Goal: Task Accomplishment & Management: Manage account settings

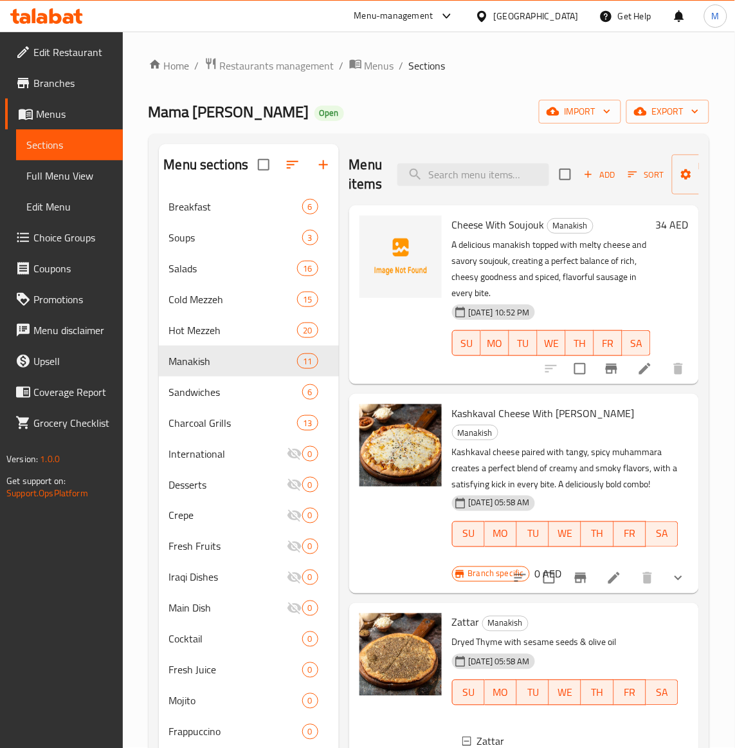
scroll to position [241, 0]
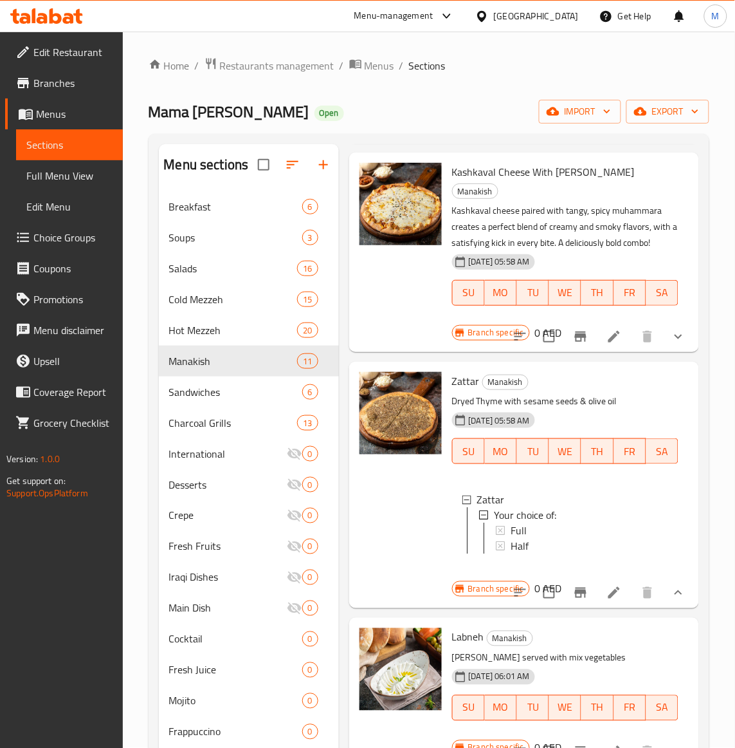
click at [637, 661] on p "[PERSON_NAME] served with mix vegetables" at bounding box center [565, 658] width 226 height 16
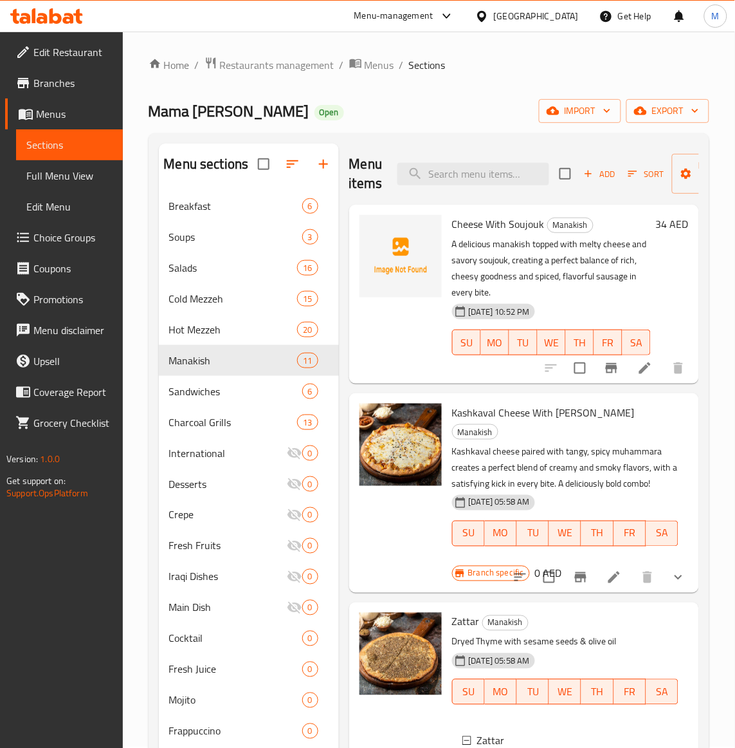
scroll to position [0, 0]
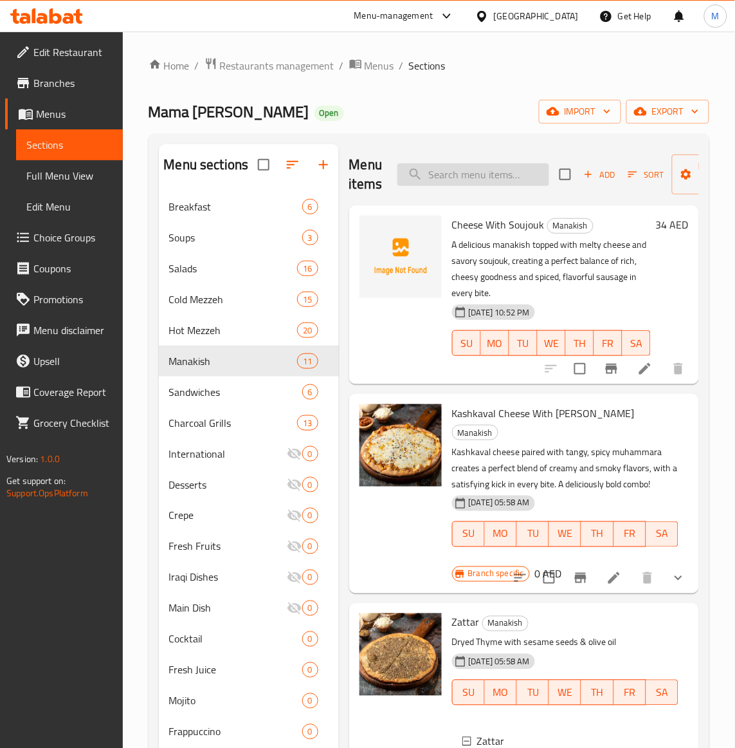
click at [451, 177] on input "search" at bounding box center [474, 174] width 152 height 23
click at [606, 178] on span "Add" at bounding box center [599, 174] width 35 height 15
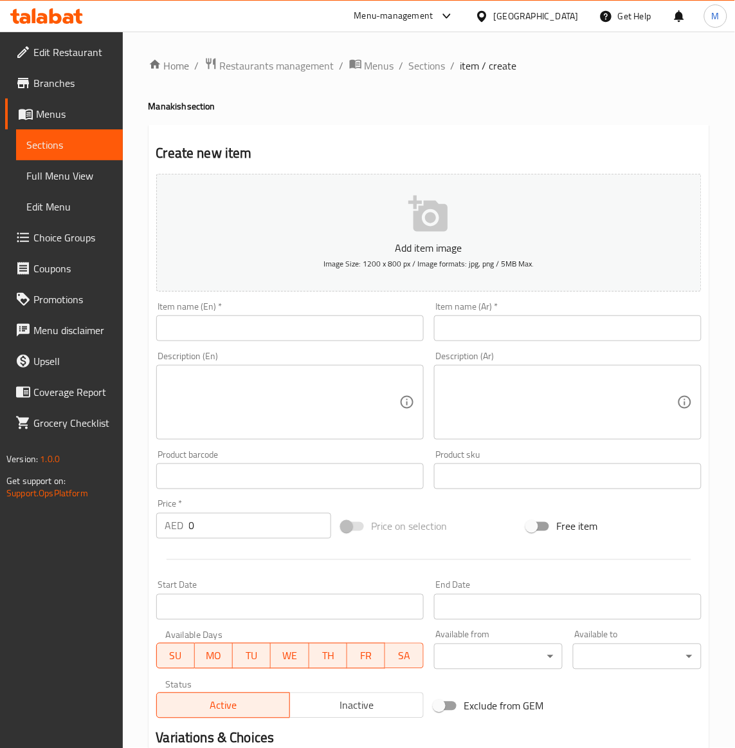
click at [224, 324] on input "text" at bounding box center [290, 328] width 268 height 26
paste input "ZATTAR JABALI"
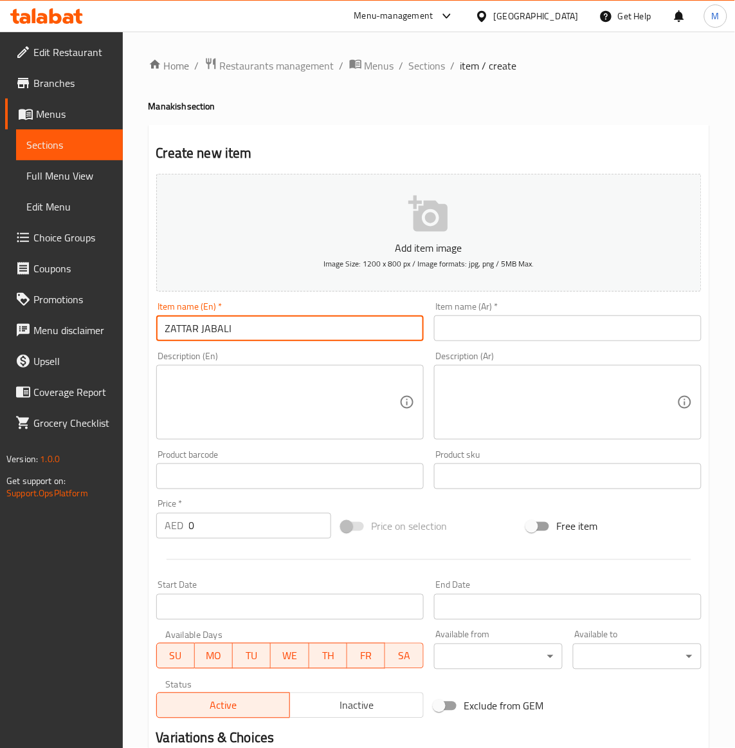
type input "ZATTAR JABALI"
click at [199, 531] on input "0" at bounding box center [260, 526] width 142 height 26
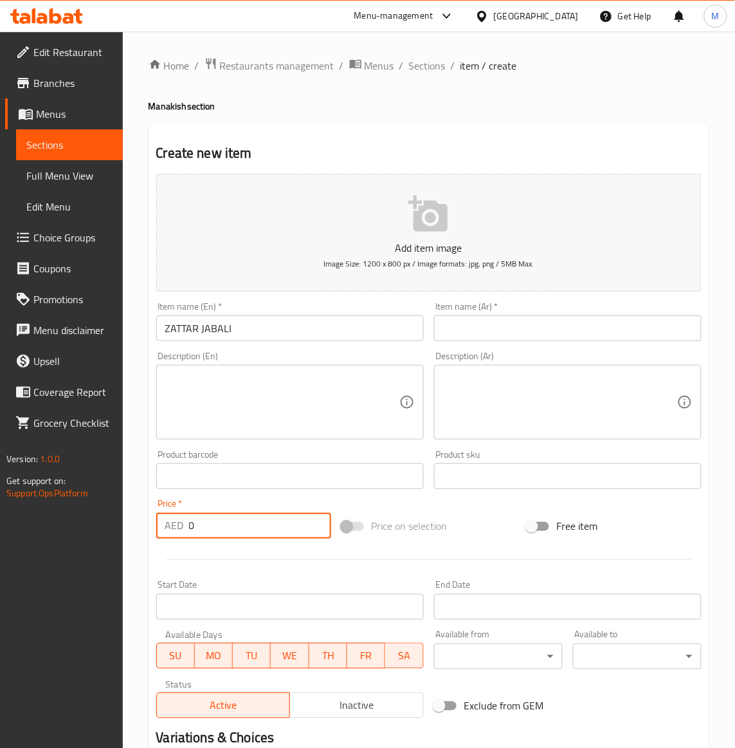
click at [199, 531] on input "0" at bounding box center [260, 526] width 142 height 26
paste input "3"
type input "30"
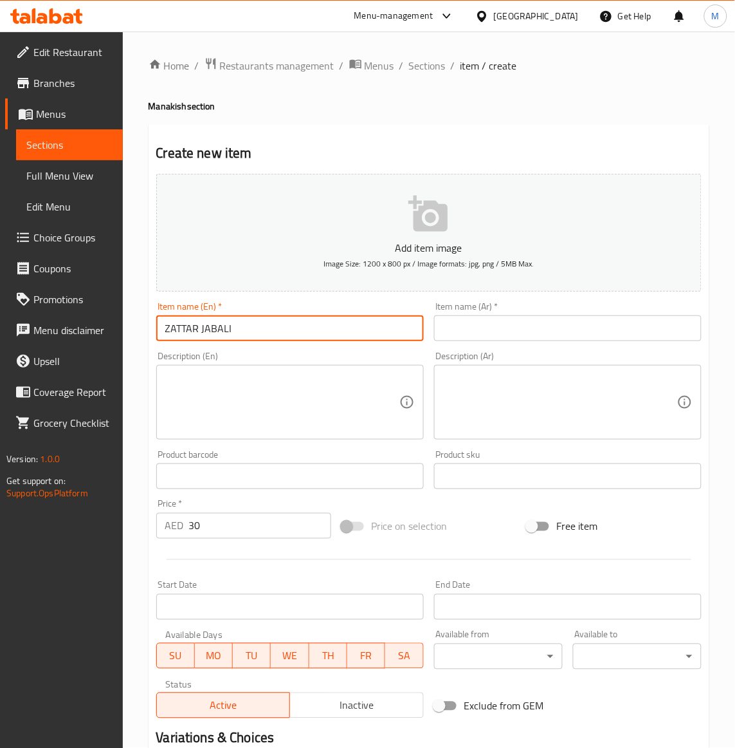
click at [191, 332] on input "ZATTAR JABALI" at bounding box center [290, 328] width 268 height 26
type input "Zattar Jabali"
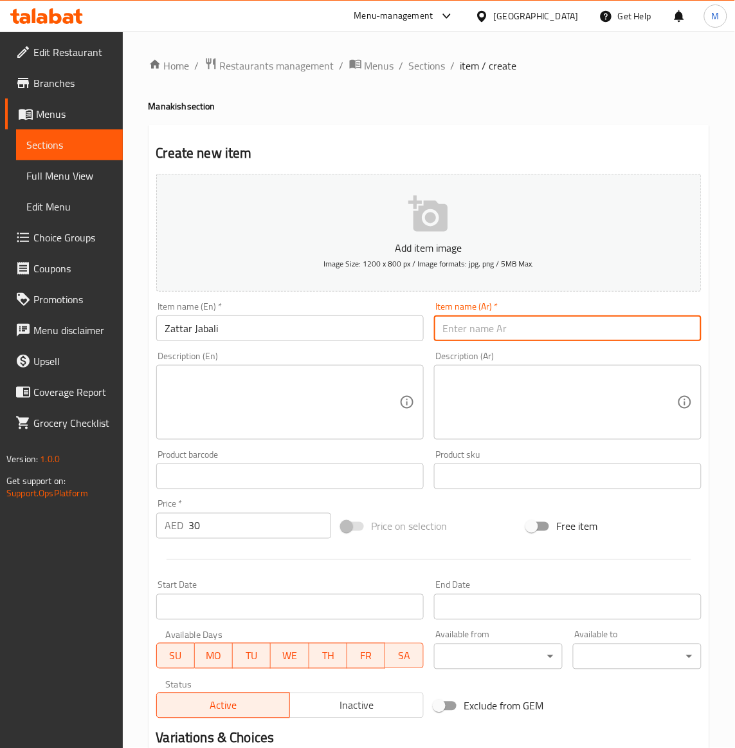
click at [477, 335] on input "text" at bounding box center [568, 328] width 268 height 26
type input "زعتر جبلى"
click at [484, 515] on div "Price on selection" at bounding box center [428, 526] width 185 height 35
click at [488, 532] on div "Price on selection" at bounding box center [428, 526] width 185 height 35
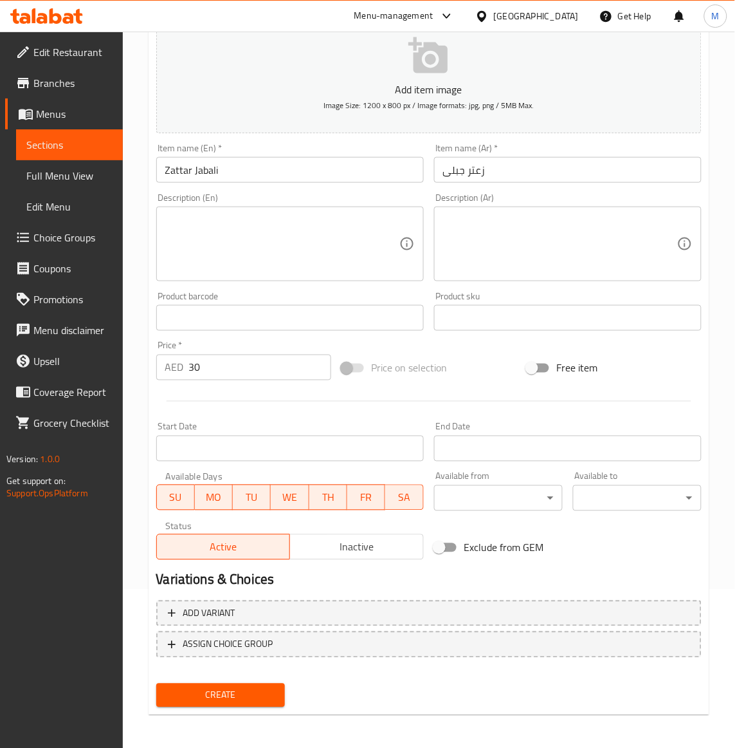
scroll to position [159, 0]
click at [230, 686] on span "Create" at bounding box center [221, 694] width 108 height 16
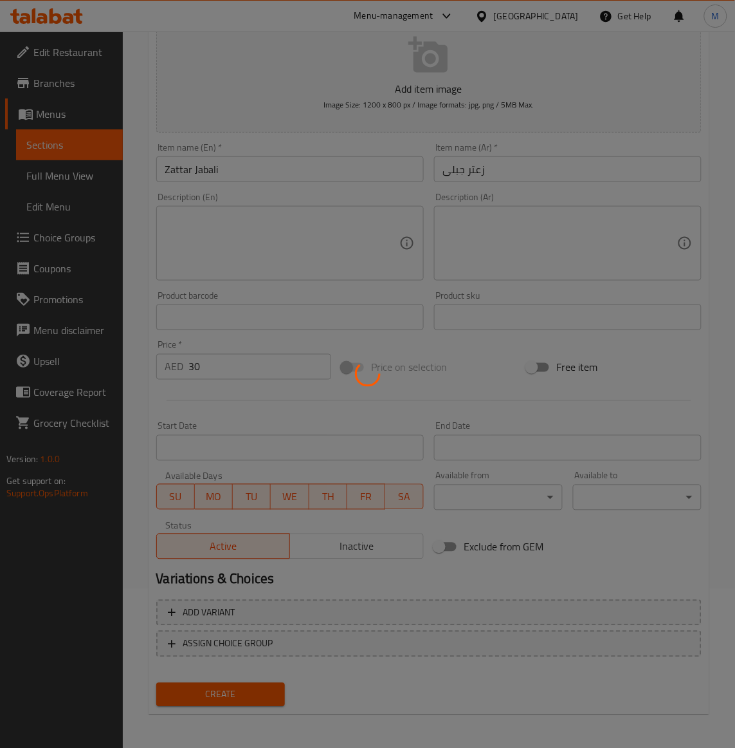
type input "0"
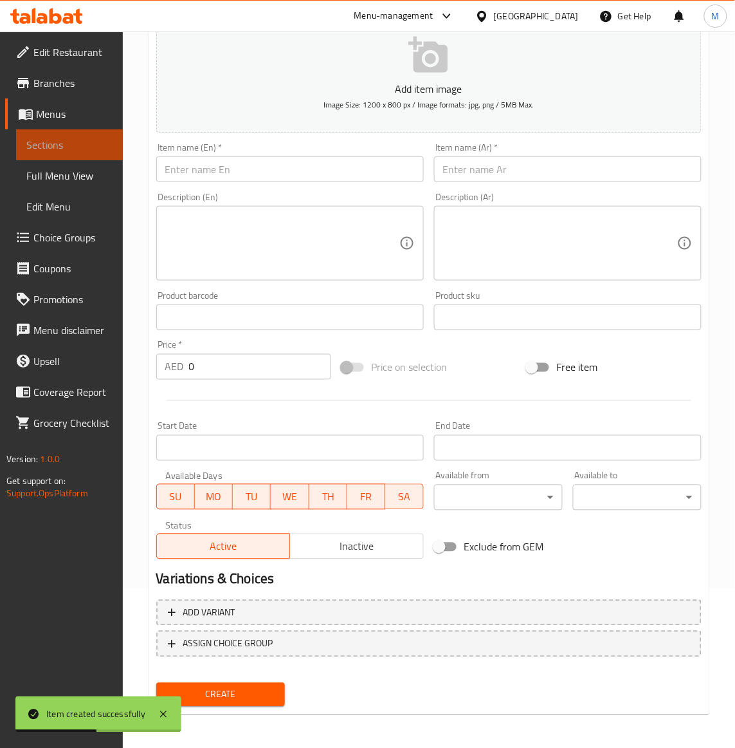
click at [61, 142] on span "Sections" at bounding box center [69, 144] width 86 height 15
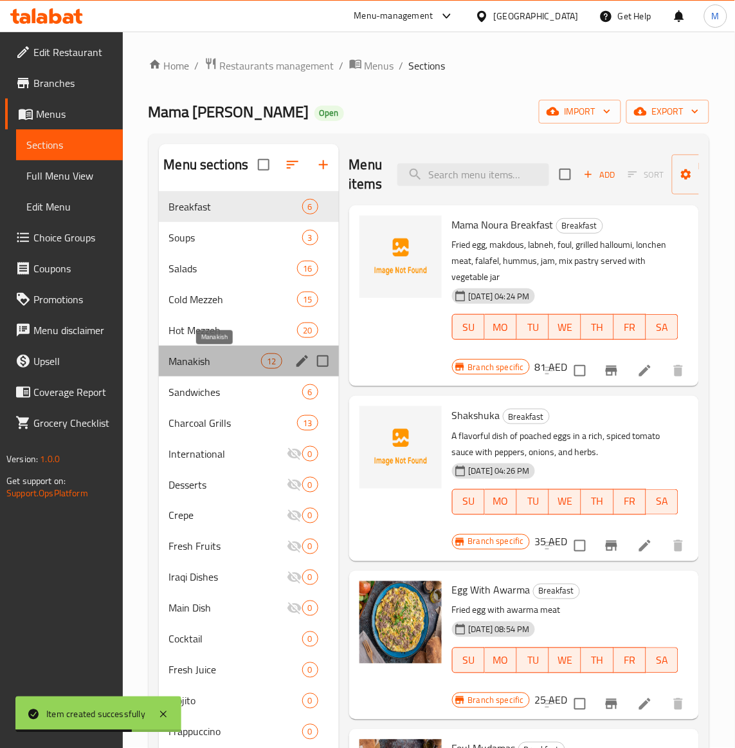
click at [194, 367] on span "Manakish" at bounding box center [215, 360] width 93 height 15
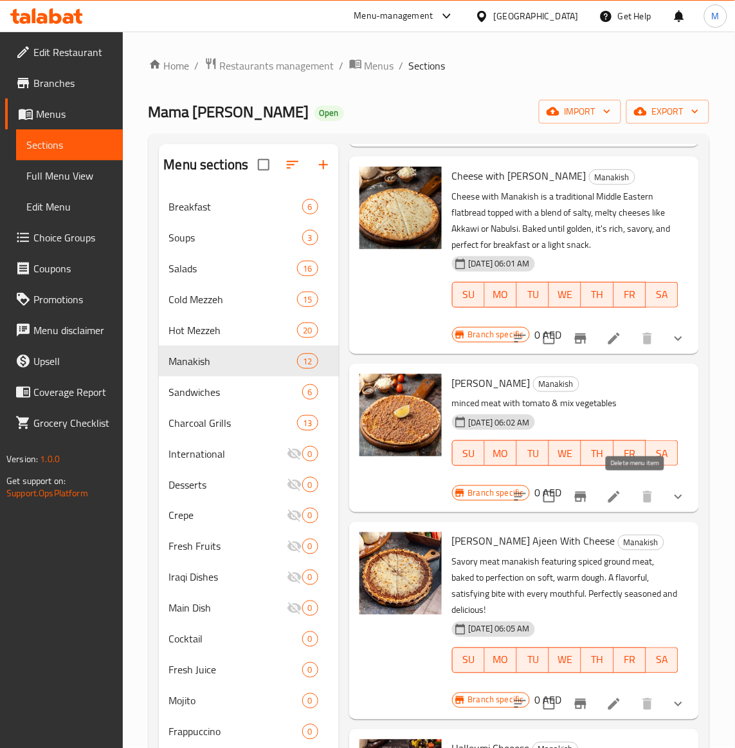
scroll to position [387, 0]
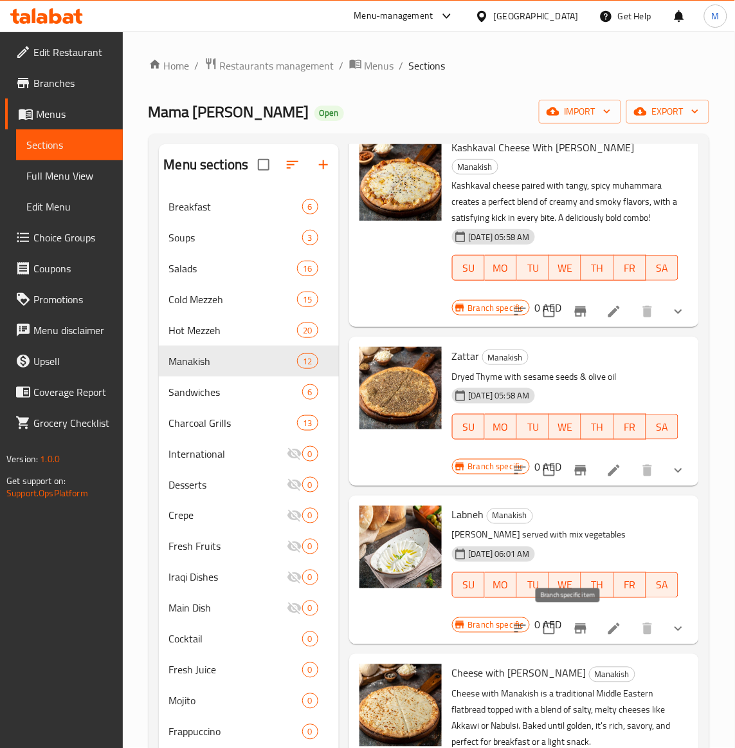
click at [573, 629] on icon "Branch-specific-item" at bounding box center [580, 628] width 15 height 15
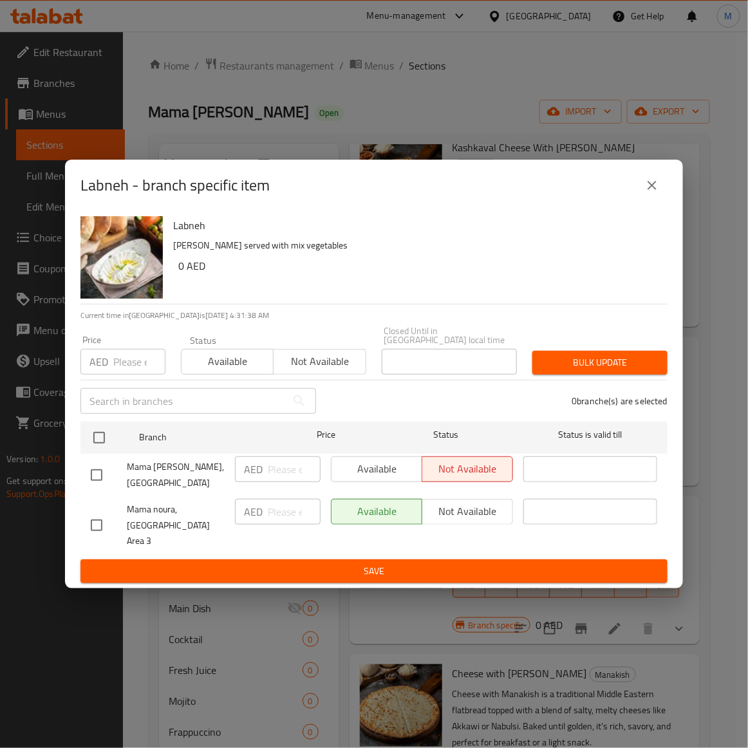
click at [116, 373] on input "number" at bounding box center [139, 362] width 52 height 26
paste input "28"
type input "28"
click at [428, 253] on p "[PERSON_NAME] served with mix vegetables" at bounding box center [415, 245] width 484 height 16
drag, startPoint x: 293, startPoint y: 385, endPoint x: 299, endPoint y: 375, distance: 11.3
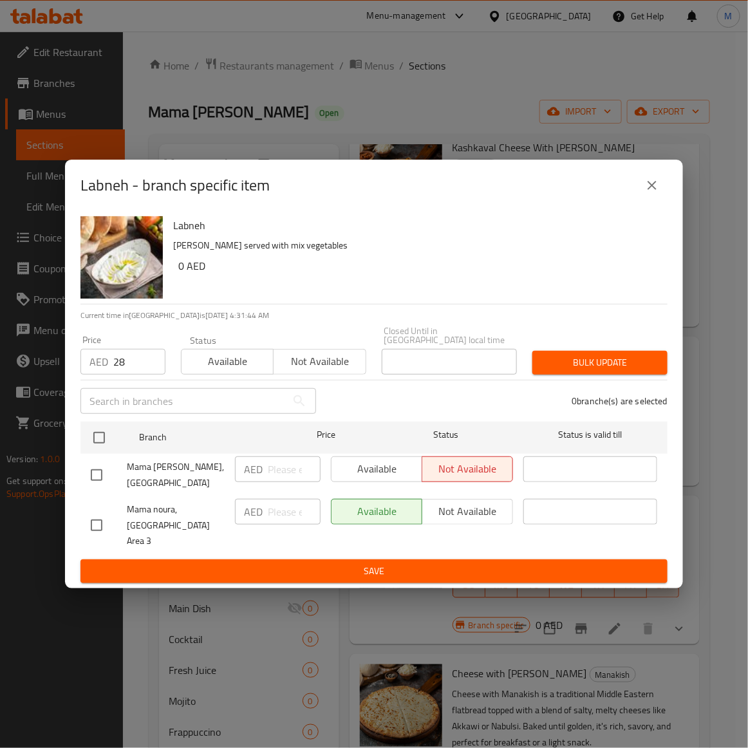
click at [294, 381] on div "Status Available Not available" at bounding box center [273, 355] width 201 height 54
drag, startPoint x: 100, startPoint y: 526, endPoint x: 387, endPoint y: 392, distance: 316.6
click at [104, 520] on input "checkbox" at bounding box center [96, 524] width 27 height 27
checkbox input "true"
click at [324, 371] on span "Not available" at bounding box center [320, 361] width 82 height 19
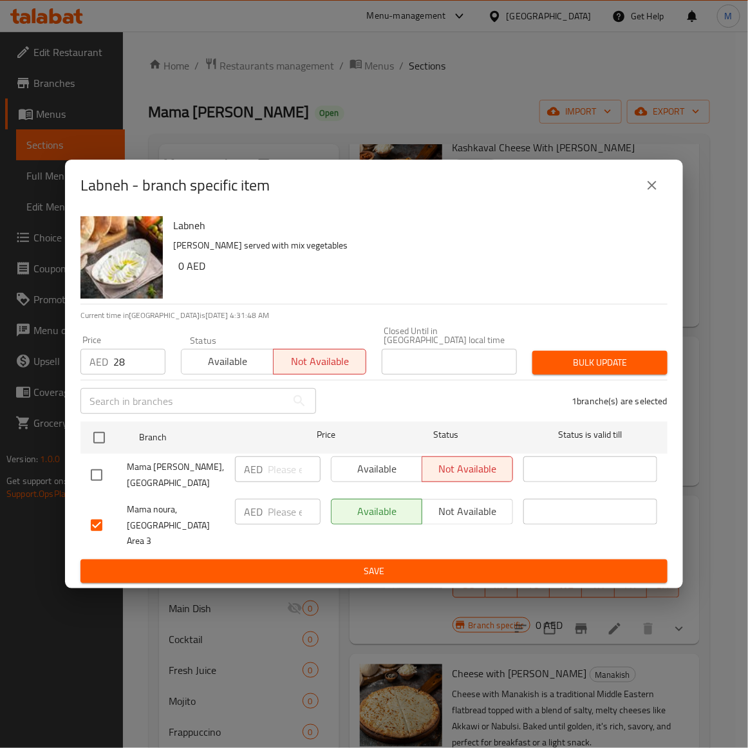
click at [583, 371] on span "Bulk update" at bounding box center [599, 362] width 115 height 16
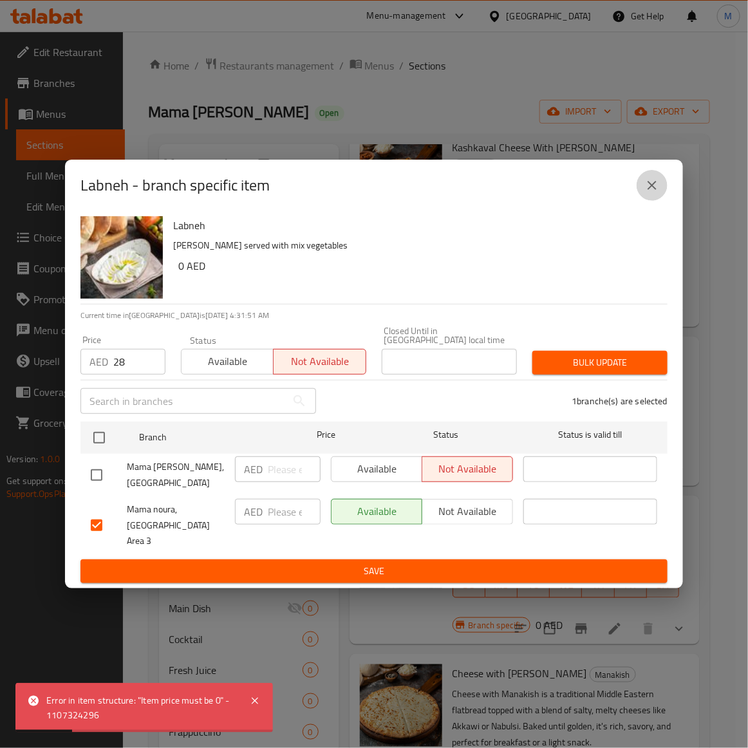
click at [653, 188] on icon "close" at bounding box center [651, 185] width 15 height 15
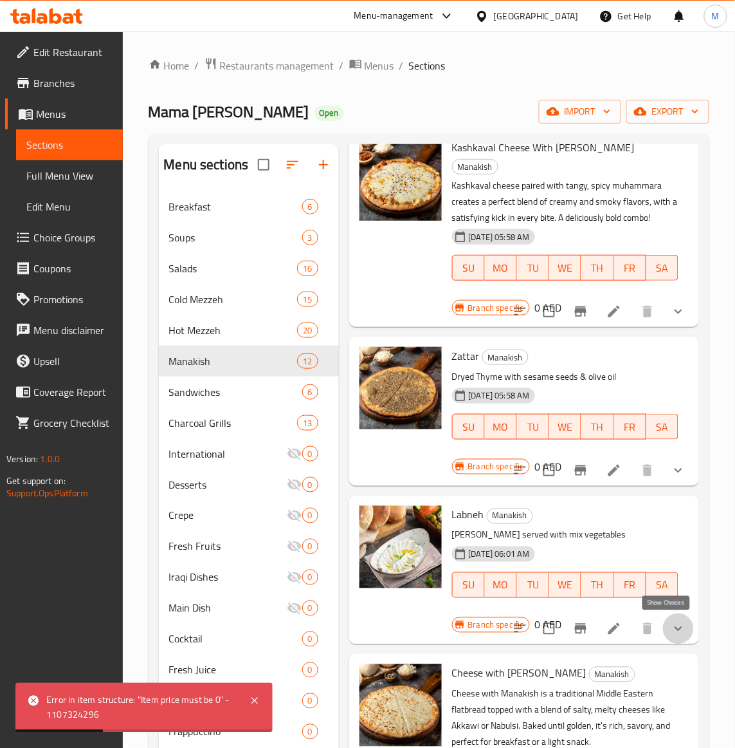
click at [671, 627] on icon "show more" at bounding box center [678, 628] width 15 height 15
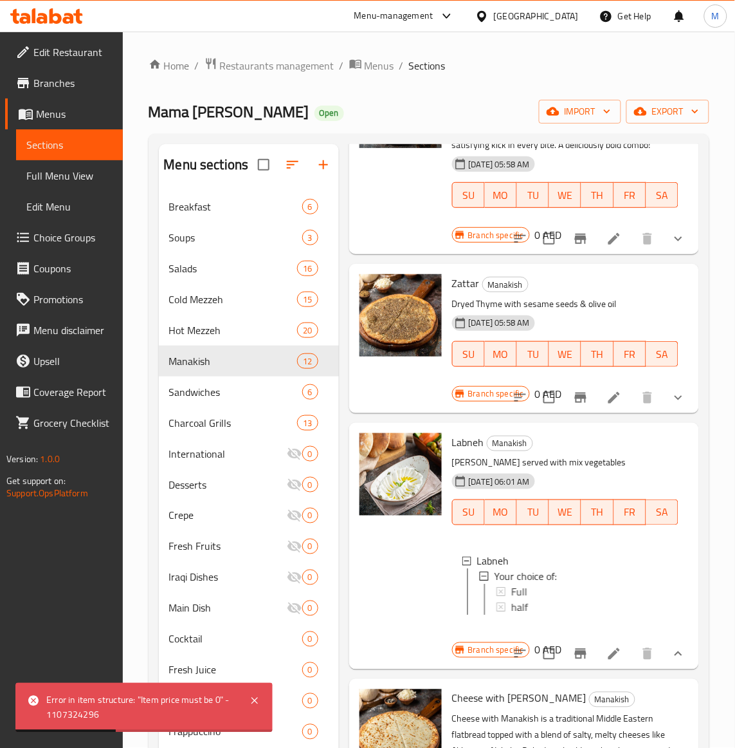
scroll to position [548, 0]
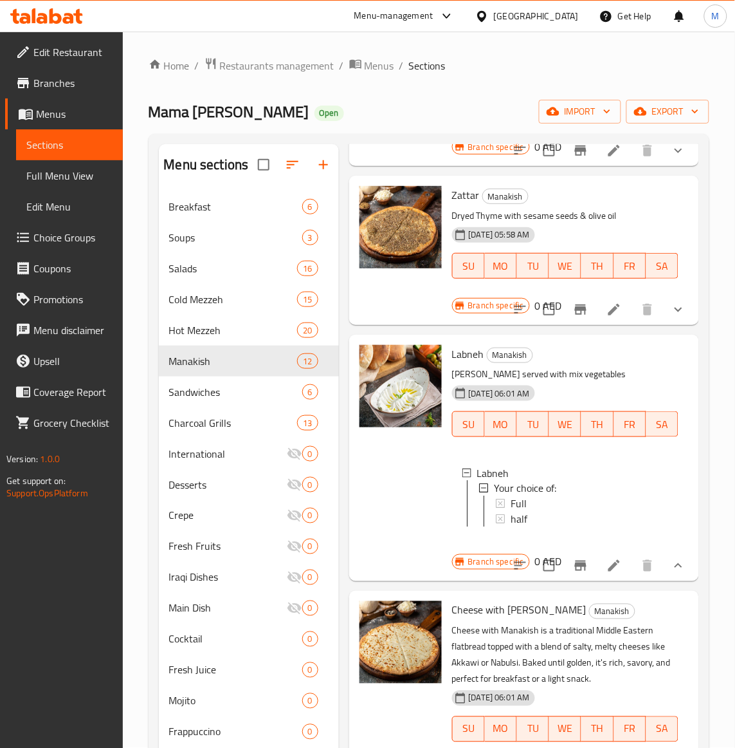
click at [419, 519] on div at bounding box center [400, 458] width 93 height 236
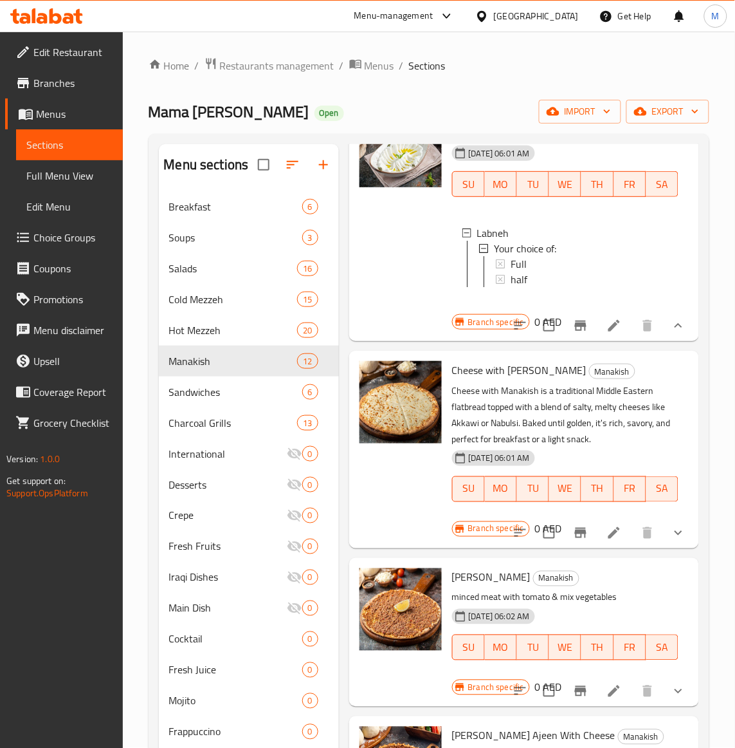
scroll to position [789, 0]
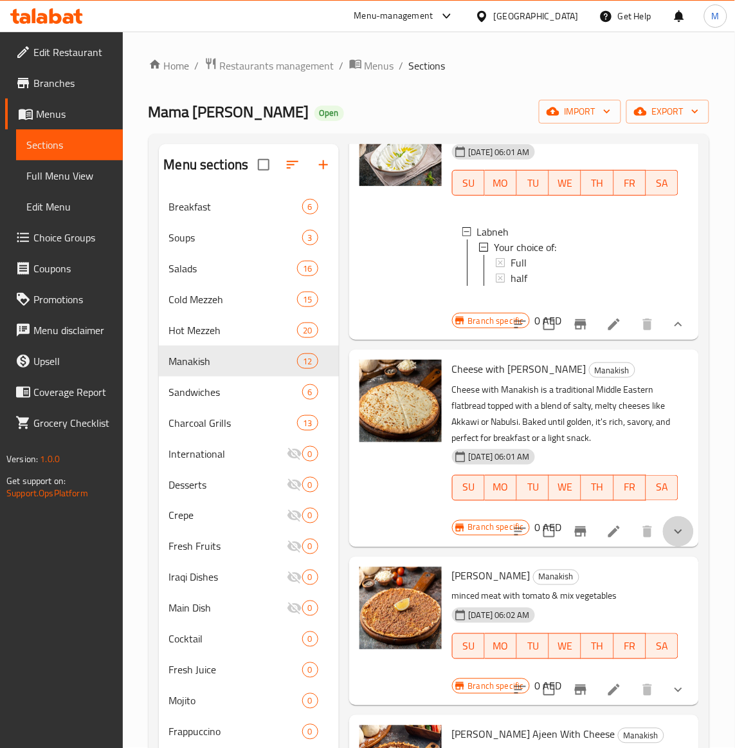
click at [663, 542] on button "show more" at bounding box center [678, 531] width 31 height 31
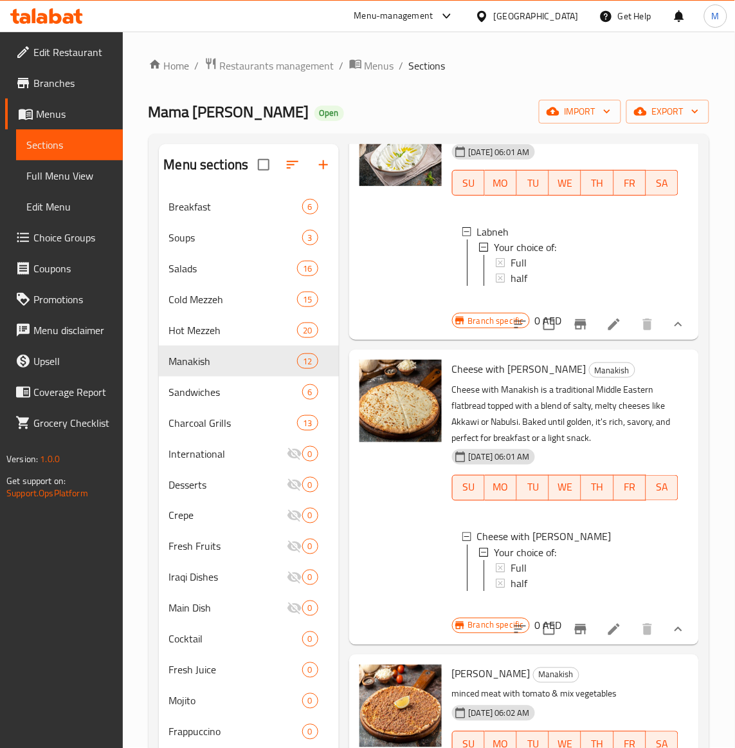
click at [528, 378] on span "Cheese with [PERSON_NAME]" at bounding box center [519, 368] width 134 height 19
copy h6 "Cheese with [PERSON_NAME]"
click at [387, 550] on div at bounding box center [400, 496] width 93 height 284
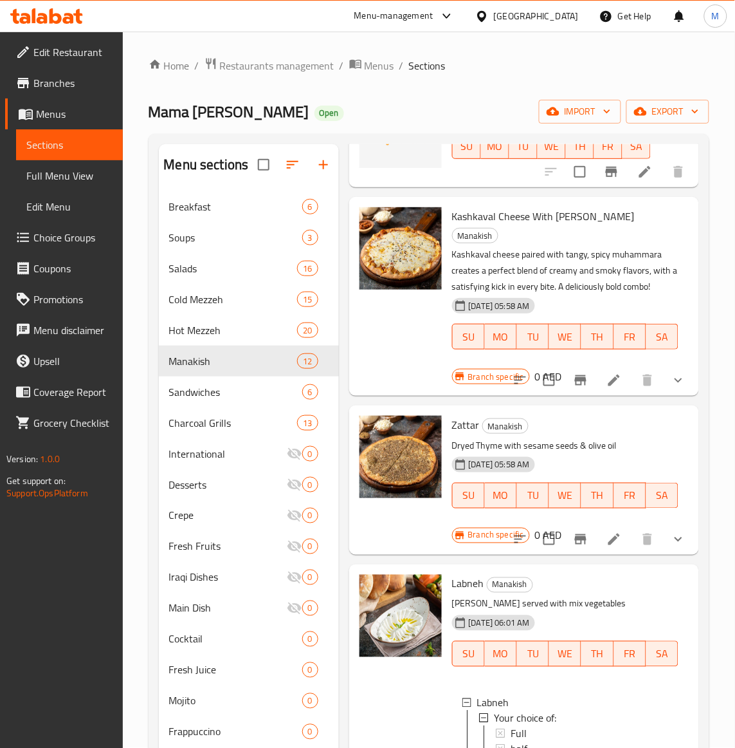
scroll to position [80, 0]
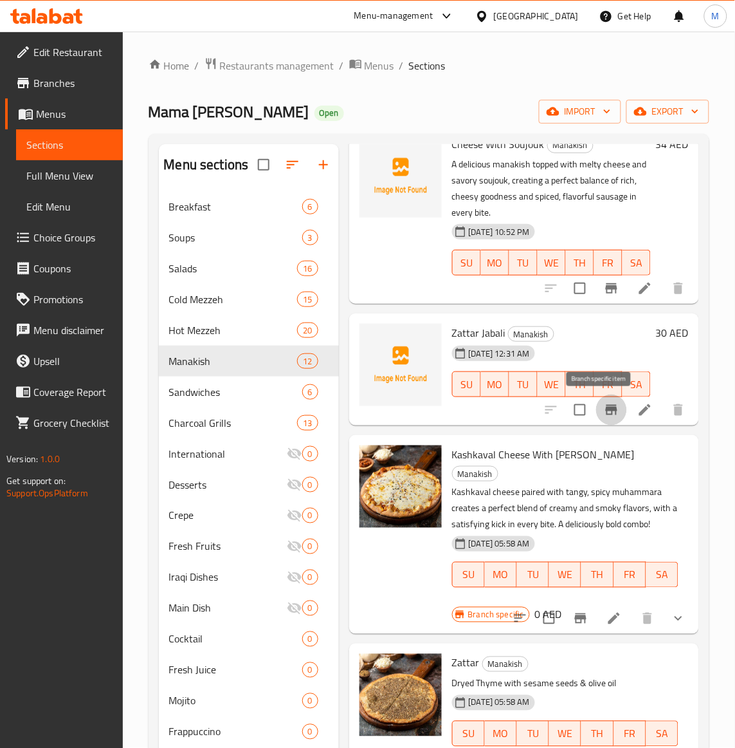
click at [606, 407] on icon "Branch-specific-item" at bounding box center [612, 410] width 12 height 10
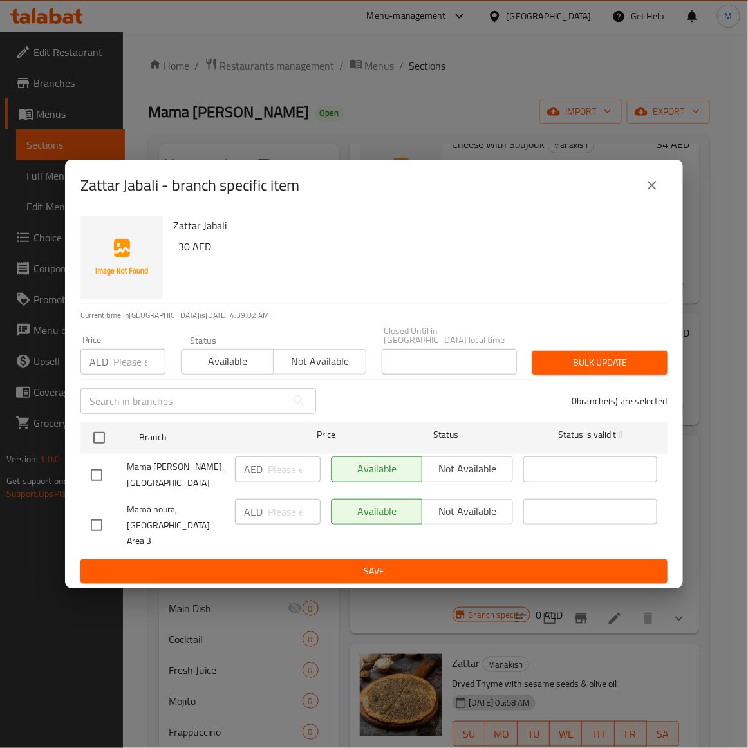
click at [104, 523] on input "checkbox" at bounding box center [96, 524] width 27 height 27
checkbox input "true"
click at [315, 365] on span "Not available" at bounding box center [320, 361] width 82 height 19
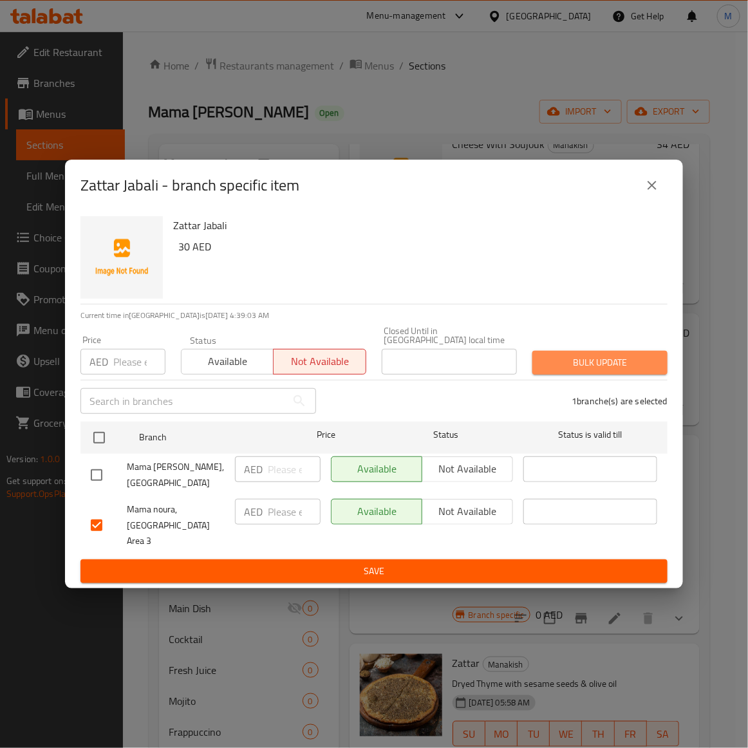
click at [600, 371] on span "Bulk update" at bounding box center [599, 362] width 115 height 16
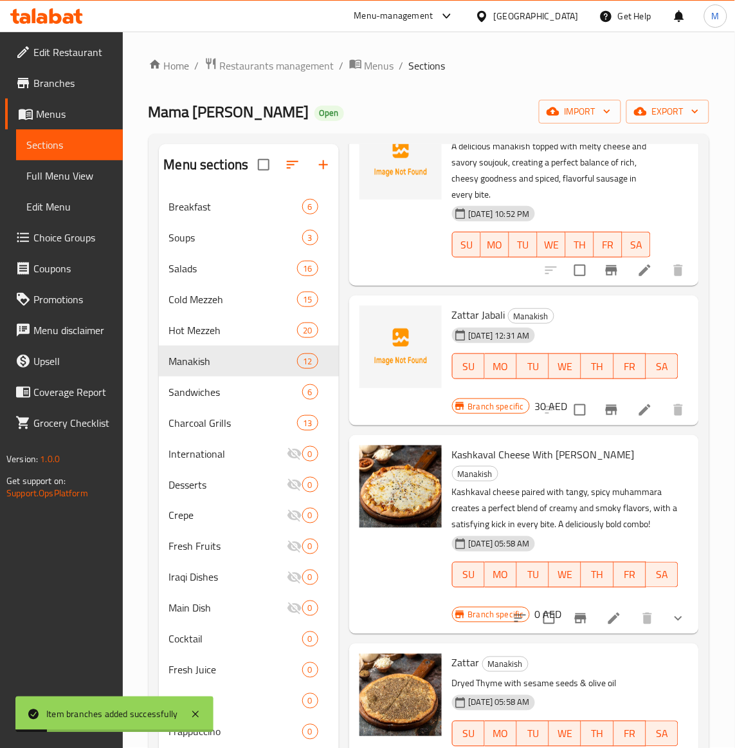
scroll to position [0, 0]
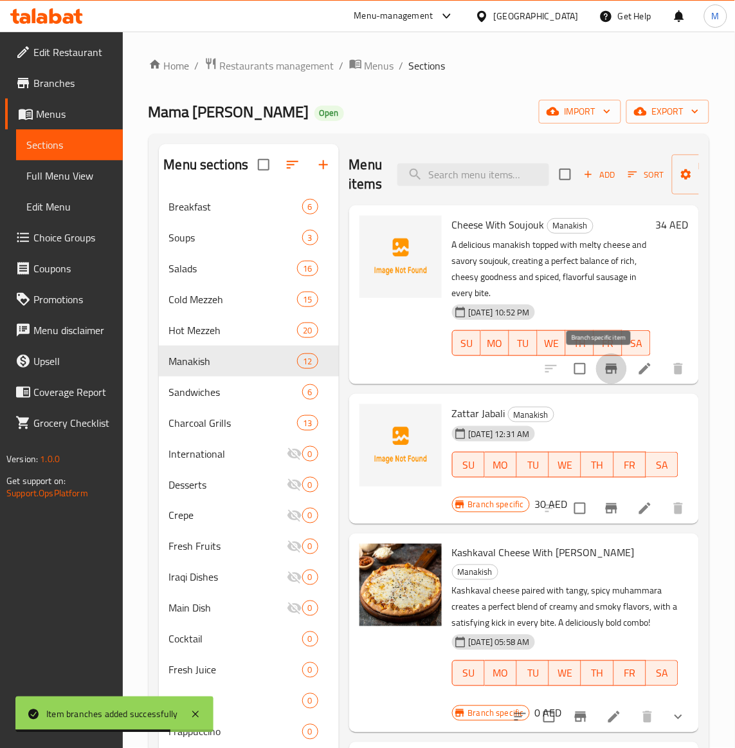
click at [604, 371] on icon "Branch-specific-item" at bounding box center [611, 368] width 15 height 15
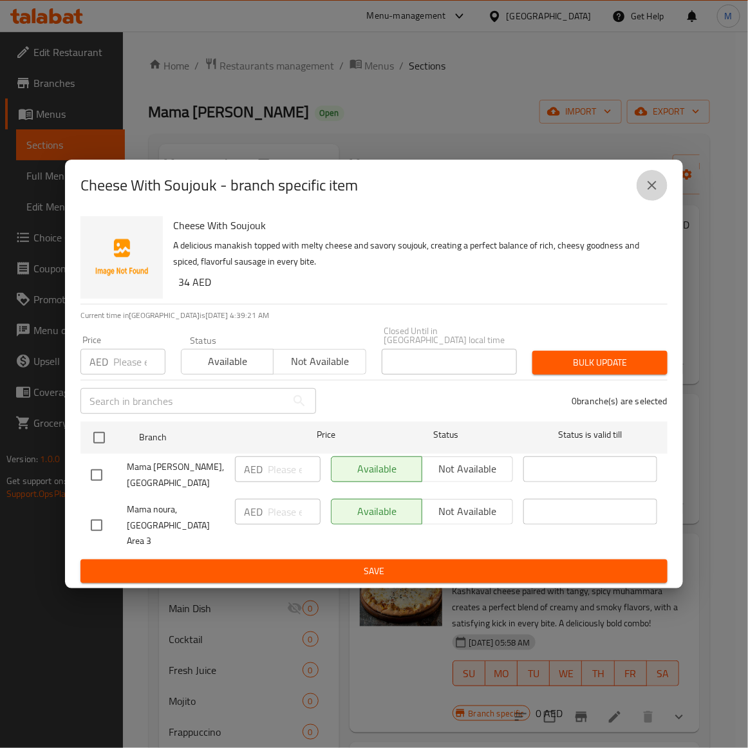
click at [645, 201] on button "close" at bounding box center [651, 185] width 31 height 31
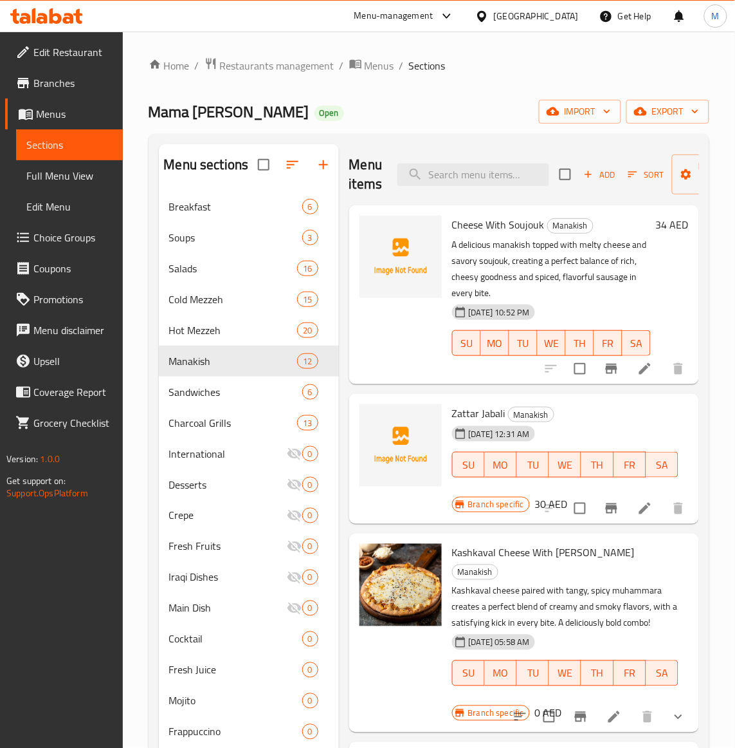
click at [455, 190] on div "Menu items Add Sort Manage items" at bounding box center [524, 174] width 350 height 61
click at [455, 180] on input "search" at bounding box center [474, 174] width 152 height 23
paste input "CHOCOLATE BANANA"
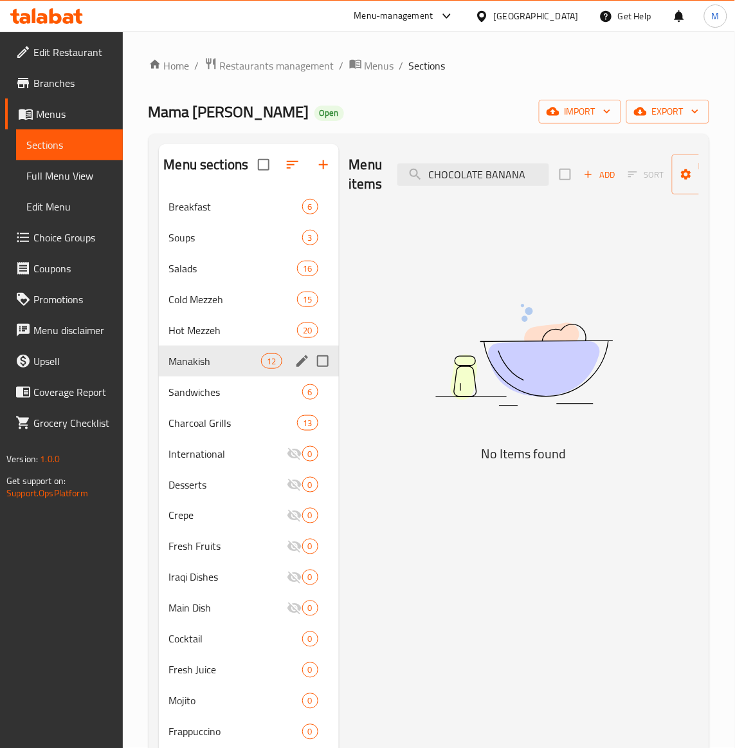
type input "CHOCOLATE BANANA"
click at [204, 355] on span "Manakish" at bounding box center [215, 360] width 93 height 15
click at [478, 169] on input "CHOCOLATE BANANA" at bounding box center [474, 174] width 152 height 23
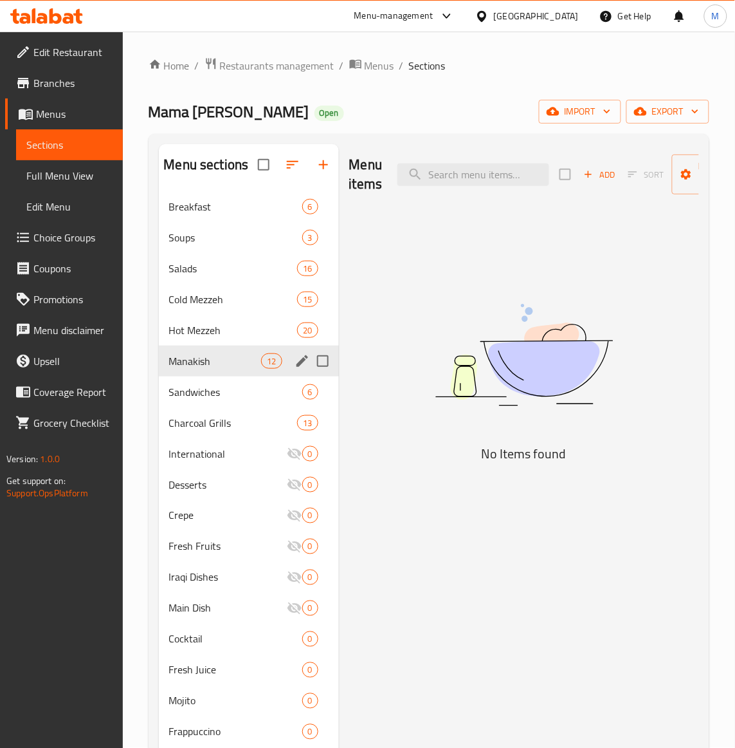
click at [204, 353] on span "Manakish" at bounding box center [215, 360] width 93 height 15
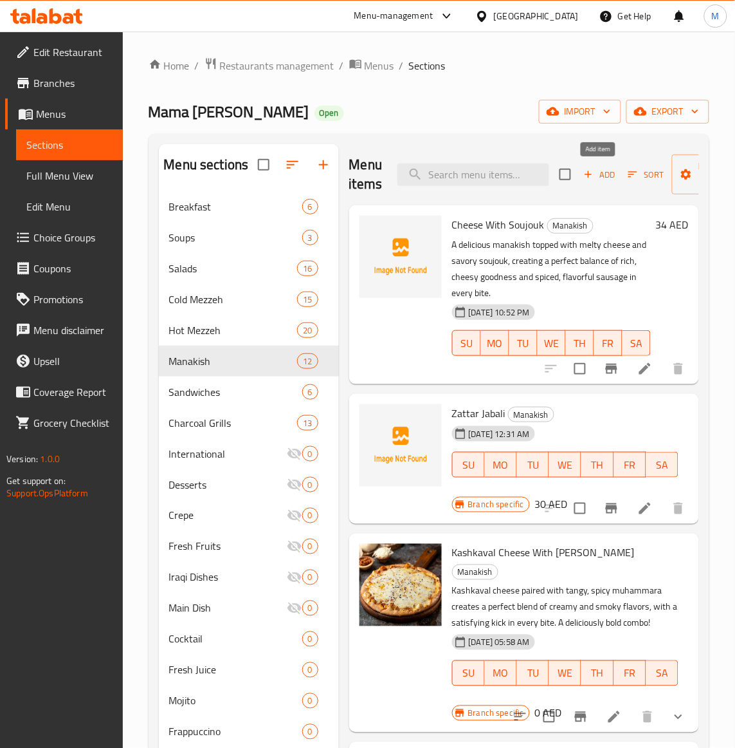
click at [603, 174] on span "Add" at bounding box center [599, 174] width 35 height 15
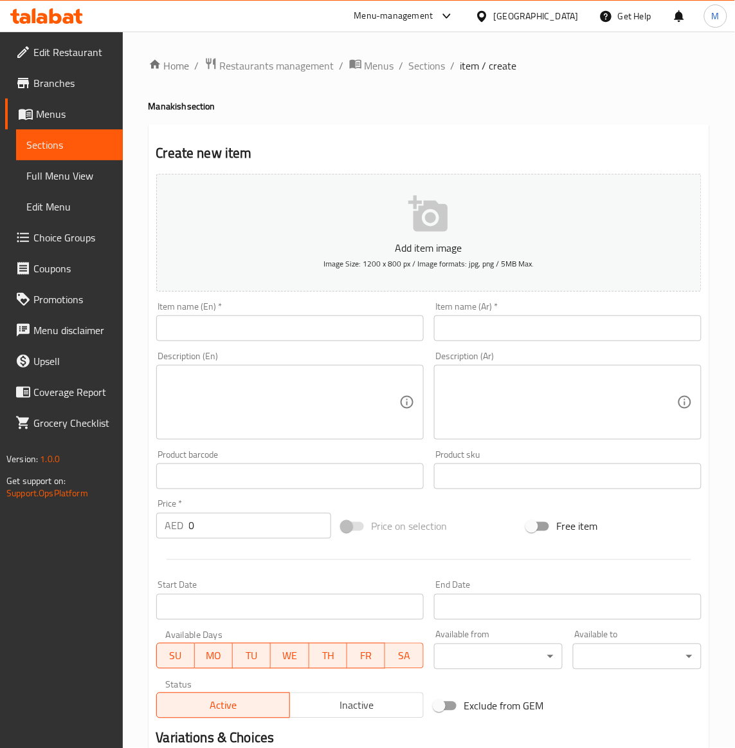
click at [206, 323] on input "text" at bounding box center [290, 328] width 268 height 26
paste input "CHOCOLATE BANANA"
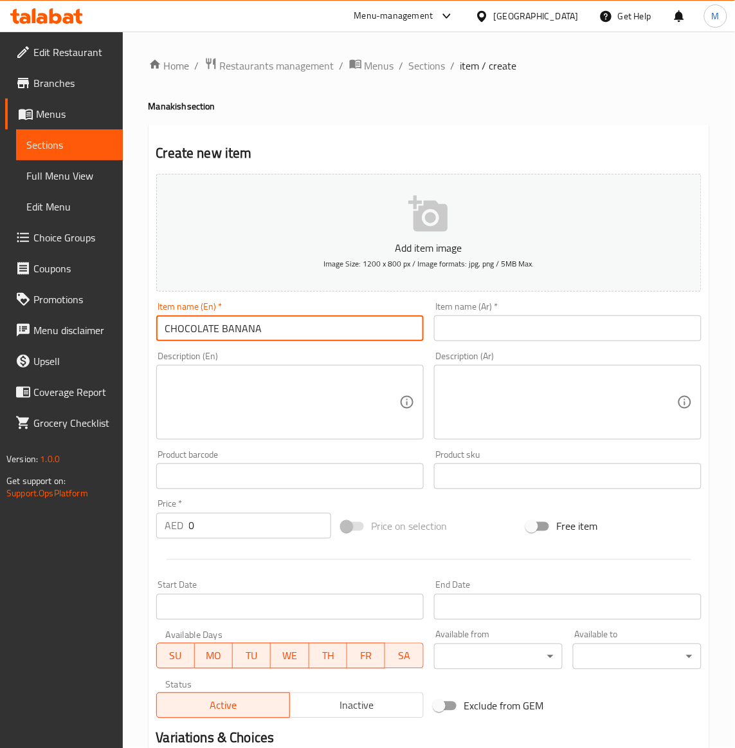
type input "CHOCOLATE BANANA"
click at [223, 525] on input "0" at bounding box center [260, 526] width 142 height 26
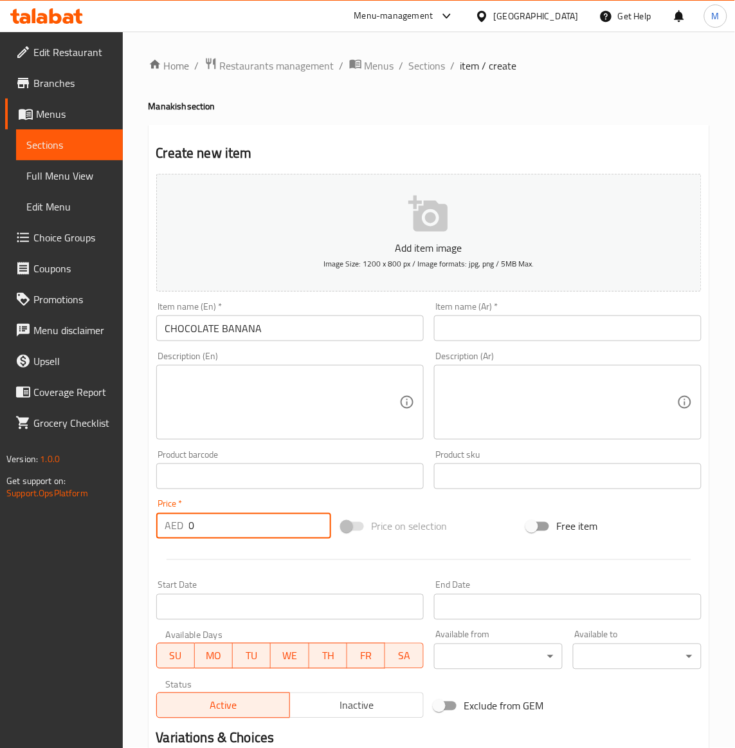
click at [223, 525] on input "0" at bounding box center [260, 526] width 142 height 26
paste input "31"
type input "31"
click at [492, 315] on div "Item name (Ar)   * Item name (Ar) *" at bounding box center [568, 321] width 268 height 39
click at [492, 315] on input "text" at bounding box center [568, 328] width 268 height 26
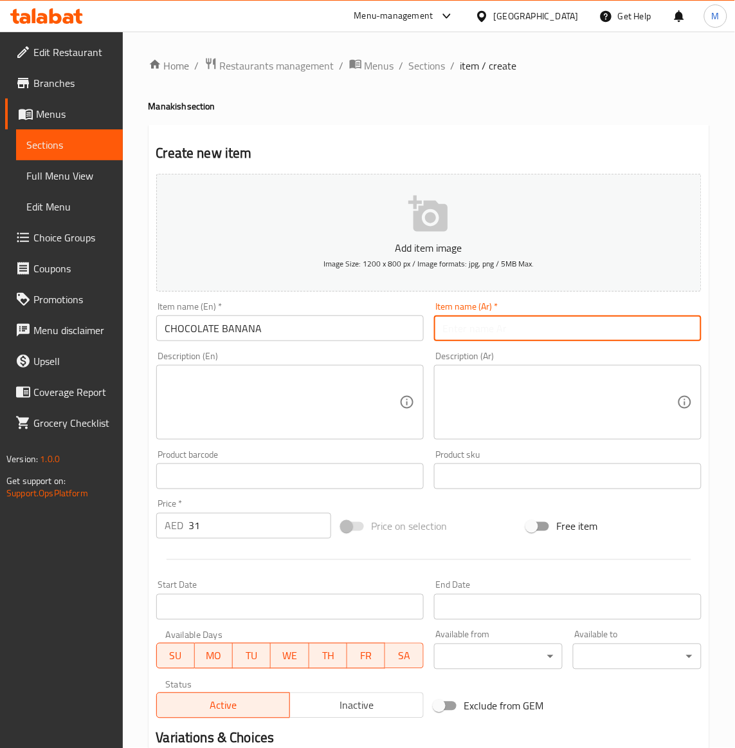
click at [479, 326] on input "text" at bounding box center [568, 328] width 268 height 26
paste input "Nutella spread over rich chocolate, topped with fresh banana slices for a delic…"
type input "Nutella spread over rich chocolate, topped with fresh banana slices for a delic…"
click at [197, 381] on div "Description (En)" at bounding box center [290, 402] width 268 height 75
paste textarea "Nutella spread over rich chocolate, topped with fresh banana slices for a delic…"
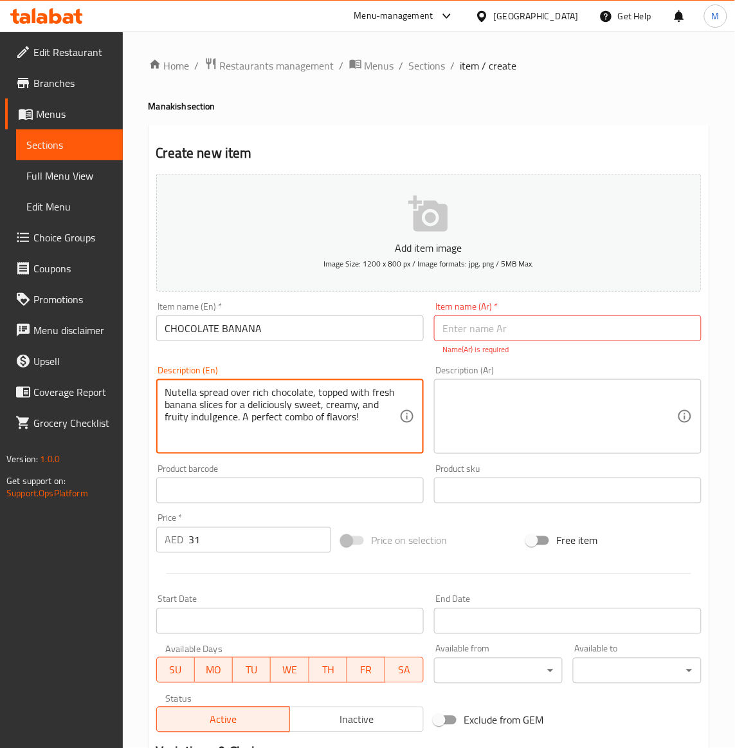
type textarea "Nutella spread over rich chocolate, topped with fresh banana slices for a delic…"
click at [241, 336] on input "CHOCOLATE BANANA" at bounding box center [290, 328] width 268 height 26
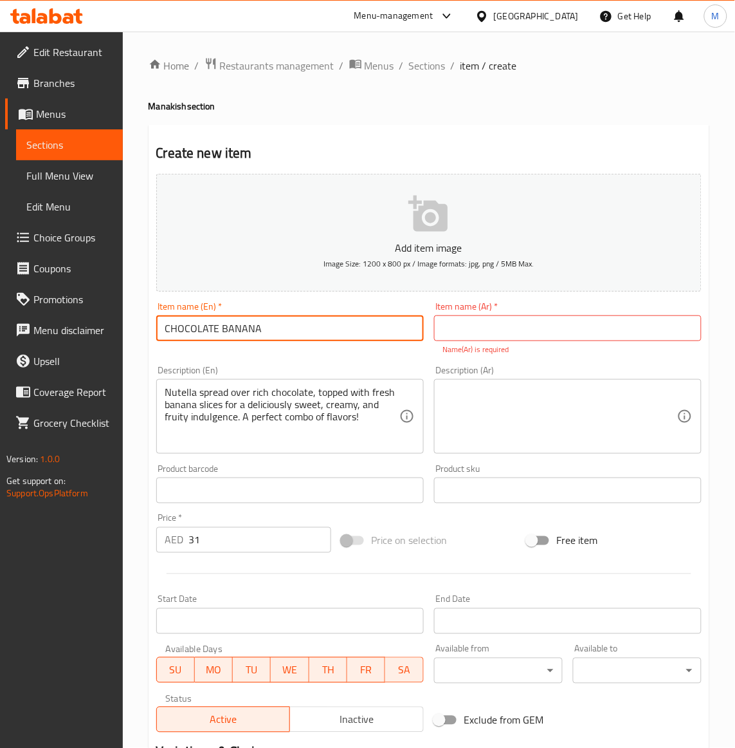
click at [240, 336] on input "CHOCOLATE BANANA" at bounding box center [290, 328] width 268 height 26
type input "Chocolate Banana"
click at [491, 335] on input "text" at bounding box center [568, 328] width 268 height 26
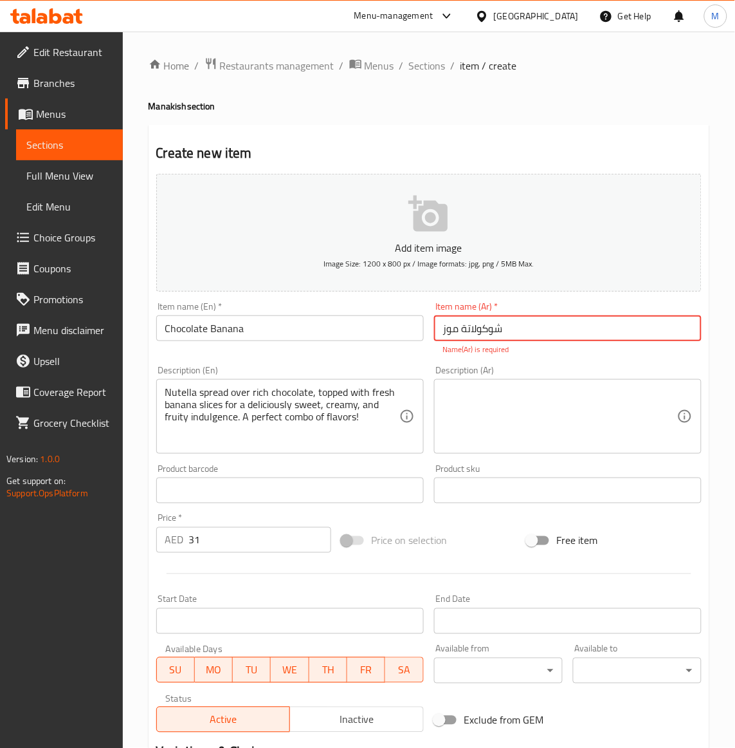
type input "شوكولاتة موز"
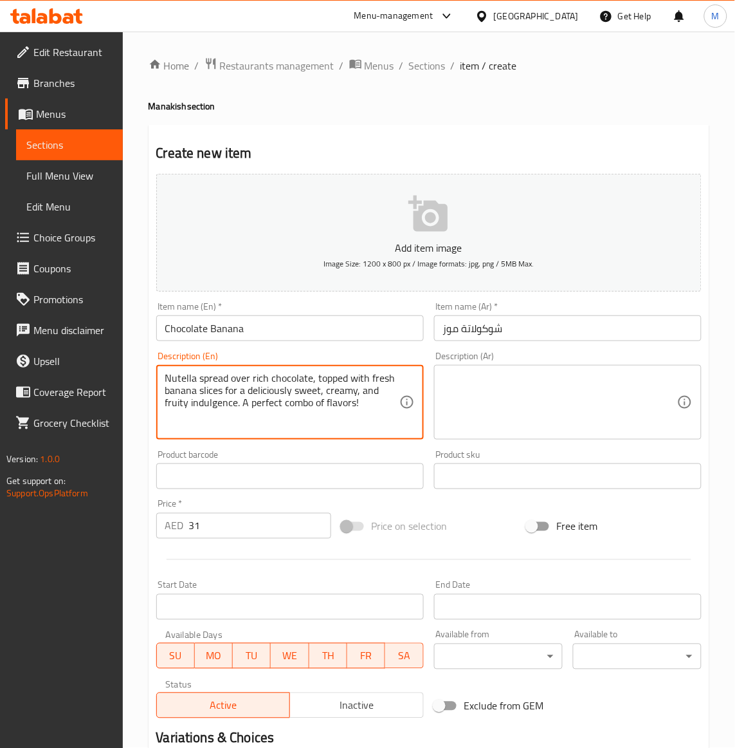
click at [299, 415] on textarea "Nutella spread over rich chocolate, topped with fresh banana slices for a delic…" at bounding box center [282, 402] width 234 height 61
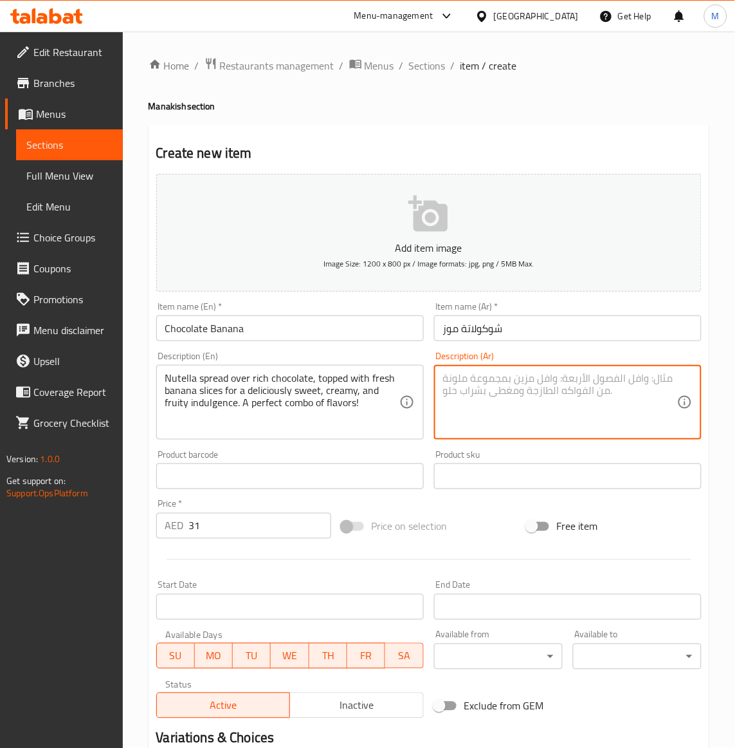
click at [509, 385] on textarea at bounding box center [560, 402] width 234 height 61
paste textarea "نوتيلا مغطاة بشوكولاتة غنية، ومغطاة بشرائح موز طازجة، لنكهة حلوة كريمية فاكهية …"
click at [656, 378] on textarea "نوتيلا مغطاة بشوكولاتة غنية، ومغطاة بشرائح موز طازجة، لنكهة حلوة كريمية فاكهية …" at bounding box center [560, 402] width 234 height 61
click at [573, 406] on textarea "نوتيلا سبريد مغطاة بشوكولاتة غنية، ومغطاة بشرائح موز طازجة، لنكهة حلوة كريمية ف…" at bounding box center [560, 402] width 234 height 61
type textarea "نوتيلا سبريد مغطاة بشوكولاتة غنية، ومغطاة بشرائح موز طازجة، لنكهة حلوة كريمية ف…"
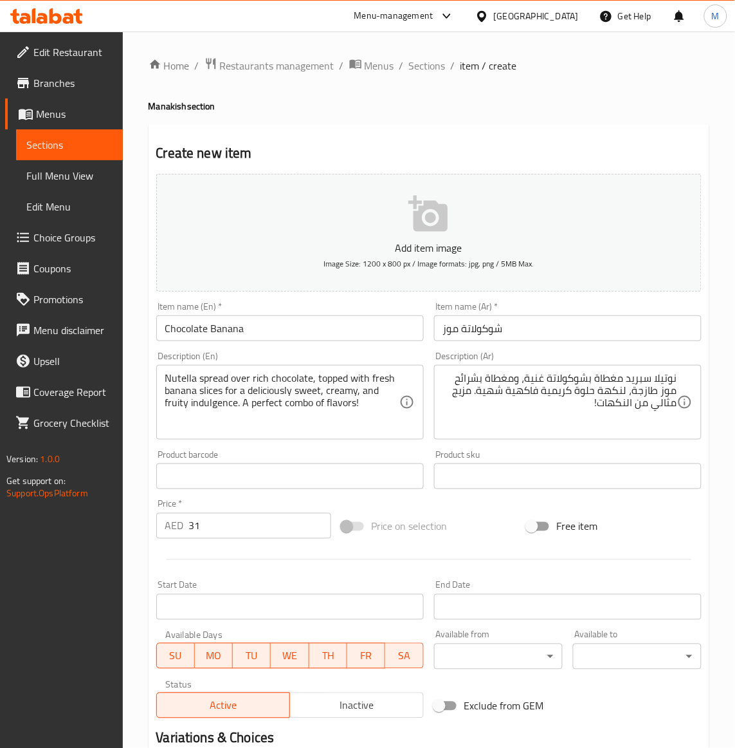
click at [466, 525] on div "Price on selection" at bounding box center [428, 526] width 185 height 35
click at [491, 523] on div "Price on selection" at bounding box center [428, 526] width 185 height 35
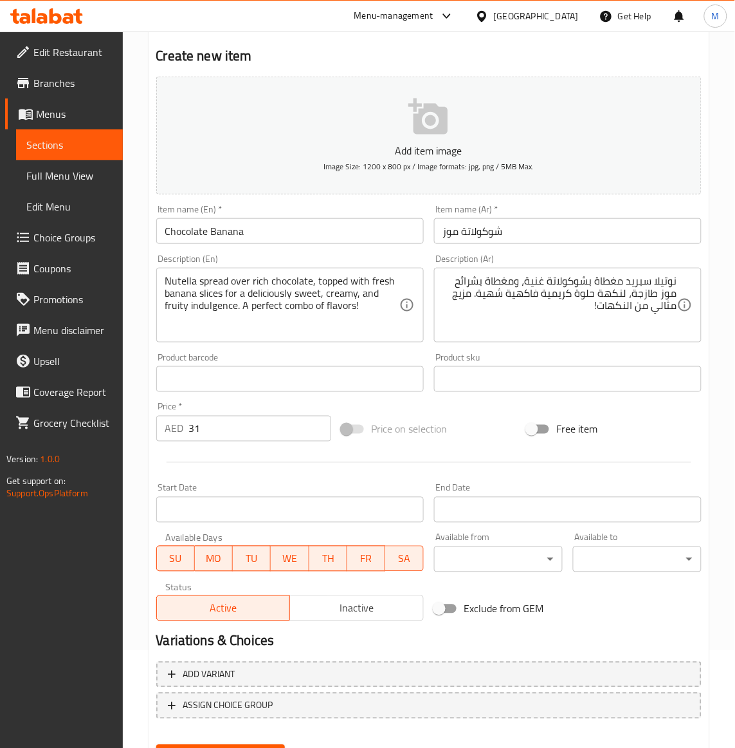
scroll to position [159, 0]
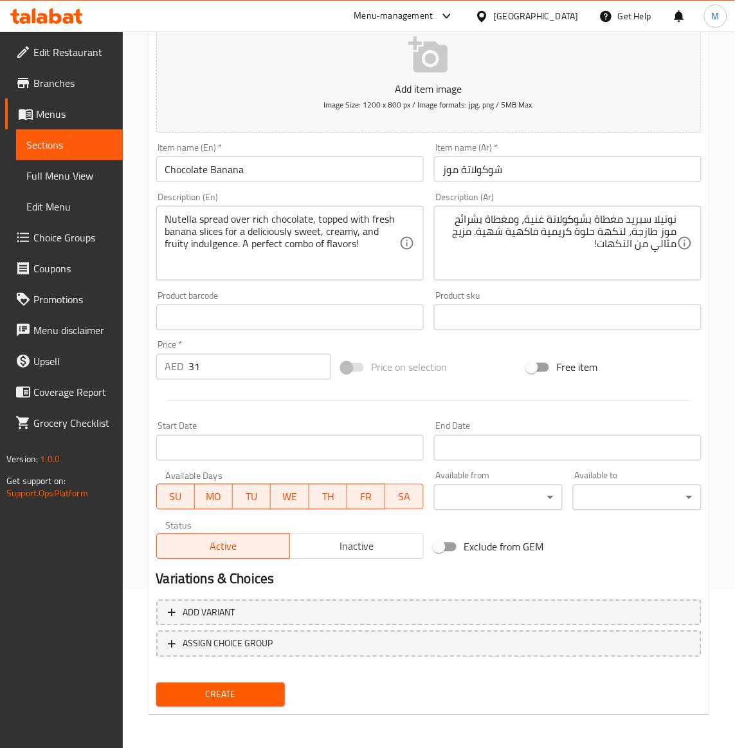
drag, startPoint x: 239, startPoint y: 687, endPoint x: 238, endPoint y: 695, distance: 8.4
click at [238, 688] on span "Create" at bounding box center [221, 694] width 108 height 16
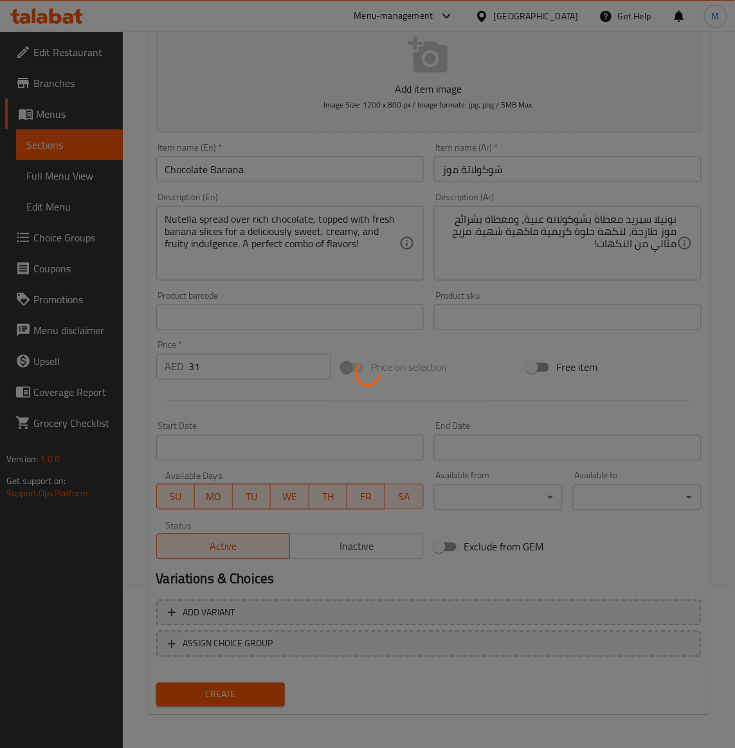
type input "0"
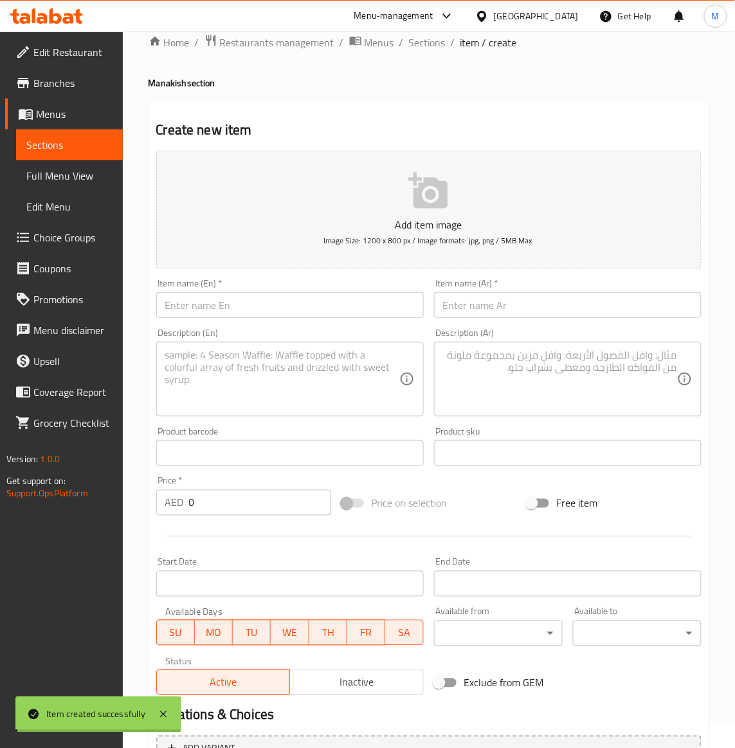
scroll to position [0, 0]
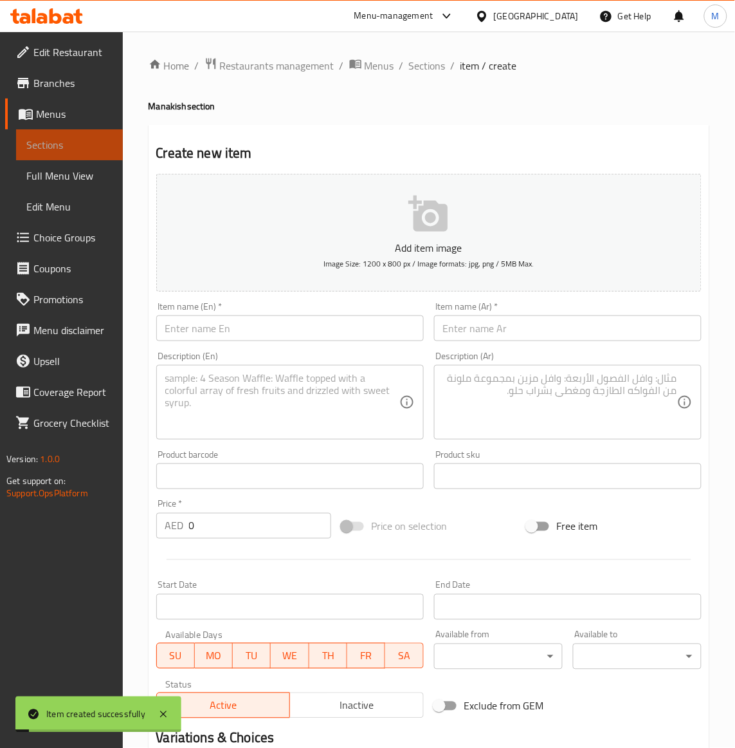
drag, startPoint x: 71, startPoint y: 148, endPoint x: 136, endPoint y: 188, distance: 76.2
click at [71, 147] on span "Sections" at bounding box center [69, 144] width 86 height 15
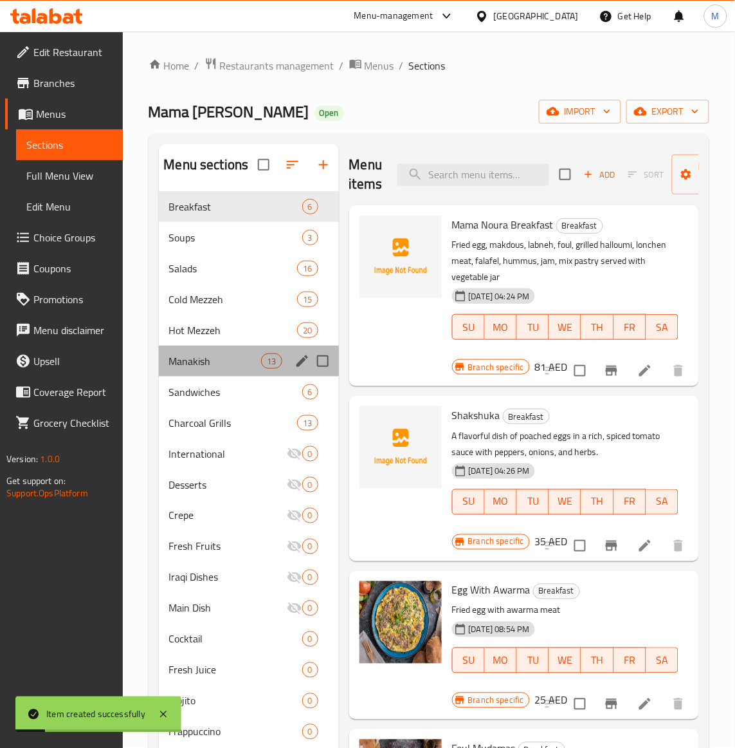
click at [201, 371] on div "Manakish 13" at bounding box center [249, 360] width 180 height 31
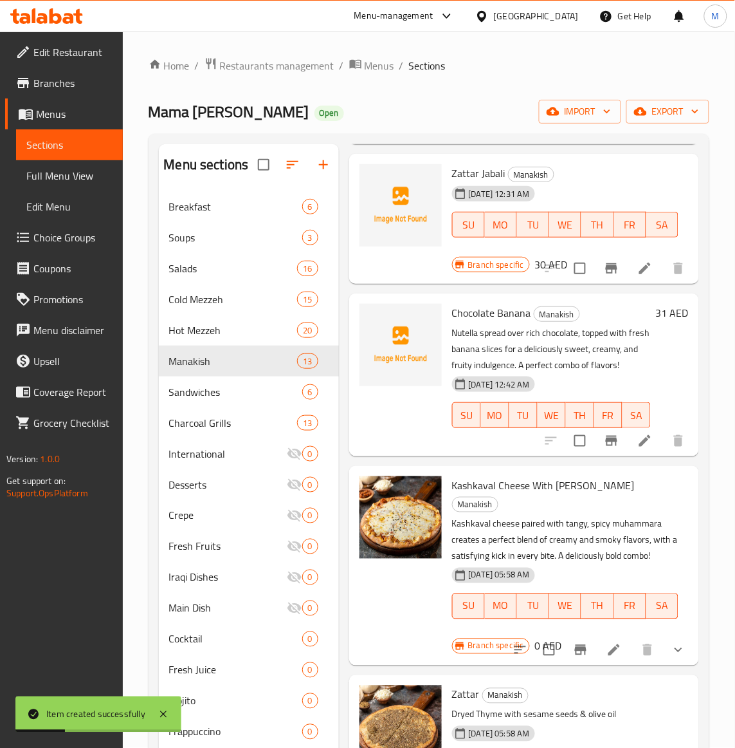
scroll to position [241, 0]
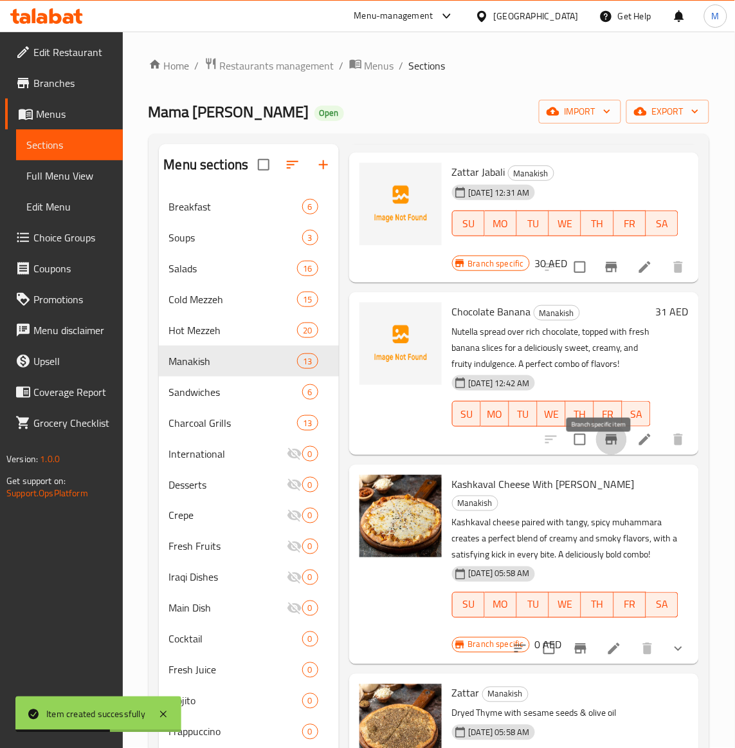
click at [609, 455] on button "Branch-specific-item" at bounding box center [611, 439] width 31 height 31
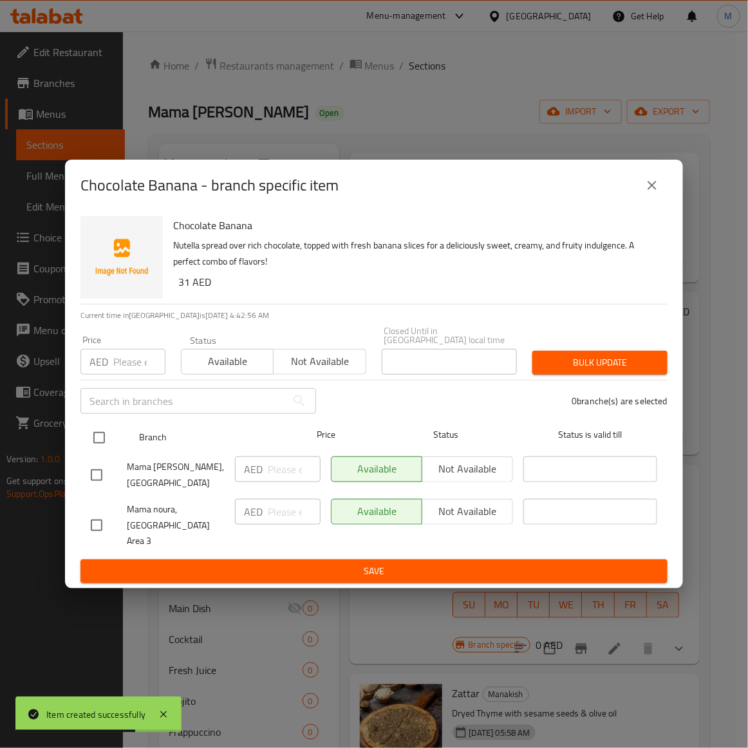
drag, startPoint x: 95, startPoint y: 529, endPoint x: 332, endPoint y: 430, distance: 256.6
click at [97, 526] on input "checkbox" at bounding box center [96, 524] width 27 height 27
checkbox input "true"
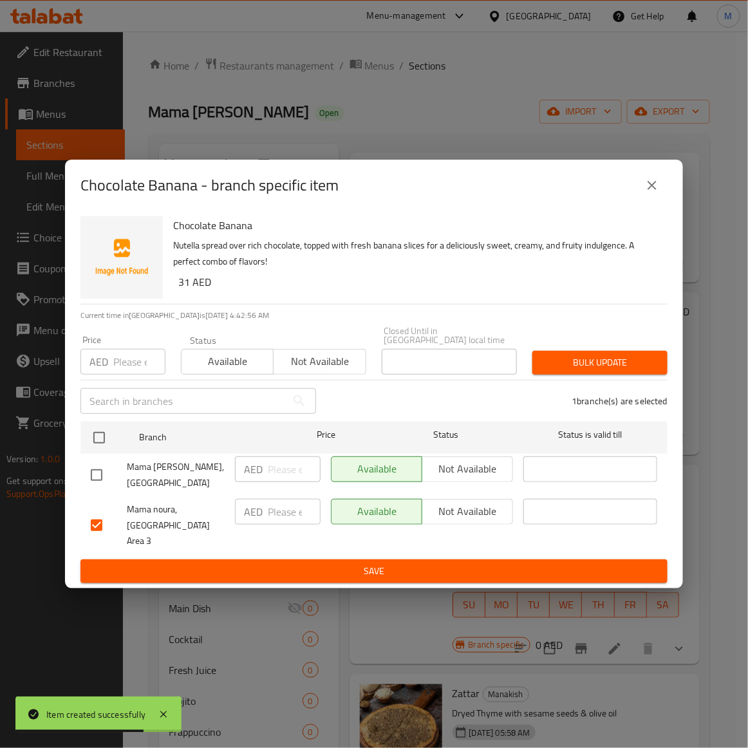
drag, startPoint x: 330, startPoint y: 365, endPoint x: 593, endPoint y: 365, distance: 263.1
click at [329, 365] on span "Not available" at bounding box center [320, 361] width 82 height 19
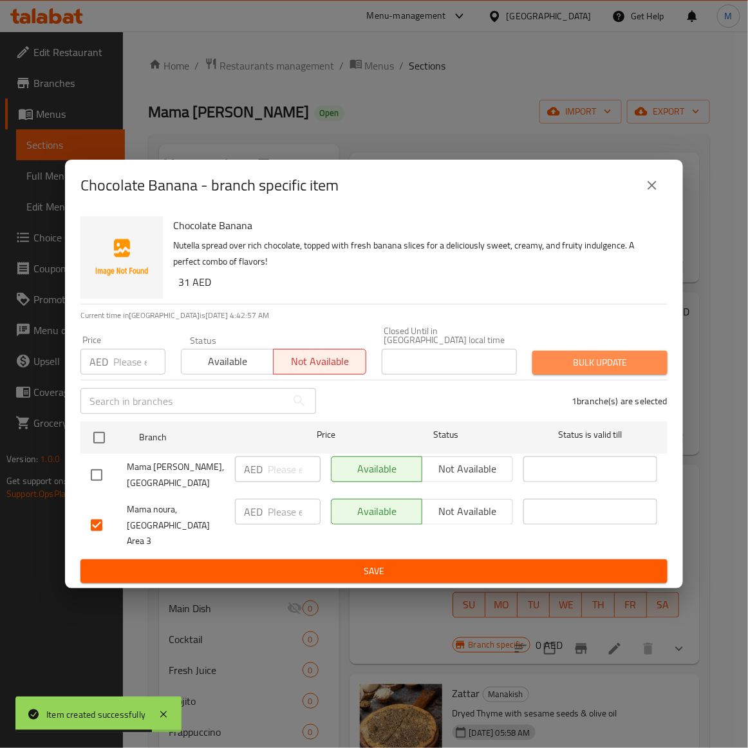
click at [600, 365] on span "Bulk update" at bounding box center [599, 362] width 115 height 16
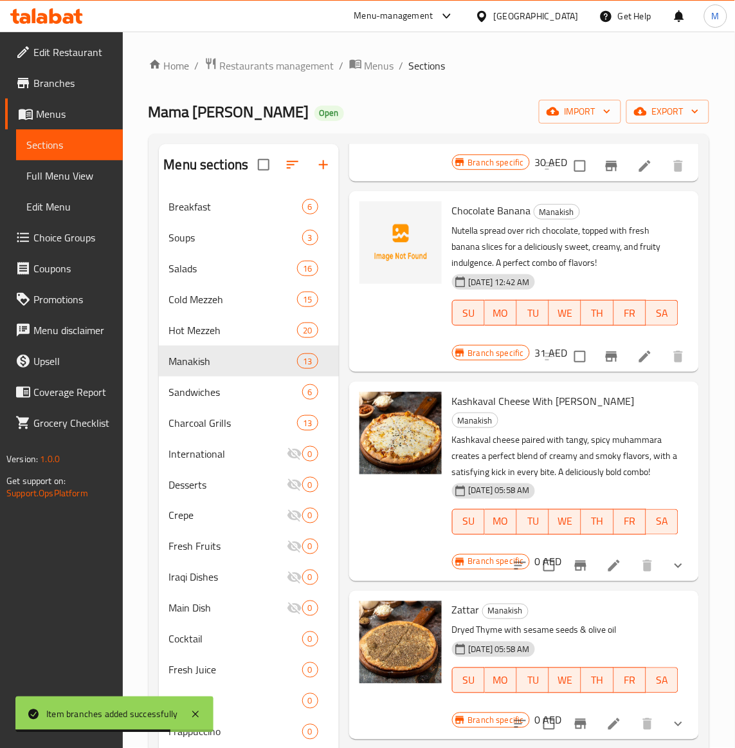
scroll to position [482, 0]
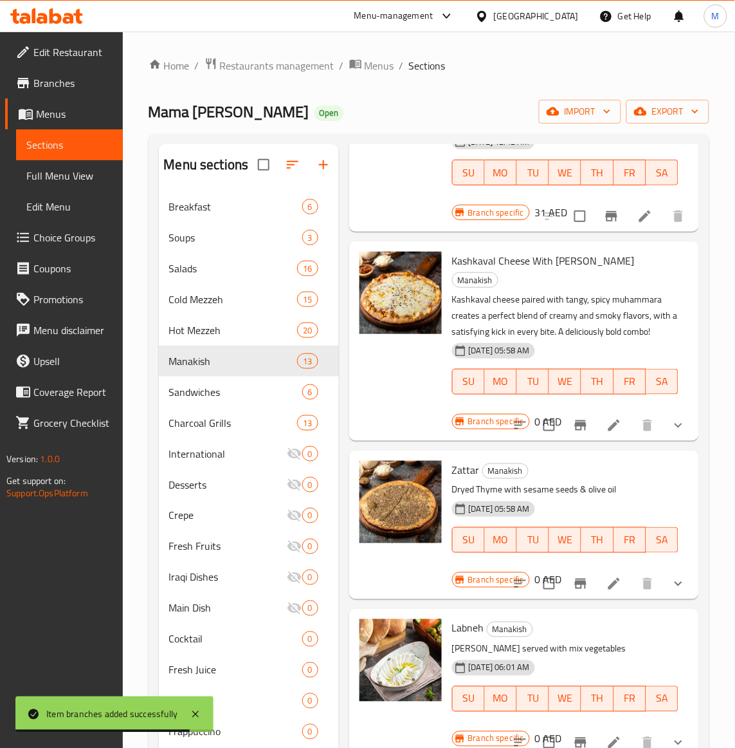
click at [625, 493] on p "Dryed Thyme with sesame seeds & olive oil" at bounding box center [565, 490] width 226 height 16
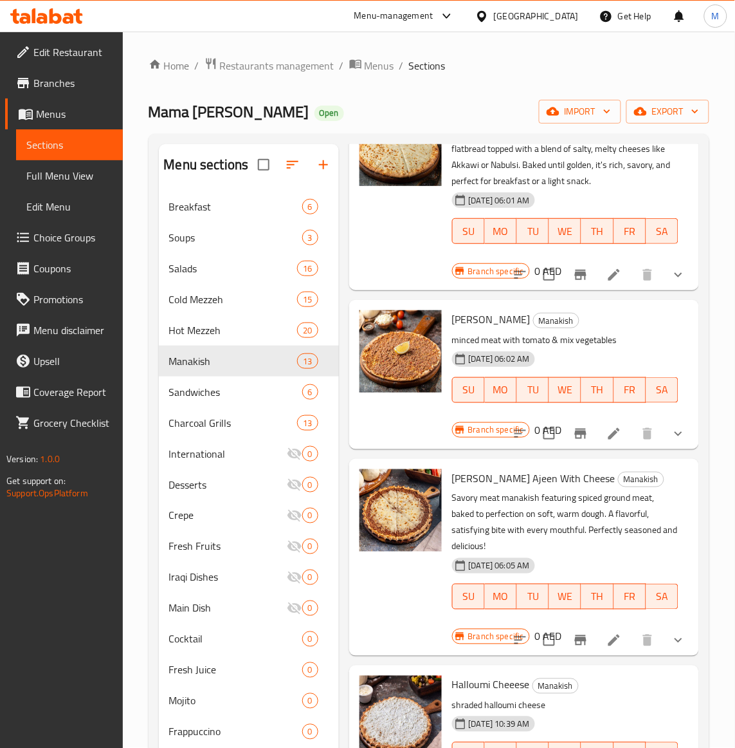
scroll to position [1202, 0]
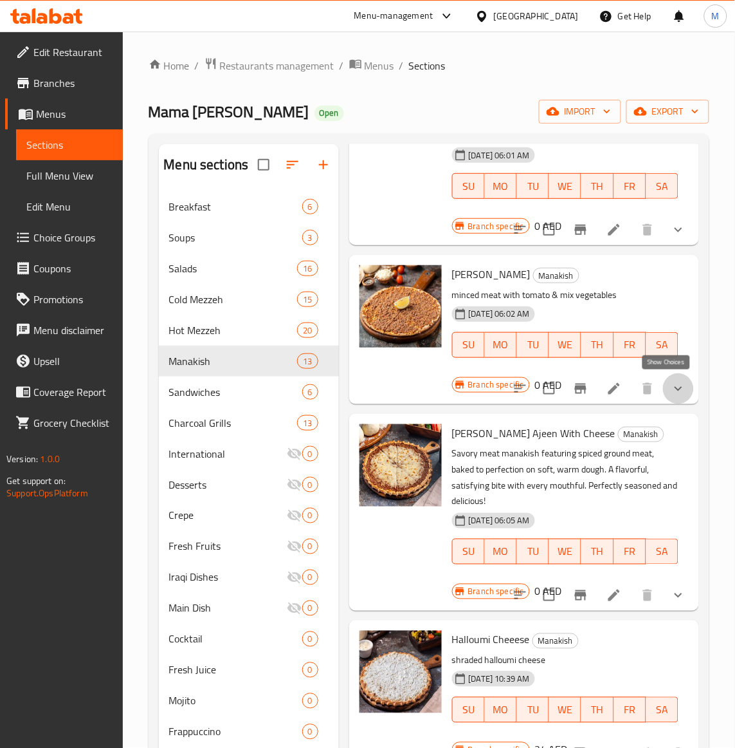
click at [671, 388] on icon "show more" at bounding box center [678, 388] width 15 height 15
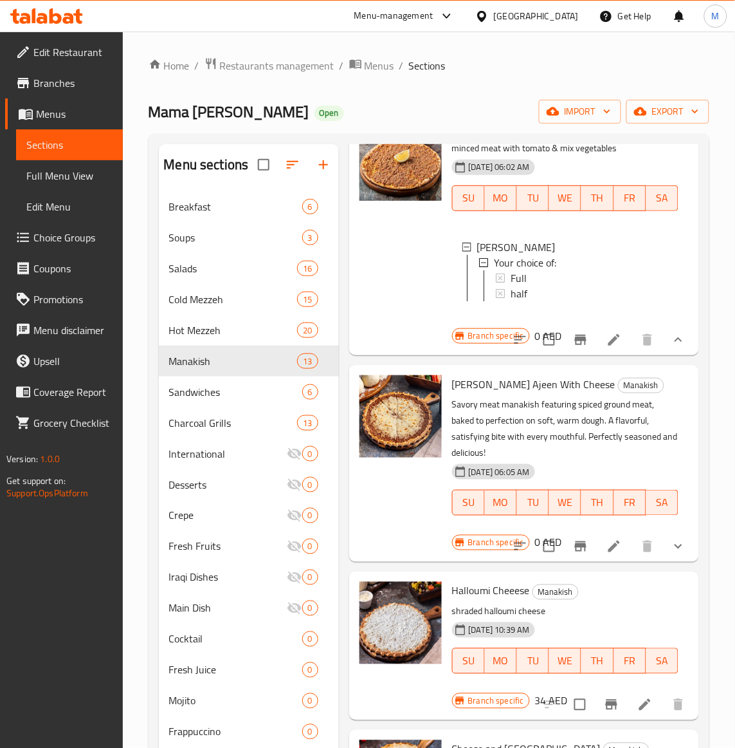
scroll to position [1363, 0]
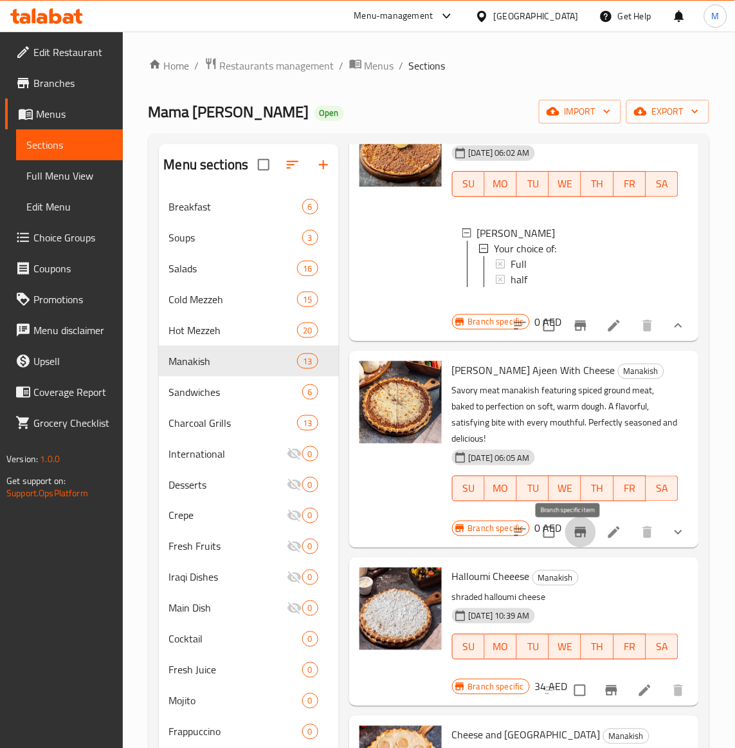
click at [575, 537] on icon "Branch-specific-item" at bounding box center [581, 532] width 12 height 10
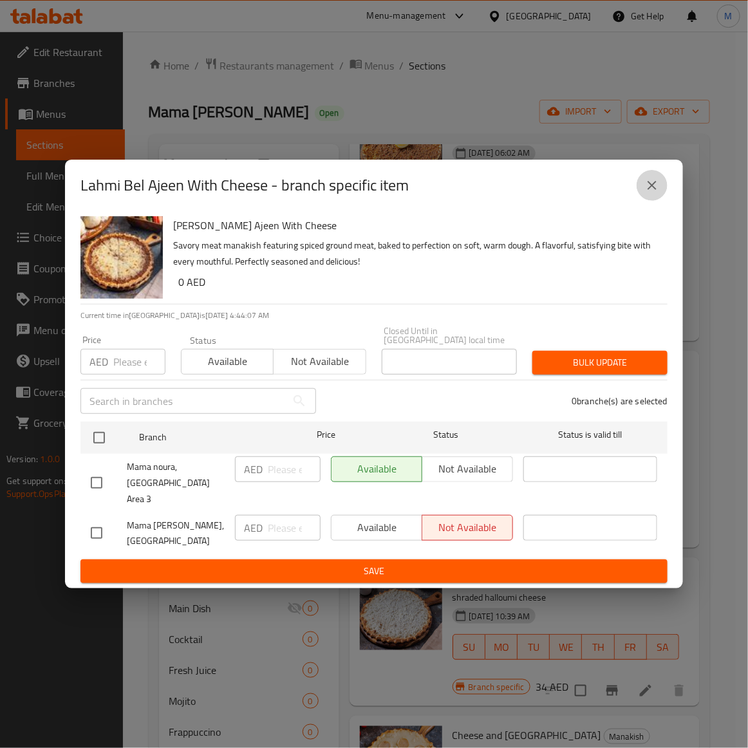
click at [647, 193] on icon "close" at bounding box center [651, 185] width 15 height 15
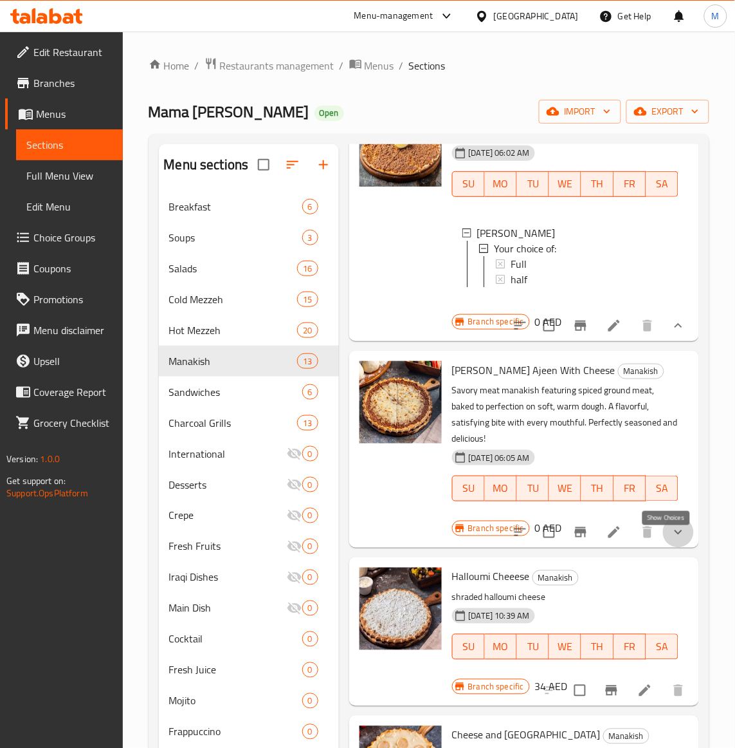
click at [671, 540] on icon "show more" at bounding box center [678, 531] width 15 height 15
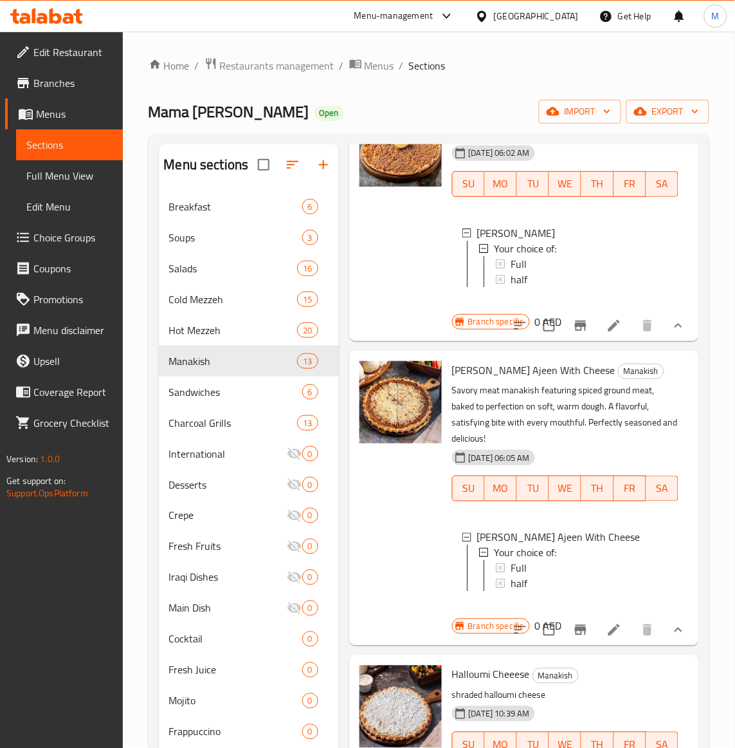
click at [512, 380] on span "[PERSON_NAME] Ajeen With Cheese" at bounding box center [533, 369] width 163 height 19
copy h6 "[PERSON_NAME] Ajeen With Cheese"
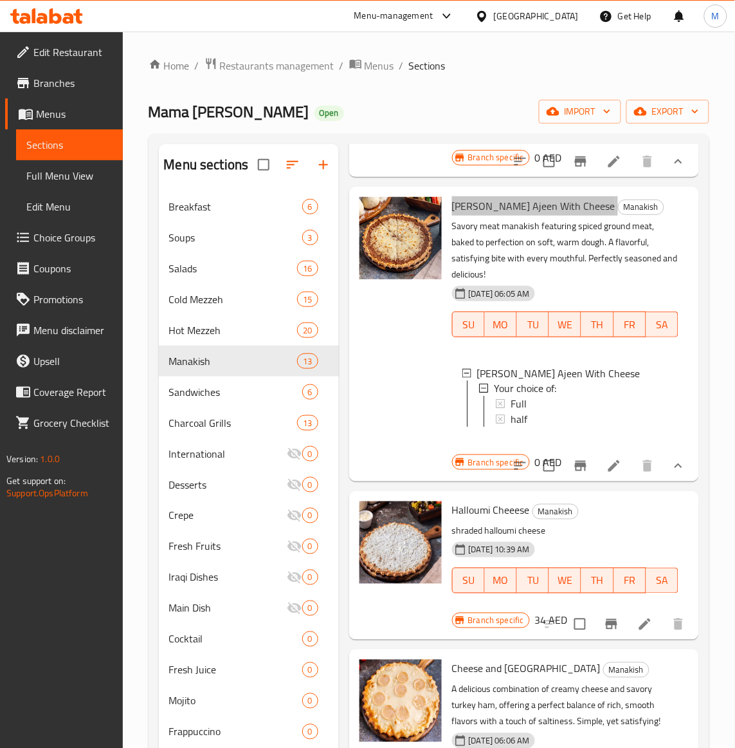
scroll to position [1604, 0]
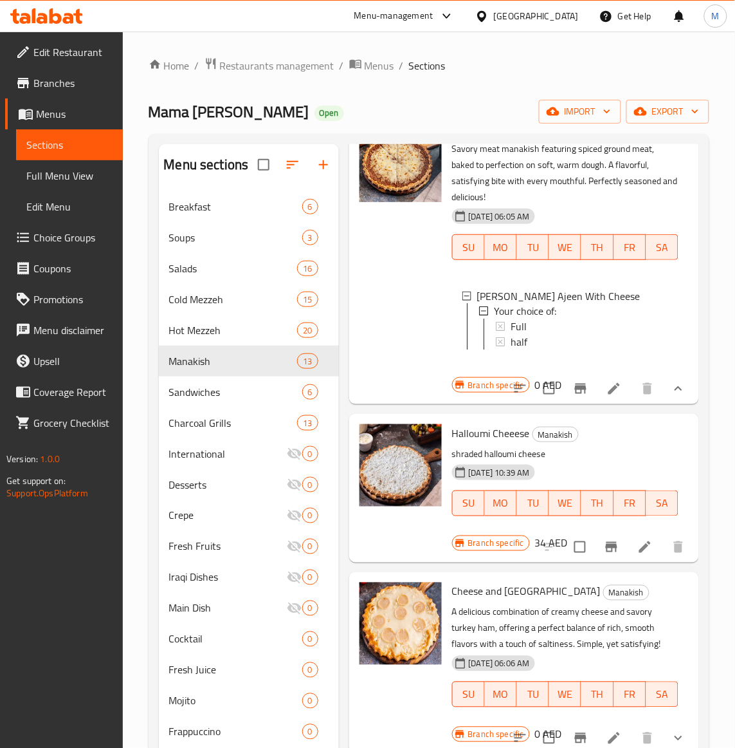
click at [387, 309] on div at bounding box center [400, 257] width 93 height 284
click at [606, 555] on icon "Branch-specific-item" at bounding box center [611, 546] width 15 height 15
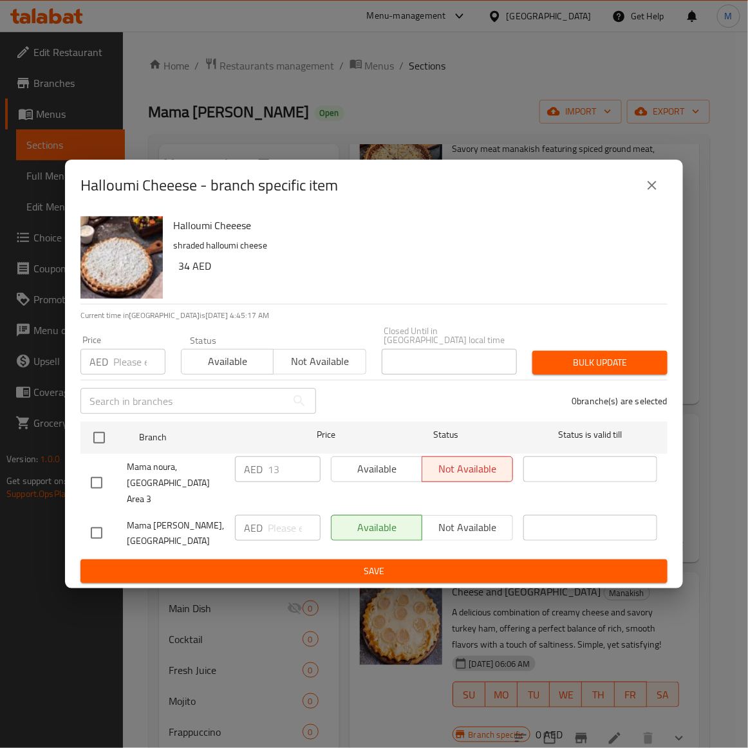
click at [650, 190] on icon "close" at bounding box center [651, 185] width 15 height 15
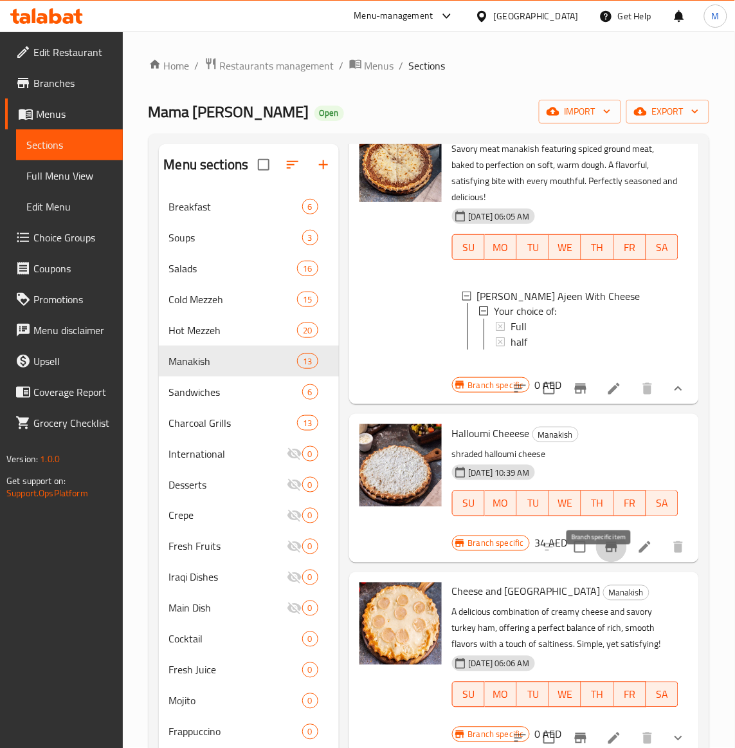
click at [606, 552] on icon "Branch-specific-item" at bounding box center [612, 547] width 12 height 10
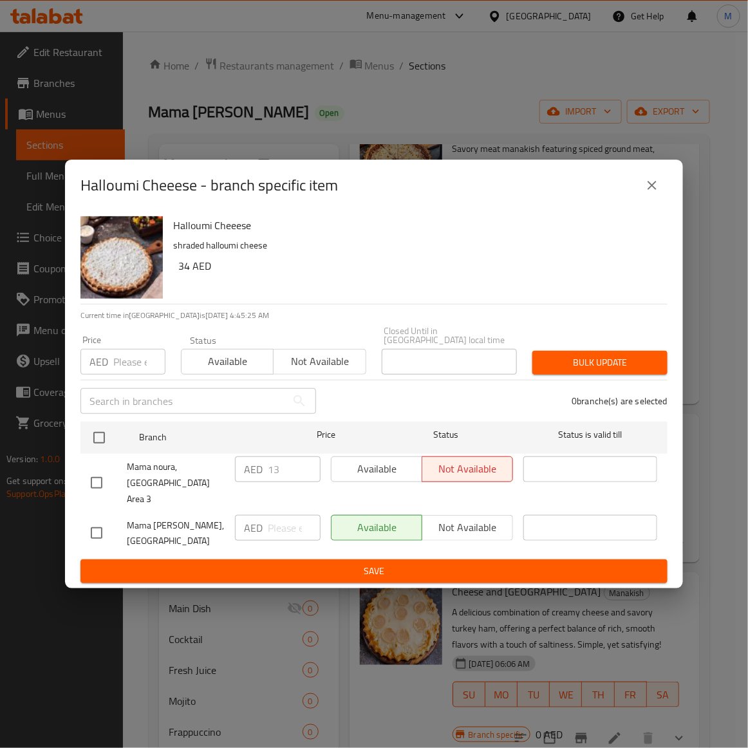
click at [97, 529] on input "checkbox" at bounding box center [96, 532] width 27 height 27
checkbox input "true"
click at [129, 372] on input "number" at bounding box center [139, 362] width 52 height 26
paste input "34"
type input "34"
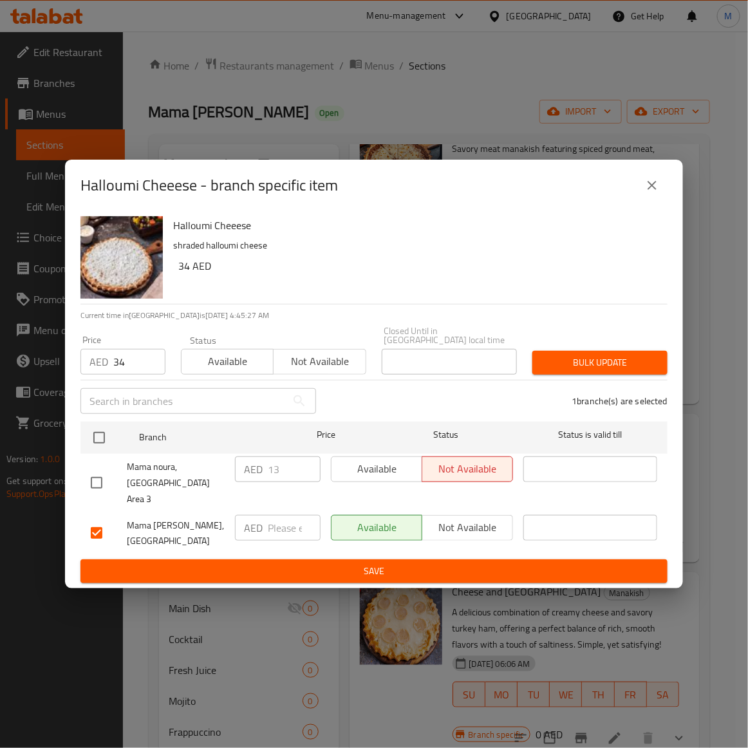
click at [391, 270] on h6 "34 AED" at bounding box center [417, 266] width 479 height 18
click at [594, 371] on span "Bulk update" at bounding box center [599, 362] width 115 height 16
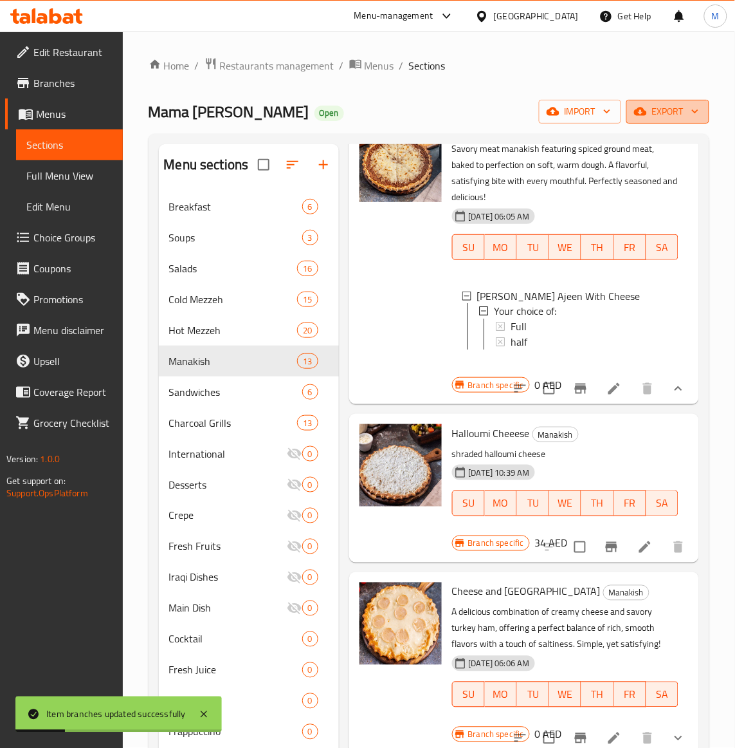
click at [682, 111] on span "export" at bounding box center [668, 112] width 62 height 16
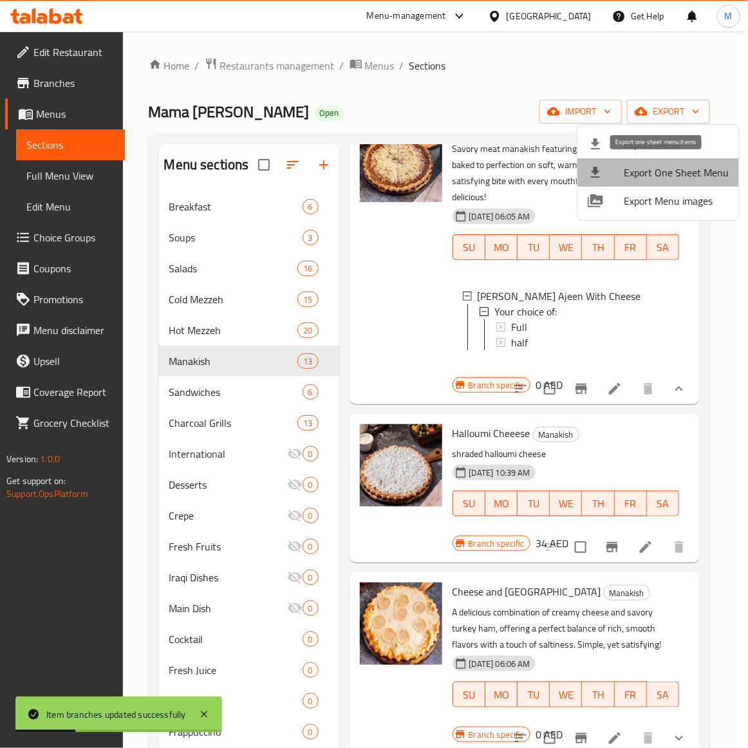
click at [659, 158] on li "Export One Sheet Menu" at bounding box center [657, 172] width 161 height 28
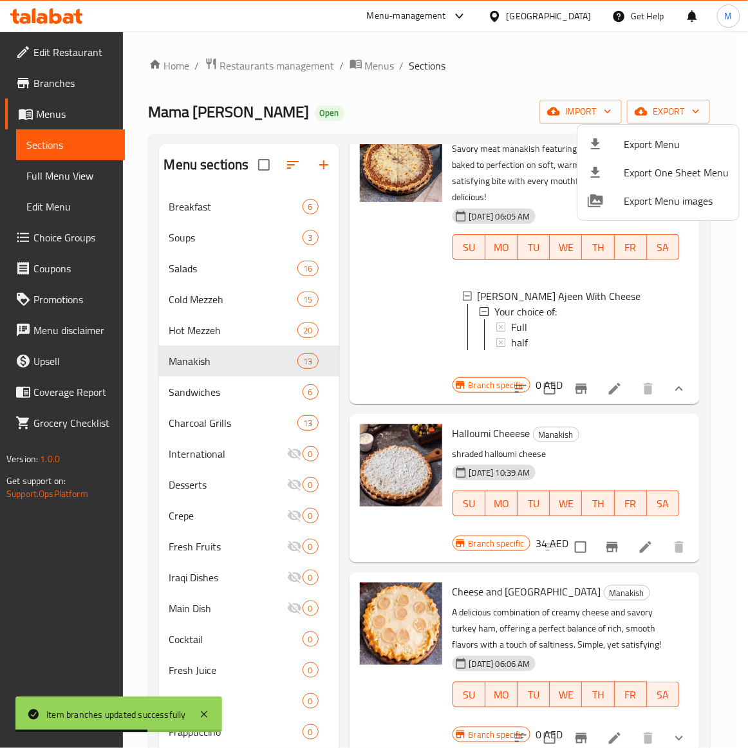
drag, startPoint x: 679, startPoint y: 68, endPoint x: 680, endPoint y: 91, distance: 23.8
click at [679, 68] on div at bounding box center [374, 374] width 748 height 748
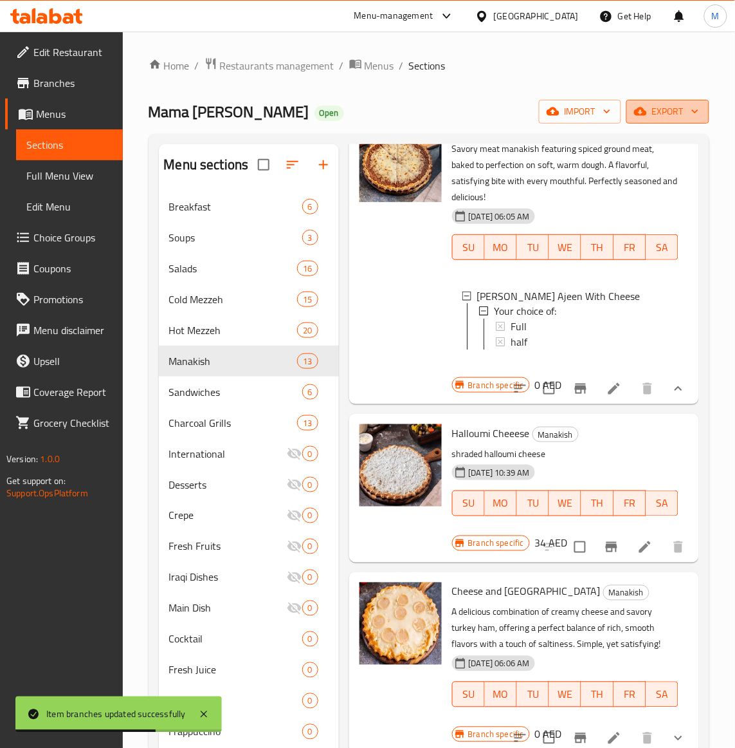
click at [679, 120] on span "export" at bounding box center [668, 112] width 62 height 16
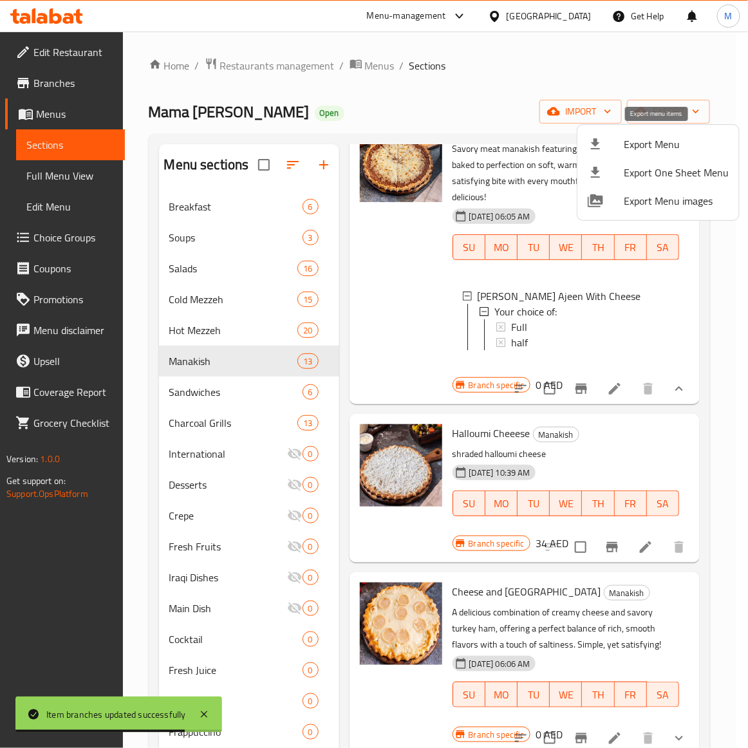
click at [661, 153] on li "Export Menu" at bounding box center [657, 144] width 161 height 28
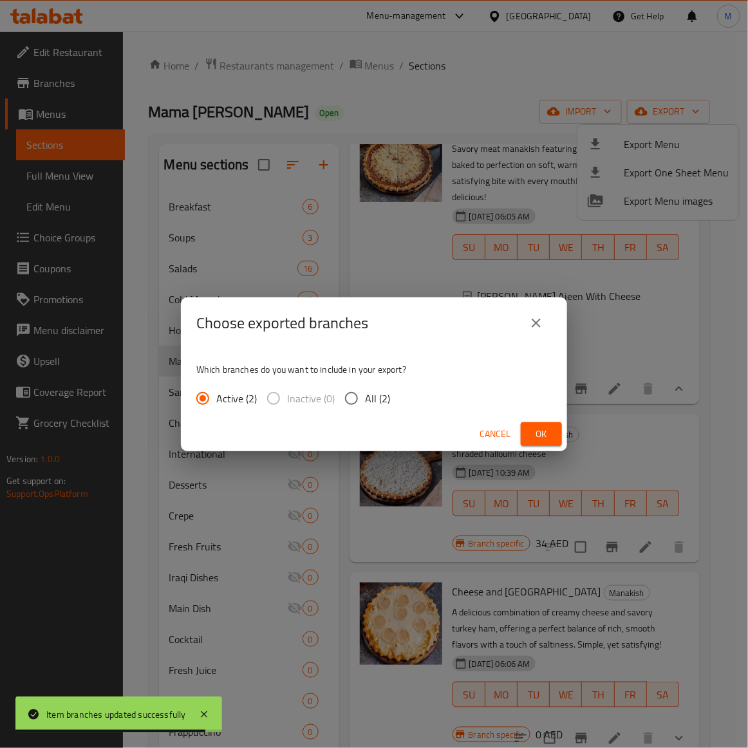
drag, startPoint x: 356, startPoint y: 394, endPoint x: 447, endPoint y: 403, distance: 91.7
click at [380, 394] on label "All (2)" at bounding box center [364, 398] width 52 height 27
click at [365, 394] on input "All (2)" at bounding box center [351, 398] width 27 height 27
radio input "true"
click at [544, 432] on span "Ok" at bounding box center [541, 434] width 21 height 16
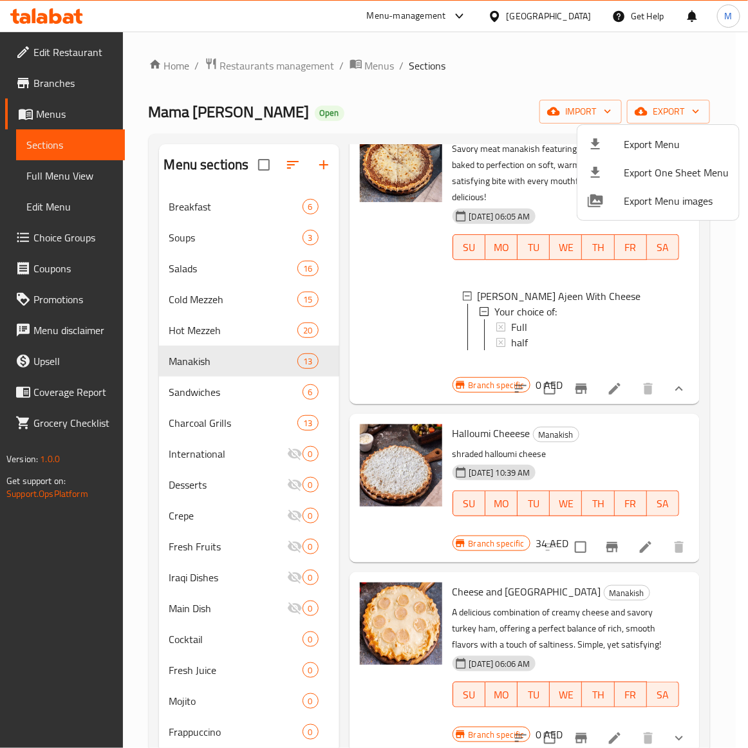
click at [618, 486] on div at bounding box center [374, 374] width 748 height 748
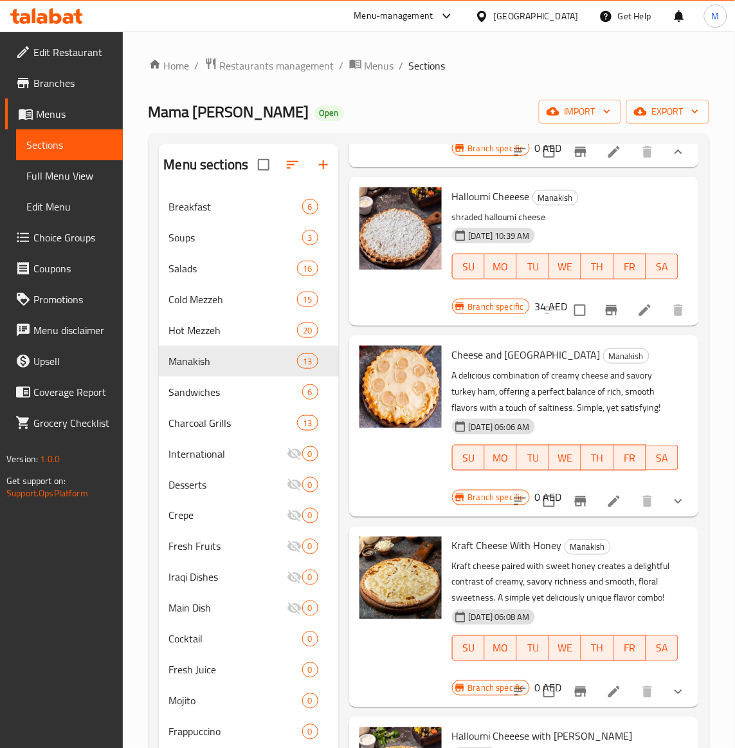
scroll to position [1845, 0]
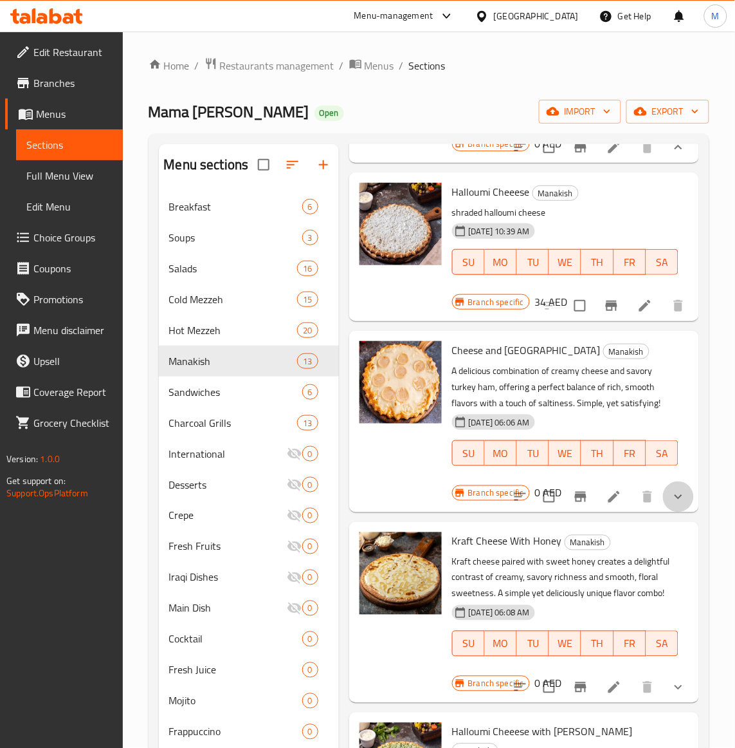
click at [663, 512] on button "show more" at bounding box center [678, 496] width 31 height 31
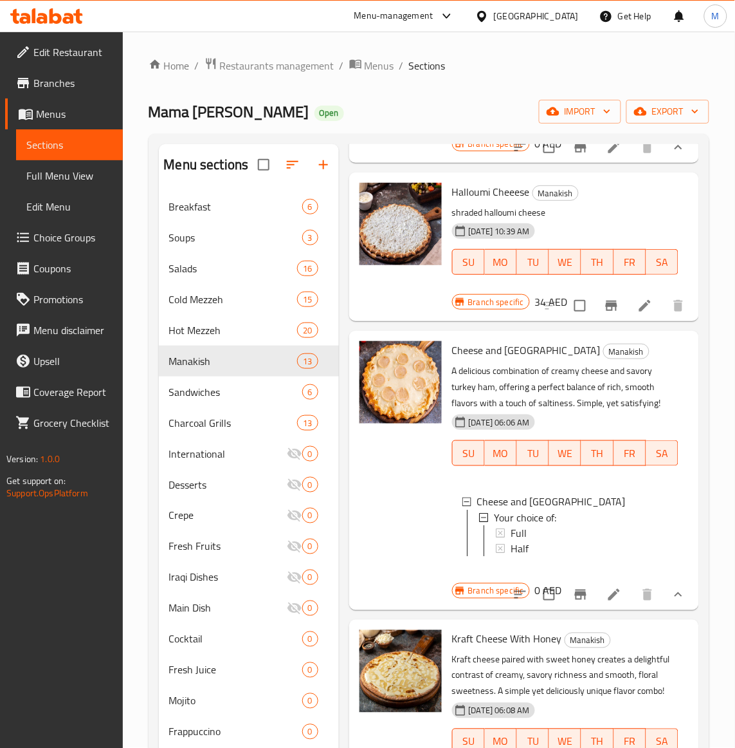
click at [418, 548] on div at bounding box center [400, 470] width 93 height 268
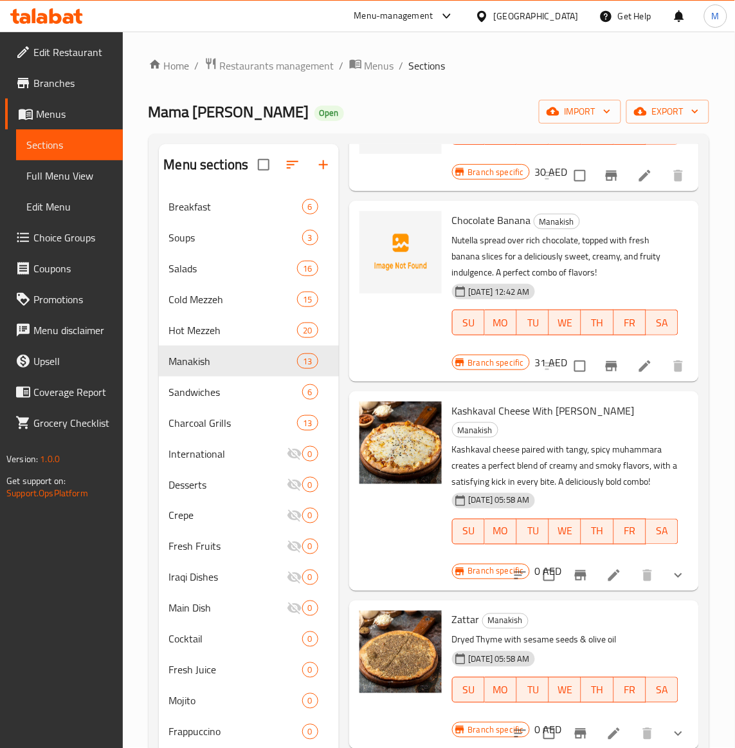
scroll to position [0, 0]
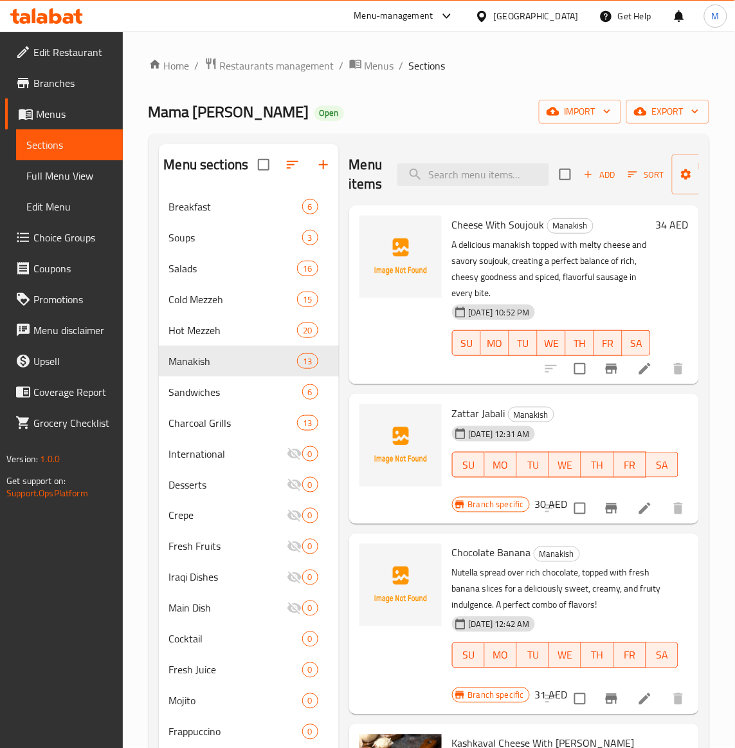
click at [606, 436] on div "[DATE] 12:31 AM SU MO TU WE TH FR SA" at bounding box center [565, 455] width 237 height 69
click at [601, 177] on span "Add" at bounding box center [599, 174] width 35 height 15
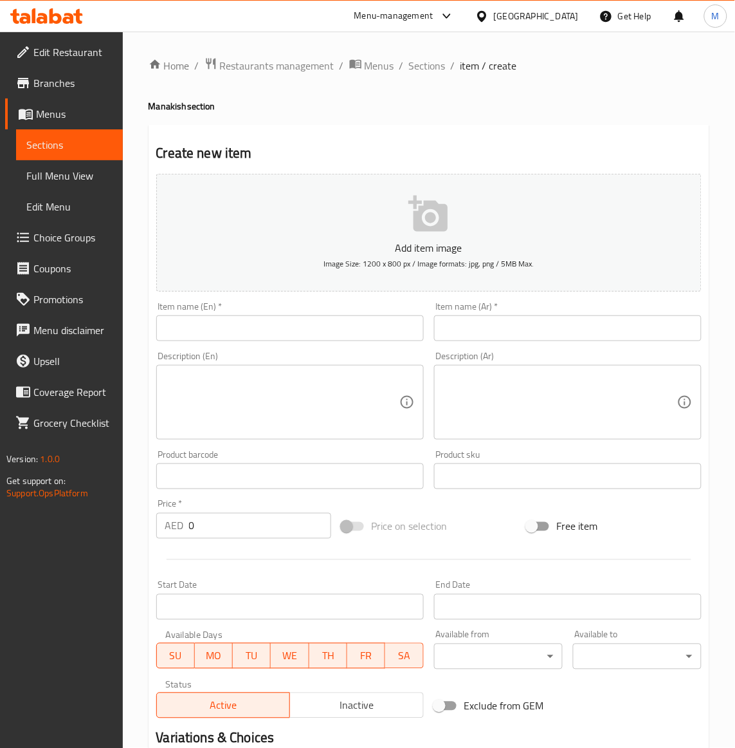
click at [199, 329] on input "text" at bounding box center [290, 328] width 268 height 26
paste input "[PERSON_NAME]"
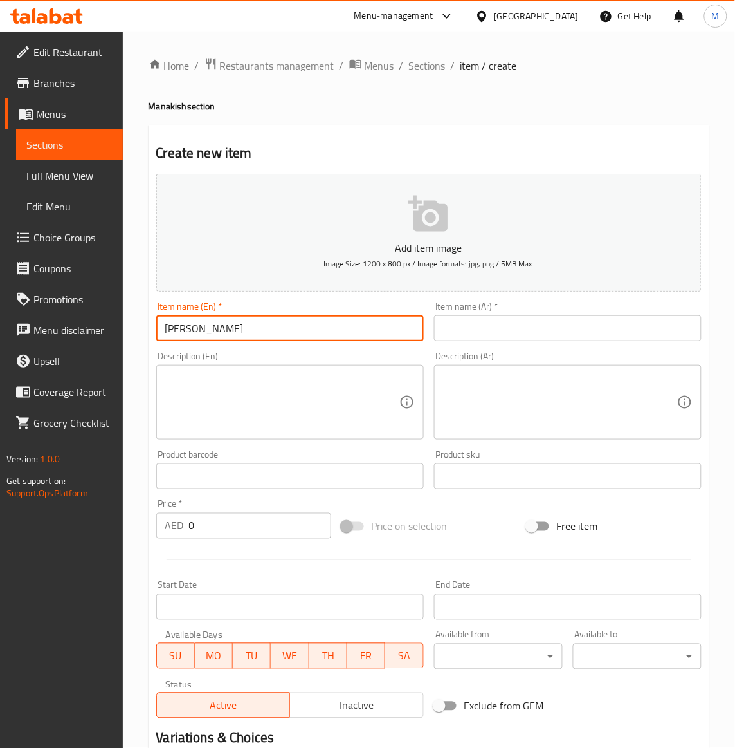
click at [235, 338] on input "[PERSON_NAME]" at bounding box center [290, 328] width 268 height 26
click at [235, 336] on input "[PERSON_NAME]" at bounding box center [290, 328] width 268 height 26
type input "[PERSON_NAME]"
click at [461, 510] on div "Price on selection" at bounding box center [428, 526] width 185 height 35
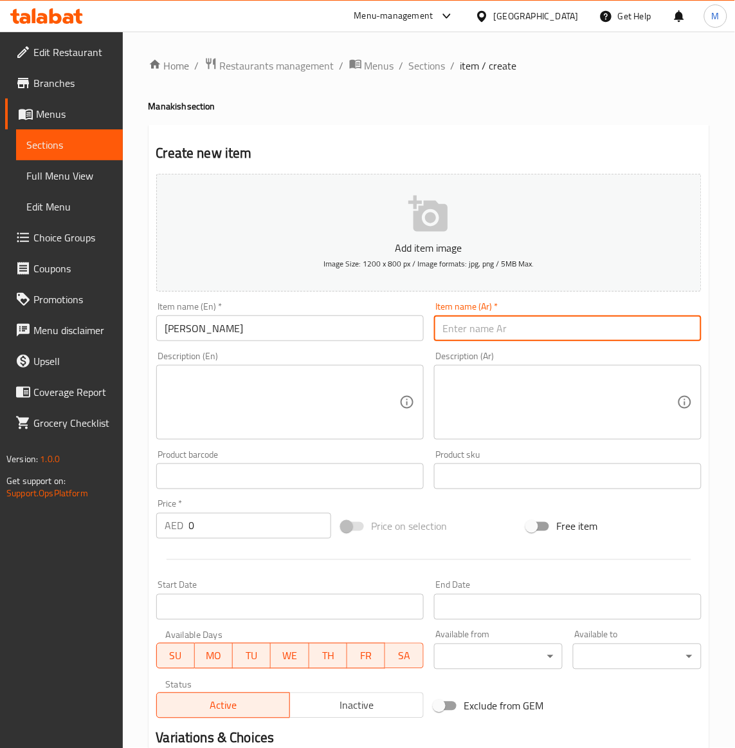
click at [479, 329] on input "text" at bounding box center [568, 328] width 268 height 26
type input "a"
type input "مناقيش شانكليش"
click at [207, 526] on input "0" at bounding box center [260, 526] width 142 height 26
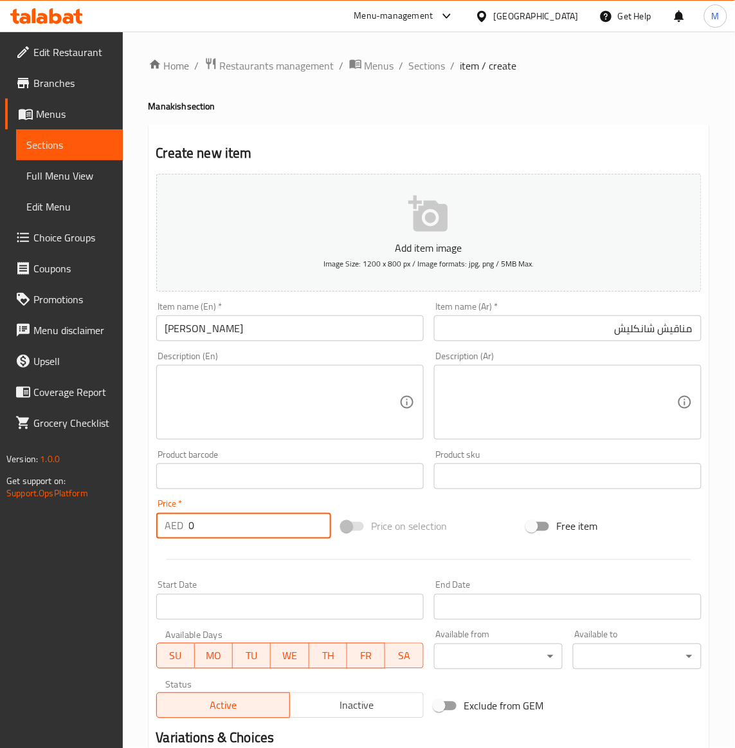
click at [207, 526] on input "0" at bounding box center [260, 526] width 142 height 26
type input "33"
click at [495, 515] on div "Price on selection" at bounding box center [428, 526] width 185 height 35
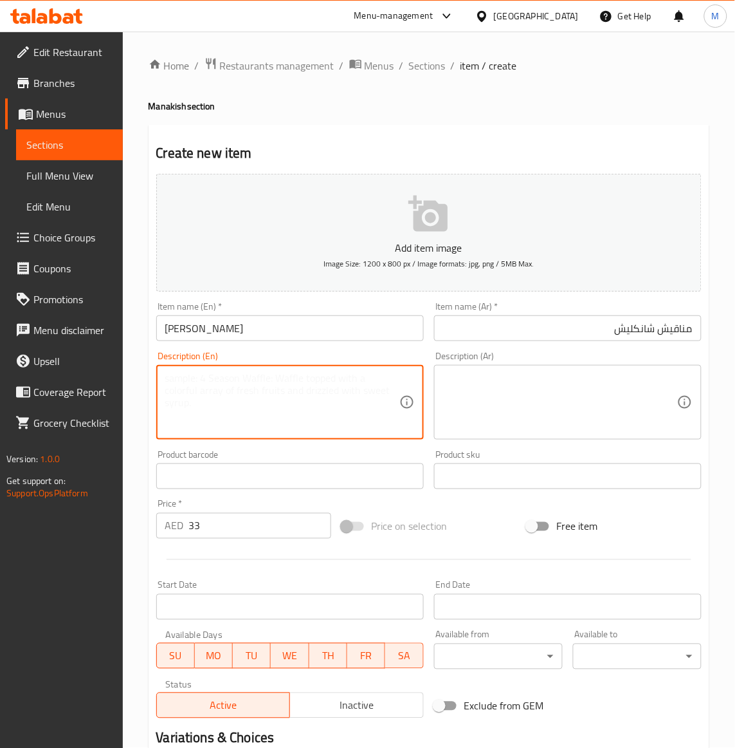
paste textarea "sour cream paste with onion, tomato, parsley & olive oil"
click at [306, 390] on textarea "sour cream paste with onion, tomato, parsley & olive oil" at bounding box center [282, 402] width 234 height 61
type textarea "sour cream paste with onion, tomato, parsley & olive oil"
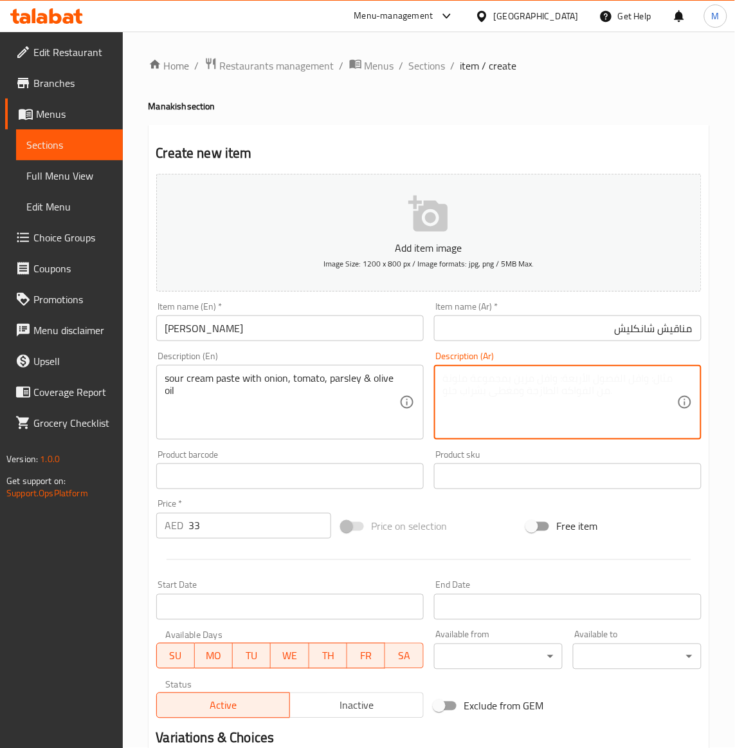
click at [502, 384] on textarea at bounding box center [560, 402] width 234 height 61
paste textarea "معكرونة بالكريمة الحامضة مع البصل والطماطم والبقدونس وزيت الزيتون"
type textarea "معكرونة بالكريمة الحامضة مع البصل والطماطم والبقدونس وزيت الزيتون"
click at [199, 323] on input "[PERSON_NAME]" at bounding box center [290, 328] width 268 height 26
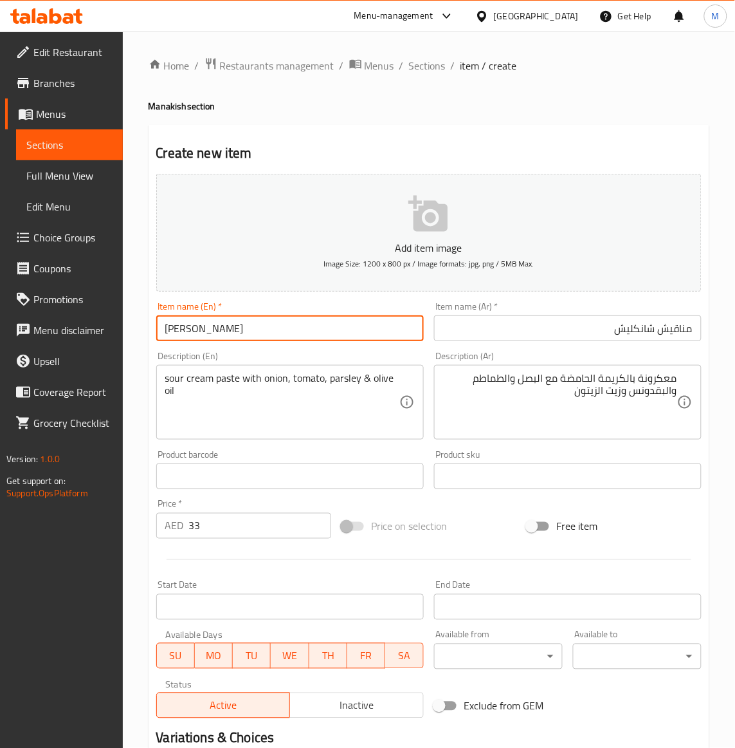
click at [199, 323] on input "[PERSON_NAME]" at bounding box center [290, 328] width 268 height 26
type input "[PERSON_NAME]"
click at [499, 502] on div "Add item image Image Size: 1200 x 800 px / Image formats: jpg, png / 5MB Max. I…" at bounding box center [429, 446] width 556 height 555
click at [477, 535] on div "Price on selection" at bounding box center [428, 526] width 185 height 35
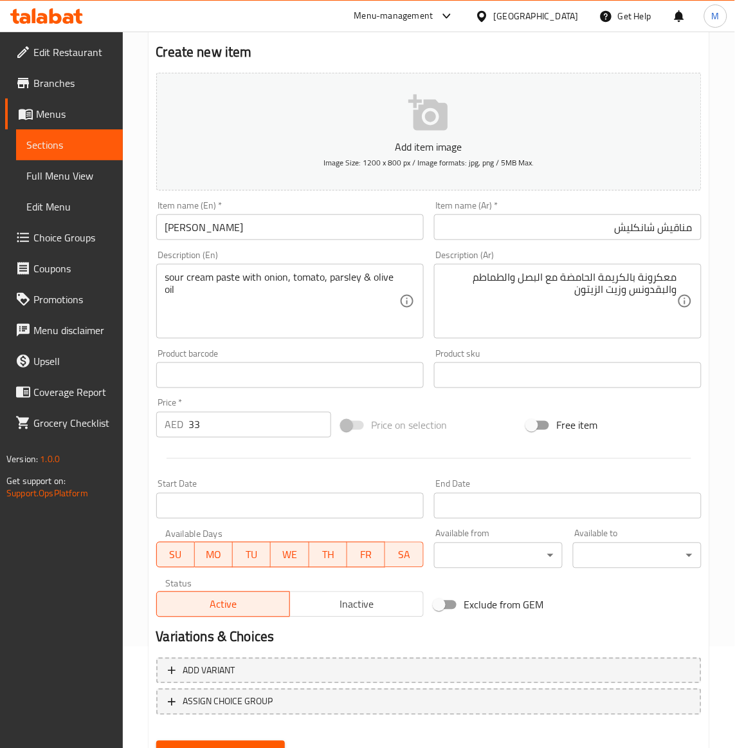
scroll to position [159, 0]
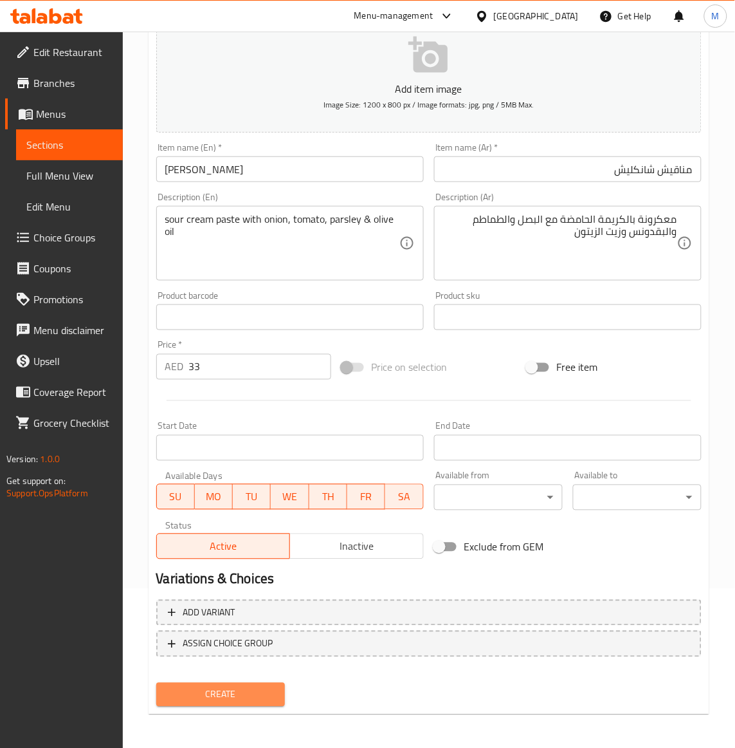
click at [258, 690] on span "Create" at bounding box center [221, 694] width 108 height 16
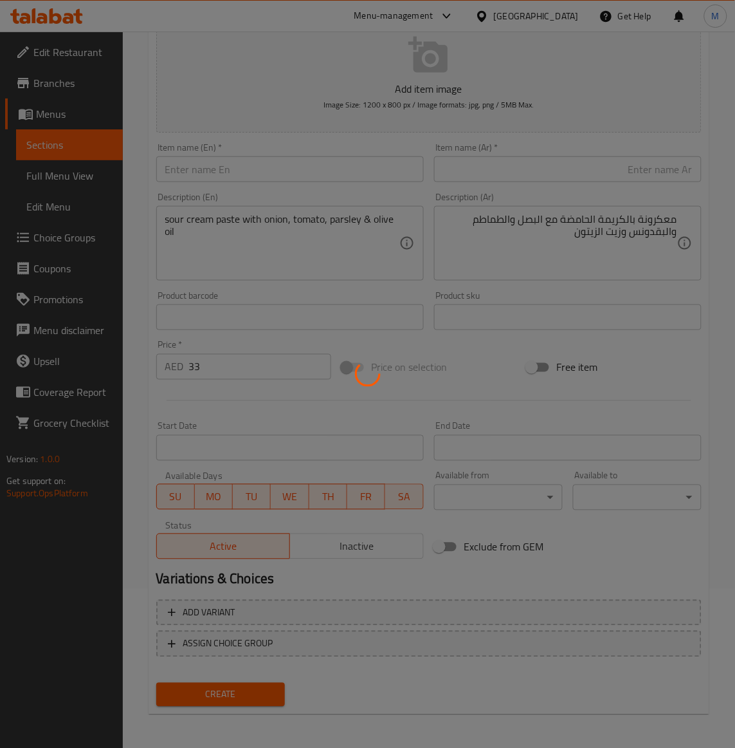
type input "0"
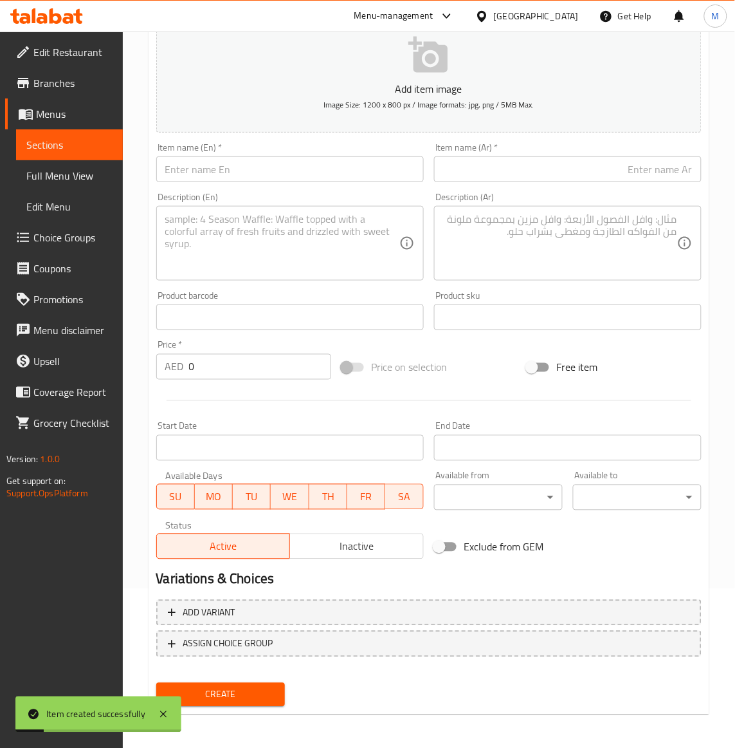
click at [71, 147] on span "Sections" at bounding box center [69, 144] width 86 height 15
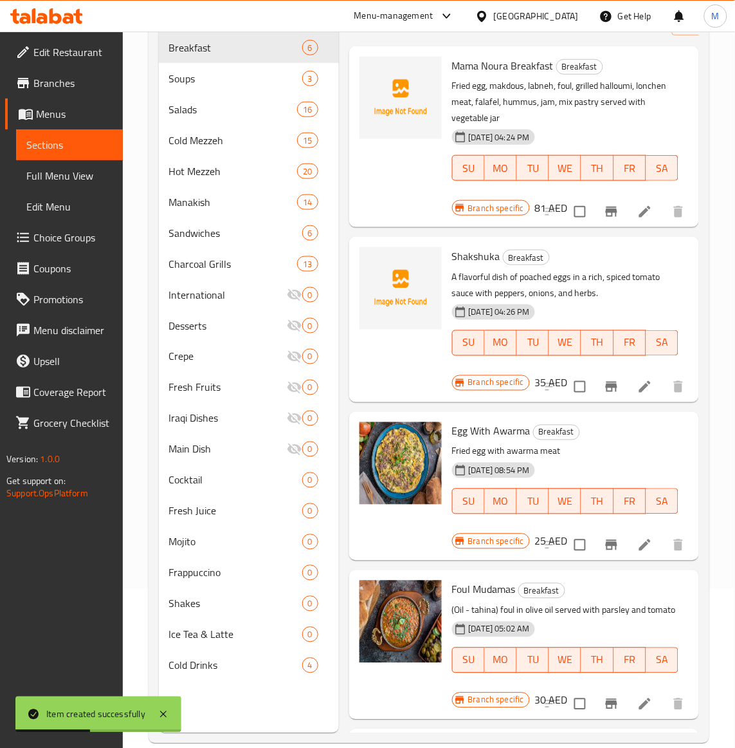
click at [632, 481] on div "[DATE] 08:54 PM SU MO TU WE TH FR SA" at bounding box center [565, 491] width 237 height 69
click at [607, 387] on icon "Branch-specific-item" at bounding box center [611, 386] width 15 height 15
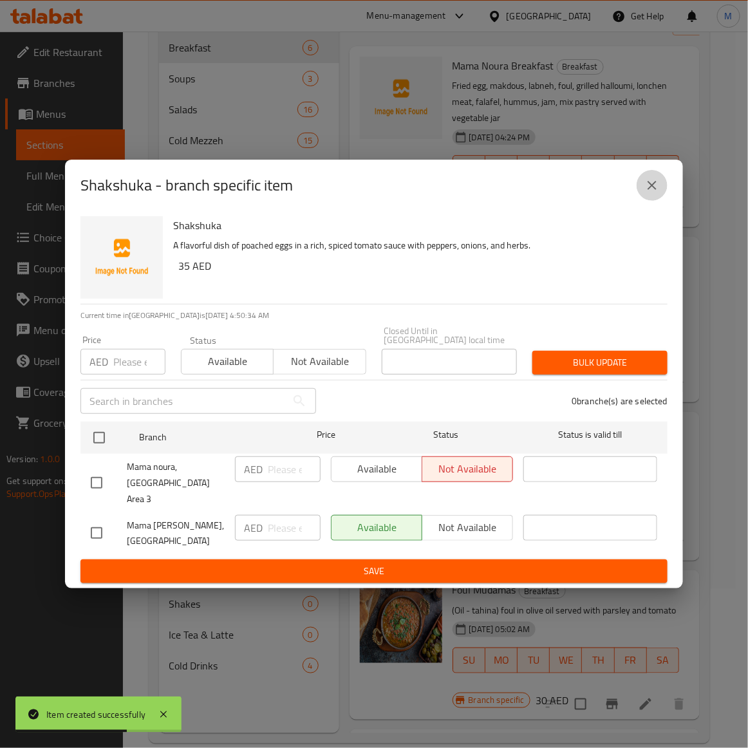
click at [654, 190] on icon "close" at bounding box center [651, 185] width 9 height 9
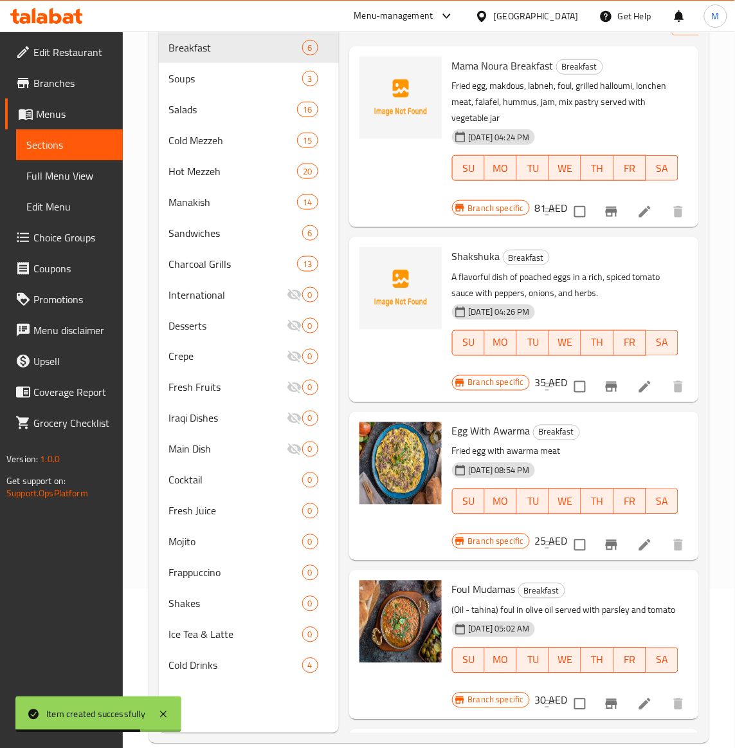
click at [607, 468] on div "[DATE] 08:54 PM SU MO TU WE TH FR SA" at bounding box center [565, 491] width 237 height 69
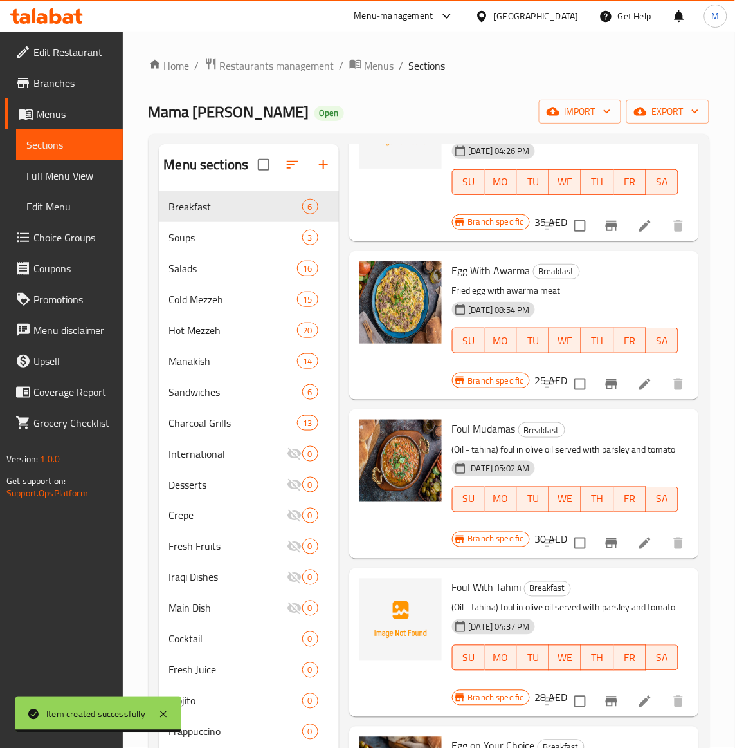
scroll to position [362, 0]
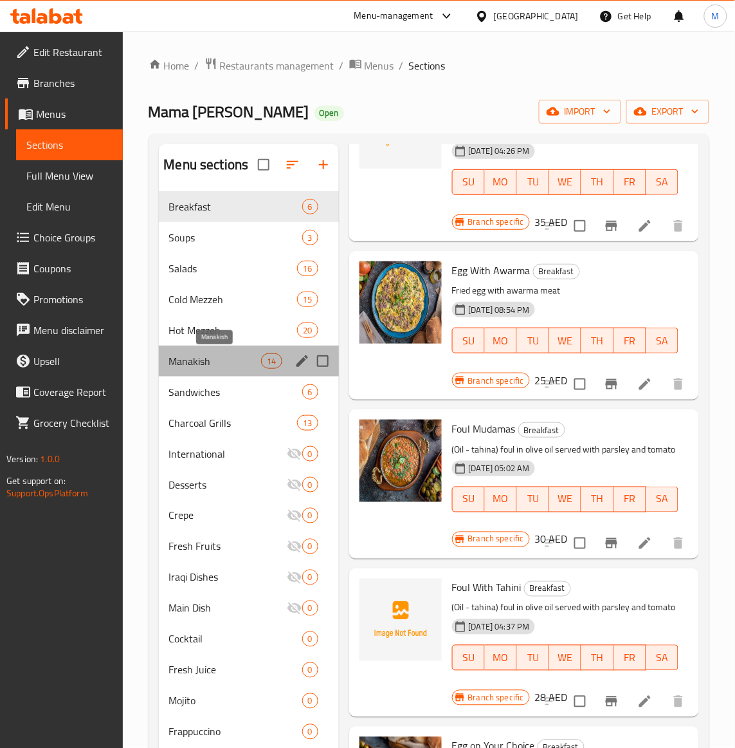
click at [203, 364] on span "Manakish" at bounding box center [215, 360] width 93 height 15
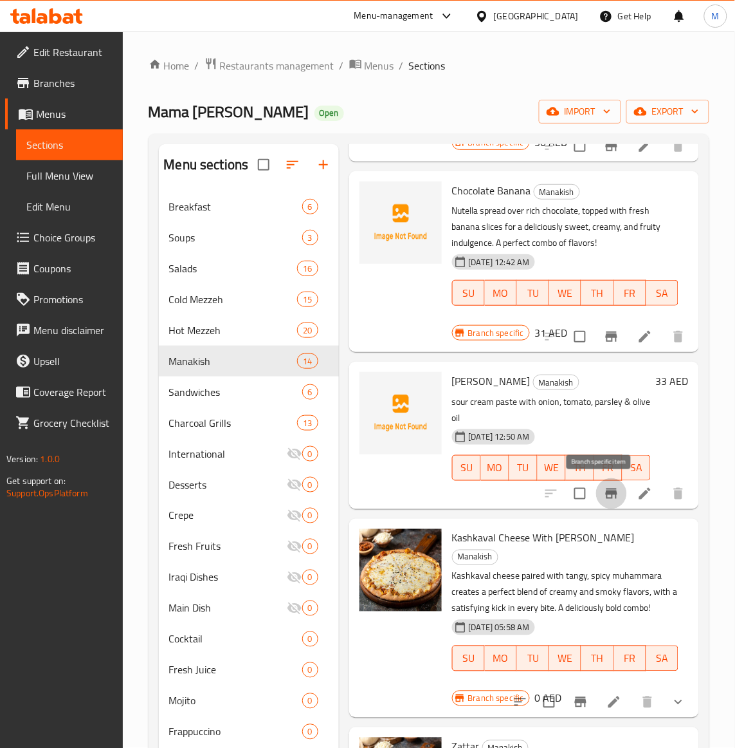
click at [606, 490] on icon "Branch-specific-item" at bounding box center [612, 493] width 12 height 10
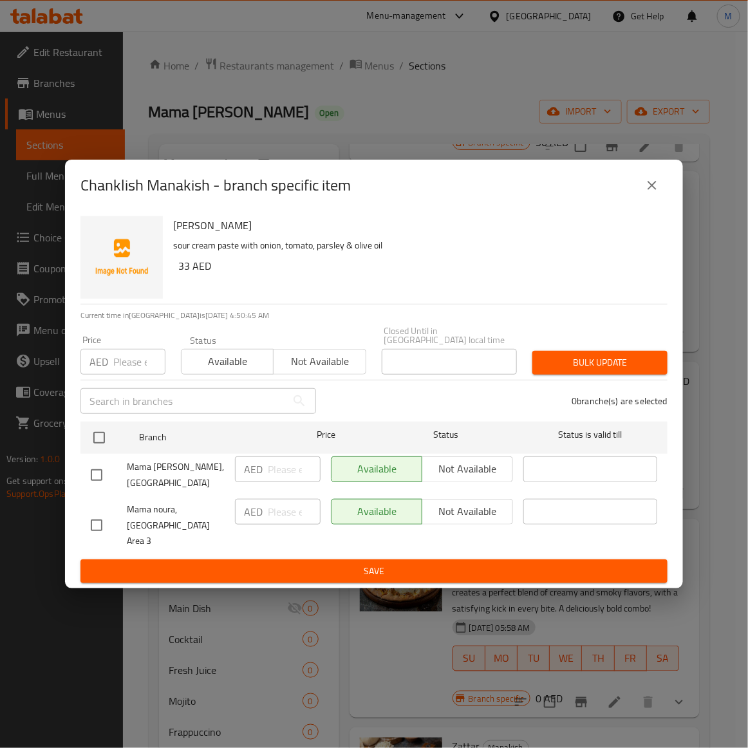
click at [106, 528] on input "checkbox" at bounding box center [96, 524] width 27 height 27
checkbox input "true"
drag, startPoint x: 314, startPoint y: 372, endPoint x: 605, endPoint y: 371, distance: 290.8
click at [316, 371] on span "Not available" at bounding box center [320, 361] width 82 height 19
click at [606, 371] on span "Bulk update" at bounding box center [599, 362] width 115 height 16
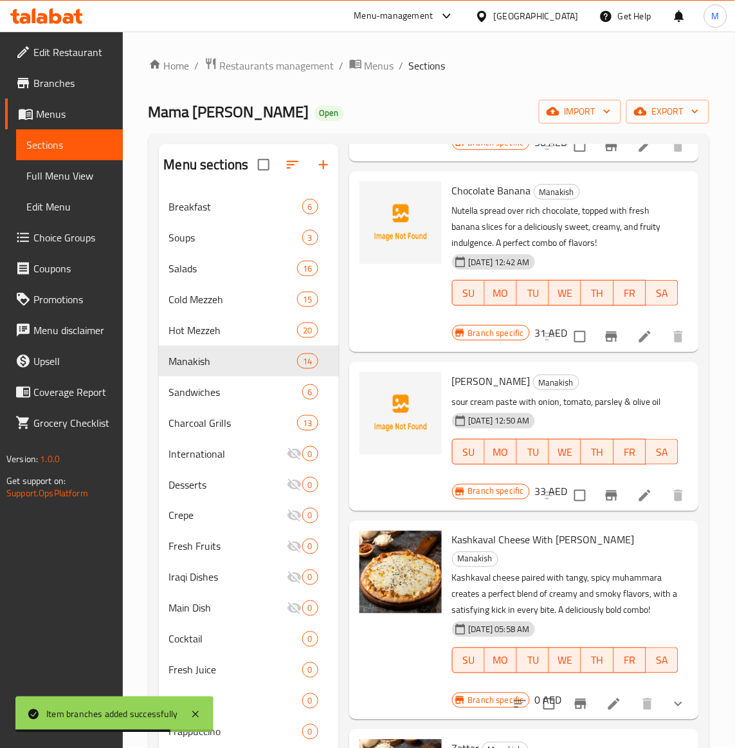
click at [635, 610] on p "Kashkaval cheese paired with tangy, spicy muhammara creates a perfect blend of …" at bounding box center [565, 594] width 226 height 48
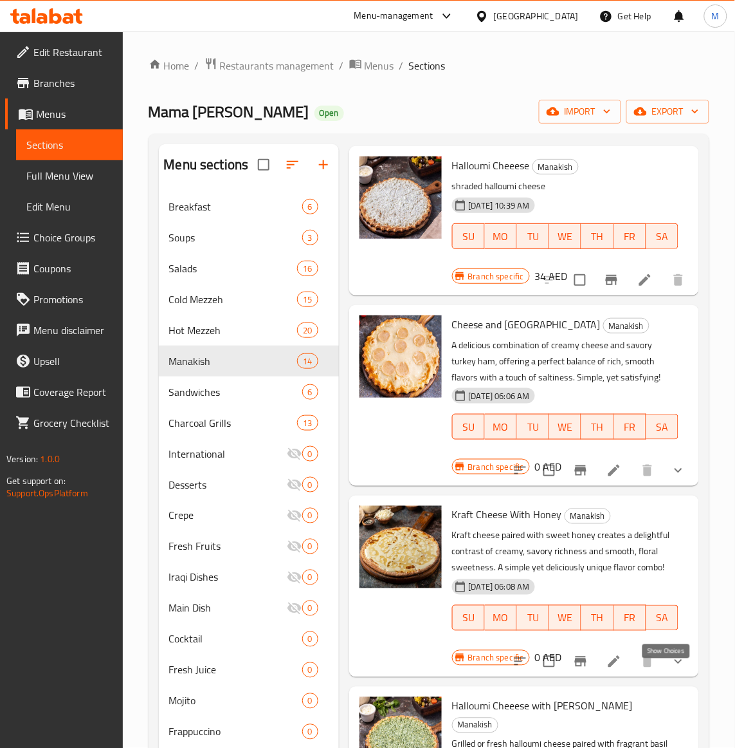
click at [671, 669] on icon "show more" at bounding box center [678, 661] width 15 height 15
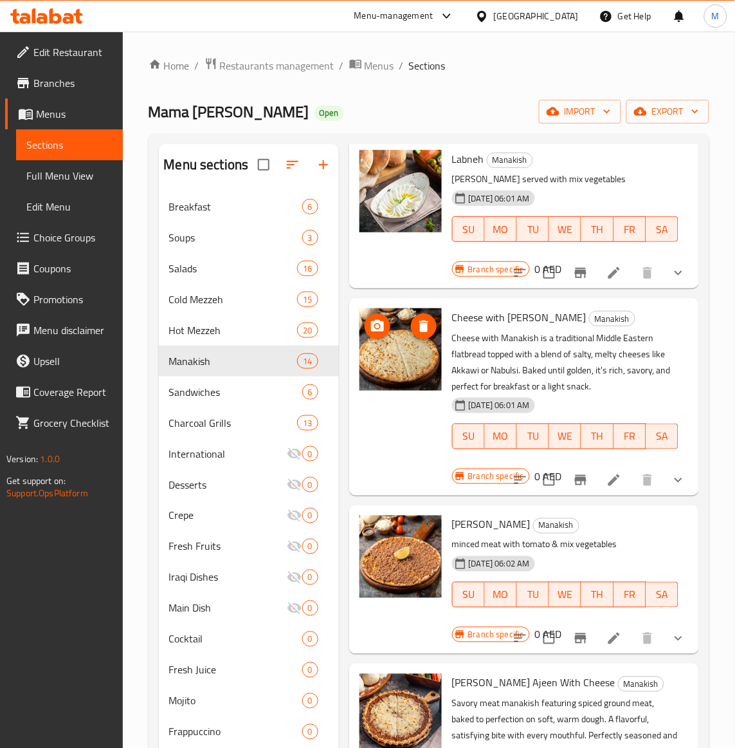
scroll to position [789, 0]
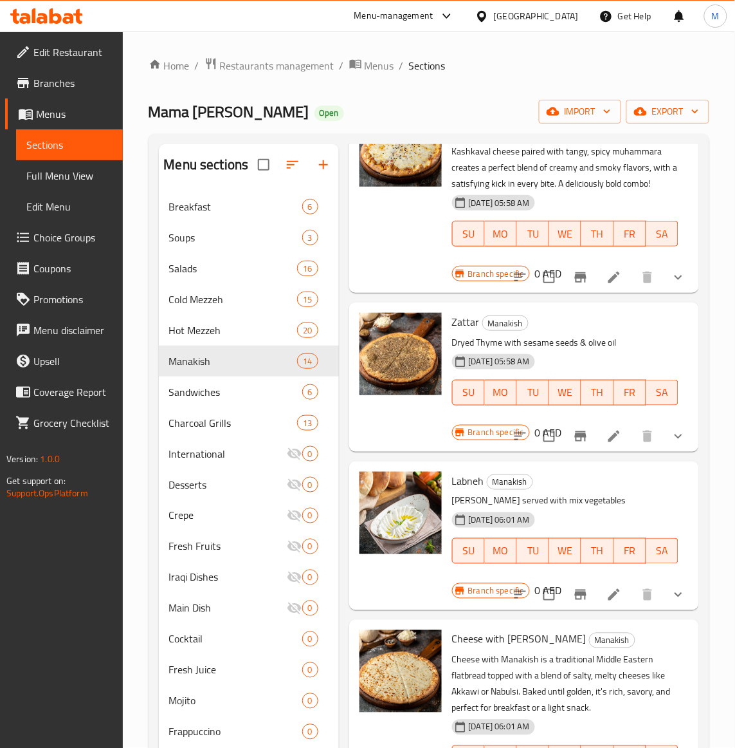
click at [650, 481] on h6 "[PERSON_NAME]" at bounding box center [565, 481] width 226 height 18
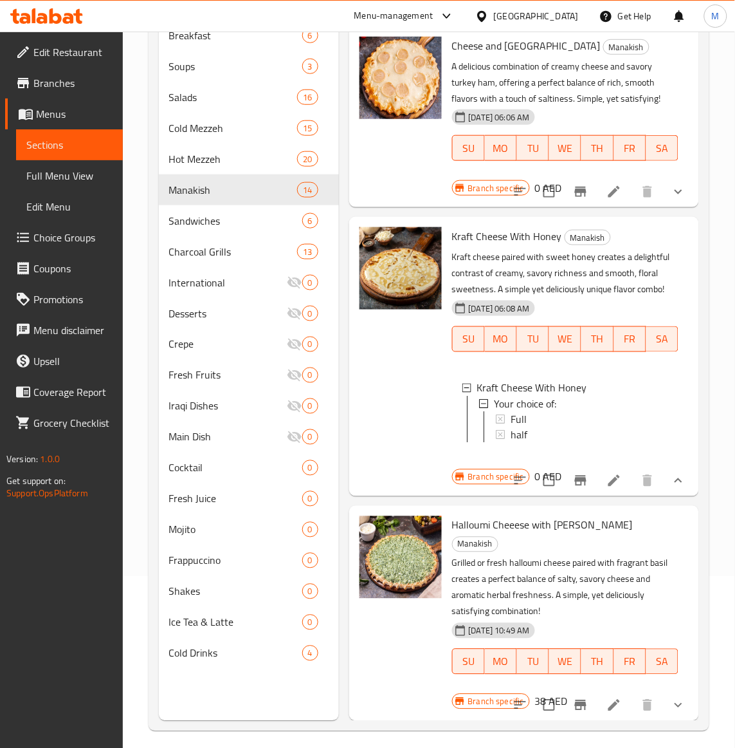
scroll to position [181, 0]
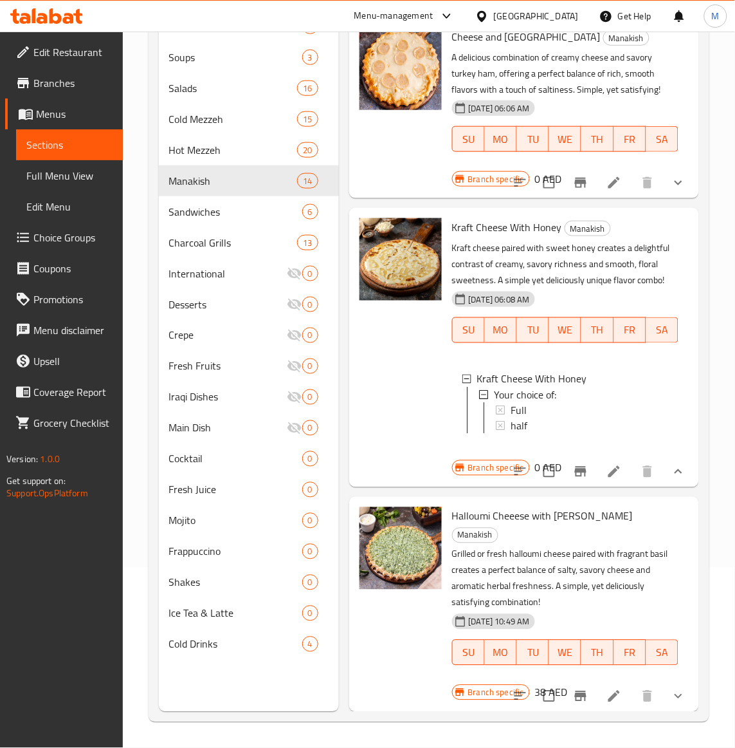
click at [671, 690] on icon "show more" at bounding box center [678, 695] width 15 height 15
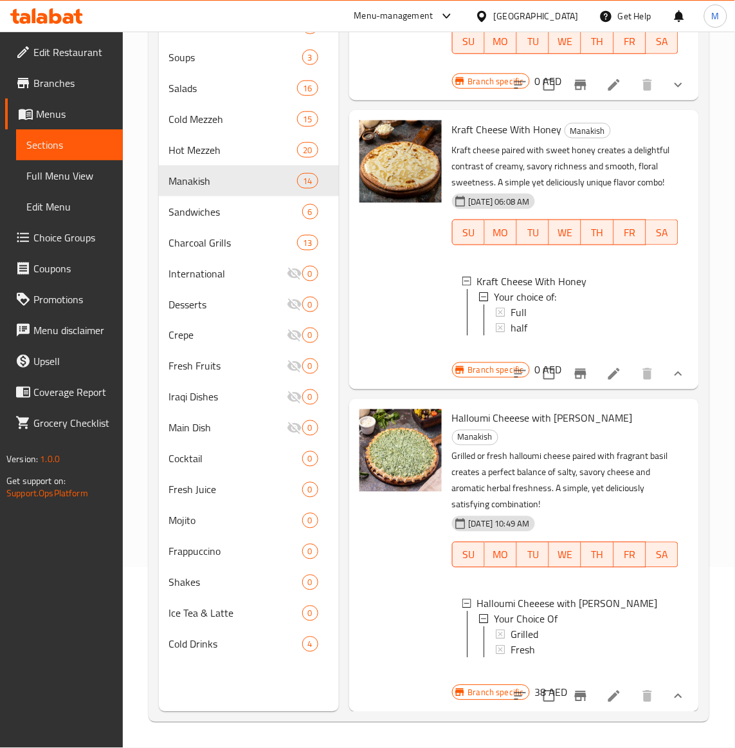
scroll to position [2070, 0]
click at [520, 627] on span "Grilled" at bounding box center [525, 634] width 28 height 15
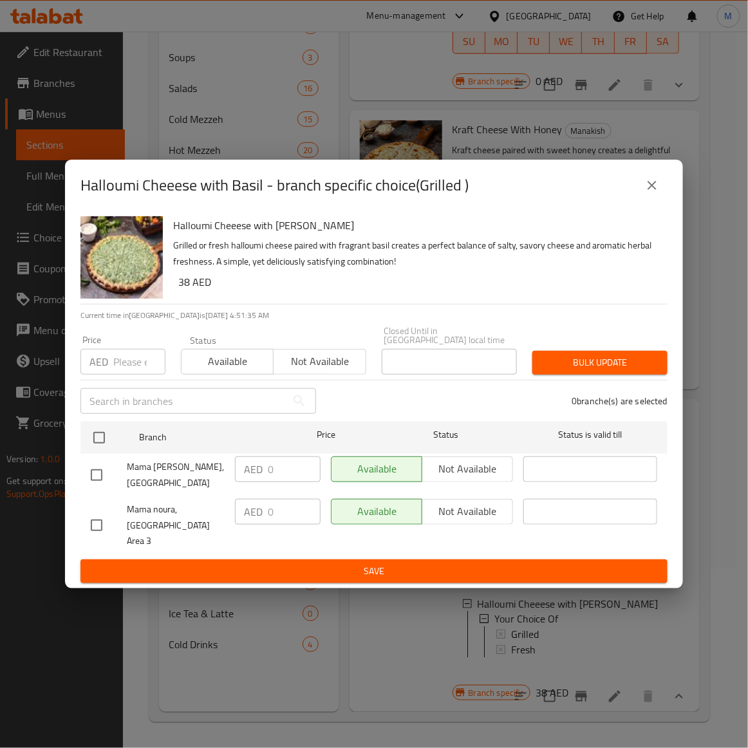
drag, startPoint x: 645, startPoint y: 196, endPoint x: 652, endPoint y: 201, distance: 7.9
click at [648, 193] on icon "close" at bounding box center [651, 185] width 15 height 15
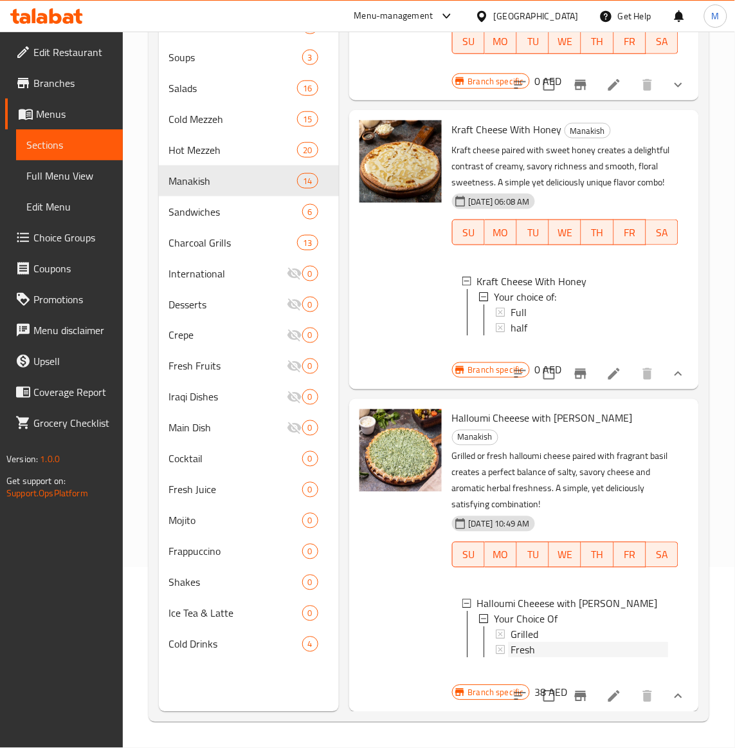
click at [517, 642] on span "Fresh" at bounding box center [523, 649] width 24 height 15
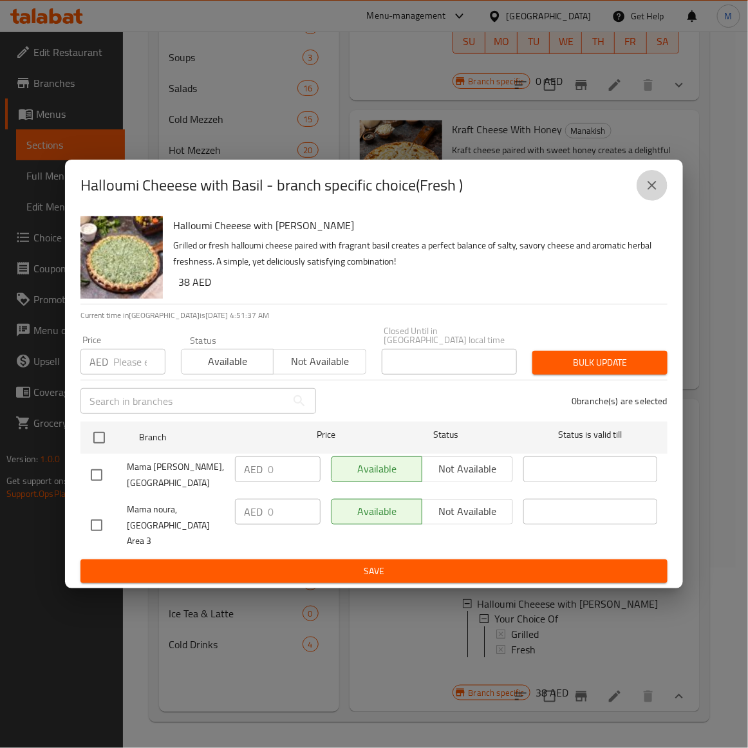
click at [648, 193] on icon "close" at bounding box center [651, 185] width 15 height 15
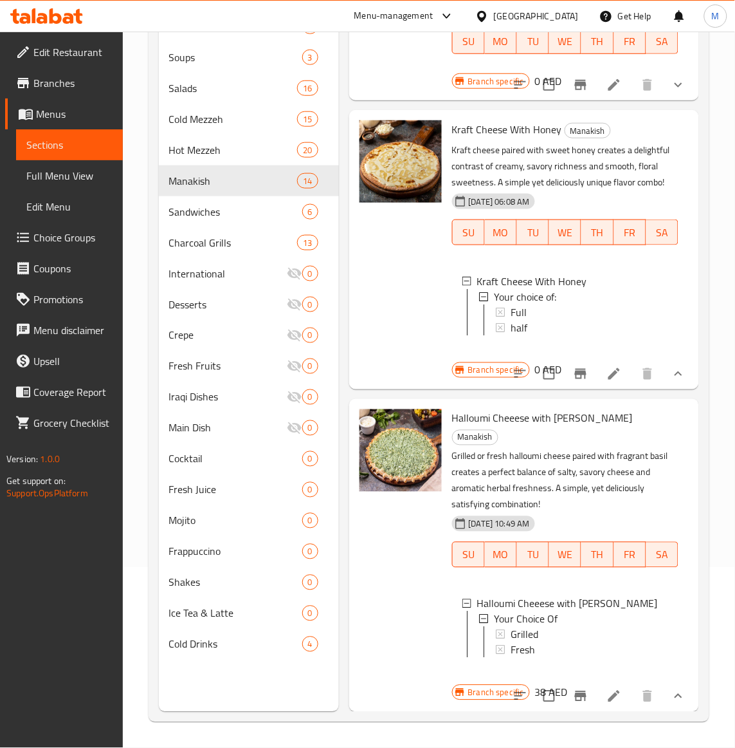
click at [529, 642] on span "Fresh" at bounding box center [523, 649] width 24 height 15
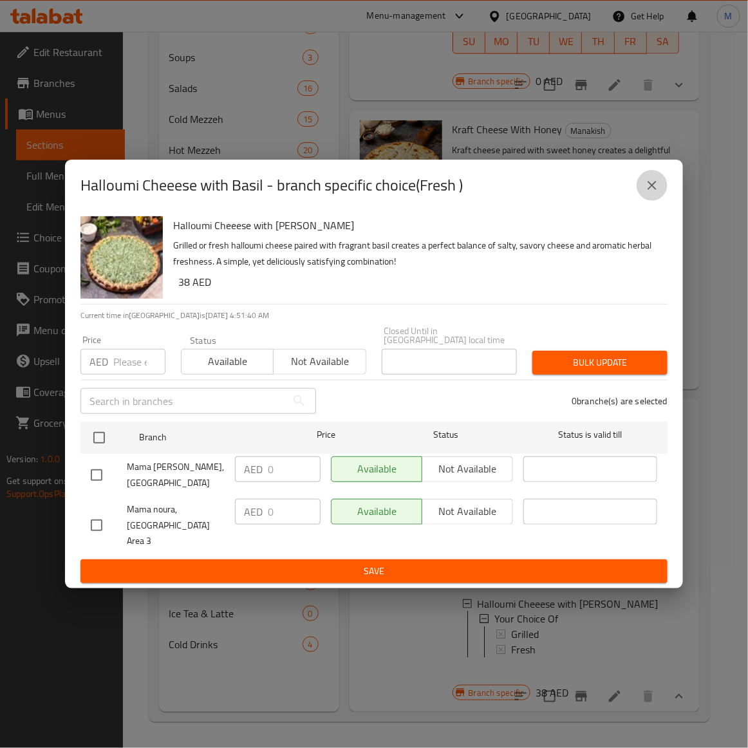
click at [645, 193] on icon "close" at bounding box center [651, 185] width 15 height 15
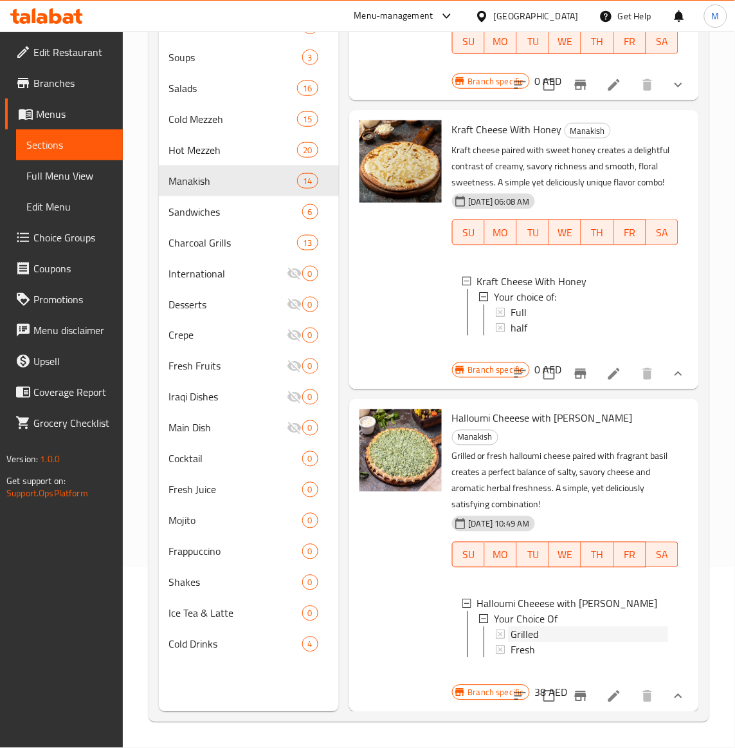
click at [522, 627] on span "Grilled" at bounding box center [525, 634] width 28 height 15
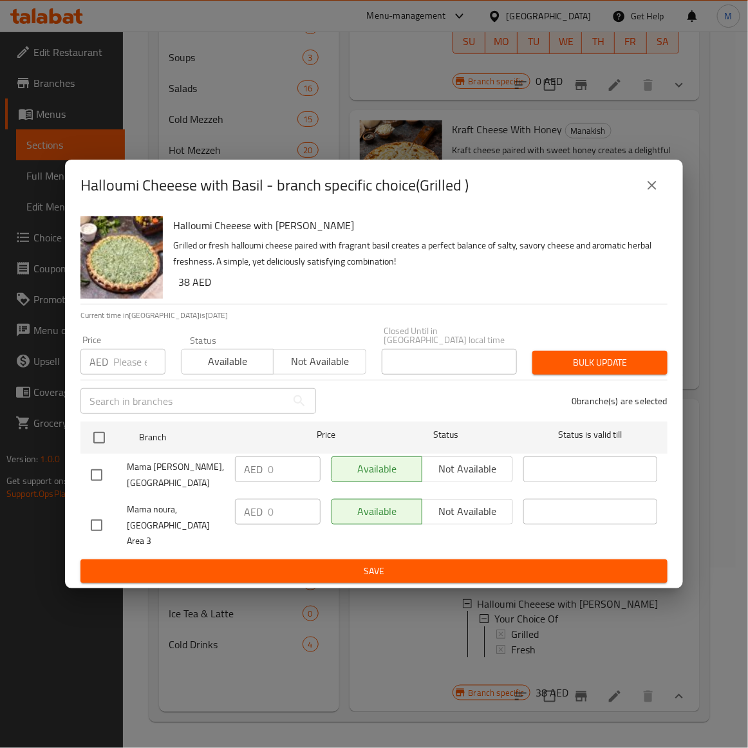
click at [657, 193] on icon "close" at bounding box center [651, 185] width 15 height 15
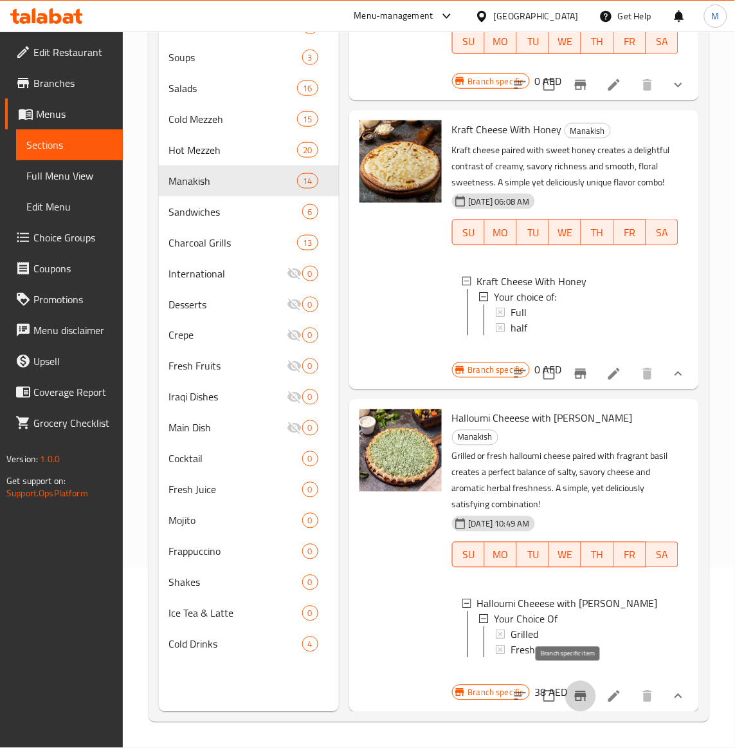
click at [575, 691] on icon "Branch-specific-item" at bounding box center [581, 696] width 12 height 10
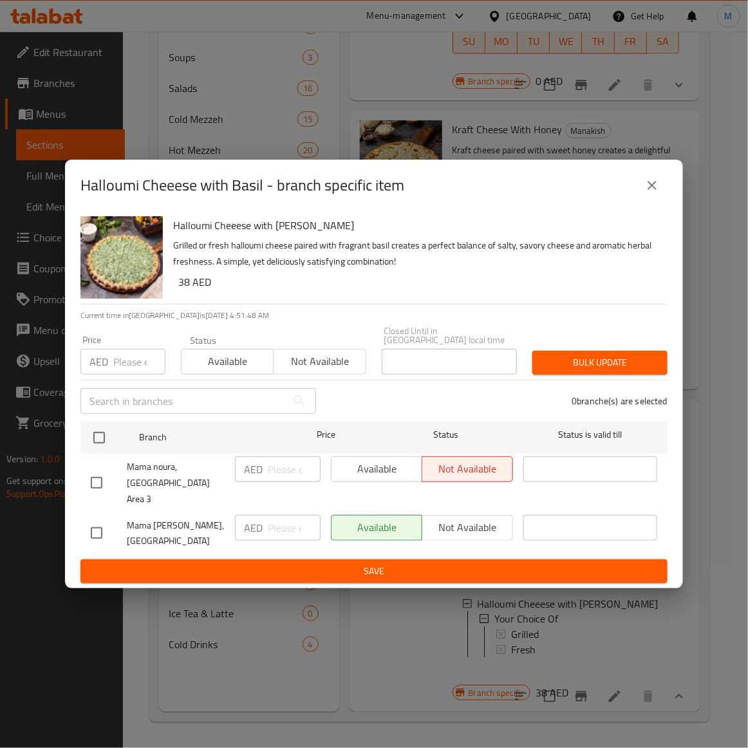
click at [98, 528] on input "checkbox" at bounding box center [96, 532] width 27 height 27
checkbox input "true"
click at [133, 374] on input "number" at bounding box center [139, 362] width 52 height 26
paste input "38"
type input "38"
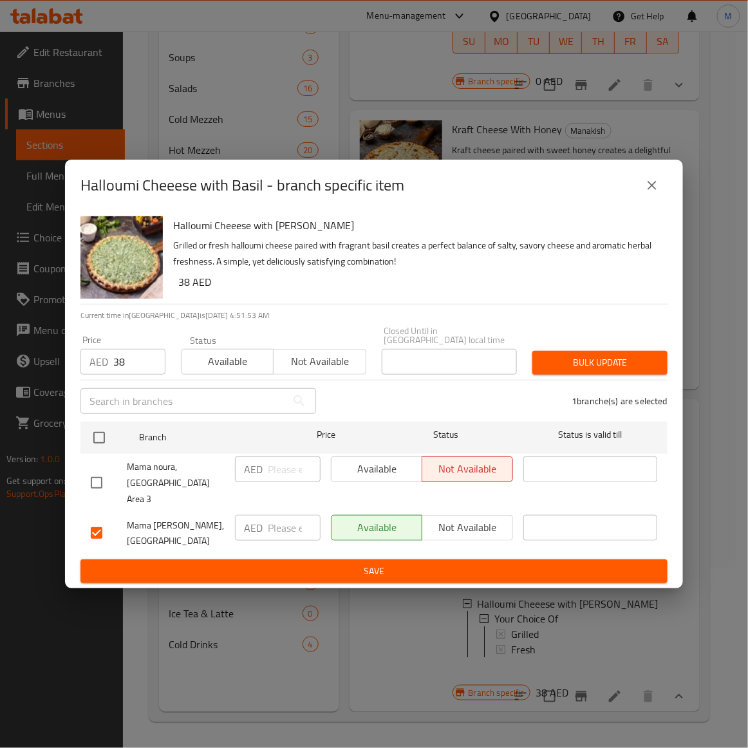
click at [414, 270] on p "Grilled or fresh halloumi cheese paired with fragrant basil creates a perfect b…" at bounding box center [415, 253] width 484 height 32
click at [596, 363] on span "Bulk update" at bounding box center [599, 362] width 115 height 16
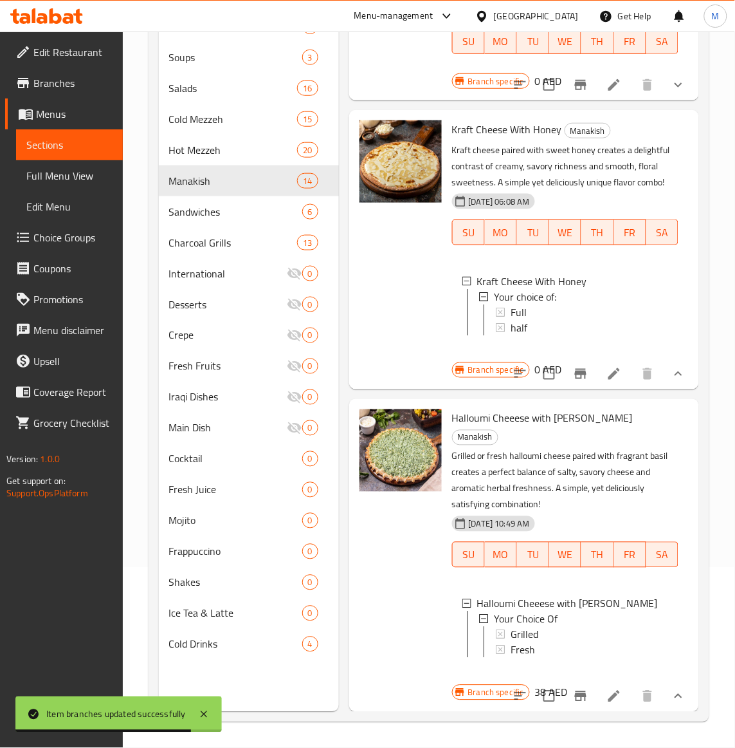
click at [404, 576] on div at bounding box center [400, 555] width 93 height 302
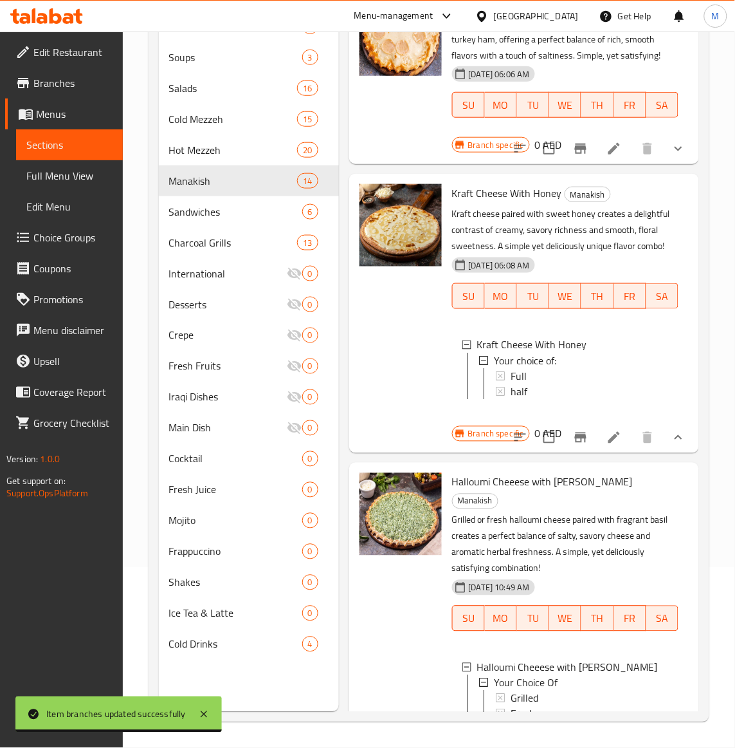
scroll to position [1748, 0]
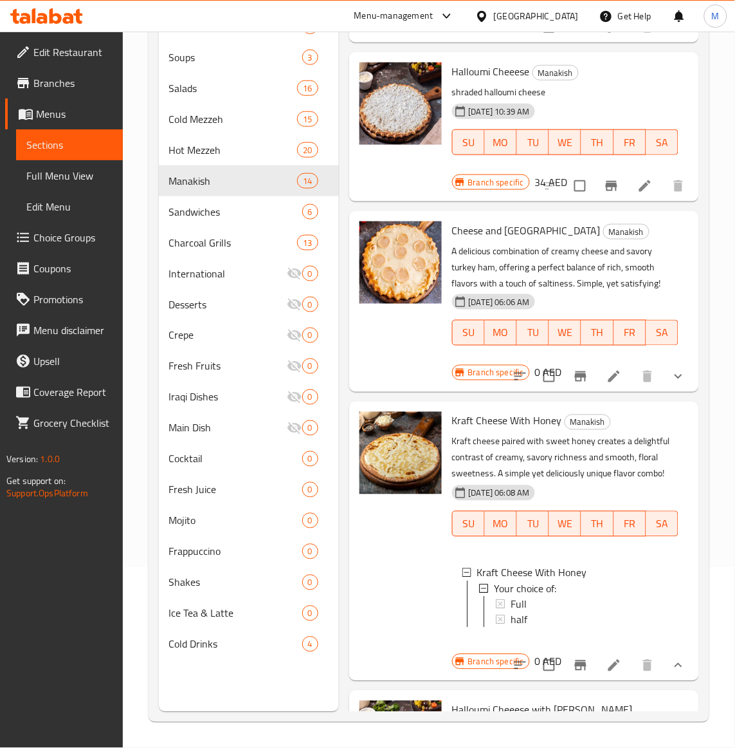
click at [403, 596] on div at bounding box center [400, 541] width 93 height 268
click at [412, 616] on div at bounding box center [400, 541] width 93 height 268
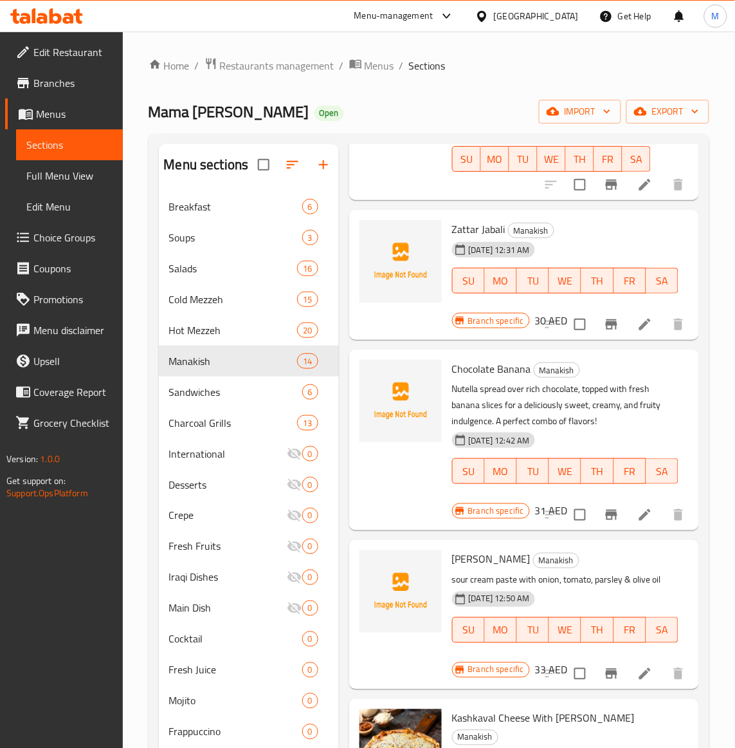
scroll to position [482, 0]
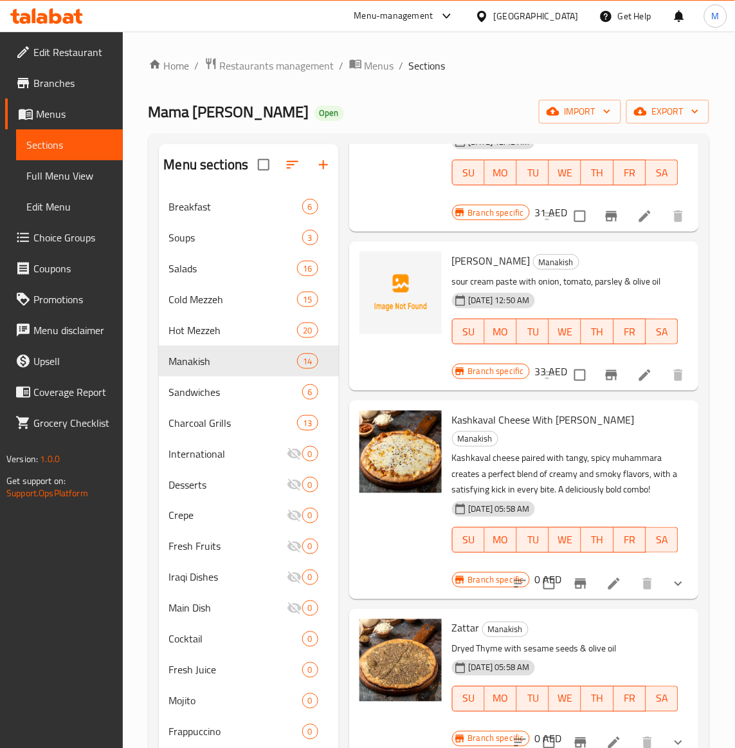
click at [601, 499] on div "[DATE] 05:58 AM SU MO TU WE TH FR SA" at bounding box center [565, 530] width 237 height 69
click at [592, 493] on p "Kashkaval cheese paired with tangy, spicy muhammara creates a perfect blend of …" at bounding box center [565, 474] width 226 height 48
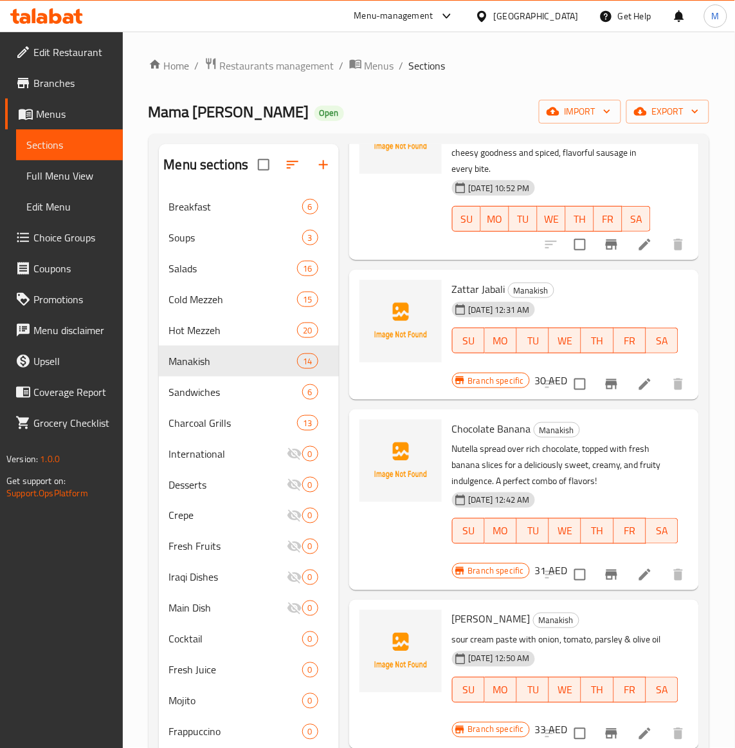
scroll to position [0, 0]
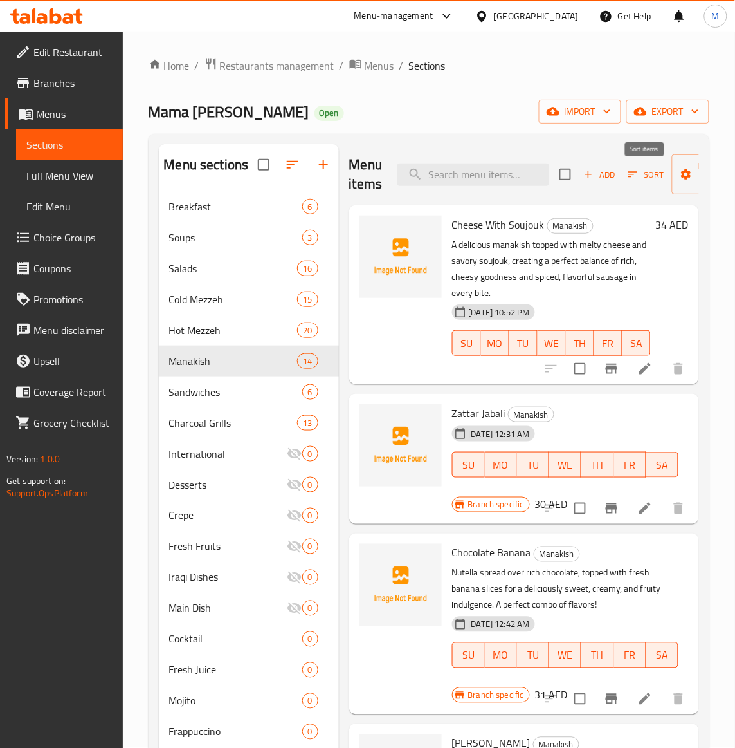
click at [648, 181] on span "Sort" at bounding box center [646, 174] width 35 height 15
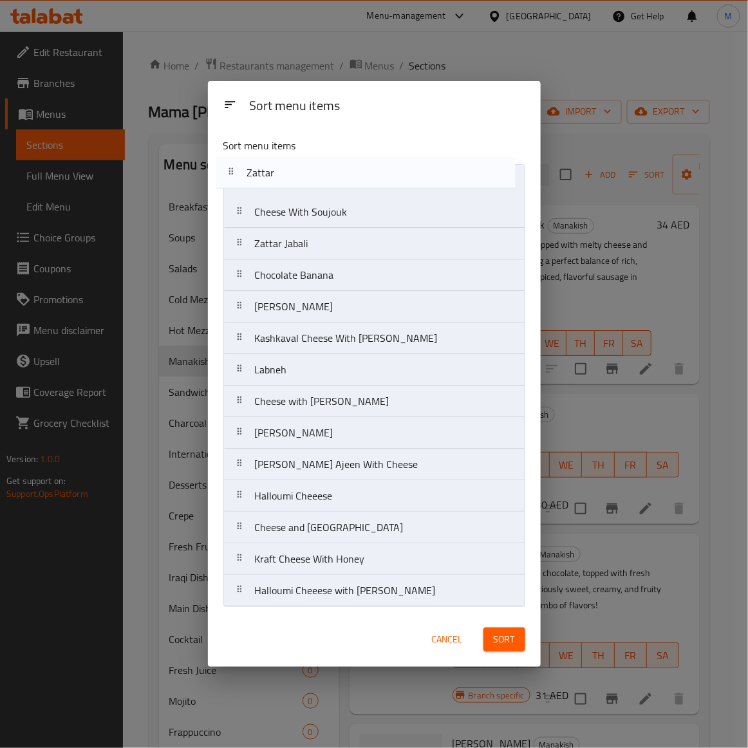
drag, startPoint x: 293, startPoint y: 343, endPoint x: 283, endPoint y: 170, distance: 172.7
click at [283, 170] on nav "Cheese With Soujouk Zattar Jabali Chocolate Banana Chanklish Manakish Kashkaval…" at bounding box center [374, 385] width 302 height 443
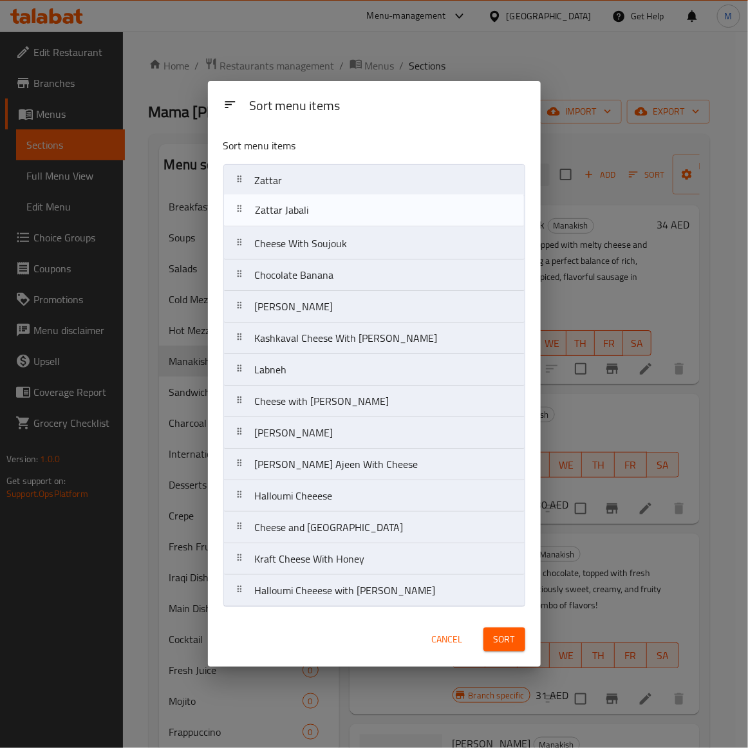
drag, startPoint x: 295, startPoint y: 250, endPoint x: 295, endPoint y: 212, distance: 37.3
click at [295, 212] on nav "Zattar Cheese With Soujouk Zattar Jabali Chocolate Banana Chanklish Manakish Ka…" at bounding box center [374, 385] width 302 height 443
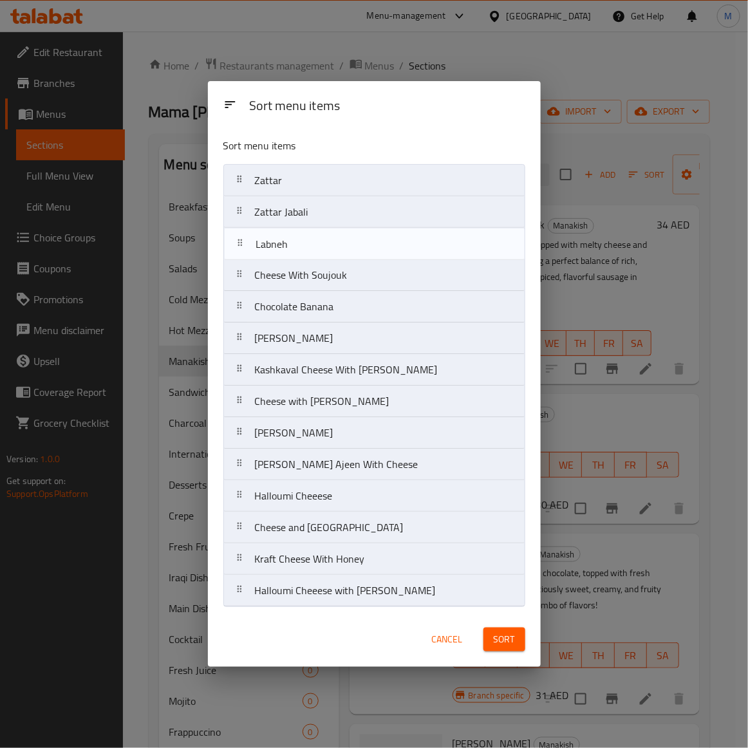
drag, startPoint x: 279, startPoint y: 370, endPoint x: 281, endPoint y: 240, distance: 130.0
click at [281, 240] on nav "[PERSON_NAME] Jabali Cheese With Soujouk Chocolate Banana Chanklish Manakish Ka…" at bounding box center [374, 385] width 302 height 443
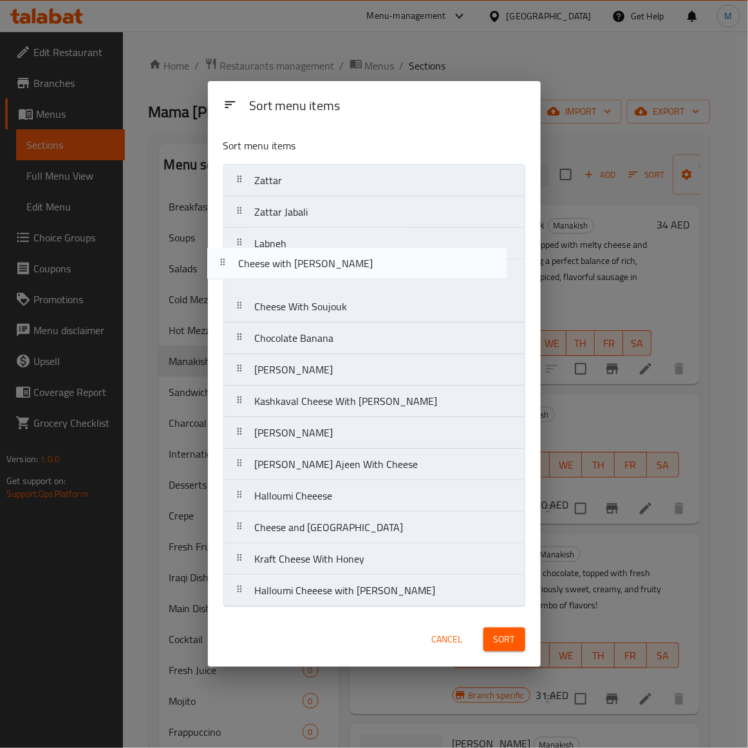
drag, startPoint x: 315, startPoint y: 405, endPoint x: 297, endPoint y: 264, distance: 142.0
click at [297, 264] on nav "[PERSON_NAME] Jabali Labneh Cheese With Soujouk Chocolate Banana Chanklish Mana…" at bounding box center [374, 385] width 302 height 443
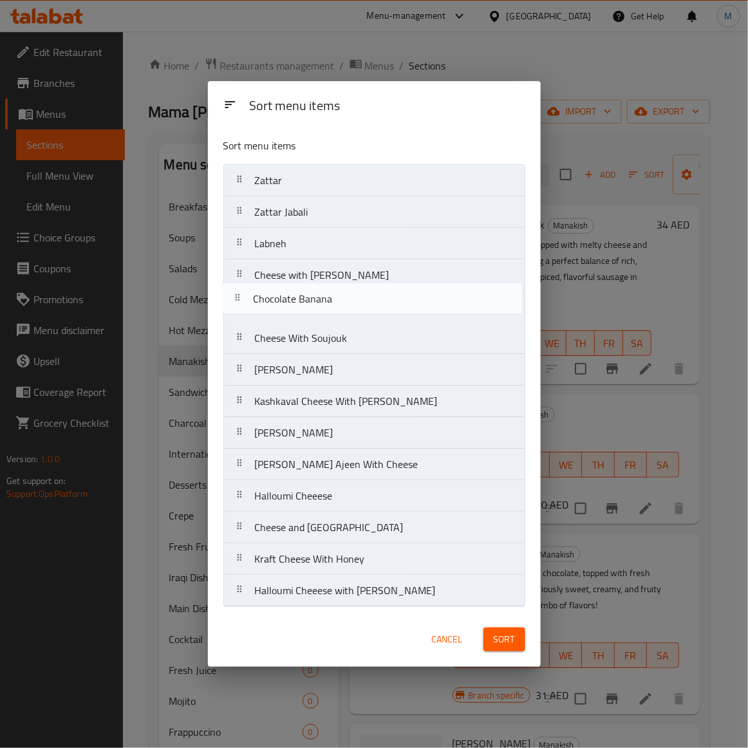
drag, startPoint x: 296, startPoint y: 342, endPoint x: 293, endPoint y: 299, distance: 42.6
click at [293, 299] on nav "[PERSON_NAME] Jabali Labneh Cheese with Manakish Cheese With Soujouk Chocolate …" at bounding box center [374, 385] width 302 height 443
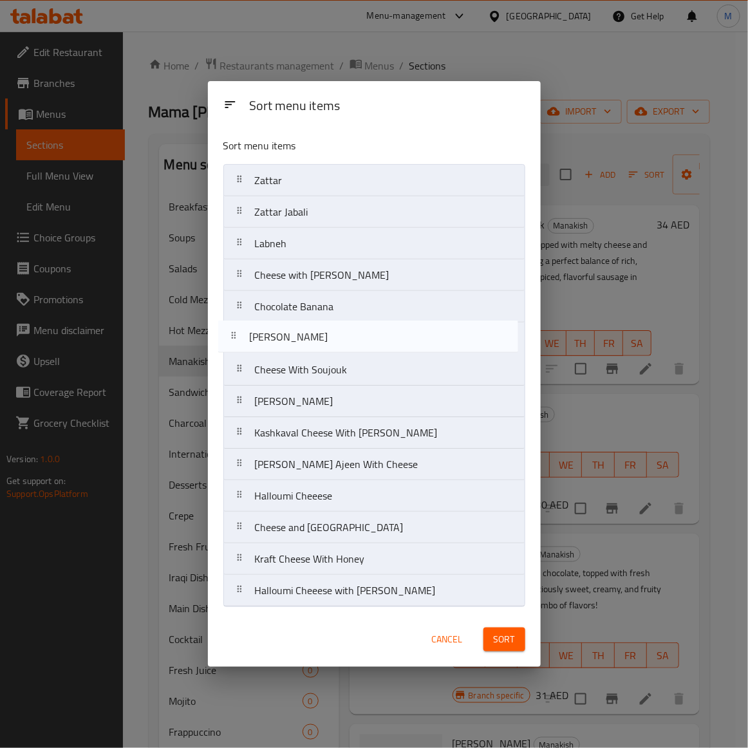
drag, startPoint x: 309, startPoint y: 441, endPoint x: 303, endPoint y: 338, distance: 103.1
click at [303, 338] on nav "[PERSON_NAME] Jabali Labneh Cheese with Manakish Chocolate Banana Cheese With S…" at bounding box center [374, 385] width 302 height 443
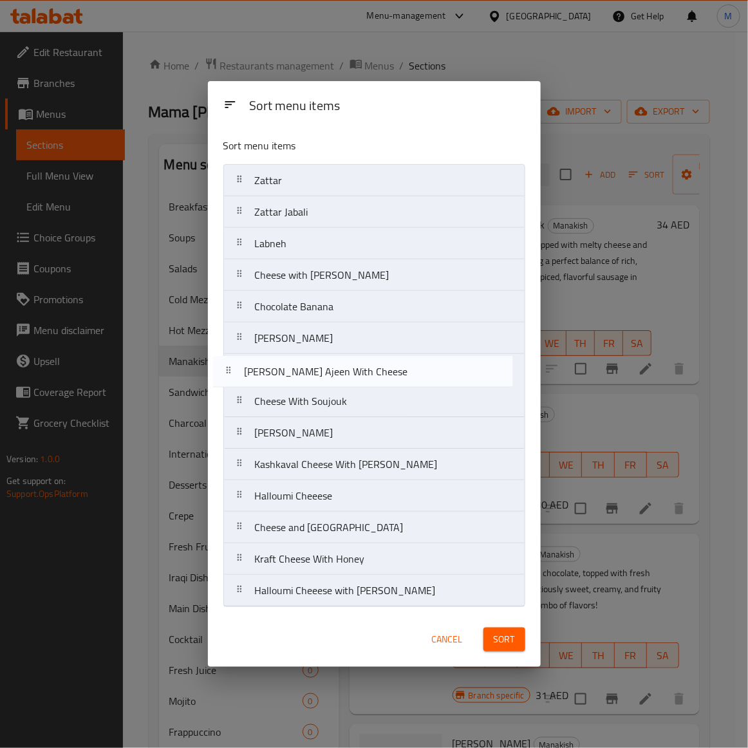
drag, startPoint x: 327, startPoint y: 471, endPoint x: 315, endPoint y: 374, distance: 97.8
click at [315, 374] on nav "Zattar Zattar Jabali Labneh Cheese with Manakish Chocolate Banana Lahmi Bel Aje…" at bounding box center [374, 385] width 302 height 443
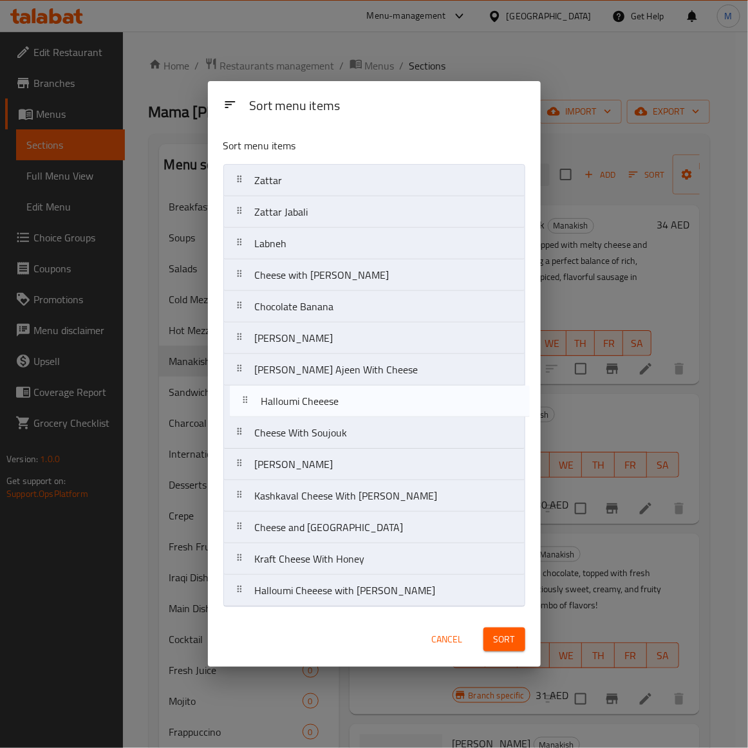
drag, startPoint x: 312, startPoint y: 504, endPoint x: 315, endPoint y: 403, distance: 100.4
click at [315, 403] on nav "[PERSON_NAME] Jabali Labneh Cheese with Manakish Chocolate Banana Lahmi Bel Aje…" at bounding box center [374, 385] width 302 height 443
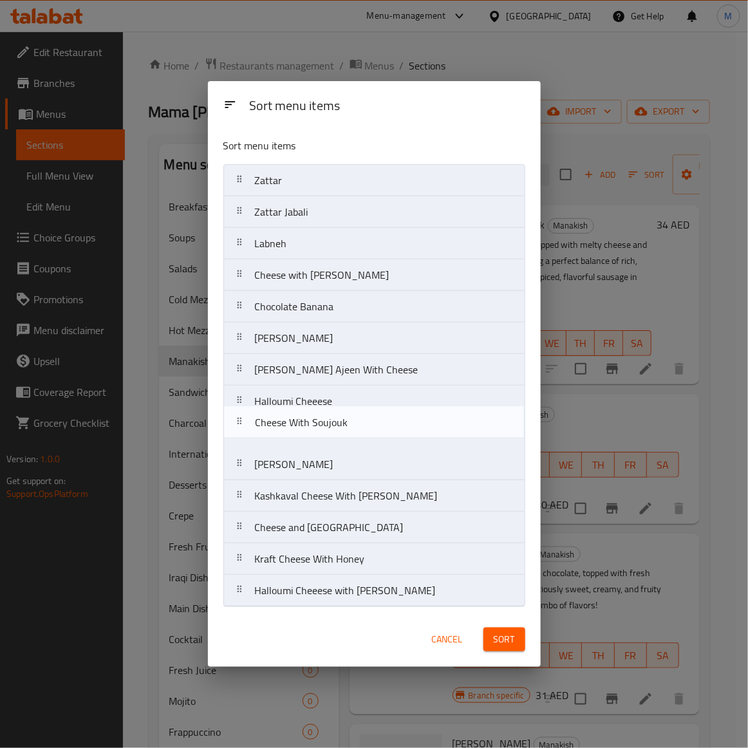
drag, startPoint x: 300, startPoint y: 436, endPoint x: 300, endPoint y: 421, distance: 14.2
click at [300, 421] on nav "Zattar Zattar Jabali Labneh Cheese with Manakish Chocolate Banana Lahmi Bel [PE…" at bounding box center [374, 385] width 302 height 443
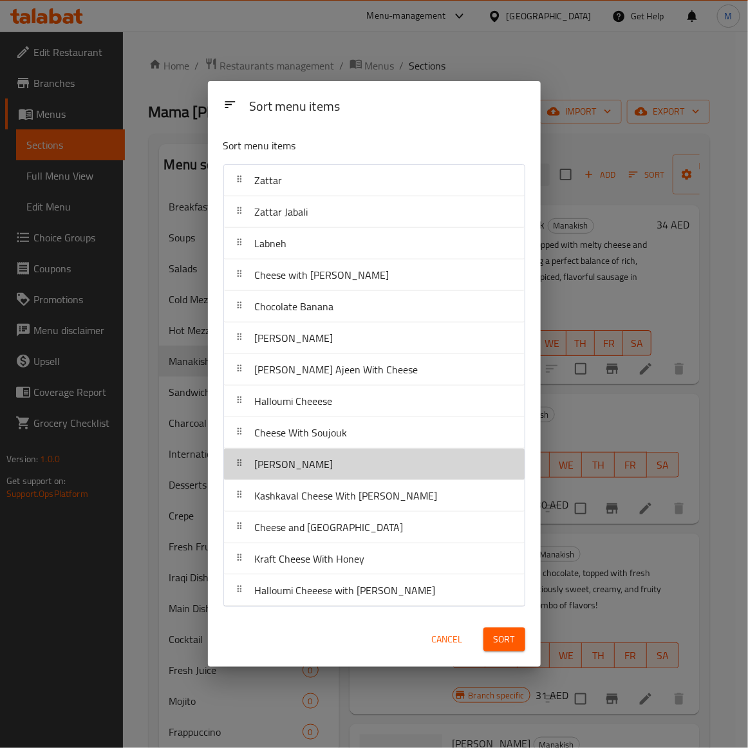
click at [306, 473] on div "[PERSON_NAME]" at bounding box center [294, 463] width 89 height 31
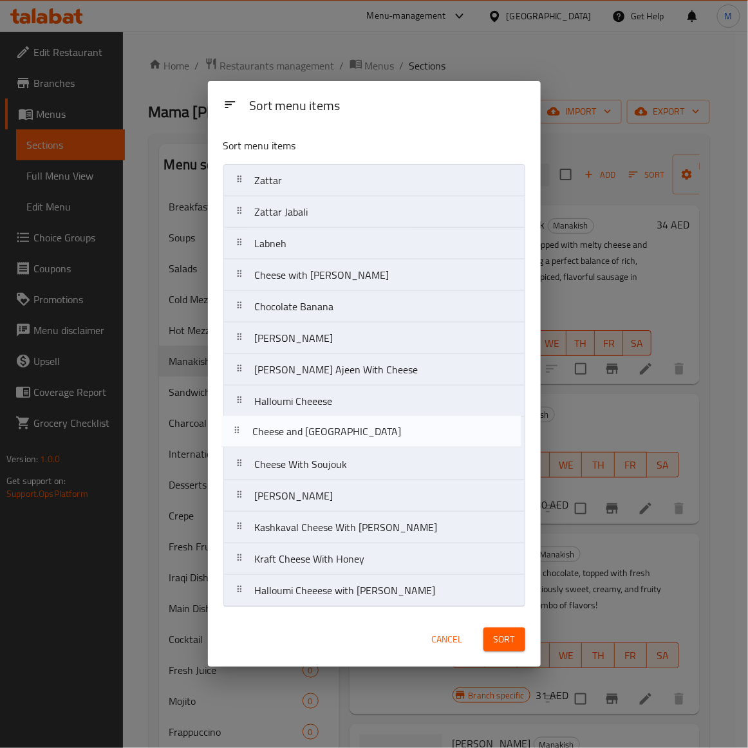
drag, startPoint x: 299, startPoint y: 542, endPoint x: 297, endPoint y: 441, distance: 101.0
click at [297, 441] on nav "Zattar Zattar Jabali Labneh Cheese with Manakish Chocolate Banana Lahmi Bel [PE…" at bounding box center [374, 385] width 302 height 443
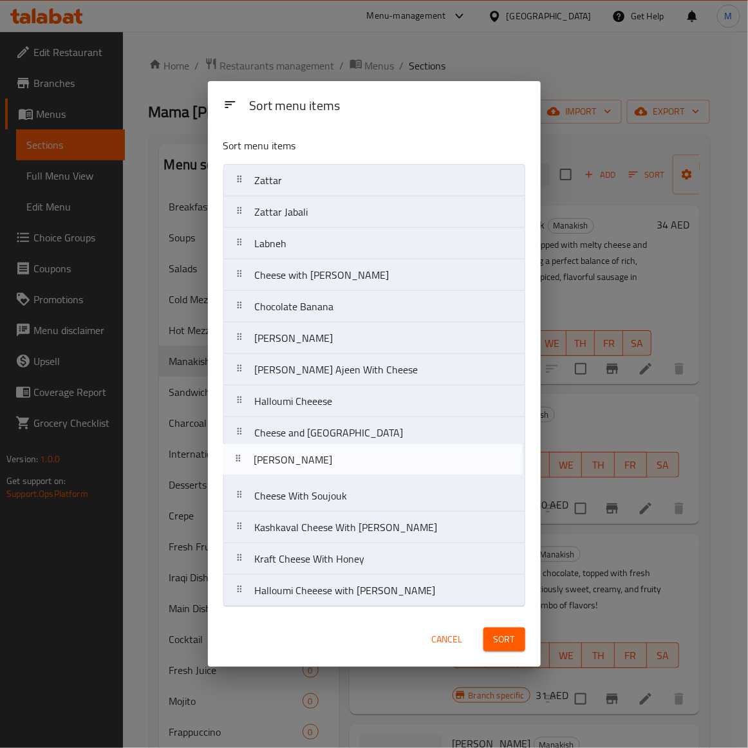
drag, startPoint x: 306, startPoint y: 506, endPoint x: 303, endPoint y: 466, distance: 40.0
click at [303, 466] on nav "Zattar Zattar Jabali Labneh Cheese with Manakish Chocolate Banana Lahmi Bel Aje…" at bounding box center [374, 385] width 302 height 443
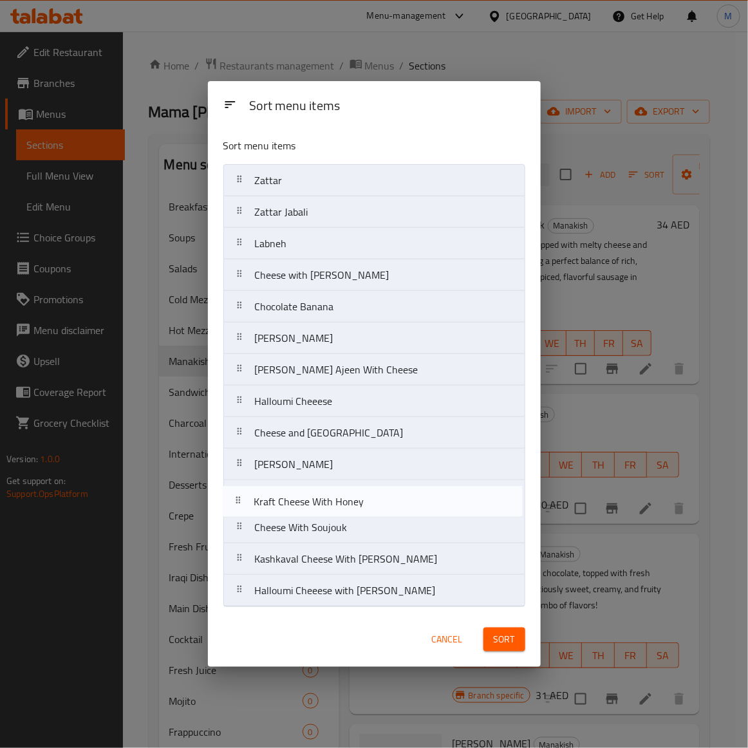
drag, startPoint x: 301, startPoint y: 571, endPoint x: 300, endPoint y: 508, distance: 62.4
click at [300, 508] on nav "[PERSON_NAME] Jabali Labneh Cheese with Manakish Chocolate Banana Lahmi Bel Aje…" at bounding box center [374, 385] width 302 height 443
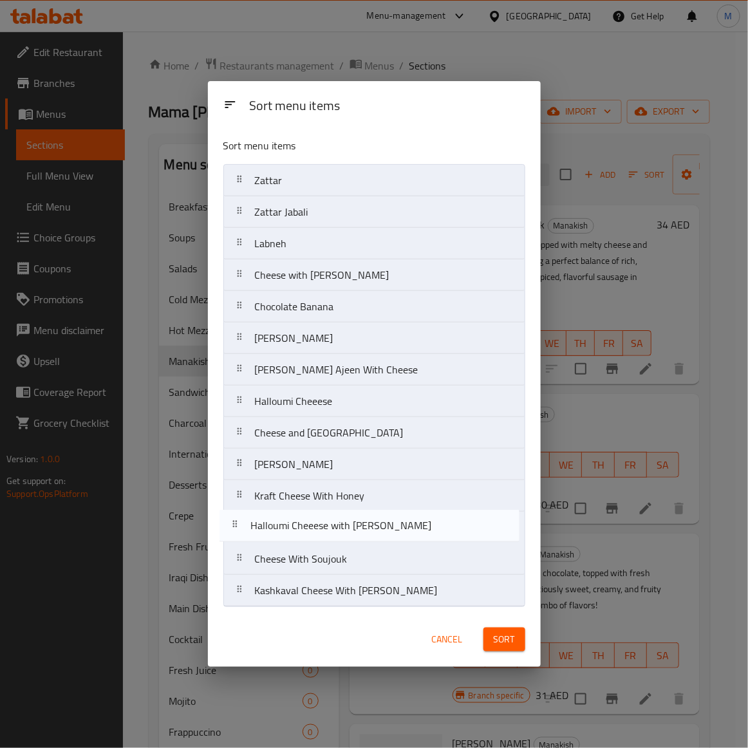
drag, startPoint x: 345, startPoint y: 603, endPoint x: 338, endPoint y: 531, distance: 71.7
click at [338, 531] on nav "Zattar Zattar Jabali Labneh Cheese with Manakish Chocolate Banana Lahmi Bel Aje…" at bounding box center [374, 385] width 302 height 443
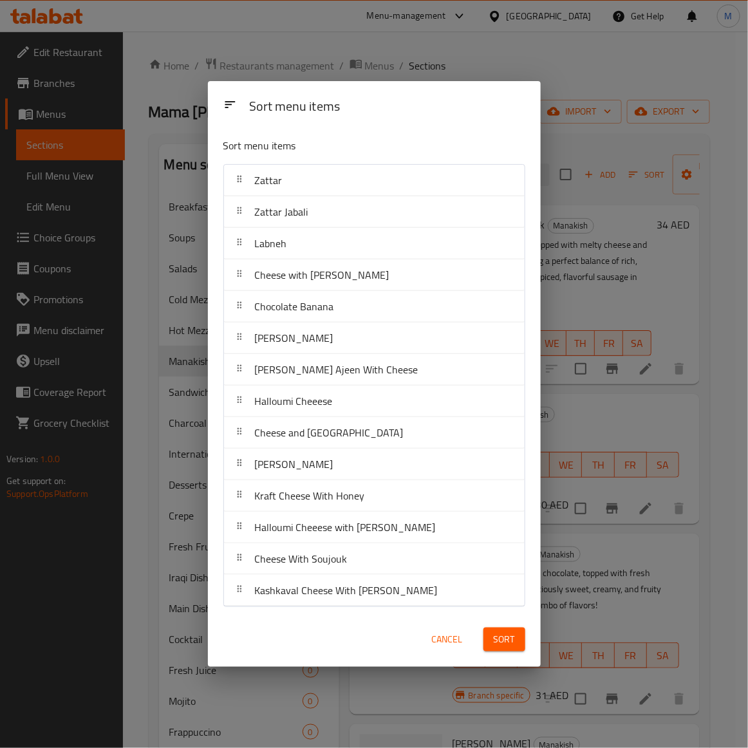
click at [506, 642] on span "Sort" at bounding box center [503, 639] width 21 height 16
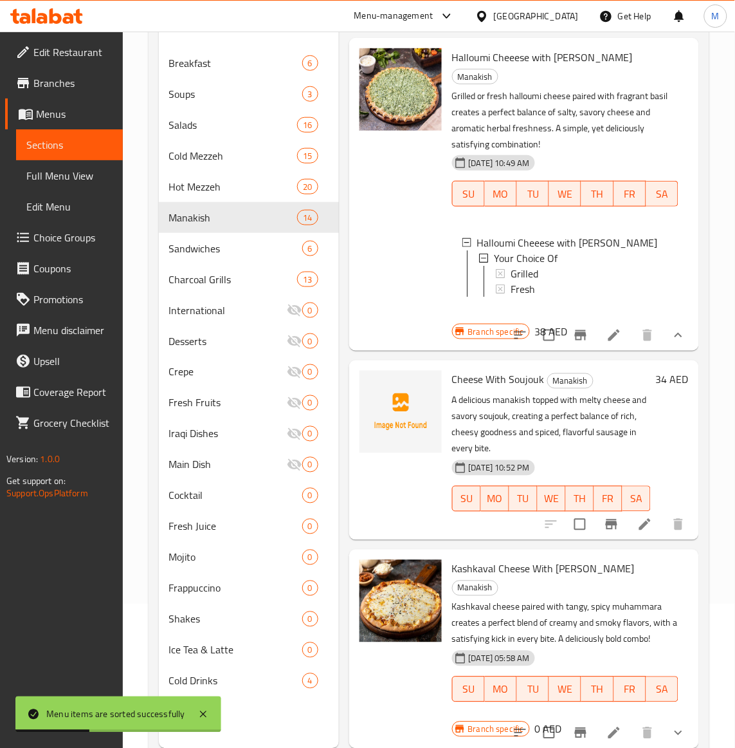
scroll to position [181, 0]
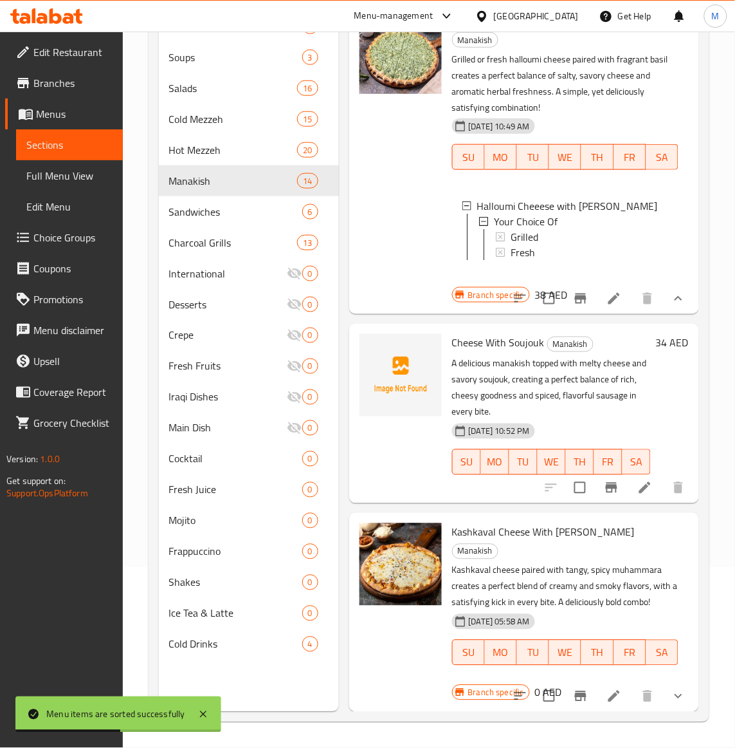
click at [571, 576] on p "Kashkaval cheese paired with tangy, spicy muhammara creates a perfect blend of …" at bounding box center [565, 586] width 226 height 48
click at [567, 484] on input "checkbox" at bounding box center [580, 487] width 27 height 27
checkbox input "true"
click at [542, 683] on input "checkbox" at bounding box center [549, 696] width 27 height 27
checkbox input "true"
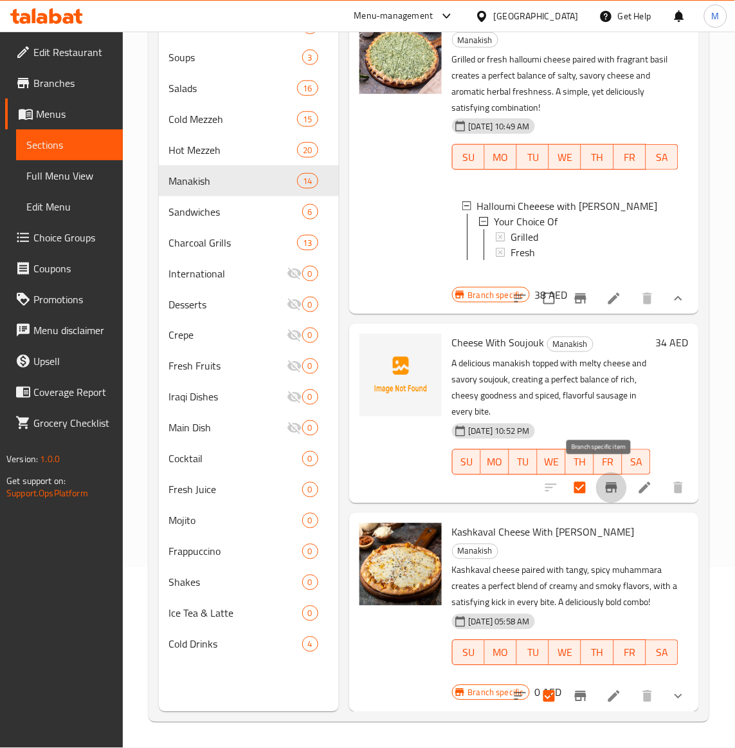
click at [604, 481] on icon "Branch-specific-item" at bounding box center [611, 487] width 15 height 15
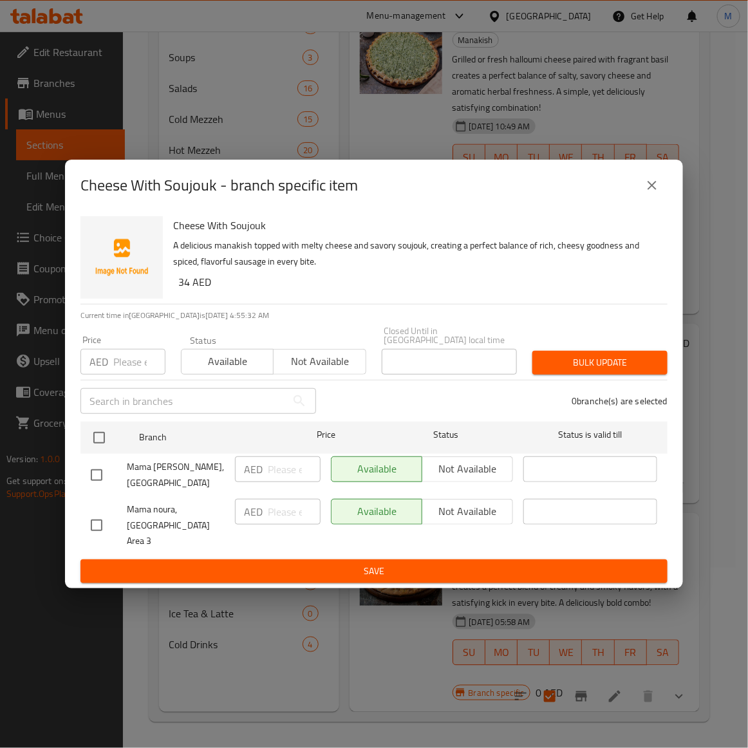
click at [650, 190] on icon "close" at bounding box center [651, 185] width 9 height 9
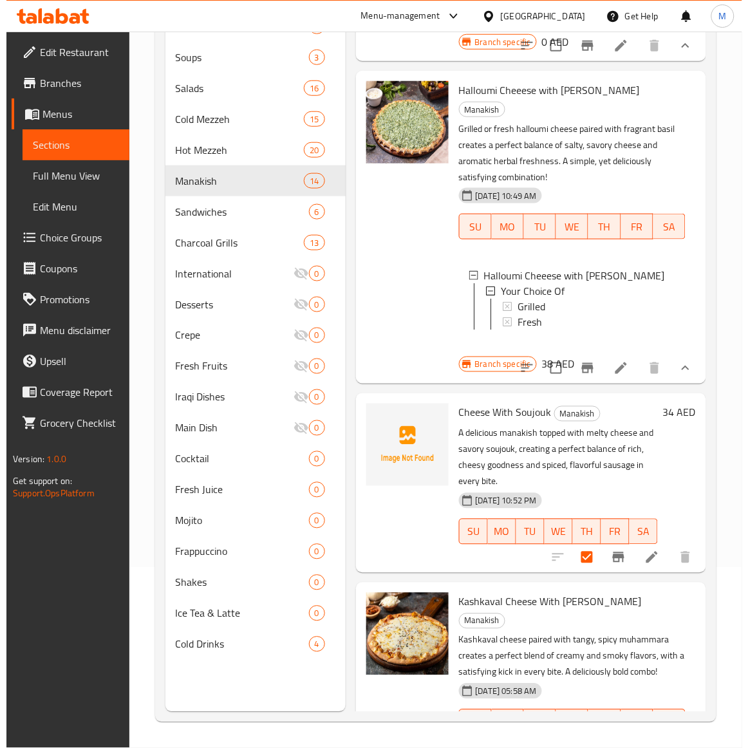
scroll to position [2070, 0]
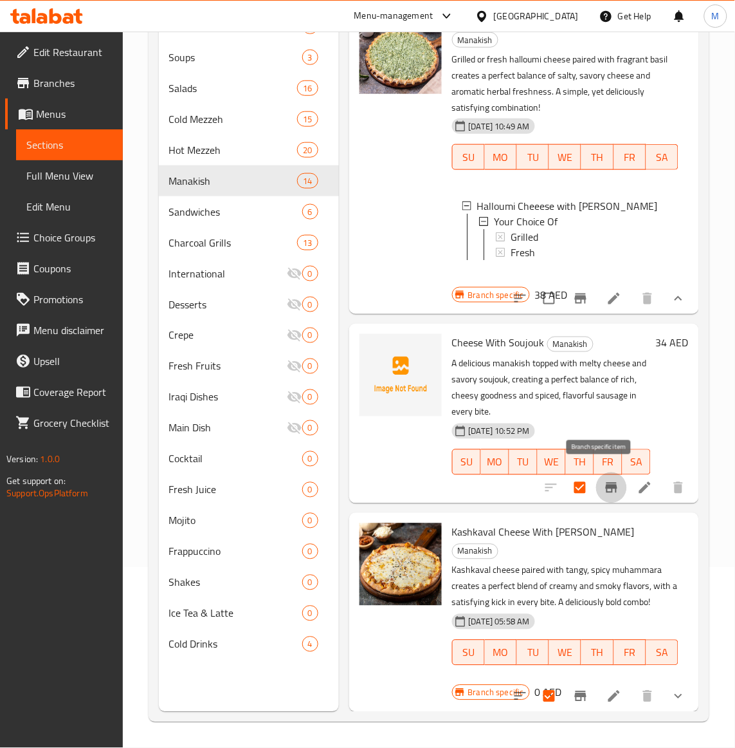
click at [606, 482] on icon "Branch-specific-item" at bounding box center [612, 487] width 12 height 10
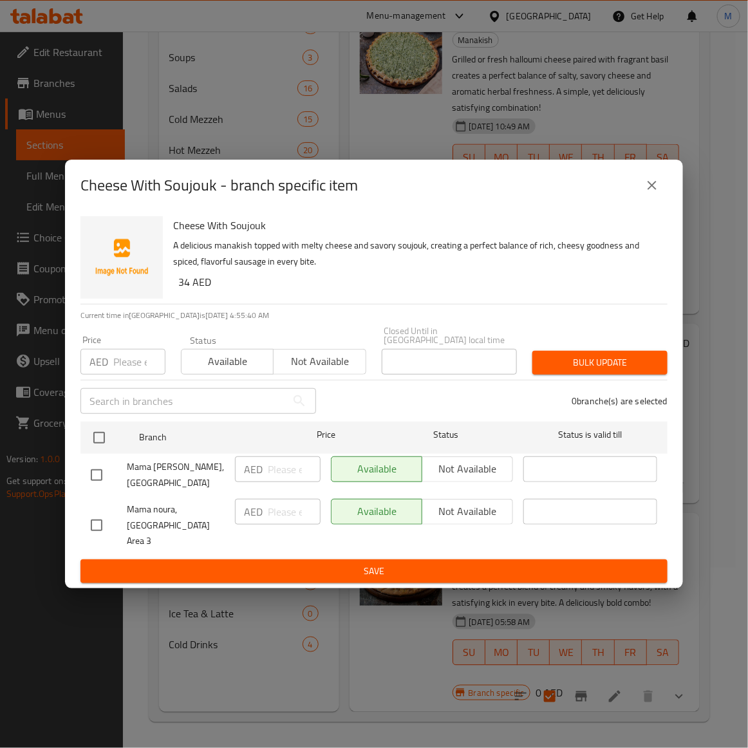
click at [95, 481] on input "checkbox" at bounding box center [96, 474] width 27 height 27
checkbox input "true"
click at [331, 368] on span "Not available" at bounding box center [320, 361] width 82 height 19
click at [605, 371] on span "Bulk update" at bounding box center [599, 362] width 115 height 16
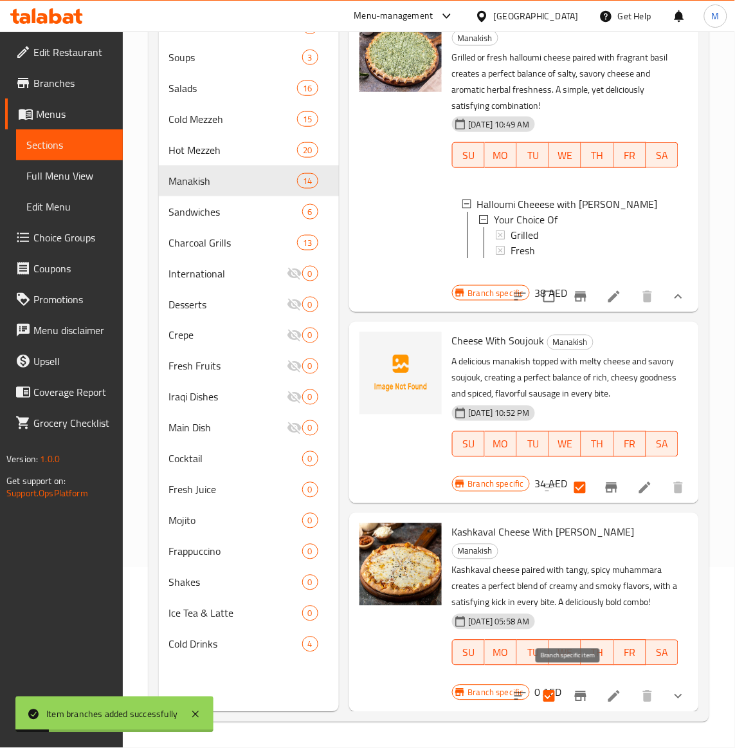
click at [575, 691] on icon "Branch-specific-item" at bounding box center [581, 696] width 12 height 10
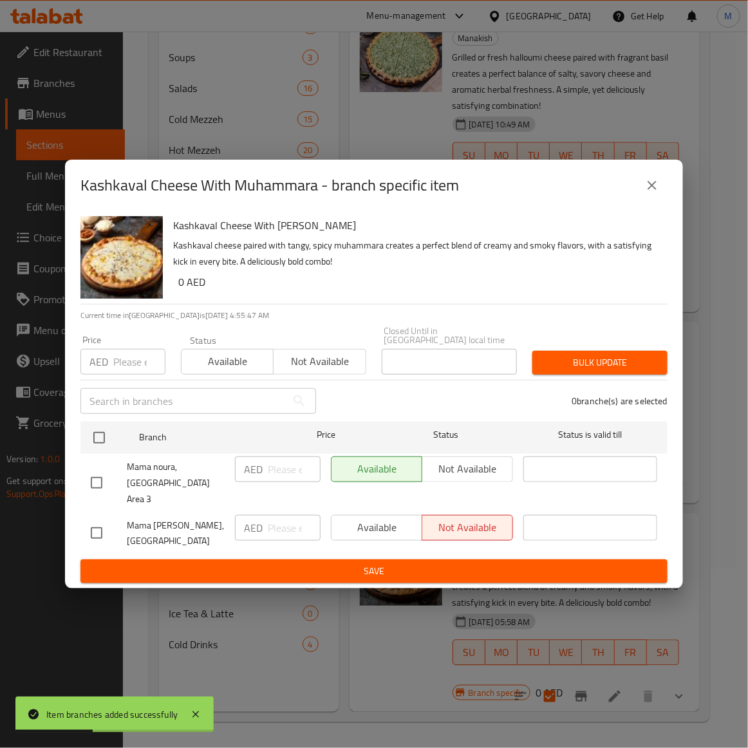
click at [102, 526] on input "checkbox" at bounding box center [96, 532] width 27 height 27
checkbox input "true"
drag, startPoint x: 309, startPoint y: 371, endPoint x: 523, endPoint y: 372, distance: 213.6
click at [329, 371] on span "Not available" at bounding box center [320, 361] width 82 height 19
click at [629, 369] on span "Bulk update" at bounding box center [599, 362] width 115 height 16
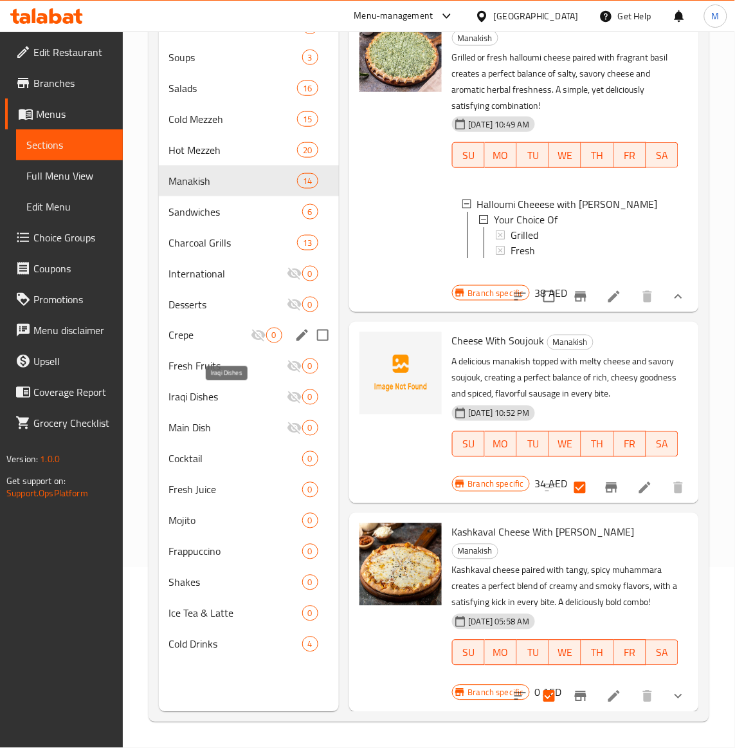
scroll to position [0, 0]
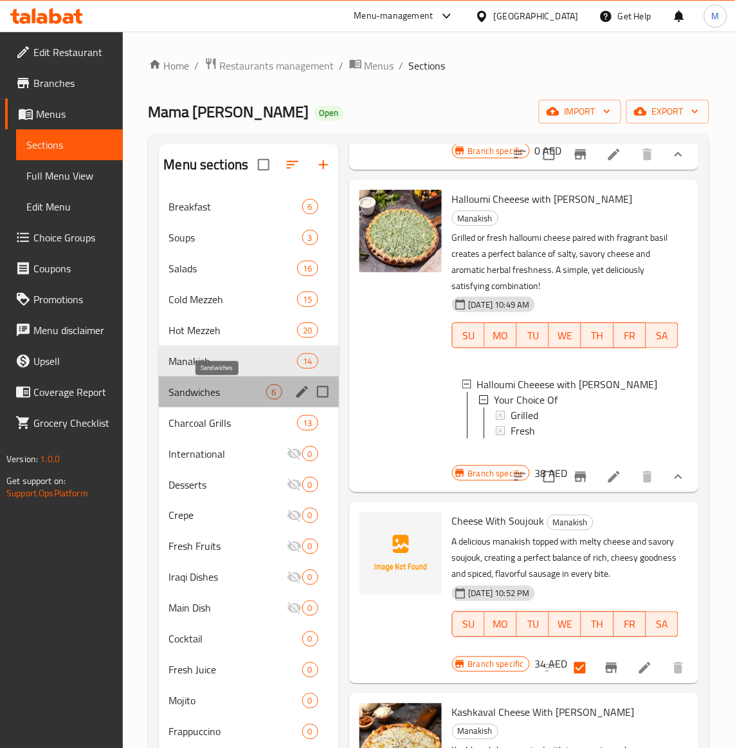
click at [205, 392] on span "Sandwiches" at bounding box center [217, 391] width 97 height 15
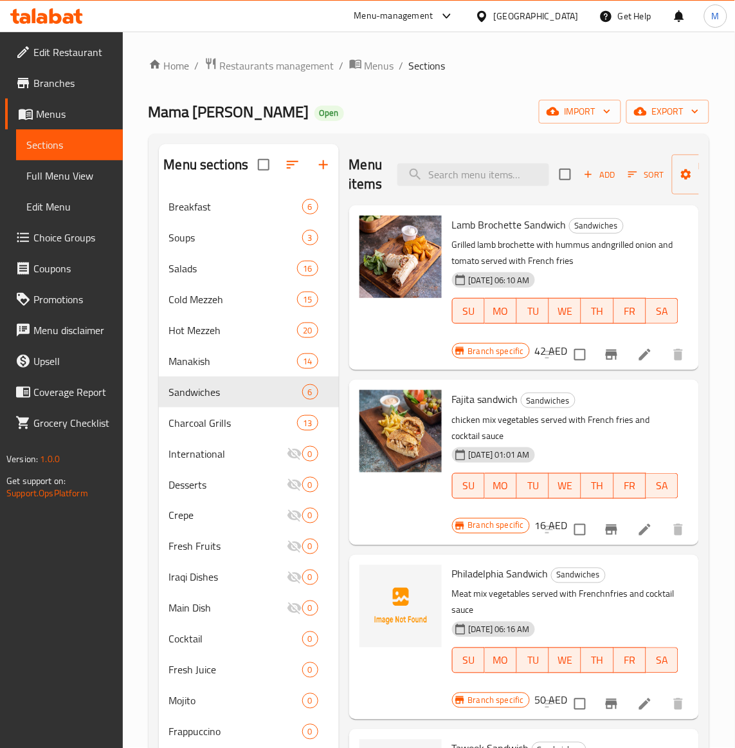
click at [596, 430] on p "chicken mix vegetables served with French fries and cocktail sauce" at bounding box center [565, 428] width 226 height 32
click at [608, 170] on span "Add" at bounding box center [599, 174] width 35 height 15
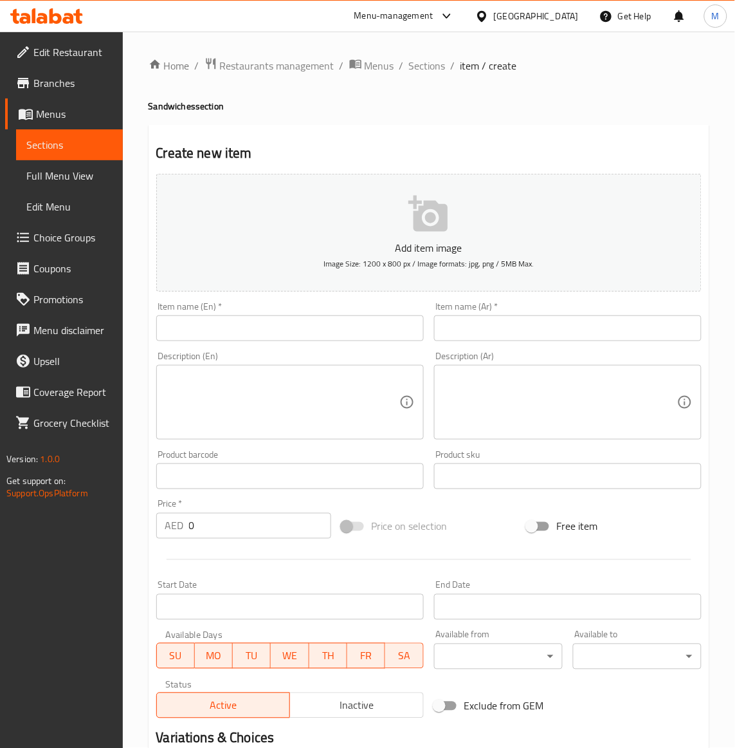
click at [59, 143] on span "Sections" at bounding box center [69, 144] width 86 height 15
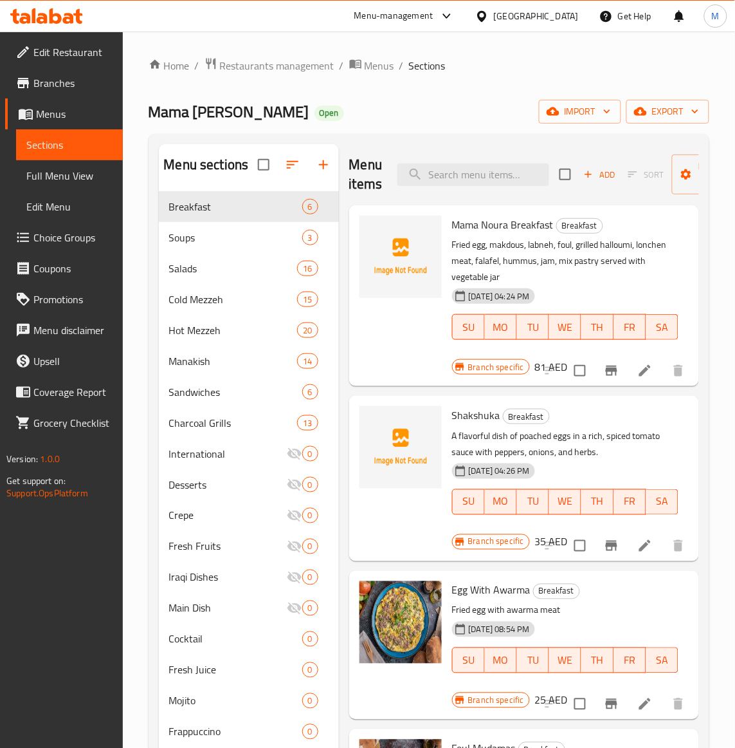
click at [597, 428] on p "A flavorful dish of poached eggs in a rich, spiced tomato sauce with peppers, o…" at bounding box center [565, 444] width 226 height 32
click at [196, 396] on span "Sandwiches" at bounding box center [217, 391] width 97 height 15
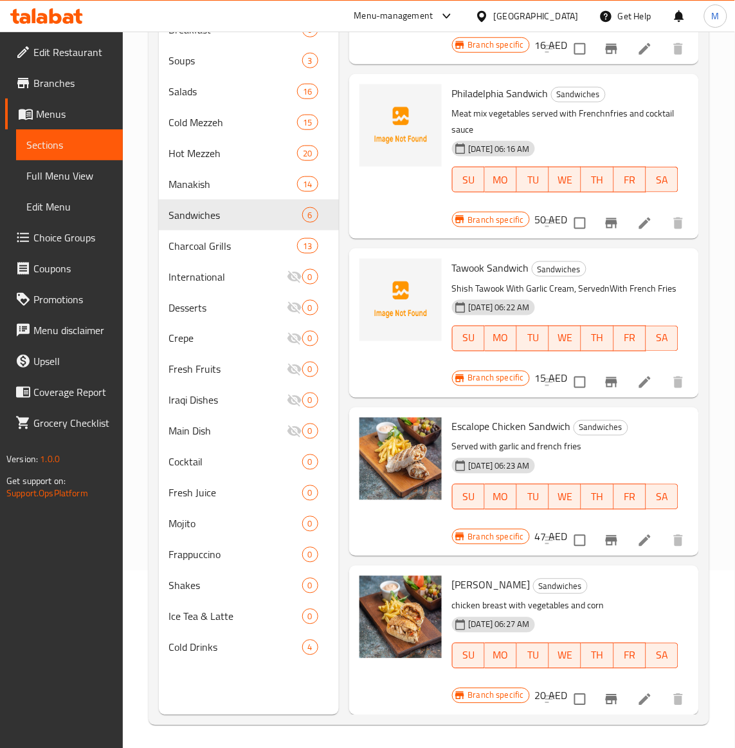
scroll to position [181, 0]
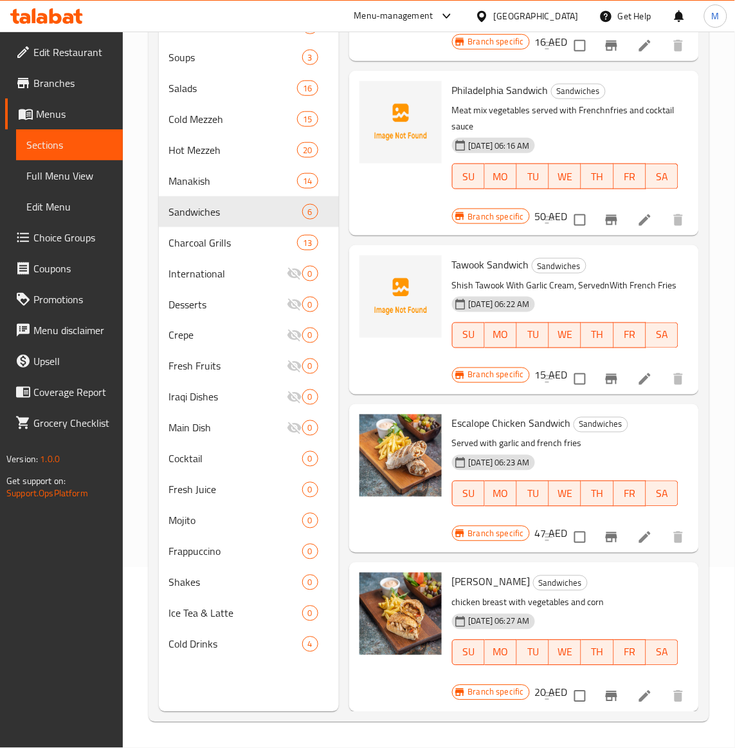
click at [619, 576] on h6 "[PERSON_NAME] Sandwiches" at bounding box center [565, 582] width 226 height 18
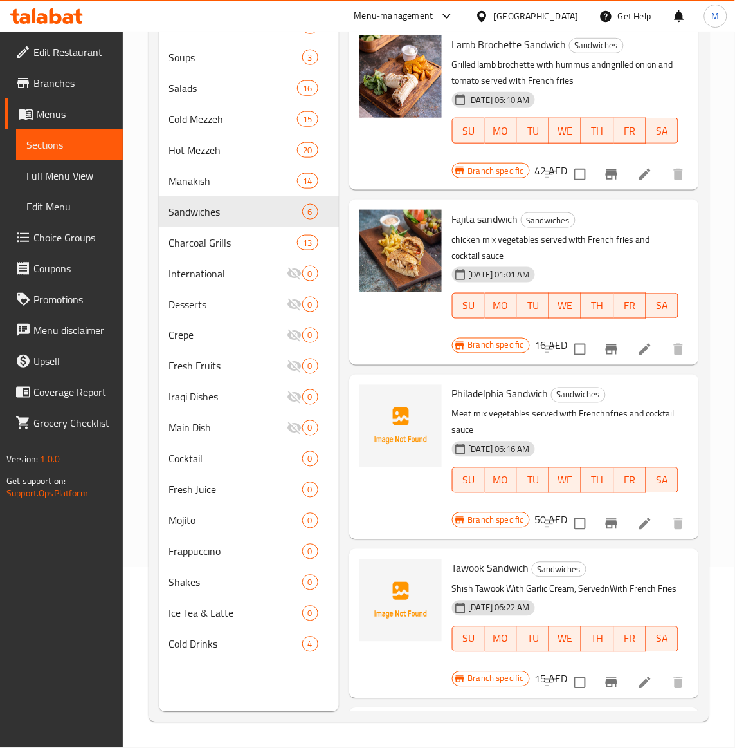
scroll to position [0, 0]
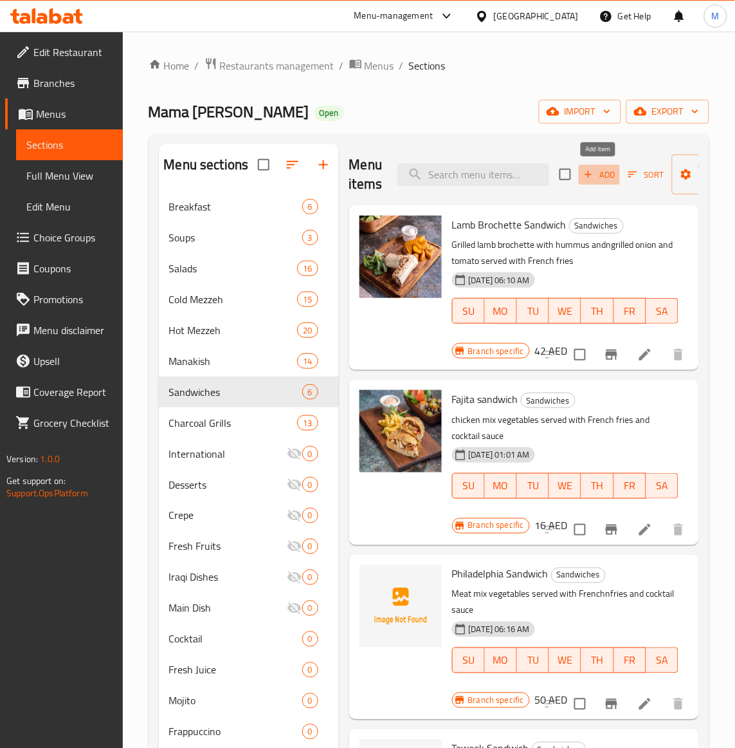
click at [603, 180] on span "Add" at bounding box center [599, 174] width 35 height 15
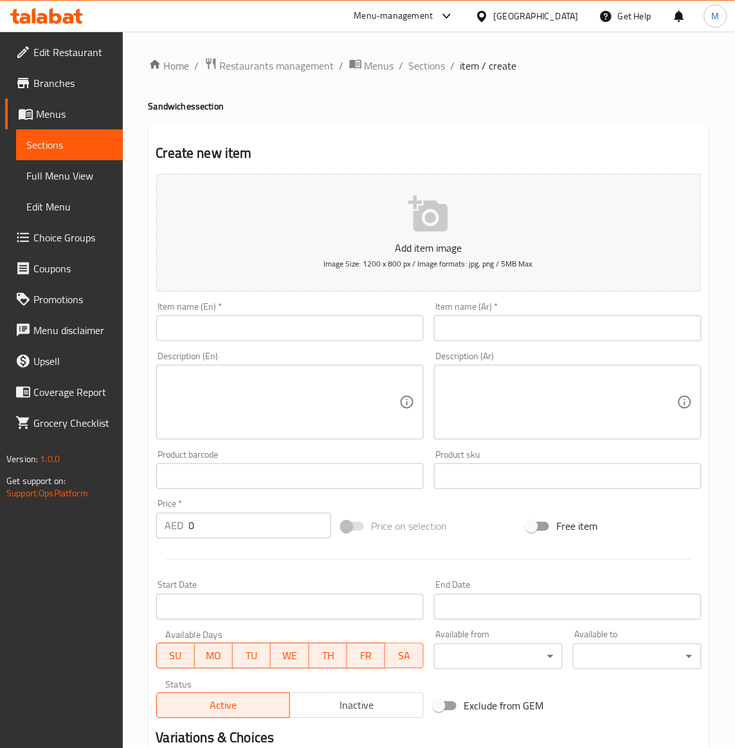
click at [232, 335] on input "text" at bounding box center [290, 328] width 268 height 26
paste input "CHICKEN BURGER"
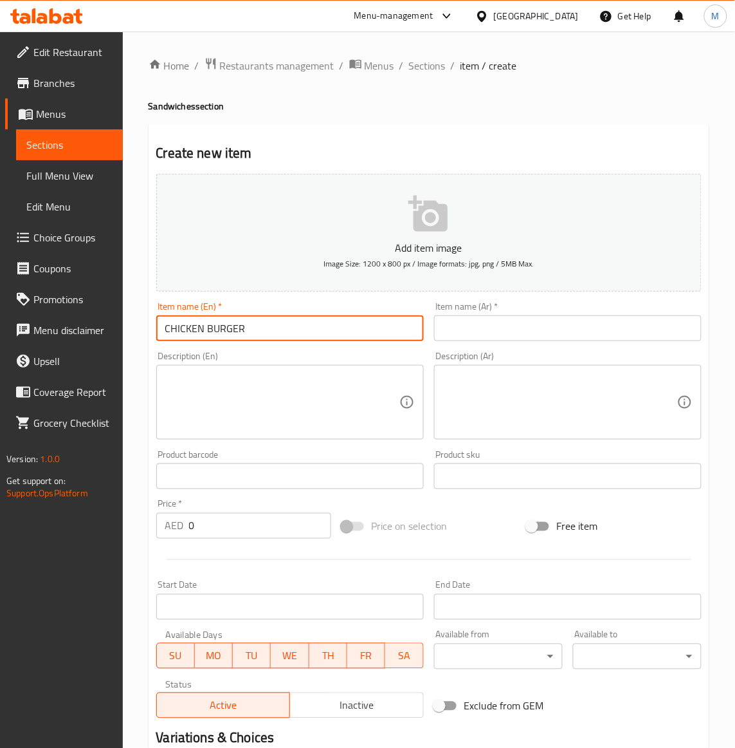
click at [226, 332] on input "CHICKEN BURGER" at bounding box center [290, 328] width 268 height 26
type input "Chicken Burger"
click at [491, 344] on div "Item name (Ar)   * Item name (Ar) *" at bounding box center [568, 322] width 278 height 50
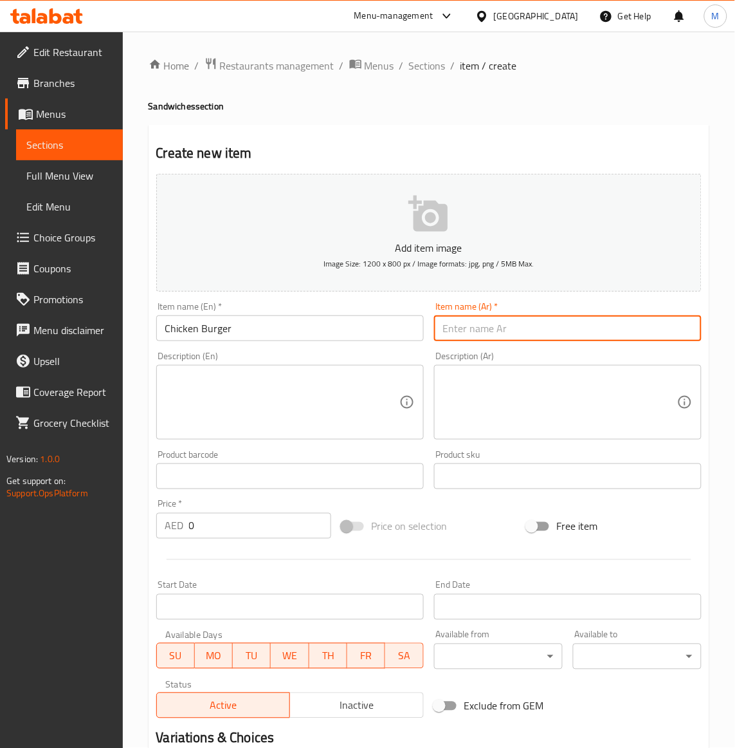
click at [486, 328] on input "text" at bounding box center [568, 328] width 268 height 26
type input "f"
type input "برجر دجاج"
click at [196, 512] on div "Price   * AED 0 Price *" at bounding box center [243, 518] width 175 height 39
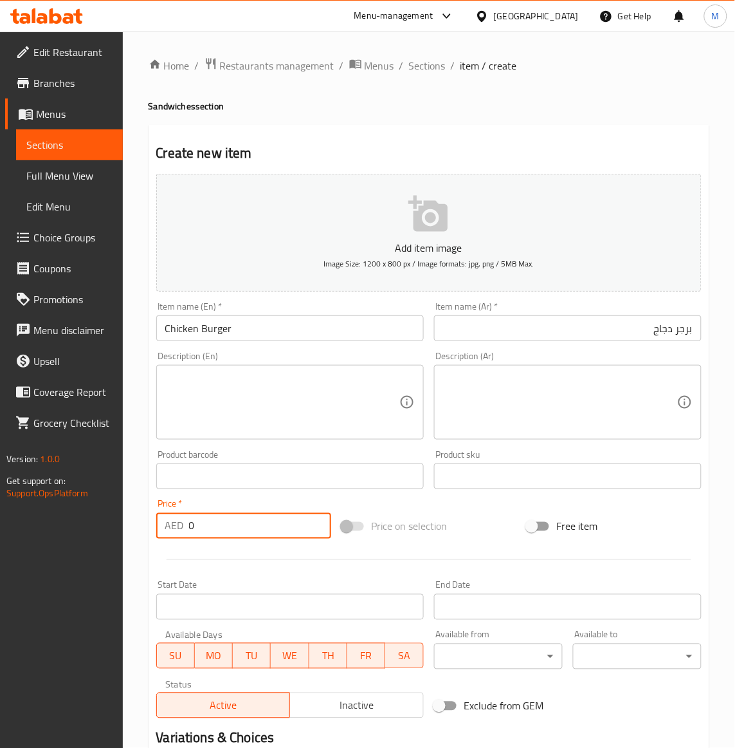
click at [206, 519] on input "0" at bounding box center [260, 526] width 142 height 26
paste input "41"
type input "41"
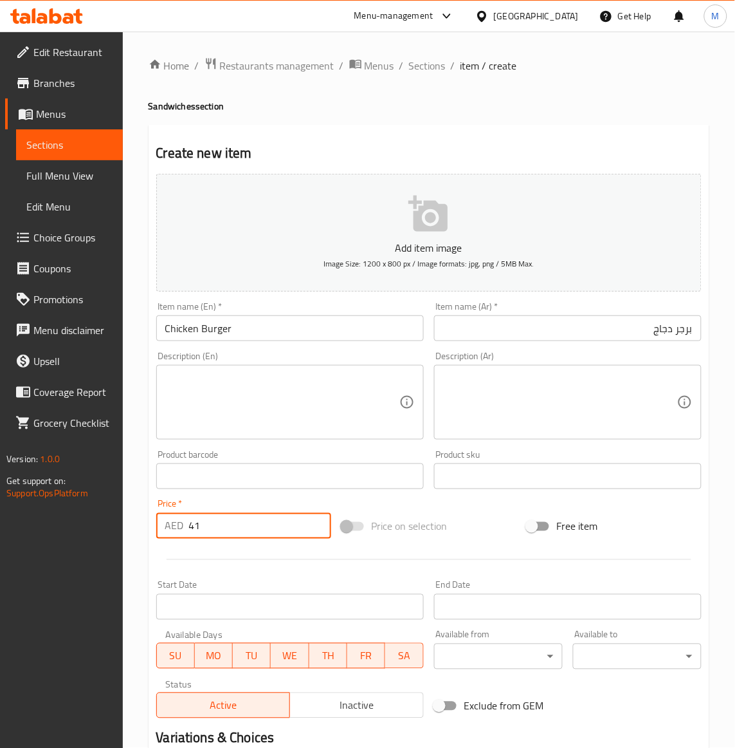
click at [487, 528] on div "Price on selection" at bounding box center [428, 526] width 185 height 35
click at [262, 418] on textarea at bounding box center [282, 402] width 234 height 61
paste textarea "Crispy chicken patties served with fresh lettuce, juicy tomato, and a tangy spe…"
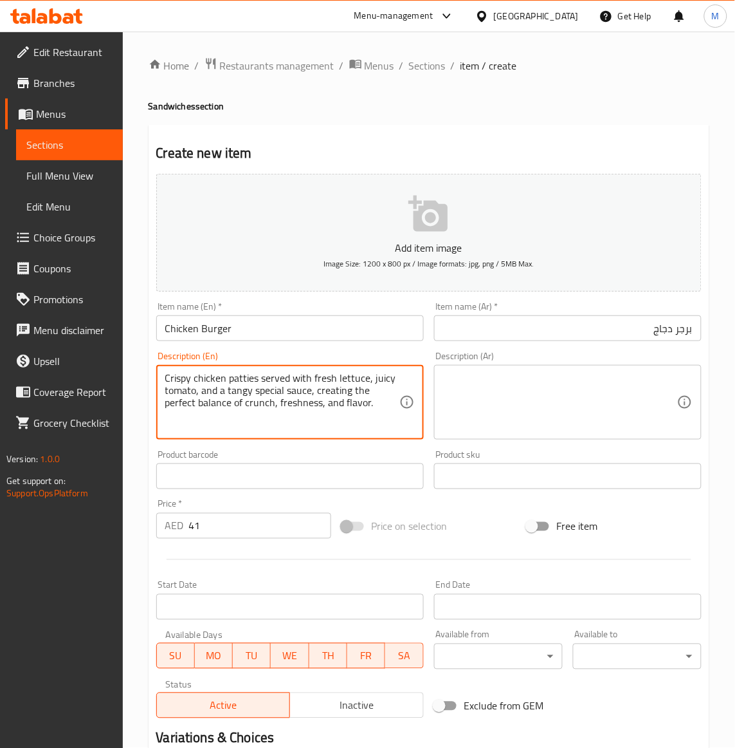
type textarea "Crispy chicken patties served with fresh lettuce, juicy tomato, and a tangy spe…"
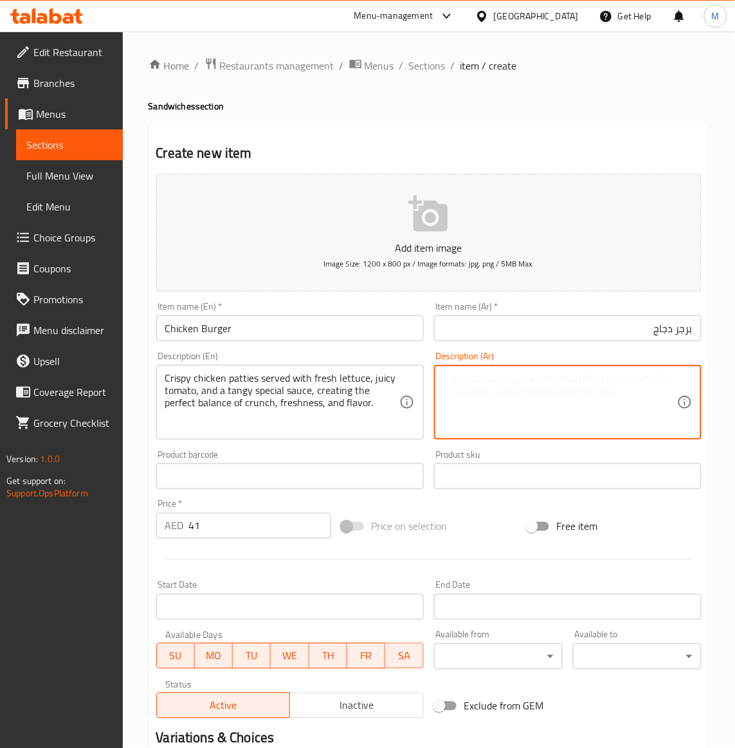
click at [593, 396] on textarea at bounding box center [560, 402] width 234 height 61
type textarea "a"
type textarea "شرائح دجاج مقرمشه تقدم مع خس طازج، طماطم جوسي وصوص خاص منعش، يجعله توازن مثالى …"
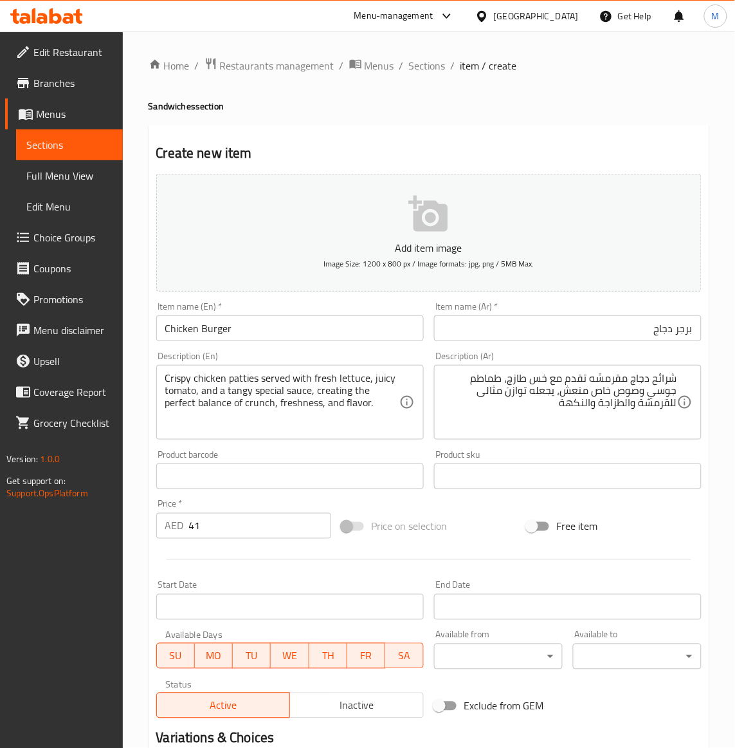
click at [490, 518] on div "Price on selection" at bounding box center [428, 526] width 185 height 35
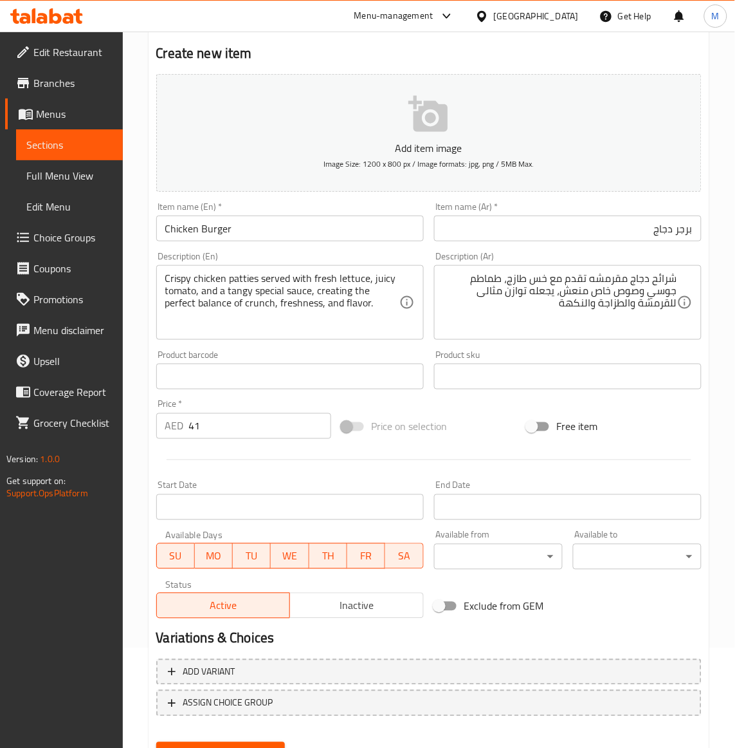
scroll to position [159, 0]
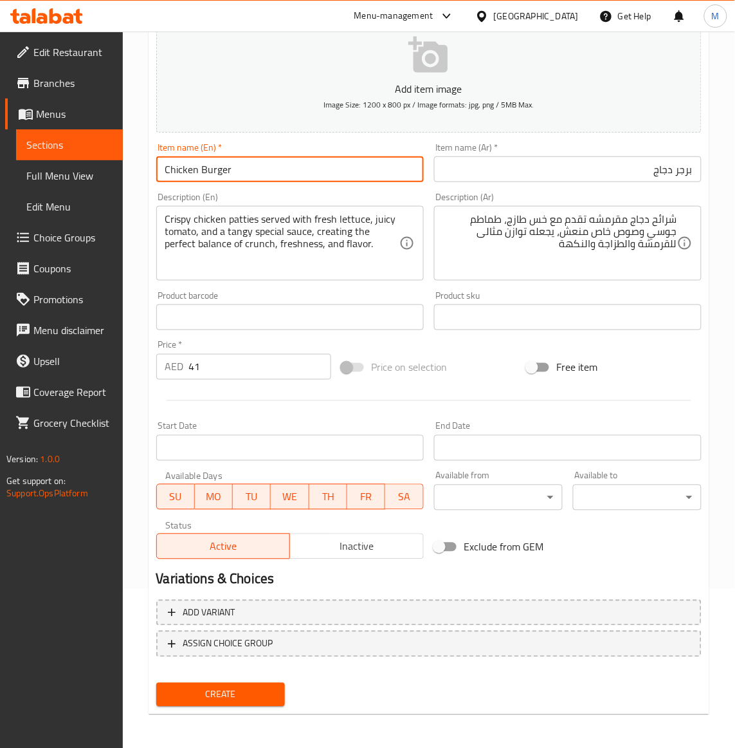
click at [219, 176] on input "Chicken Burger" at bounding box center [290, 169] width 268 height 26
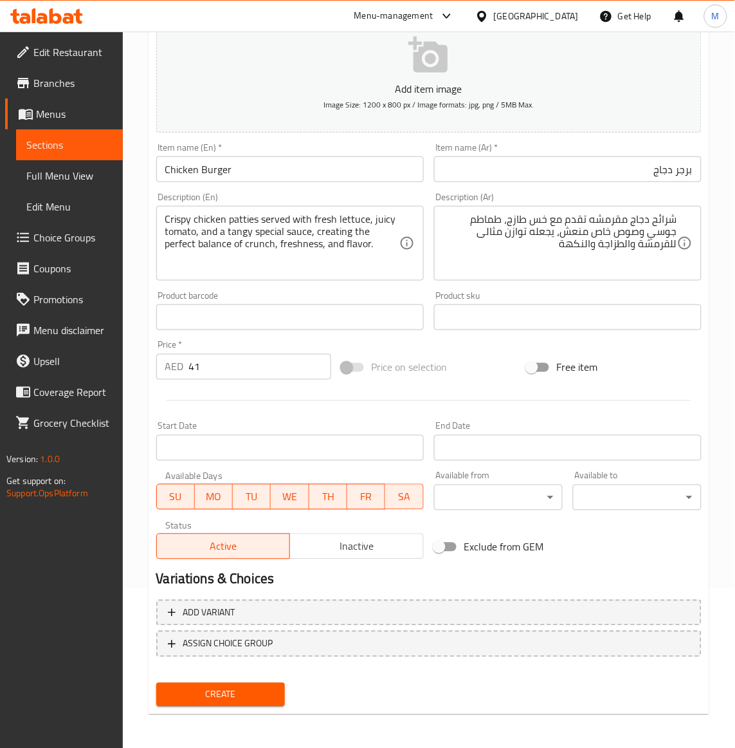
click at [241, 702] on div "Create" at bounding box center [220, 694] width 139 height 34
drag, startPoint x: 241, startPoint y: 697, endPoint x: 238, endPoint y: 599, distance: 97.8
click at [241, 696] on span "Create" at bounding box center [221, 694] width 108 height 16
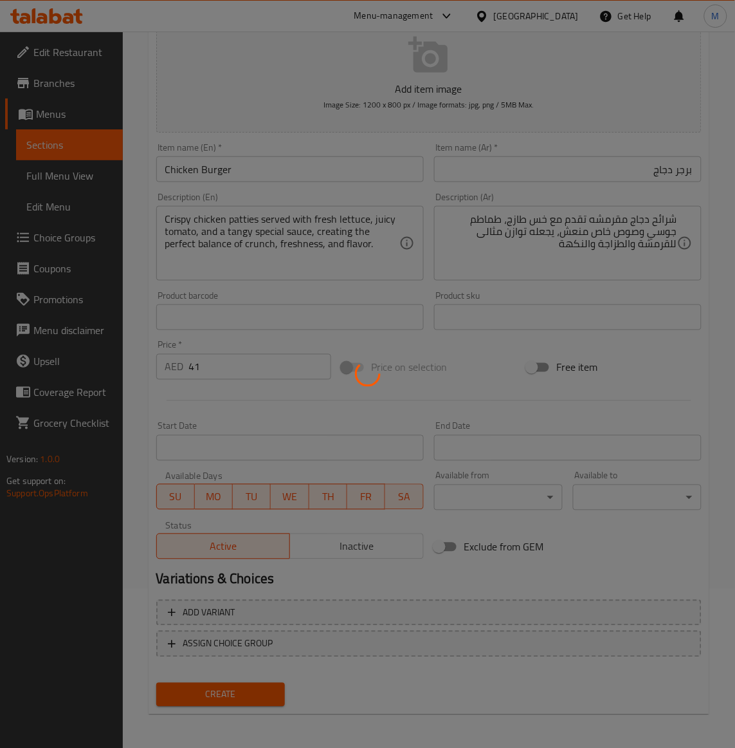
type input "0"
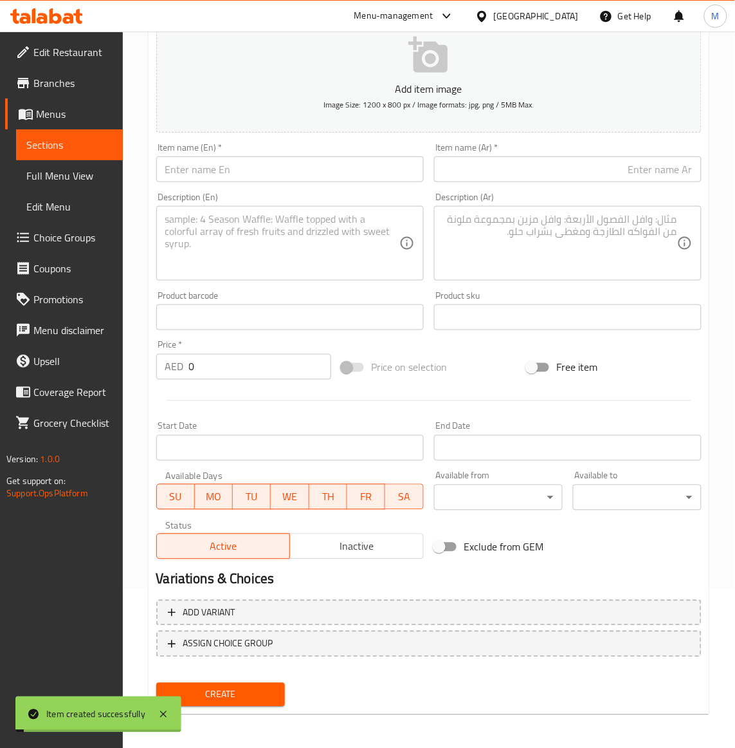
drag, startPoint x: 61, startPoint y: 156, endPoint x: 146, endPoint y: 203, distance: 97.0
click at [61, 156] on link "Sections" at bounding box center [69, 144] width 107 height 31
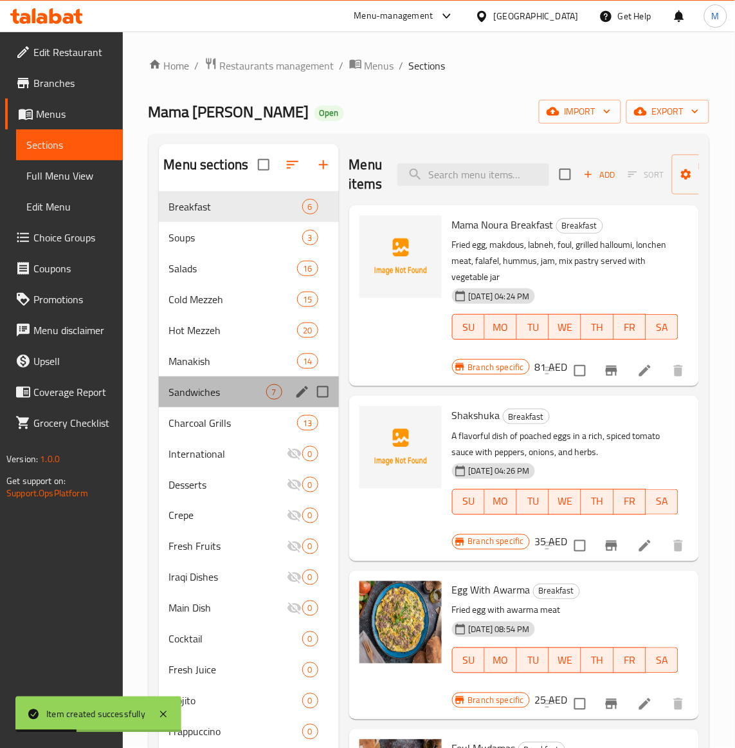
click at [197, 401] on div "Sandwiches 7" at bounding box center [249, 391] width 180 height 31
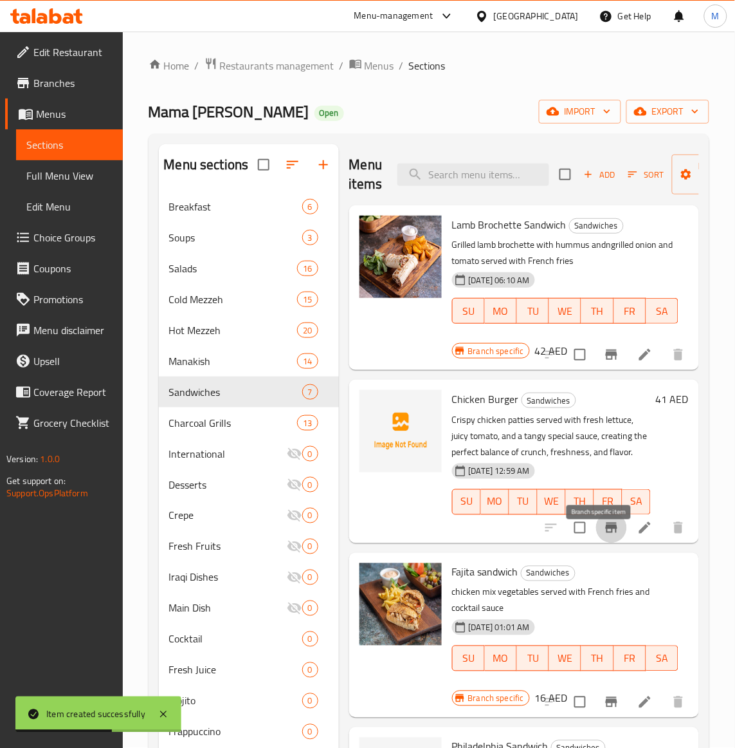
click at [603, 543] on button "Branch-specific-item" at bounding box center [611, 527] width 31 height 31
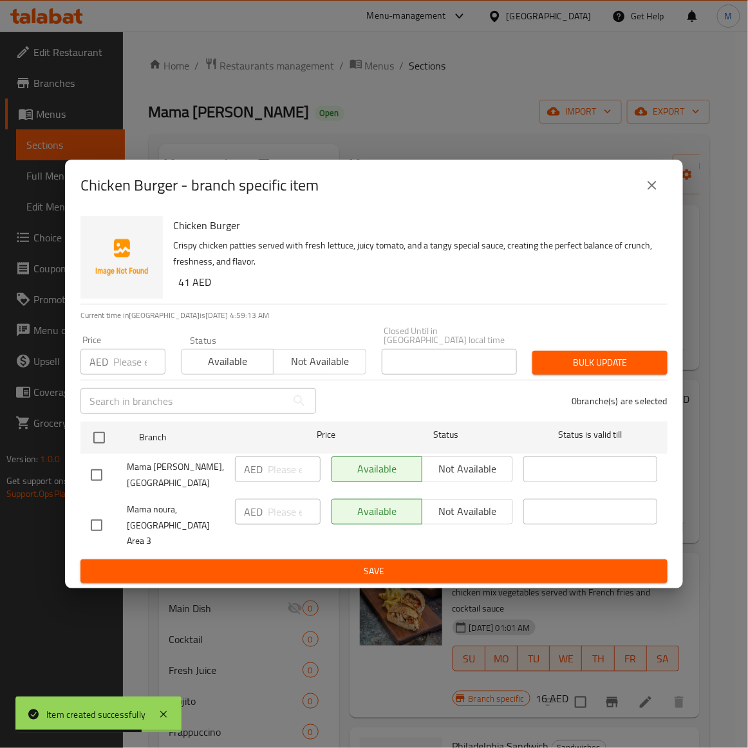
click at [104, 526] on input "checkbox" at bounding box center [96, 524] width 27 height 27
checkbox input "true"
drag, startPoint x: 307, startPoint y: 391, endPoint x: 323, endPoint y: 374, distance: 23.7
click at [308, 390] on div "​" at bounding box center [198, 400] width 251 height 41
click at [323, 371] on span "Not available" at bounding box center [320, 361] width 82 height 19
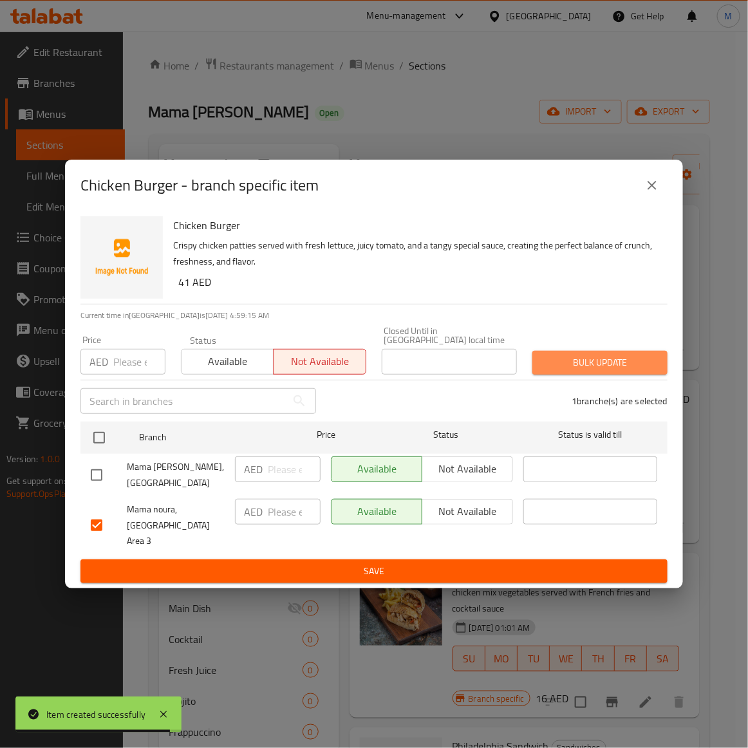
click at [624, 363] on span "Bulk update" at bounding box center [599, 362] width 115 height 16
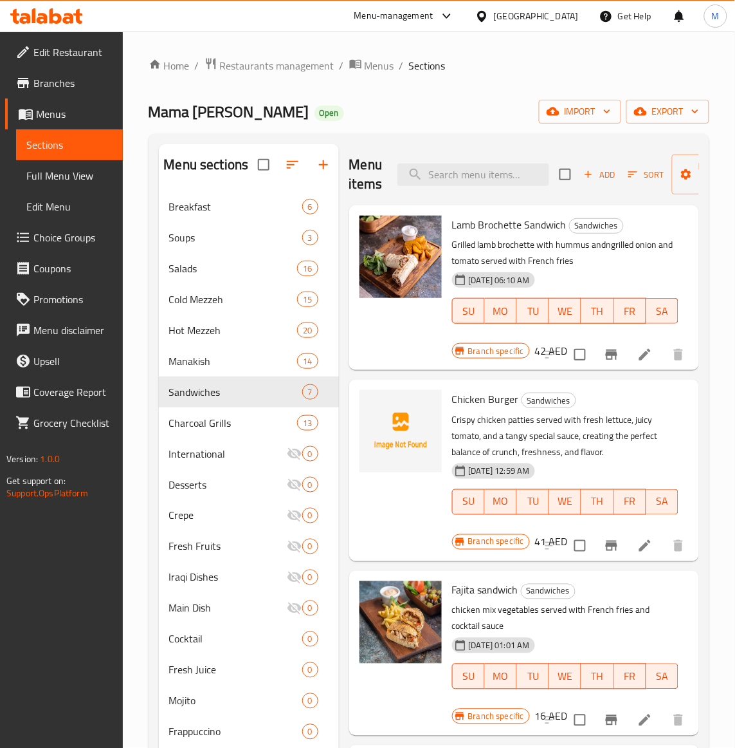
click at [585, 656] on div "[DATE] 01:01 AM SU MO TU WE TH FR SA" at bounding box center [565, 666] width 237 height 69
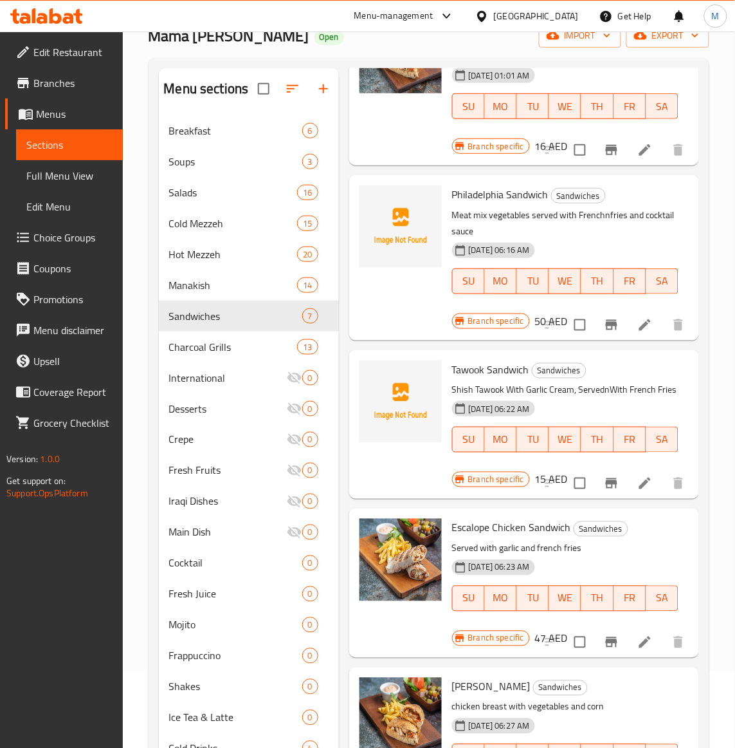
scroll to position [181, 0]
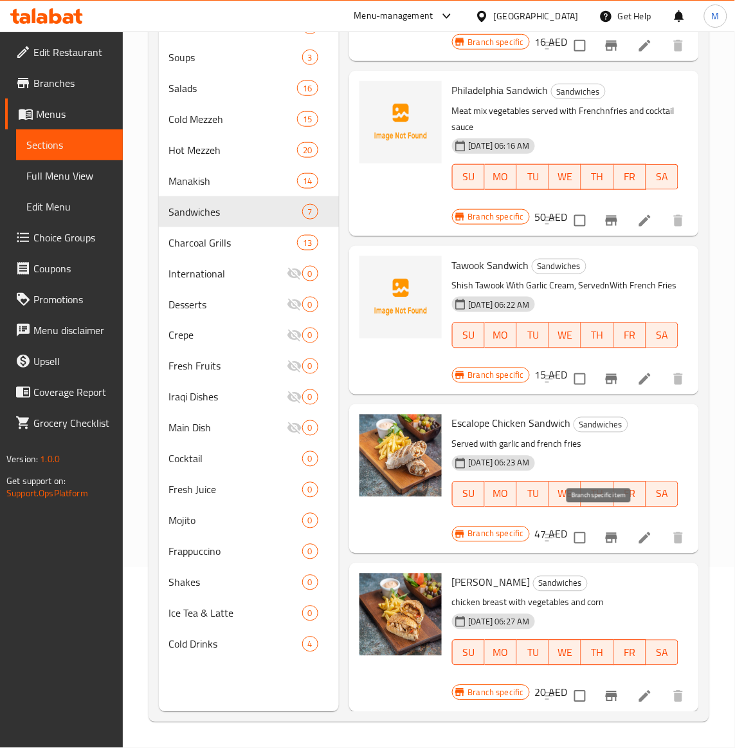
click at [606, 533] on icon "Branch-specific-item" at bounding box center [612, 538] width 12 height 10
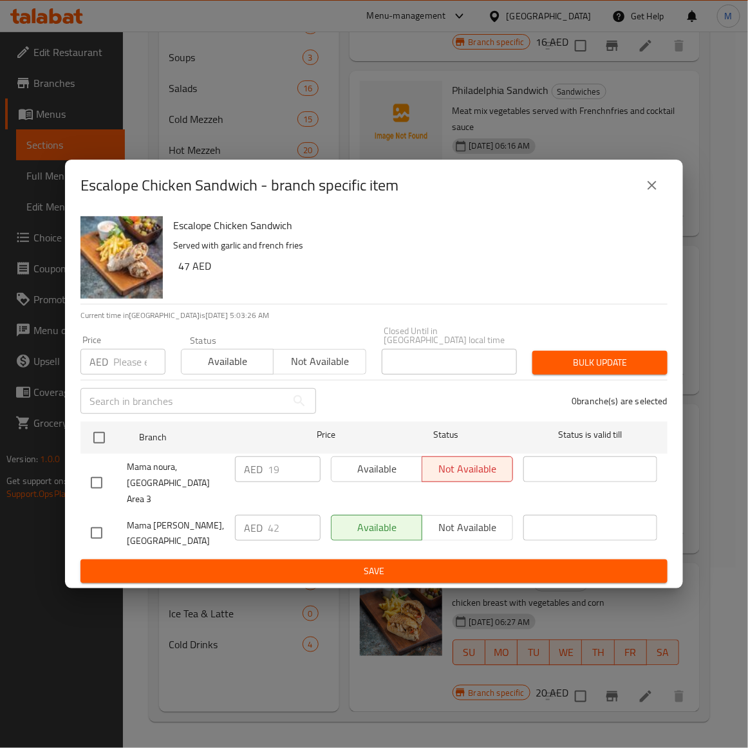
drag, startPoint x: 108, startPoint y: 528, endPoint x: 104, endPoint y: 502, distance: 26.0
click at [108, 525] on input "checkbox" at bounding box center [96, 532] width 27 height 27
checkbox input "true"
click at [135, 374] on input "number" at bounding box center [139, 362] width 52 height 26
paste input "42"
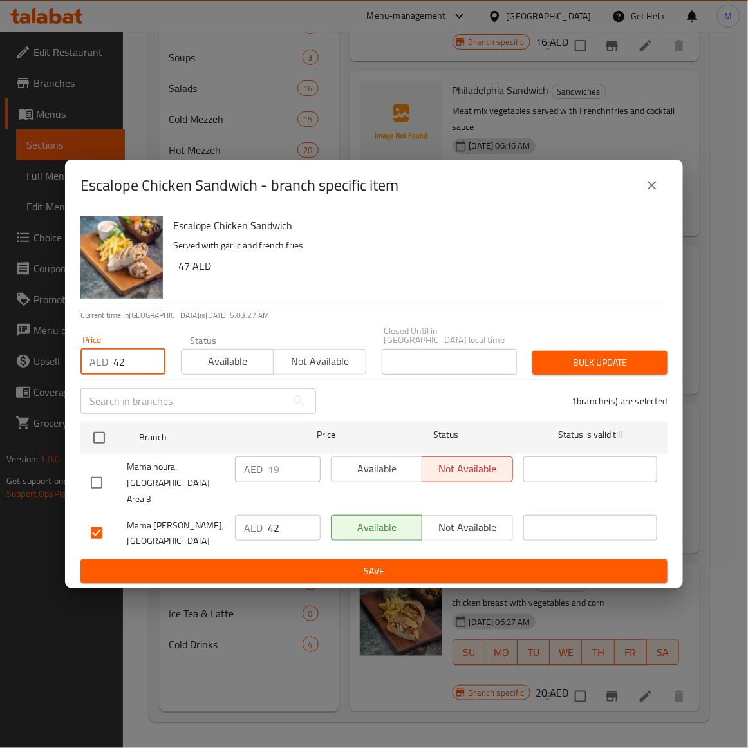
type input "42"
click at [394, 275] on h6 "47 AED" at bounding box center [417, 266] width 479 height 18
click at [593, 374] on button "Bulk update" at bounding box center [599, 363] width 135 height 24
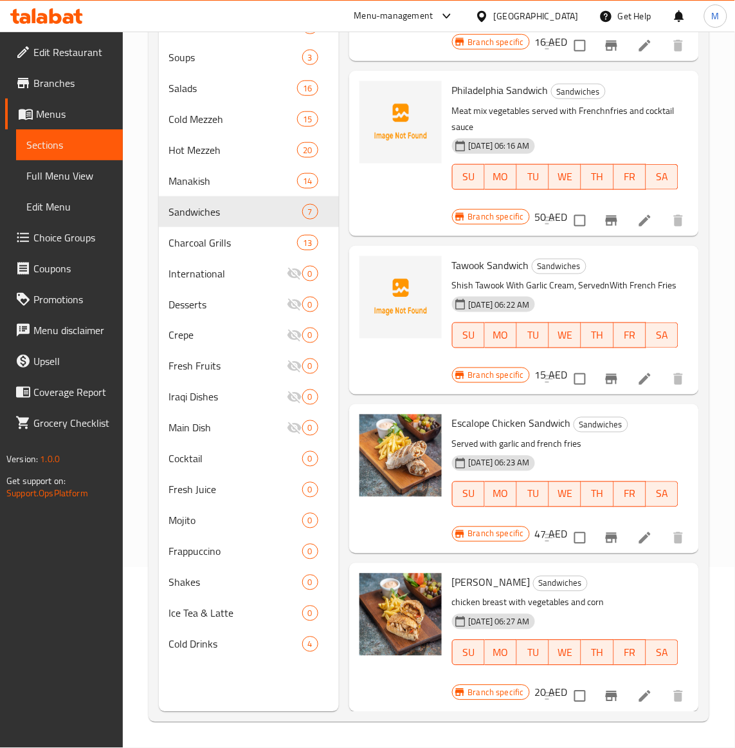
click at [619, 609] on div "[DATE] 06:27 AM SU MO TU WE TH FR SA" at bounding box center [565, 643] width 237 height 69
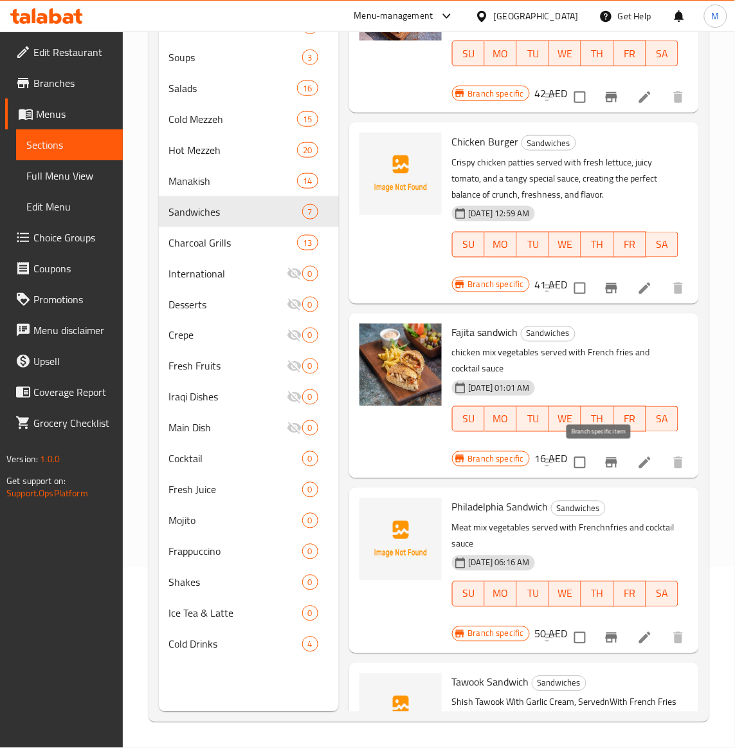
click at [606, 459] on icon "Branch-specific-item" at bounding box center [612, 462] width 12 height 10
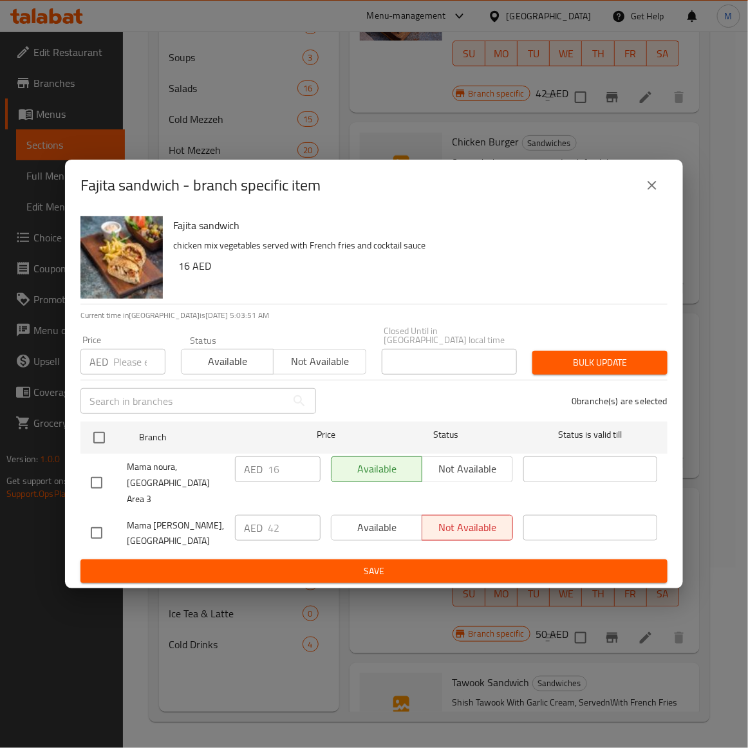
drag, startPoint x: 93, startPoint y: 526, endPoint x: 120, endPoint y: 409, distance: 120.6
click at [94, 519] on input "checkbox" at bounding box center [96, 532] width 27 height 27
checkbox input "true"
click at [127, 374] on input "number" at bounding box center [139, 362] width 52 height 26
paste input "42"
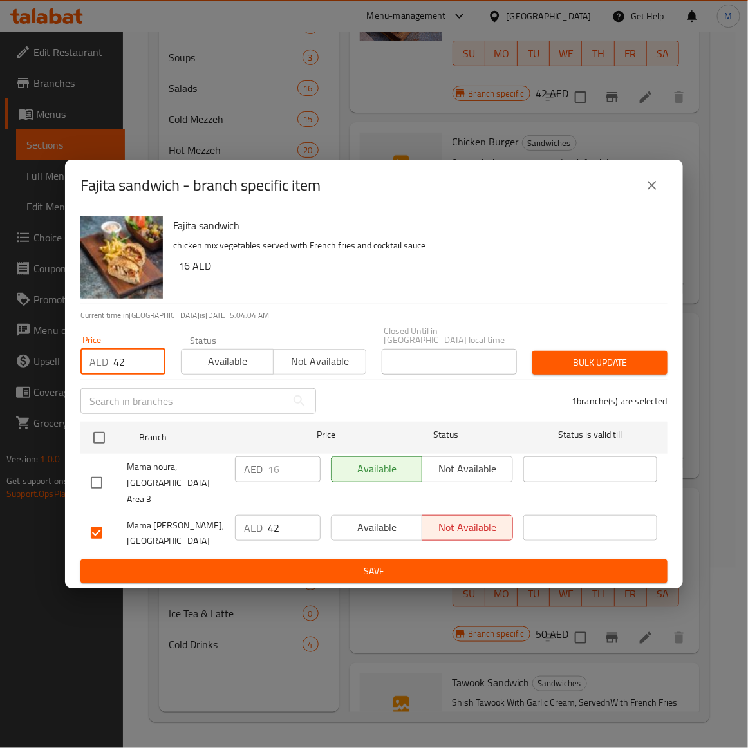
type input "42"
click at [634, 371] on span "Bulk update" at bounding box center [599, 362] width 115 height 16
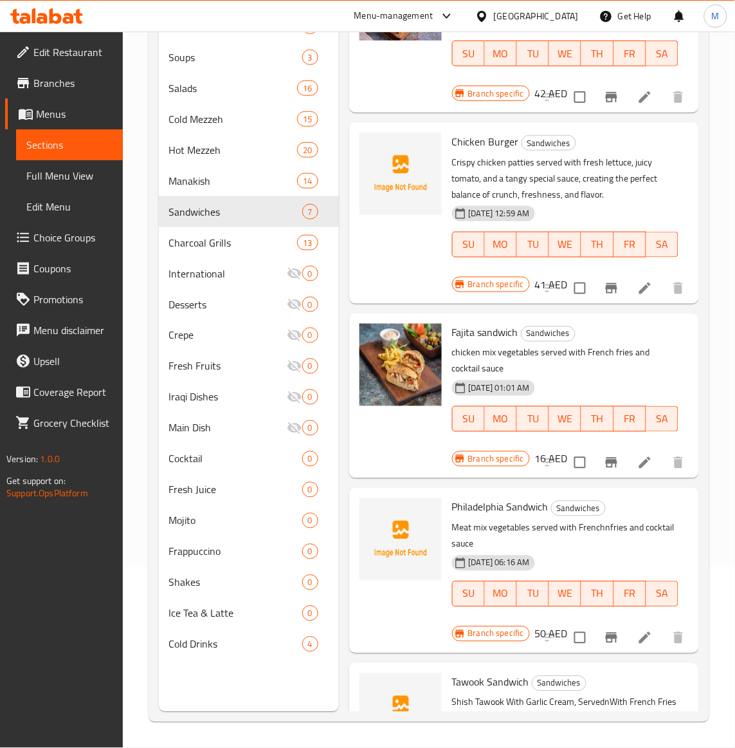
click at [571, 526] on p "Meat mix vegetables served with Frenchnfries and cocktail sauce" at bounding box center [565, 536] width 226 height 32
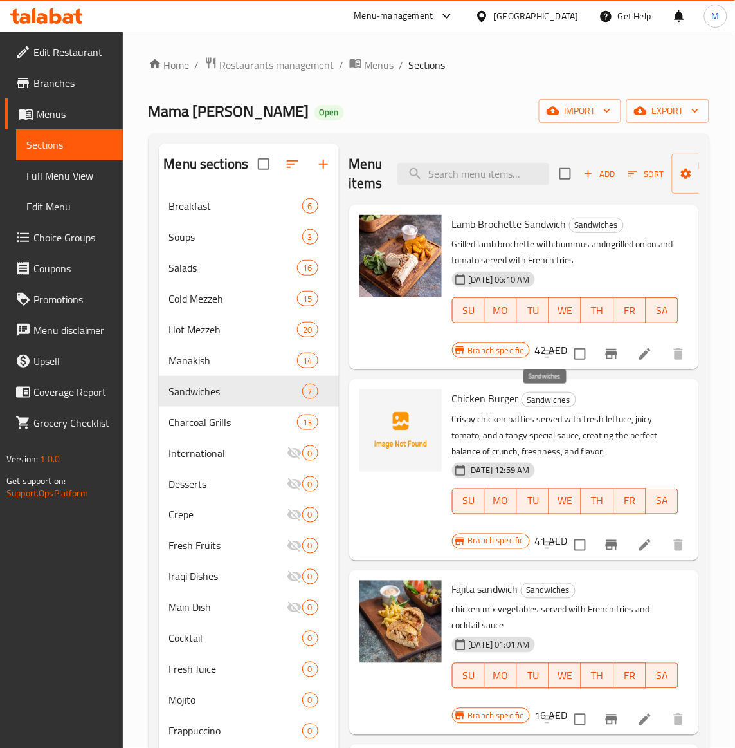
scroll to position [0, 0]
click at [599, 166] on button "Add" at bounding box center [599, 175] width 41 height 20
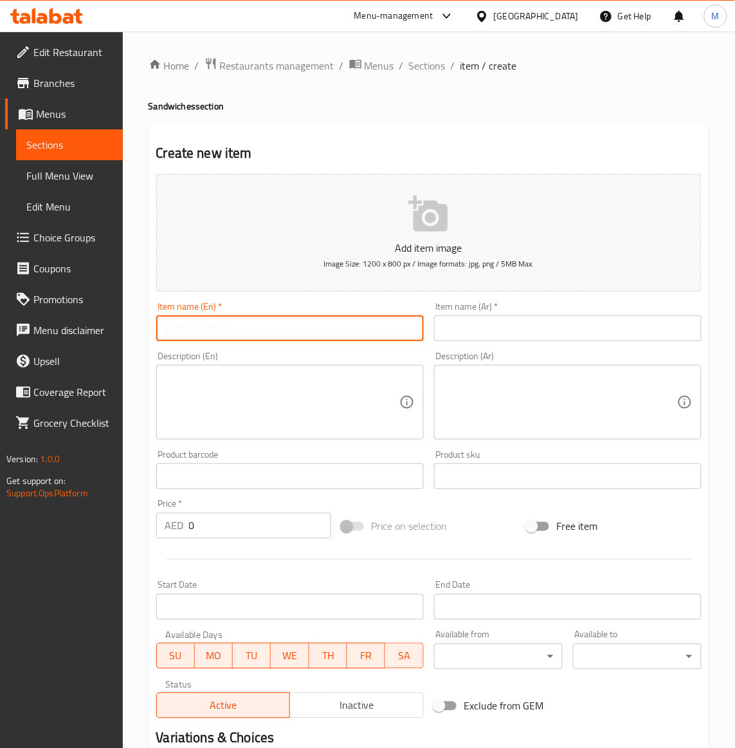
drag, startPoint x: 217, startPoint y: 336, endPoint x: 188, endPoint y: 335, distance: 29.7
click at [217, 336] on input "text" at bounding box center [290, 328] width 268 height 26
paste input "KAFTA SANDWISH"
type input "KAFTA SANDWISH"
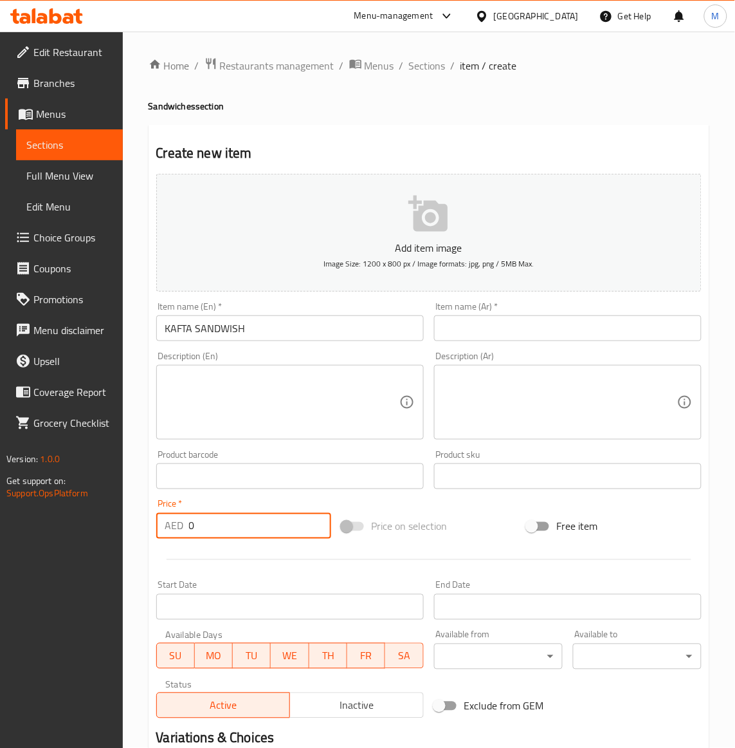
click at [245, 522] on input "0" at bounding box center [260, 526] width 142 height 26
paste input "38"
type input "38"
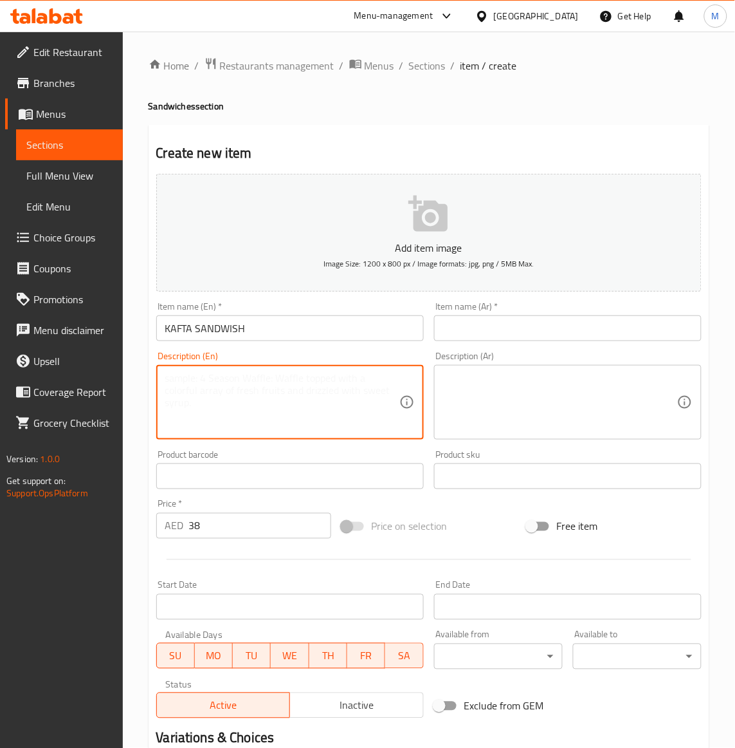
paste textarea "Grilled kafta, hummus and saj bread"
type textarea "Grilled kafta, hummus and saj bread"
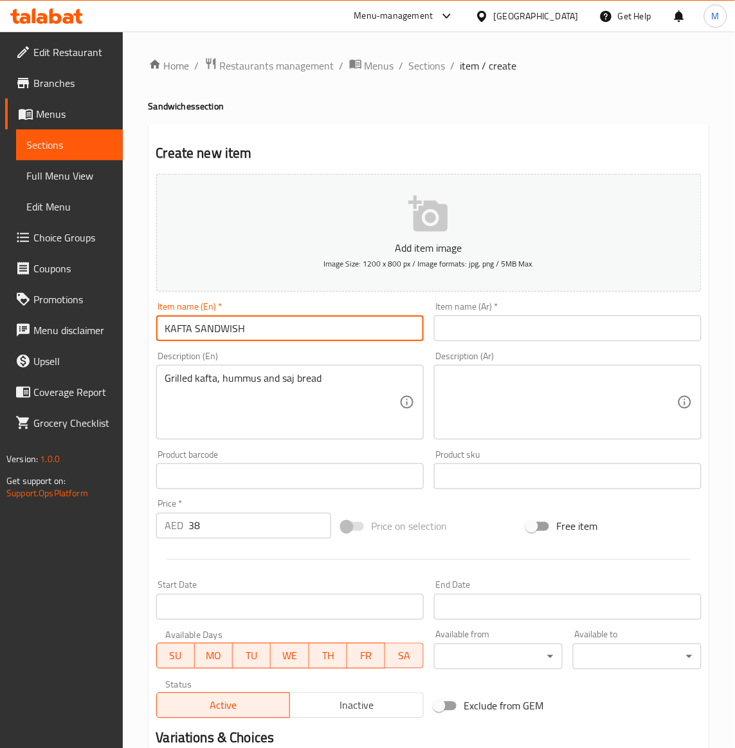
click at [193, 333] on input "KAFTA SANDWISH" at bounding box center [290, 328] width 268 height 26
type input "[PERSON_NAME]"
drag, startPoint x: 484, startPoint y: 522, endPoint x: 472, endPoint y: 522, distance: 12.2
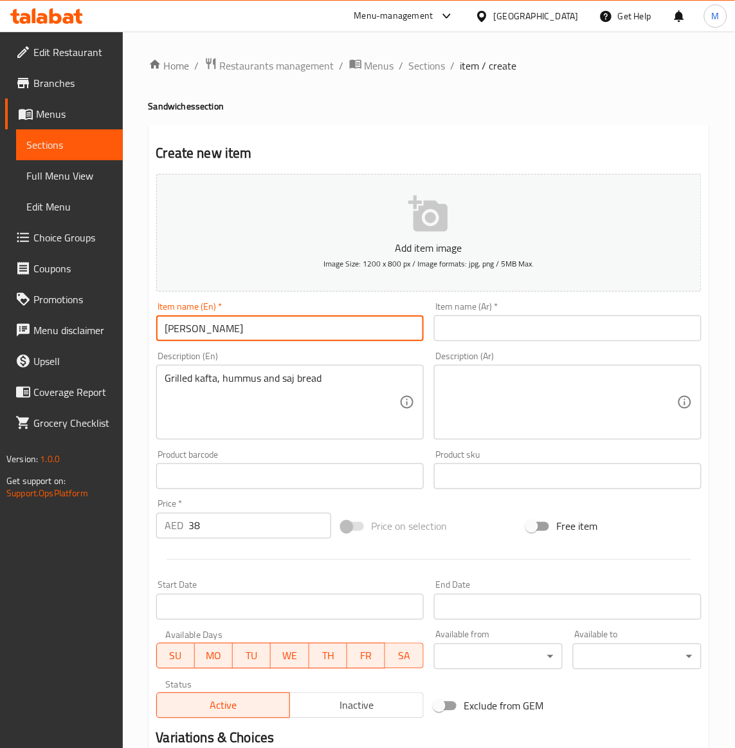
click at [478, 522] on div "Price on selection" at bounding box center [428, 526] width 185 height 35
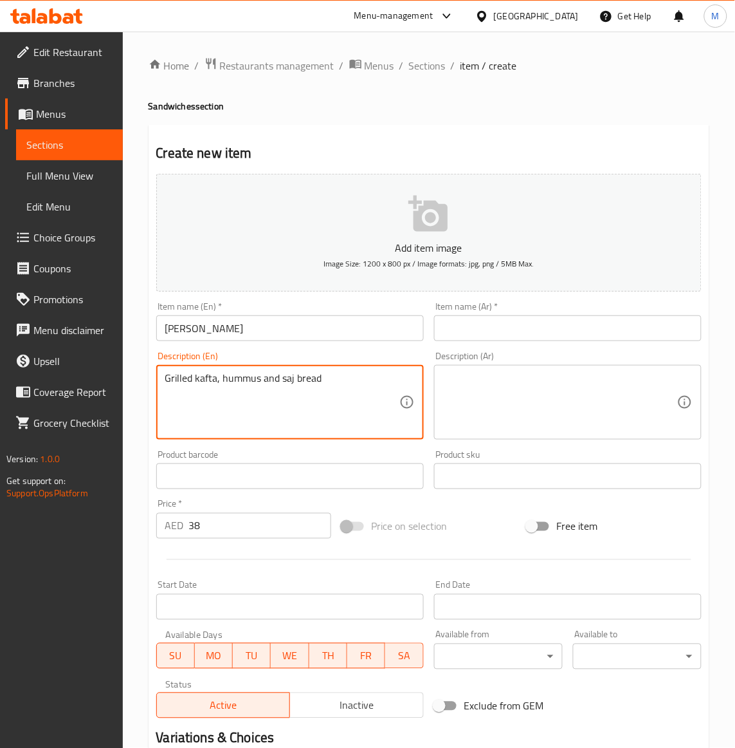
click at [192, 375] on textarea "Grilled kafta, hummus and saj bread" at bounding box center [282, 402] width 234 height 61
click at [194, 375] on textarea "Grilled kafta, hummus and saj bread" at bounding box center [282, 402] width 234 height 61
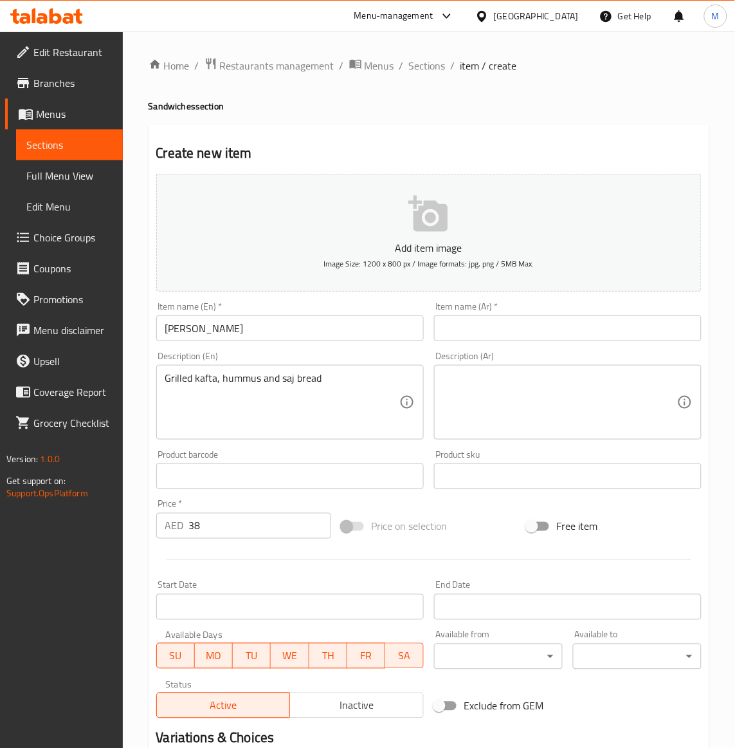
click at [433, 336] on div "Item name (Ar)   * Item name (Ar) *" at bounding box center [568, 322] width 278 height 50
click at [448, 330] on input "text" at bounding box center [568, 328] width 268 height 26
type input "سندويتش كفته"
click at [219, 385] on textarea "Grilled kafta, hummus and saj bread" at bounding box center [282, 402] width 234 height 61
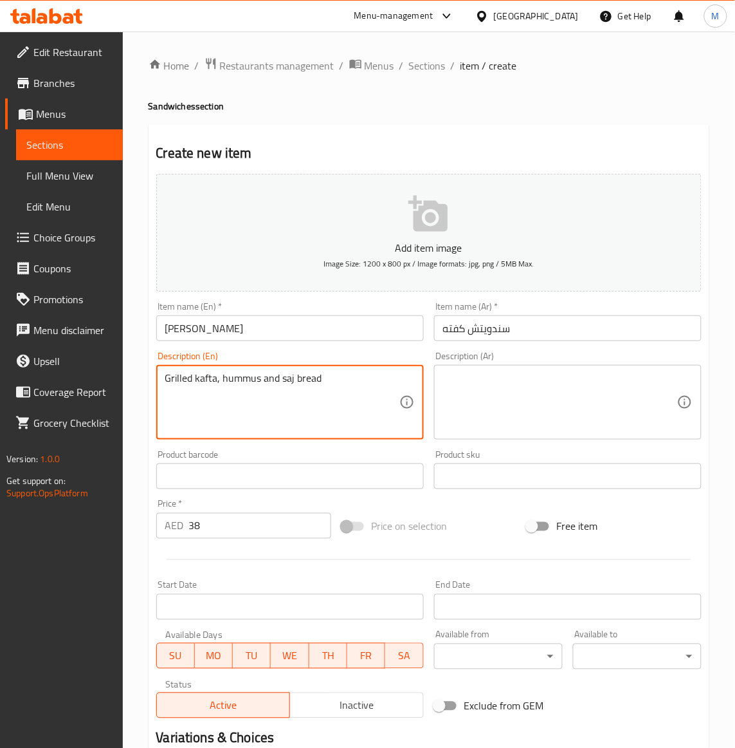
click at [219, 385] on textarea "Grilled kafta, hummus and saj bread" at bounding box center [282, 402] width 234 height 61
click at [545, 402] on textarea at bounding box center [560, 402] width 234 height 61
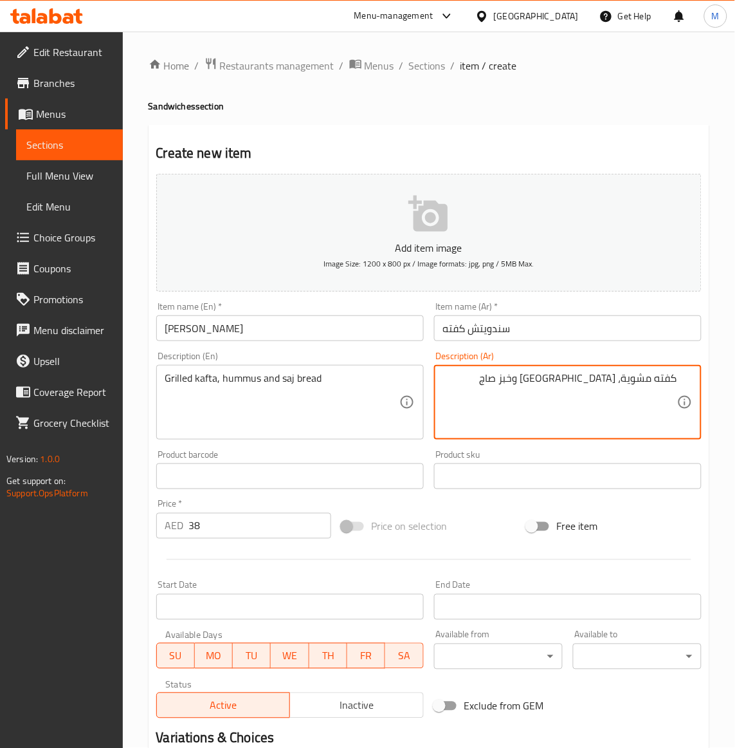
type textarea "كفته مشوية، [GEOGRAPHIC_DATA] وخبز صاج"
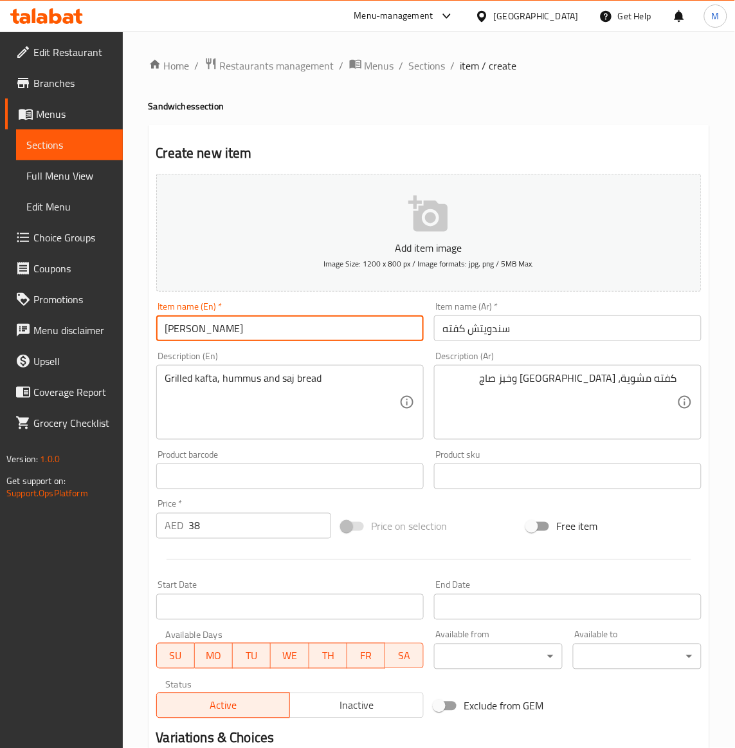
click at [207, 324] on input "[PERSON_NAME]" at bounding box center [290, 328] width 268 height 26
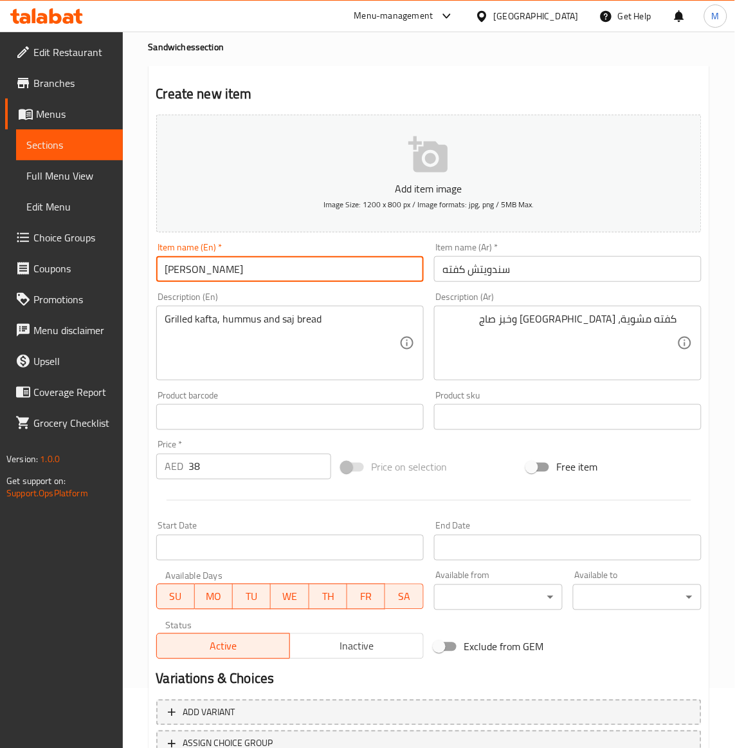
scroll to position [159, 0]
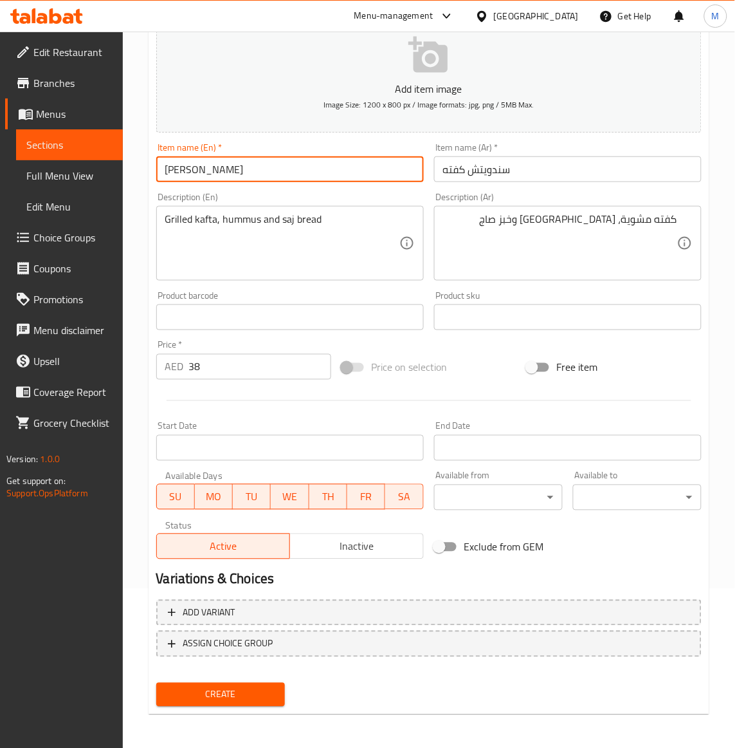
click at [235, 699] on span "Create" at bounding box center [221, 694] width 108 height 16
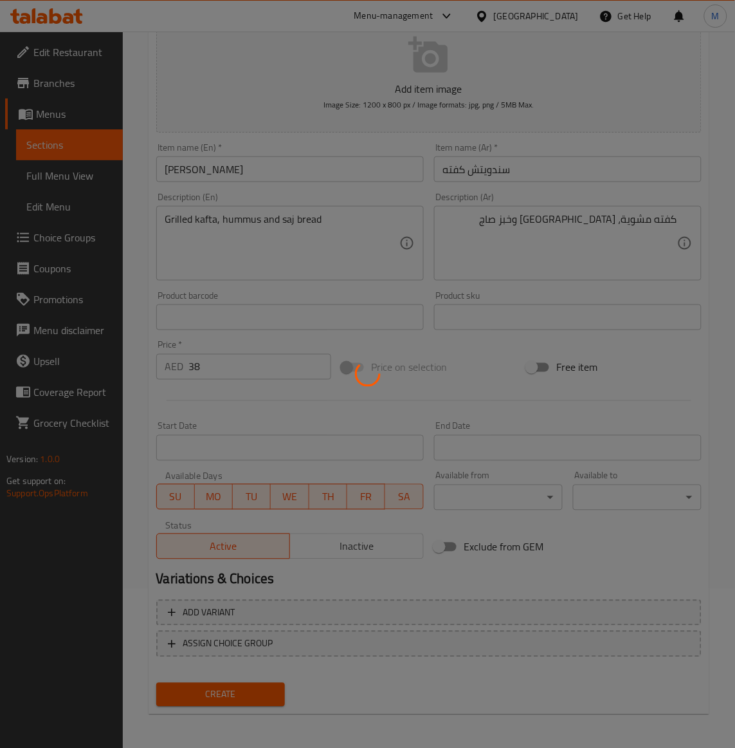
type input "0"
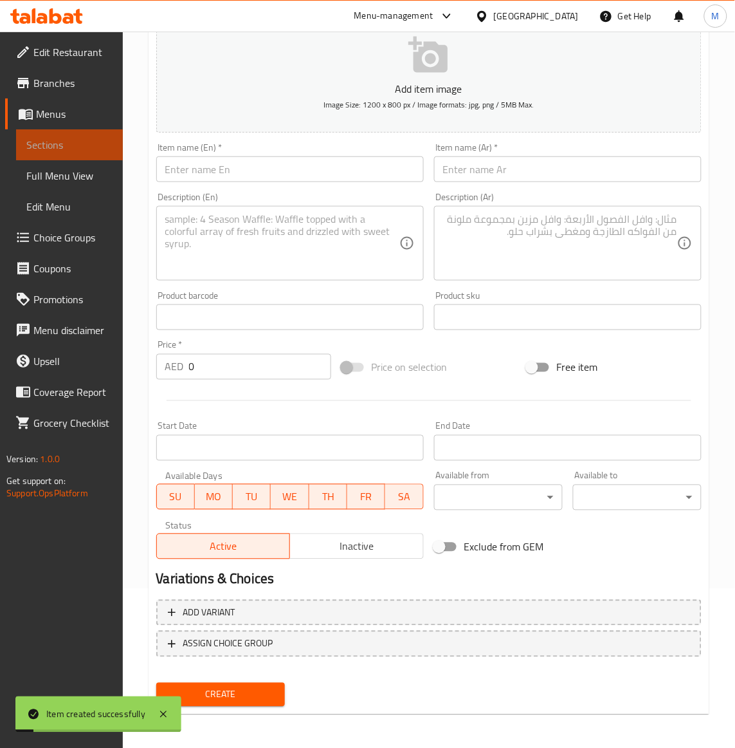
click at [44, 143] on span "Sections" at bounding box center [69, 144] width 86 height 15
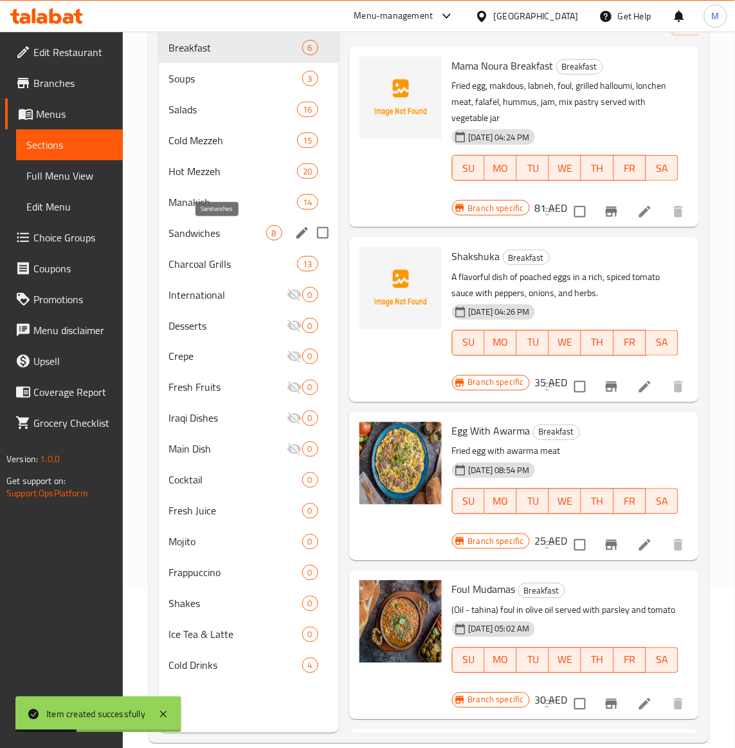
click at [207, 235] on span "Sandwiches" at bounding box center [217, 232] width 97 height 15
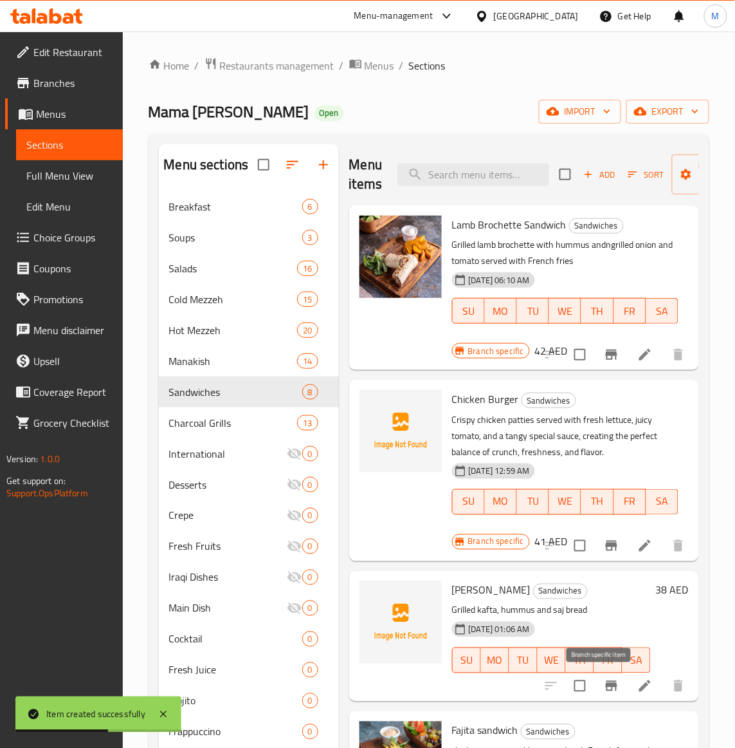
click at [613, 698] on div at bounding box center [615, 685] width 158 height 31
click at [606, 686] on icon "Branch-specific-item" at bounding box center [612, 686] width 12 height 10
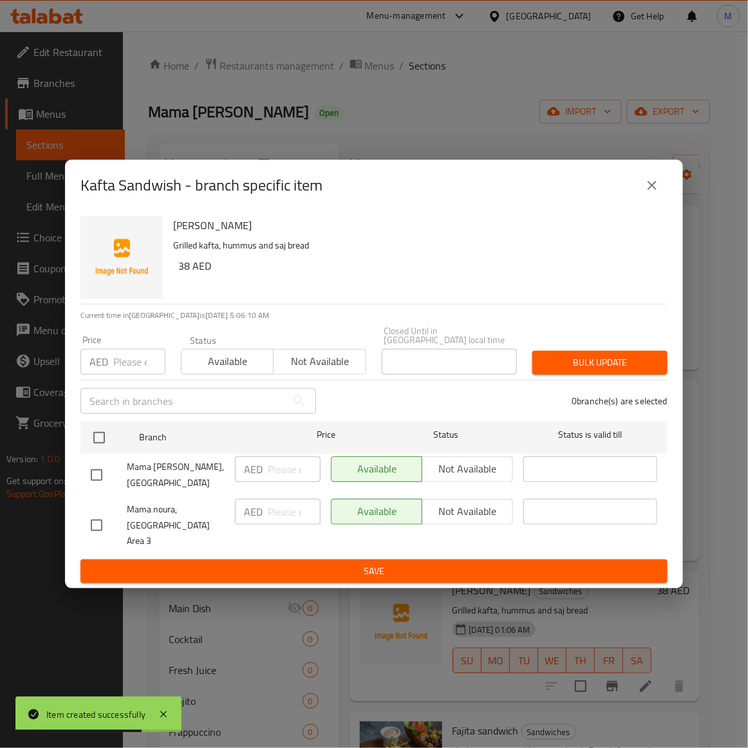
click at [101, 523] on input "checkbox" at bounding box center [96, 524] width 27 height 27
checkbox input "true"
click at [331, 371] on span "Not available" at bounding box center [320, 361] width 82 height 19
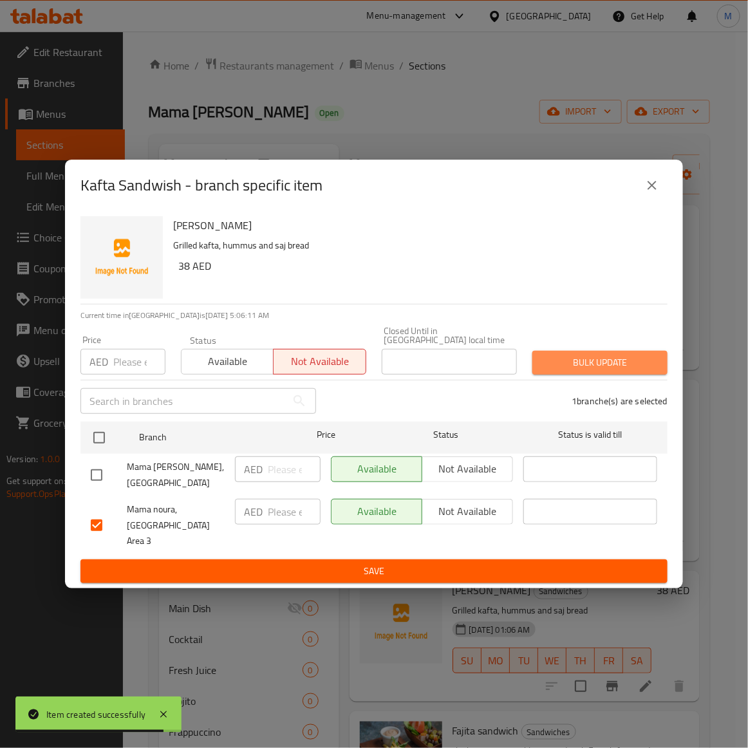
click at [616, 368] on span "Bulk update" at bounding box center [599, 362] width 115 height 16
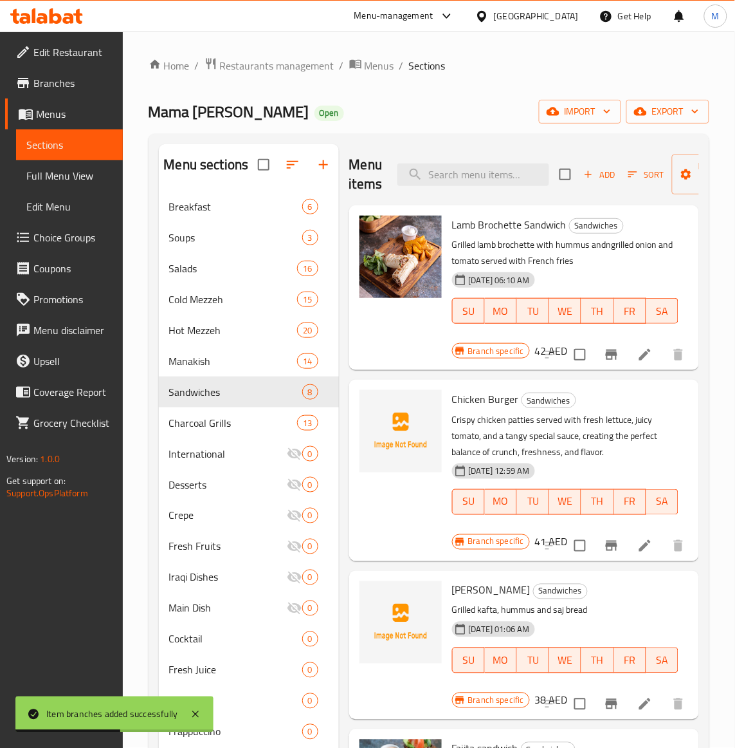
drag, startPoint x: 622, startPoint y: 642, endPoint x: 618, endPoint y: 636, distance: 7.5
click at [620, 639] on div "[DATE] 01:06 AM SU MO TU WE TH FR SA" at bounding box center [565, 650] width 237 height 69
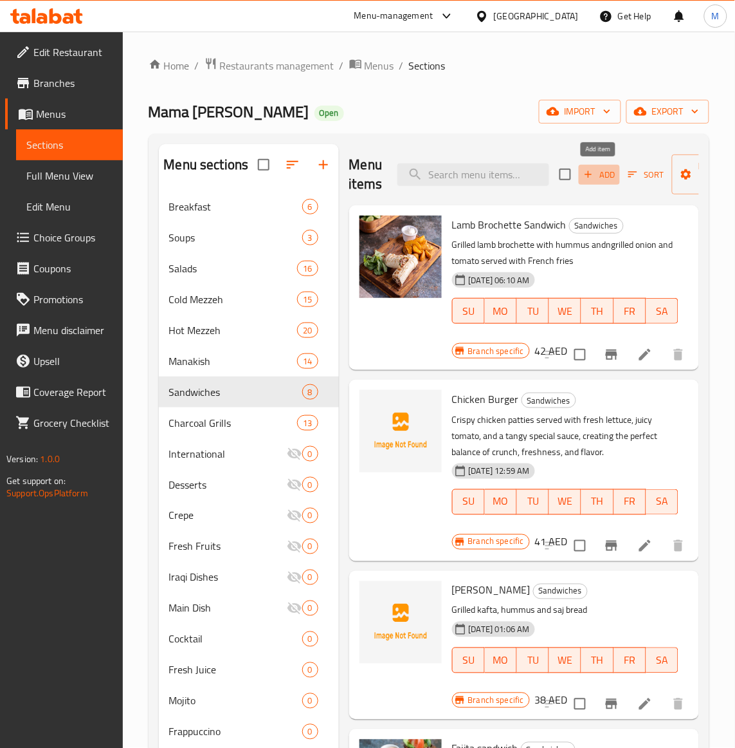
click at [603, 175] on span "Add" at bounding box center [599, 174] width 35 height 15
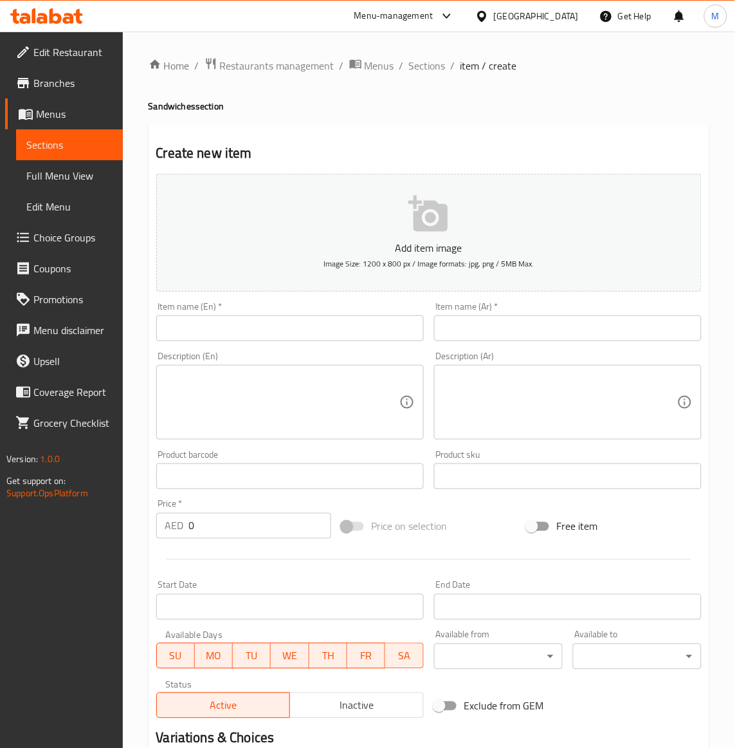
click at [195, 333] on input "text" at bounding box center [290, 328] width 268 height 26
paste input "CHICKEN ARABIC SHAWARMA"
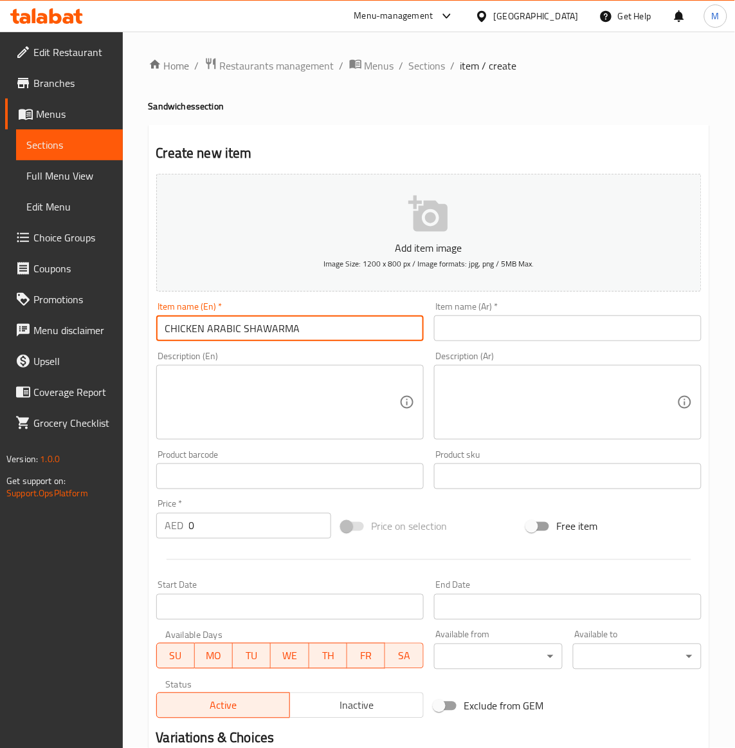
click at [280, 332] on input "CHICKEN ARABIC SHAWARMA" at bounding box center [290, 328] width 268 height 26
type input "Chicken Arabic Shawarma"
click at [460, 325] on input "text" at bounding box center [568, 328] width 268 height 26
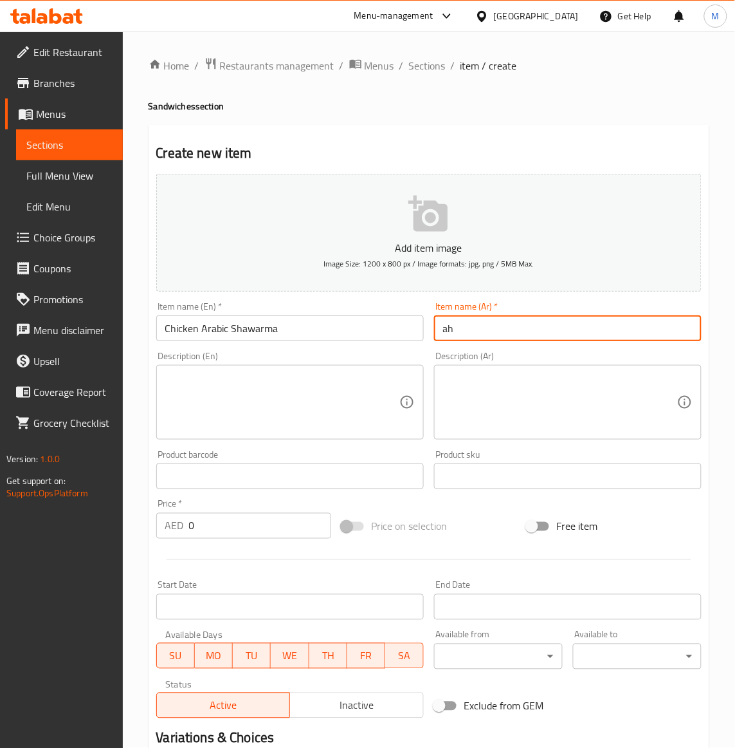
type input "a"
type input "شاورما دجاج عربى"
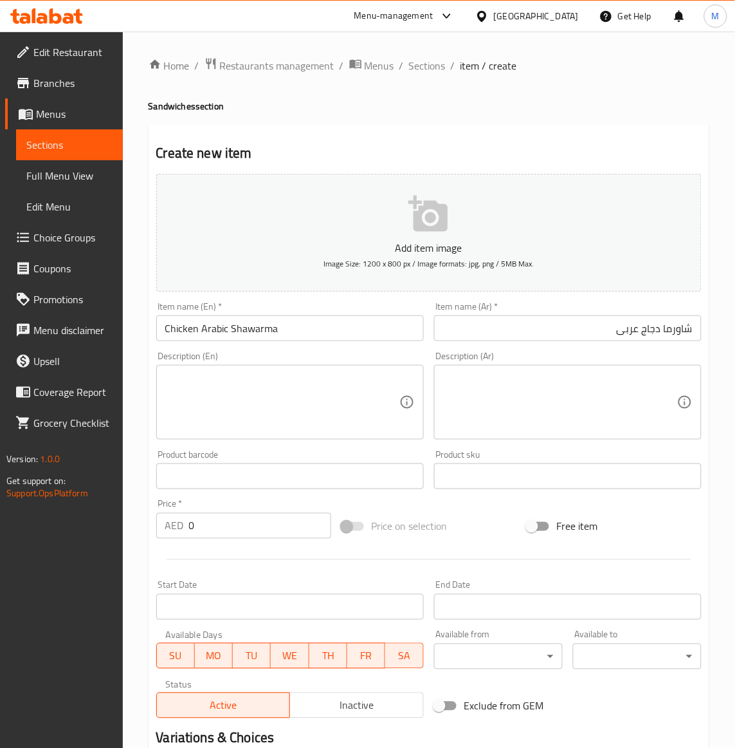
click at [217, 522] on input "0" at bounding box center [260, 526] width 142 height 26
paste input "5"
type input "50"
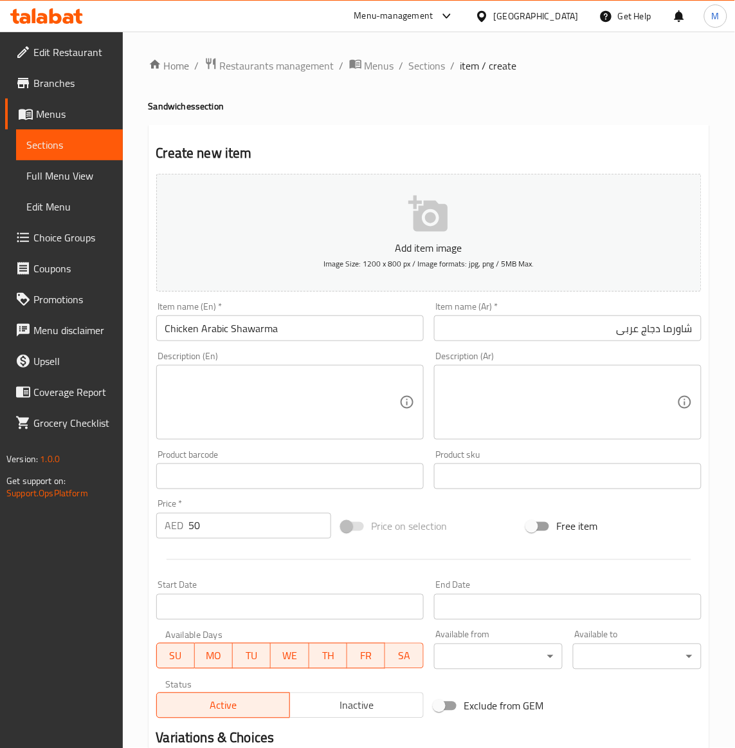
drag, startPoint x: 494, startPoint y: 517, endPoint x: 460, endPoint y: 508, distance: 35.1
click at [471, 510] on div "Price on selection" at bounding box center [428, 526] width 185 height 35
click at [341, 407] on textarea at bounding box center [282, 402] width 234 height 61
paste textarea "shawarma chicken served with vegetables ,fries & garlic sauce"
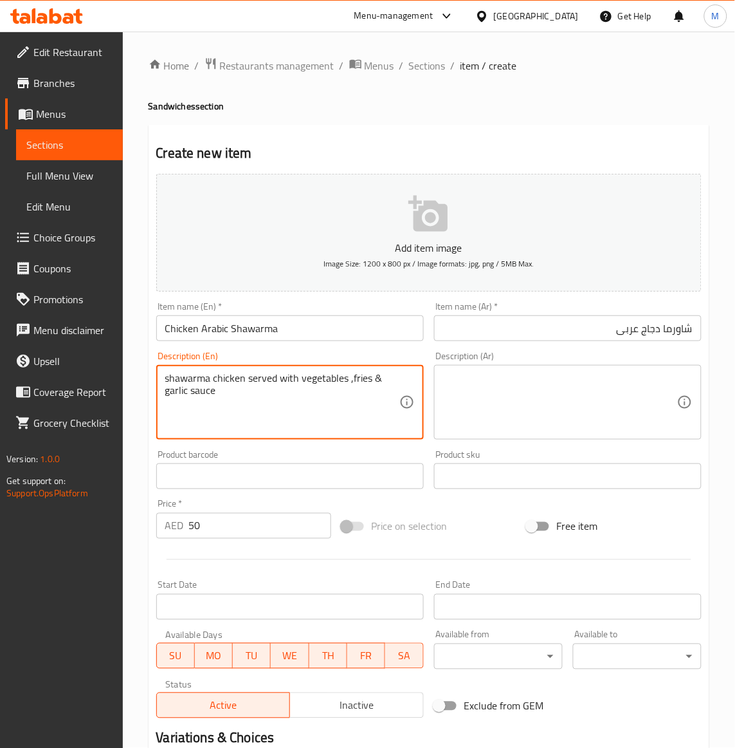
click at [293, 387] on textarea "shawarma chicken served with vegetables ,fries & garlic sauce" at bounding box center [282, 402] width 234 height 61
type textarea "shawarma chicken served with vegetables ,fries & garlic sauce"
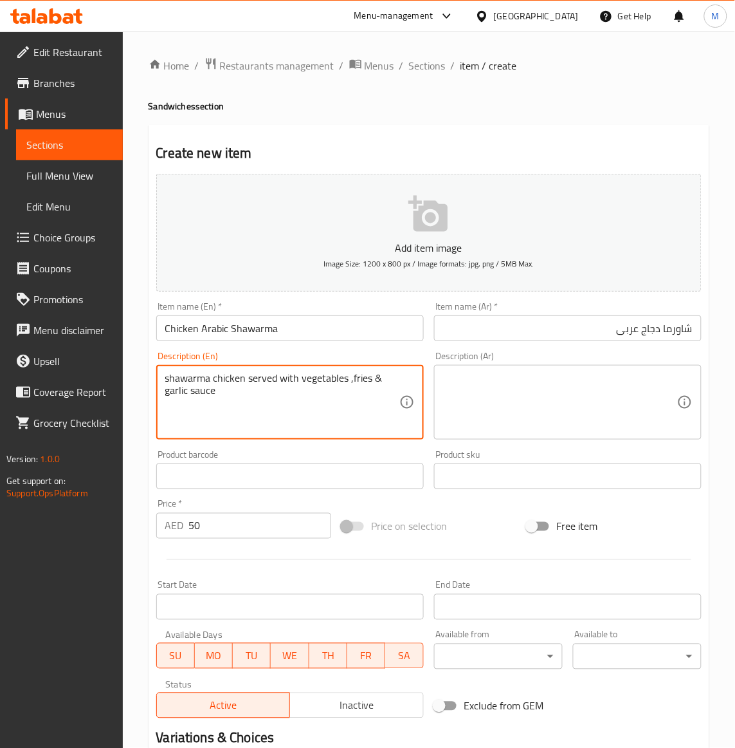
click at [508, 401] on textarea at bounding box center [560, 402] width 234 height 61
paste textarea "شاورما دجاج تقدم مع خضار وبطاطس وصلصة الثوم"
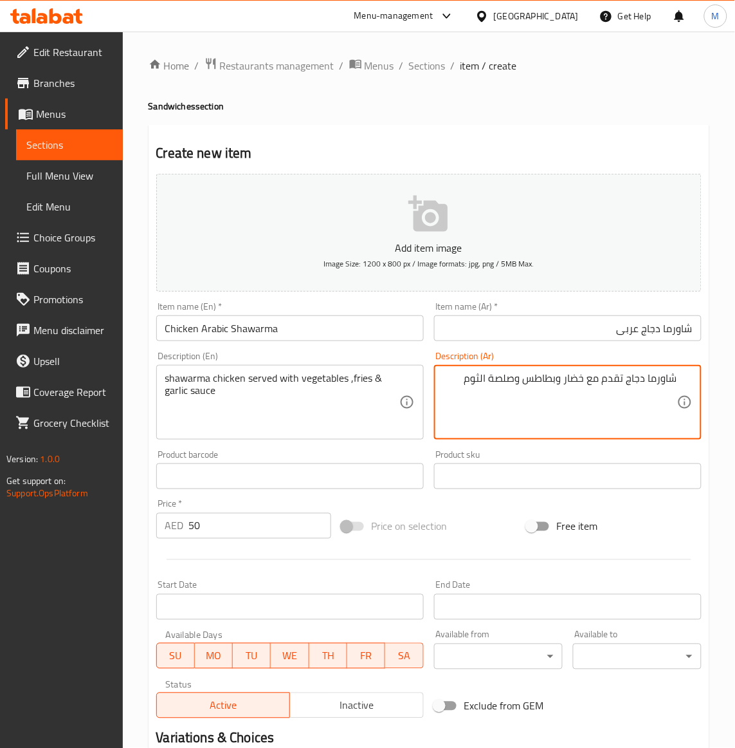
type textarea "شاورما دجاج تقدم مع خضار وبطاطس وصلصة الثوم"
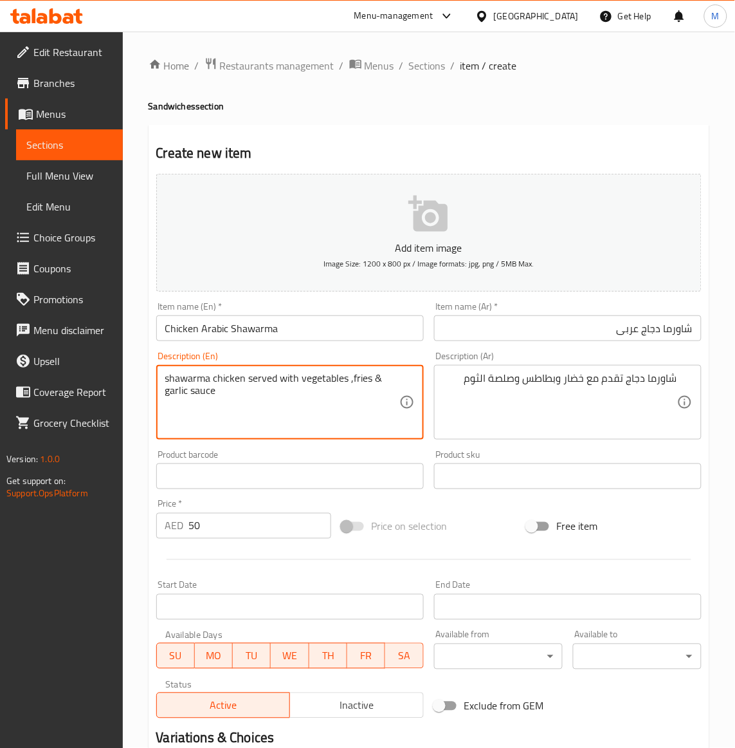
click at [197, 394] on textarea "shawarma chicken served with vegetables ,fries & garlic sauce" at bounding box center [282, 402] width 234 height 61
type textarea "Shawarma chicken served with vegetables ,fries & garlic sauce"
click at [473, 521] on div "Price on selection" at bounding box center [428, 526] width 185 height 35
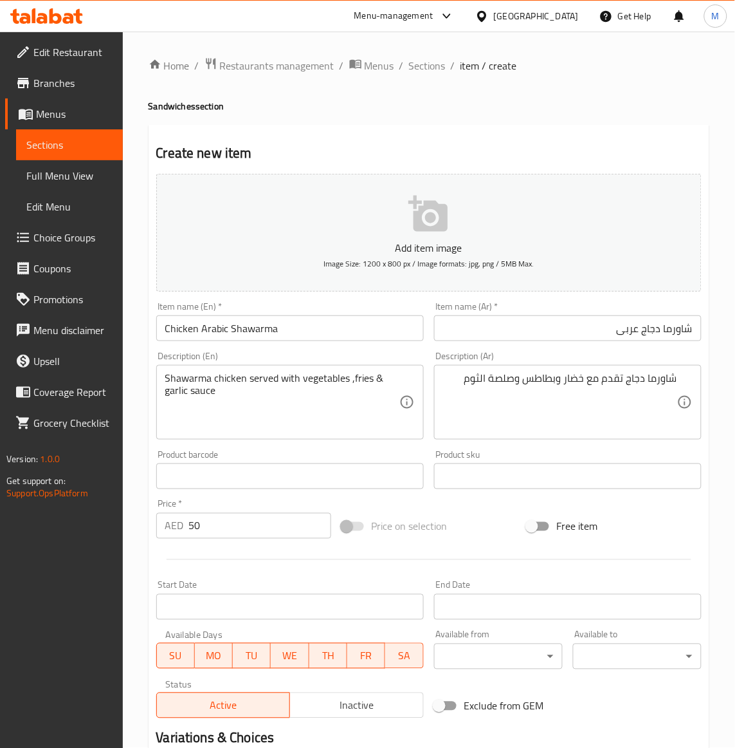
click at [224, 330] on input "Chicken Arabic Shawarma" at bounding box center [290, 328] width 268 height 26
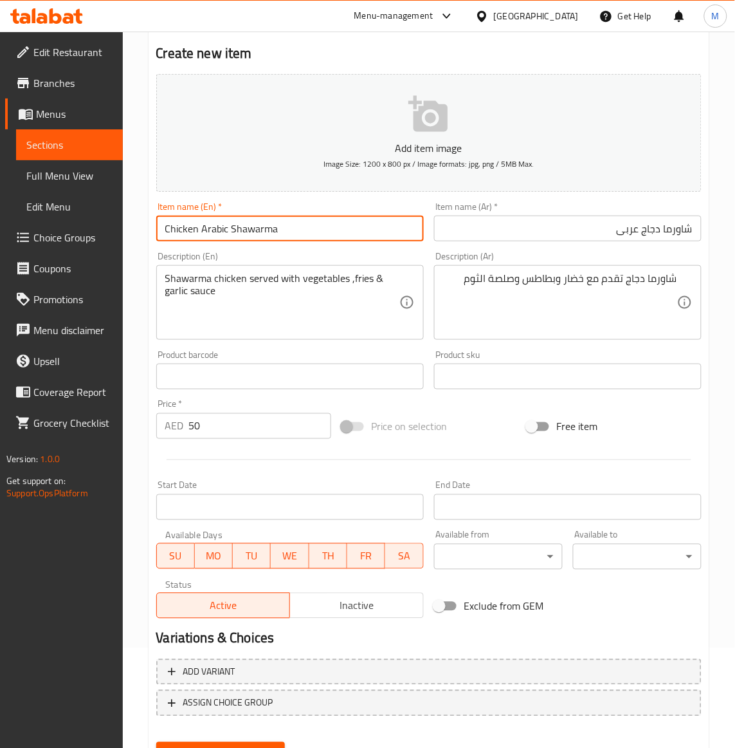
scroll to position [159, 0]
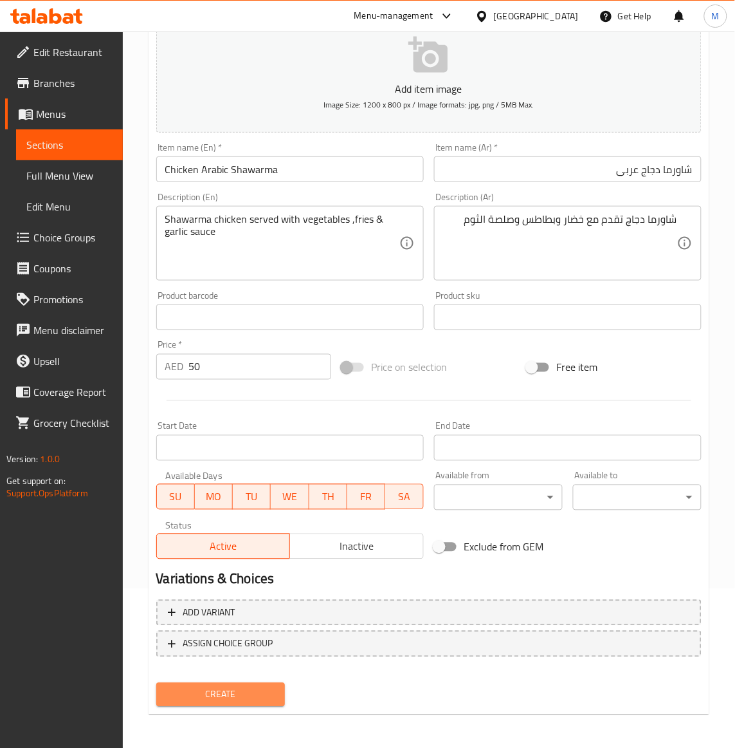
click at [233, 692] on span "Create" at bounding box center [221, 694] width 108 height 16
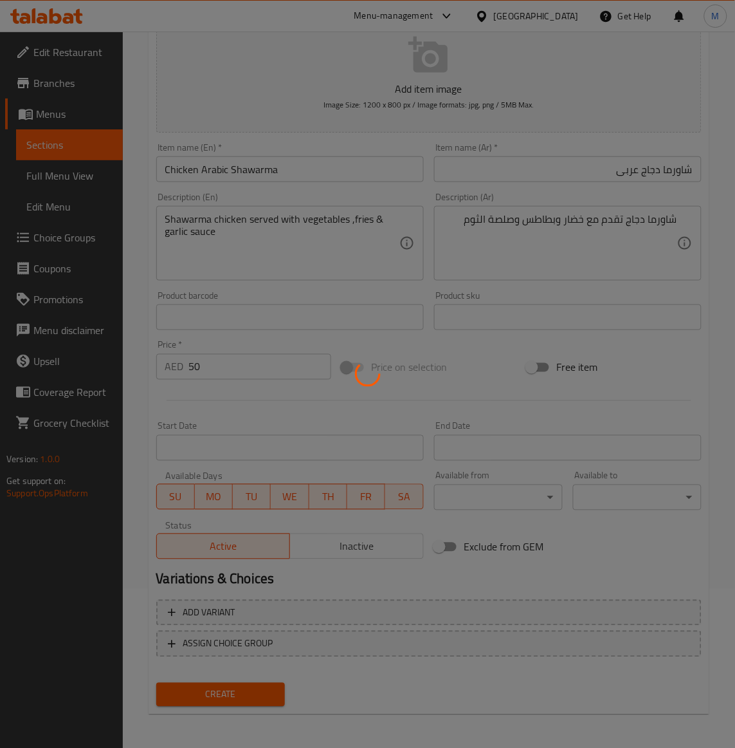
type input "0"
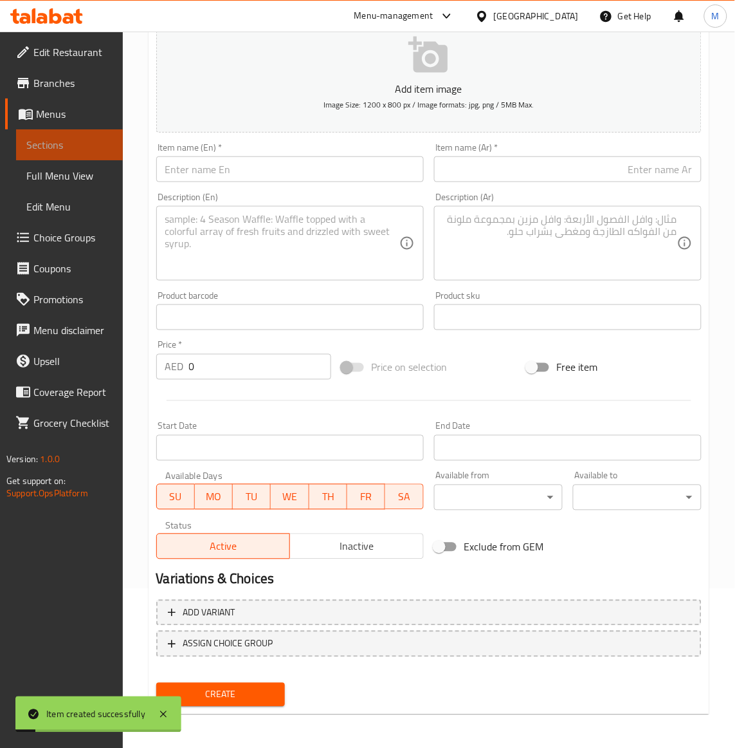
click at [41, 137] on span "Sections" at bounding box center [69, 144] width 86 height 15
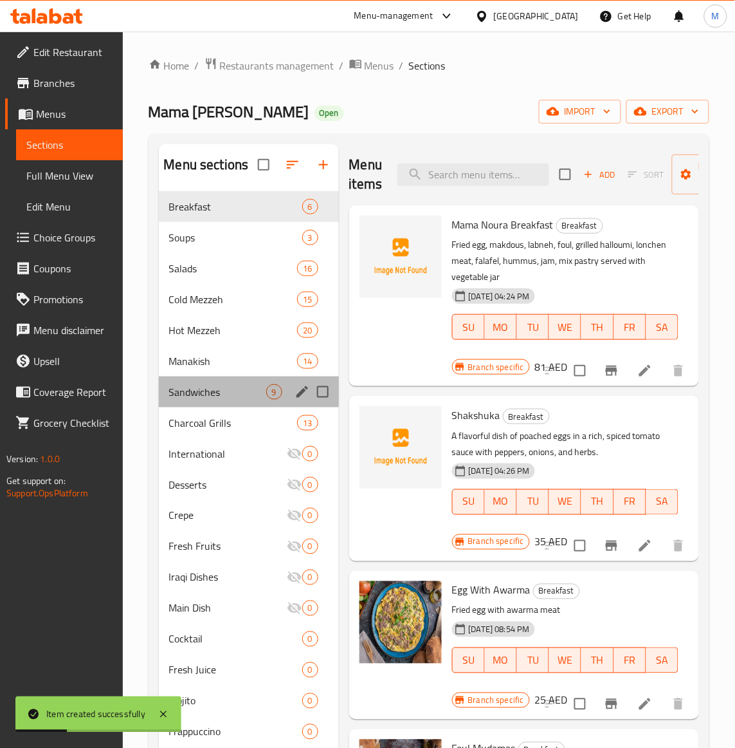
click at [206, 383] on div "Sandwiches 9" at bounding box center [249, 391] width 180 height 31
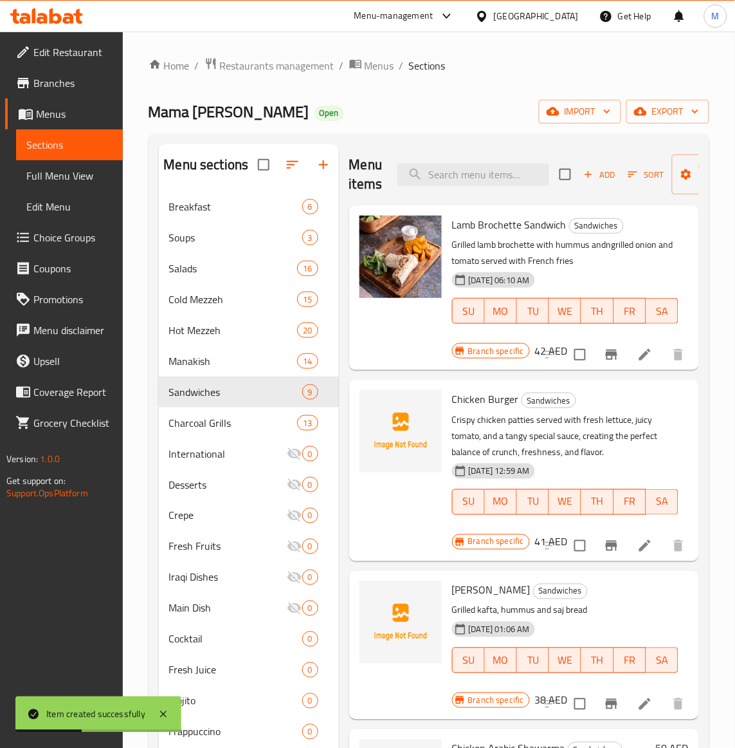
click at [645, 407] on h6 "Chicken Burger Sandwiches" at bounding box center [565, 399] width 226 height 18
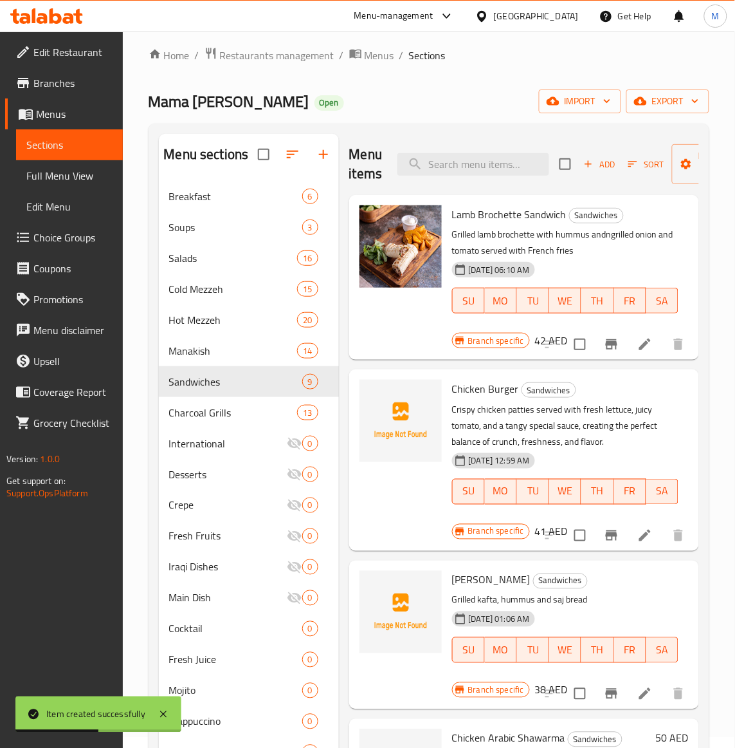
scroll to position [322, 0]
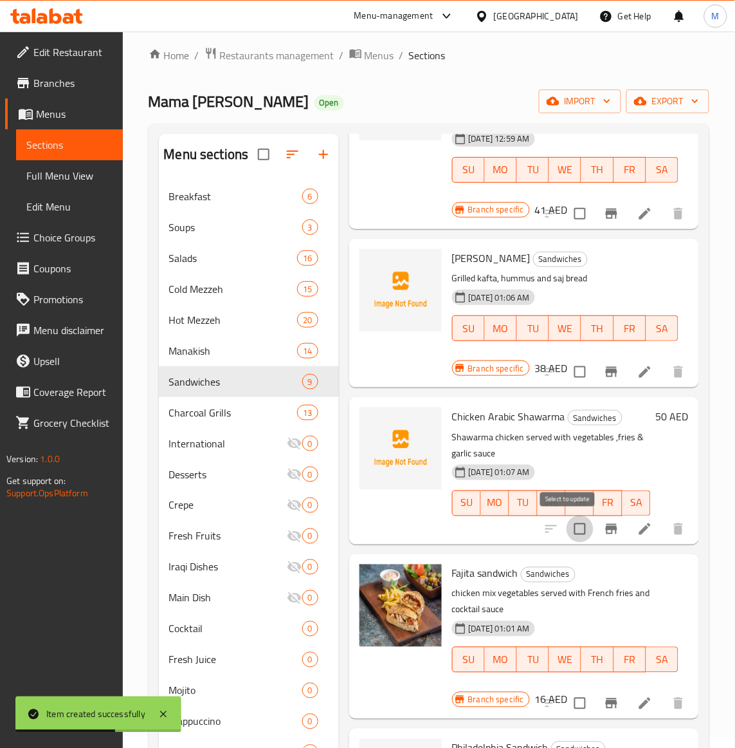
click at [567, 523] on input "checkbox" at bounding box center [580, 528] width 27 height 27
click at [567, 528] on input "checkbox" at bounding box center [580, 528] width 27 height 27
checkbox input "false"
click at [596, 526] on button "Branch-specific-item" at bounding box center [611, 528] width 31 height 31
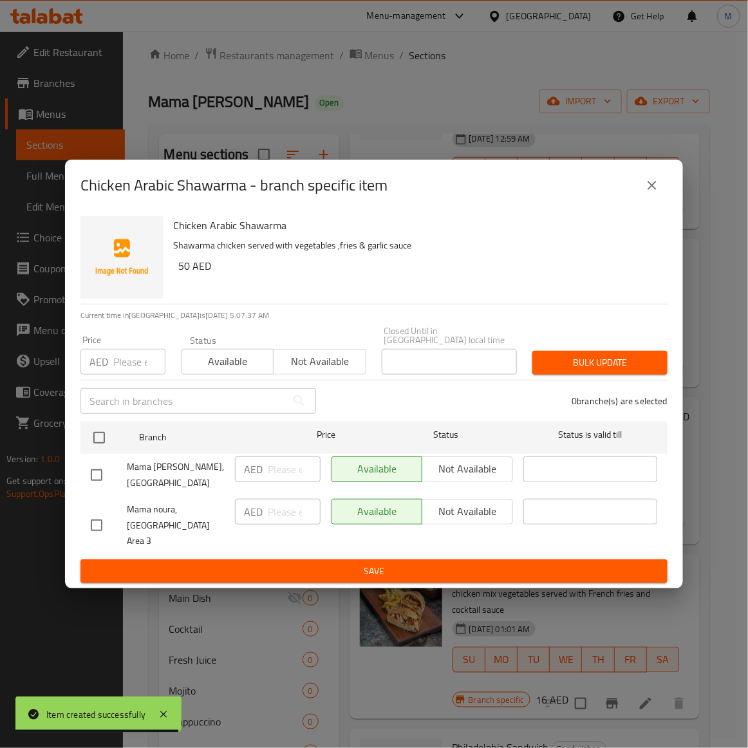
click at [89, 526] on input "checkbox" at bounding box center [96, 524] width 27 height 27
checkbox input "true"
drag, startPoint x: 306, startPoint y: 373, endPoint x: 546, endPoint y: 372, distance: 240.0
click at [310, 371] on span "Not available" at bounding box center [320, 361] width 82 height 19
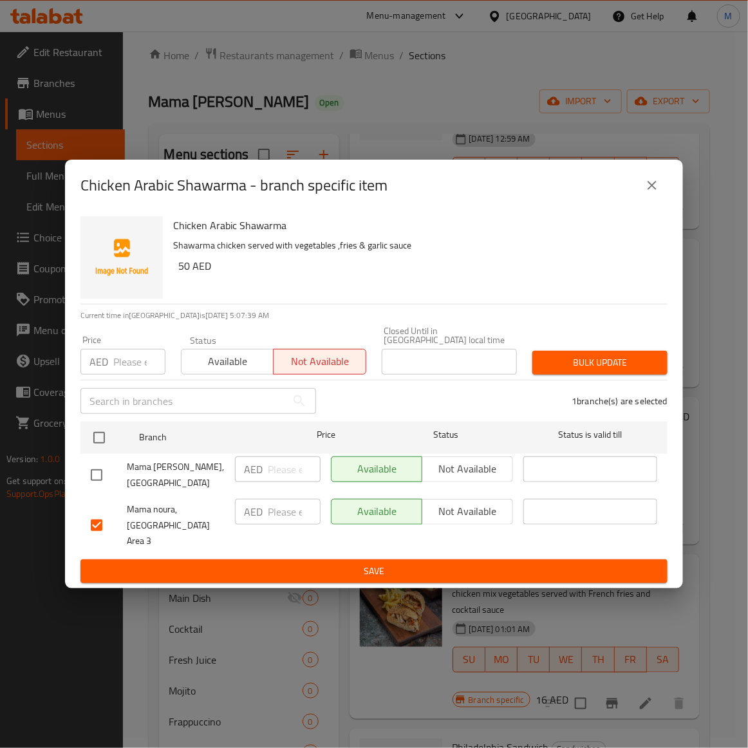
click at [650, 368] on span "Bulk update" at bounding box center [599, 362] width 115 height 16
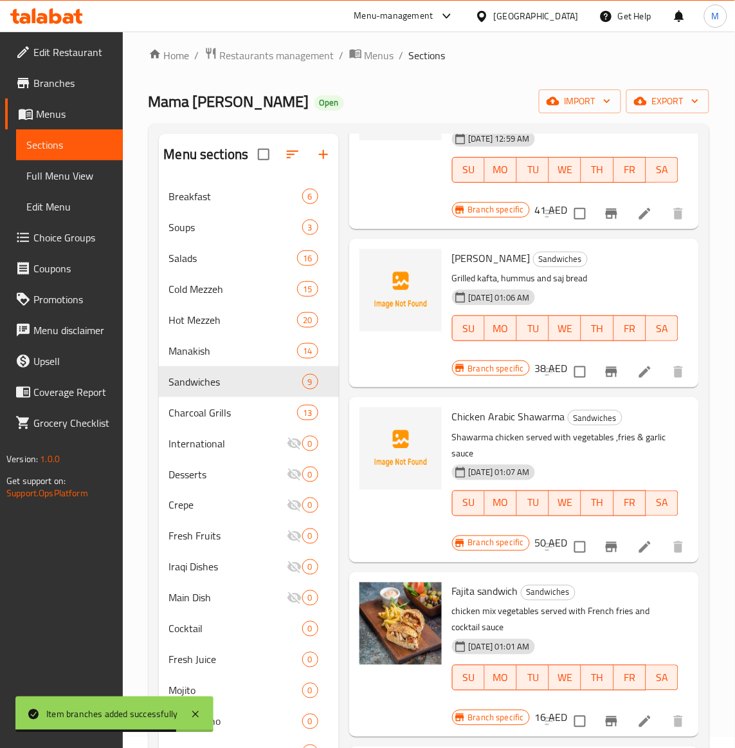
click at [587, 483] on div "[DATE] 01:07 AM SU MO TU WE TH FR SA" at bounding box center [565, 493] width 237 height 69
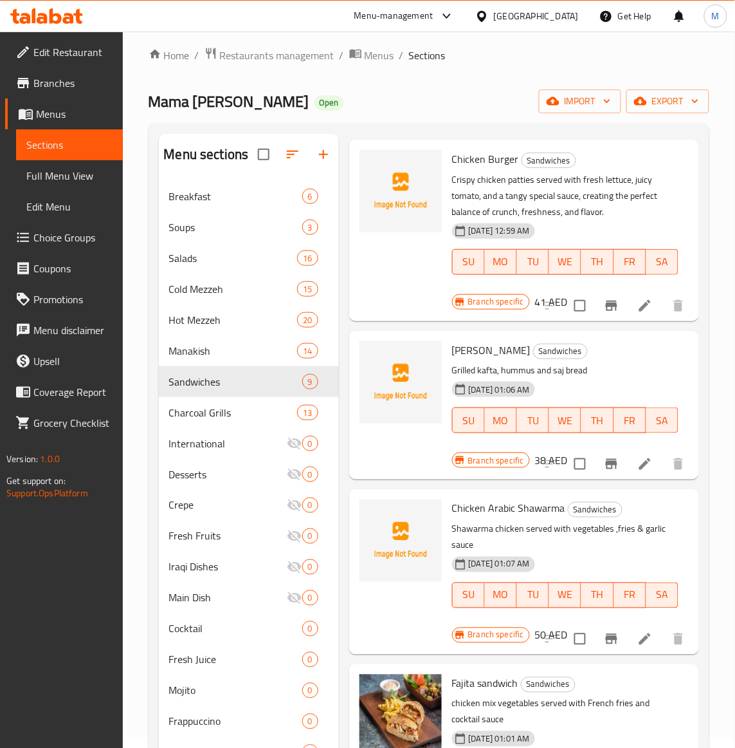
scroll to position [0, 0]
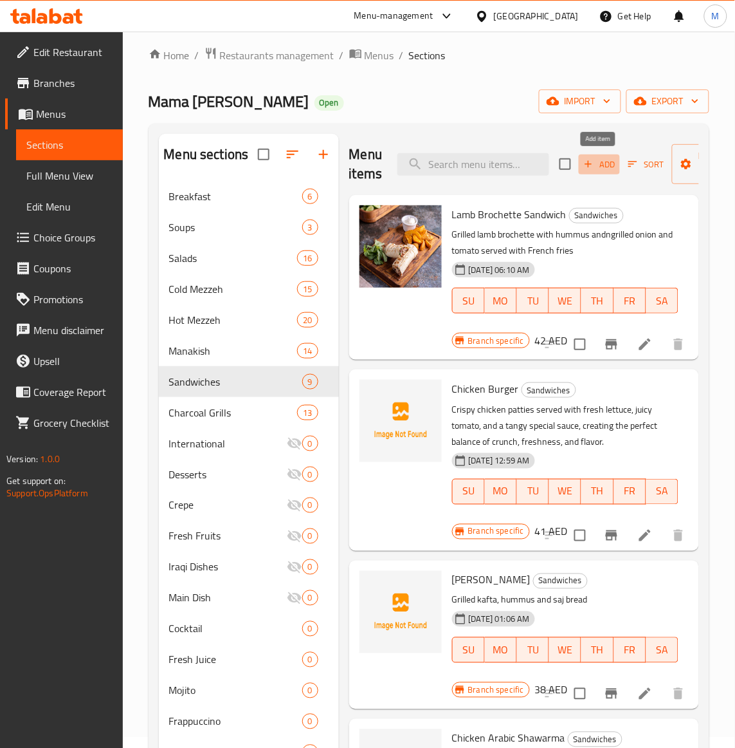
click at [605, 171] on span "Add" at bounding box center [599, 164] width 35 height 15
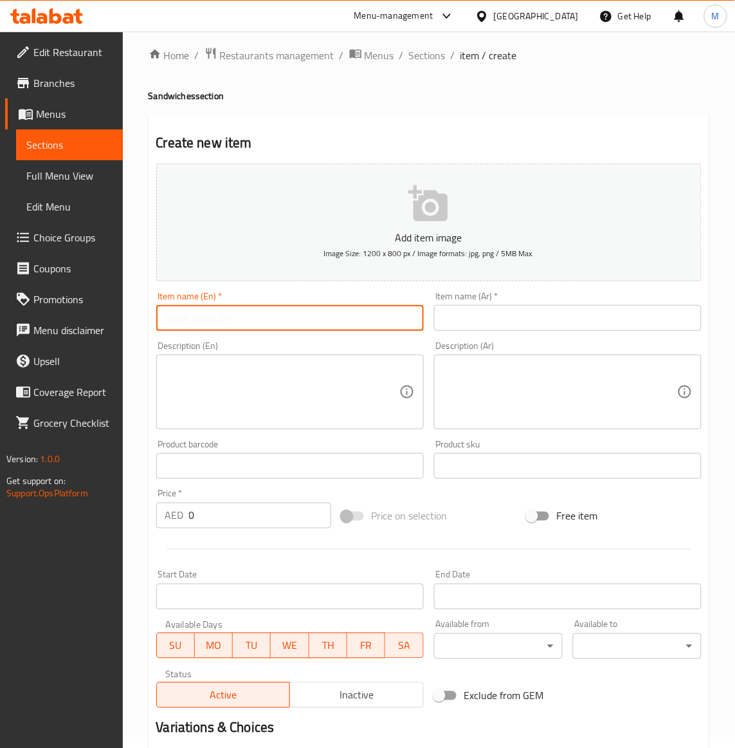
drag, startPoint x: 194, startPoint y: 320, endPoint x: 201, endPoint y: 318, distance: 8.0
click at [194, 320] on input "text" at bounding box center [290, 318] width 268 height 26
paste input "MEAT ARABIC SHAWARMA"
click at [207, 316] on input "MEAT ARABIC SHAWARMA" at bounding box center [290, 318] width 268 height 26
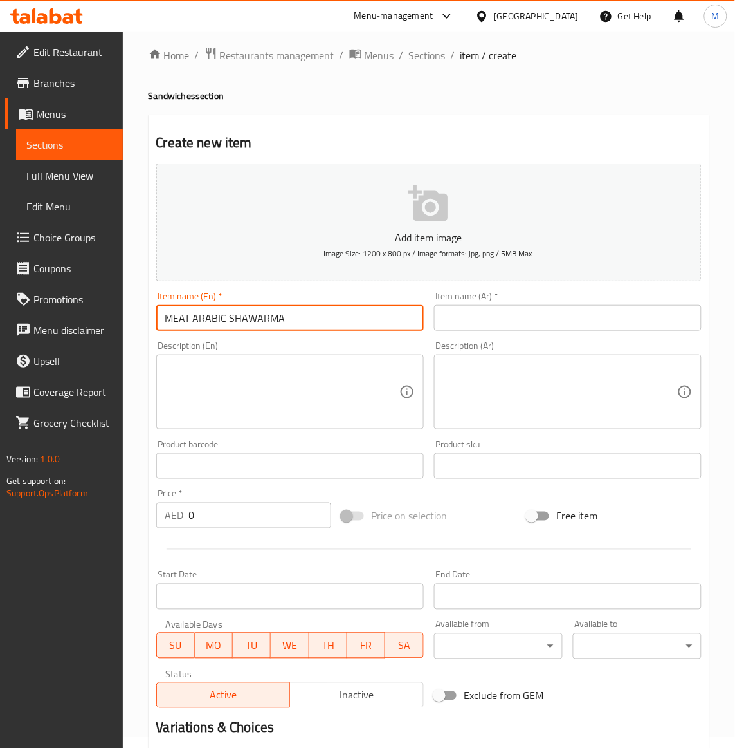
click at [207, 316] on input "MEAT ARABIC SHAWARMA" at bounding box center [290, 318] width 268 height 26
click at [490, 528] on div "Price on selection" at bounding box center [428, 516] width 185 height 35
click at [207, 318] on input "Meat arabic shawarma" at bounding box center [290, 318] width 268 height 26
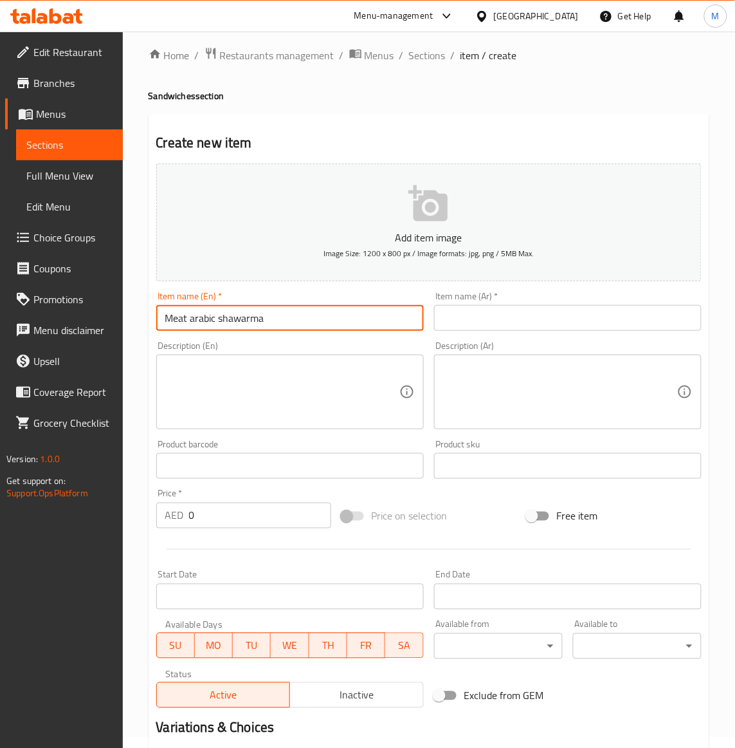
type input "Meat Arabic Shawarma"
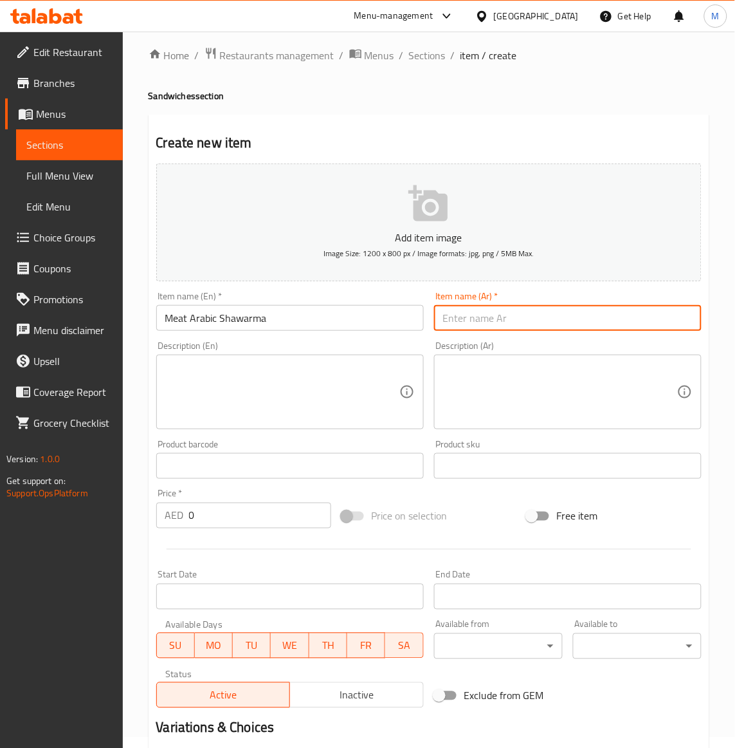
click at [480, 318] on input "text" at bounding box center [568, 318] width 268 height 26
type input "a"
type input "شاورما لحم عربى"
click at [251, 525] on input "0" at bounding box center [260, 515] width 142 height 26
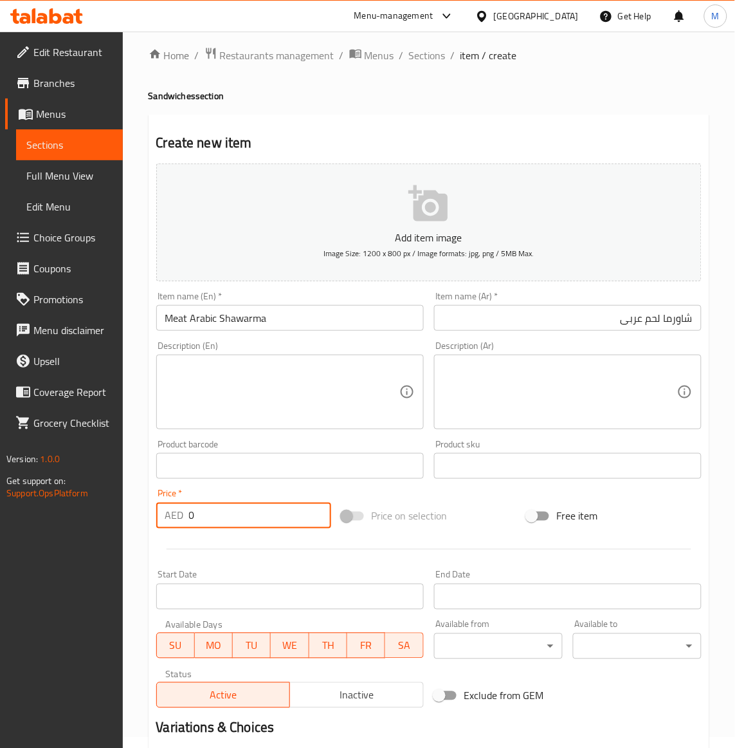
click at [251, 525] on input "0" at bounding box center [260, 515] width 142 height 26
paste input "54"
type input "54"
drag, startPoint x: 526, startPoint y: 493, endPoint x: 513, endPoint y: 493, distance: 12.9
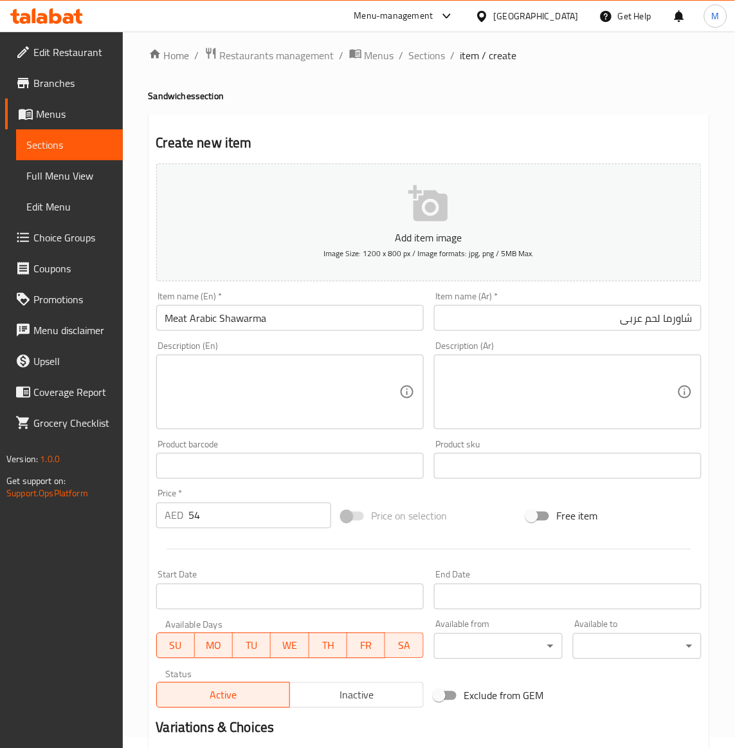
click at [519, 493] on div "Add item image Image Size: 1200 x 800 px / Image formats: jpg, png / 5MB Max. I…" at bounding box center [429, 435] width 556 height 555
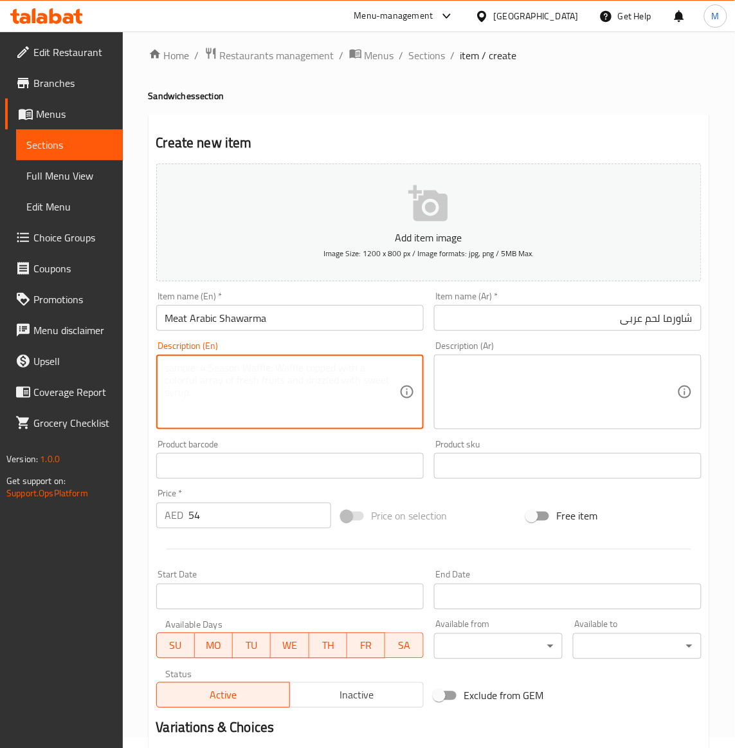
click at [266, 383] on textarea at bounding box center [282, 392] width 234 height 61
paste textarea "shawarma meat served with vegetables,fries & tahina sauce"
click at [192, 370] on textarea "shawarma meat served with vegetables,fries & tahina sauce" at bounding box center [282, 392] width 234 height 61
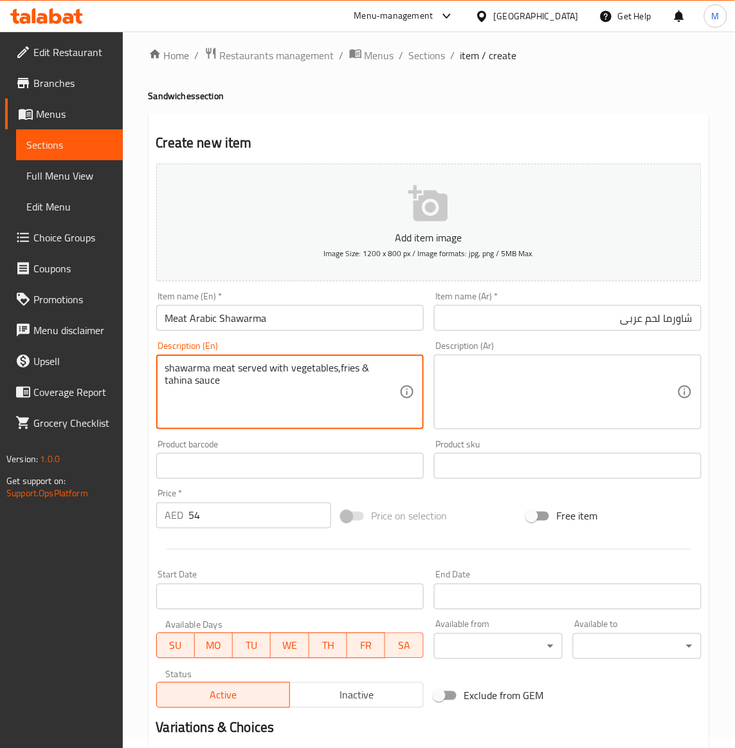
type textarea "shawarma meat served with vegetables,fries & tahina sauce"
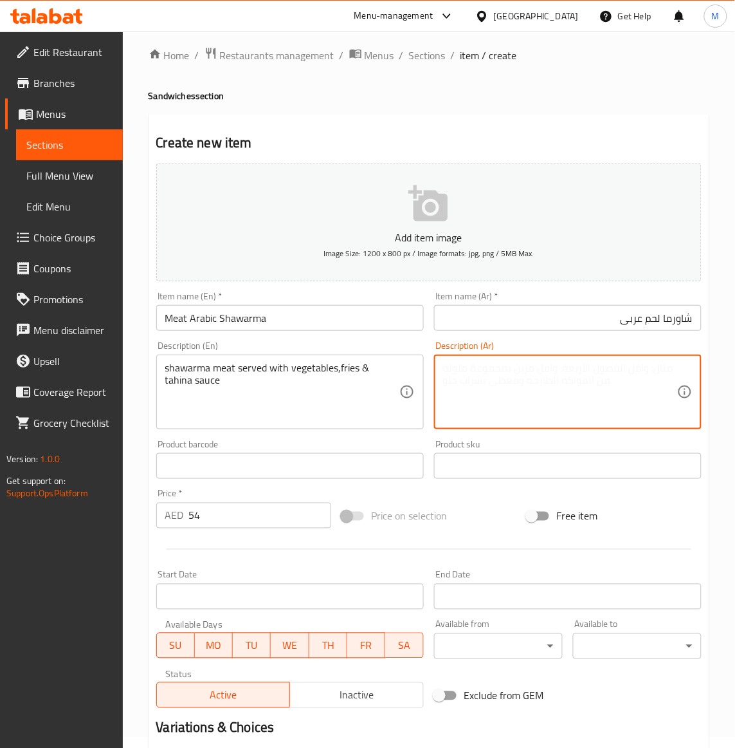
click at [555, 396] on textarea at bounding box center [560, 392] width 234 height 61
type textarea "a"
type textarea "شاورما لحم تقدم مع خضروات، بطاطس وصوص طحينة"
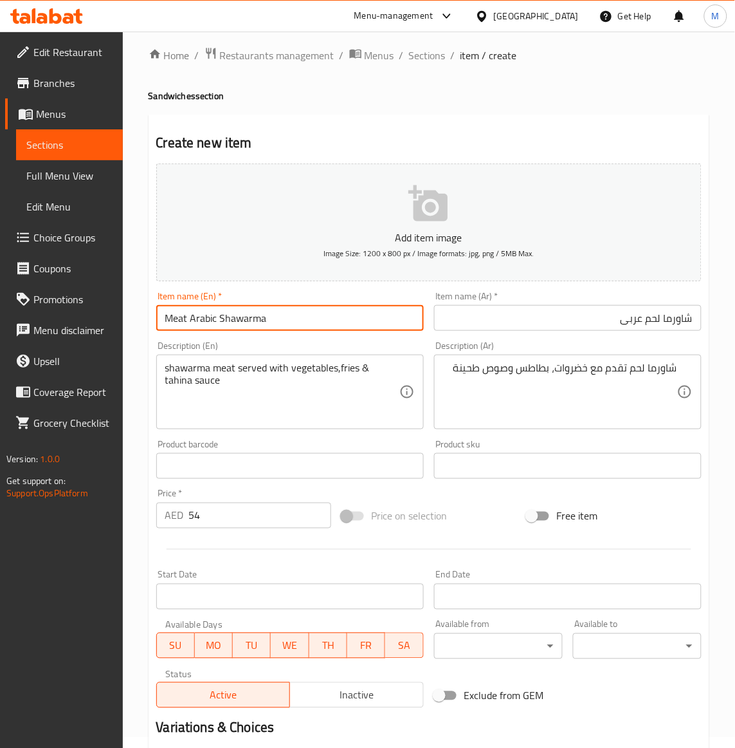
click at [275, 326] on input "Meat Arabic Shawarma" at bounding box center [290, 318] width 268 height 26
click at [477, 496] on div "Add item image Image Size: 1200 x 800 px / Image formats: jpg, png / 5MB Max. I…" at bounding box center [429, 435] width 556 height 555
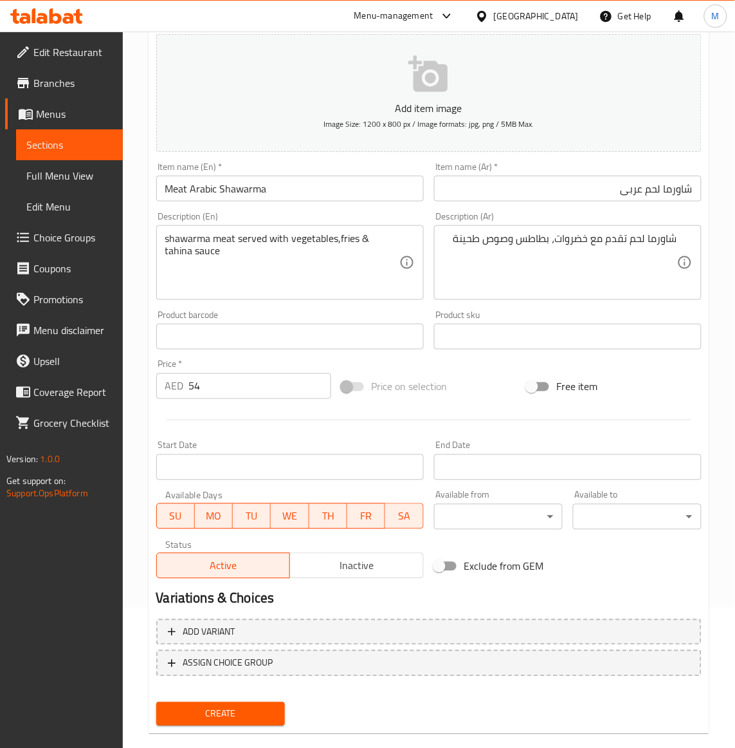
scroll to position [159, 0]
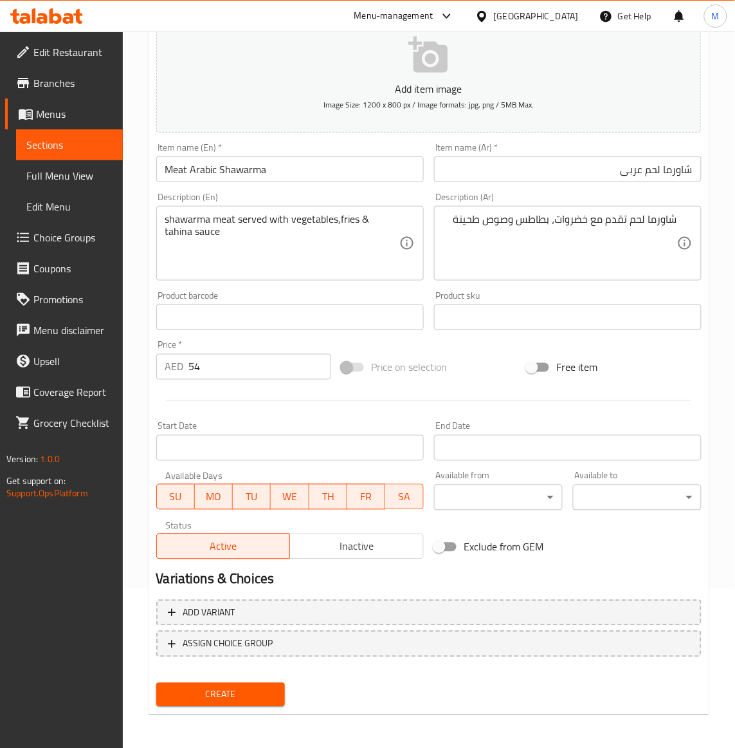
click at [222, 686] on span "Create" at bounding box center [221, 694] width 108 height 16
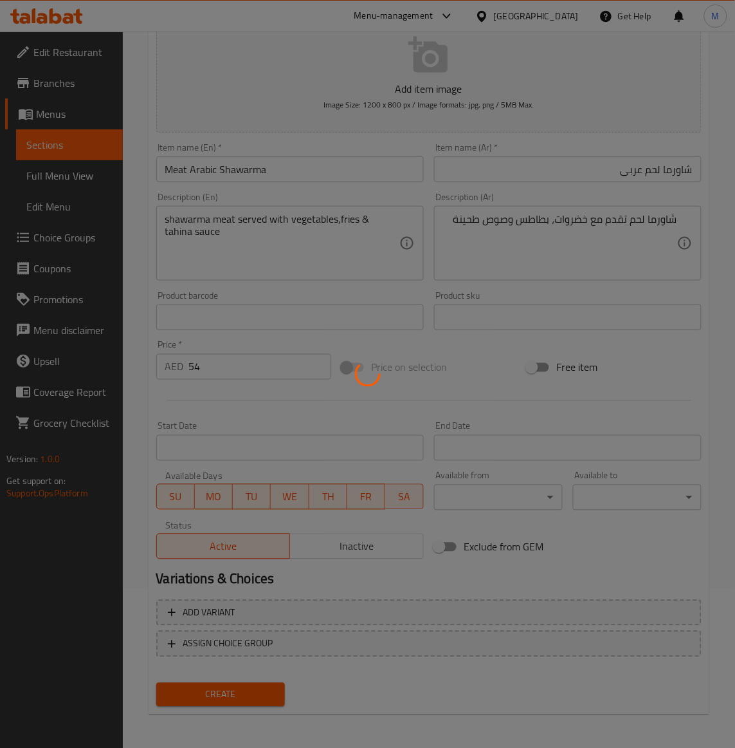
type input "0"
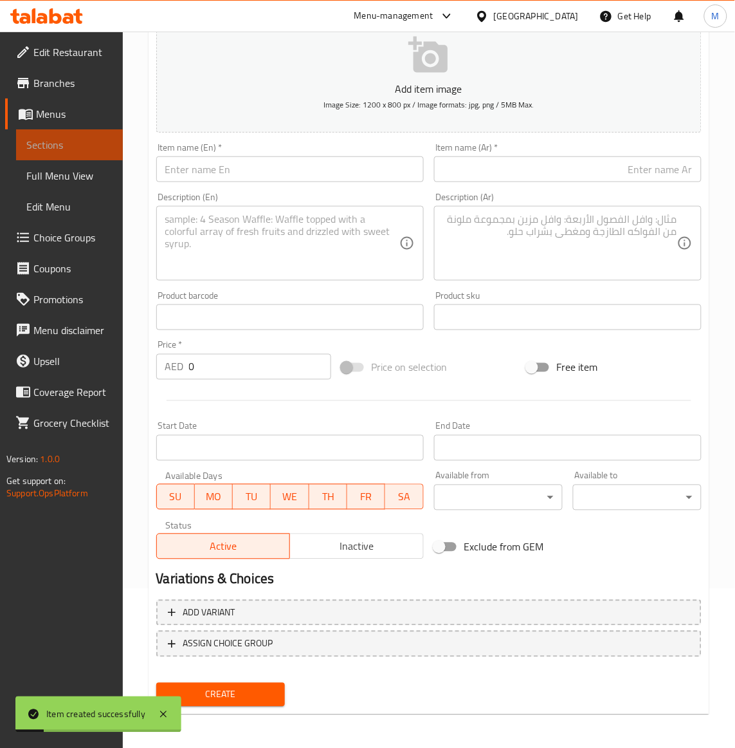
click at [50, 143] on span "Sections" at bounding box center [69, 144] width 86 height 15
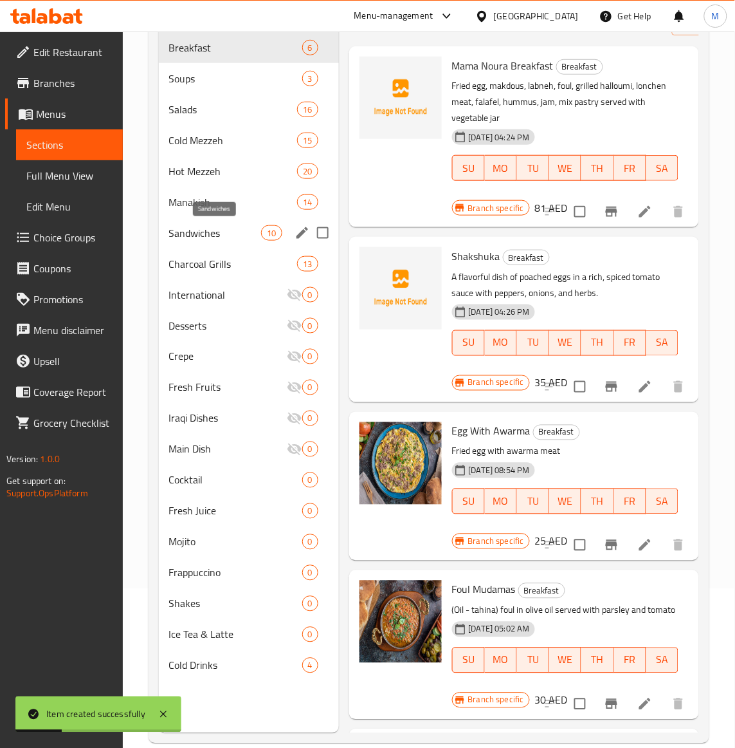
click at [201, 237] on span "Sandwiches" at bounding box center [215, 232] width 93 height 15
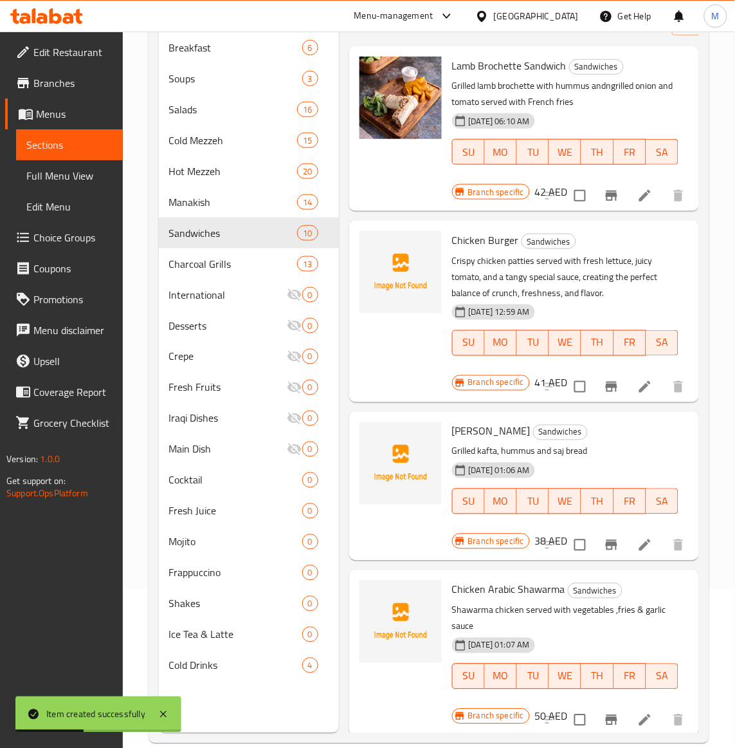
click at [641, 452] on p "Grilled kafta, hummus and saj bread" at bounding box center [565, 451] width 226 height 16
click at [640, 460] on div "[DATE] 01:06 AM SU MO TU WE TH FR SA" at bounding box center [565, 491] width 237 height 69
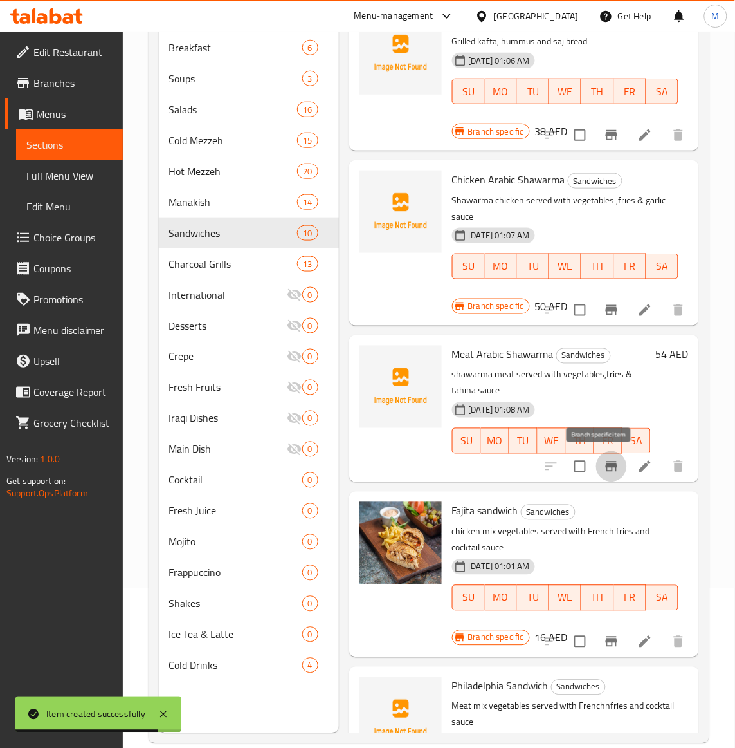
click at [604, 468] on icon "Branch-specific-item" at bounding box center [611, 466] width 15 height 15
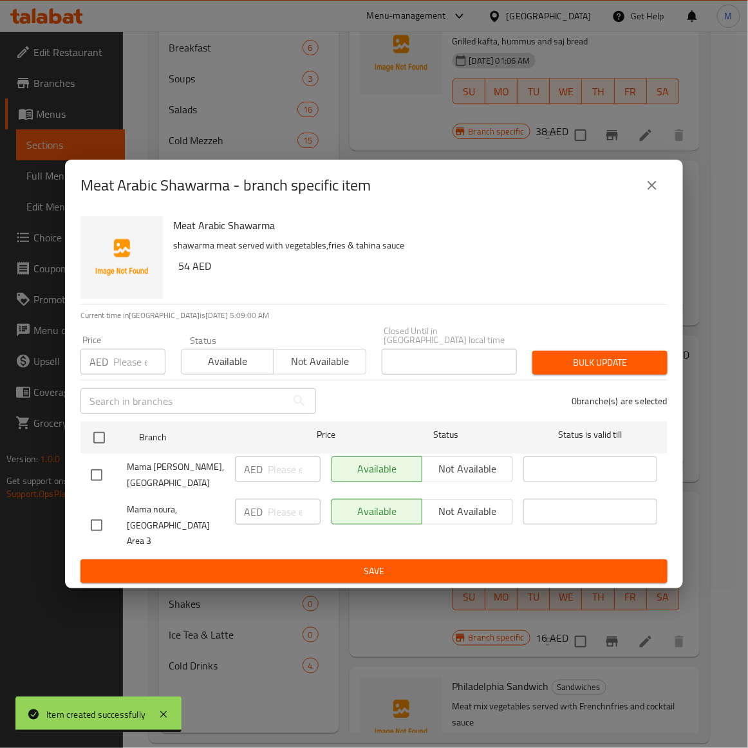
drag, startPoint x: 97, startPoint y: 526, endPoint x: 190, endPoint y: 472, distance: 107.6
click at [96, 526] on input "checkbox" at bounding box center [96, 524] width 27 height 27
checkbox input "true"
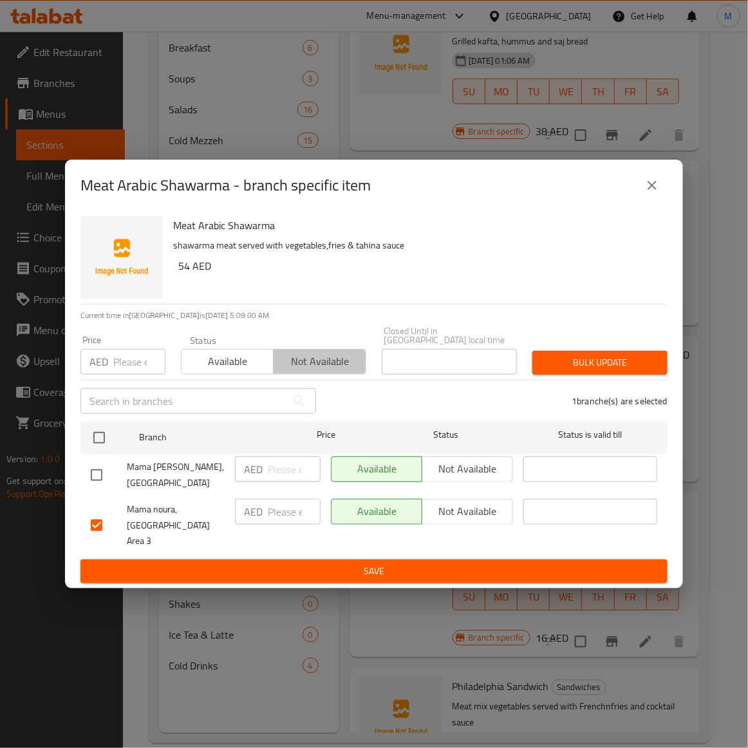
drag, startPoint x: 327, startPoint y: 380, endPoint x: 511, endPoint y: 367, distance: 185.1
click at [335, 374] on button "Not available" at bounding box center [319, 362] width 93 height 26
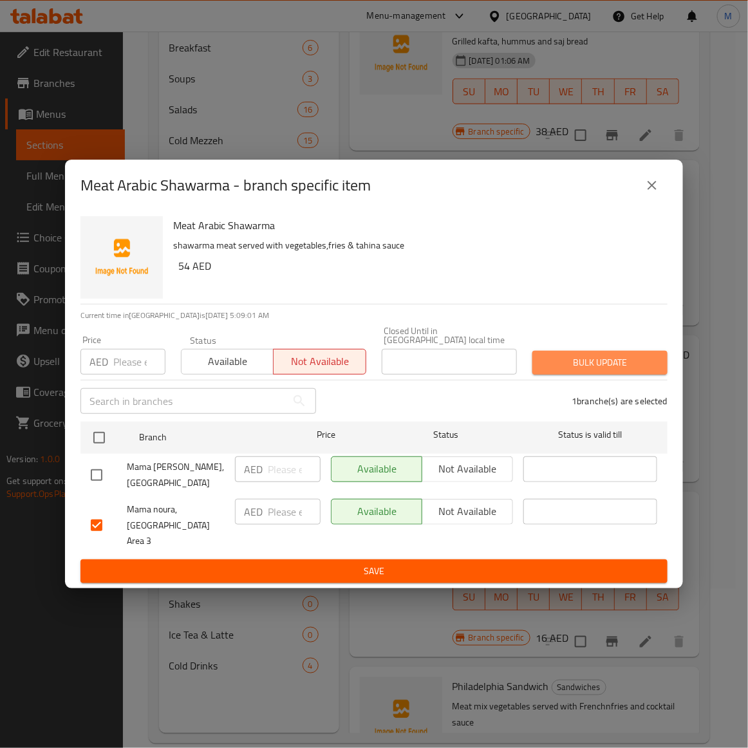
click at [612, 371] on span "Bulk update" at bounding box center [599, 362] width 115 height 16
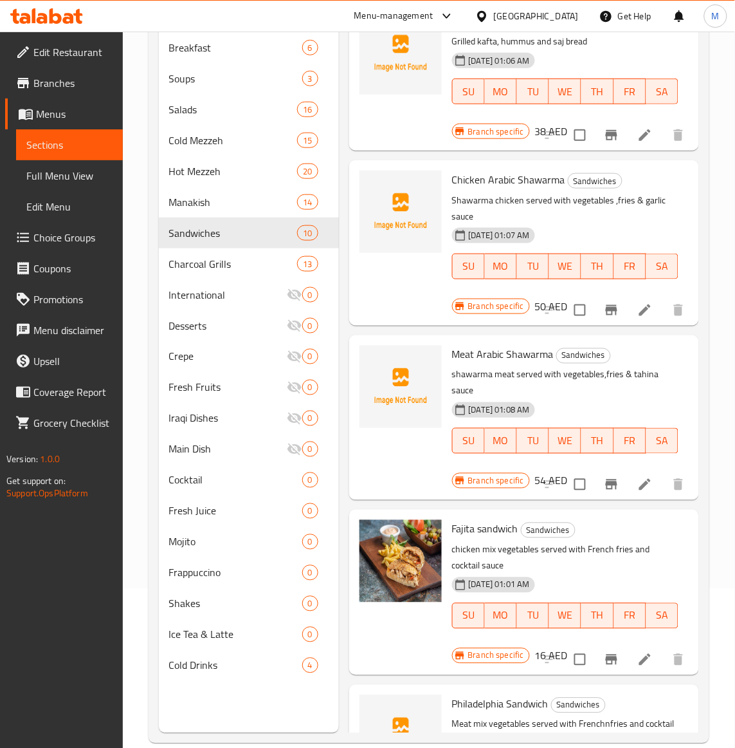
click at [619, 566] on p "chicken mix vegetables served with French fries and cocktail sauce" at bounding box center [565, 558] width 226 height 32
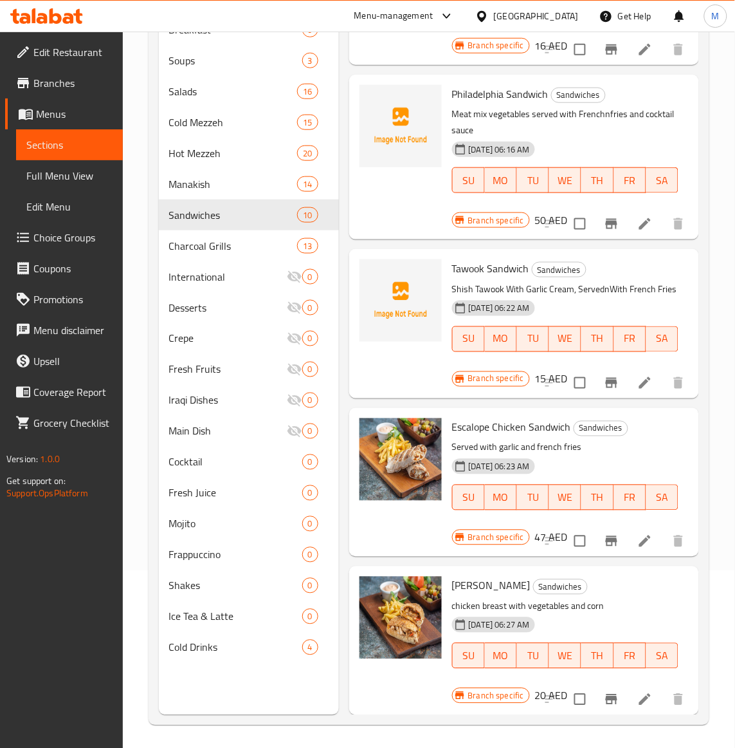
scroll to position [181, 0]
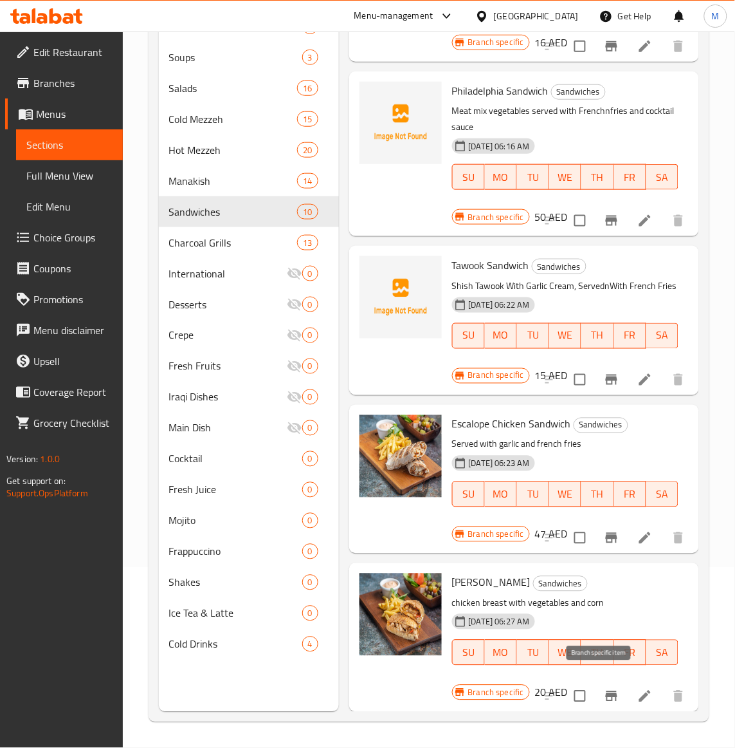
click at [604, 688] on icon "Branch-specific-item" at bounding box center [611, 695] width 15 height 15
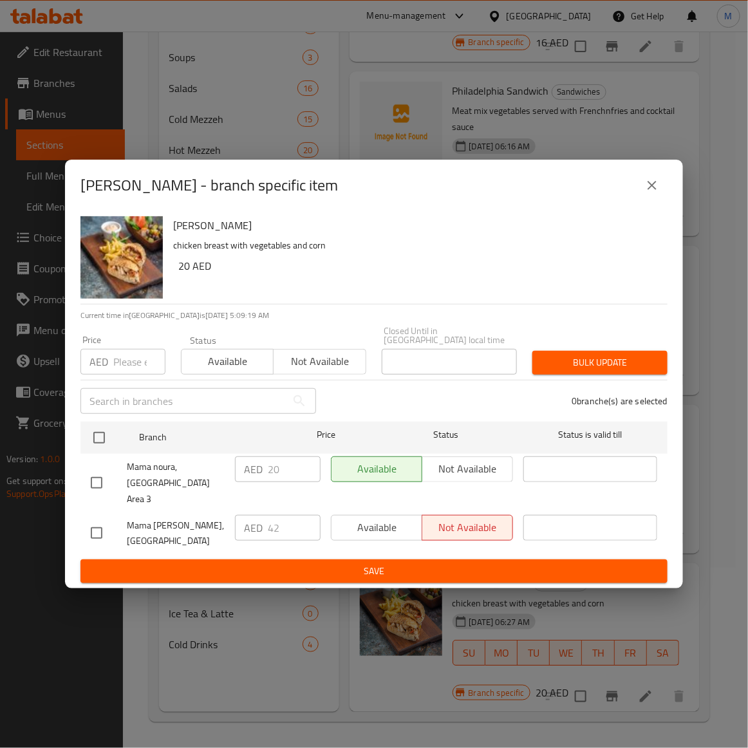
drag, startPoint x: 100, startPoint y: 529, endPoint x: 127, endPoint y: 483, distance: 53.4
click at [100, 528] on input "checkbox" at bounding box center [96, 532] width 27 height 27
checkbox input "true"
click at [129, 374] on input "number" at bounding box center [139, 362] width 52 height 26
paste input "42"
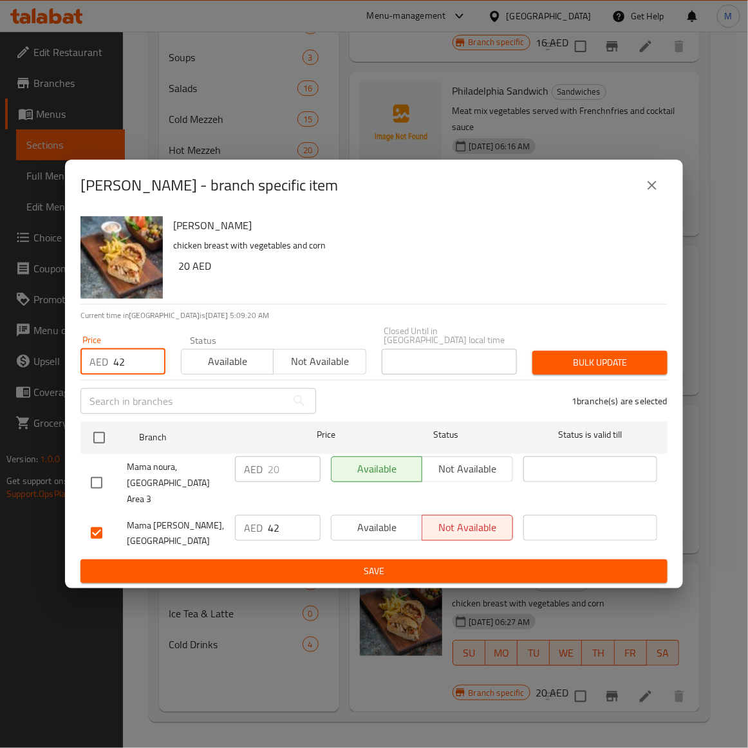
type input "42"
click at [422, 319] on p "Current time in [GEOGRAPHIC_DATA] is [DATE] 5:09:21 AM" at bounding box center [373, 315] width 587 height 12
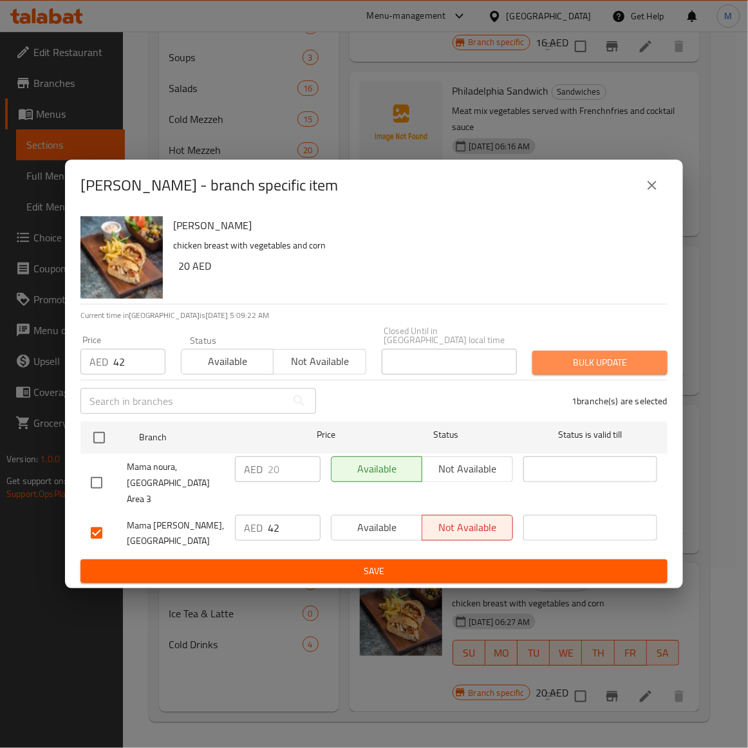
click at [612, 371] on span "Bulk update" at bounding box center [599, 362] width 115 height 16
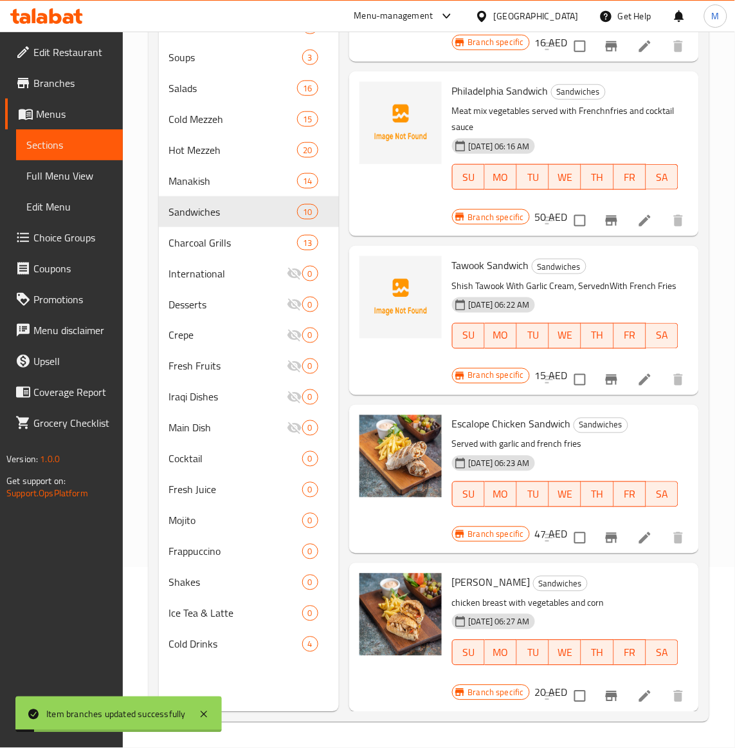
click at [504, 573] on span "[PERSON_NAME]" at bounding box center [491, 582] width 78 height 19
copy h6 "[PERSON_NAME]"
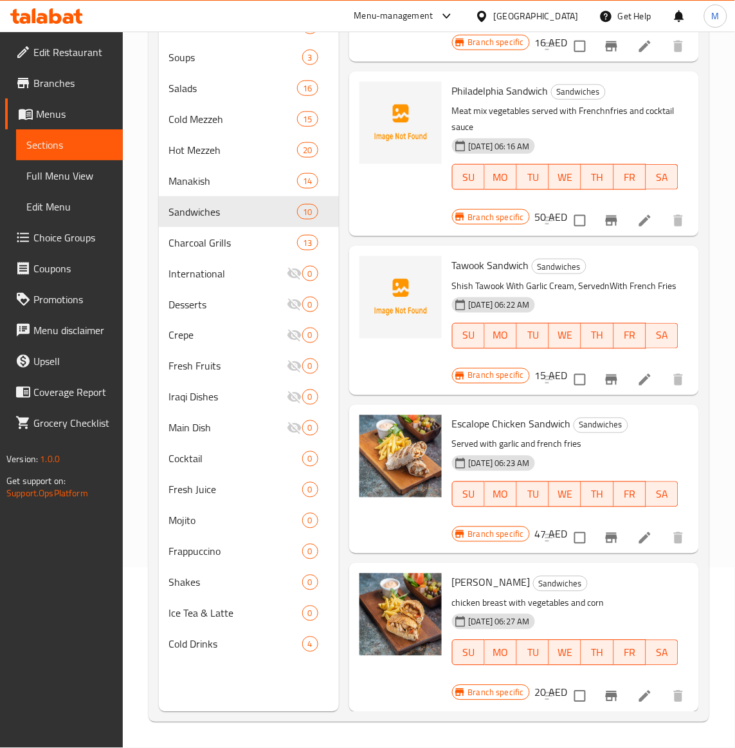
drag, startPoint x: 596, startPoint y: 441, endPoint x: 589, endPoint y: 439, distance: 7.3
click at [596, 450] on div "[DATE] 06:23 AM SU MO TU WE TH FR SA" at bounding box center [565, 484] width 237 height 69
click at [584, 450] on div "[DATE] 06:23 AM SU MO TU WE TH FR SA" at bounding box center [565, 484] width 237 height 69
click at [621, 450] on div "[DATE] 06:23 AM SU MO TU WE TH FR SA" at bounding box center [565, 484] width 237 height 69
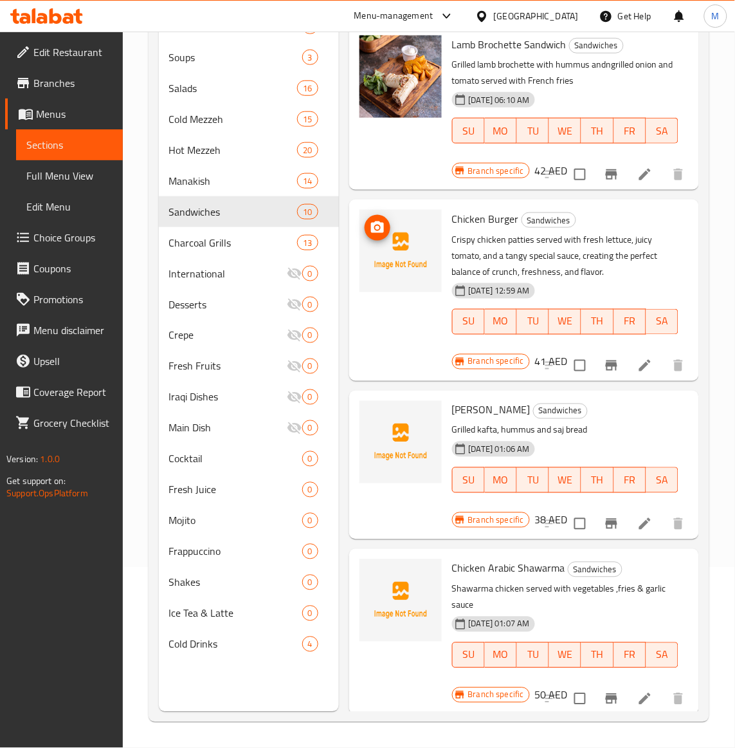
scroll to position [0, 0]
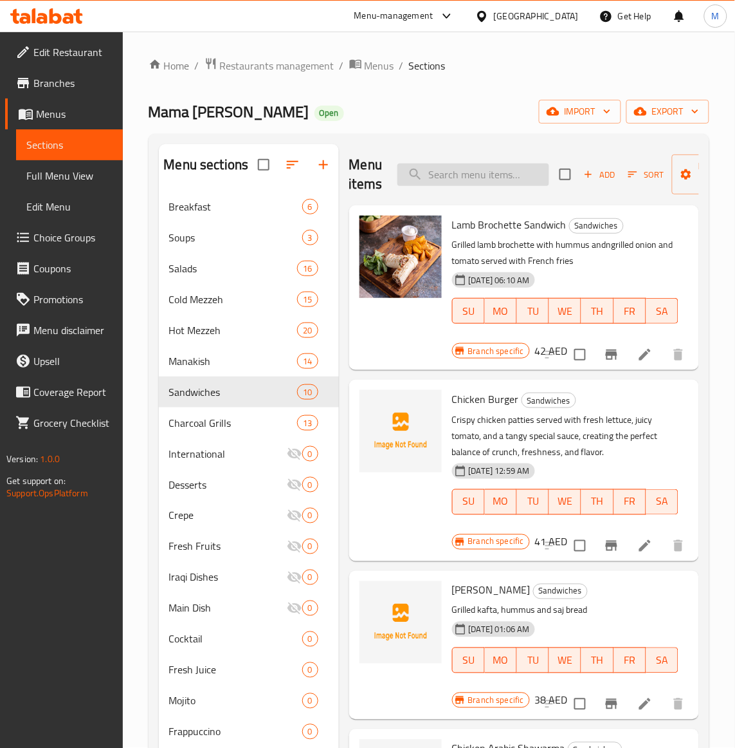
click at [480, 174] on input "search" at bounding box center [474, 174] width 152 height 23
paste input "FAJITA SANDWICH"
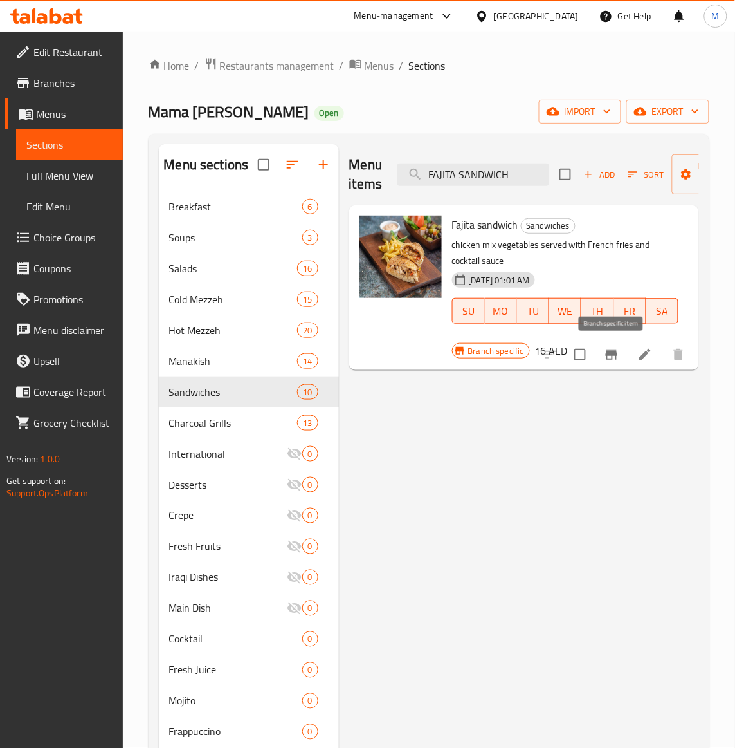
click at [608, 358] on icon "Branch-specific-item" at bounding box center [612, 354] width 12 height 10
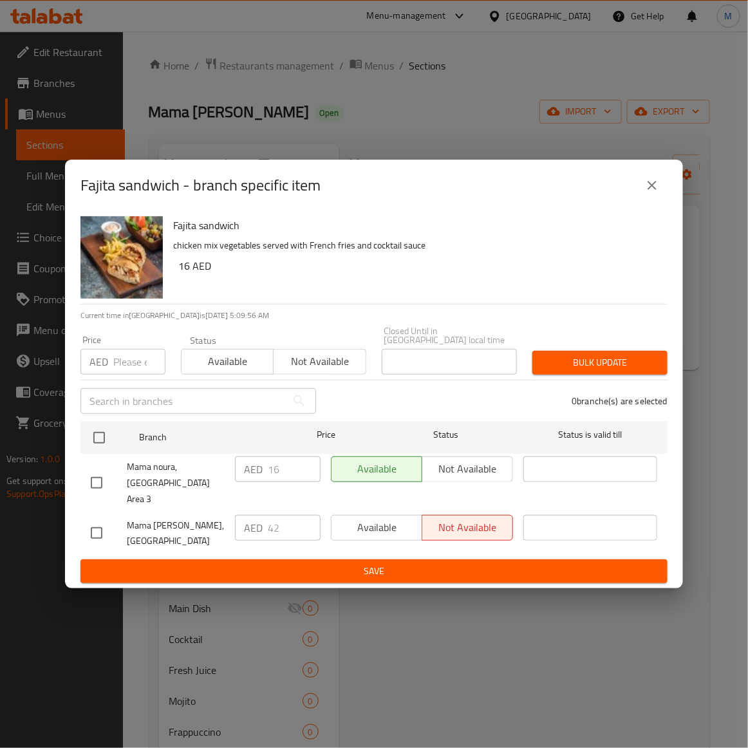
click at [445, 670] on div "Fajita sandwich - branch specific item Fajita sandwich chicken mix vegetables s…" at bounding box center [374, 374] width 748 height 748
click at [653, 188] on icon "close" at bounding box center [651, 185] width 15 height 15
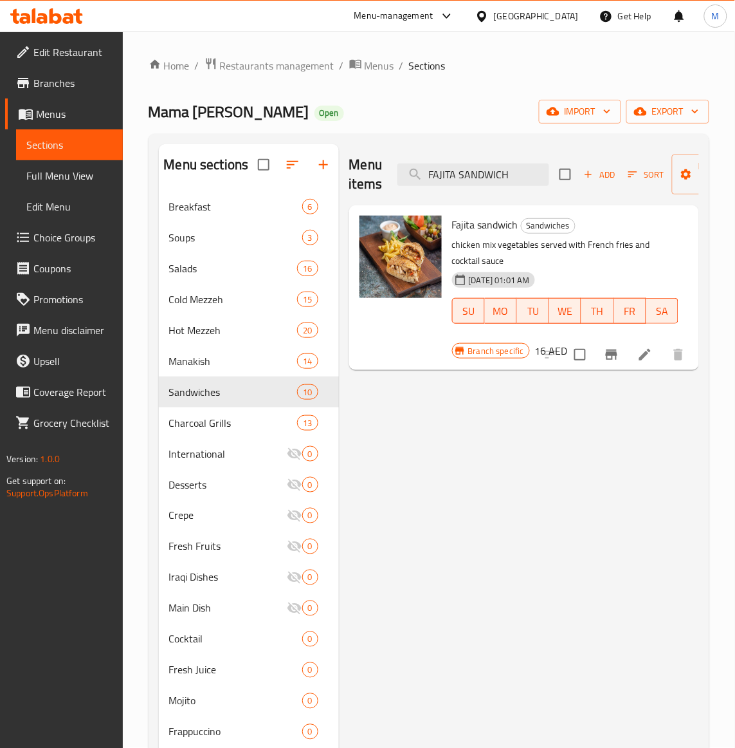
drag, startPoint x: 463, startPoint y: 499, endPoint x: 374, endPoint y: 489, distance: 89.4
click at [448, 502] on div "Menu items FAJITA SANDWICH Add Sort Manage items Fajita sandwich Sandwiches chi…" at bounding box center [519, 518] width 360 height 748
click at [471, 174] on input "FAJITA SANDWICH" at bounding box center [474, 174] width 152 height 23
click at [470, 174] on input "FAJITA SANDWICH" at bounding box center [474, 174] width 152 height 23
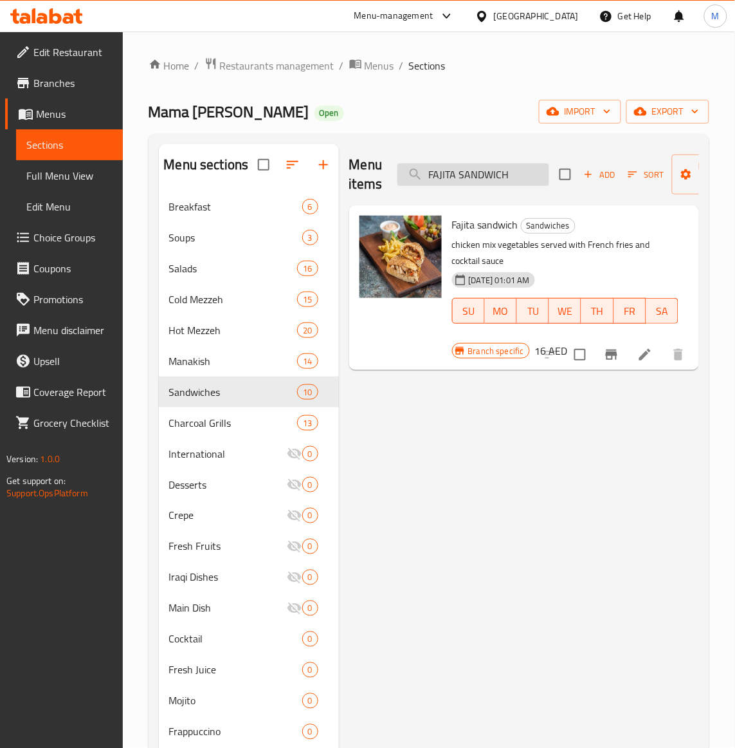
paste input "LAMB BROCHETTE"
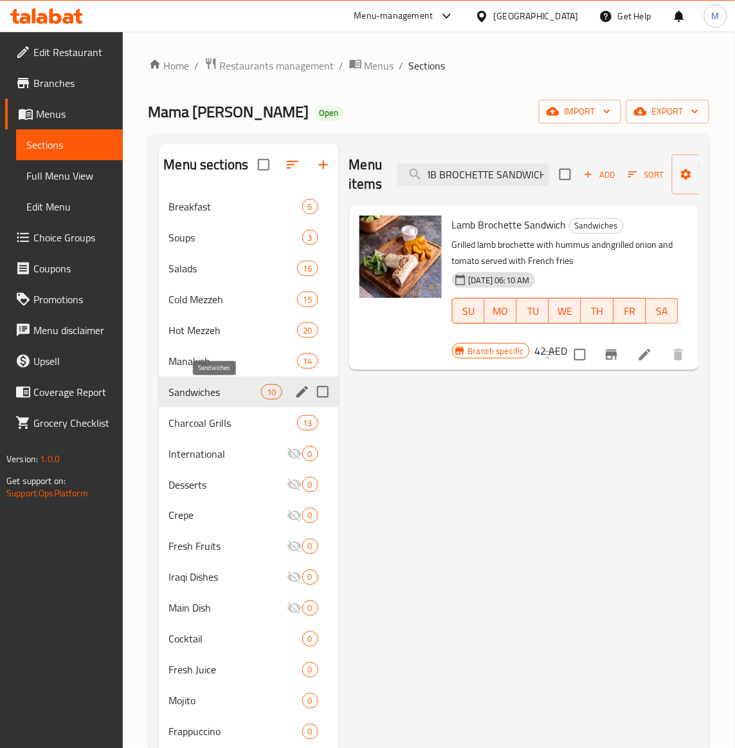
type input "LAMB BROCHETTE SANDWICH"
click at [216, 393] on span "Sandwiches" at bounding box center [215, 391] width 93 height 15
click at [482, 185] on input "LAMB BROCHETTE SANDWICH" at bounding box center [474, 174] width 152 height 23
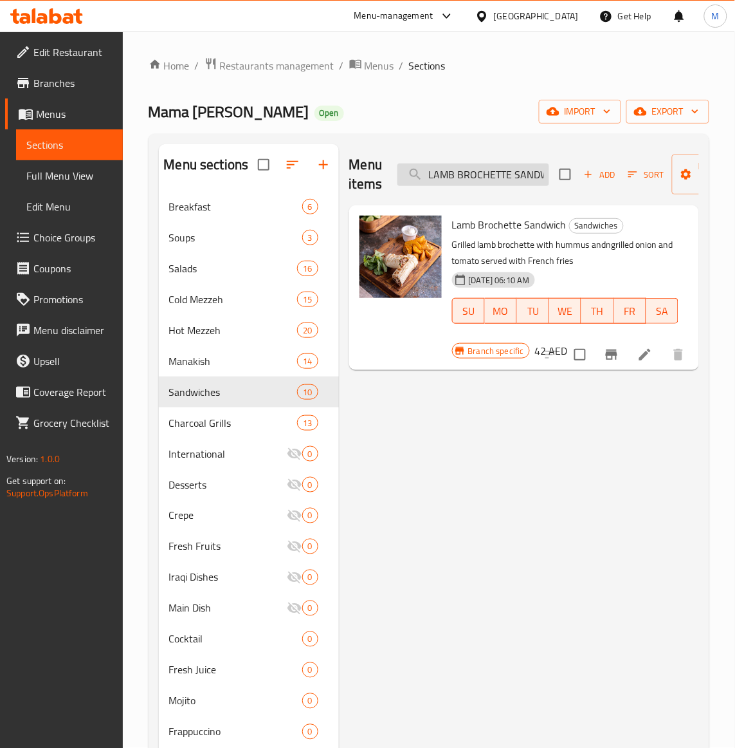
click at [482, 185] on input "LAMB BROCHETTE SANDWICH" at bounding box center [474, 174] width 152 height 23
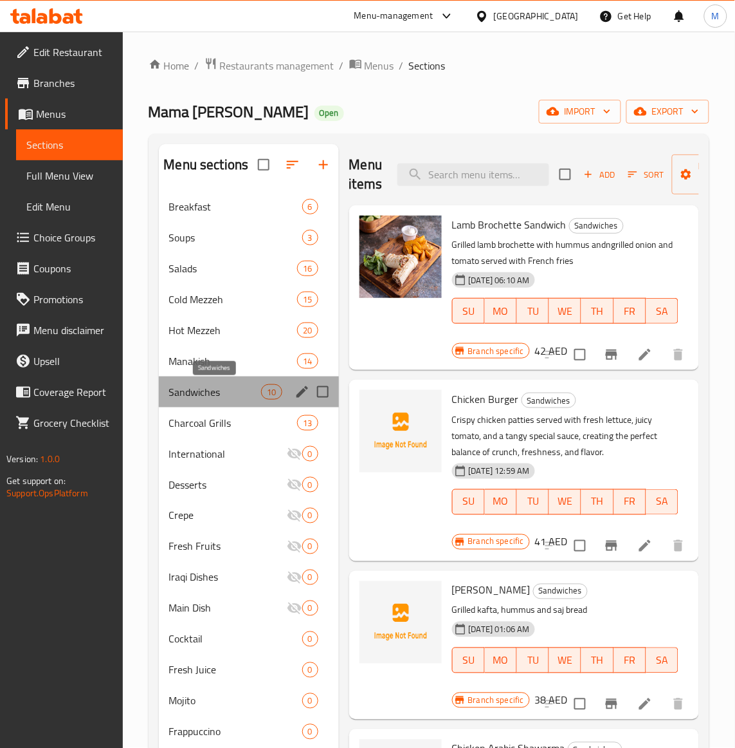
click at [188, 389] on span "Sandwiches" at bounding box center [215, 391] width 93 height 15
click at [618, 410] on div "Chicken Burger Sandwiches Crispy chicken patties served with fresh lettuce, jui…" at bounding box center [565, 461] width 237 height 152
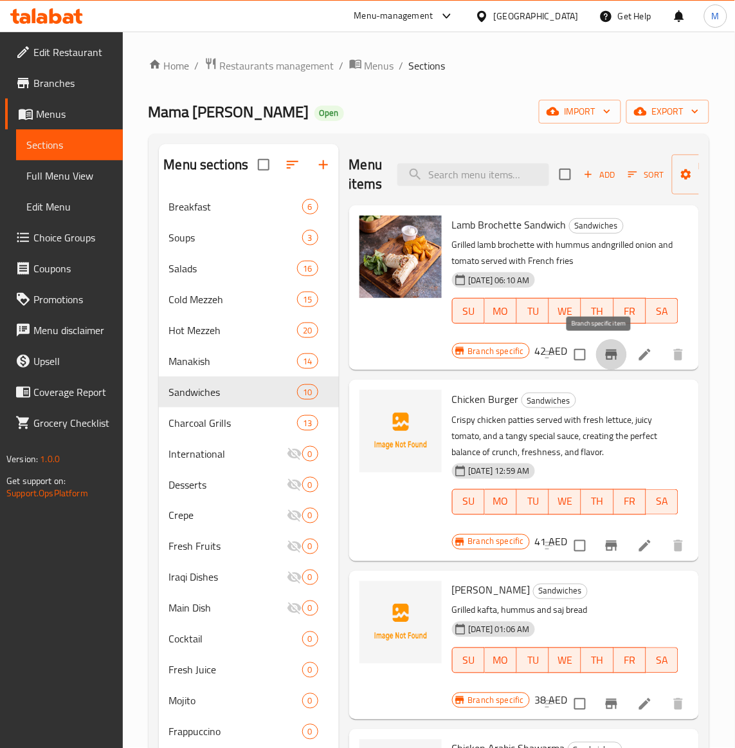
click at [606, 353] on icon "Branch-specific-item" at bounding box center [612, 354] width 12 height 10
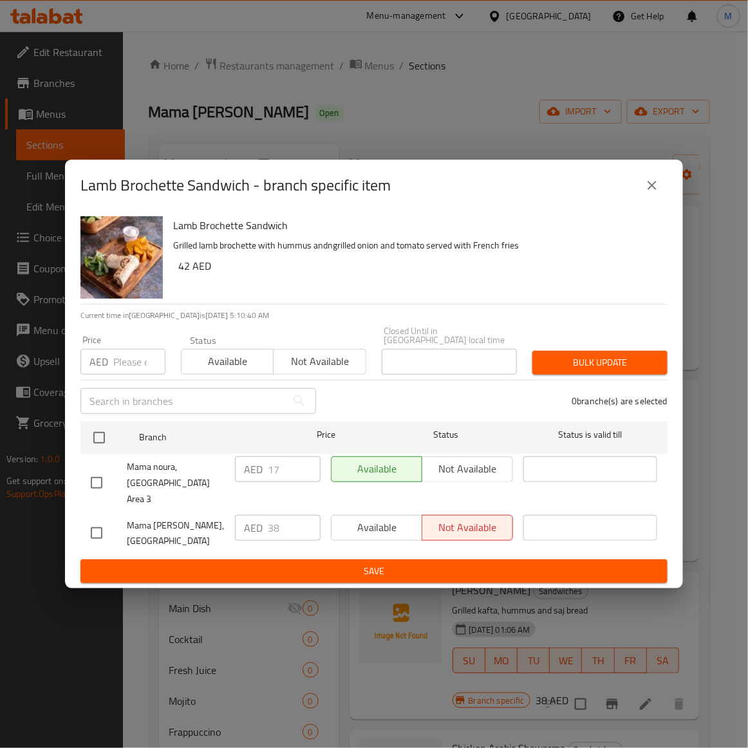
click at [93, 528] on input "checkbox" at bounding box center [96, 532] width 27 height 27
checkbox input "true"
click at [121, 370] on input "number" at bounding box center [139, 362] width 52 height 26
paste input "38"
type input "38"
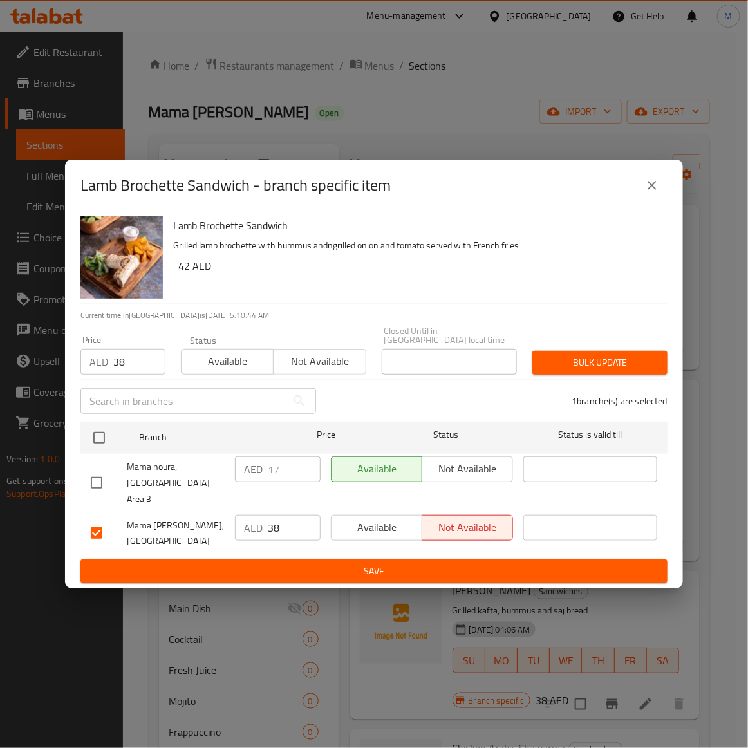
click at [367, 283] on div "Lamb Brochette Sandwich Grilled lamb brochette with hummus andngrilled onion an…" at bounding box center [415, 257] width 494 height 93
click at [608, 371] on span "Bulk update" at bounding box center [599, 362] width 115 height 16
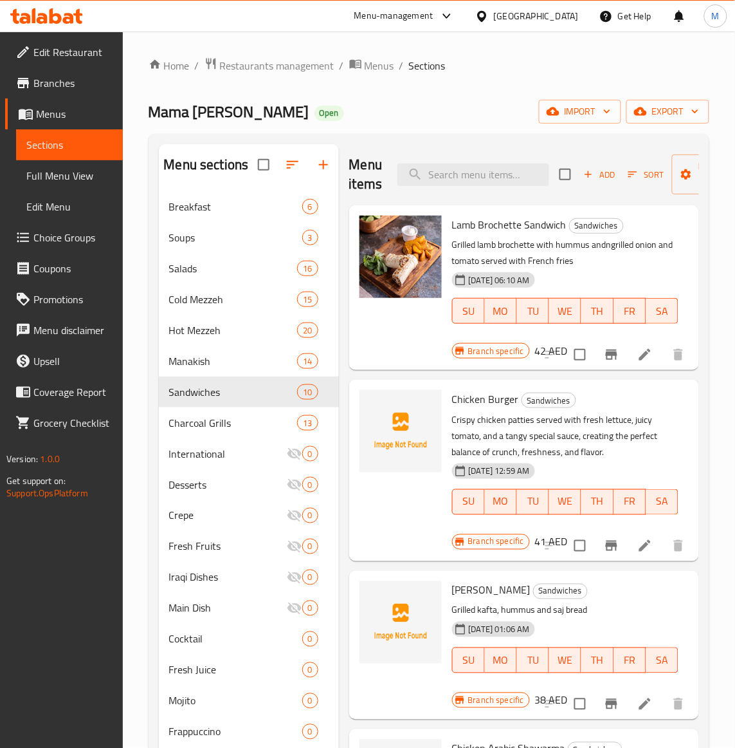
click at [602, 463] on div "[DATE] 12:59 AM SU MO TU WE TH FR SA" at bounding box center [565, 492] width 237 height 69
drag, startPoint x: 467, startPoint y: 160, endPoint x: 477, endPoint y: 174, distance: 17.5
click at [470, 167] on div "Menu items Add Sort Manage items" at bounding box center [524, 174] width 350 height 61
click at [477, 174] on input "search" at bounding box center [474, 174] width 152 height 23
paste input "PHILADELPHIA SANDWICH"
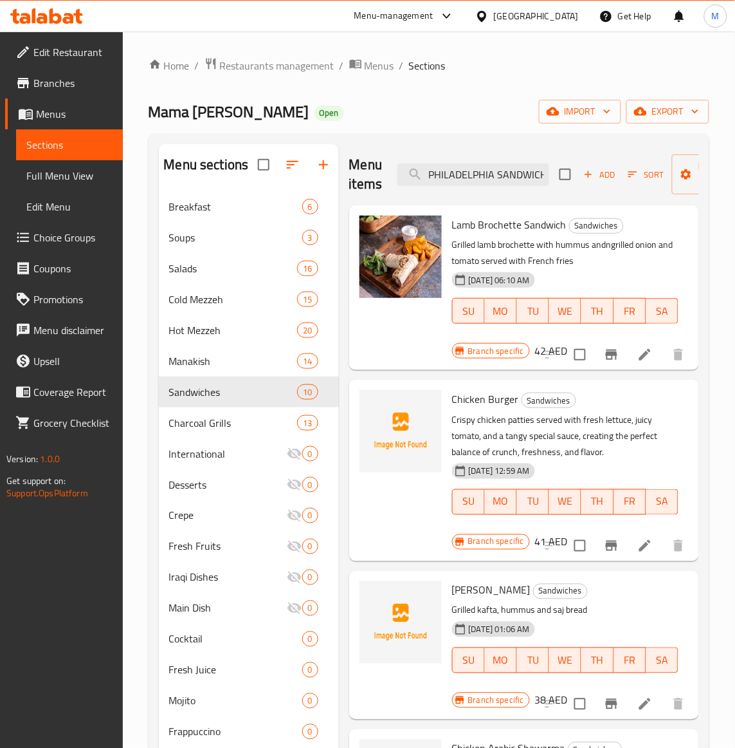
scroll to position [0, 1]
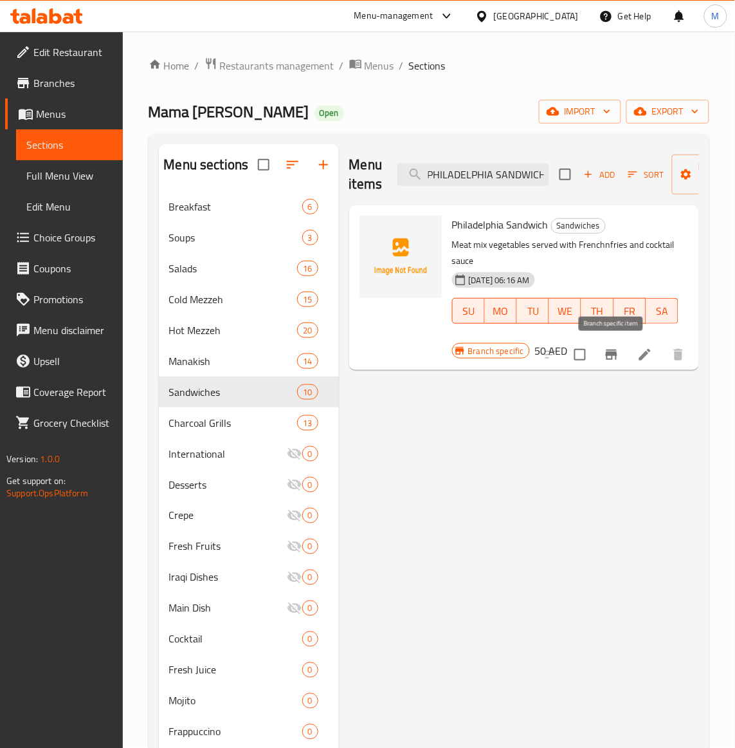
type input "PHILADELPHIA SANDWICH"
click at [616, 349] on icon "Branch-specific-item" at bounding box center [611, 354] width 15 height 15
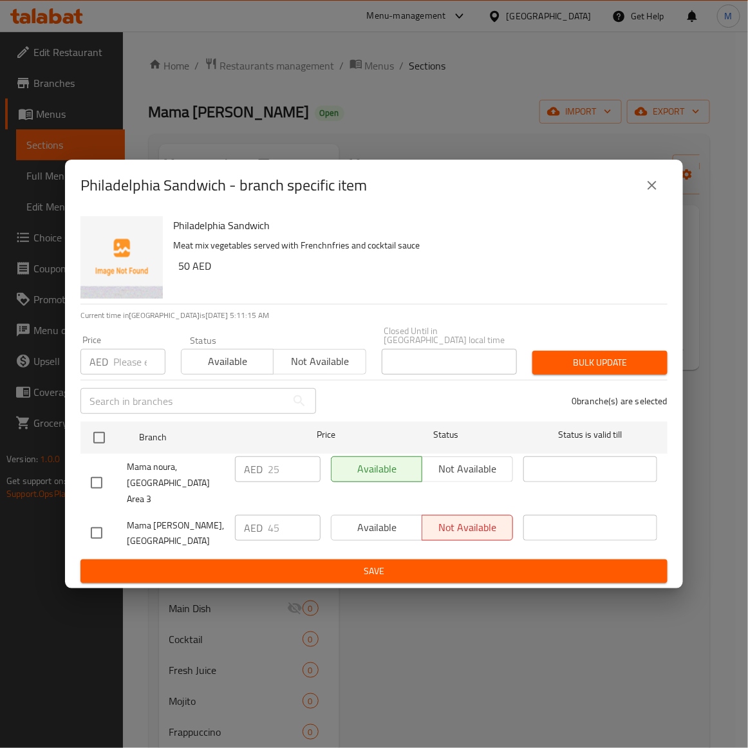
click at [426, 291] on div "Philadelphia Sandwich Meat mix vegetables served with Frenchnfries and cocktail…" at bounding box center [415, 257] width 494 height 93
click at [143, 374] on input "number" at bounding box center [139, 362] width 52 height 26
paste input "45"
type input "45"
click at [91, 523] on input "checkbox" at bounding box center [96, 532] width 27 height 27
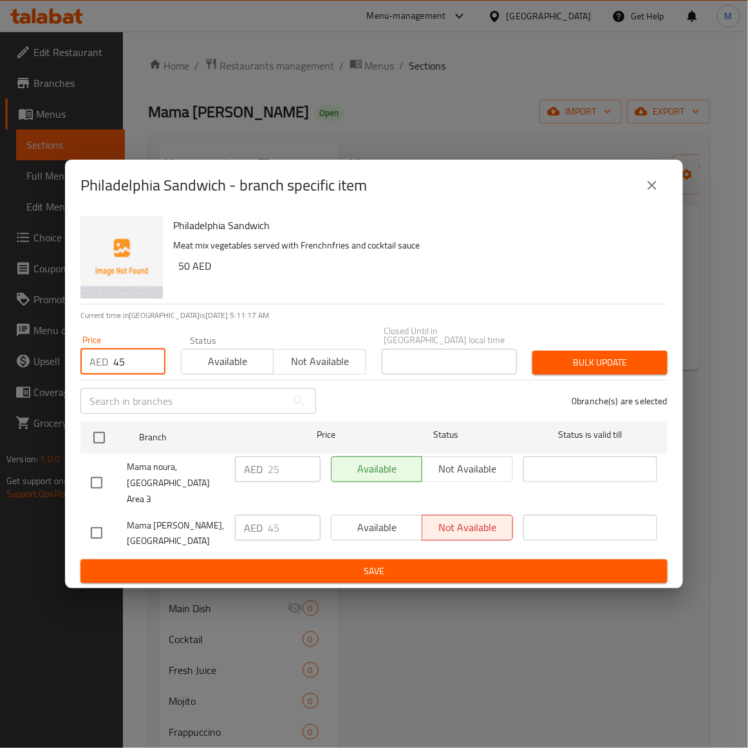
checkbox input "true"
click at [578, 371] on span "Bulk update" at bounding box center [599, 362] width 115 height 16
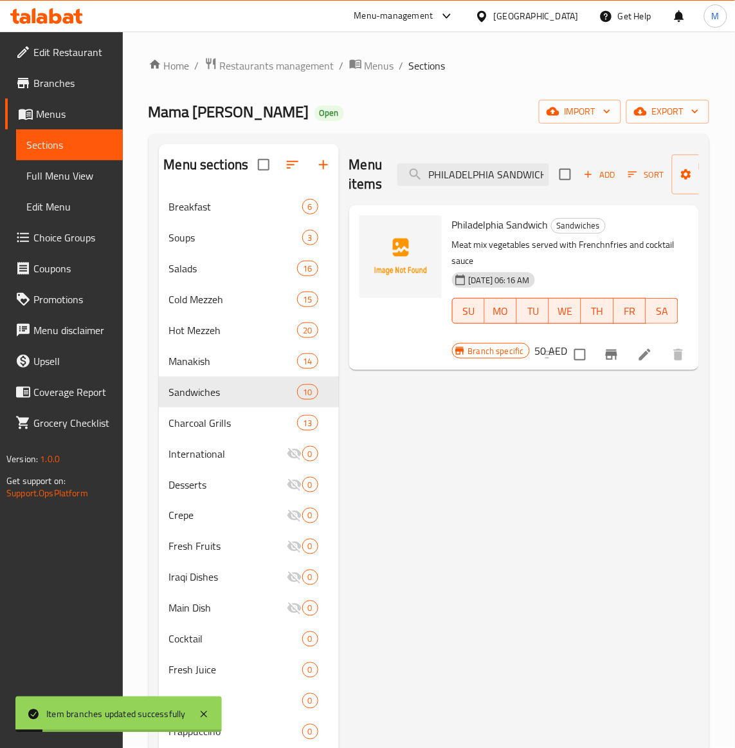
click at [490, 227] on span "Philadelphia Sandwich" at bounding box center [500, 224] width 96 height 19
click at [436, 494] on div "Menu items PHILADELPHIA SANDWICH Add Sort Manage items Philadelphia Sandwich Sa…" at bounding box center [519, 518] width 360 height 748
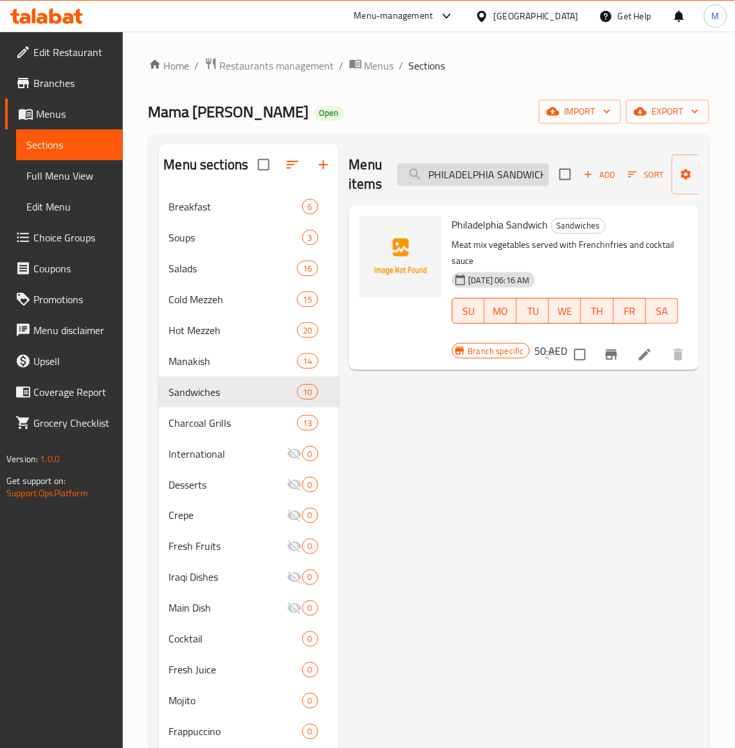
click at [462, 172] on input "PHILADELPHIA SANDWICH" at bounding box center [474, 174] width 152 height 23
paste input "SHAWARMA CHICKEN"
type input "SHAWARMA CHICKEN SANDWICH"
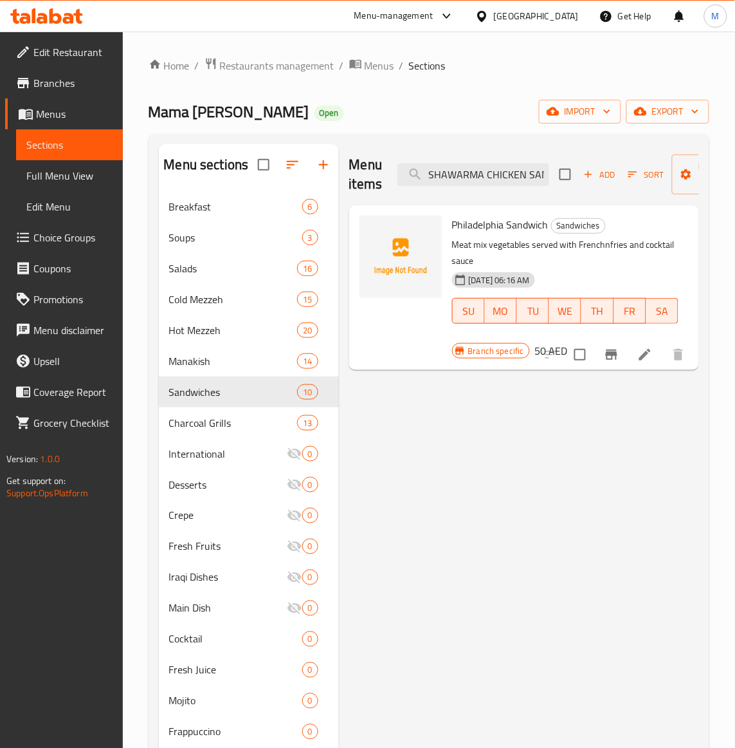
scroll to position [0, 32]
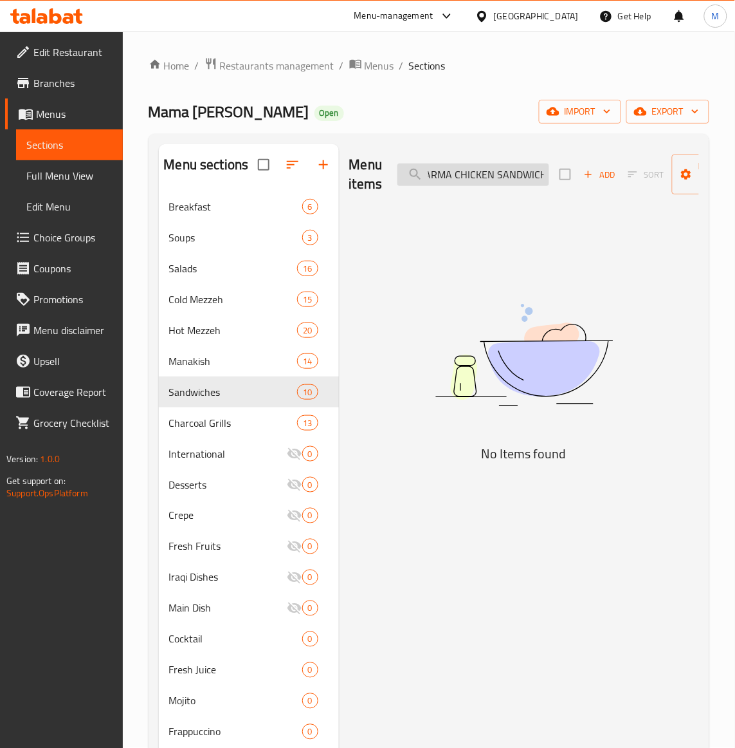
click at [432, 175] on input "SHAWARMA CHICKEN SANDWICH" at bounding box center [474, 174] width 152 height 23
click at [464, 184] on input "SHAWARMA CHICKEN SANDWICH" at bounding box center [474, 174] width 152 height 23
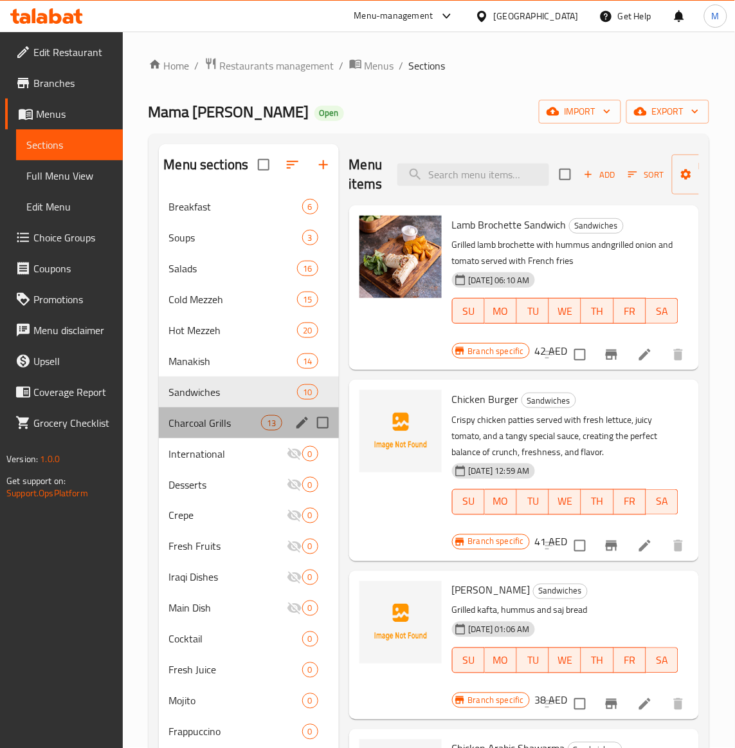
click at [210, 414] on div "Charcoal Grills 13" at bounding box center [249, 422] width 180 height 31
click at [211, 399] on span "Sandwiches" at bounding box center [233, 391] width 129 height 15
click at [621, 603] on p "Grilled kafta, hummus and saj bread" at bounding box center [565, 610] width 226 height 16
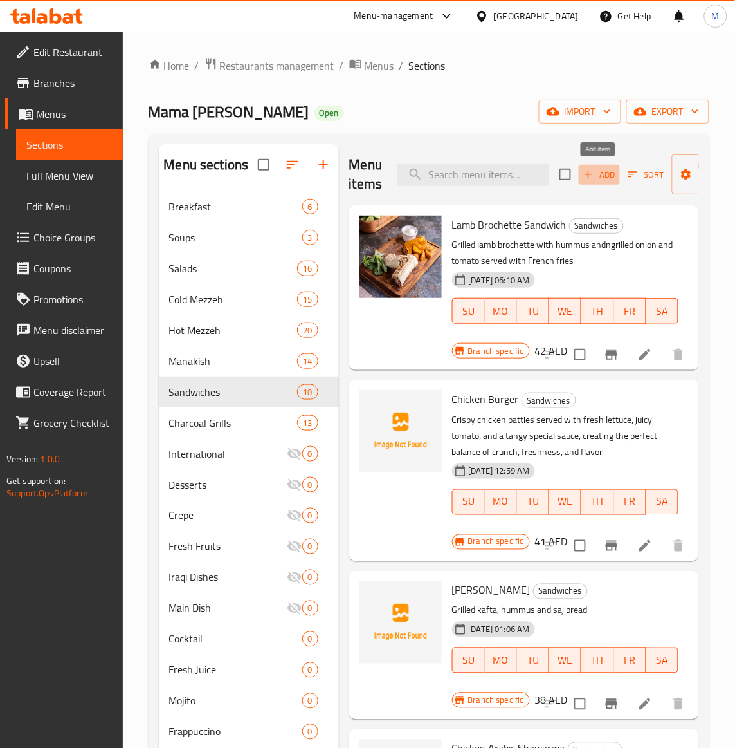
click at [605, 177] on span "Add" at bounding box center [599, 174] width 35 height 15
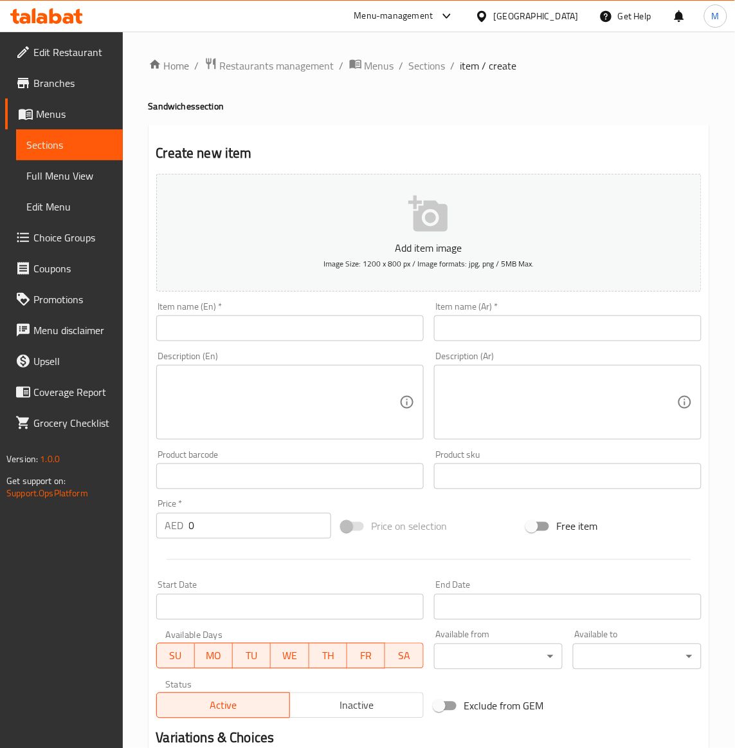
click at [198, 329] on input "text" at bounding box center [290, 328] width 268 height 26
paste input "SHAWARMA CHICKEN SANDWICH"
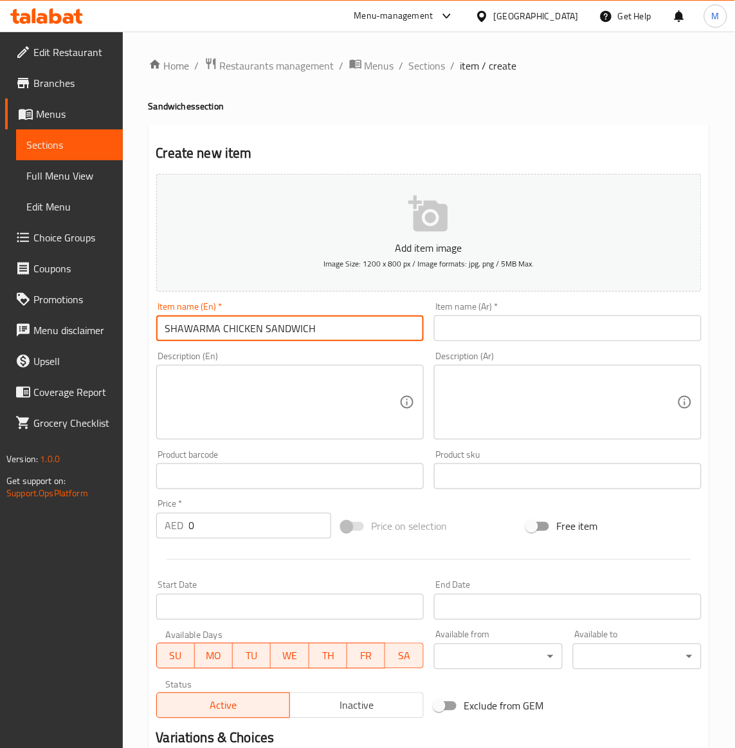
type input "SHAWARMA CHICKEN SANDWICH"
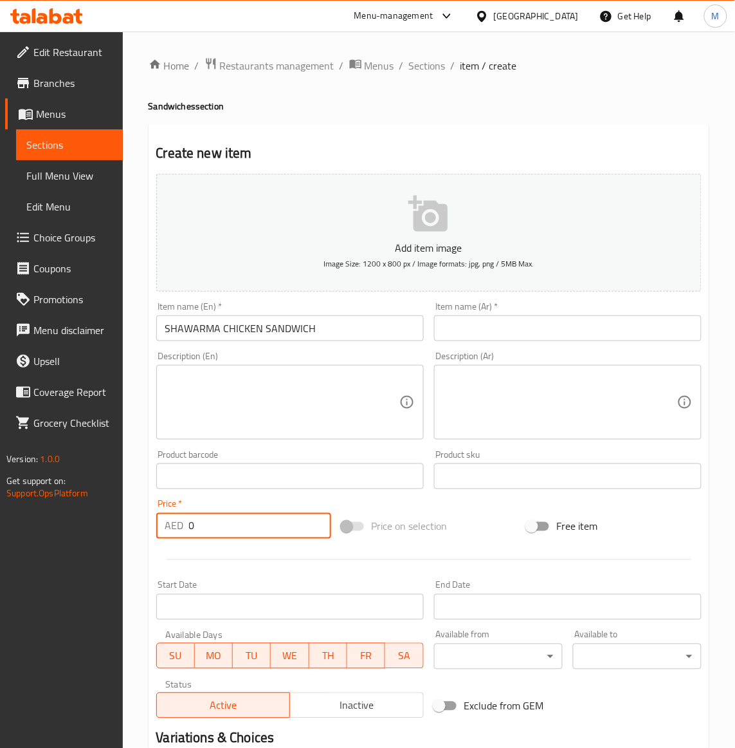
click at [222, 531] on input "0" at bounding box center [260, 526] width 142 height 26
paste input "33"
type input "33"
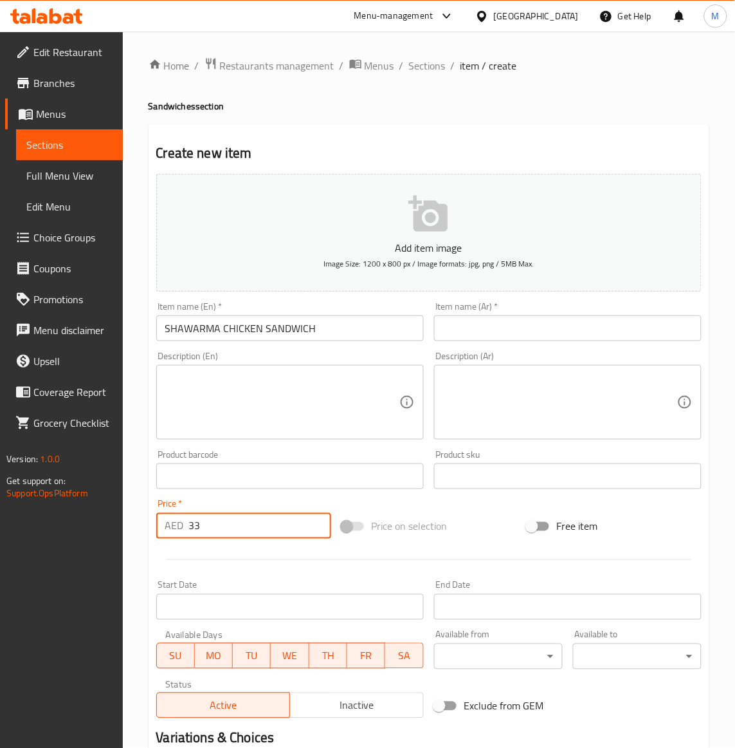
click at [460, 529] on div "Price on selection" at bounding box center [428, 526] width 185 height 35
click at [228, 335] on input "SHAWARMA CHICKEN SANDWICH" at bounding box center [290, 328] width 268 height 26
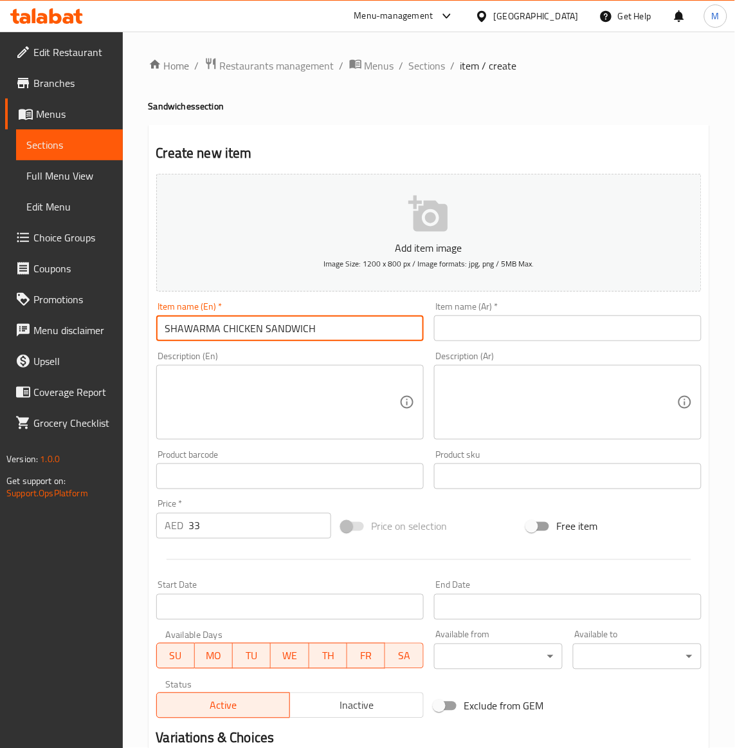
click at [228, 335] on input "SHAWARMA CHICKEN SANDWICH" at bounding box center [290, 328] width 268 height 26
type input "Shawarma chicken sandwich"
click at [482, 521] on div "Price on selection" at bounding box center [428, 526] width 185 height 35
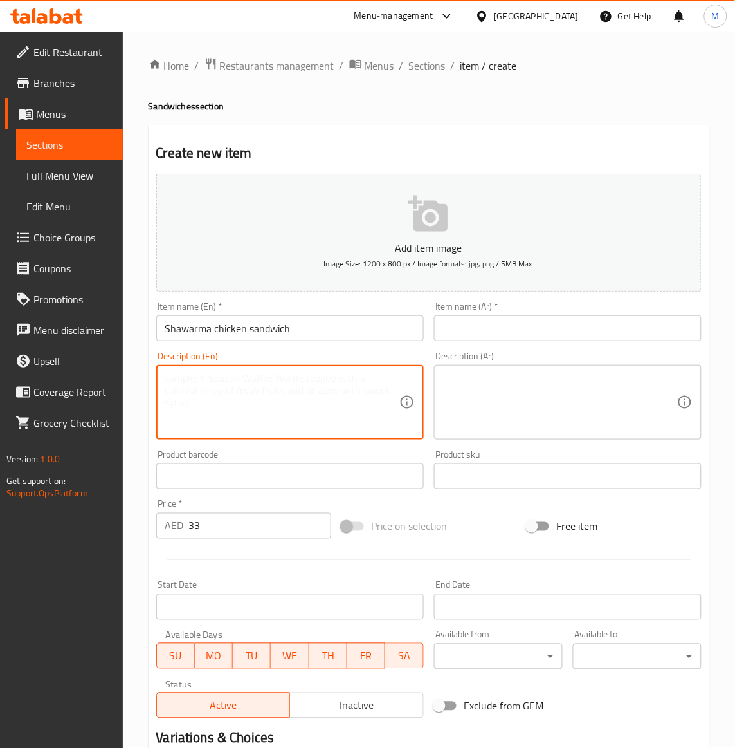
drag, startPoint x: 267, startPoint y: 409, endPoint x: 293, endPoint y: 400, distance: 27.7
click at [267, 407] on textarea at bounding box center [282, 402] width 234 height 61
paste textarea "chicken served with French fries"
type textarea "chicken served with French fries"
click at [486, 322] on input "text" at bounding box center [568, 328] width 268 height 26
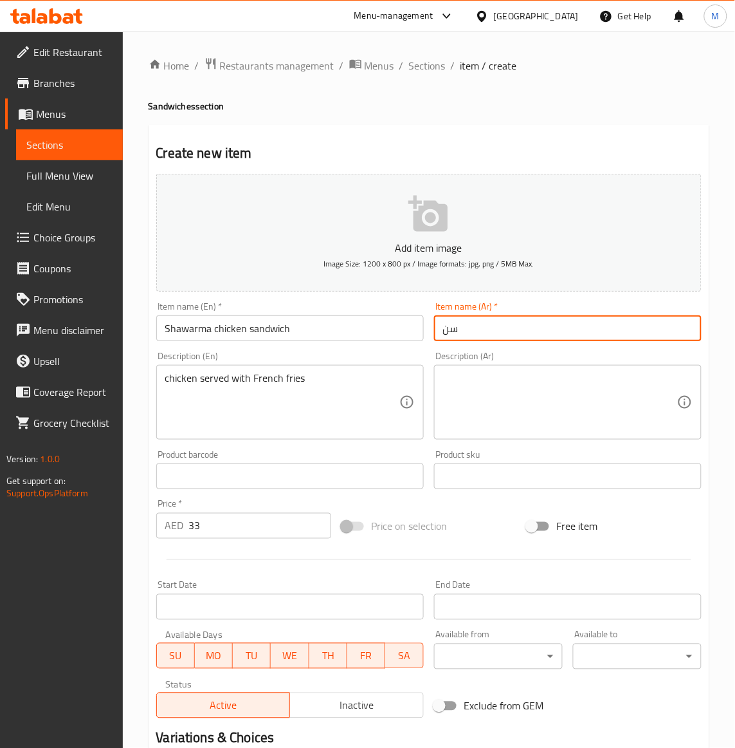
type input "س"
type input "s"
type input "سندويتش شاورما دجاج"
click at [234, 333] on input "Shawarma chicken sandwich" at bounding box center [290, 328] width 268 height 26
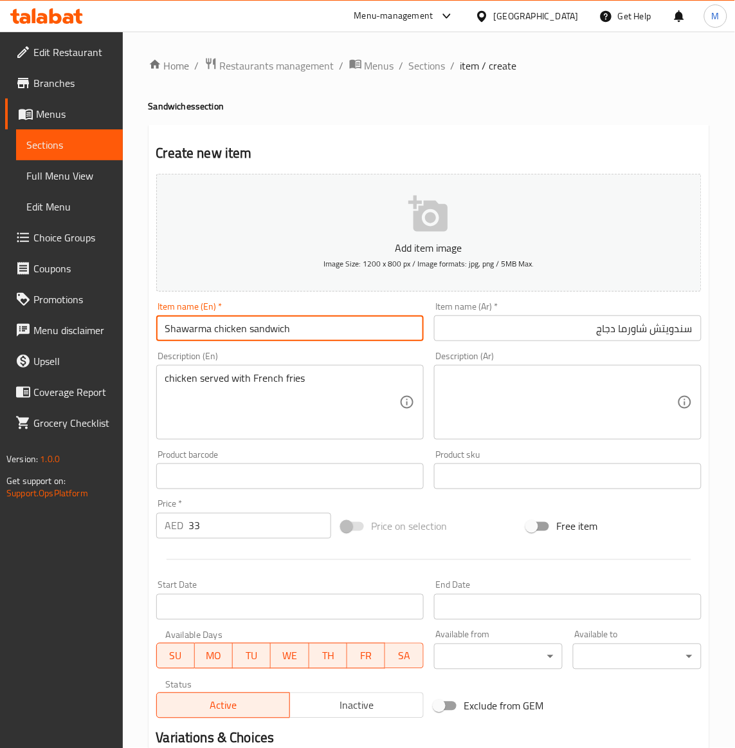
click at [234, 333] on input "Shawarma chicken sandwich" at bounding box center [290, 328] width 268 height 26
type input "Shawarma Chicken Sandwich"
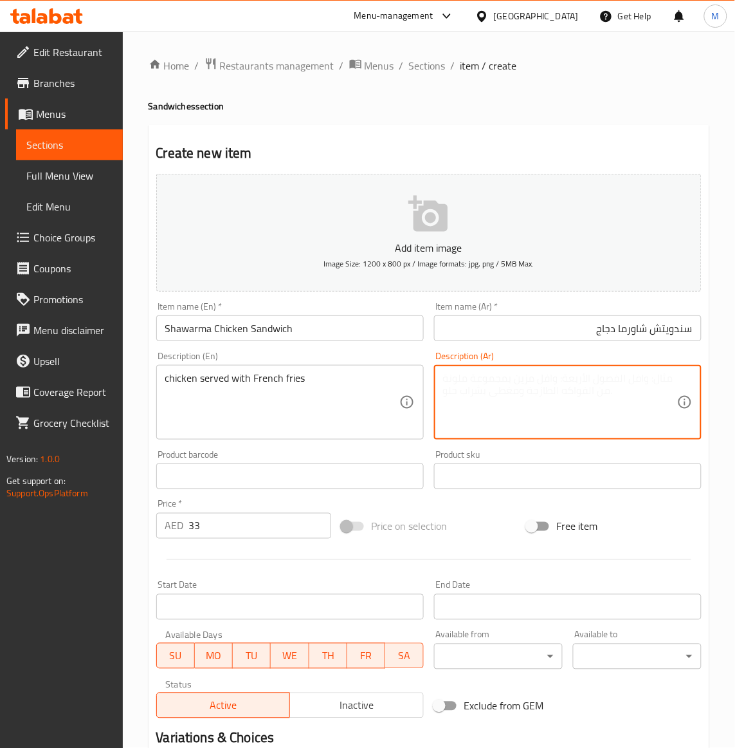
click at [558, 405] on textarea at bounding box center [560, 402] width 234 height 61
type textarea "]"
type textarea "دجاج يقدم مع بطاطا مقلية"
click at [246, 320] on input "Shawarma Chicken Sandwich" at bounding box center [290, 328] width 268 height 26
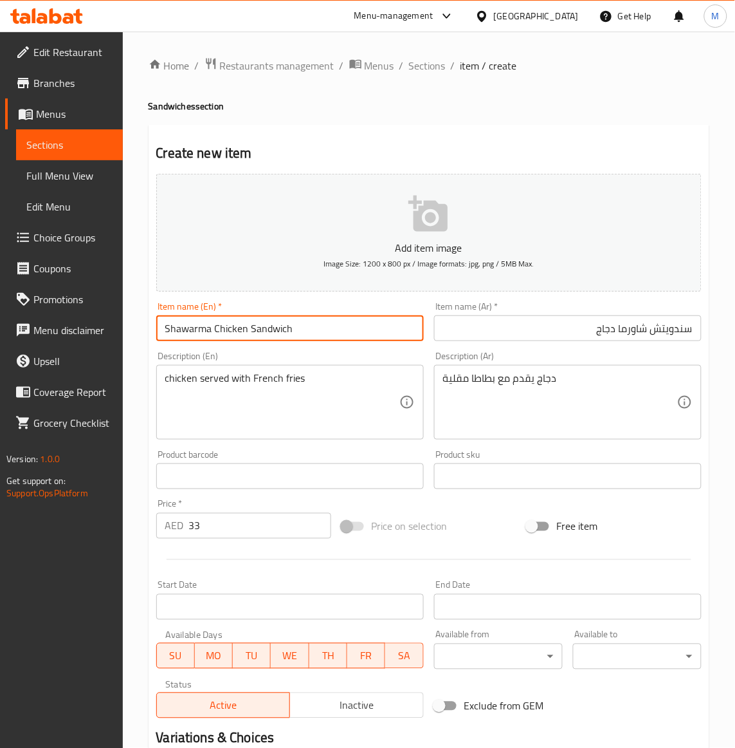
click at [248, 329] on input "Shawarma Chicken Sandwich" at bounding box center [290, 328] width 268 height 26
drag, startPoint x: 478, startPoint y: 510, endPoint x: 458, endPoint y: 626, distance: 117.5
click at [479, 508] on div "Add item image Image Size: 1200 x 800 px / Image formats: jpg, png / 5MB Max. I…" at bounding box center [429, 446] width 556 height 555
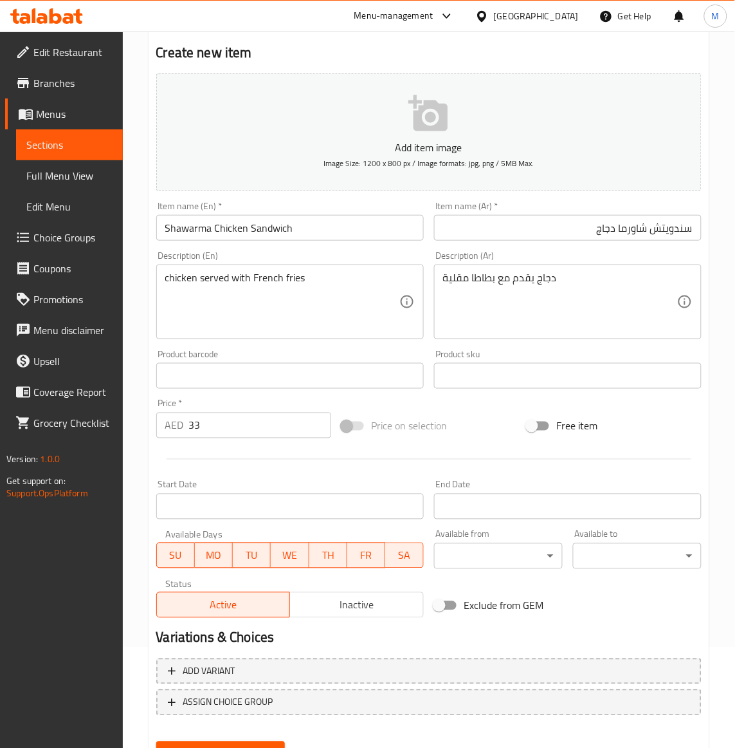
scroll to position [159, 0]
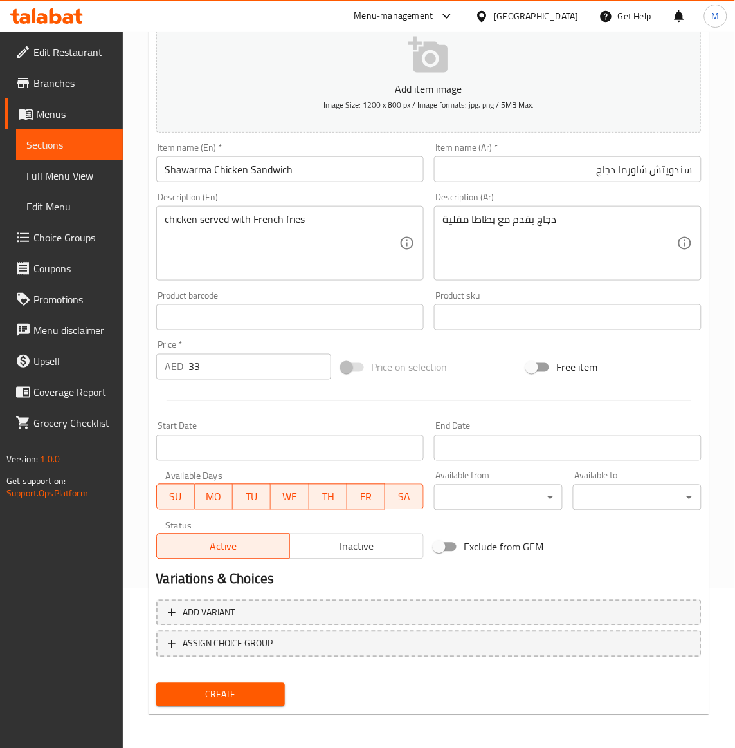
click at [232, 695] on span "Create" at bounding box center [221, 694] width 108 height 16
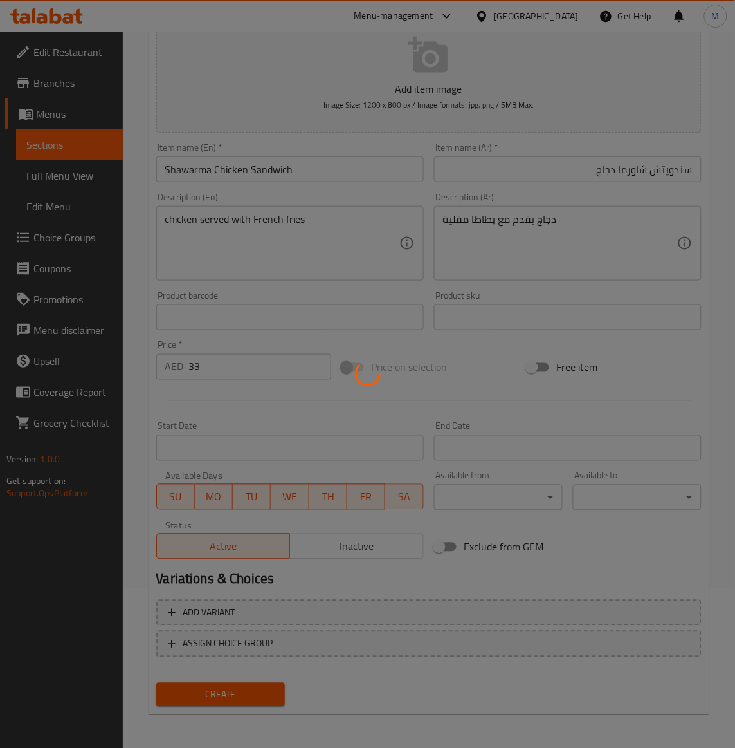
type input "0"
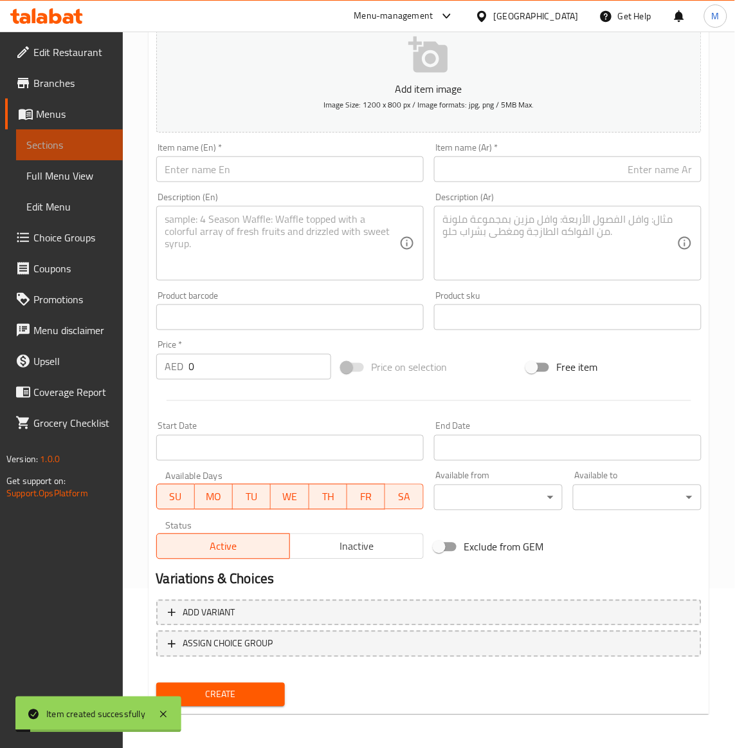
click at [48, 148] on span "Sections" at bounding box center [69, 144] width 86 height 15
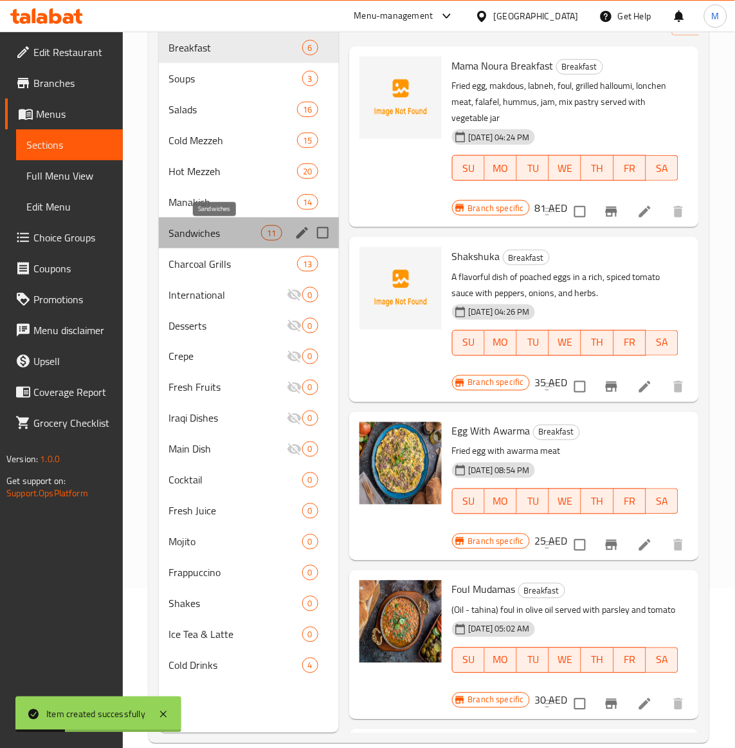
click at [209, 230] on span "Sandwiches" at bounding box center [215, 232] width 93 height 15
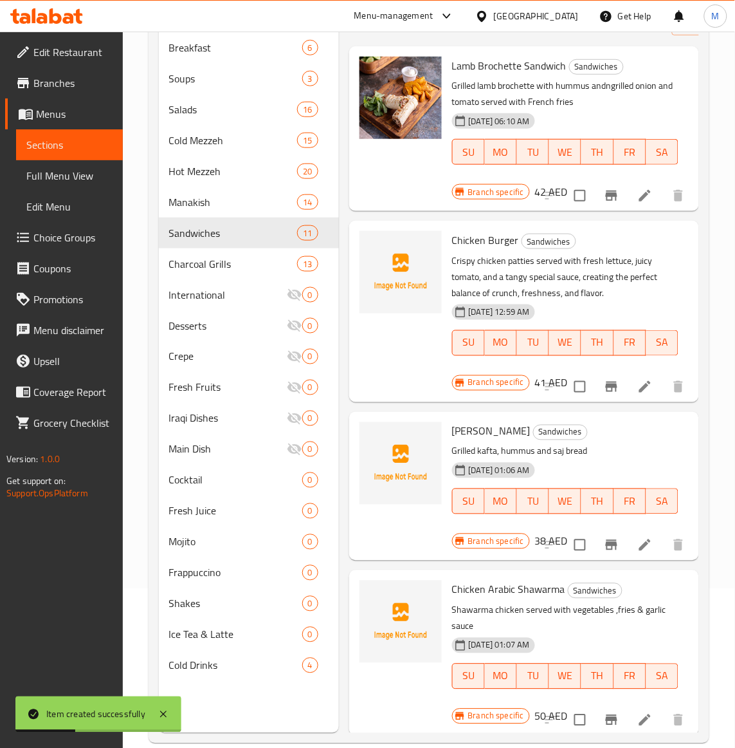
click at [627, 302] on div "[DATE] 12:59 AM SU MO TU WE TH FR SA" at bounding box center [565, 333] width 237 height 69
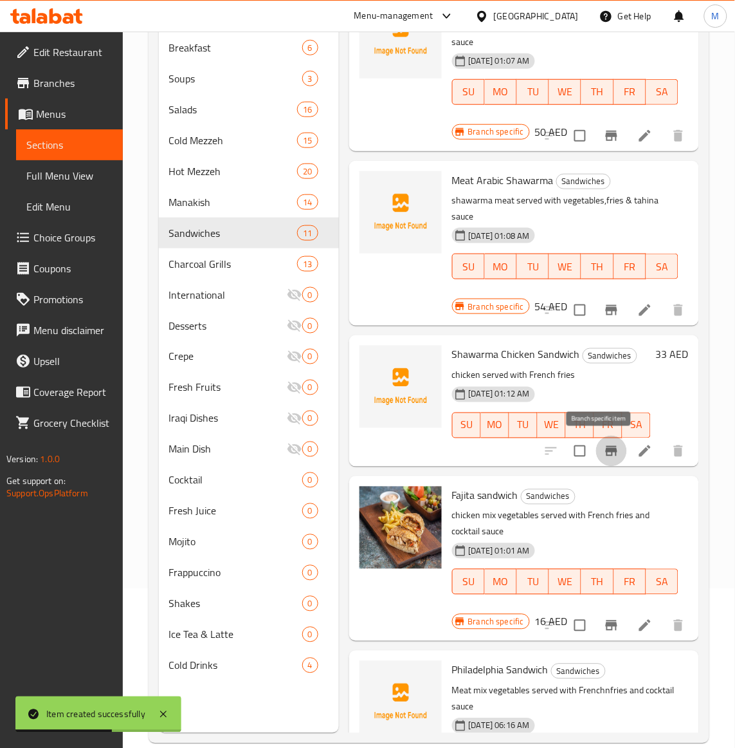
click at [606, 451] on icon "Branch-specific-item" at bounding box center [611, 450] width 15 height 15
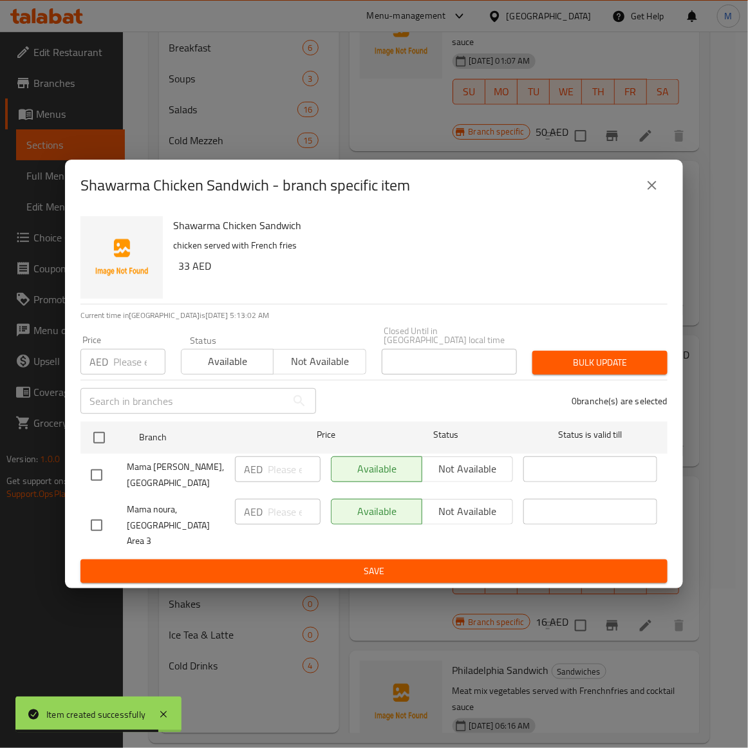
click at [91, 522] on input "checkbox" at bounding box center [96, 524] width 27 height 27
checkbox input "true"
click at [327, 371] on span "Not available" at bounding box center [320, 361] width 82 height 19
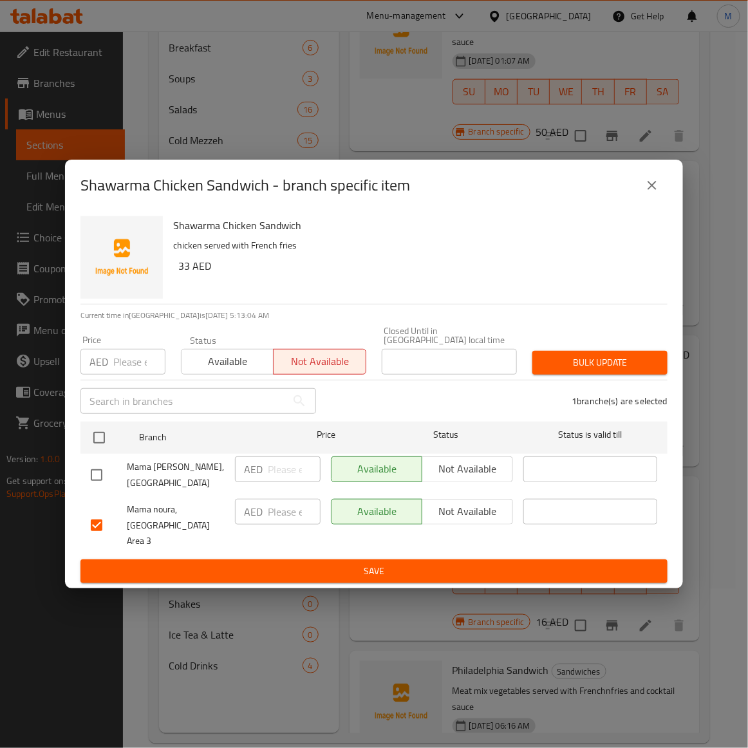
click at [621, 371] on span "Bulk update" at bounding box center [599, 362] width 115 height 16
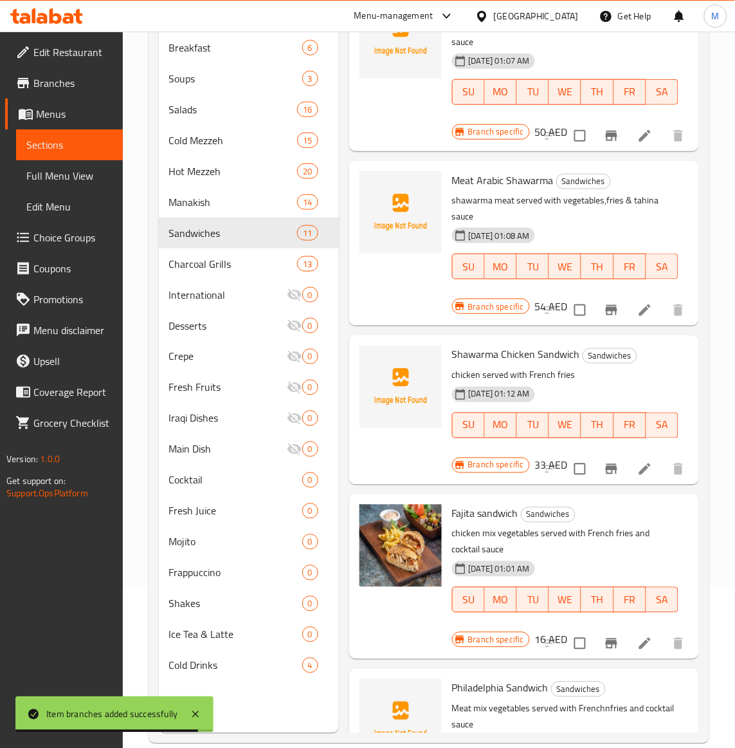
click at [630, 544] on p "chicken mix vegetables served with French fries and cocktail sauce" at bounding box center [565, 542] width 226 height 32
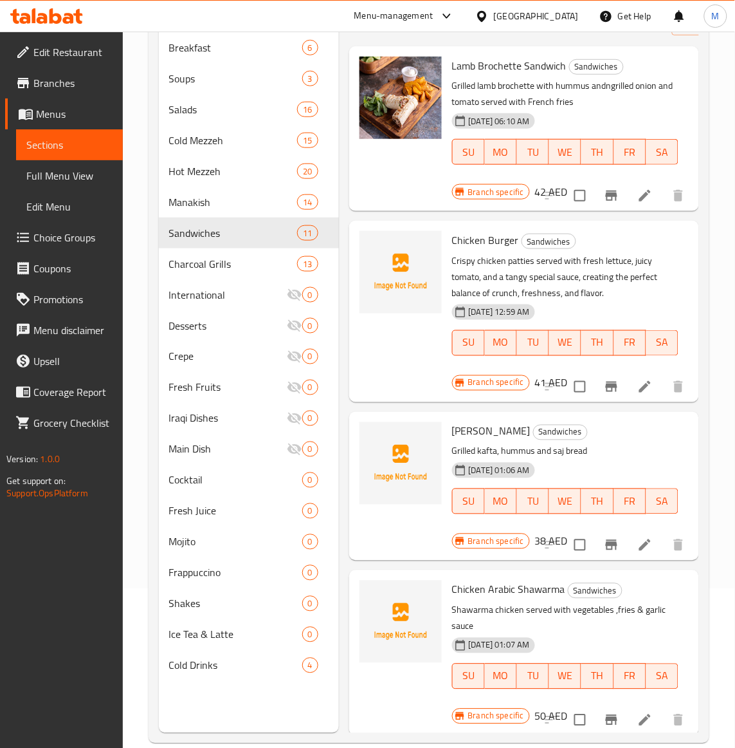
scroll to position [0, 0]
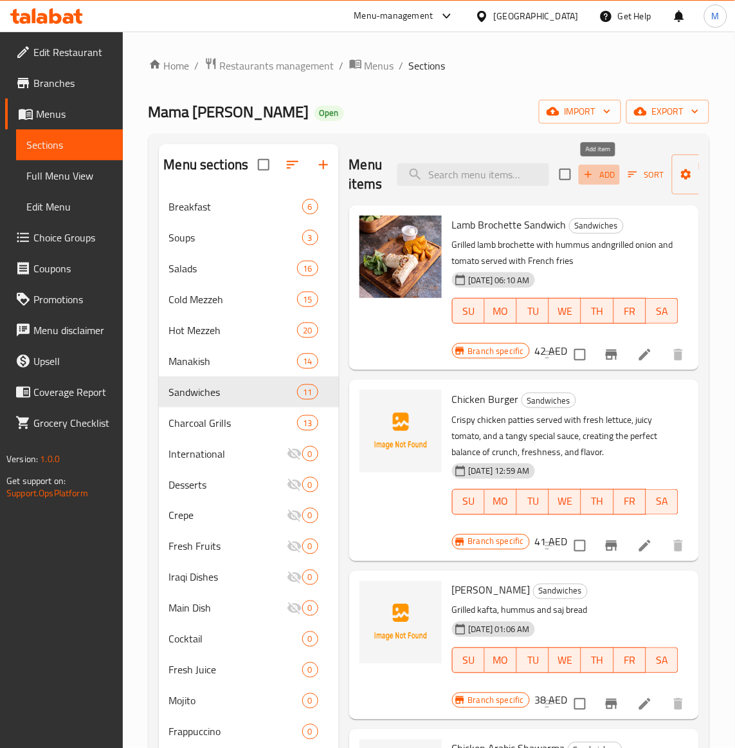
click at [600, 174] on span "Add" at bounding box center [599, 174] width 35 height 15
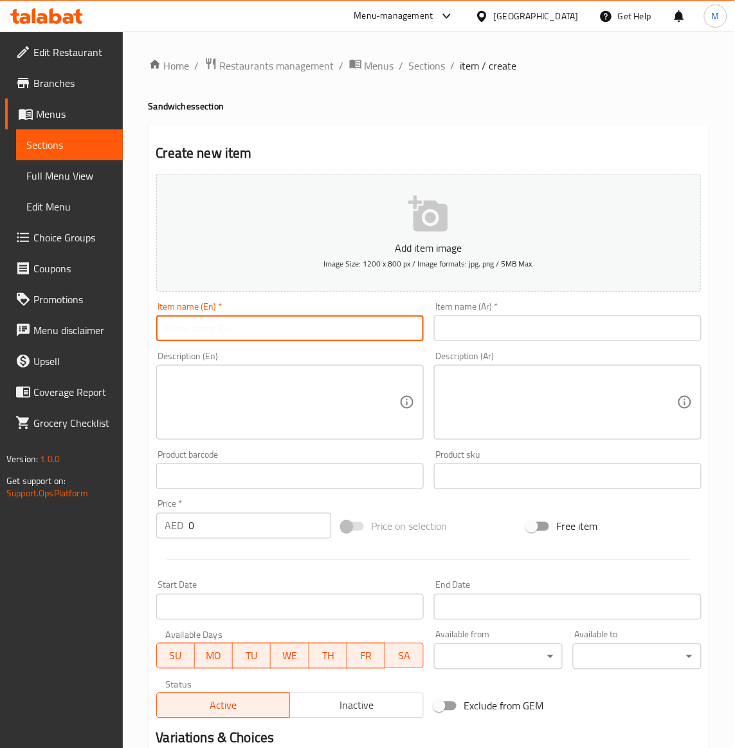
click at [239, 329] on input "text" at bounding box center [290, 328] width 268 height 26
paste input "SHAWARMA MEAT SANDWICH"
click at [236, 330] on input "SHAWARMA MEAT SANDWICH" at bounding box center [290, 328] width 268 height 26
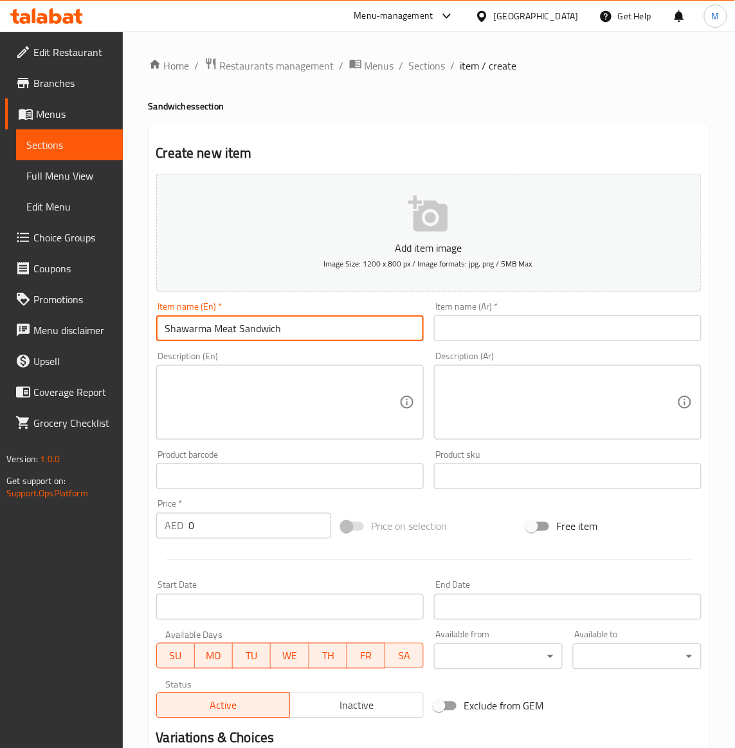
type input "Shawarma Meat Sandwich"
click at [496, 516] on div "Price on selection" at bounding box center [428, 526] width 185 height 35
paste textarea "Savory meat shawarma topped with fresh parsley, crispy onion, and creamy tahini…"
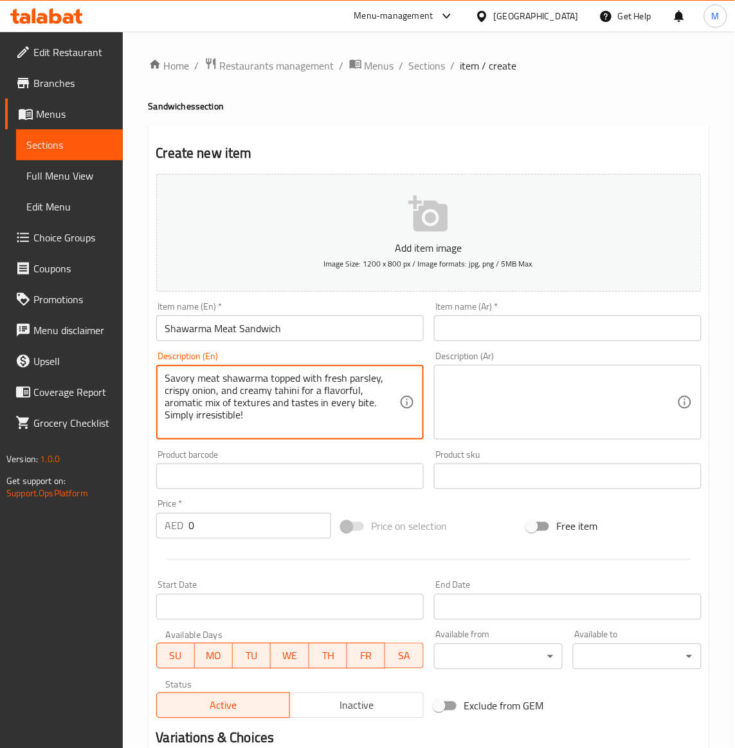
click at [251, 400] on textarea "Savory meat shawarma topped with fresh parsley, crispy onion, and creamy tahini…" at bounding box center [282, 402] width 234 height 61
type textarea "Savory meat shawarma topped with fresh parsley, crispy onion, and creamy tahini…"
click at [502, 405] on textarea at bounding box center [560, 402] width 234 height 61
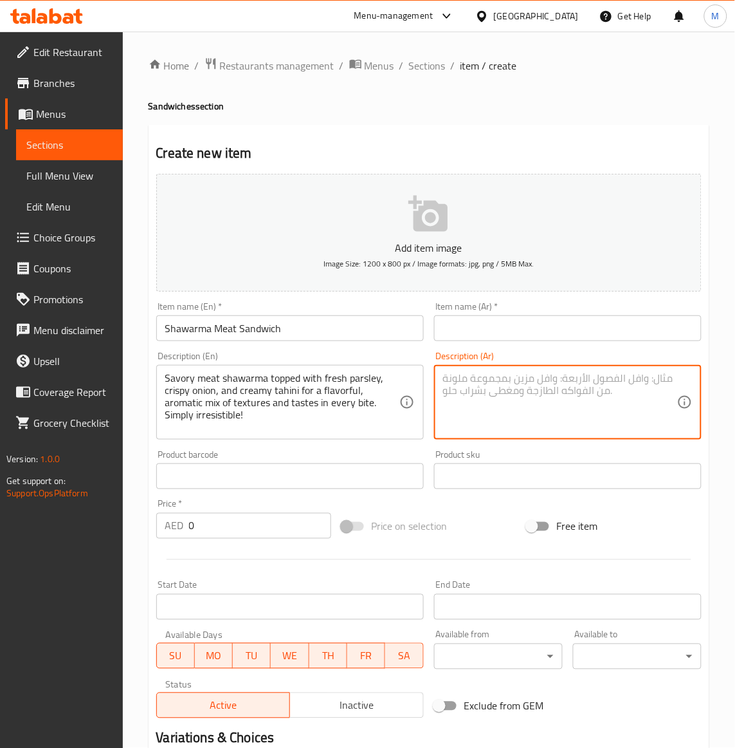
paste textarea "شاورما لحم لذيذة، مغطاة بالبقدونس الطازج والبصل المقرمش والطحينة الكريمية، لمزي…"
type textarea "شاورما لحم لذيذة، مغطاة بالبقدونس الطازج والبصل المقرمش والطحينة الكريمية، لمزي…"
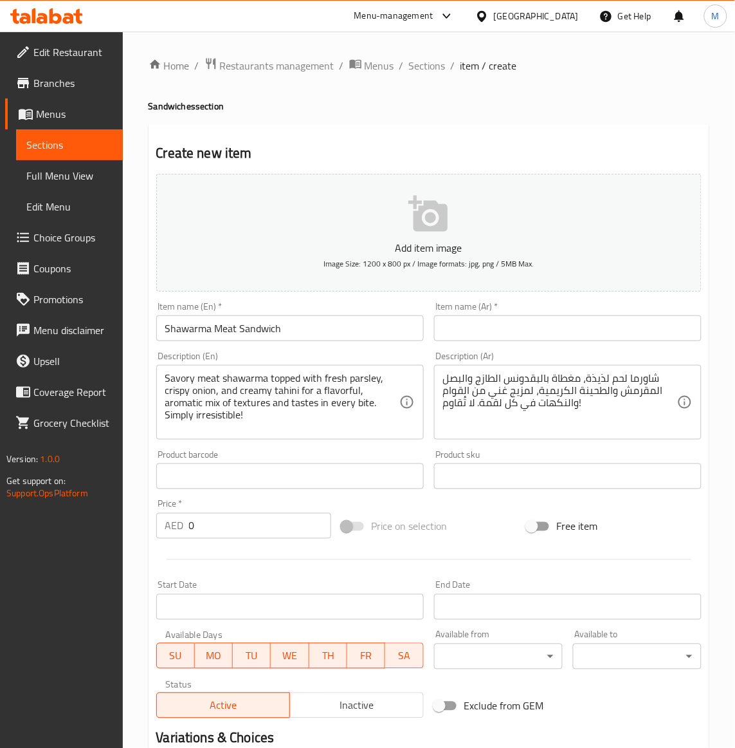
click at [461, 336] on input "text" at bounding box center [568, 328] width 268 height 26
type input "s"
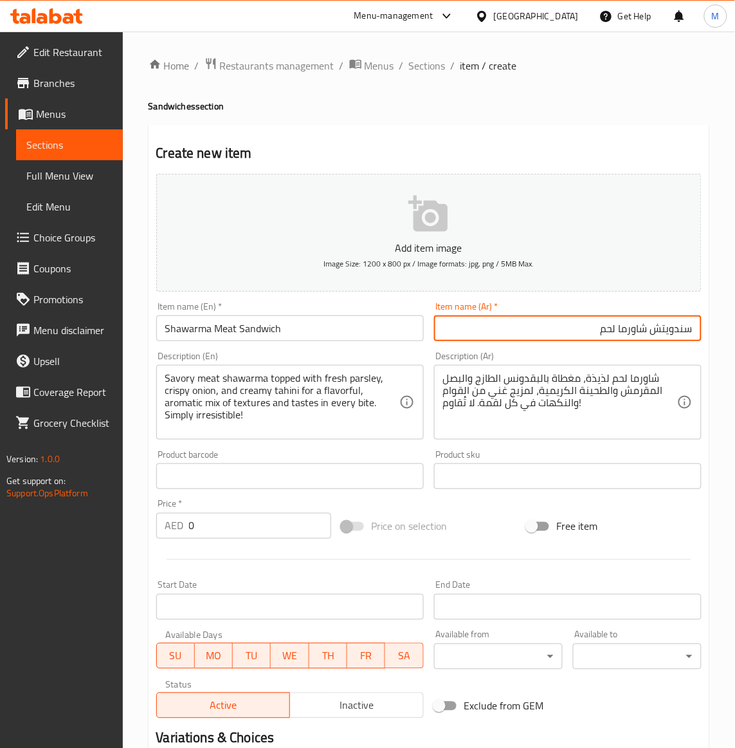
type input "سندويتش شاورما لحم"
click at [470, 524] on div "Price on selection" at bounding box center [428, 526] width 185 height 35
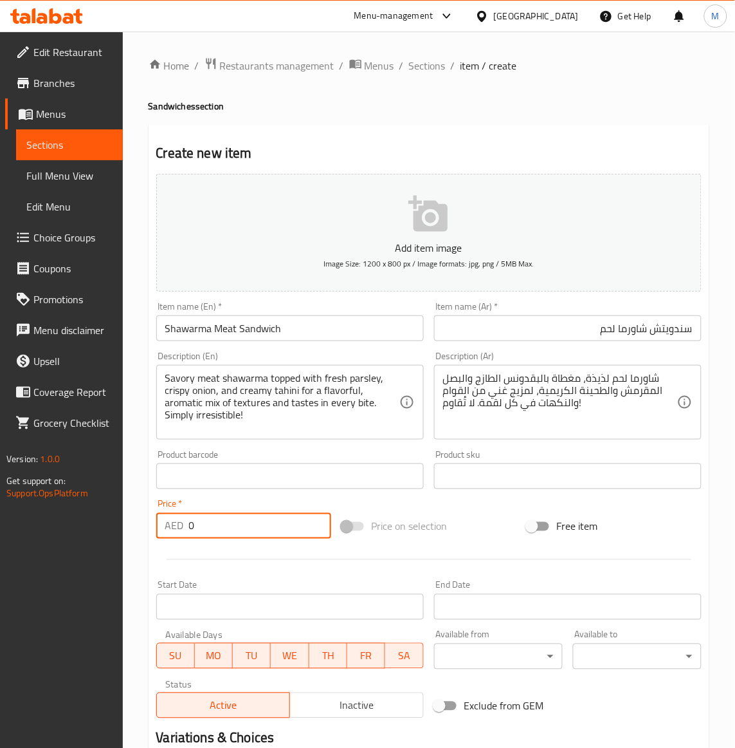
click at [243, 533] on input "0" at bounding box center [260, 526] width 142 height 26
paste input "38"
type input "38"
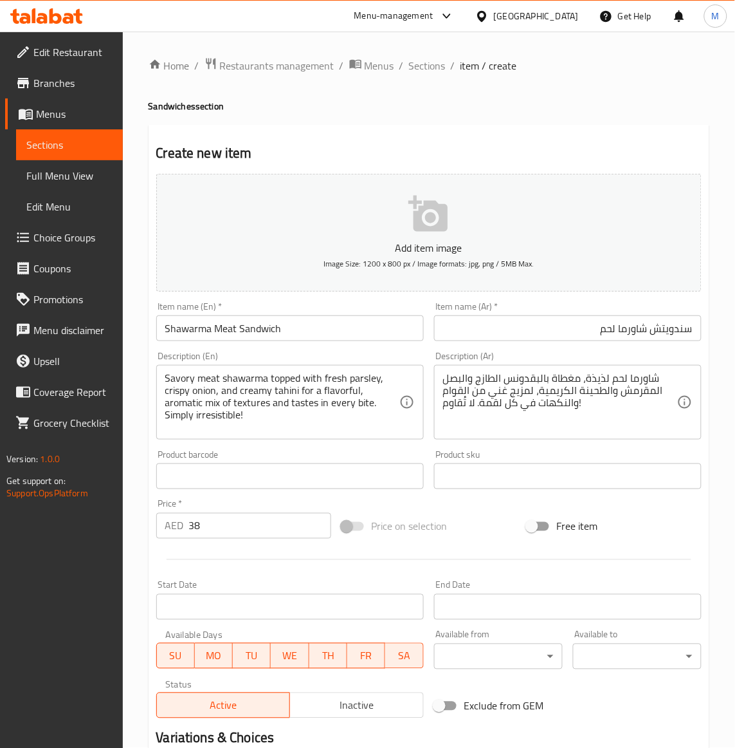
click at [471, 508] on div "Add item image Image Size: 1200 x 800 px / Image formats: jpg, png / 5MB Max. I…" at bounding box center [429, 446] width 556 height 555
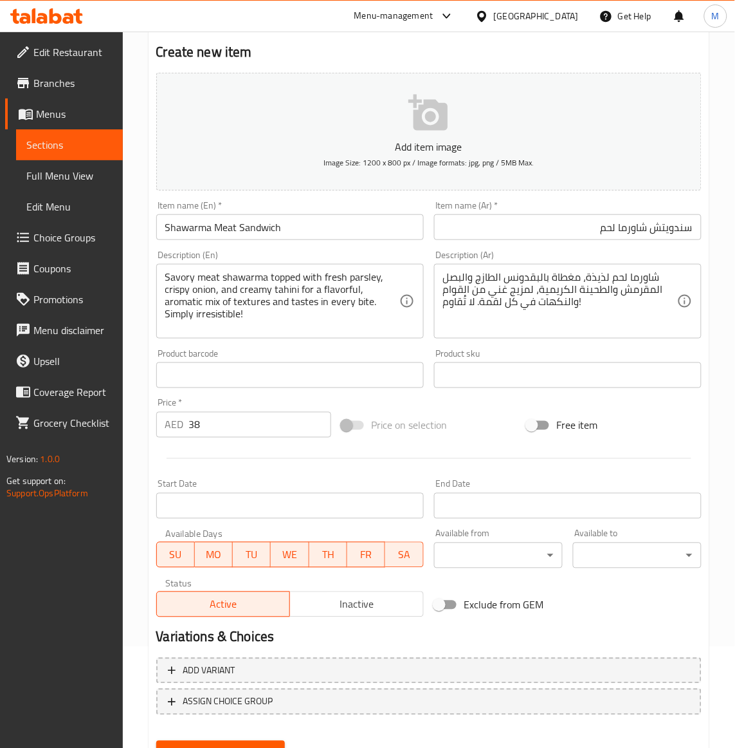
scroll to position [159, 0]
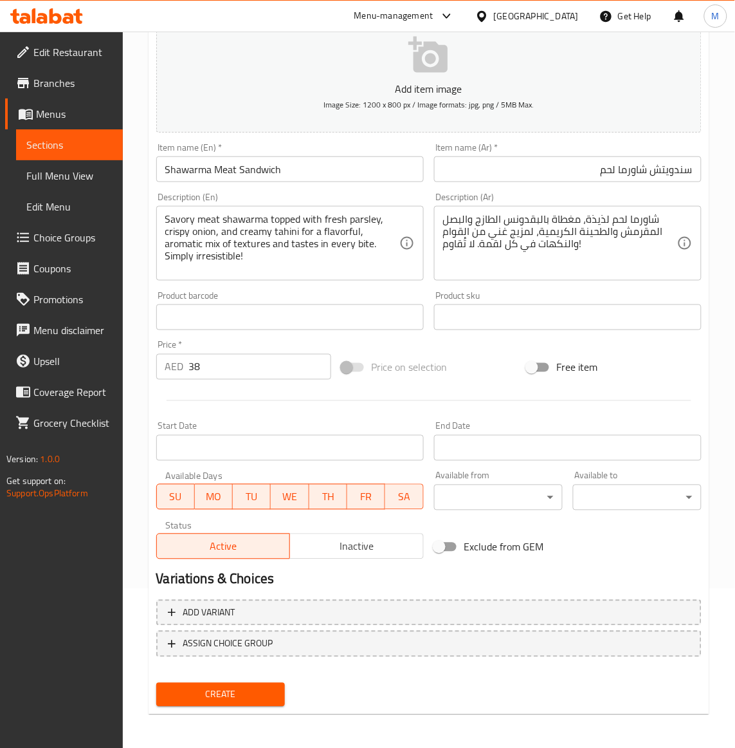
click at [643, 558] on div "Add item image Image Size: 1200 x 800 px / Image formats: jpg, png / 5MB Max. I…" at bounding box center [429, 287] width 556 height 555
click at [223, 692] on span "Create" at bounding box center [221, 694] width 108 height 16
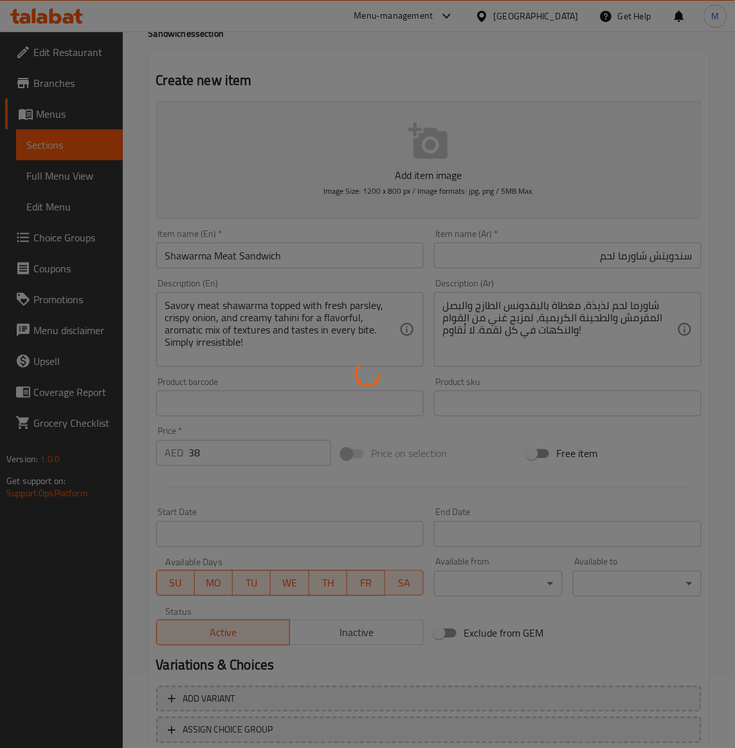
scroll to position [0, 0]
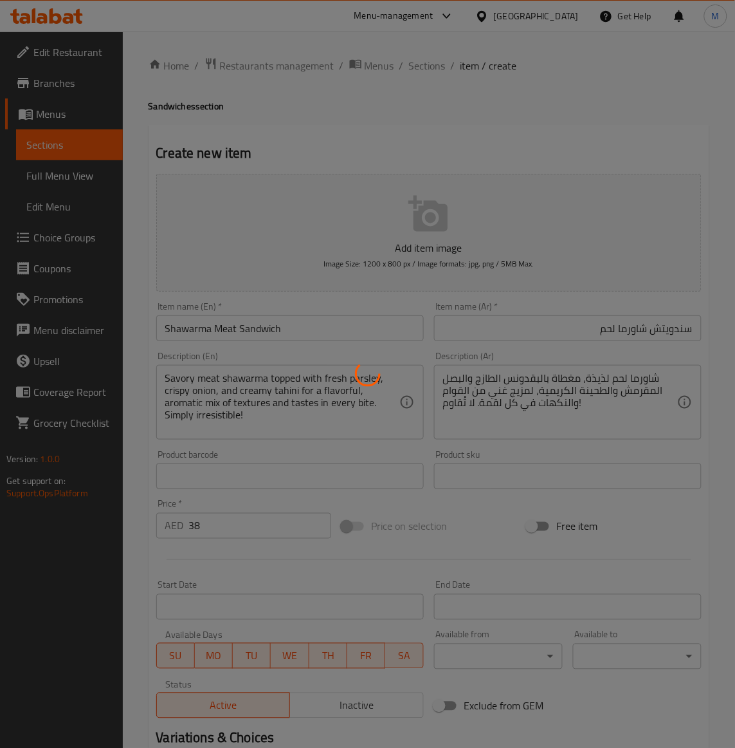
click at [254, 333] on div at bounding box center [367, 374] width 735 height 748
click at [443, 136] on div at bounding box center [367, 374] width 735 height 748
type input "0"
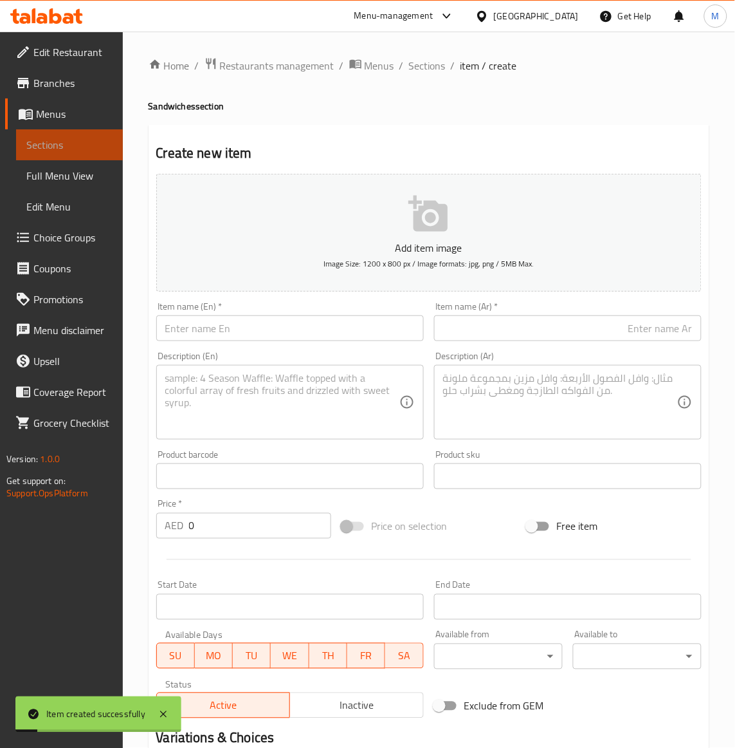
click at [71, 154] on link "Sections" at bounding box center [69, 144] width 107 height 31
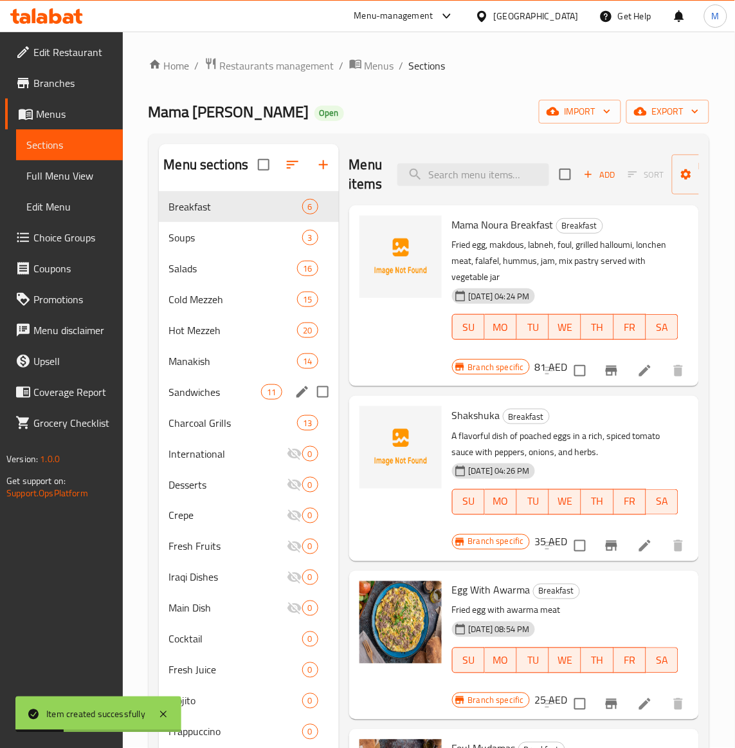
click at [214, 400] on div "Sandwiches 11" at bounding box center [249, 391] width 180 height 31
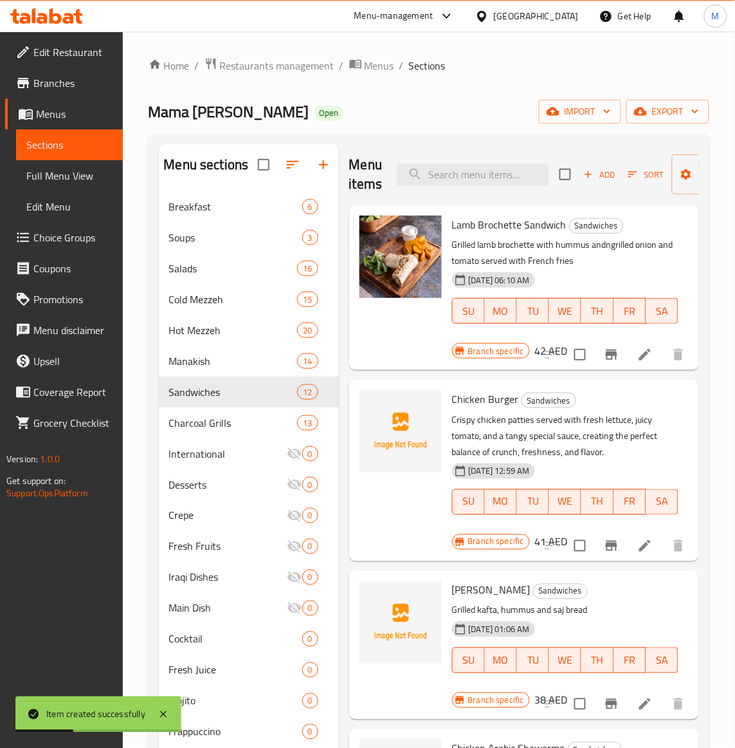
click at [640, 439] on p "Crispy chicken patties served with fresh lettuce, juicy tomato, and a tangy spe…" at bounding box center [565, 436] width 226 height 48
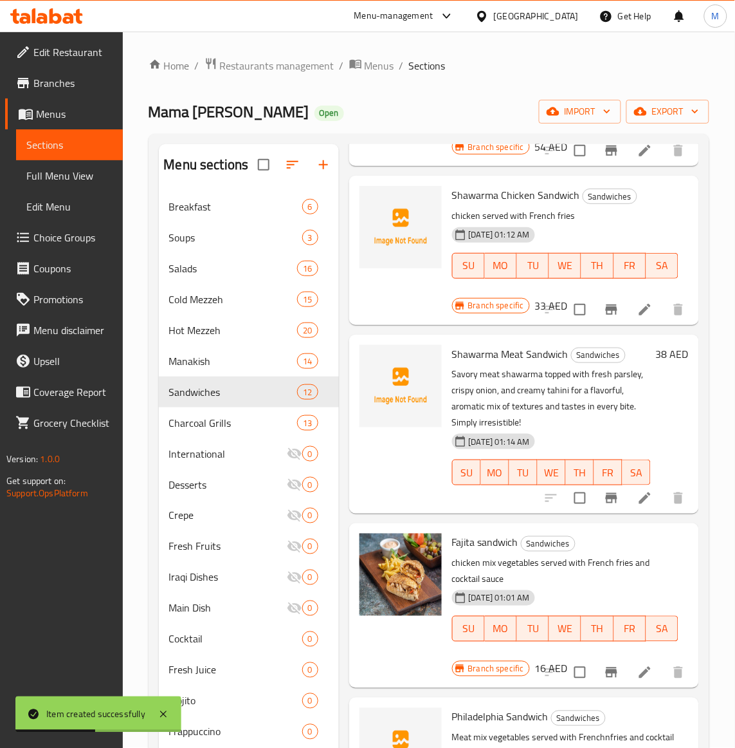
scroll to position [904, 0]
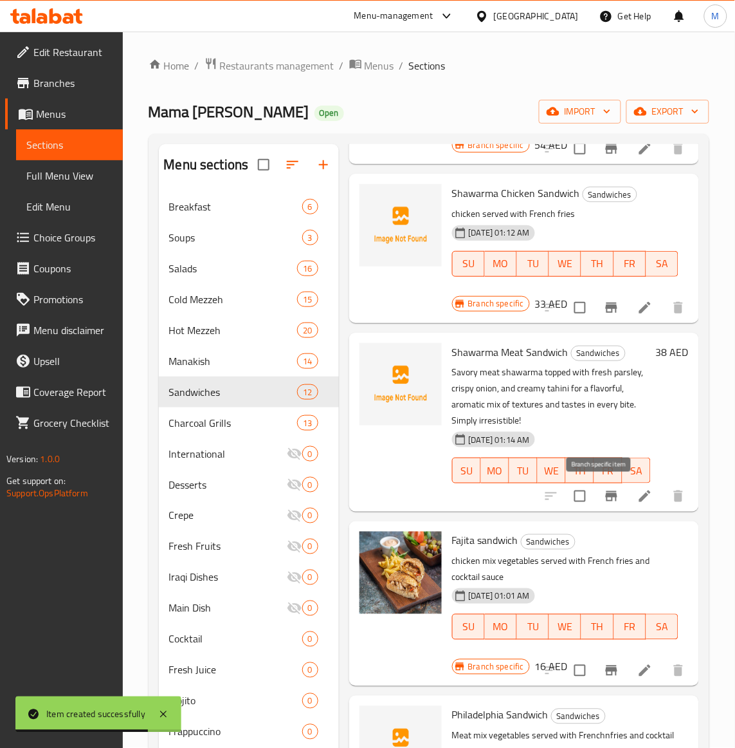
click at [606, 494] on icon "Branch-specific-item" at bounding box center [612, 496] width 12 height 10
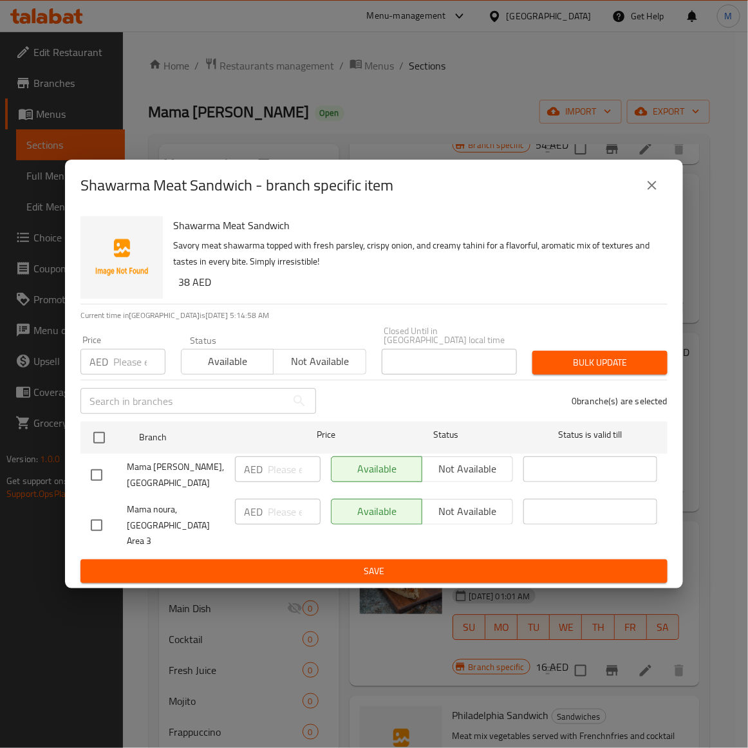
click at [100, 531] on input "checkbox" at bounding box center [96, 524] width 27 height 27
checkbox input "true"
click at [336, 367] on span "Not available" at bounding box center [320, 361] width 82 height 19
click at [605, 371] on span "Bulk update" at bounding box center [599, 362] width 115 height 16
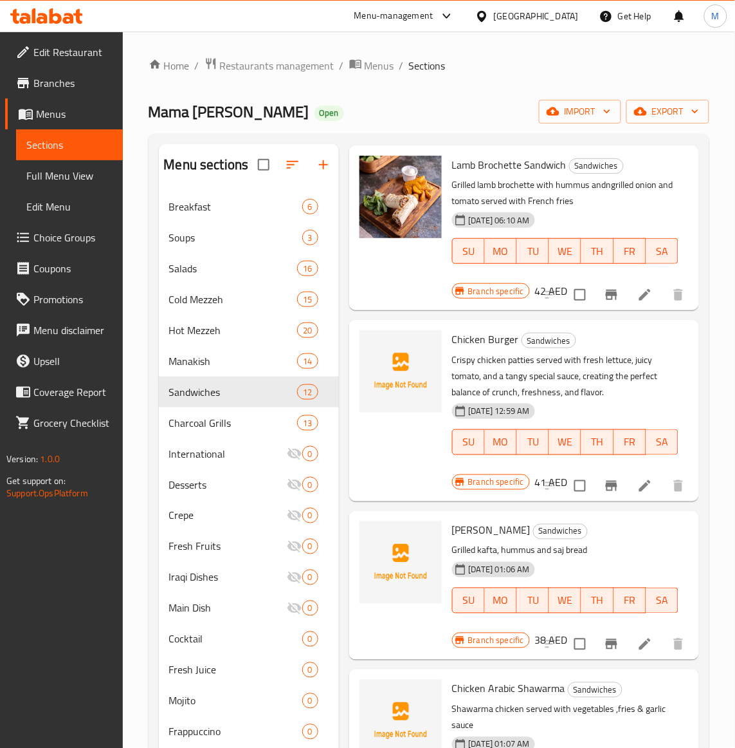
scroll to position [0, 0]
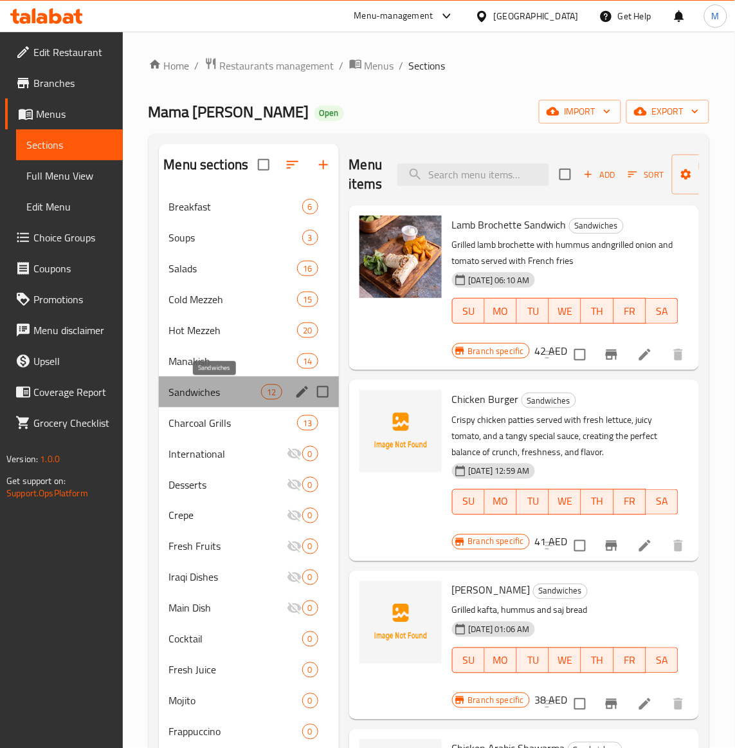
click at [206, 396] on span "Sandwiches" at bounding box center [215, 391] width 93 height 15
click at [632, 448] on p "Crispy chicken patties served with fresh lettuce, juicy tomato, and a tangy spe…" at bounding box center [565, 436] width 226 height 48
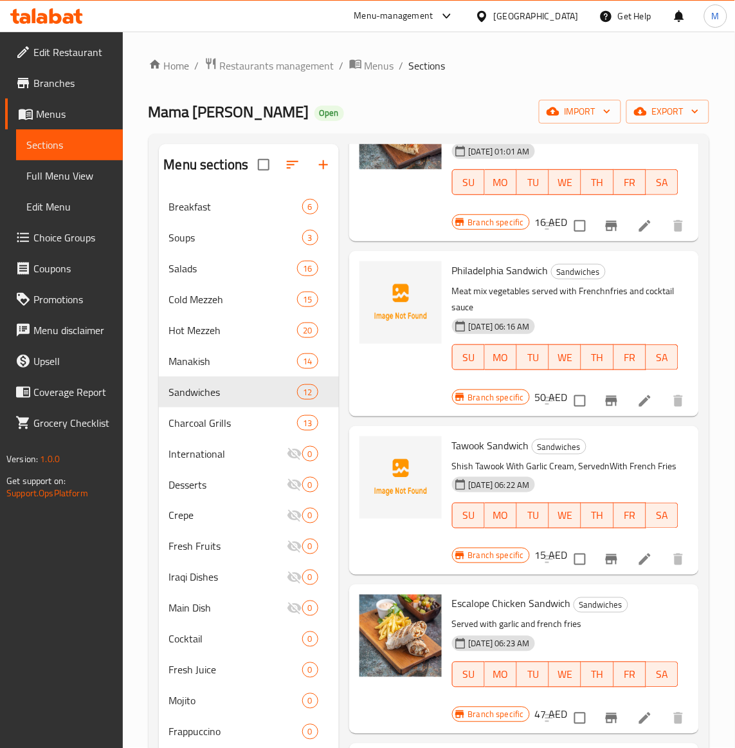
scroll to position [1378, 0]
click at [609, 551] on button "Branch-specific-item" at bounding box center [611, 559] width 31 height 31
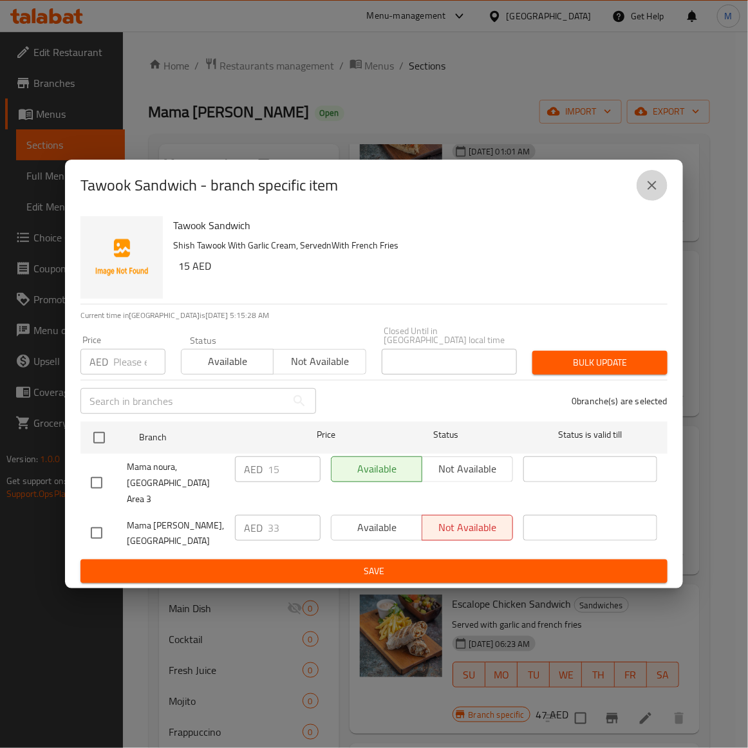
click at [654, 193] on icon "close" at bounding box center [651, 185] width 15 height 15
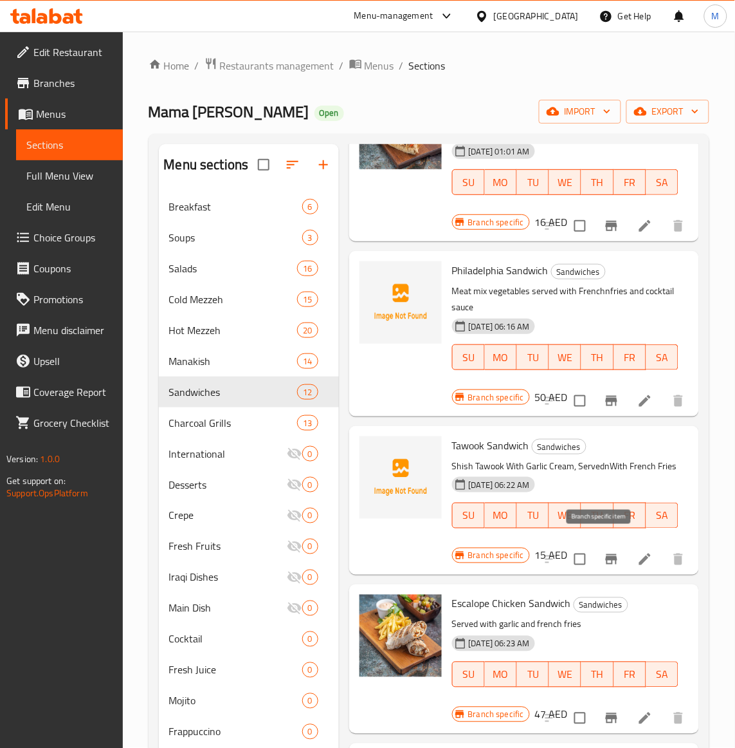
click at [606, 554] on icon "Branch-specific-item" at bounding box center [612, 559] width 12 height 10
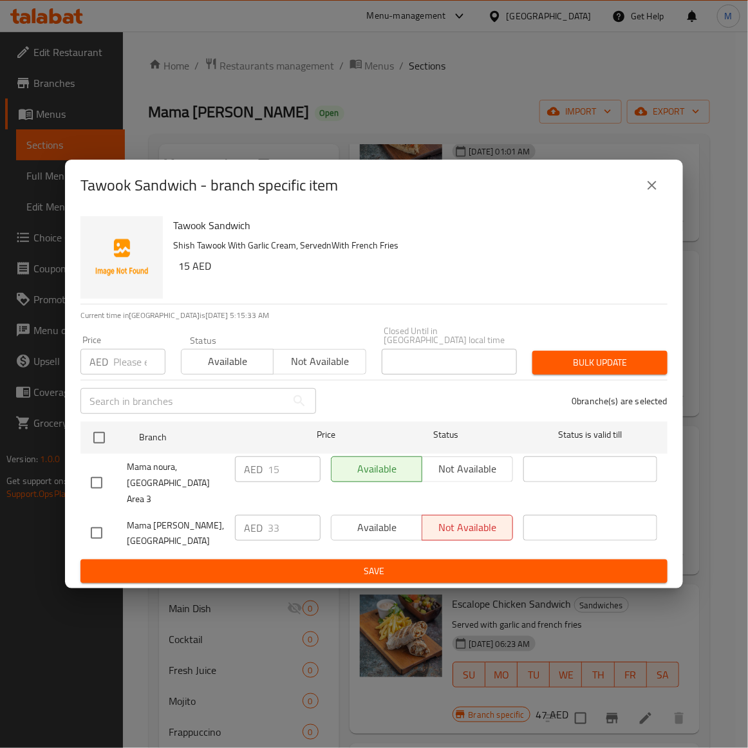
click at [90, 523] on input "checkbox" at bounding box center [96, 532] width 27 height 27
checkbox input "true"
click at [126, 365] on input "number" at bounding box center [139, 362] width 52 height 26
paste input "33"
type input "33"
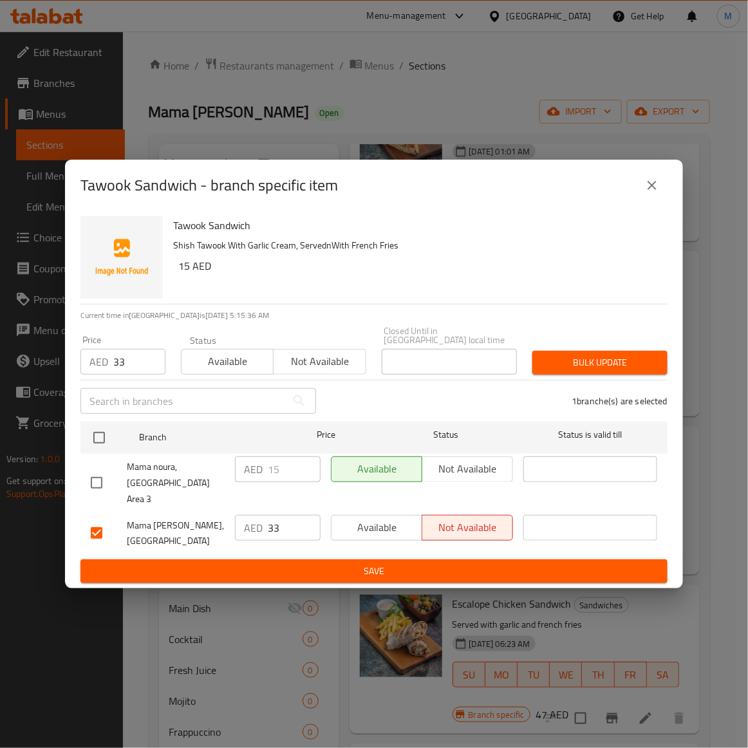
click at [470, 275] on h6 "15 AED" at bounding box center [417, 266] width 479 height 18
click at [412, 251] on p "Shish Tawook With Garlic Cream, ServednWith French Fries" at bounding box center [415, 245] width 484 height 16
click at [609, 371] on span "Bulk update" at bounding box center [599, 362] width 115 height 16
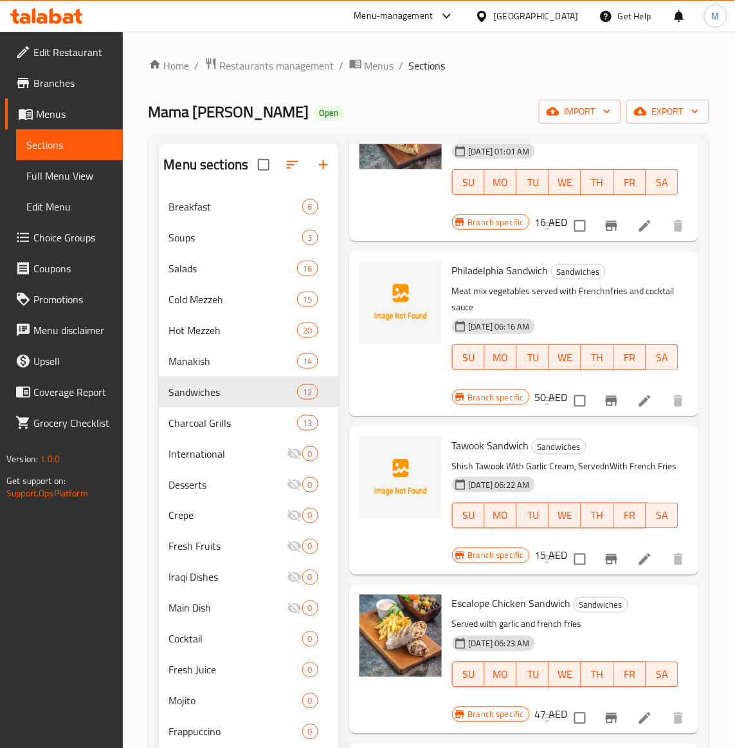
click at [614, 458] on p "Shish Tawook With Garlic Cream, ServednWith French Fries" at bounding box center [565, 466] width 226 height 16
click at [618, 458] on p "Shish Tawook With Garlic Cream, ServednWith French Fries" at bounding box center [565, 466] width 226 height 16
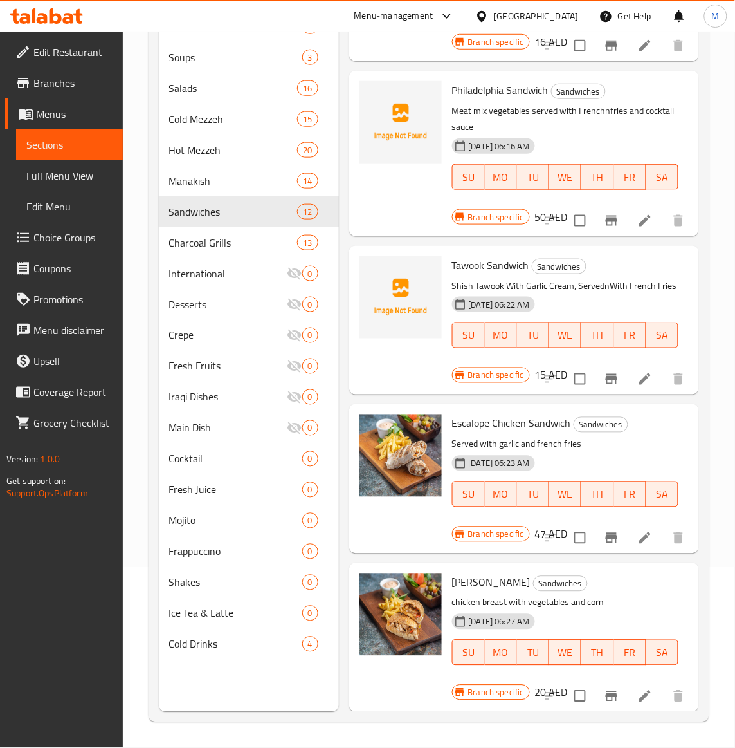
scroll to position [0, 0]
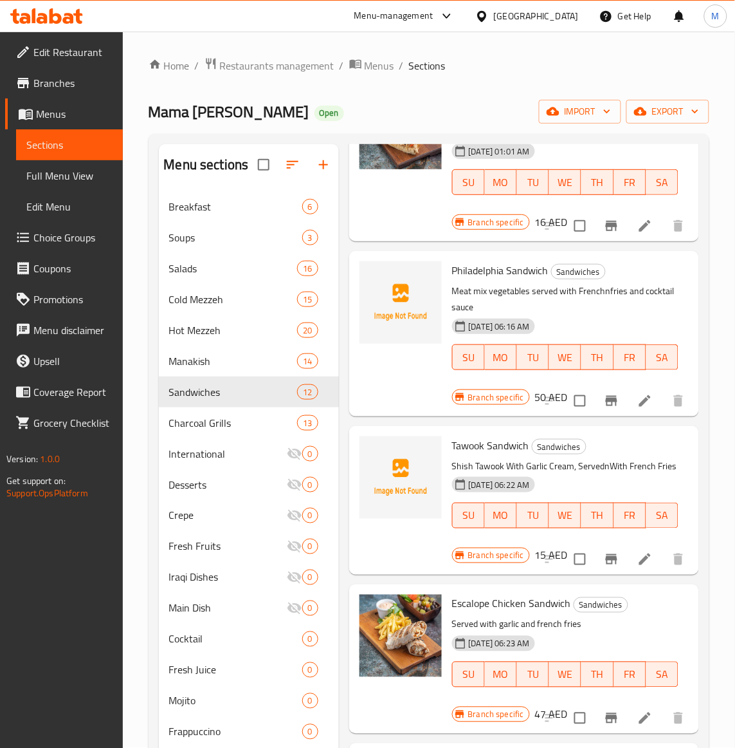
click at [590, 458] on p "Shish Tawook With Garlic Cream, ServednWith French Fries" at bounding box center [565, 466] width 226 height 16
click at [664, 472] on div "[DATE] 06:22 AM SU MO TU WE TH FR SA" at bounding box center [565, 506] width 237 height 69
click at [593, 472] on div "[DATE] 06:22 AM SU MO TU WE TH FR SA" at bounding box center [565, 506] width 237 height 69
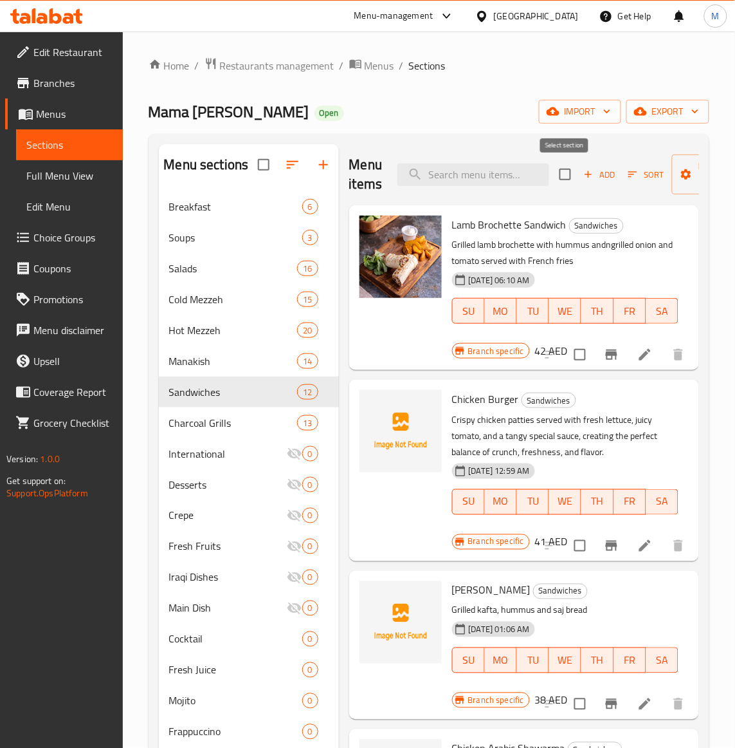
drag, startPoint x: 568, startPoint y: 178, endPoint x: 639, endPoint y: 178, distance: 70.8
click at [568, 178] on input "checkbox" at bounding box center [565, 174] width 27 height 27
checkbox input "true"
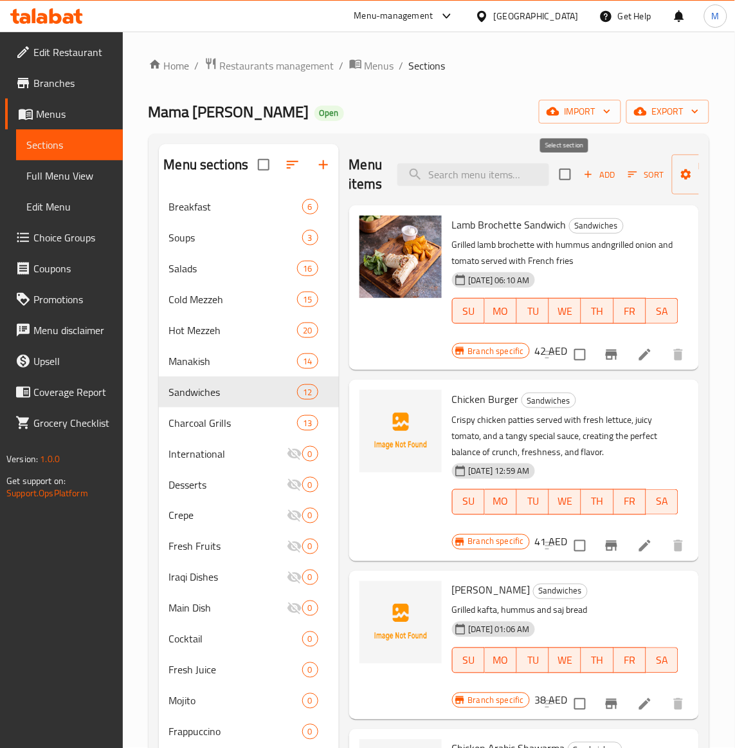
checkbox input "true"
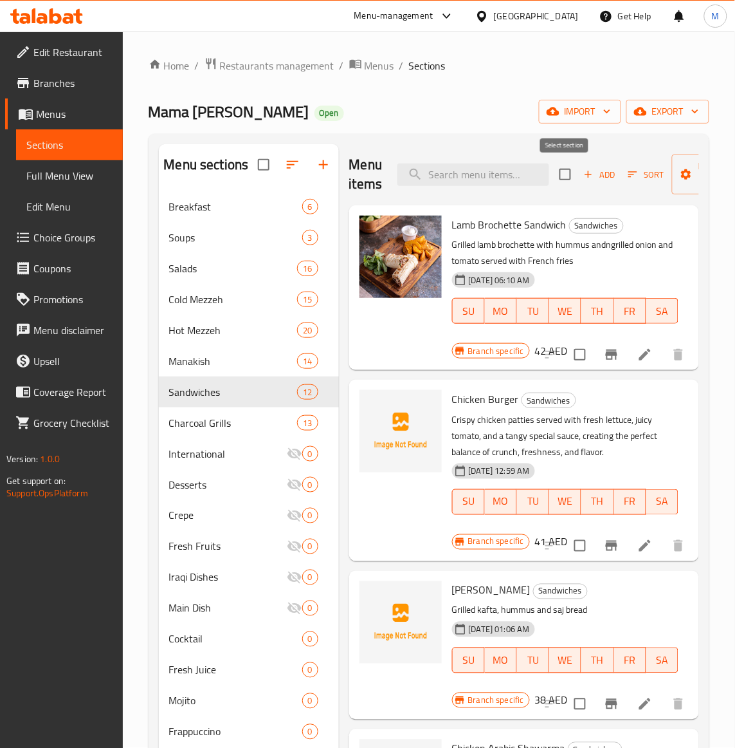
checkbox input "true"
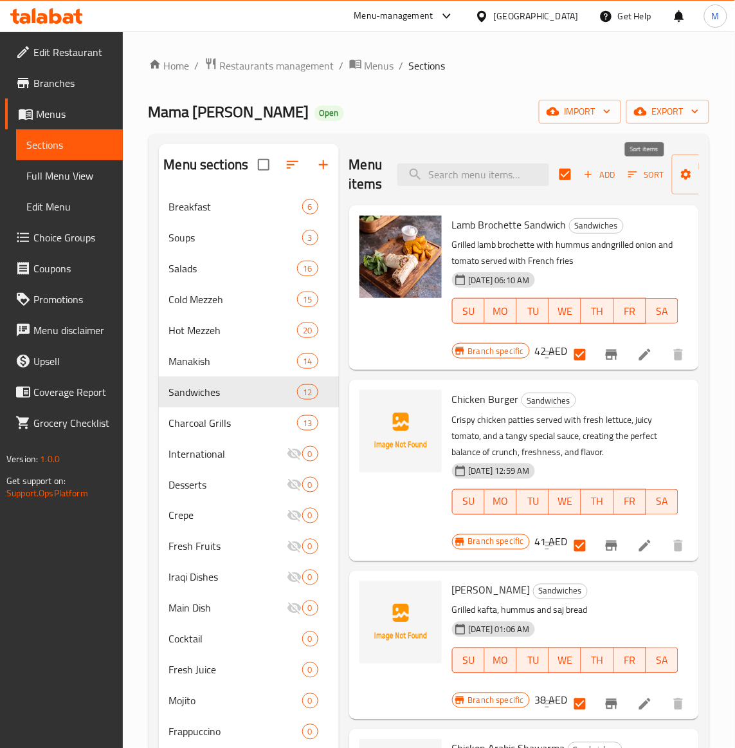
click at [648, 176] on span "Sort" at bounding box center [646, 174] width 35 height 15
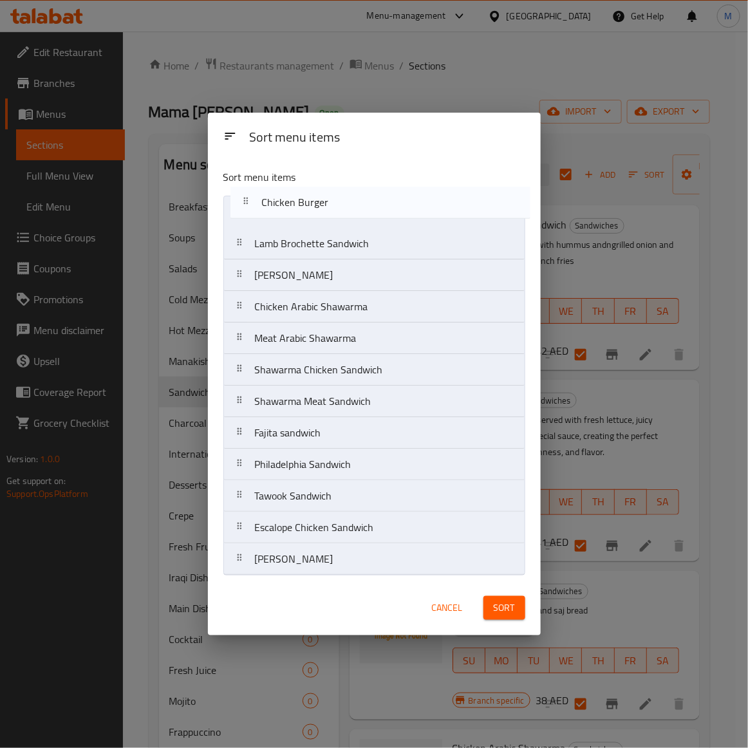
drag, startPoint x: 314, startPoint y: 248, endPoint x: 320, endPoint y: 198, distance: 50.5
click at [320, 198] on nav "Lamb Brochette Sandwich Chicken Burger Kafta Sandwish Chicken Arabic Shawarma M…" at bounding box center [374, 386] width 302 height 380
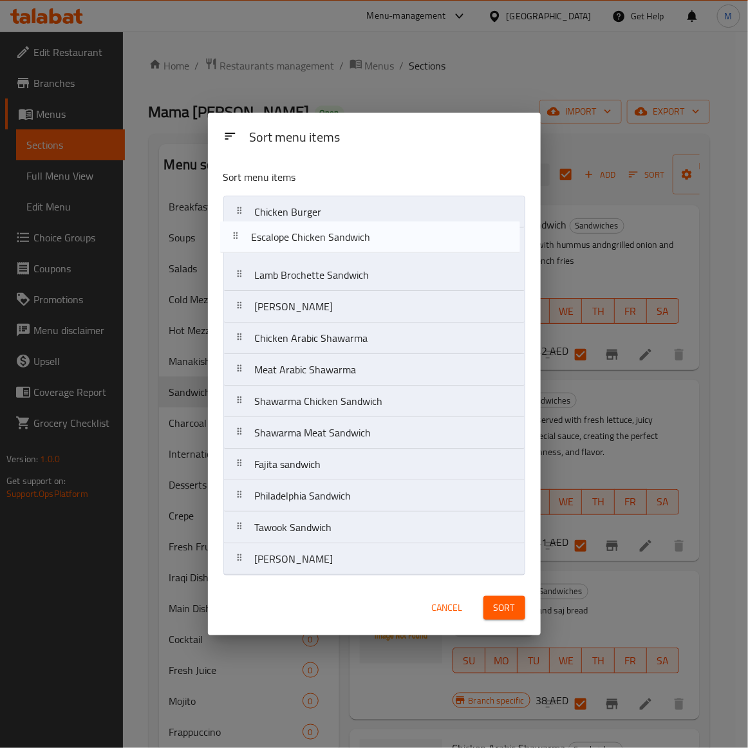
drag, startPoint x: 313, startPoint y: 539, endPoint x: 309, endPoint y: 243, distance: 295.9
click at [309, 243] on nav "Chicken Burger Lamb Brochette Sandwich Kafta Sandwish Chicken Arabic Shawarma M…" at bounding box center [374, 386] width 302 height 380
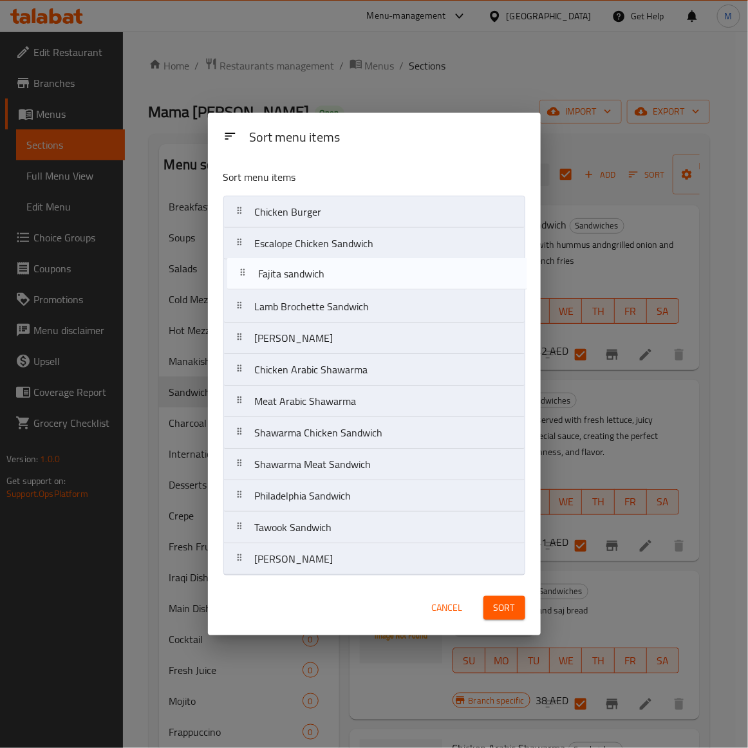
drag, startPoint x: 306, startPoint y: 473, endPoint x: 309, endPoint y: 279, distance: 194.9
click at [309, 279] on nav "Chicken Burger Escalope Chicken Sandwich Lamb Brochette Sandwich Kafta Sandwish…" at bounding box center [374, 386] width 302 height 380
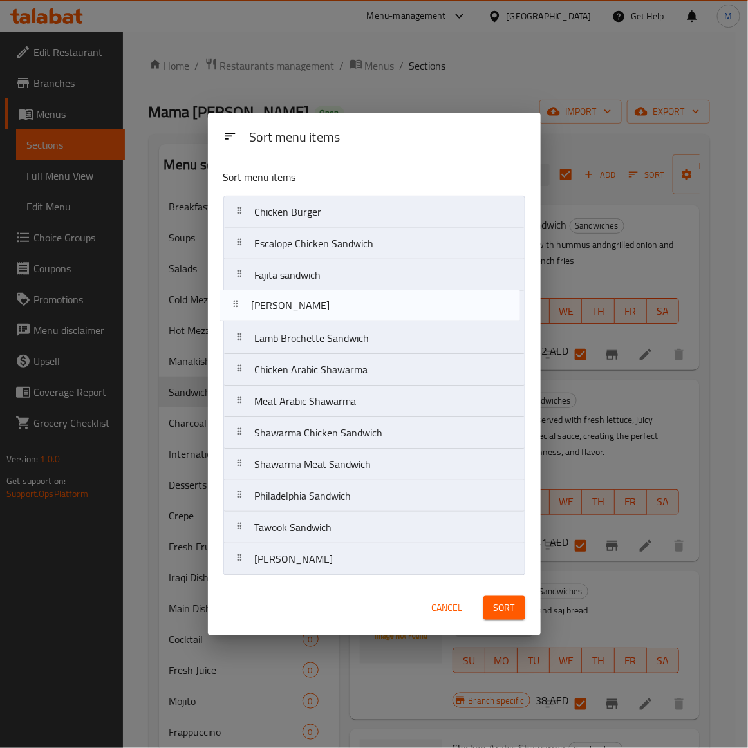
drag, startPoint x: 313, startPoint y: 338, endPoint x: 306, endPoint y: 302, distance: 36.6
click at [306, 302] on nav "Chicken Burger Escalope Chicken Sandwich Fajita sandwich Lamb Brochette Sandwic…" at bounding box center [374, 386] width 302 height 380
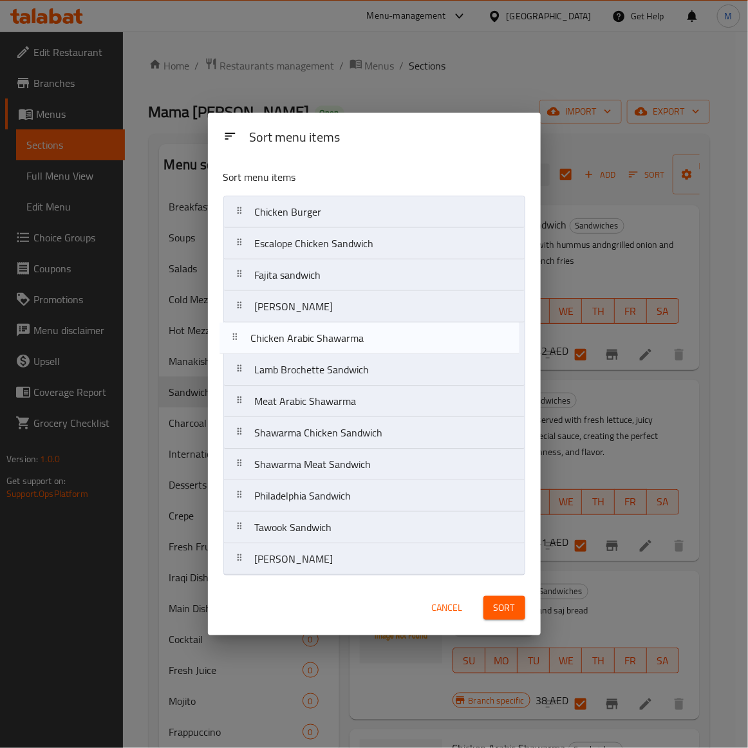
drag, startPoint x: 311, startPoint y: 383, endPoint x: 306, endPoint y: 346, distance: 37.0
click at [306, 346] on nav "Chicken Burger Escalope Chicken Sandwich Fajita sandwich Kafta Sandwish Lamb Br…" at bounding box center [374, 386] width 302 height 380
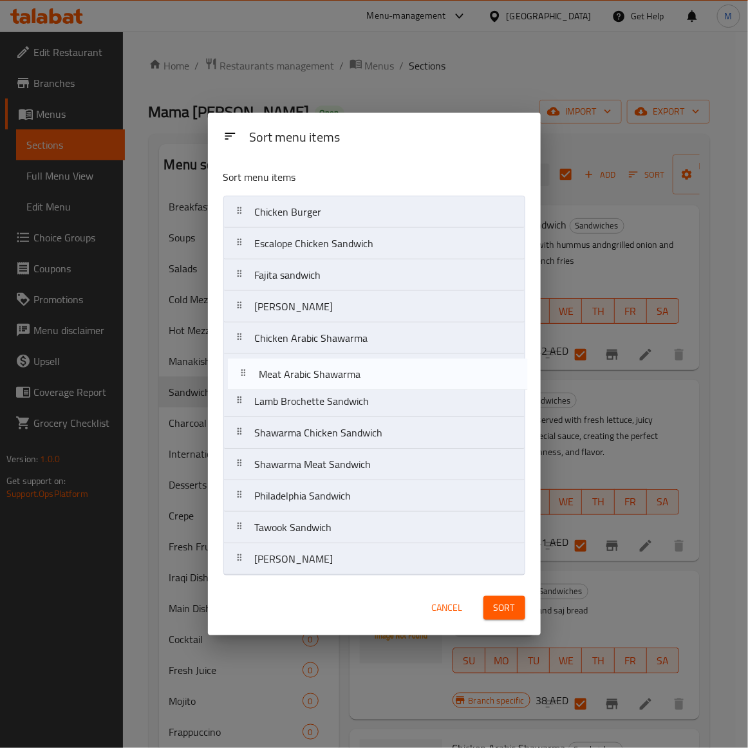
drag, startPoint x: 304, startPoint y: 412, endPoint x: 308, endPoint y: 380, distance: 32.4
click at [308, 380] on nav "Chicken Burger Escalope Chicken Sandwich Fajita sandwich Kafta Sandwish Chicken…" at bounding box center [374, 386] width 302 height 380
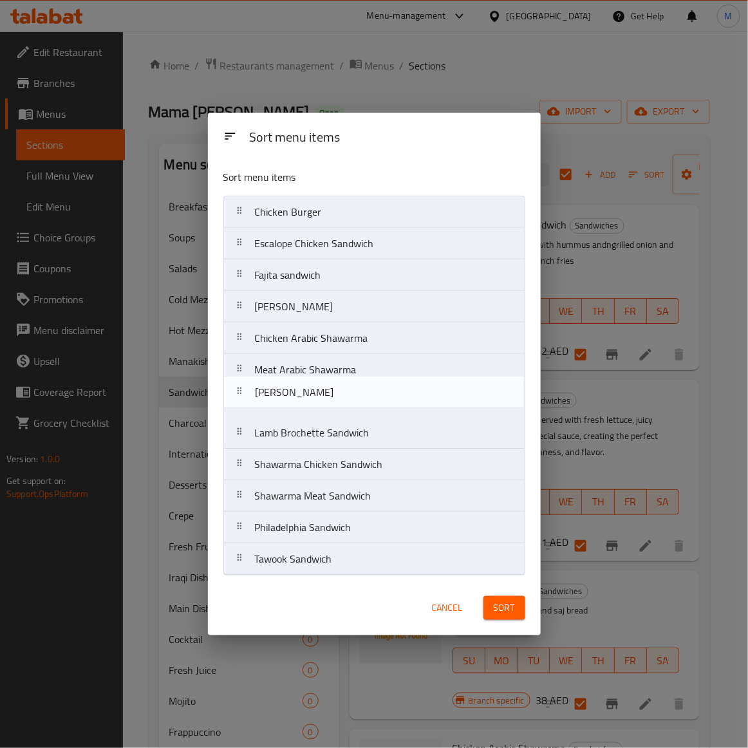
drag, startPoint x: 308, startPoint y: 565, endPoint x: 308, endPoint y: 393, distance: 171.8
click at [308, 393] on nav "Chicken Burger Escalope Chicken Sandwich Fajita sandwich Kafta Sandwish Chicken…" at bounding box center [374, 386] width 302 height 380
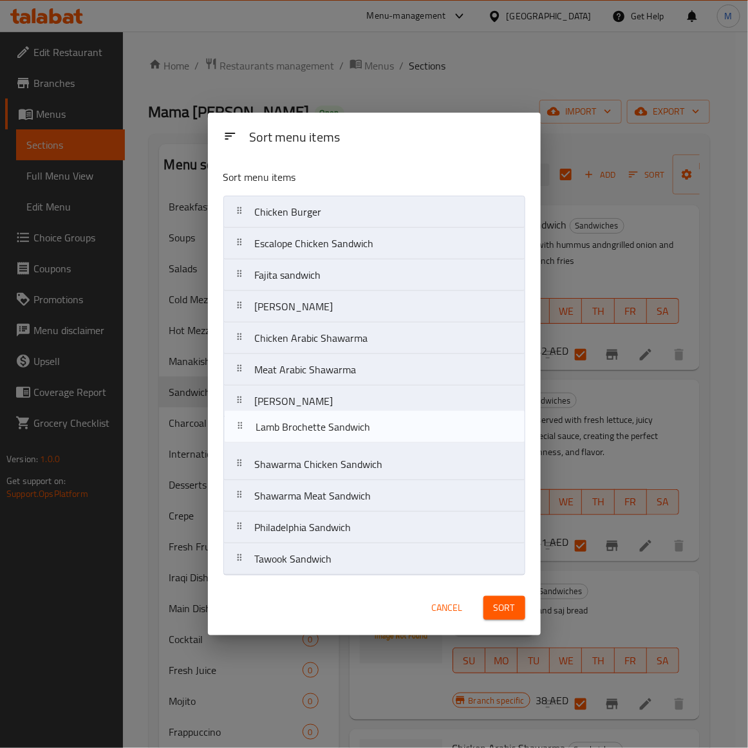
drag, startPoint x: 300, startPoint y: 436, endPoint x: 300, endPoint y: 426, distance: 9.7
click at [300, 426] on nav "Chicken Burger Escalope Chicken Sandwich Fajita sandwich Kafta Sandwish Chicken…" at bounding box center [374, 386] width 302 height 380
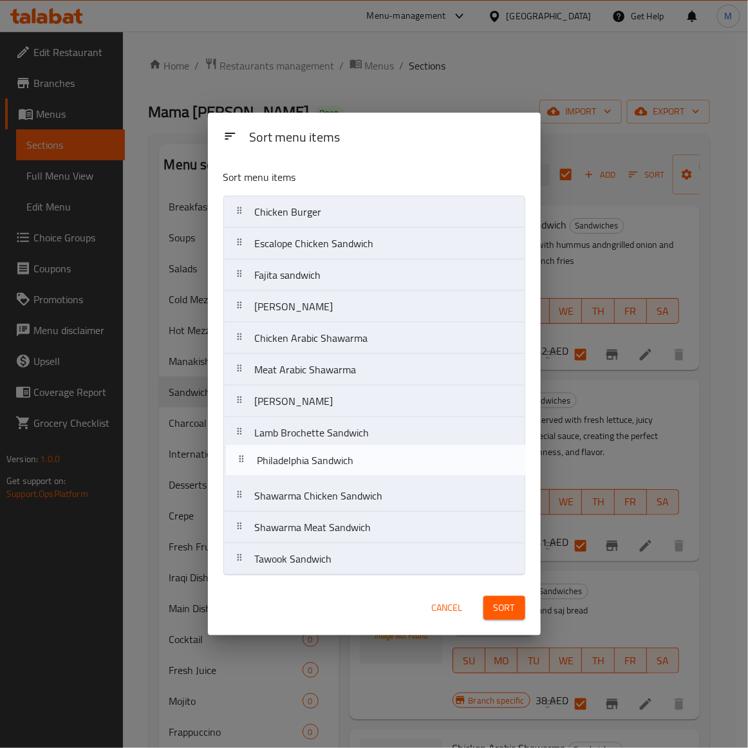
drag, startPoint x: 301, startPoint y: 531, endPoint x: 303, endPoint y: 459, distance: 72.1
click at [303, 459] on nav "Chicken Burger Escalope Chicken Sandwich Fajita sandwich Kafta Sandwish Chicken…" at bounding box center [374, 386] width 302 height 380
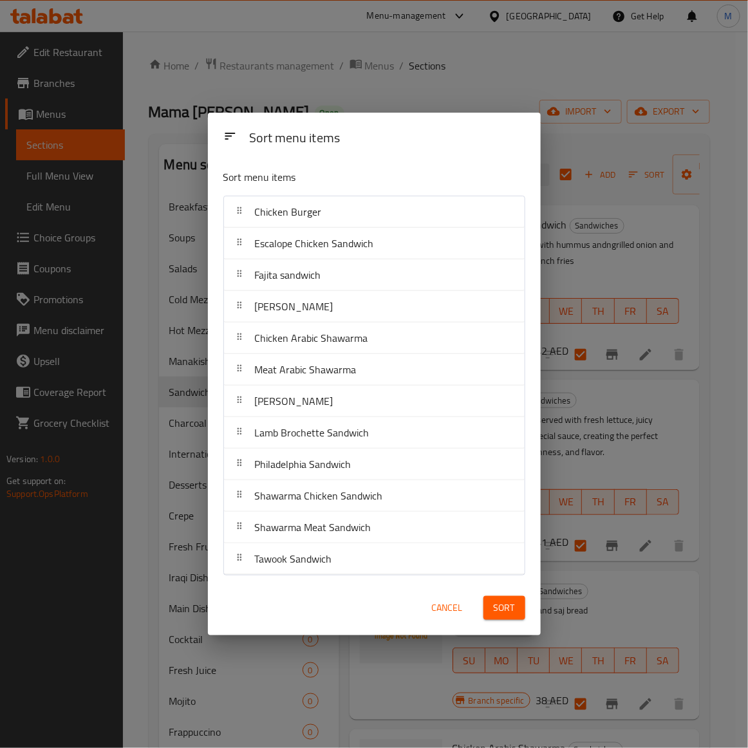
click at [513, 609] on span "Sort" at bounding box center [503, 608] width 21 height 16
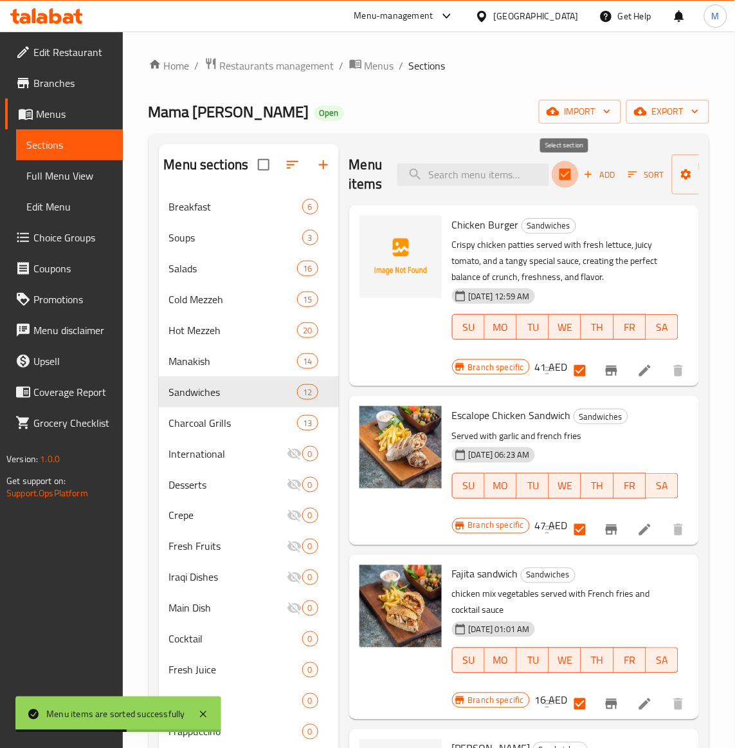
click at [573, 172] on input "checkbox" at bounding box center [565, 174] width 27 height 27
checkbox input "false"
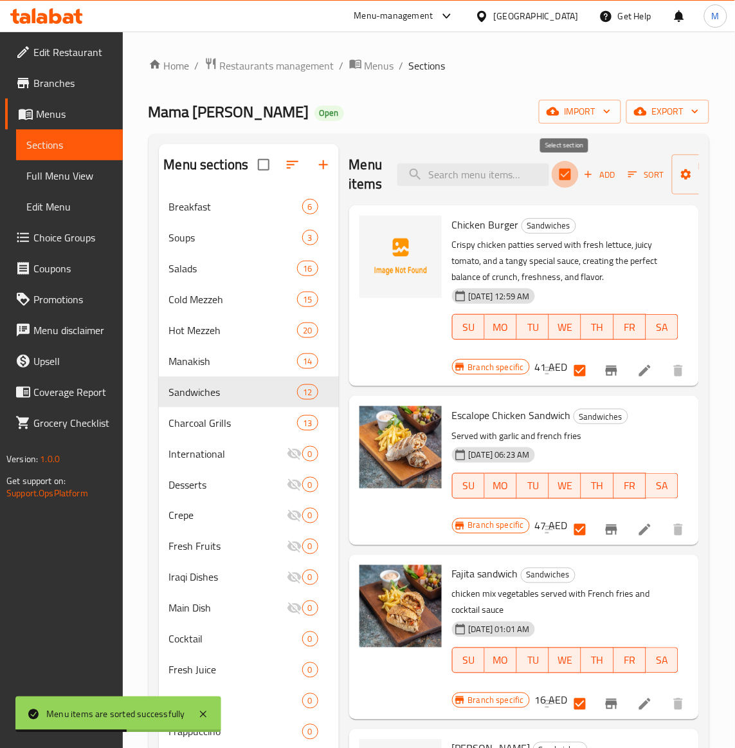
checkbox input "false"
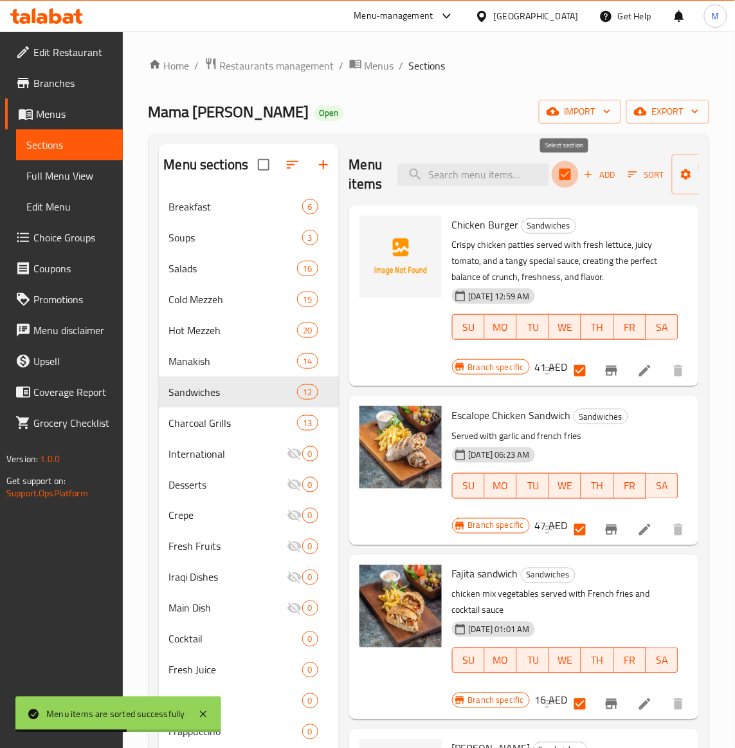
checkbox input "false"
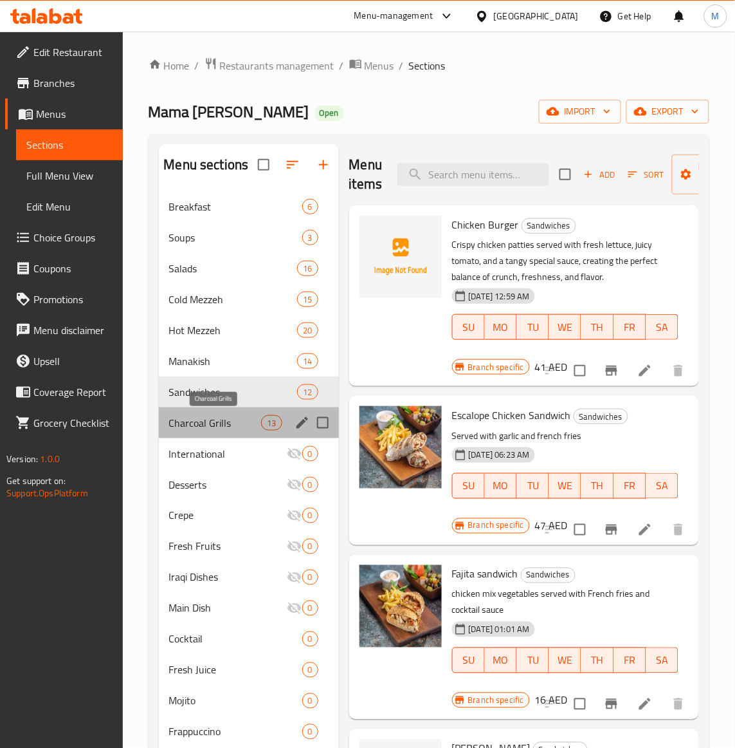
click at [203, 429] on span "Charcoal Grills" at bounding box center [215, 422] width 93 height 15
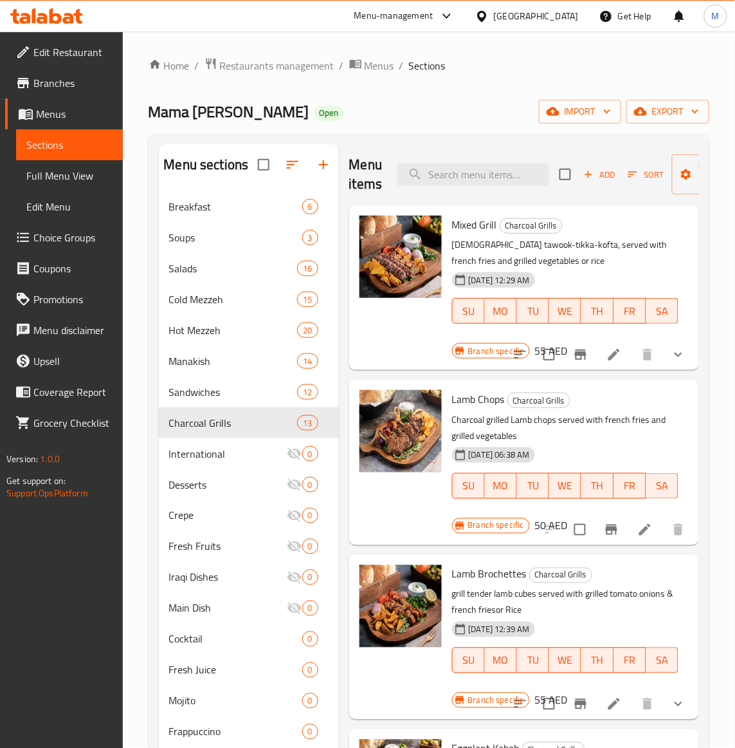
click at [472, 103] on div "Mama Noura Open import export" at bounding box center [429, 112] width 561 height 24
click at [205, 427] on span "Charcoal Grills" at bounding box center [215, 422] width 93 height 15
click at [629, 434] on p "Charcoal grilled Lamb chops served with french fries and grilled vegetables" at bounding box center [565, 428] width 226 height 32
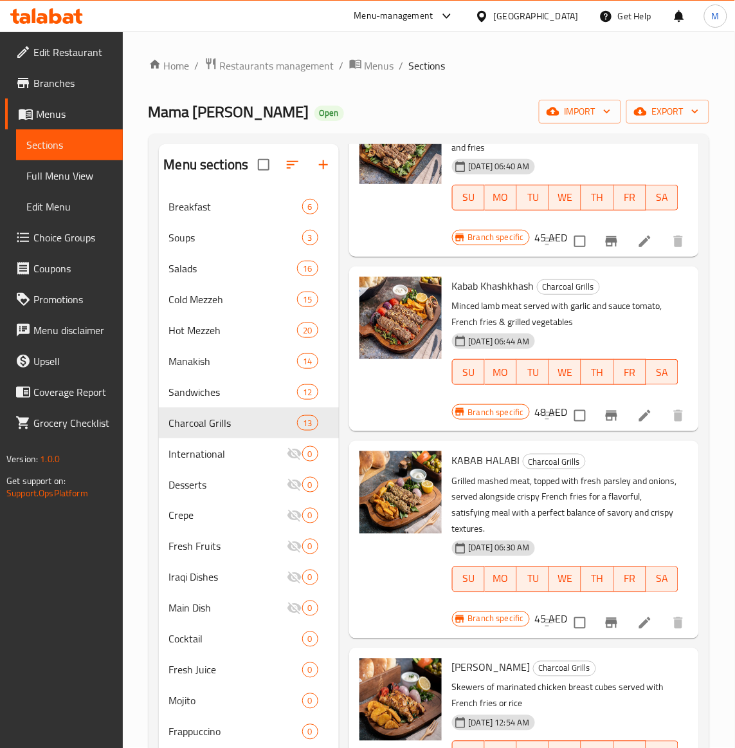
scroll to position [643, 0]
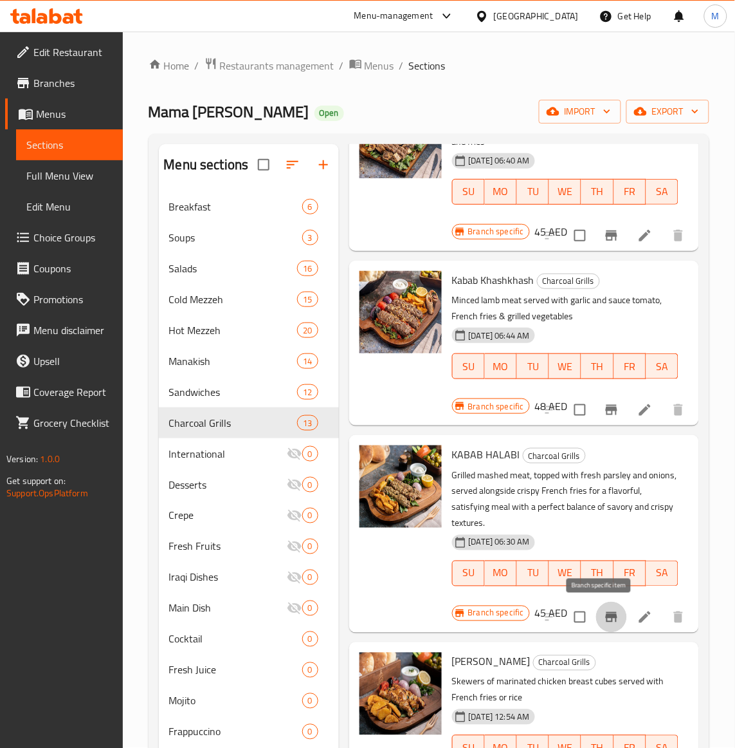
click at [606, 612] on icon "Branch-specific-item" at bounding box center [612, 617] width 12 height 10
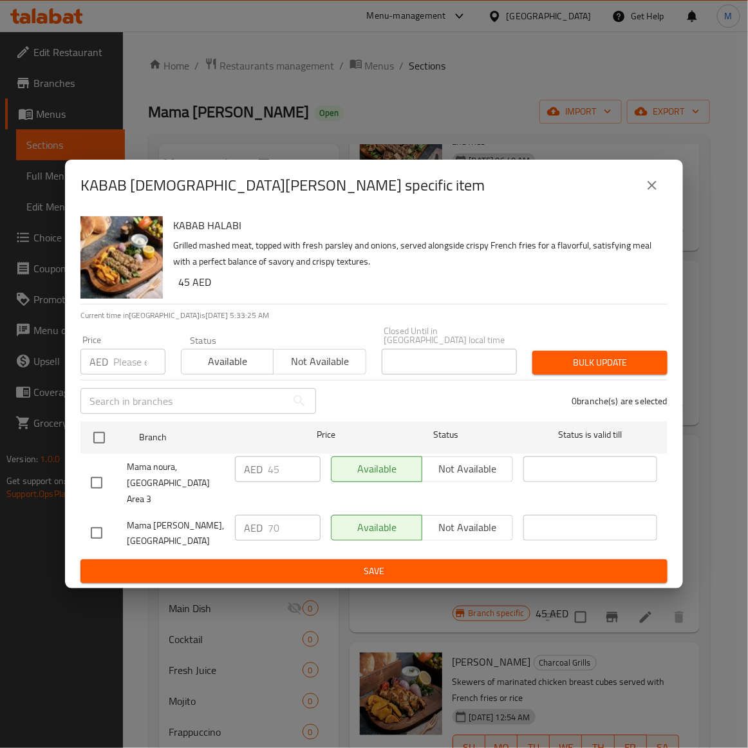
drag, startPoint x: 468, startPoint y: 284, endPoint x: 457, endPoint y: 289, distance: 12.1
click at [468, 284] on h6 "45 AED" at bounding box center [417, 282] width 479 height 18
click at [120, 370] on input "number" at bounding box center [139, 362] width 52 height 26
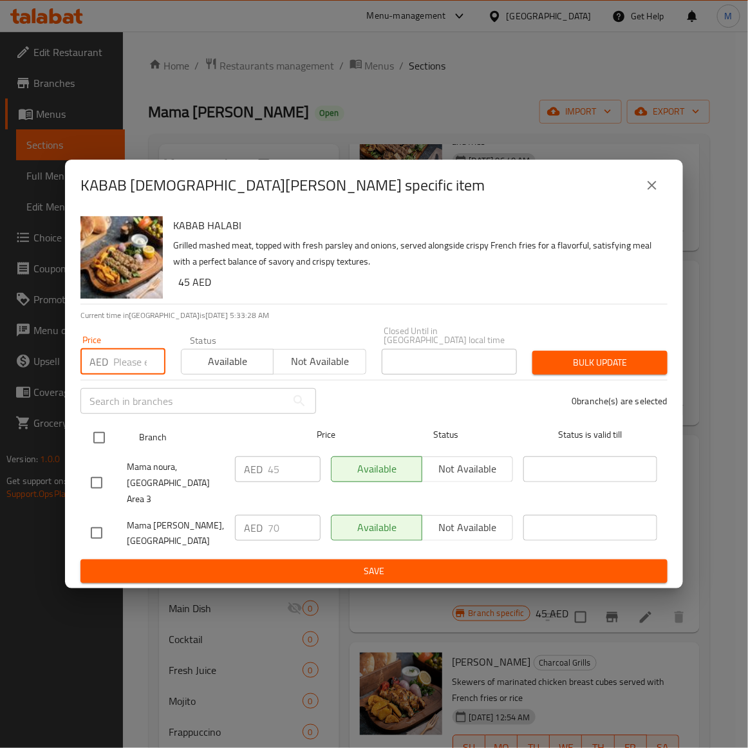
paste input "70"
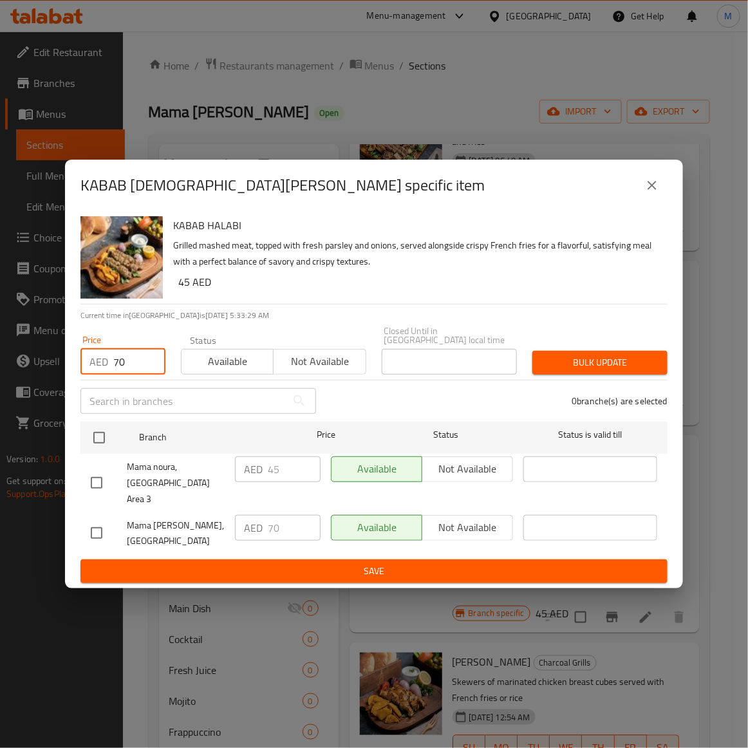
type input "70"
click at [96, 481] on input "checkbox" at bounding box center [96, 482] width 27 height 27
click at [92, 486] on input "checkbox" at bounding box center [96, 482] width 27 height 27
checkbox input "false"
drag, startPoint x: 98, startPoint y: 523, endPoint x: 299, endPoint y: 506, distance: 202.1
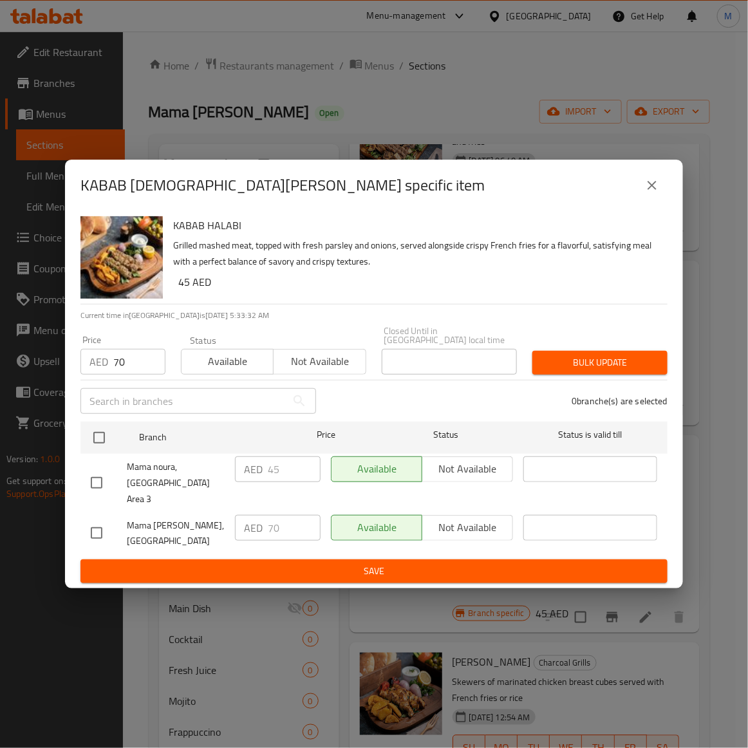
click at [104, 524] on input "checkbox" at bounding box center [96, 532] width 27 height 27
checkbox input "true"
click at [621, 374] on button "Bulk update" at bounding box center [599, 363] width 135 height 24
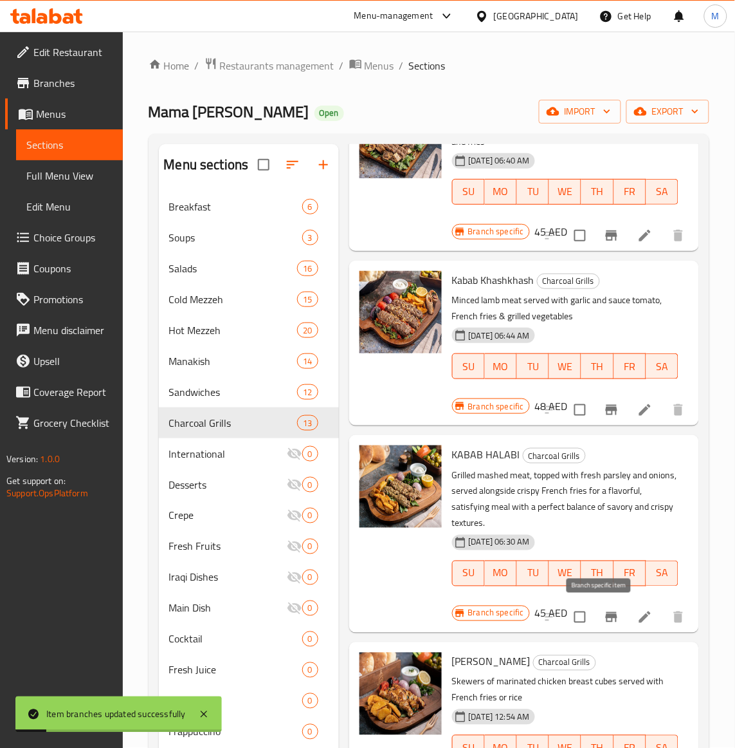
click at [604, 613] on icon "Branch-specific-item" at bounding box center [611, 616] width 15 height 15
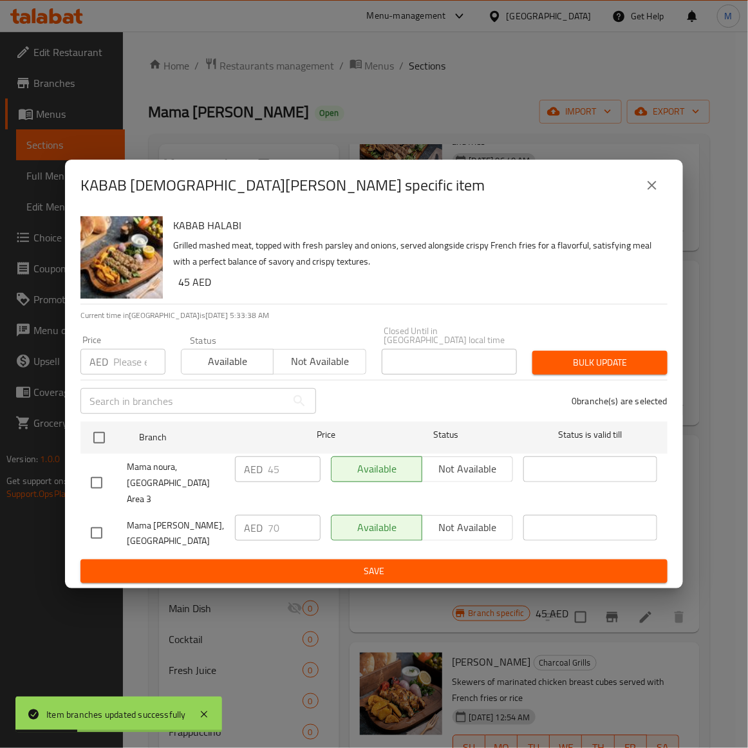
drag, startPoint x: 91, startPoint y: 481, endPoint x: 412, endPoint y: 374, distance: 338.1
click at [98, 479] on input "checkbox" at bounding box center [96, 482] width 27 height 27
checkbox input "true"
click at [336, 367] on span "Not available" at bounding box center [320, 361] width 82 height 19
click at [640, 363] on span "Bulk update" at bounding box center [599, 362] width 115 height 16
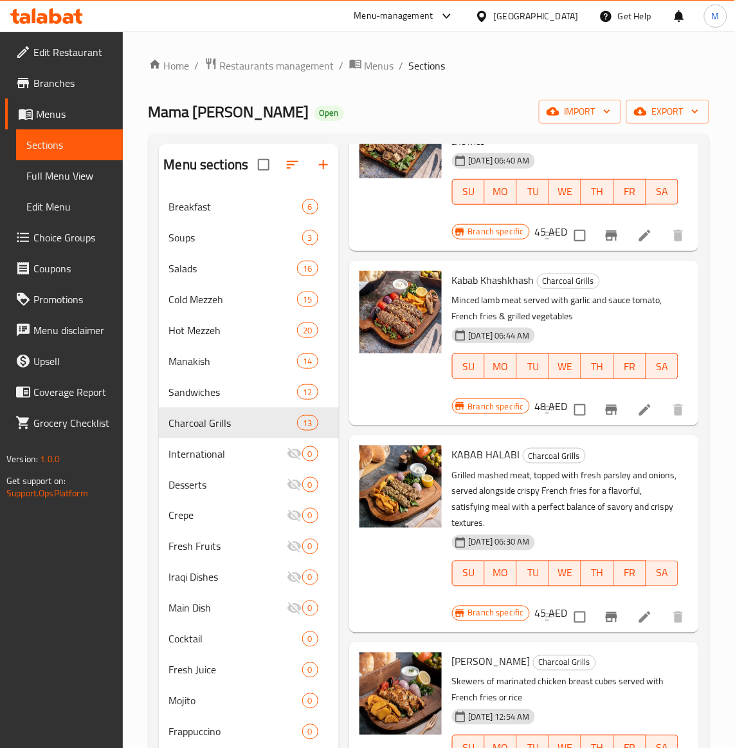
click at [611, 529] on div "[DATE] 06:30 AM SU MO TU WE TH FR SA" at bounding box center [565, 563] width 237 height 69
click at [599, 532] on div "[DATE] 06:30 AM SU MO TU WE TH FR SA" at bounding box center [565, 563] width 237 height 69
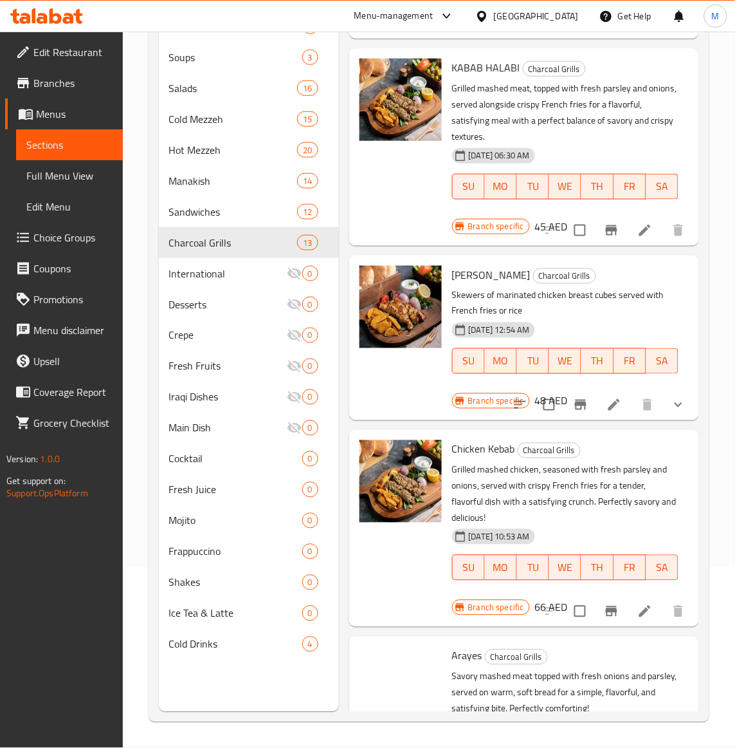
scroll to position [885, 0]
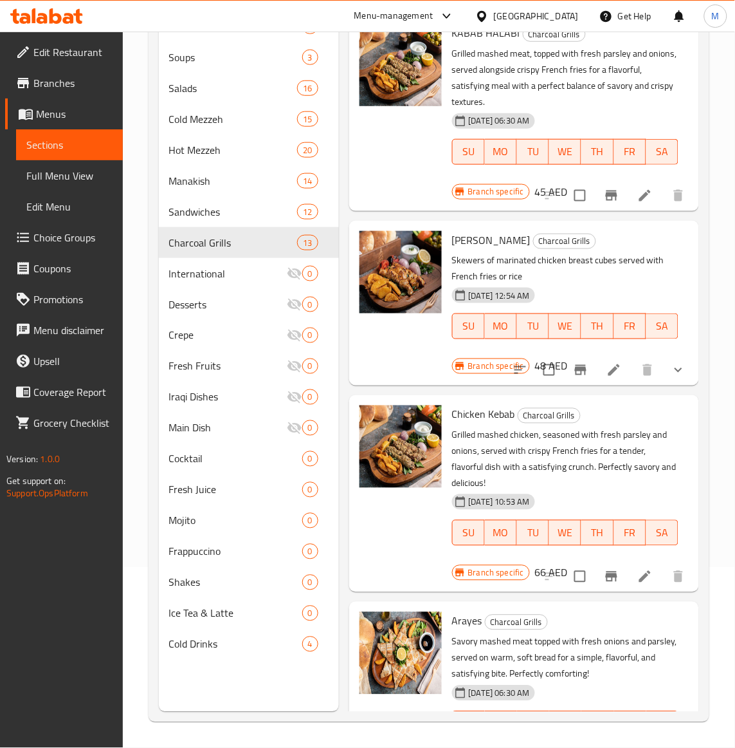
click at [606, 574] on icon "Branch-specific-item" at bounding box center [612, 576] width 12 height 10
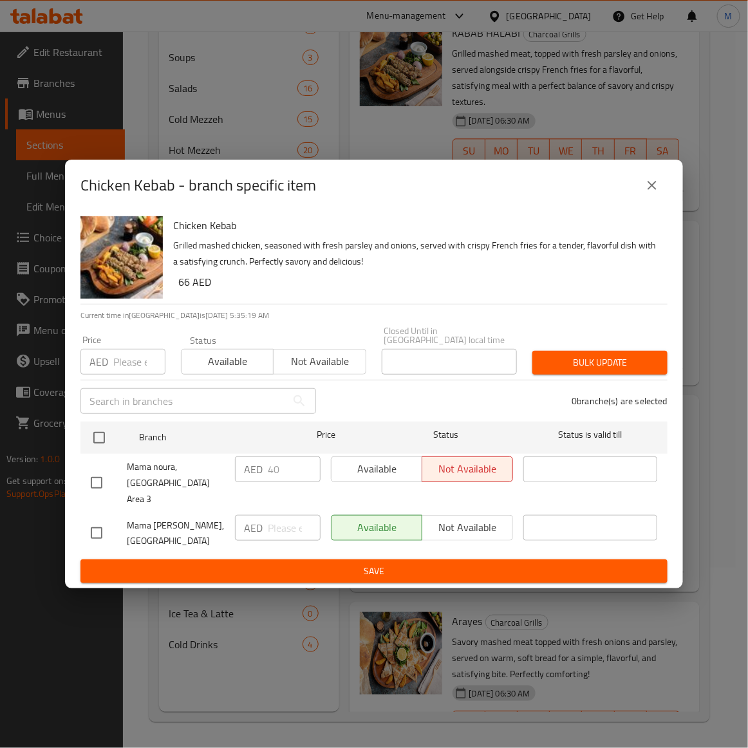
click at [129, 374] on input "number" at bounding box center [139, 362] width 52 height 26
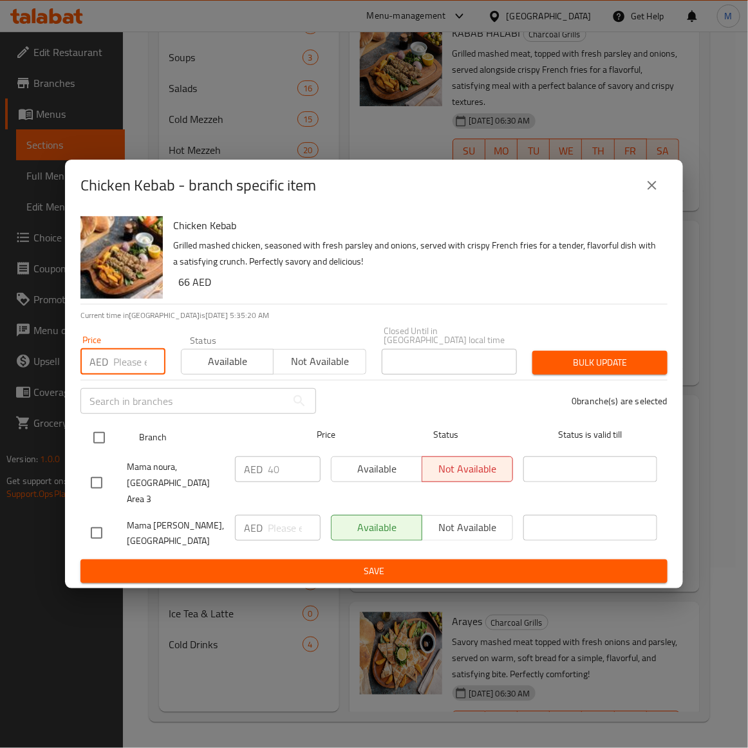
paste input "66"
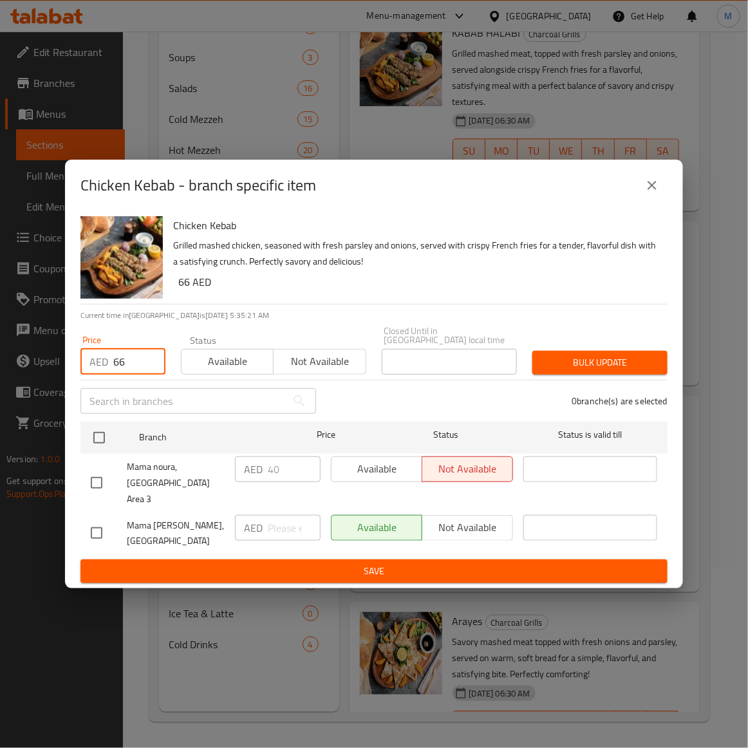
type input "66"
click at [98, 522] on input "checkbox" at bounding box center [96, 532] width 27 height 27
checkbox input "true"
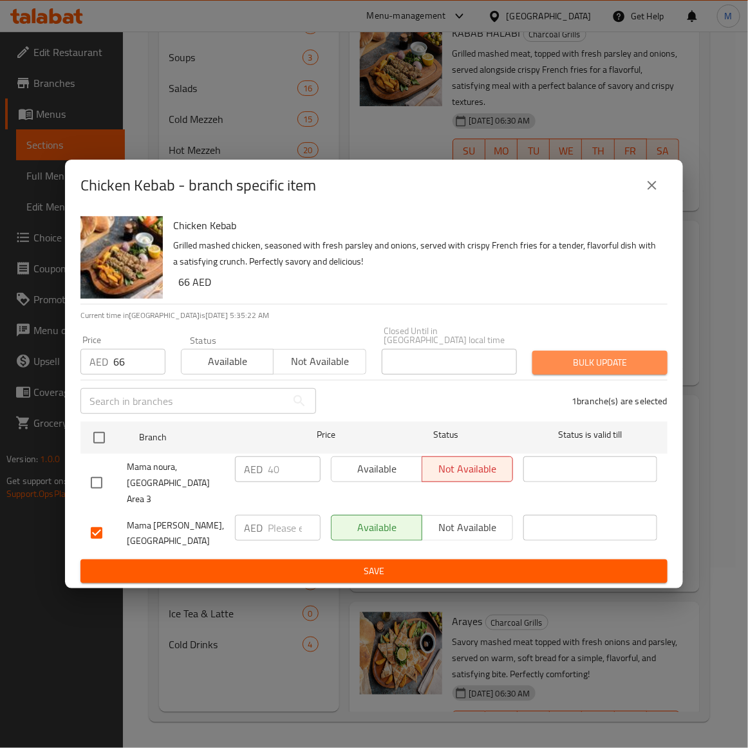
click at [629, 374] on button "Bulk update" at bounding box center [599, 363] width 135 height 24
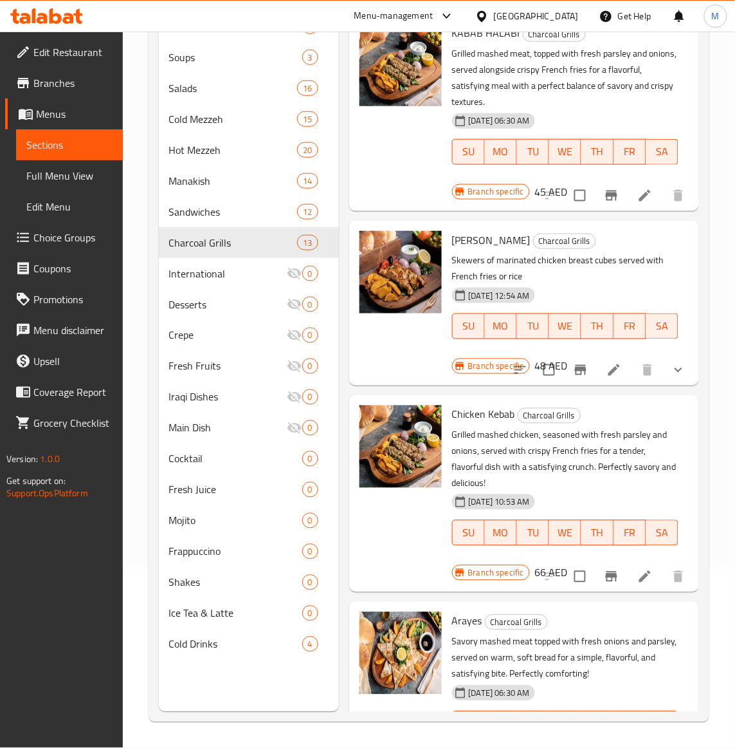
click at [603, 490] on div "[DATE] 10:53 AM SU MO TU WE TH FR SA" at bounding box center [565, 523] width 237 height 69
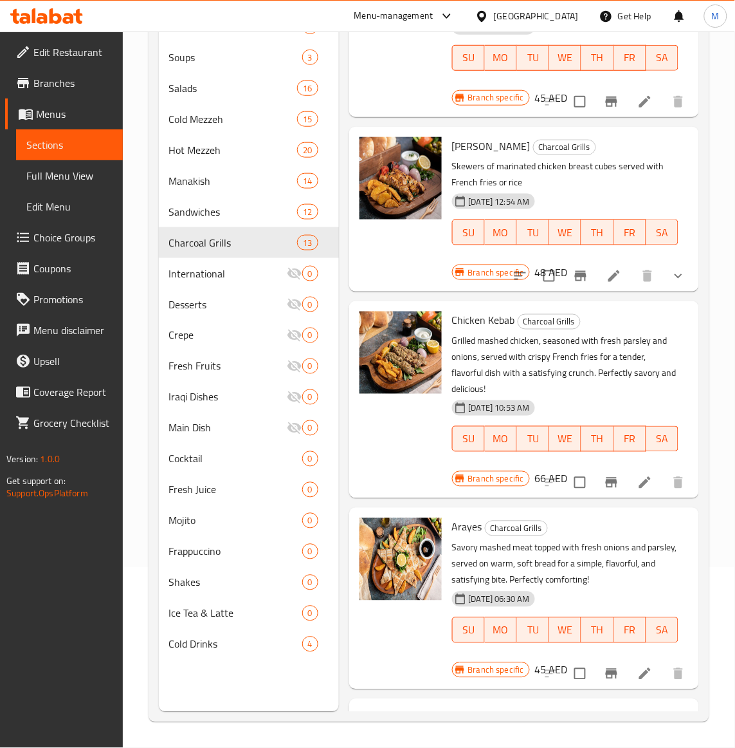
scroll to position [1126, 0]
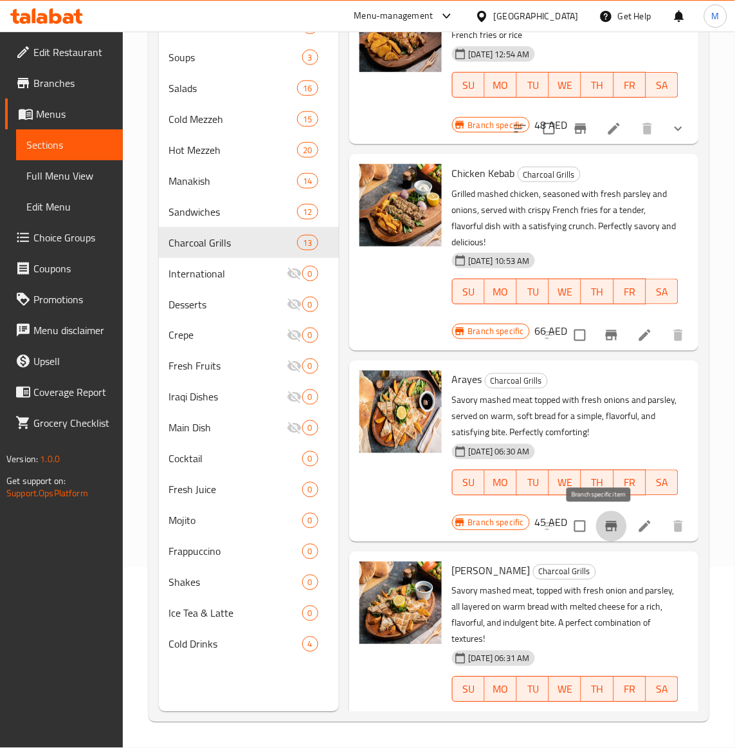
click at [608, 535] on button "Branch-specific-item" at bounding box center [611, 526] width 31 height 31
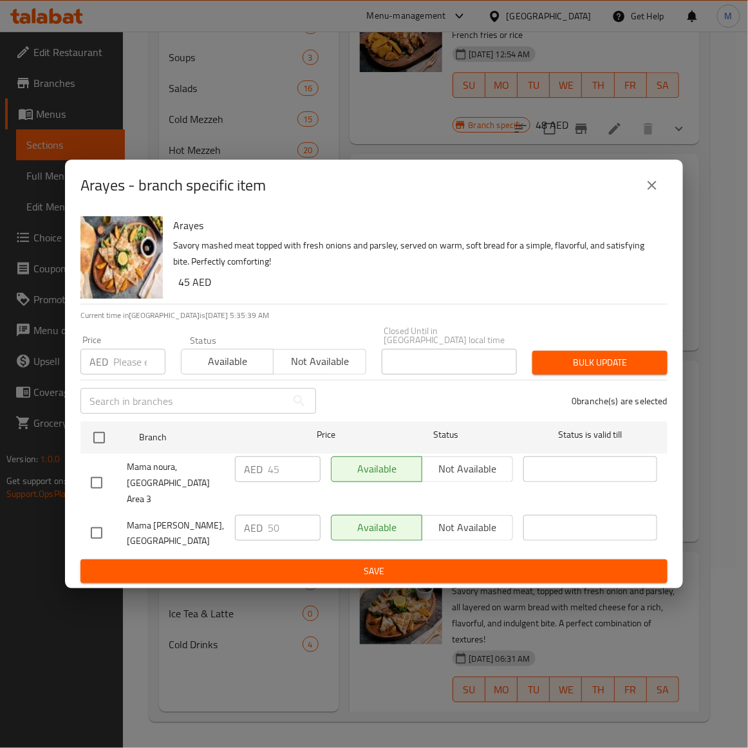
click at [135, 371] on input "number" at bounding box center [139, 362] width 52 height 26
paste input "50"
type input "50"
click at [90, 519] on input "checkbox" at bounding box center [96, 532] width 27 height 27
checkbox input "true"
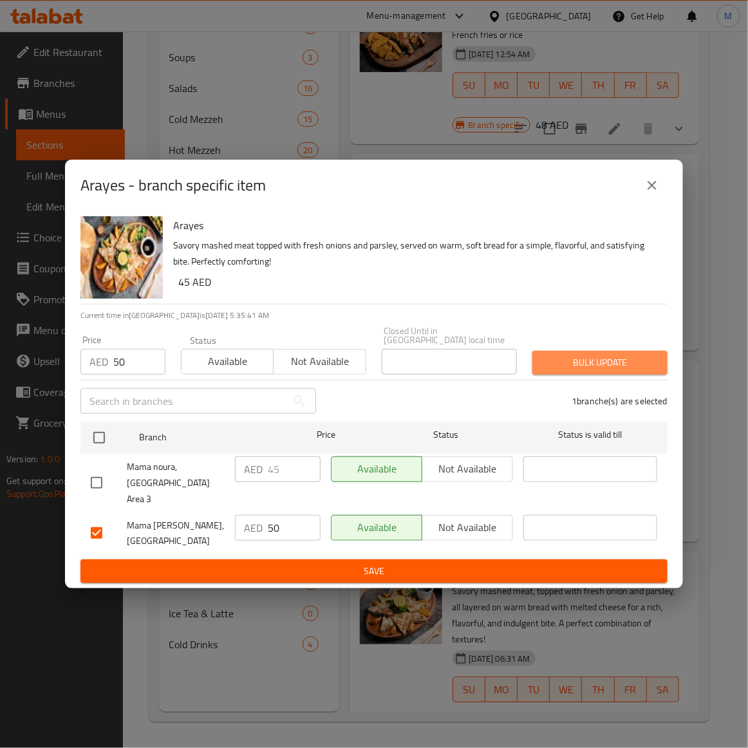
click at [583, 369] on span "Bulk update" at bounding box center [599, 362] width 115 height 16
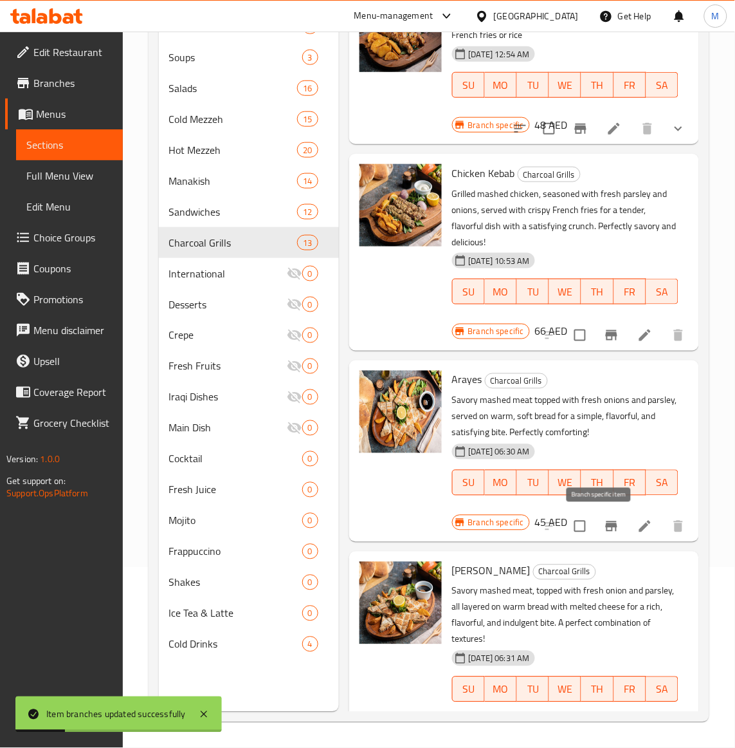
click at [606, 524] on icon "Branch-specific-item" at bounding box center [612, 526] width 12 height 10
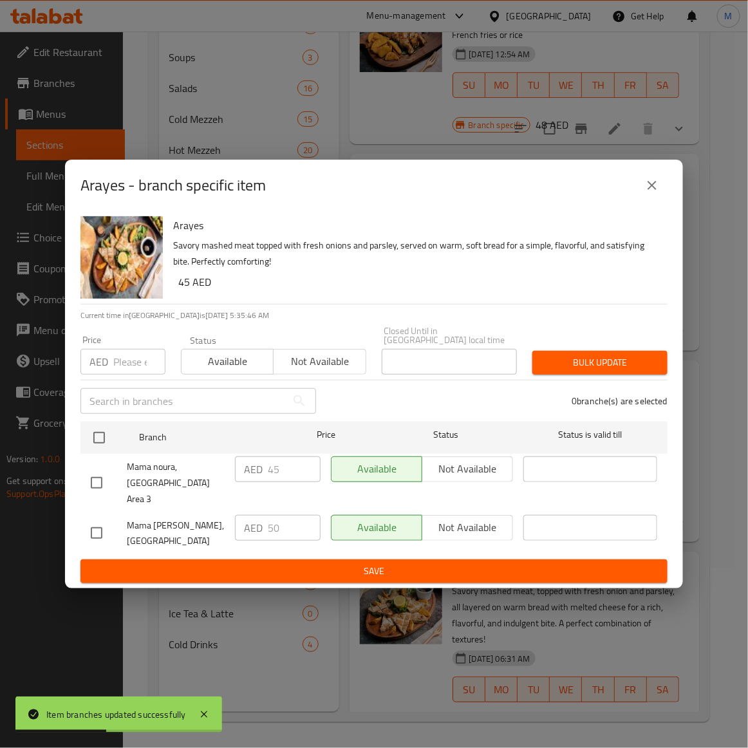
click at [92, 475] on input "checkbox" at bounding box center [96, 482] width 27 height 27
checkbox input "true"
click at [319, 371] on span "Not available" at bounding box center [320, 361] width 82 height 19
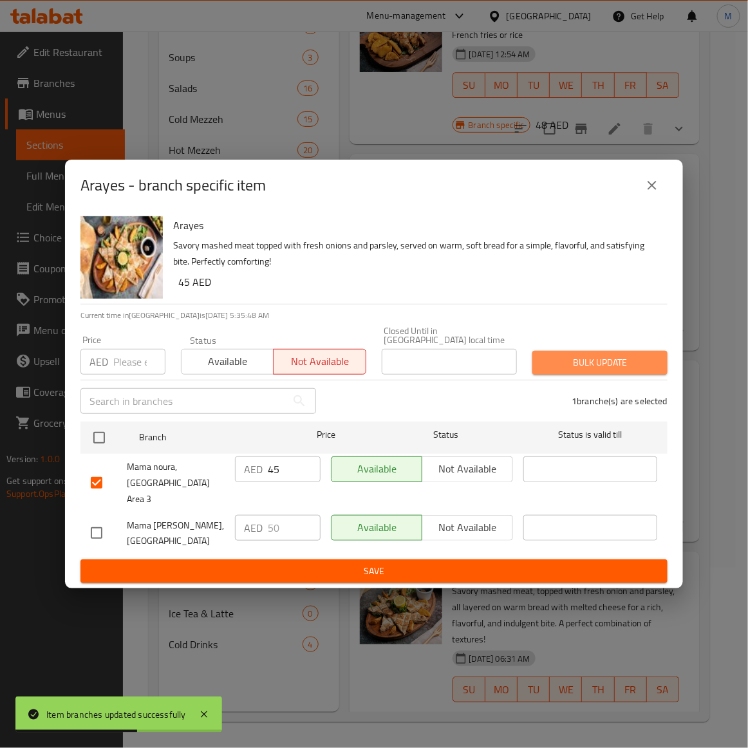
click at [603, 371] on span "Bulk update" at bounding box center [599, 362] width 115 height 16
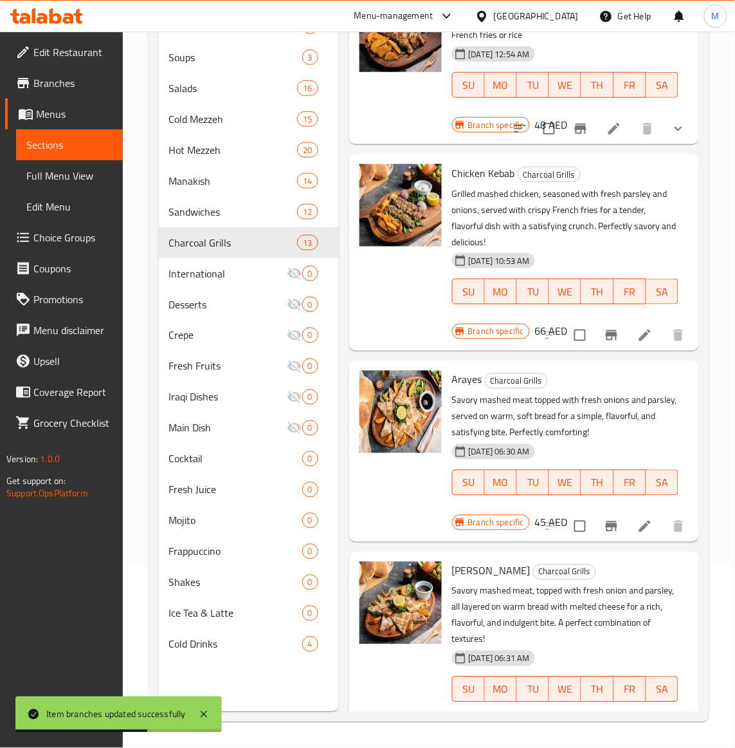
click at [618, 423] on p "Savory mashed meat topped with fresh onions and parsley, served on warm, soft b…" at bounding box center [565, 416] width 226 height 48
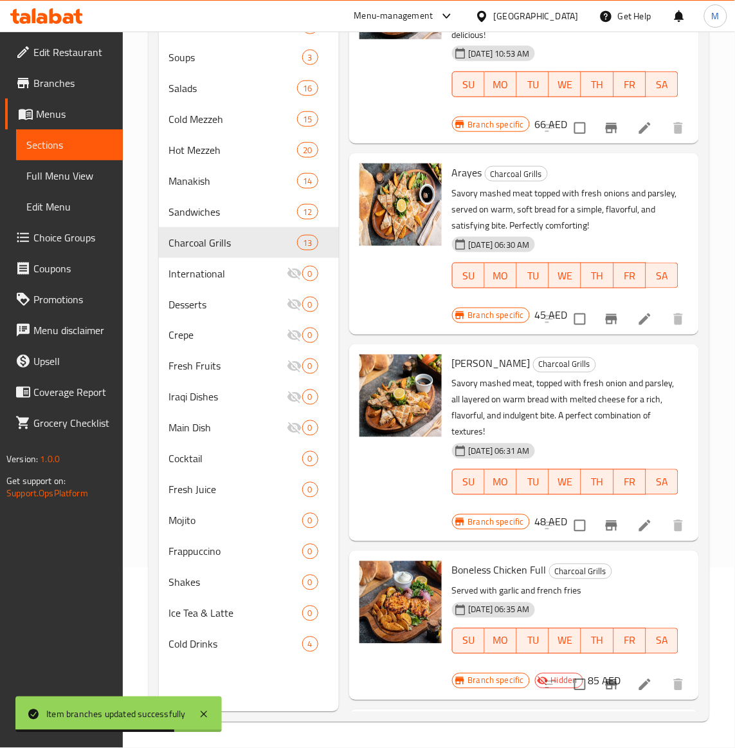
scroll to position [1367, 0]
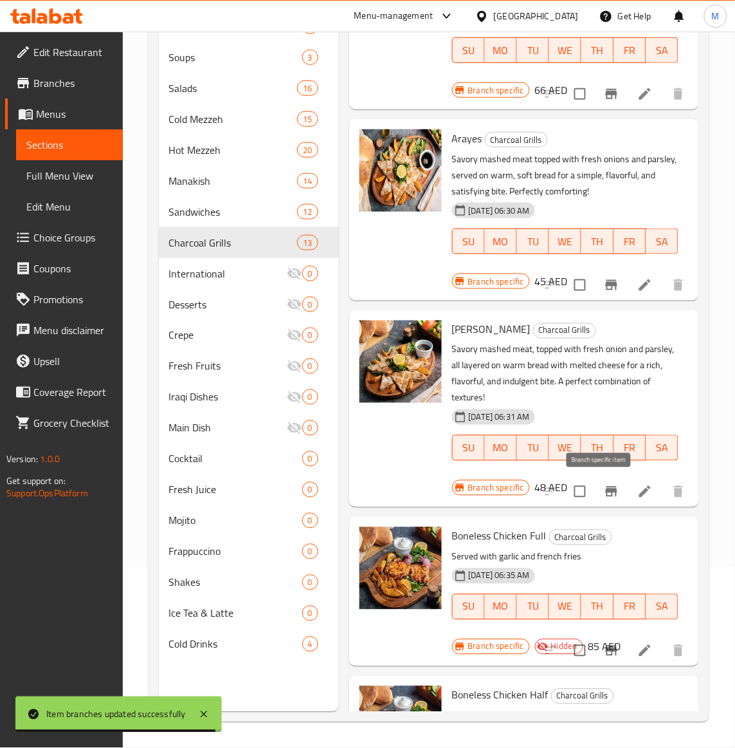
click at [606, 486] on icon "Branch-specific-item" at bounding box center [612, 491] width 12 height 10
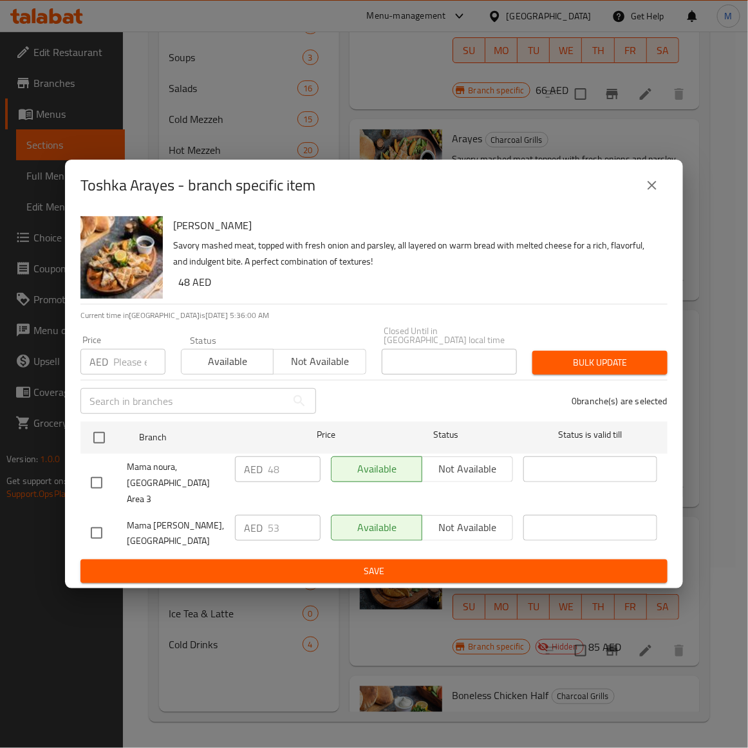
click at [483, 270] on p "Savory mashed meat, topped with fresh onion and parsley, all layered on warm br…" at bounding box center [415, 253] width 484 height 32
click at [127, 374] on input "number" at bounding box center [139, 362] width 52 height 26
paste input "53"
type input "53"
click at [525, 258] on p "Savory mashed meat, topped with fresh onion and parsley, all layered on warm br…" at bounding box center [415, 253] width 484 height 32
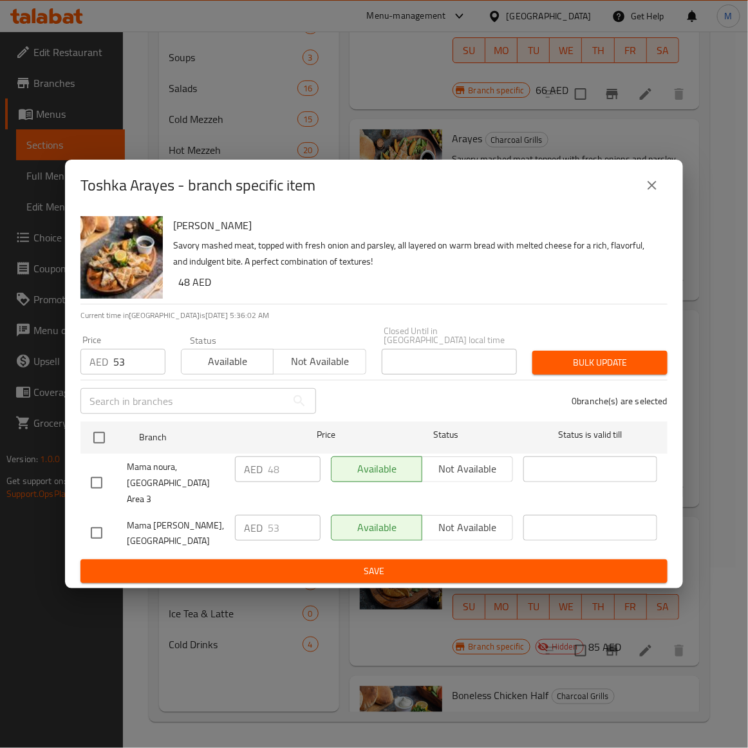
click at [101, 526] on input "checkbox" at bounding box center [96, 532] width 27 height 27
checkbox input "true"
drag, startPoint x: 624, startPoint y: 370, endPoint x: 605, endPoint y: 371, distance: 18.7
click at [623, 370] on span "Bulk update" at bounding box center [599, 362] width 115 height 16
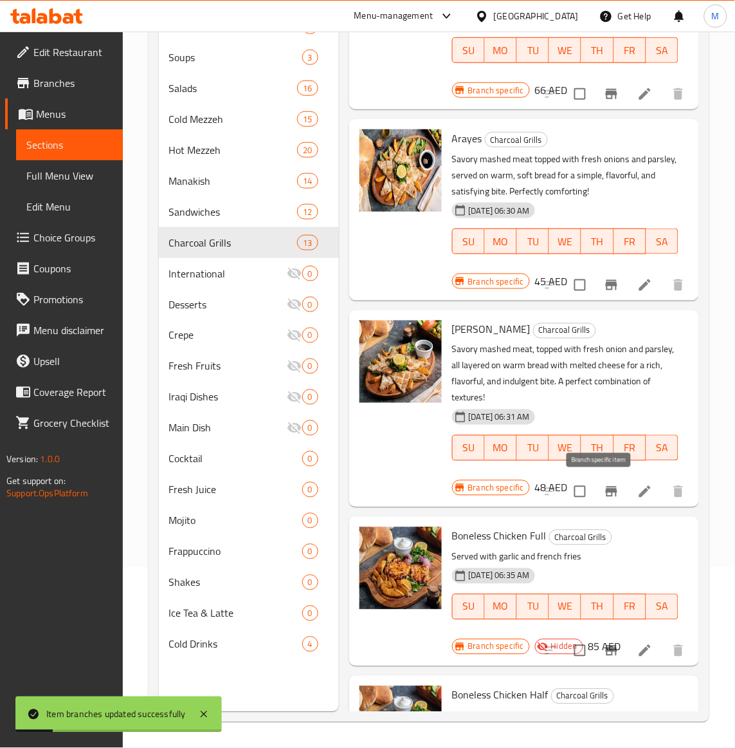
click at [609, 489] on button "Branch-specific-item" at bounding box center [611, 491] width 31 height 31
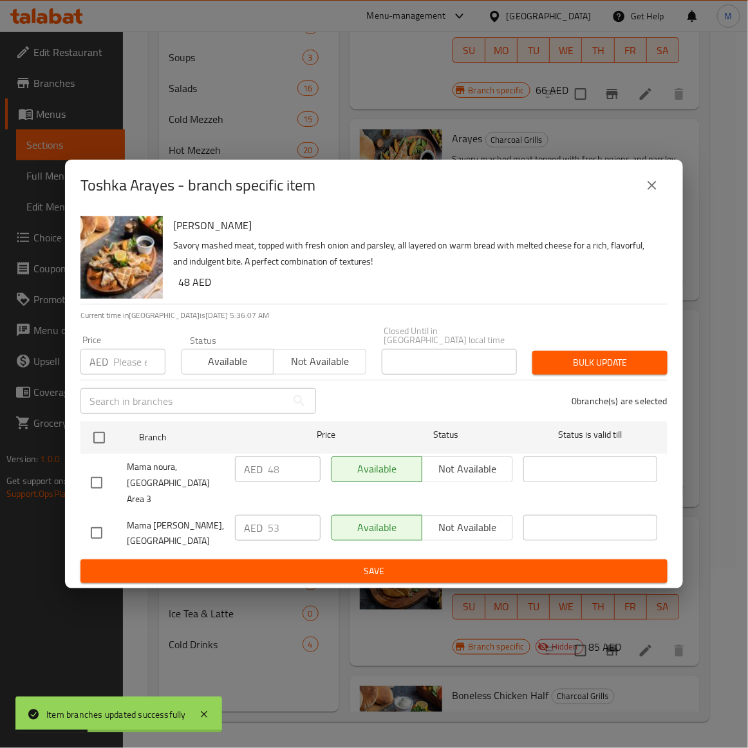
click at [90, 482] on input "checkbox" at bounding box center [96, 482] width 27 height 27
checkbox input "true"
click at [330, 371] on span "Not available" at bounding box center [320, 361] width 82 height 19
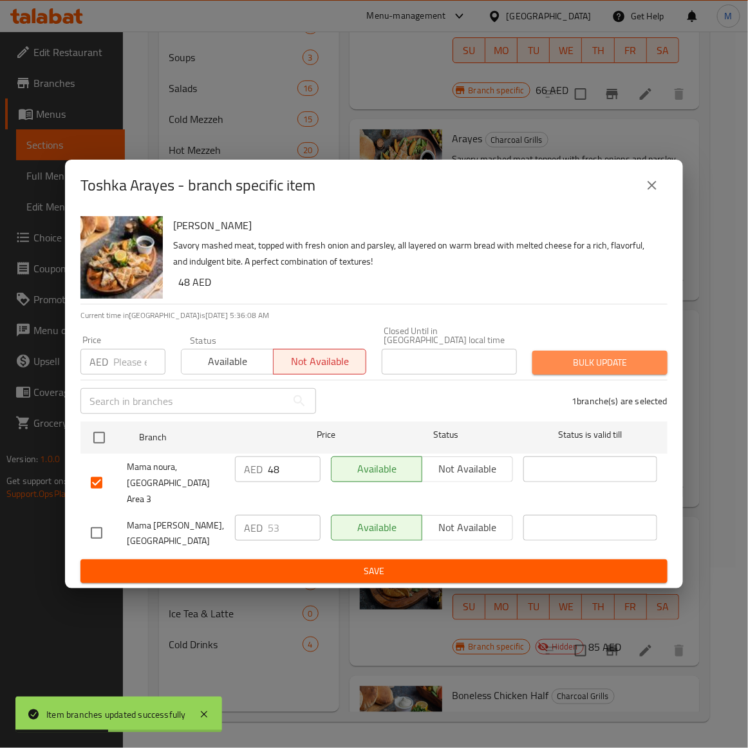
click at [624, 371] on span "Bulk update" at bounding box center [599, 362] width 115 height 16
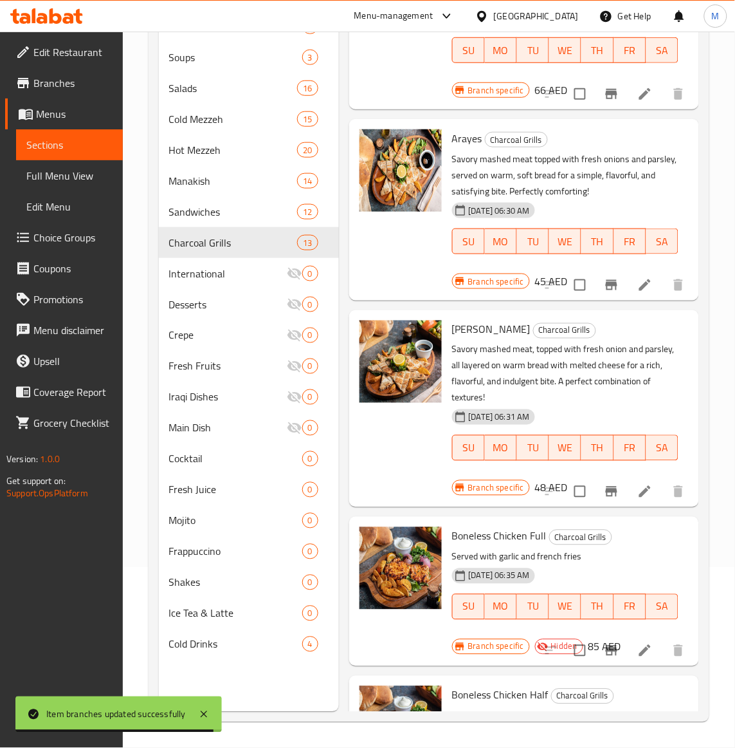
click at [623, 556] on p "Served with garlic and french fries" at bounding box center [565, 557] width 226 height 16
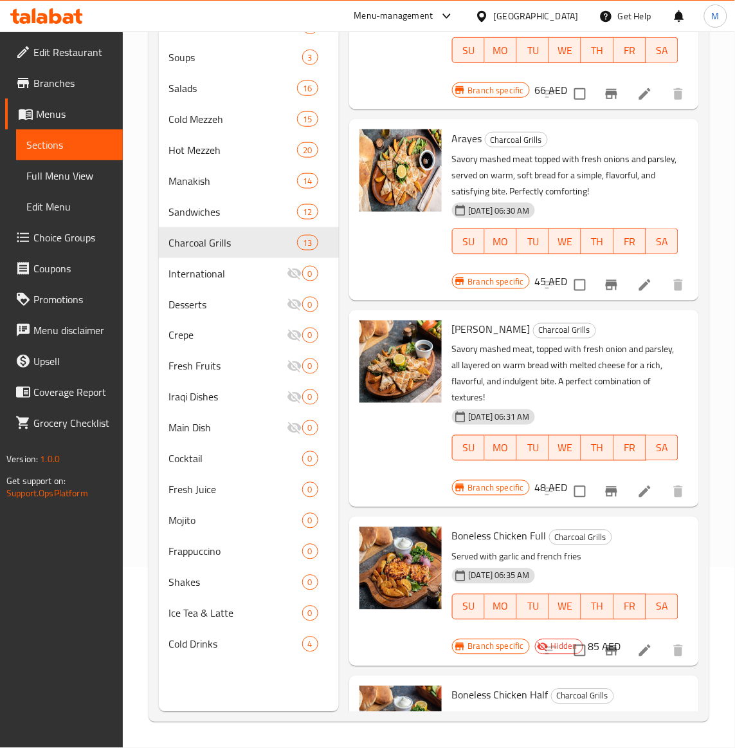
click at [636, 400] on p "Savory mashed meat, topped with fresh onion and parsley, all layered on warm br…" at bounding box center [565, 374] width 226 height 64
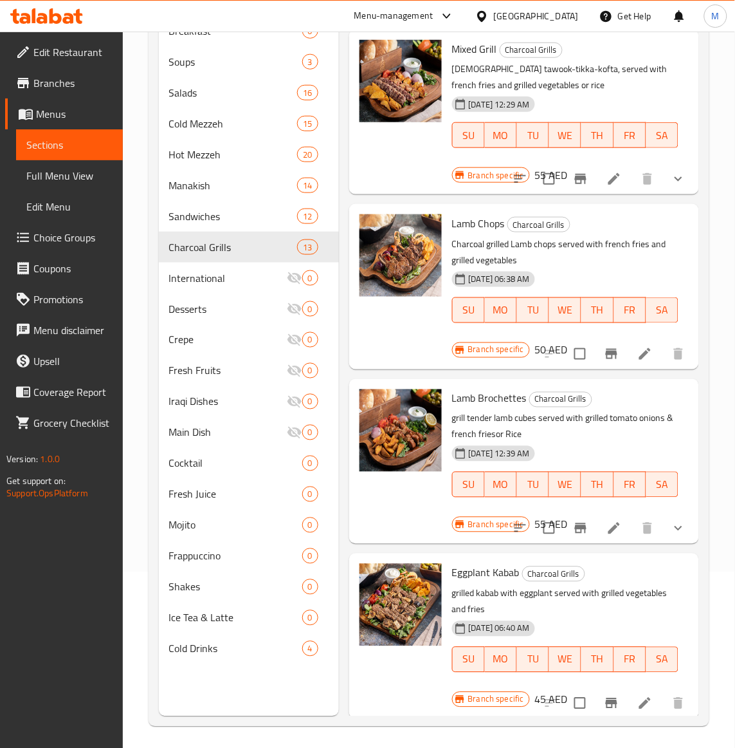
scroll to position [0, 0]
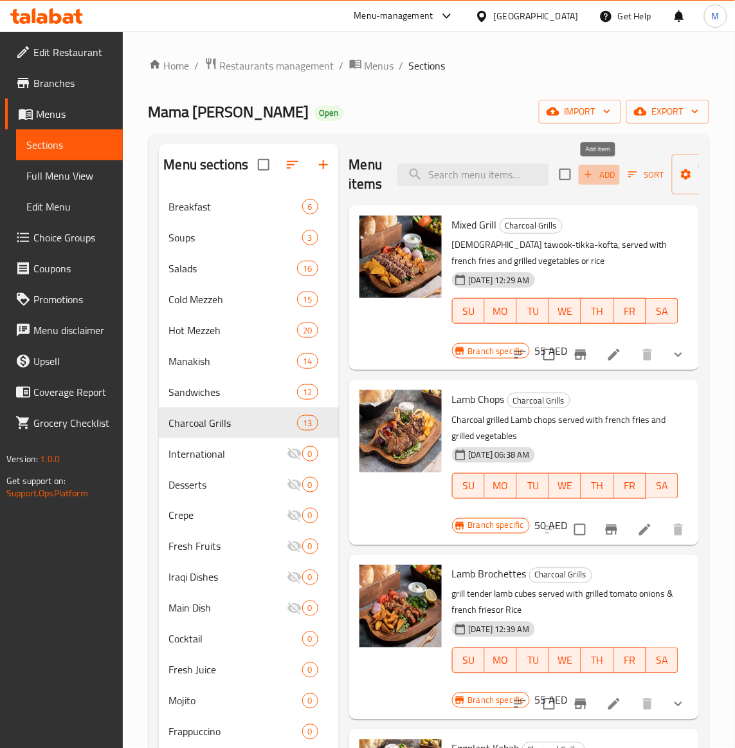
click at [602, 177] on span "Add" at bounding box center [599, 174] width 35 height 15
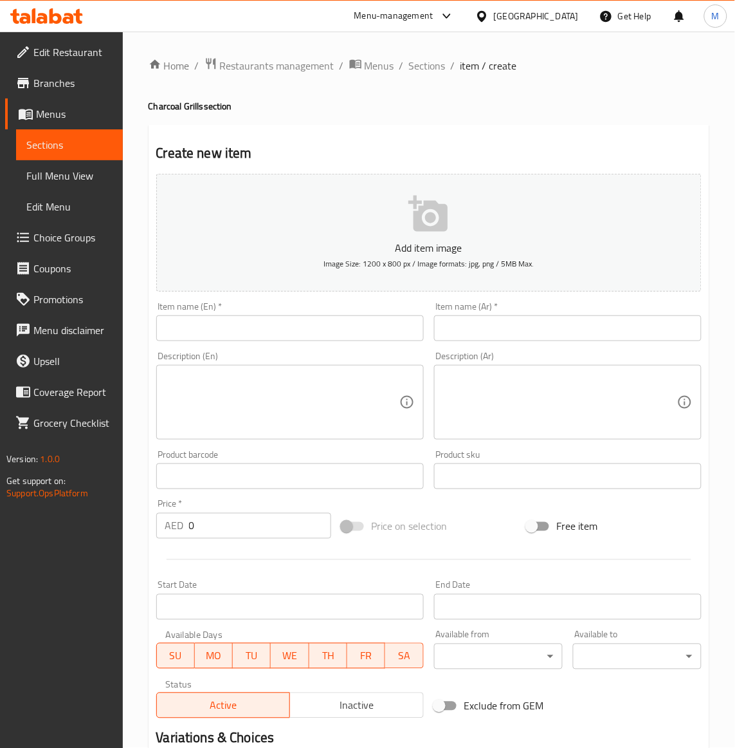
drag, startPoint x: 245, startPoint y: 327, endPoint x: 232, endPoint y: 327, distance: 13.5
click at [245, 327] on input "text" at bounding box center [290, 328] width 268 height 26
paste input "KOFTA BIL FUORN"
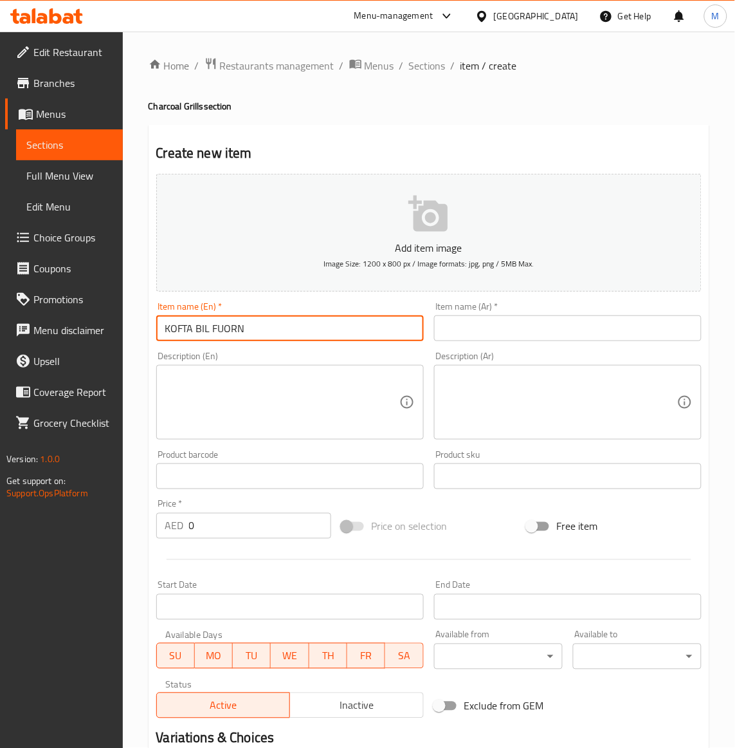
type input "KOFTA BIL FUORN"
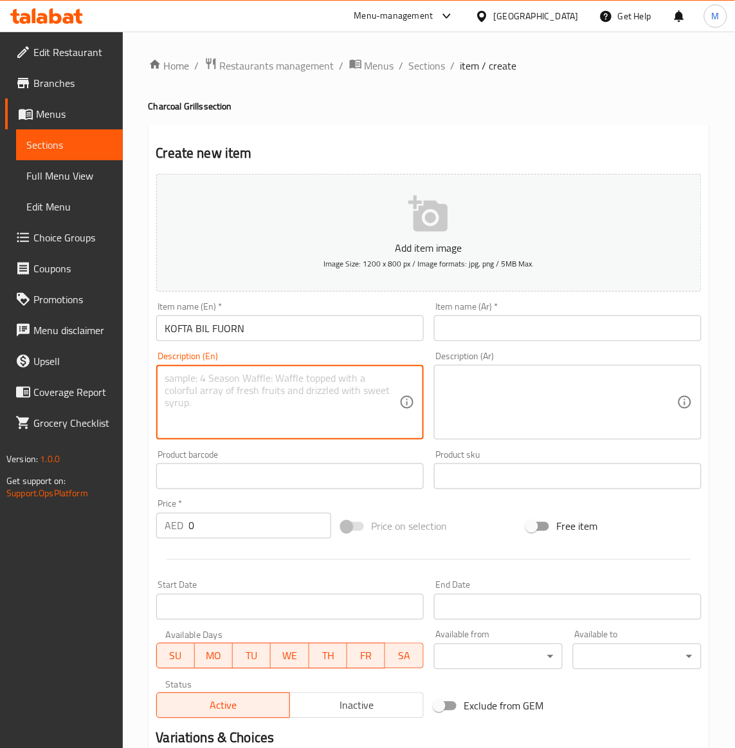
click at [217, 409] on textarea at bounding box center [282, 402] width 234 height 61
paste textarea "Kofta baked with tomato & potato, onion"
type textarea "Kofta baked with tomato & potato, onion"
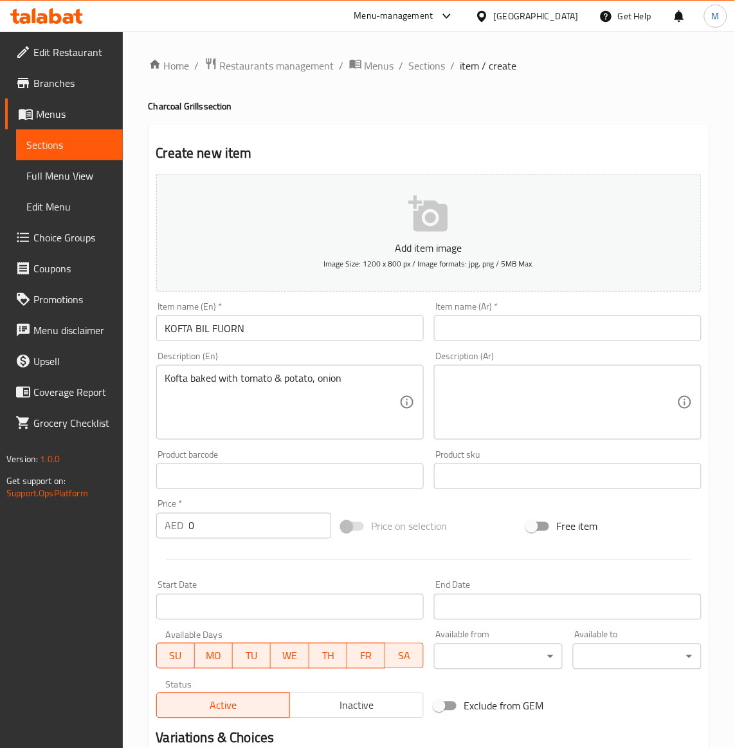
click at [226, 538] on input "0" at bounding box center [260, 526] width 142 height 26
click at [225, 536] on input "0" at bounding box center [260, 526] width 142 height 26
click at [225, 525] on input "0" at bounding box center [260, 526] width 142 height 26
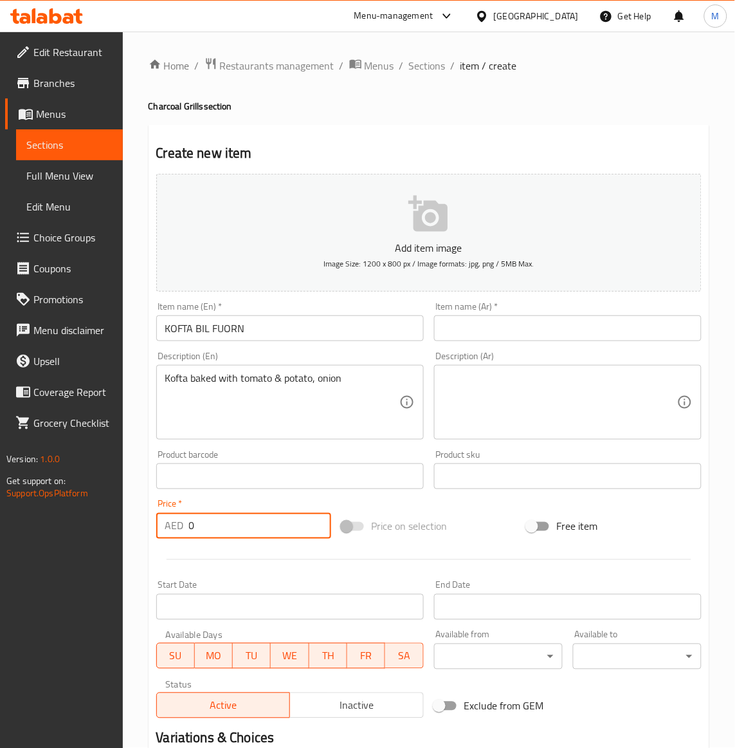
click at [225, 525] on input "0" at bounding box center [260, 526] width 142 height 26
paste input "66"
type input "66"
click at [465, 513] on div "Price on selection" at bounding box center [428, 526] width 185 height 35
click at [489, 333] on input "text" at bounding box center [568, 328] width 268 height 26
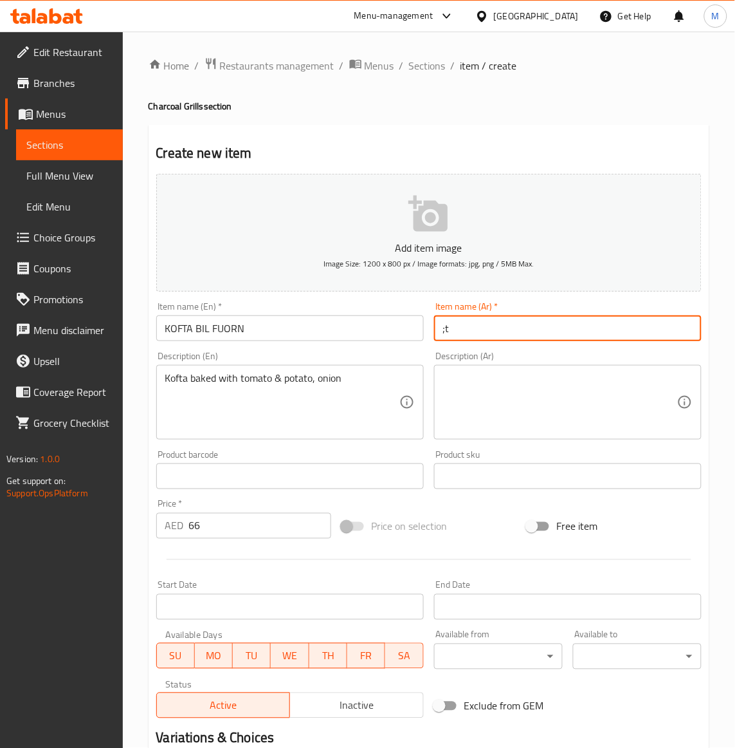
type input ";"
type input "كفتة بالفرن"
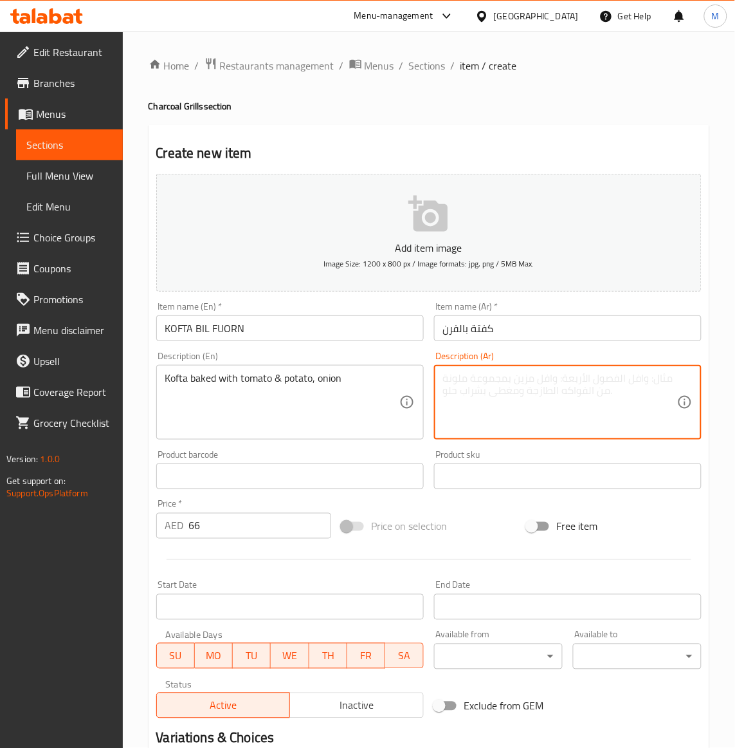
click at [538, 386] on textarea at bounding box center [560, 402] width 234 height 61
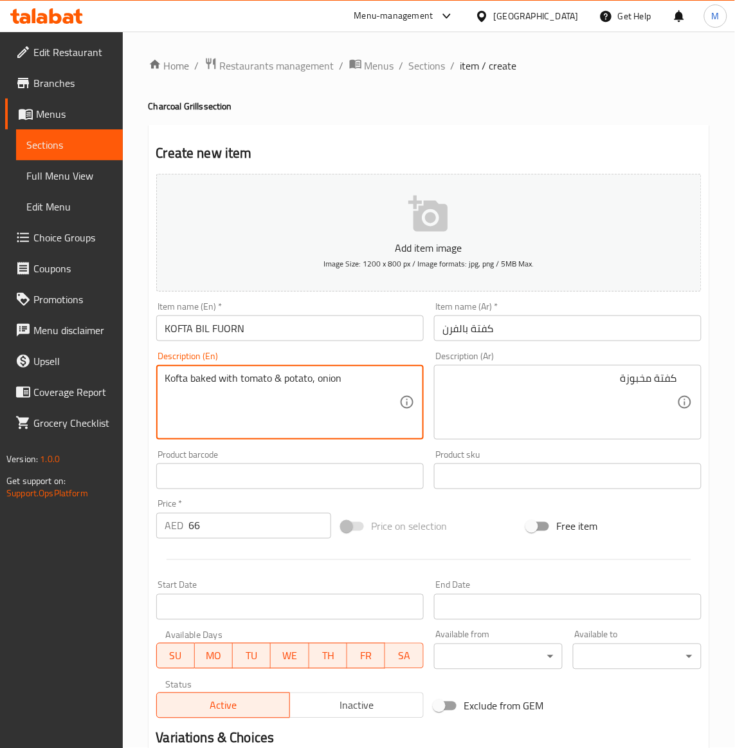
drag, startPoint x: 220, startPoint y: 378, endPoint x: 82, endPoint y: 369, distance: 138.6
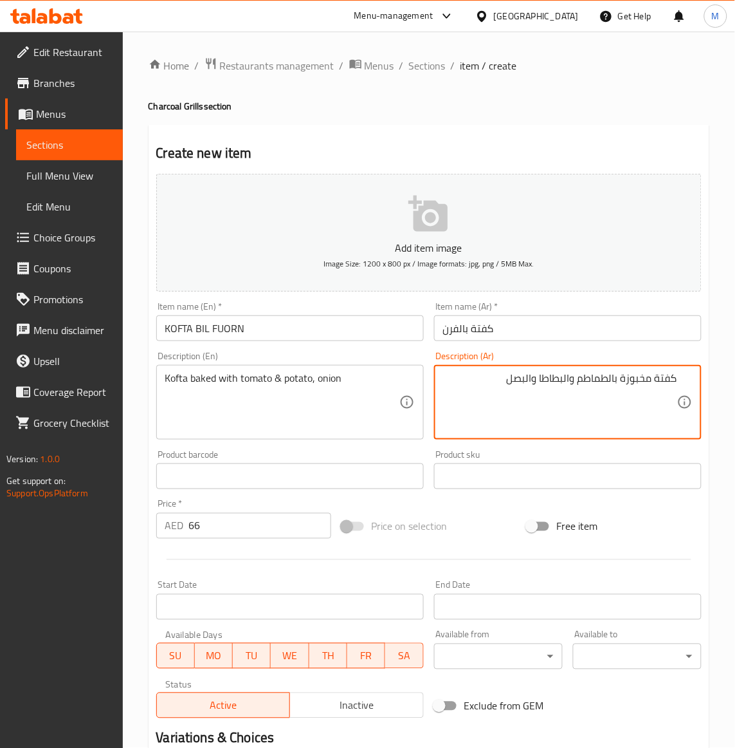
click at [489, 518] on div "Price on selection" at bounding box center [428, 526] width 185 height 35
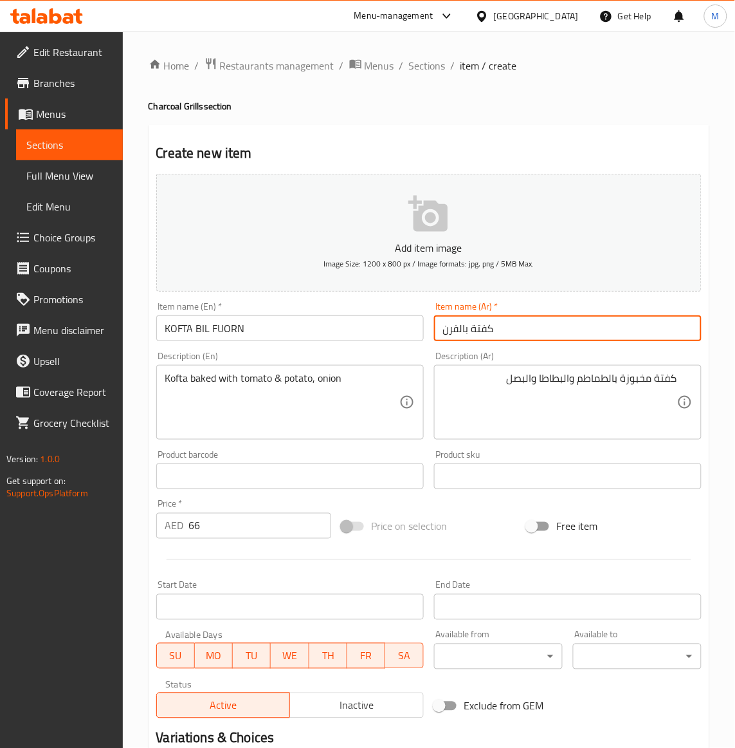
click at [558, 339] on input "كفتة بالفرن" at bounding box center [568, 328] width 268 height 26
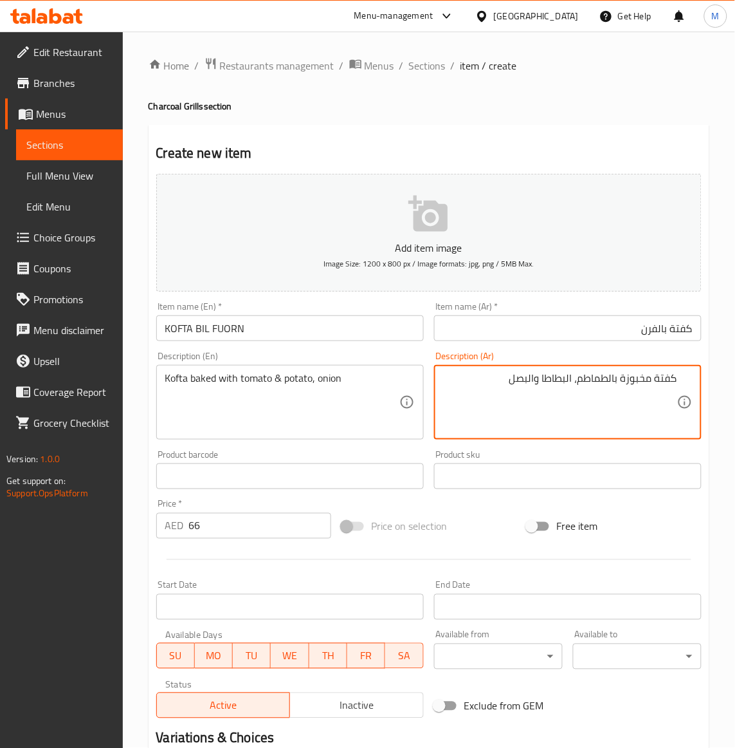
type textarea "كفتة مخبوزة بالطماطم، البطاطا والبصل"
drag, startPoint x: 490, startPoint y: 517, endPoint x: 499, endPoint y: 515, distance: 8.6
click at [493, 513] on div "Price on selection" at bounding box center [428, 526] width 185 height 35
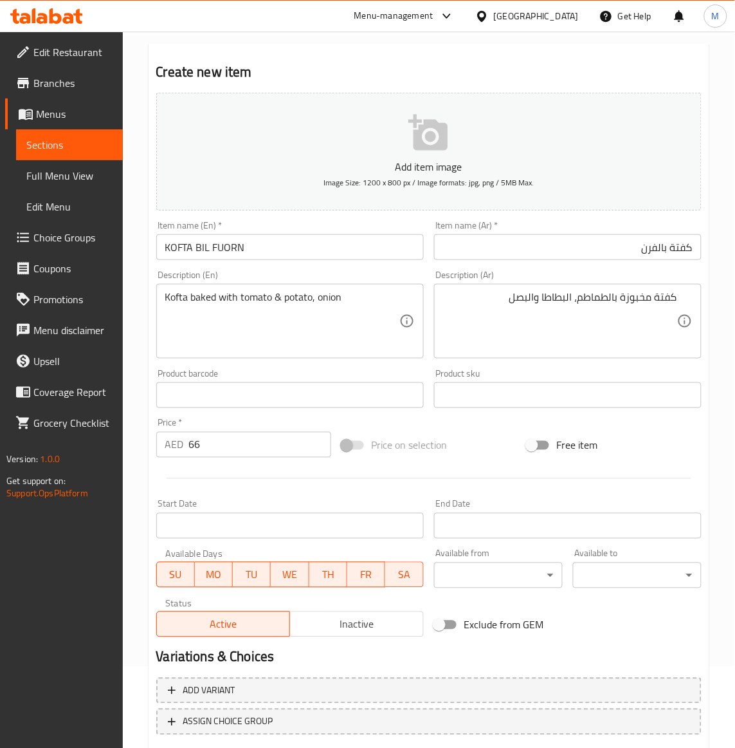
scroll to position [159, 0]
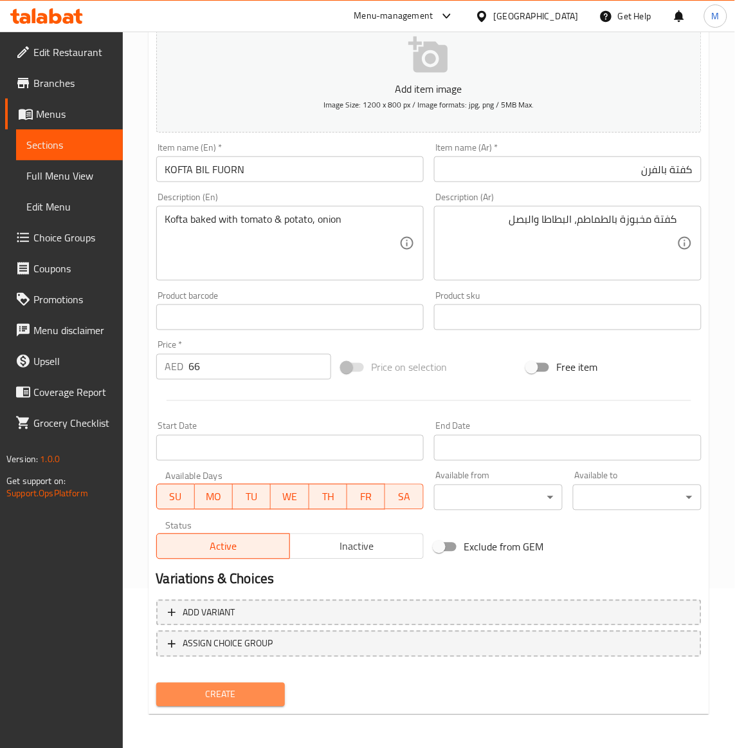
click at [258, 686] on span "Create" at bounding box center [221, 694] width 108 height 16
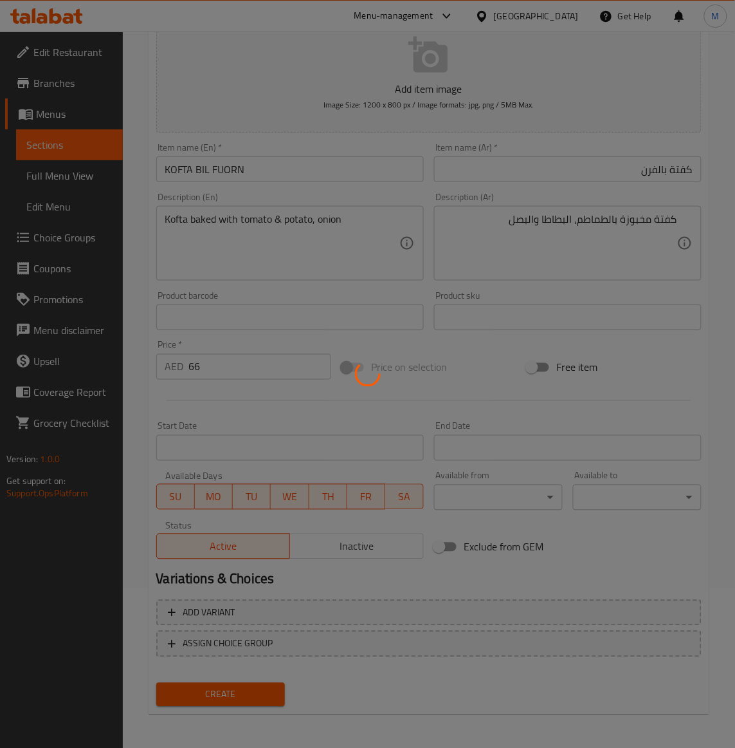
type input "0"
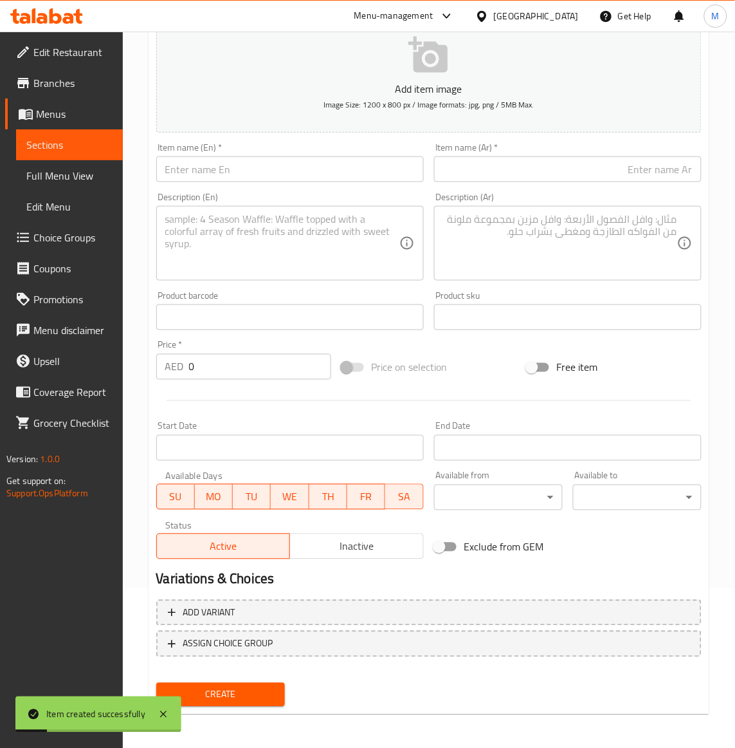
click at [75, 150] on span "Sections" at bounding box center [69, 144] width 86 height 15
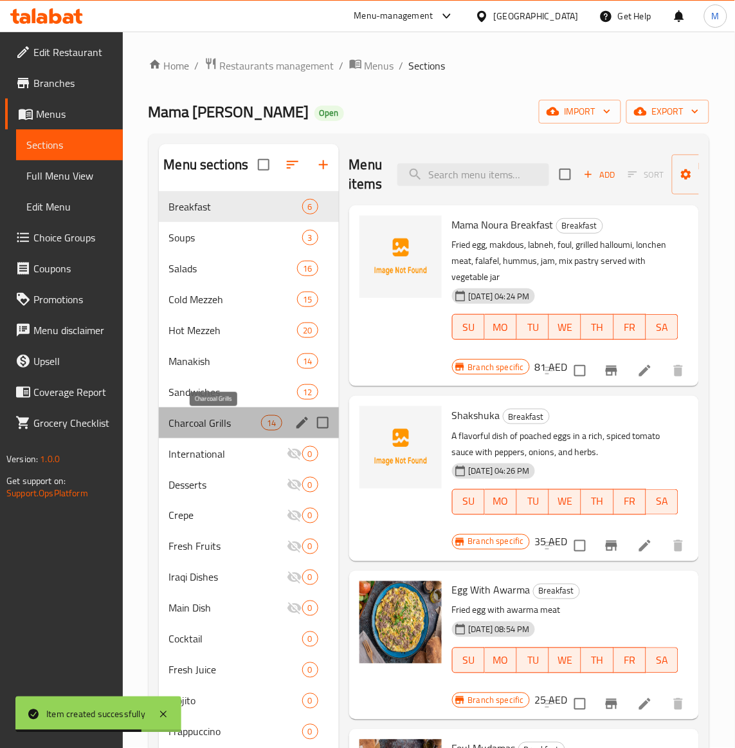
click at [201, 423] on span "Charcoal Grills" at bounding box center [215, 422] width 93 height 15
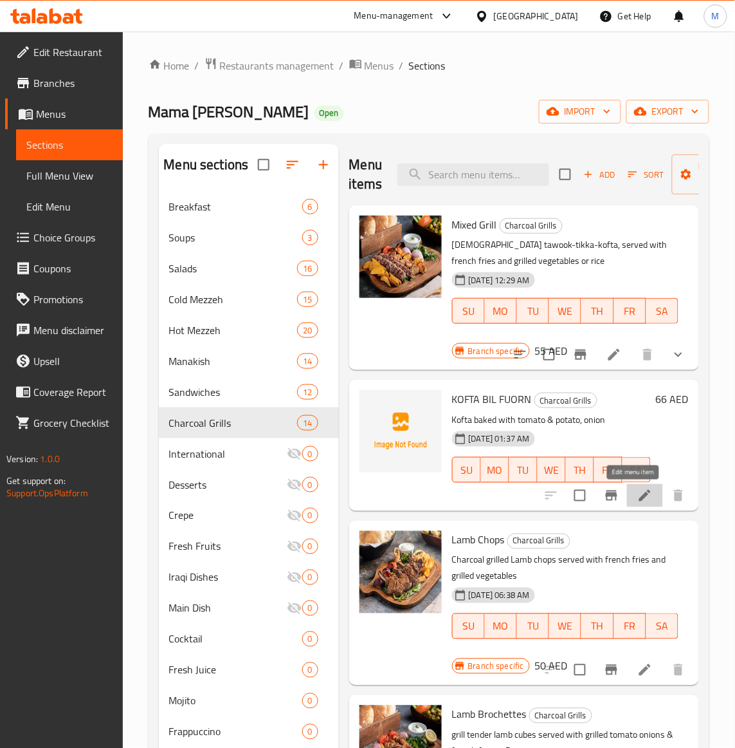
click at [639, 500] on icon at bounding box center [645, 496] width 12 height 12
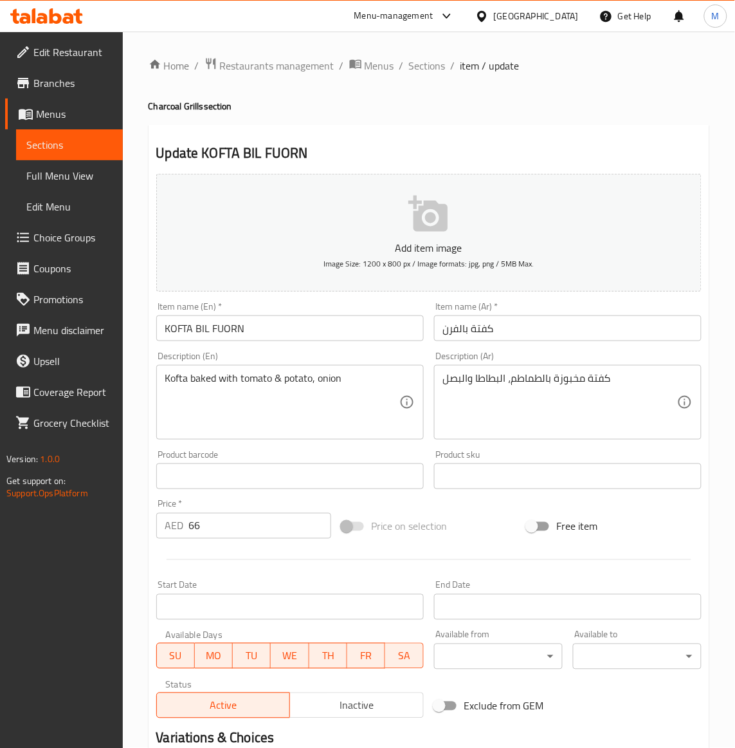
click at [227, 322] on input "KOFTA BIL FUORN" at bounding box center [290, 328] width 268 height 26
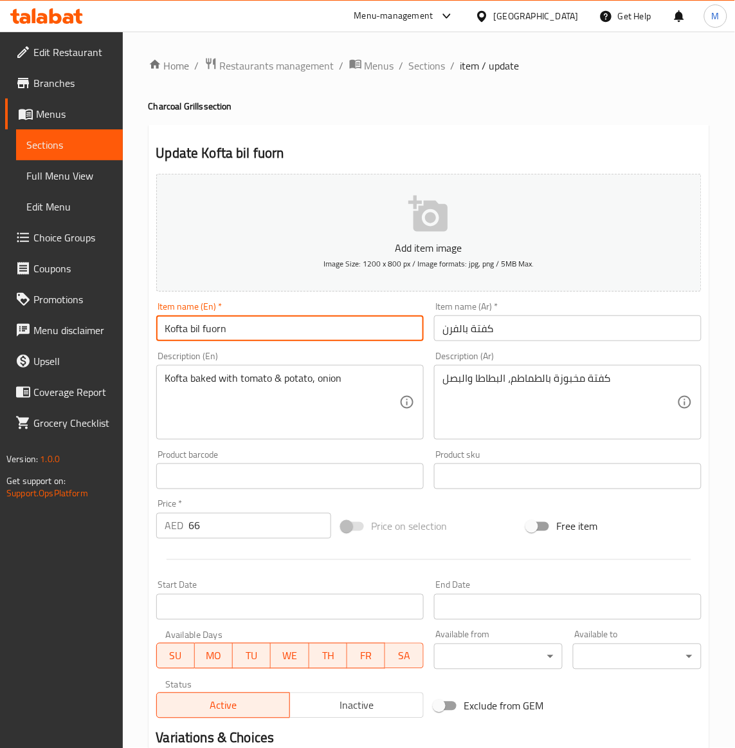
type input "Kofta Bil Fuorn"
click at [486, 507] on div "Add item image Image Size: 1200 x 800 px / Image formats: jpg, png / 5MB Max. I…" at bounding box center [429, 446] width 556 height 555
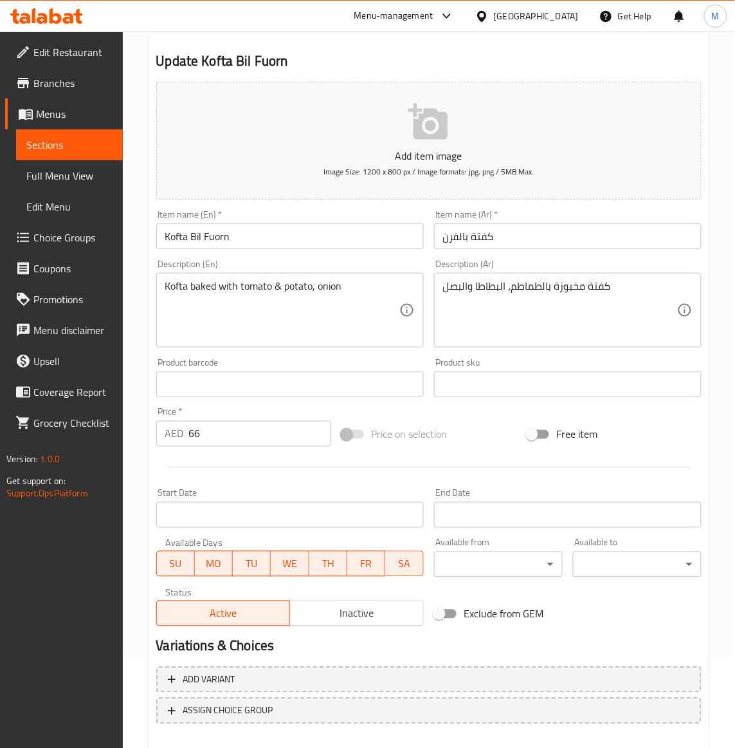
scroll to position [159, 0]
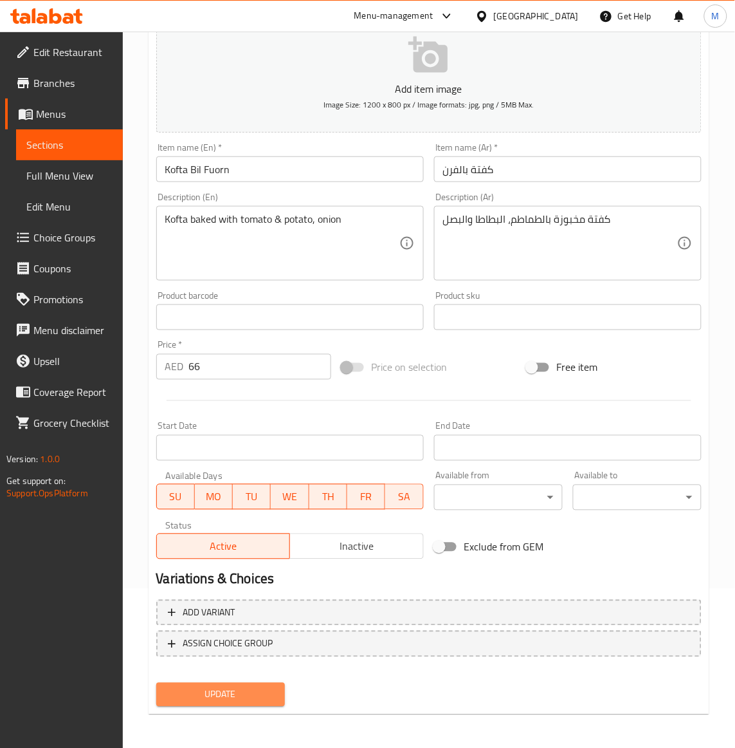
click at [220, 690] on span "Update" at bounding box center [221, 694] width 108 height 16
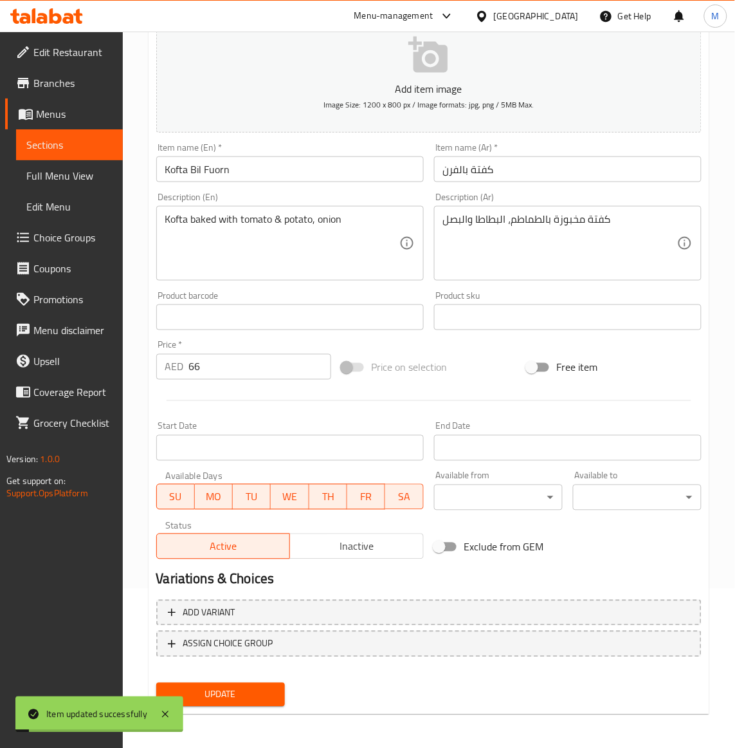
click at [225, 175] on input "Kofta Bil Fuorn" at bounding box center [290, 169] width 268 height 26
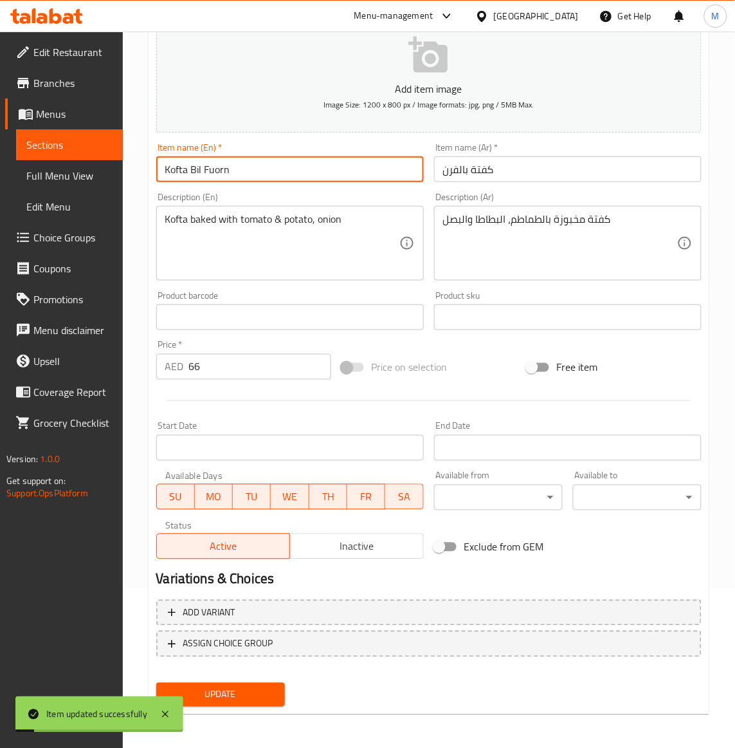
click at [225, 175] on input "Kofta Bil Fuorn" at bounding box center [290, 169] width 268 height 26
click at [90, 145] on span "Sections" at bounding box center [69, 144] width 86 height 15
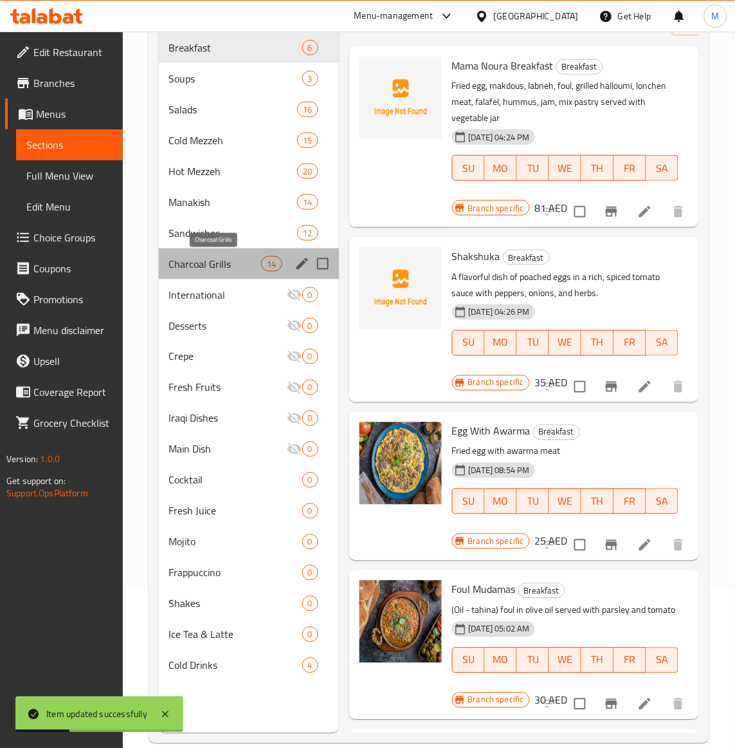
click at [201, 268] on span "Charcoal Grills" at bounding box center [215, 263] width 93 height 15
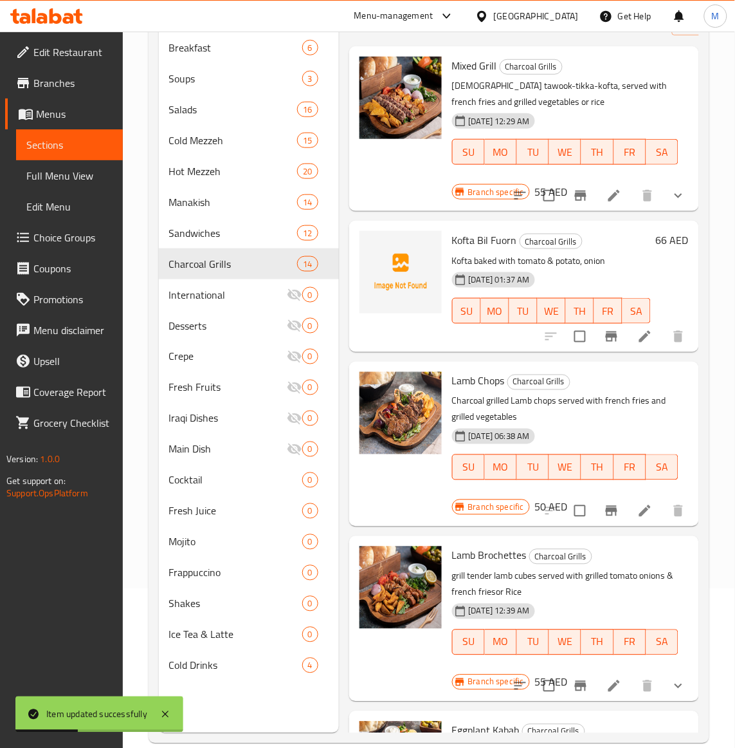
click at [645, 432] on div "[DATE] 06:38 AM SU MO TU WE TH FR SA" at bounding box center [565, 457] width 237 height 69
click at [604, 343] on icon "Branch-specific-item" at bounding box center [611, 336] width 15 height 15
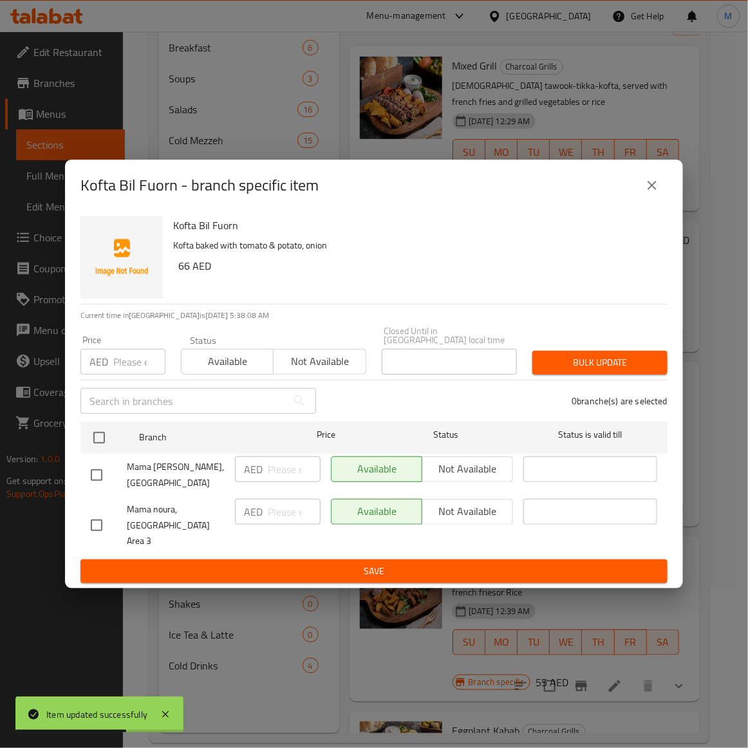
drag, startPoint x: 98, startPoint y: 523, endPoint x: 120, endPoint y: 507, distance: 27.7
click at [97, 522] on input "checkbox" at bounding box center [96, 524] width 27 height 27
checkbox input "true"
click at [320, 371] on span "Not available" at bounding box center [320, 361] width 82 height 19
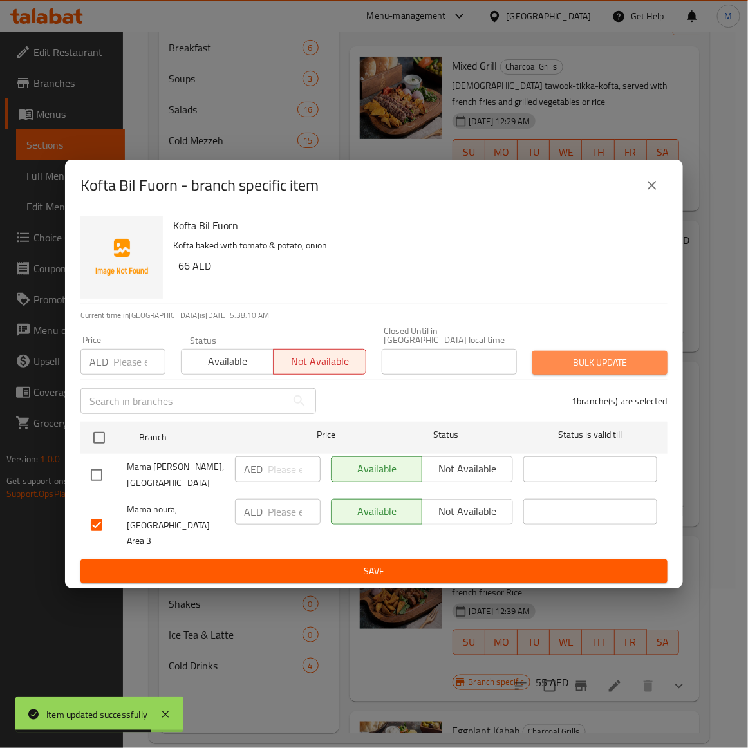
click at [584, 371] on span "Bulk update" at bounding box center [599, 362] width 115 height 16
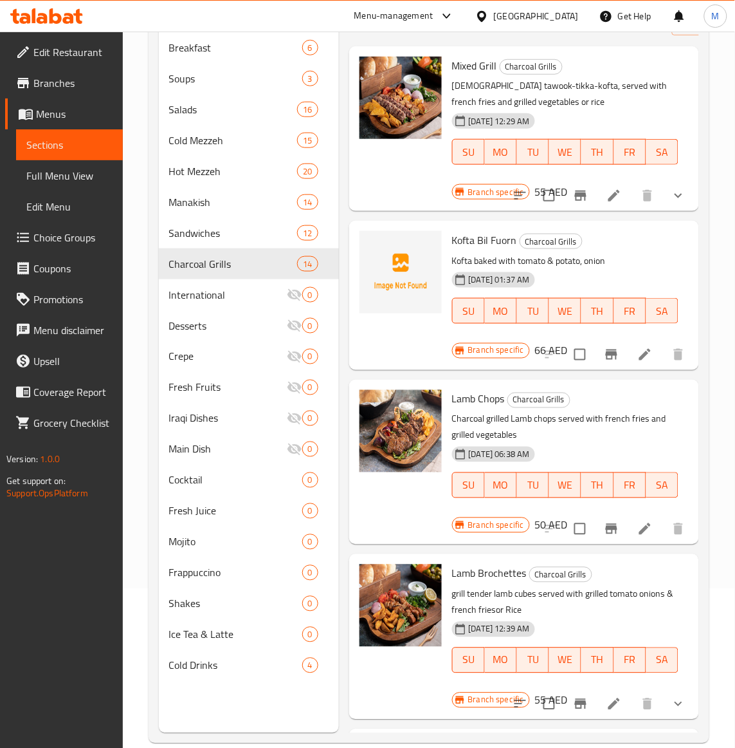
click at [587, 451] on div "[DATE] 06:38 AM SU MO TU WE TH FR SA" at bounding box center [565, 475] width 237 height 69
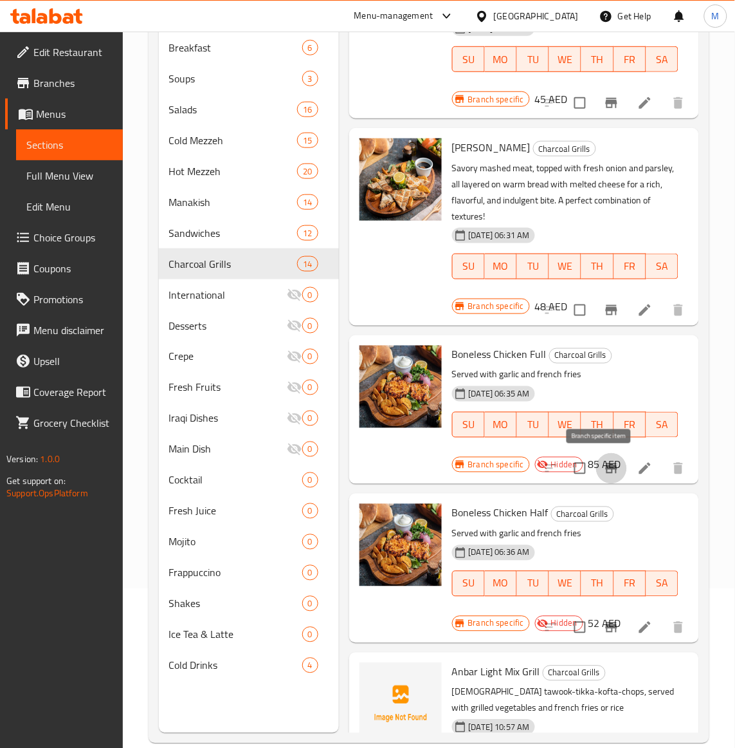
click at [606, 467] on icon "Branch-specific-item" at bounding box center [612, 468] width 12 height 10
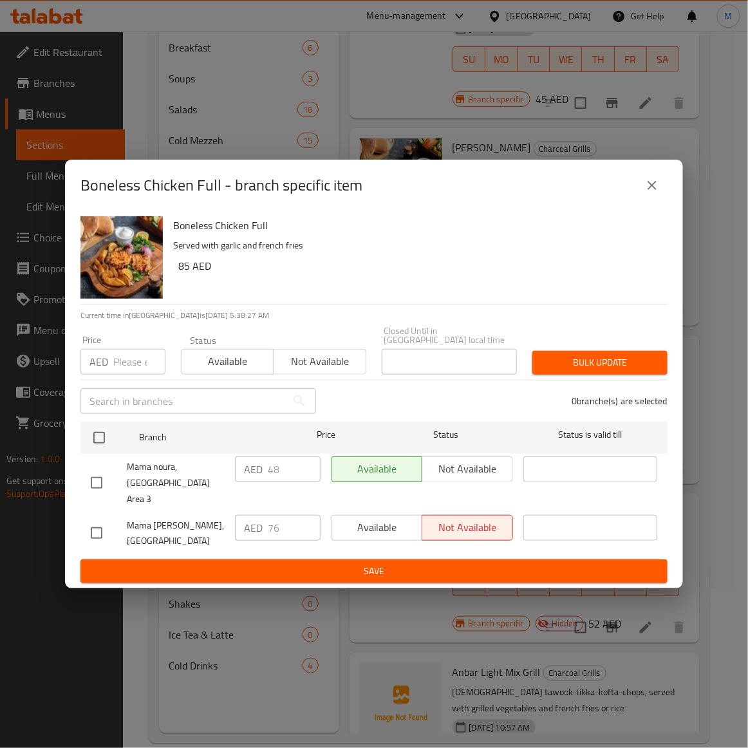
click at [354, 275] on h6 "85 AED" at bounding box center [417, 266] width 479 height 18
drag, startPoint x: 97, startPoint y: 525, endPoint x: 140, endPoint y: 393, distance: 138.5
click at [98, 519] on input "checkbox" at bounding box center [96, 532] width 27 height 27
checkbox input "true"
click at [129, 365] on input "number" at bounding box center [139, 362] width 52 height 26
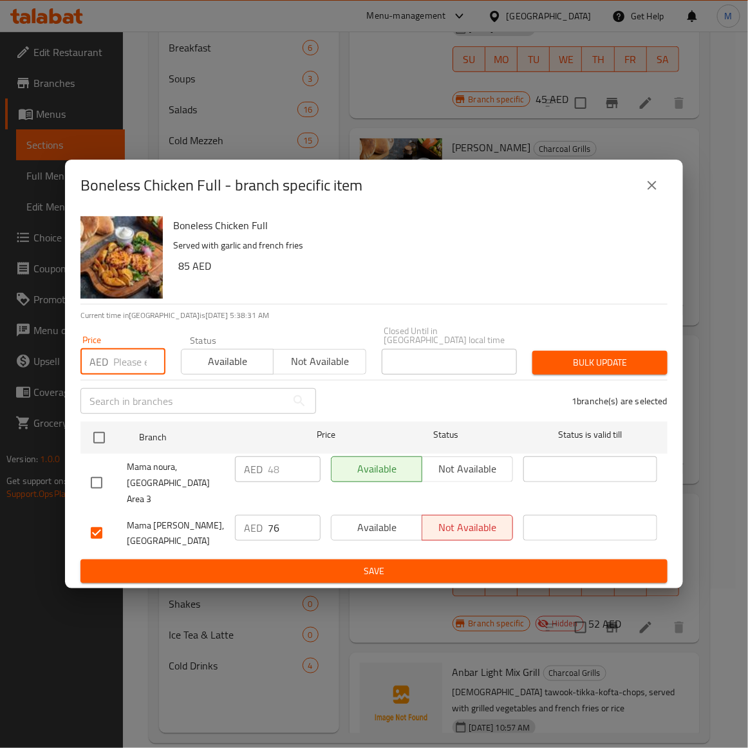
paste input "76"
type input "76"
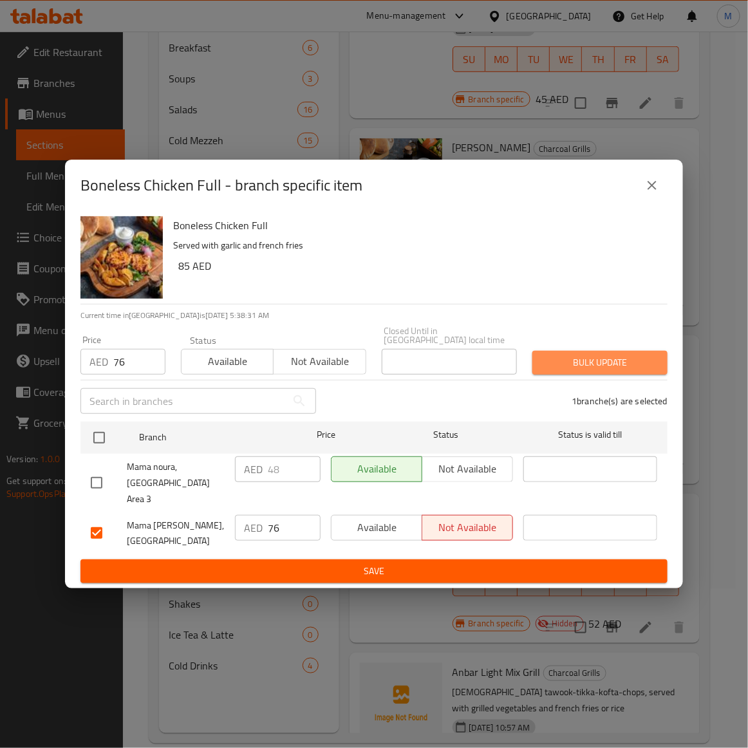
click at [569, 367] on span "Bulk update" at bounding box center [599, 362] width 115 height 16
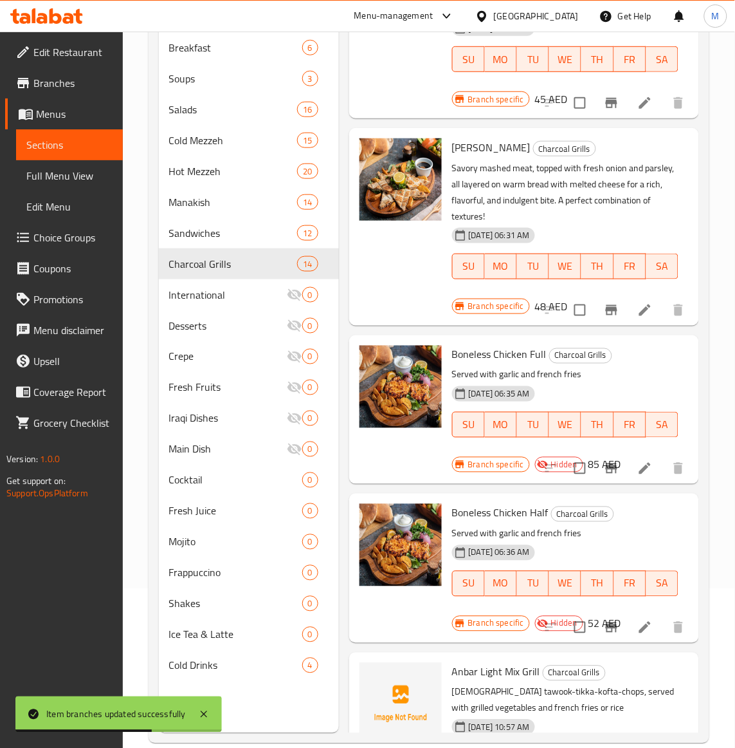
click at [626, 368] on p "Served with garlic and french fries" at bounding box center [565, 375] width 226 height 16
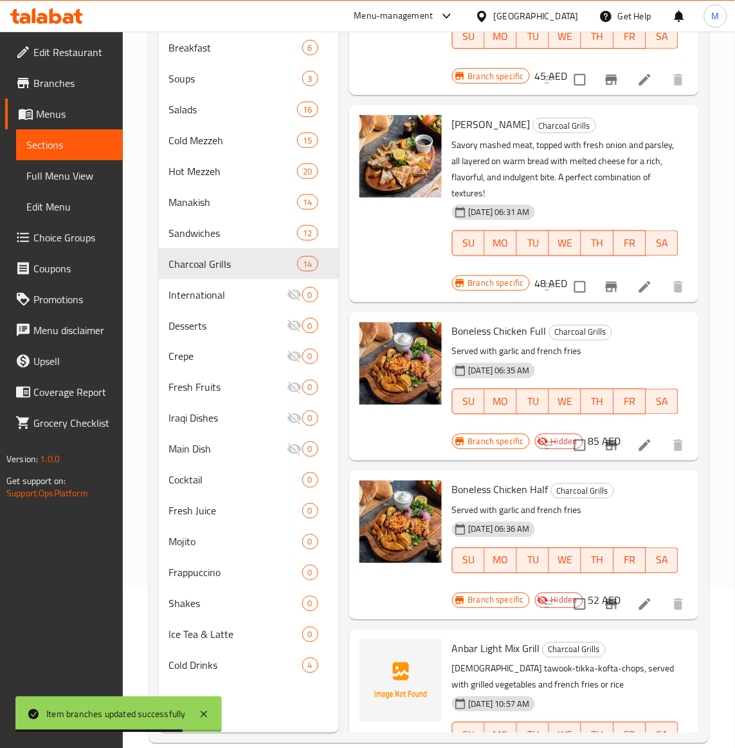
scroll to position [1743, 0]
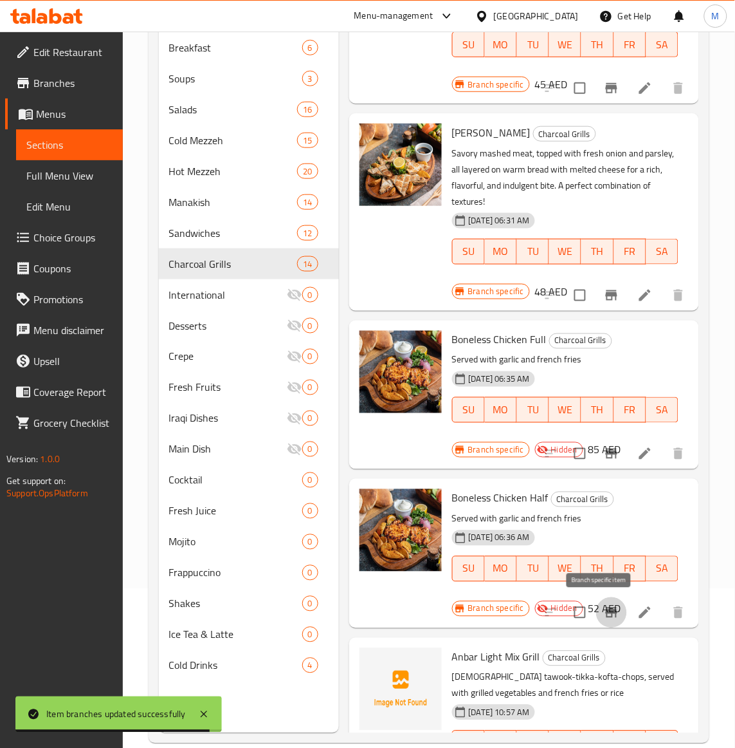
click at [606, 612] on icon "Branch-specific-item" at bounding box center [612, 612] width 12 height 10
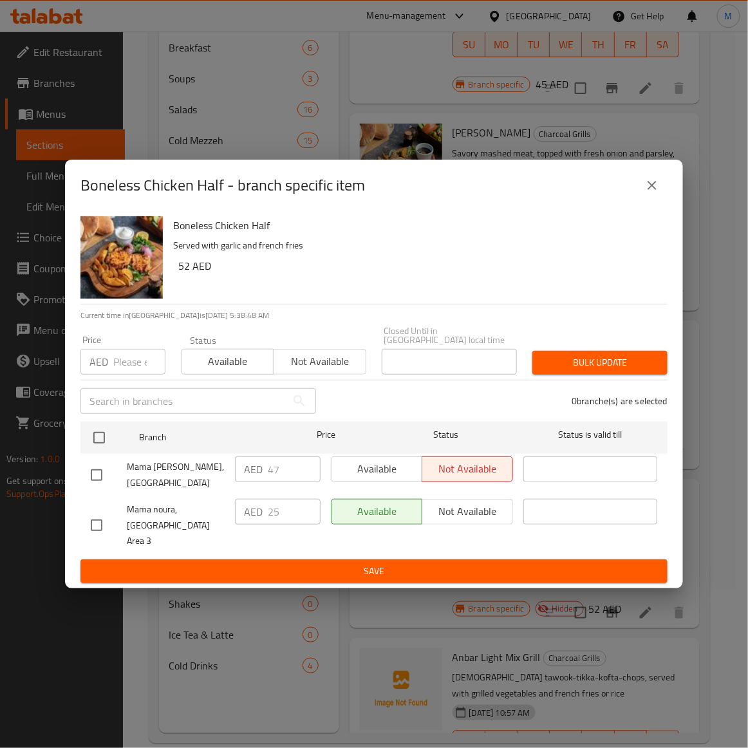
click at [100, 486] on input "checkbox" at bounding box center [96, 474] width 27 height 27
drag, startPoint x: 130, startPoint y: 367, endPoint x: 410, endPoint y: 284, distance: 292.3
click at [136, 367] on input "number" at bounding box center [139, 362] width 52 height 26
paste input "47"
click at [416, 275] on h6 "52 AED" at bounding box center [417, 266] width 479 height 18
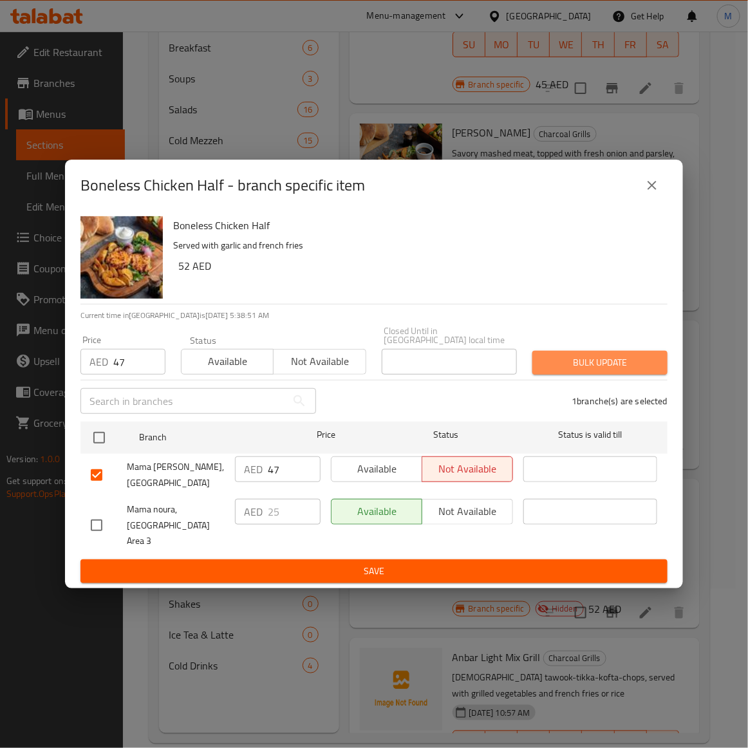
click at [587, 371] on span "Bulk update" at bounding box center [599, 362] width 115 height 16
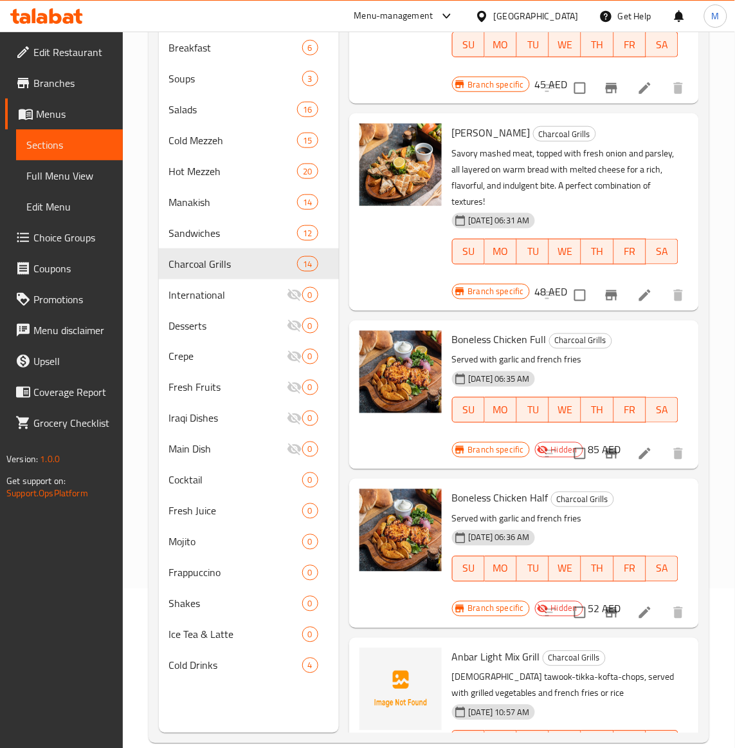
click at [637, 520] on p "Served with garlic and french fries" at bounding box center [565, 519] width 226 height 16
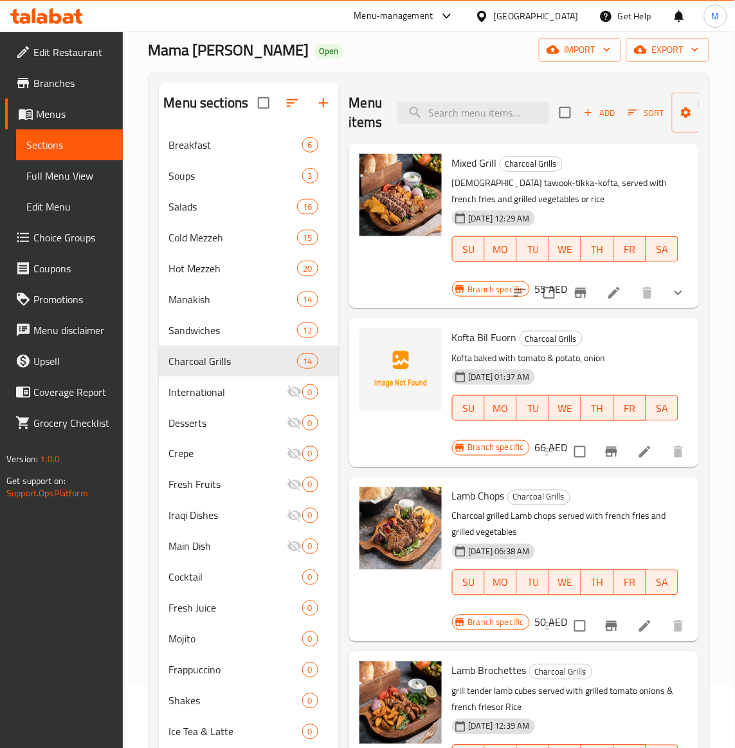
scroll to position [0, 0]
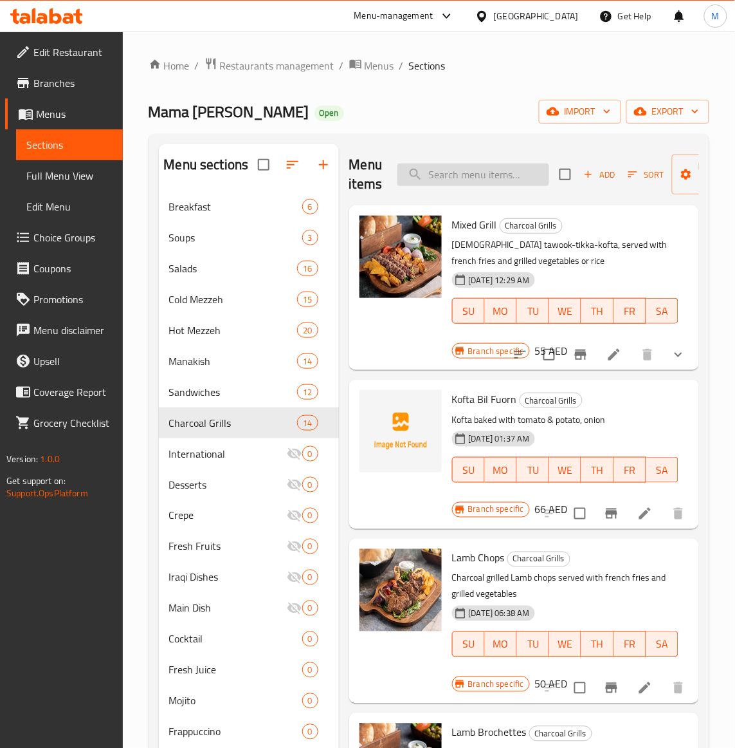
click at [449, 172] on input "search" at bounding box center [474, 174] width 152 height 23
paste input "Mama Noura MIX GRILL"
click at [188, 419] on span "Charcoal Grills" at bounding box center [215, 422] width 93 height 15
click at [214, 423] on span "Charcoal Grills" at bounding box center [215, 422] width 93 height 15
click at [632, 441] on div "[DATE] 01:37 AM SU MO TU WE TH FR SA" at bounding box center [565, 460] width 237 height 69
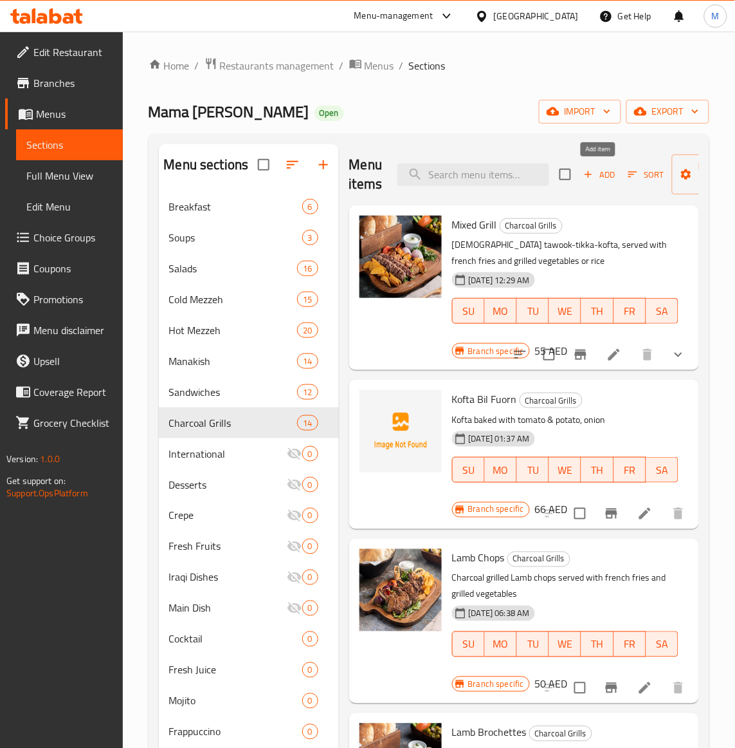
click at [609, 178] on span "Add" at bounding box center [599, 174] width 35 height 15
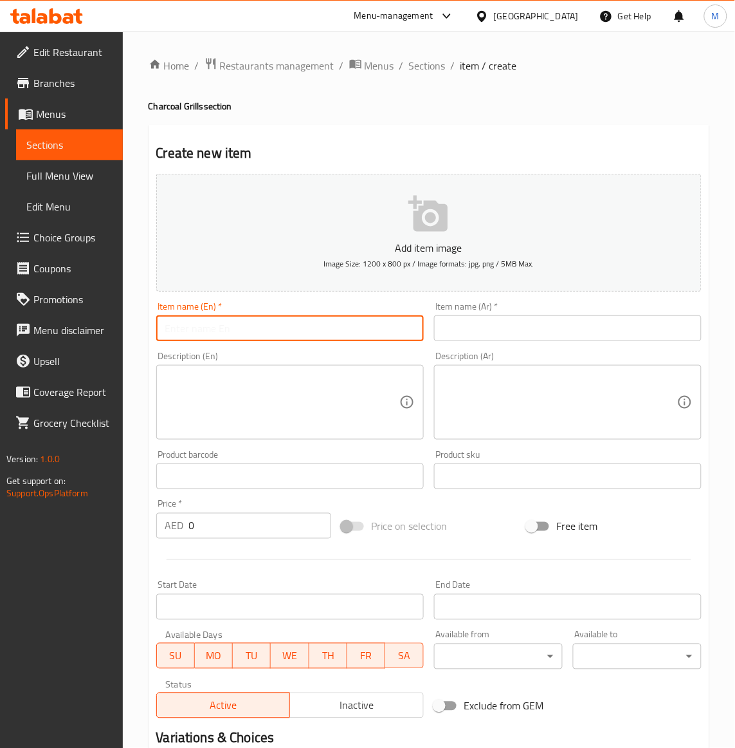
drag, startPoint x: 207, startPoint y: 329, endPoint x: 71, endPoint y: 361, distance: 138.7
click at [207, 329] on input "text" at bounding box center [290, 328] width 268 height 26
paste input "Mama Noura MIX GRILL"
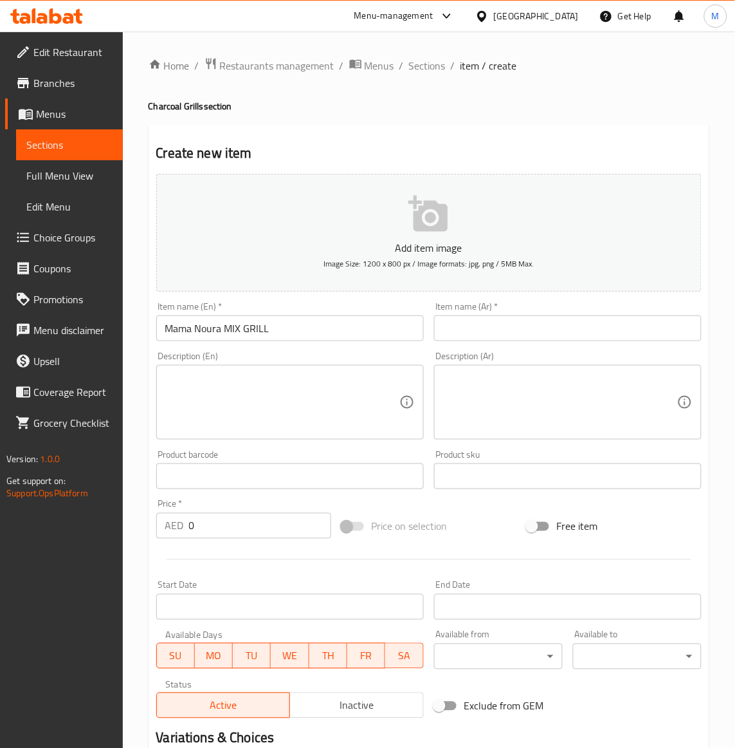
click at [221, 522] on input "0" at bounding box center [260, 526] width 142 height 26
paste input "92"
click at [488, 525] on div "Price on selection" at bounding box center [428, 526] width 185 height 35
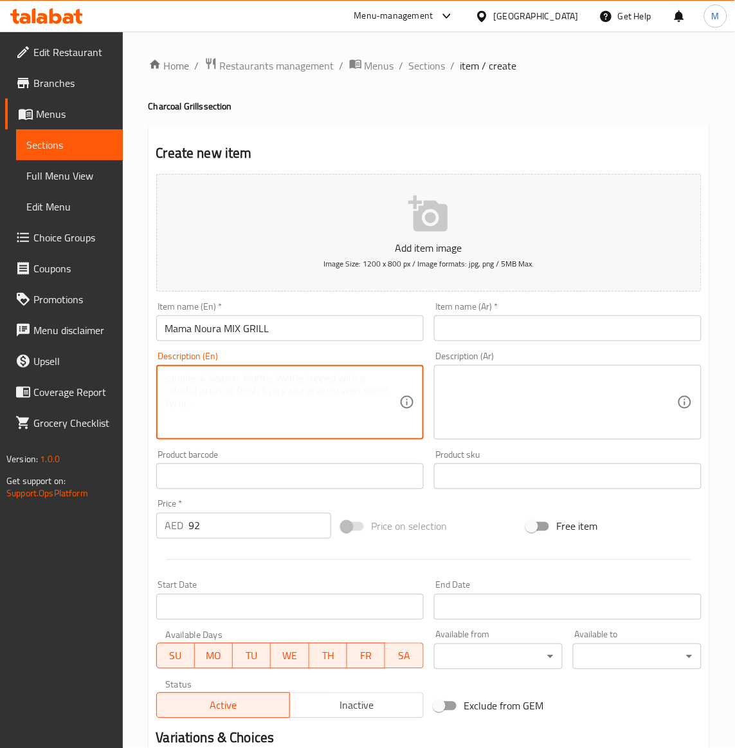
paste textarea "[DEMOGRAPHIC_DATA] tawook-tikka-kofta-chops, served with grilled vegetables and…"
click at [246, 327] on input "Mama Noura MIX GRILL" at bounding box center [290, 328] width 268 height 26
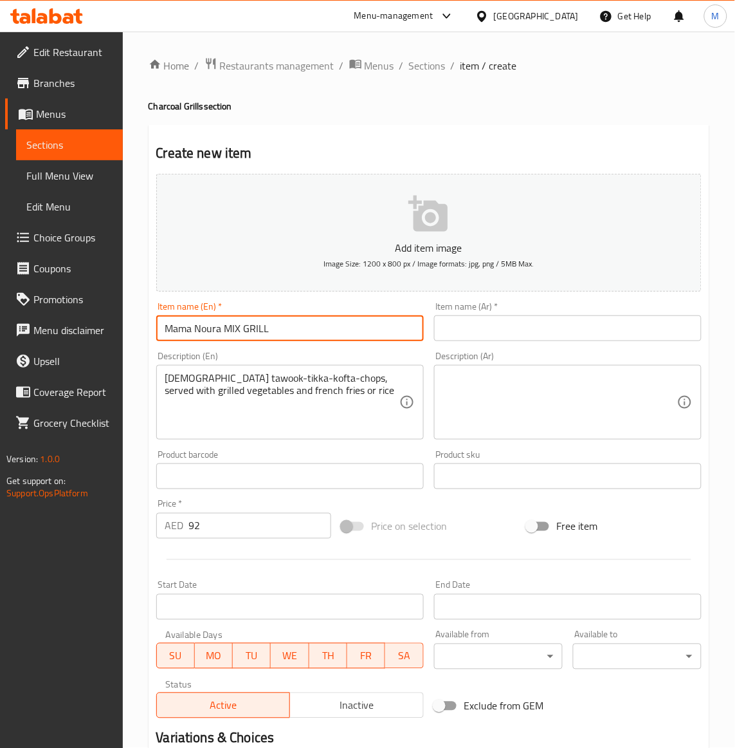
click at [246, 327] on input "Mama Noura MIX GRILL" at bounding box center [290, 328] width 268 height 26
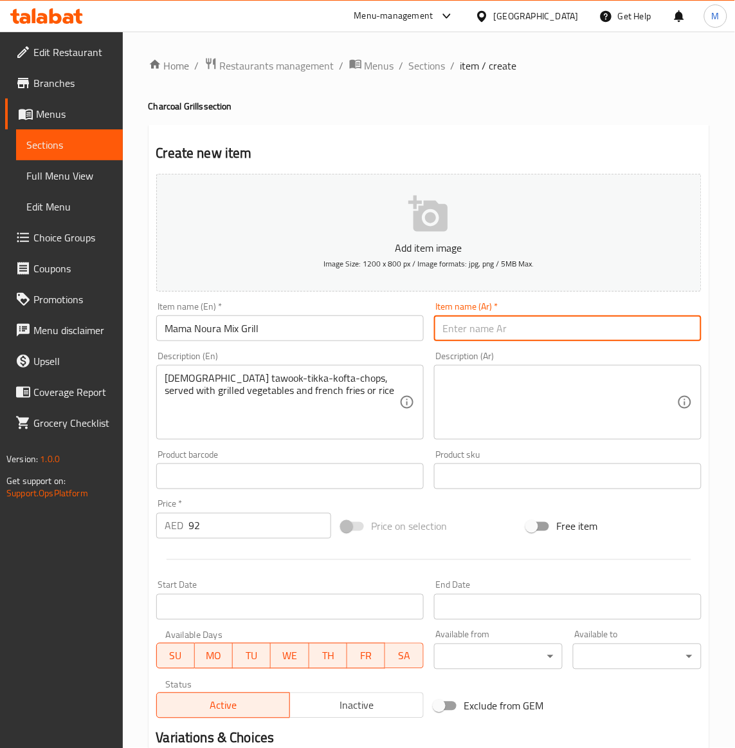
click at [442, 326] on input "text" at bounding box center [568, 328] width 268 height 26
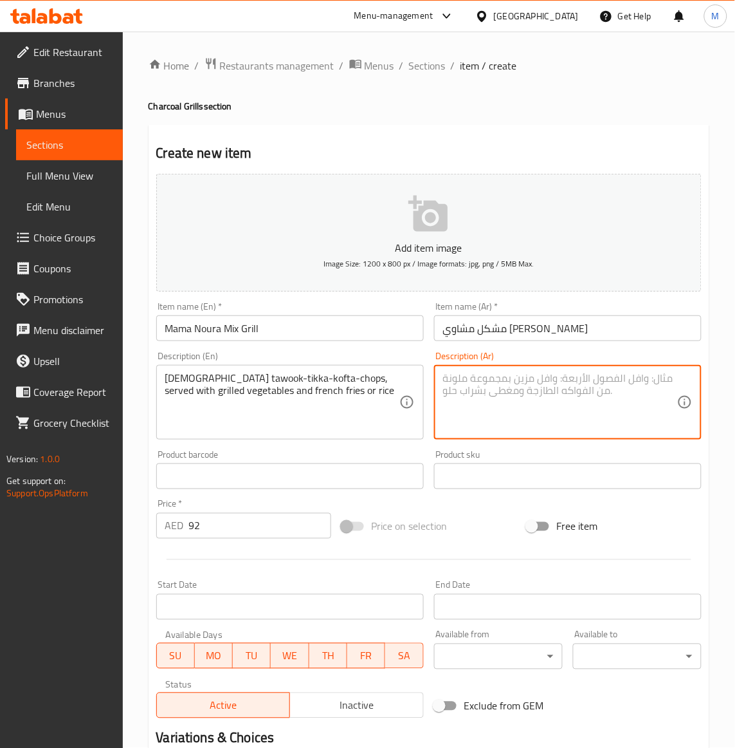
click at [497, 401] on textarea at bounding box center [560, 402] width 234 height 61
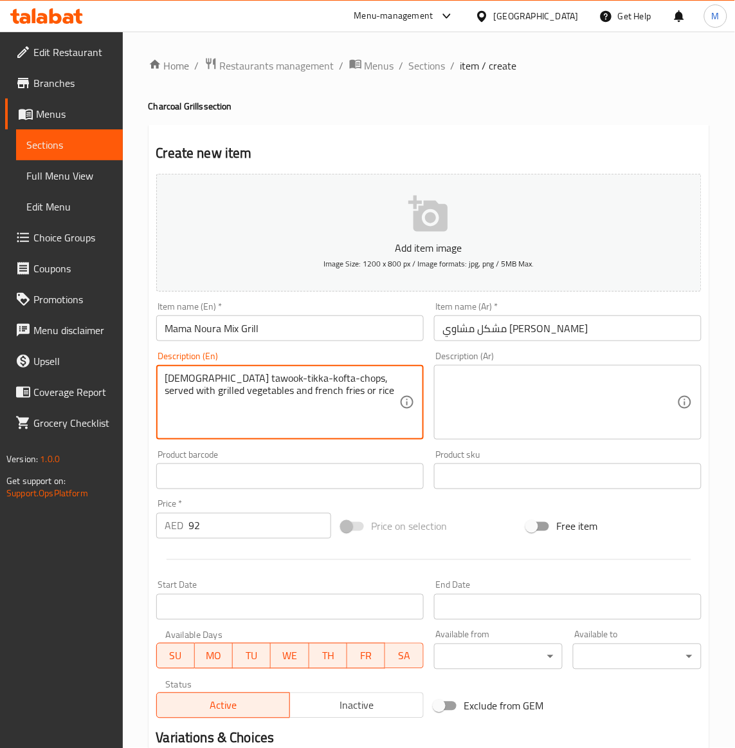
click at [291, 381] on textarea "[DEMOGRAPHIC_DATA] tawook-tikka-kofta-chops, served with grilled vegetables and…" at bounding box center [282, 402] width 234 height 61
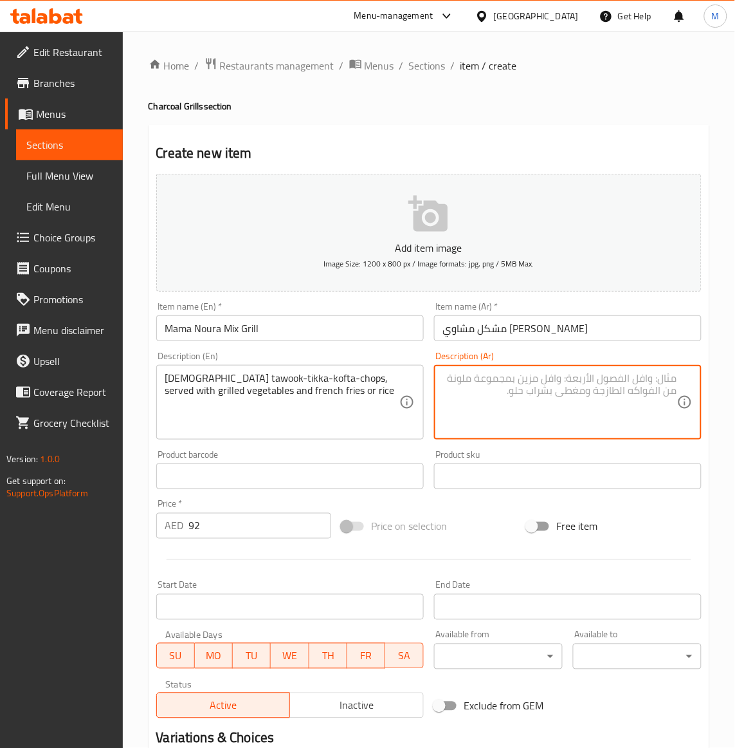
click at [520, 392] on textarea at bounding box center [560, 402] width 234 height 61
paste textarea "شيش طاووق-تكا-كفتة-ريش، تقدم مع خضار مشوية وبطاطس مقلية أو أرز"
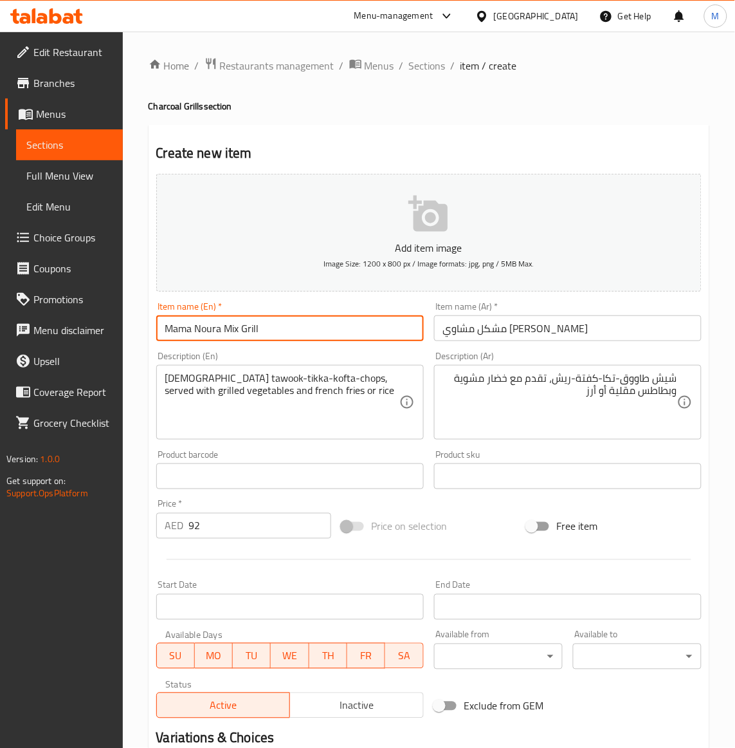
click at [243, 331] on input "Mama Noura Mix Grill" at bounding box center [290, 328] width 268 height 26
click at [500, 532] on div "Price on selection" at bounding box center [428, 526] width 185 height 35
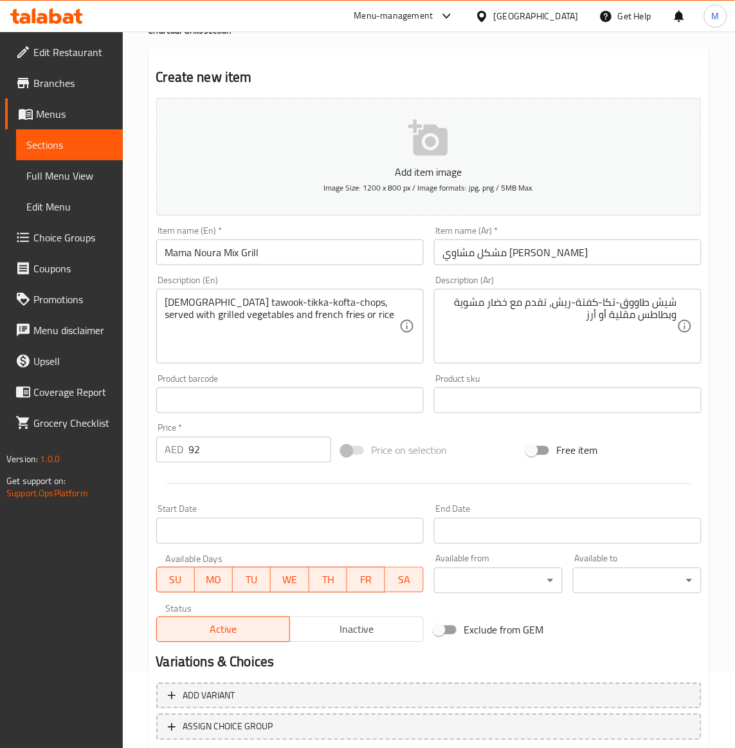
scroll to position [159, 0]
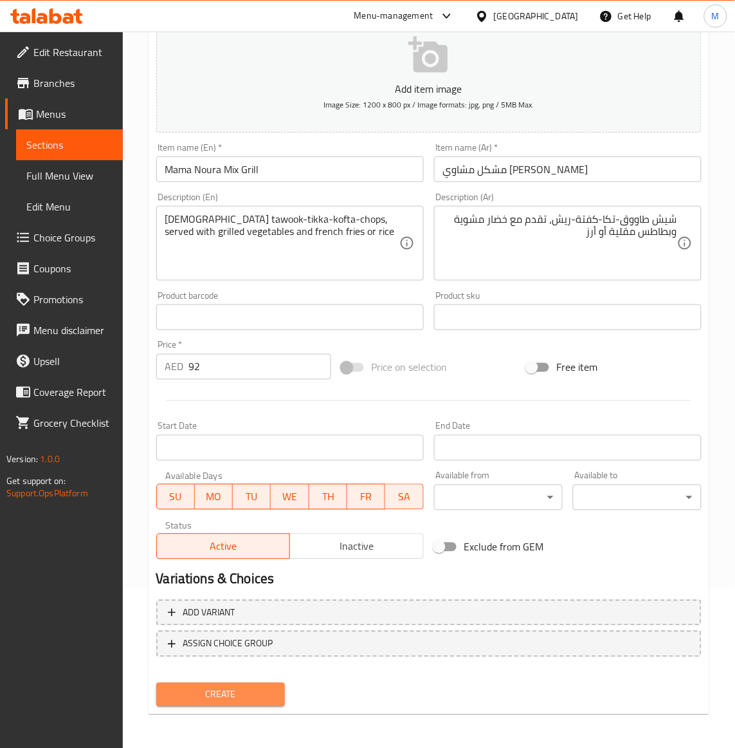
click at [236, 683] on button "Create" at bounding box center [220, 695] width 129 height 24
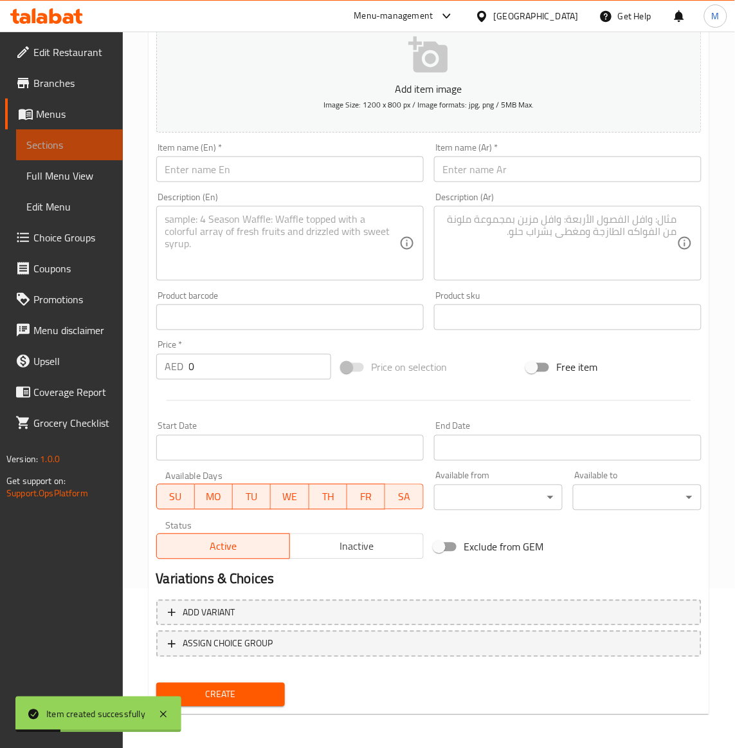
click at [53, 134] on link "Sections" at bounding box center [69, 144] width 107 height 31
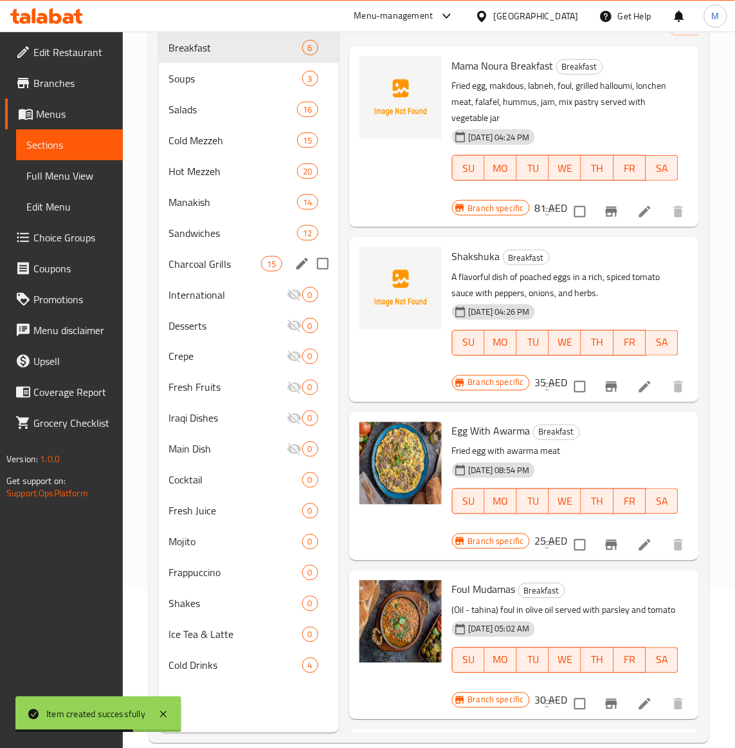
click at [208, 264] on span "Charcoal Grills" at bounding box center [215, 263] width 93 height 15
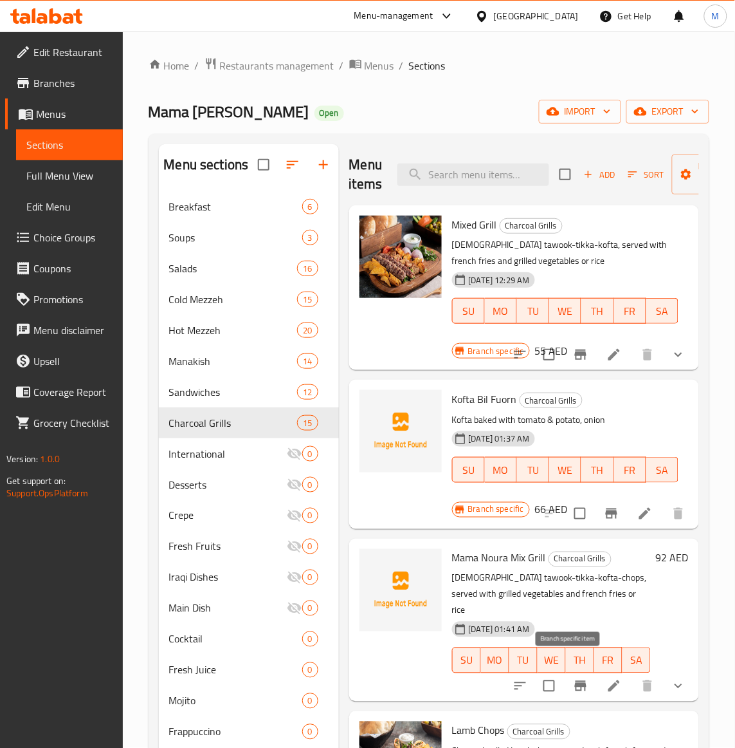
click at [578, 677] on button "Branch-specific-item" at bounding box center [580, 685] width 31 height 31
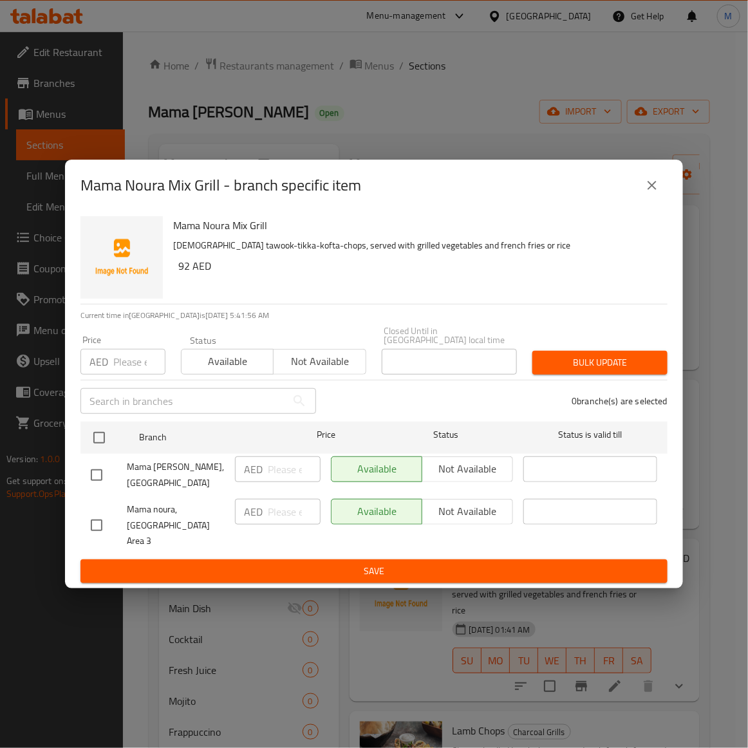
drag, startPoint x: 102, startPoint y: 522, endPoint x: 171, endPoint y: 472, distance: 86.1
click at [102, 522] on input "checkbox" at bounding box center [96, 524] width 27 height 27
click at [304, 382] on div "Status Available Not available" at bounding box center [273, 355] width 201 height 54
click at [311, 371] on span "Not available" at bounding box center [320, 361] width 82 height 19
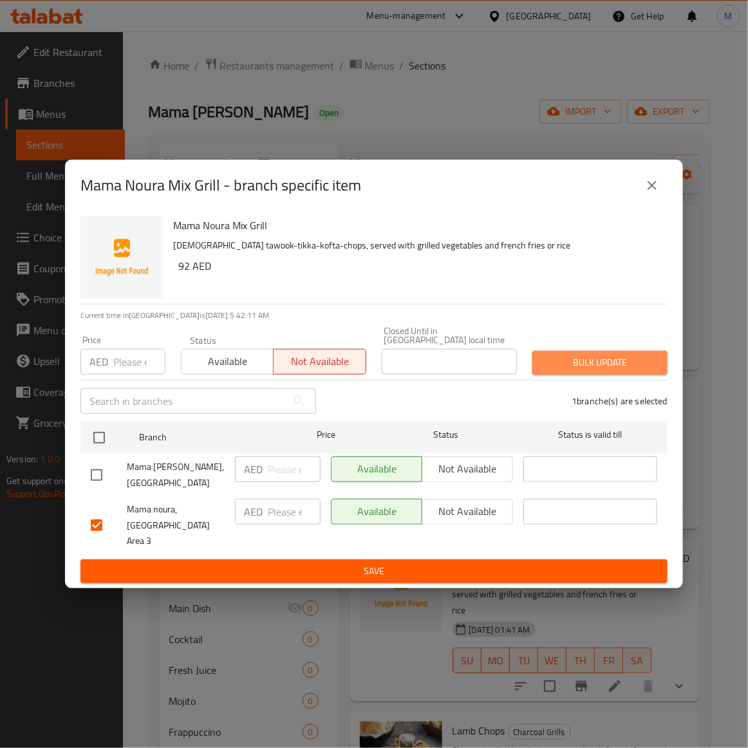
click at [622, 368] on span "Bulk update" at bounding box center [599, 362] width 115 height 16
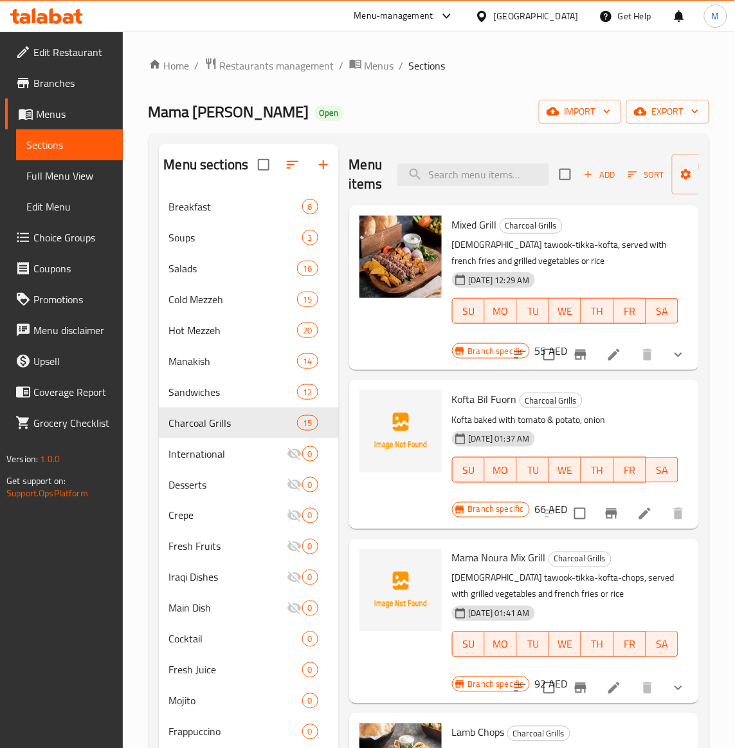
drag, startPoint x: 674, startPoint y: 601, endPoint x: 667, endPoint y: 598, distance: 7.2
click at [669, 598] on div "Mama Noura Mix Grill Charcoal Grills Shish tawook-tikka-kofta-chops, served wit…" at bounding box center [570, 621] width 247 height 154
click at [599, 177] on span "Add" at bounding box center [599, 174] width 35 height 15
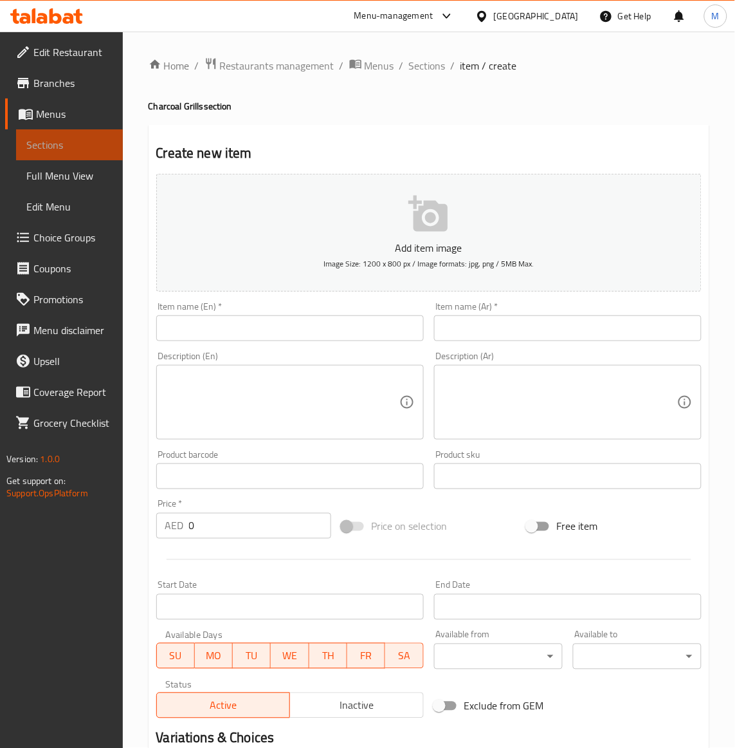
click at [42, 149] on span "Sections" at bounding box center [69, 144] width 86 height 15
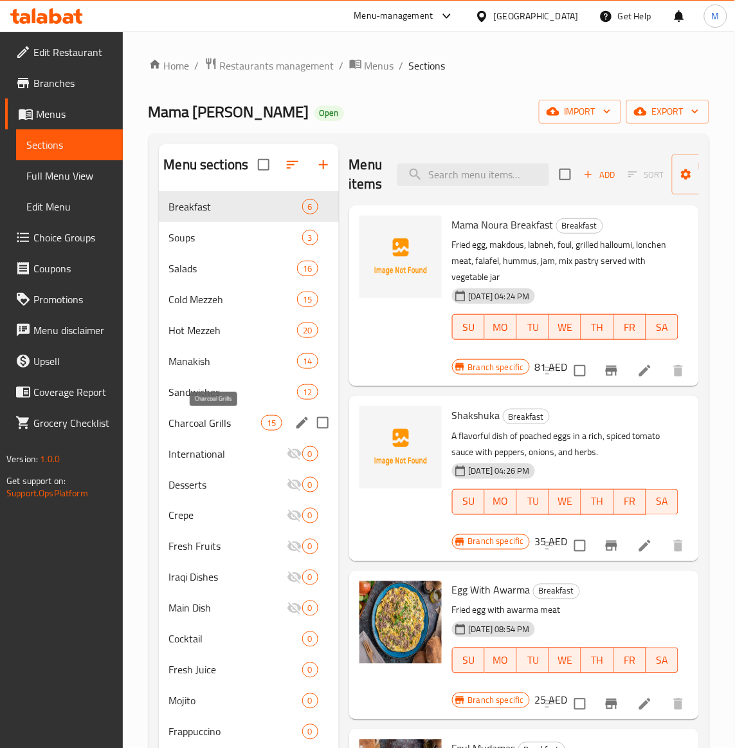
click at [214, 419] on span "Charcoal Grills" at bounding box center [215, 422] width 93 height 15
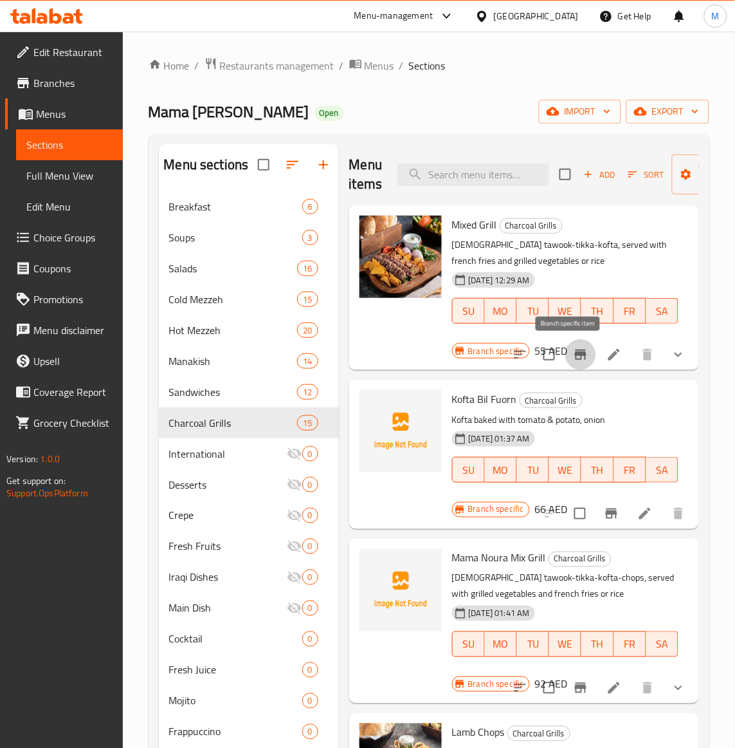
click at [575, 358] on icon "Branch-specific-item" at bounding box center [581, 354] width 12 height 10
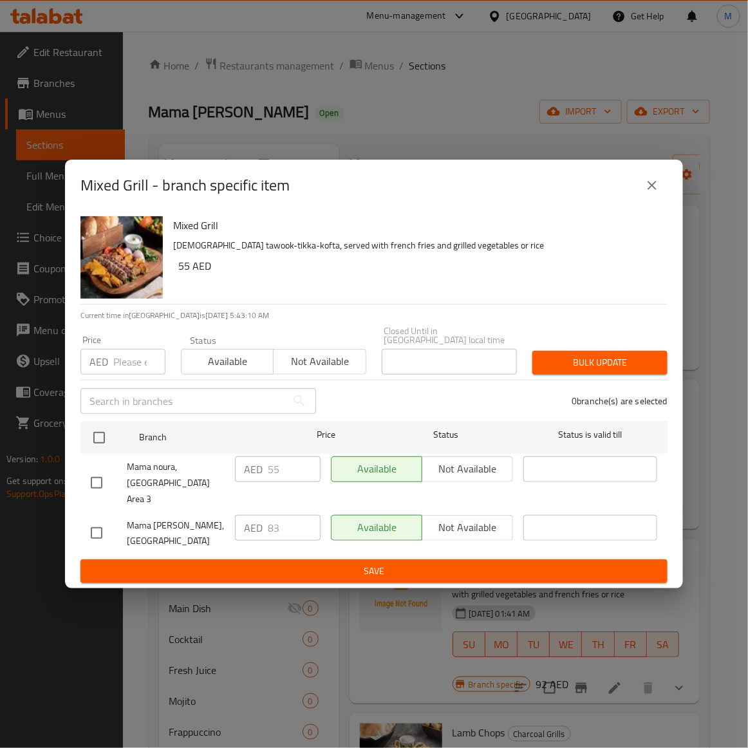
drag, startPoint x: 89, startPoint y: 521, endPoint x: 102, endPoint y: 511, distance: 16.1
click at [89, 521] on input "checkbox" at bounding box center [96, 532] width 27 height 27
click at [130, 369] on input "number" at bounding box center [139, 362] width 52 height 26
paste input "83"
click at [638, 368] on span "Bulk update" at bounding box center [599, 362] width 115 height 16
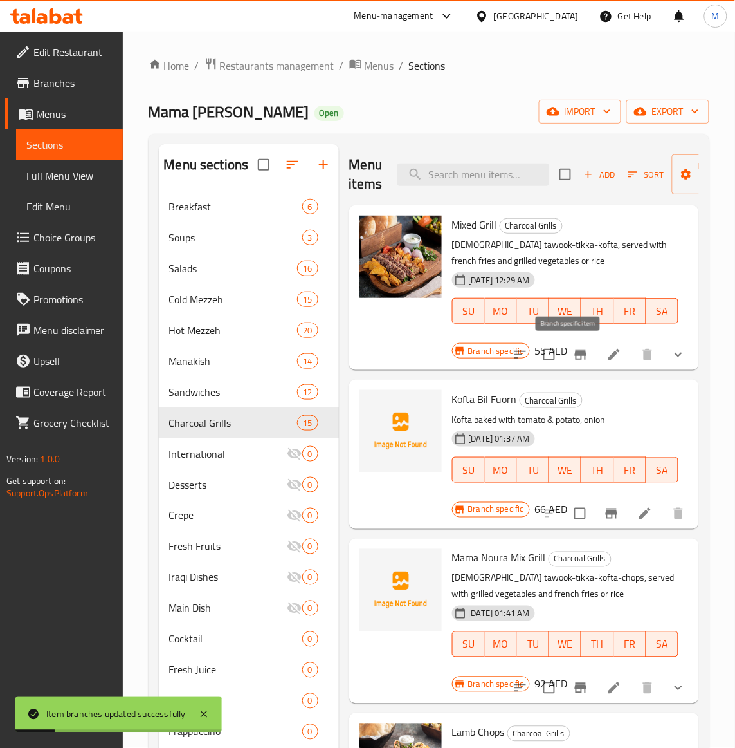
click at [575, 356] on icon "Branch-specific-item" at bounding box center [581, 354] width 12 height 10
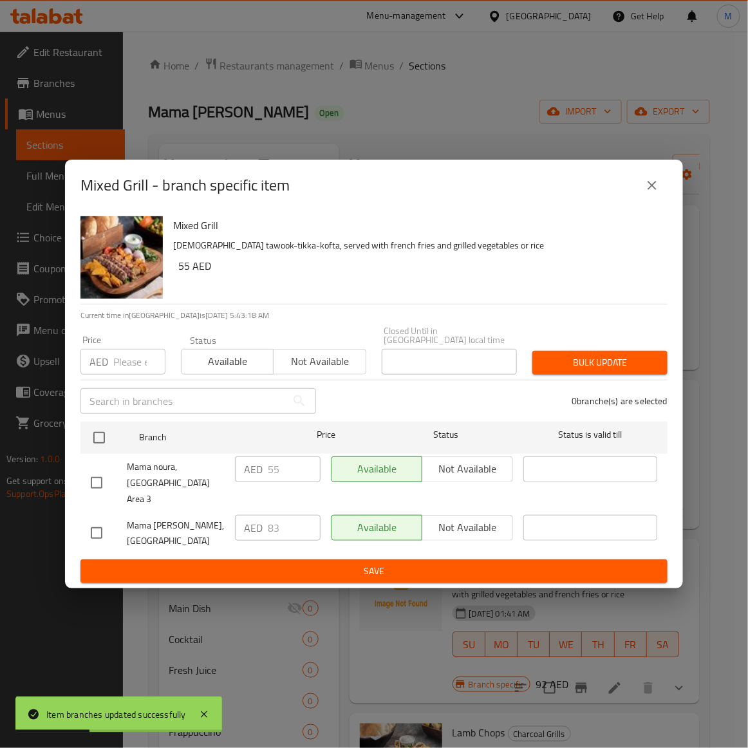
click at [487, 473] on div "Available Not available" at bounding box center [422, 469] width 182 height 26
click at [461, 468] on div "Available Not available" at bounding box center [422, 469] width 182 height 26
click at [466, 470] on div "Available Not available" at bounding box center [422, 469] width 182 height 26
click at [466, 477] on div "Available Not available" at bounding box center [422, 469] width 182 height 26
click at [104, 484] on input "checkbox" at bounding box center [96, 482] width 27 height 27
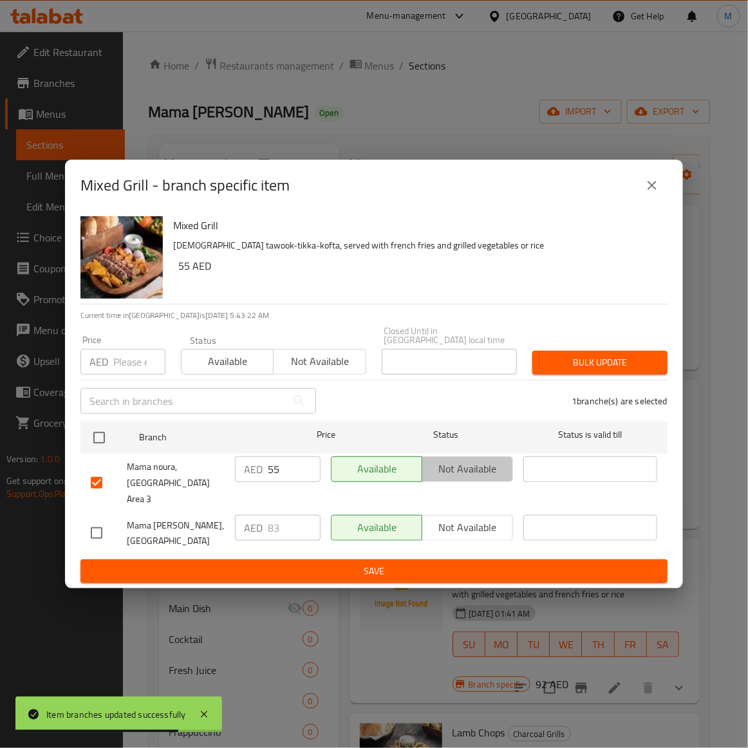
click at [483, 473] on span "Not available" at bounding box center [467, 468] width 80 height 19
click at [394, 471] on span "Available" at bounding box center [376, 468] width 80 height 19
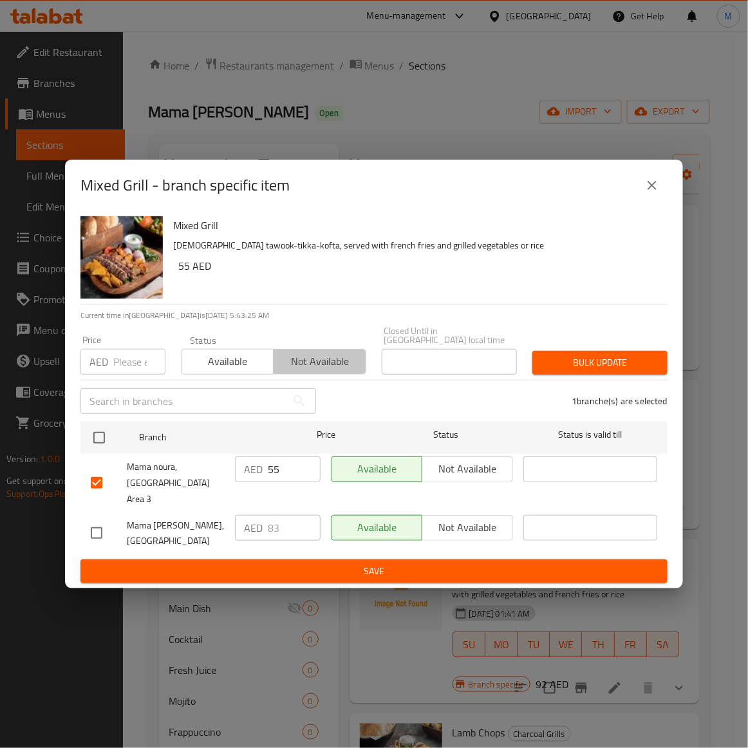
click at [316, 368] on span "Not available" at bounding box center [320, 361] width 82 height 19
click at [587, 367] on span "Bulk update" at bounding box center [599, 362] width 115 height 16
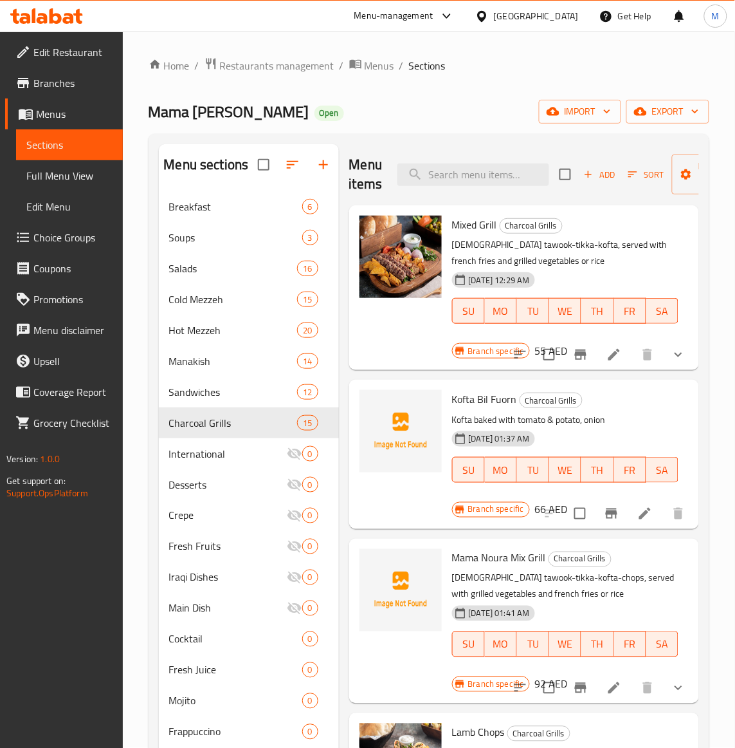
click at [602, 425] on p "Kofta baked with tomato & potato, onion" at bounding box center [565, 420] width 226 height 16
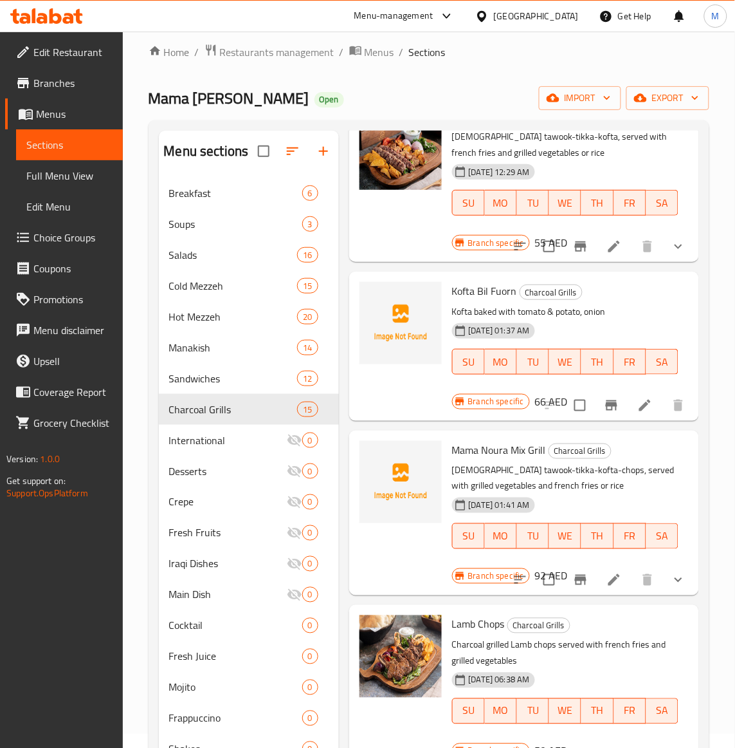
scroll to position [241, 0]
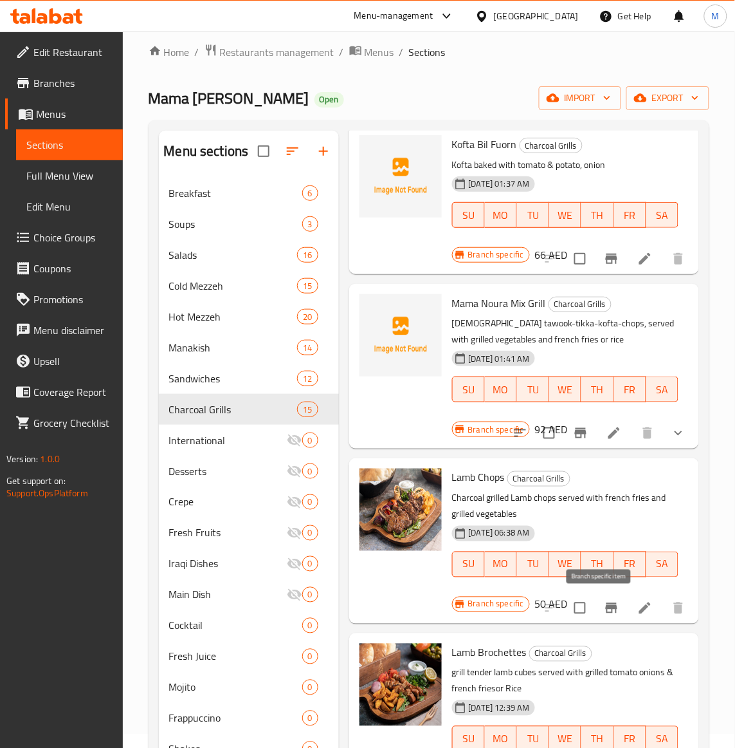
click at [606, 612] on icon "Branch-specific-item" at bounding box center [612, 608] width 12 height 10
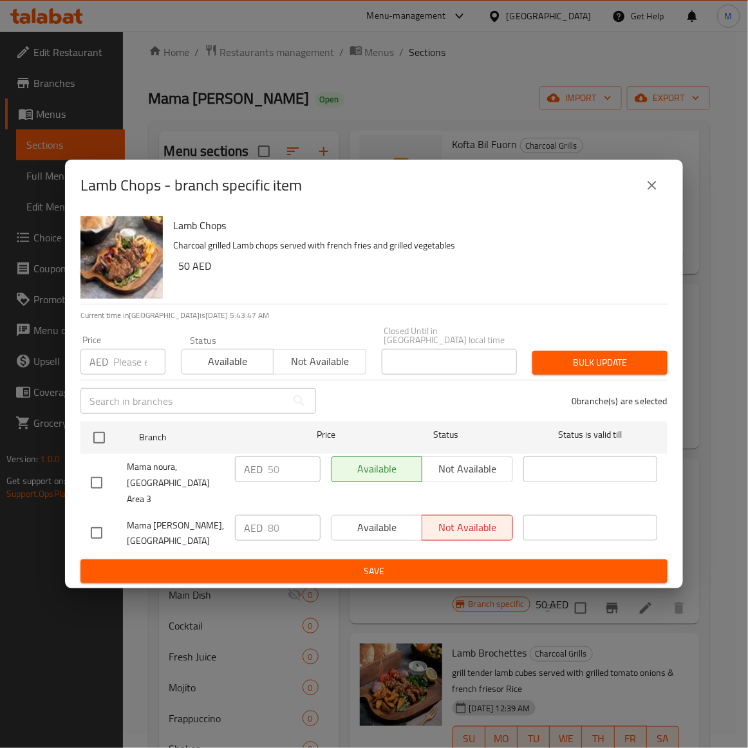
click at [92, 525] on input "checkbox" at bounding box center [96, 532] width 27 height 27
click at [137, 369] on input "number" at bounding box center [139, 362] width 52 height 26
paste input "80"
click at [600, 371] on span "Bulk update" at bounding box center [599, 362] width 115 height 16
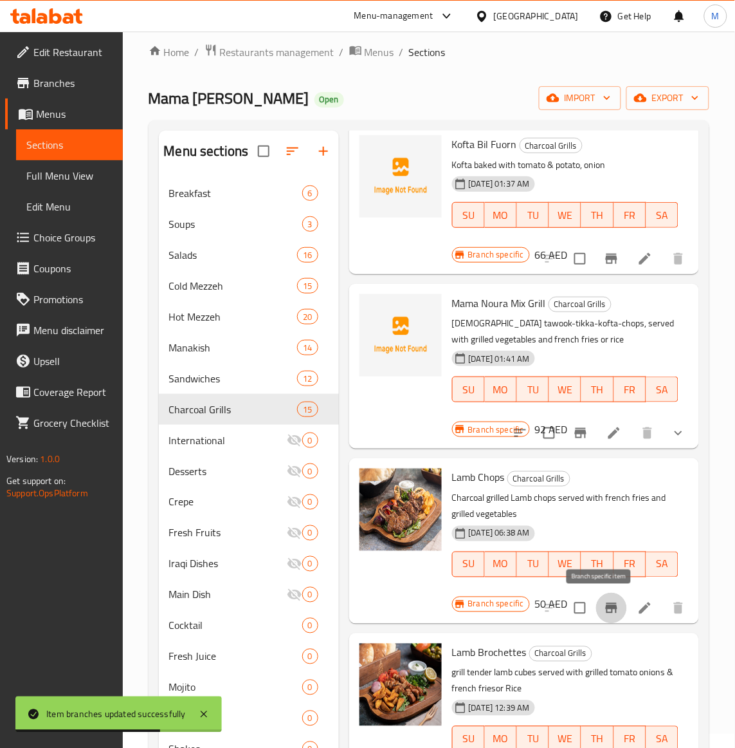
click at [606, 609] on icon "Branch-specific-item" at bounding box center [611, 607] width 15 height 15
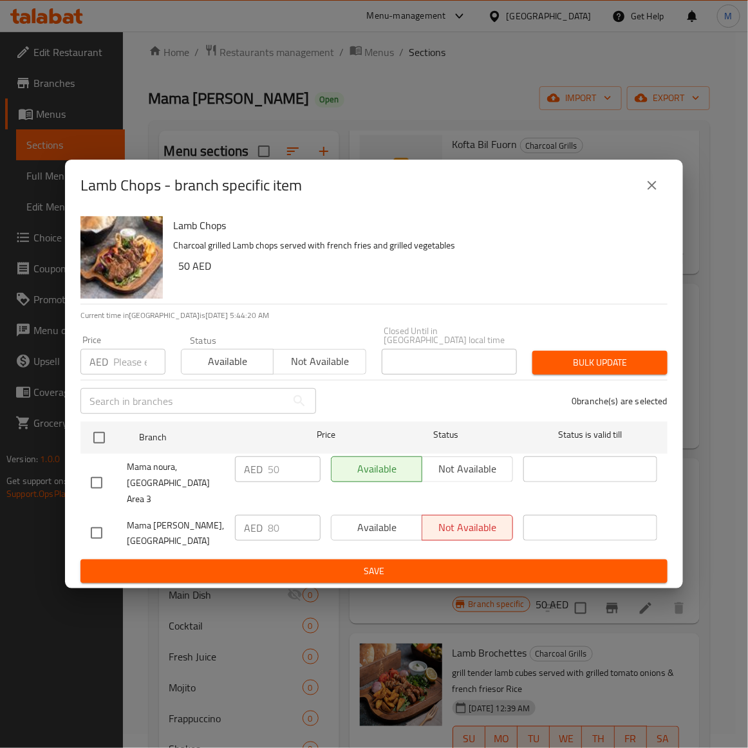
click at [659, 192] on icon "close" at bounding box center [651, 185] width 15 height 15
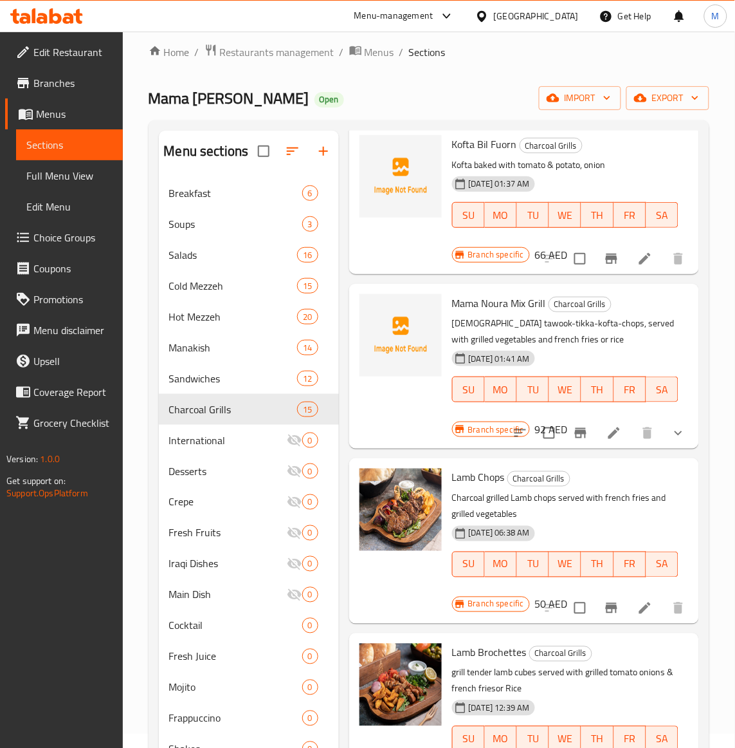
click at [641, 504] on p "Charcoal grilled Lamb chops served with french fries and grilled vegetables" at bounding box center [565, 506] width 226 height 32
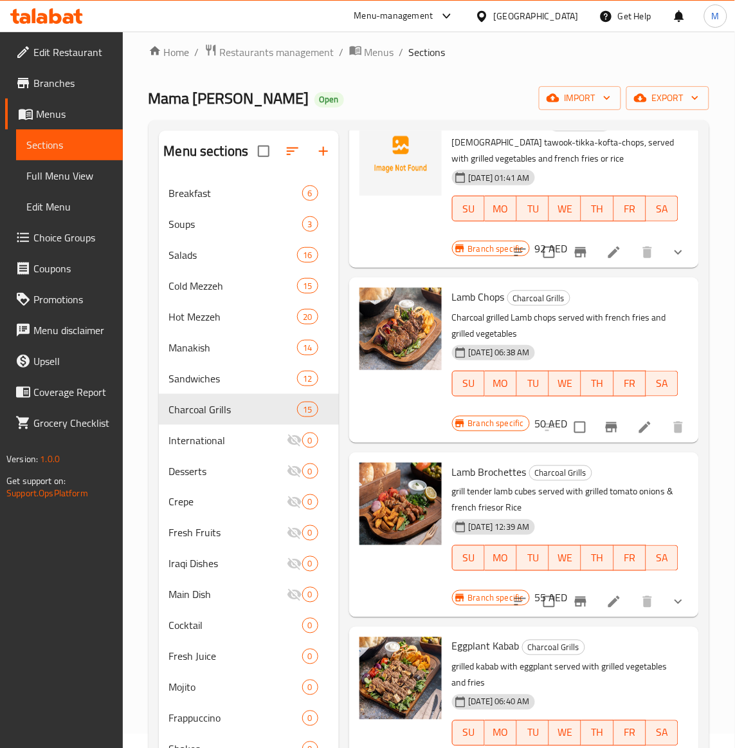
scroll to position [563, 0]
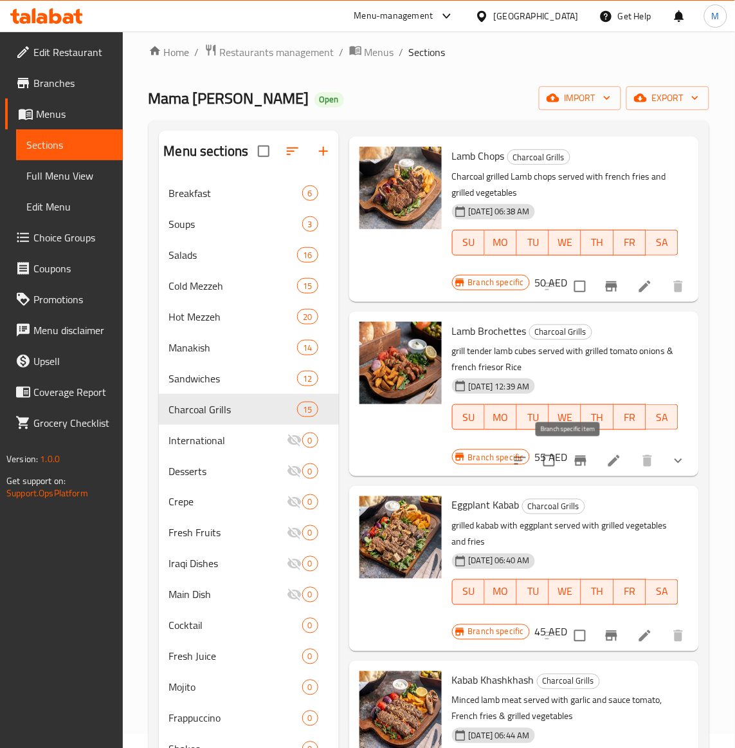
click at [575, 457] on icon "Branch-specific-item" at bounding box center [581, 460] width 12 height 10
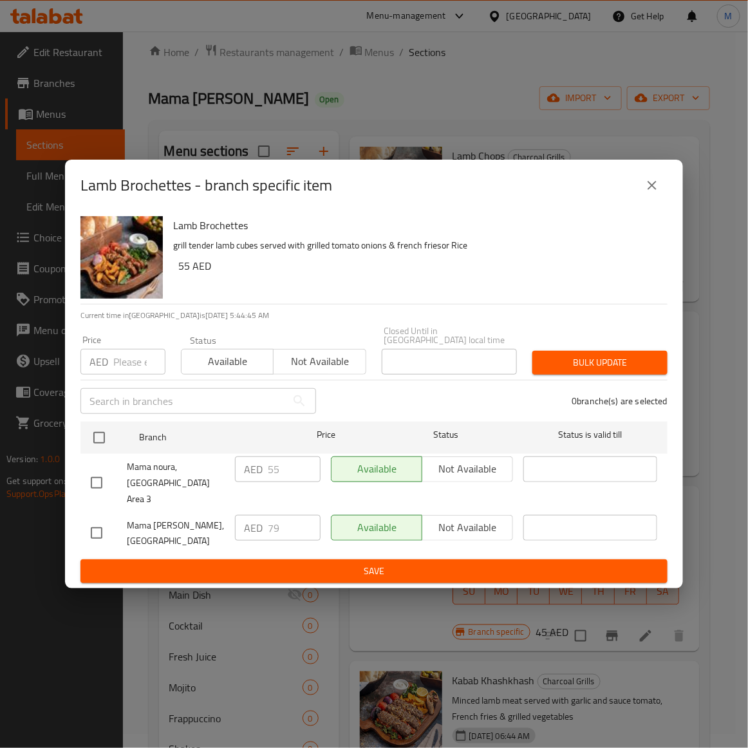
drag, startPoint x: 95, startPoint y: 529, endPoint x: 149, endPoint y: 431, distance: 111.7
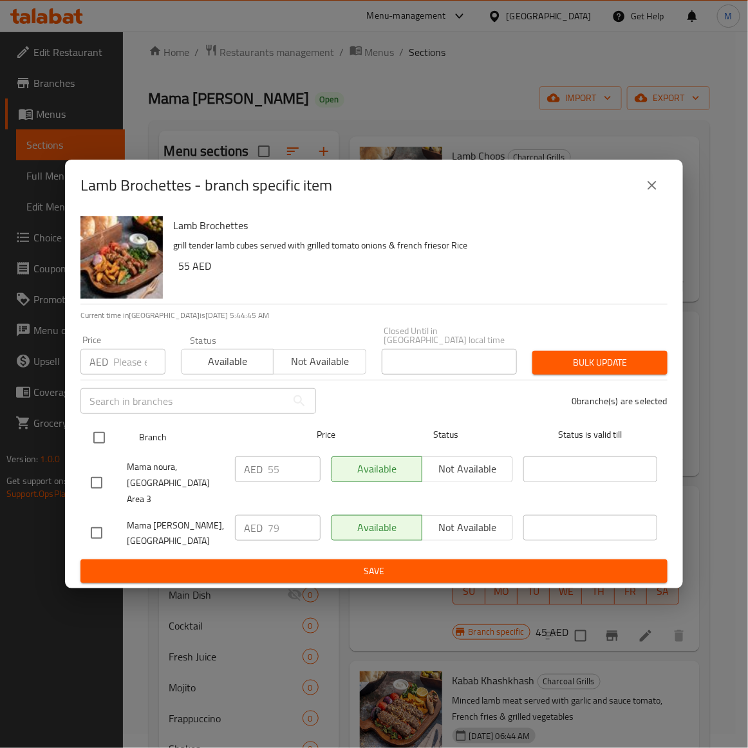
click at [98, 522] on input "checkbox" at bounding box center [96, 532] width 27 height 27
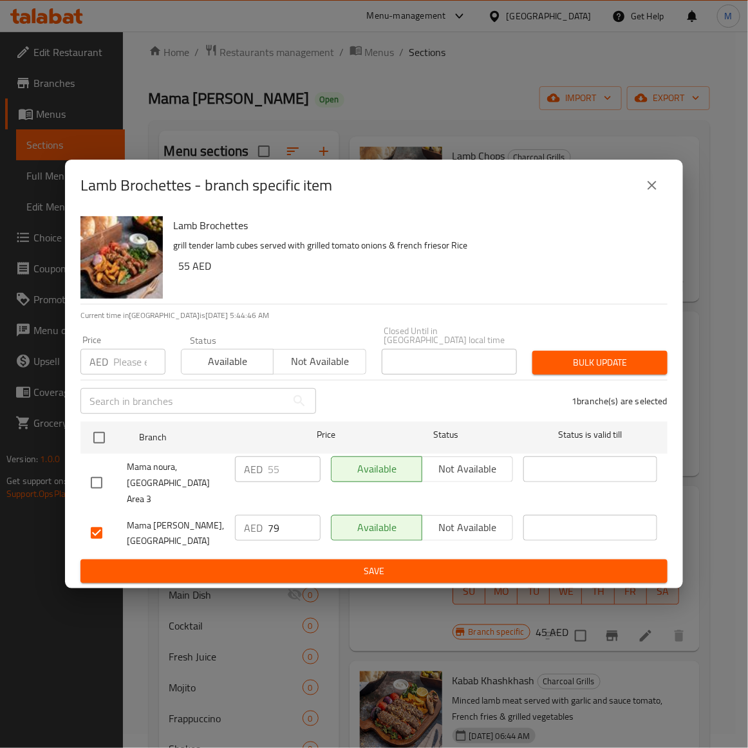
drag, startPoint x: 121, startPoint y: 373, endPoint x: 415, endPoint y: 238, distance: 323.5
click at [121, 372] on input "number" at bounding box center [139, 362] width 52 height 26
paste input "79"
drag, startPoint x: 436, startPoint y: 232, endPoint x: 611, endPoint y: 335, distance: 203.0
click at [442, 232] on h6 "Lamb Brochettes" at bounding box center [415, 225] width 484 height 18
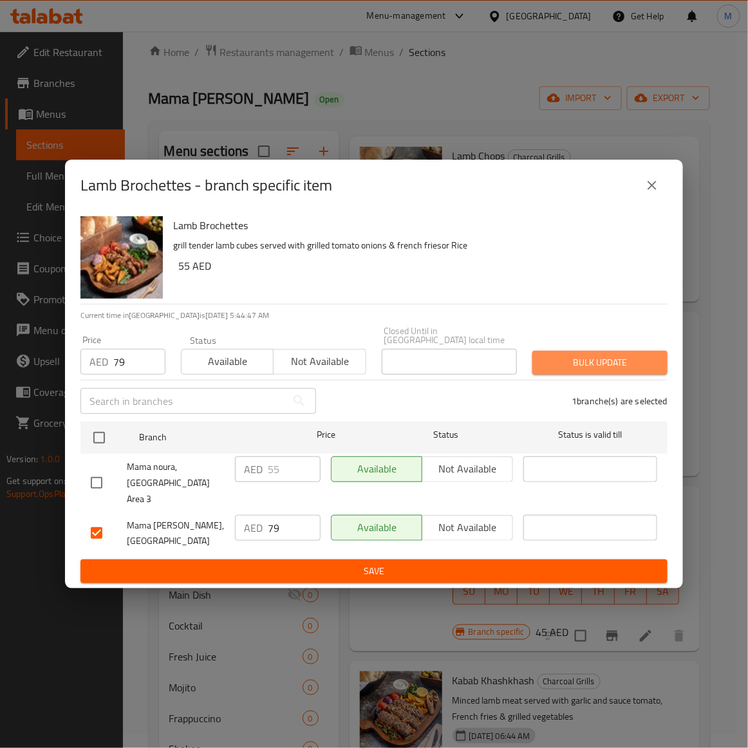
click at [638, 363] on span "Bulk update" at bounding box center [599, 362] width 115 height 16
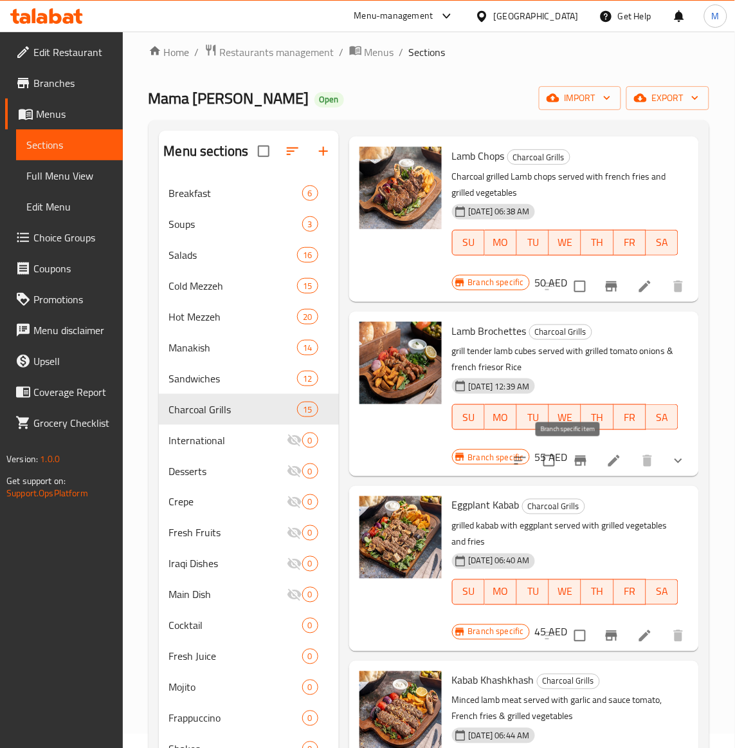
click at [573, 466] on icon "Branch-specific-item" at bounding box center [580, 460] width 15 height 15
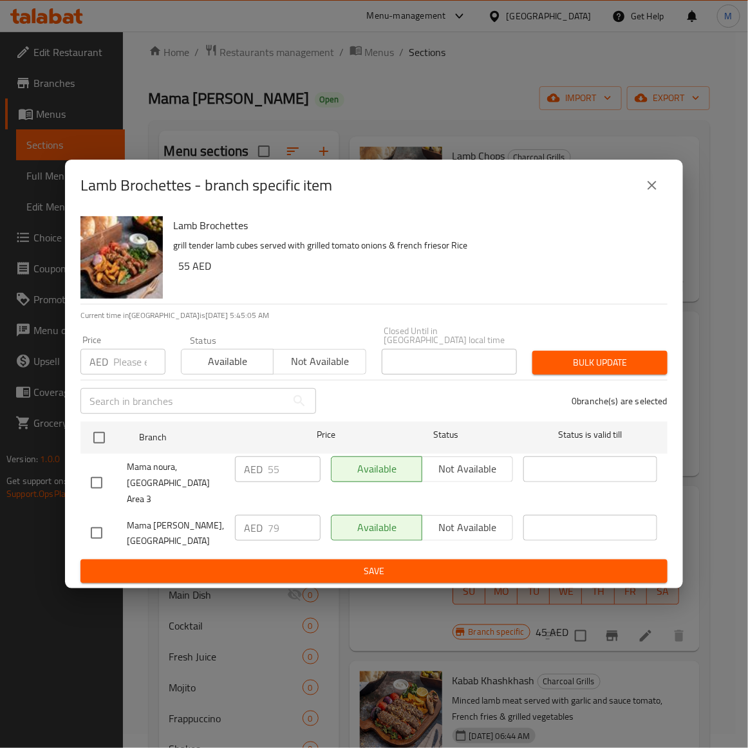
drag, startPoint x: 97, startPoint y: 482, endPoint x: 333, endPoint y: 394, distance: 251.4
click at [109, 474] on input "checkbox" at bounding box center [96, 482] width 27 height 27
click at [332, 371] on span "Not available" at bounding box center [320, 361] width 82 height 19
click at [596, 370] on span "Bulk update" at bounding box center [599, 362] width 115 height 16
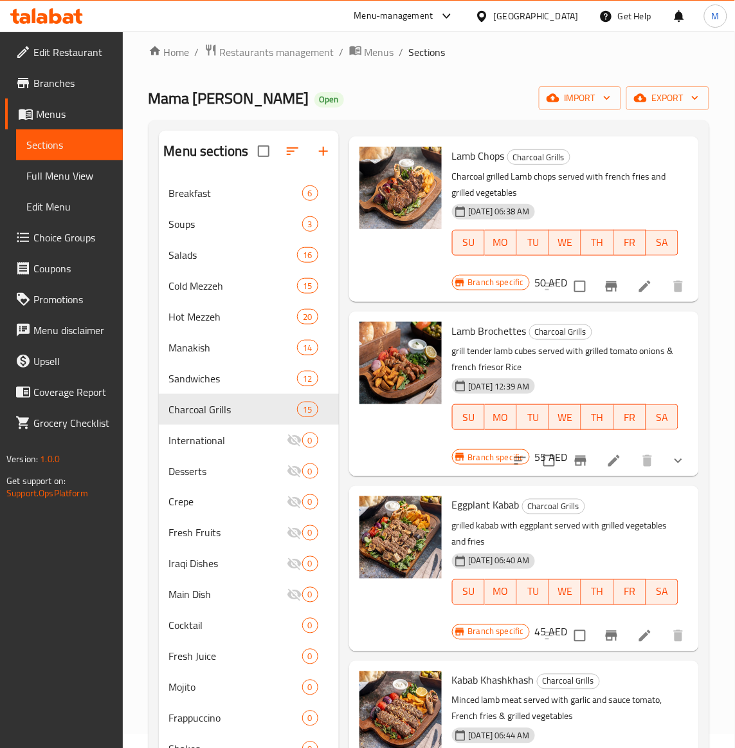
click at [626, 537] on p "grilled kabab with eggplant served with grilled vegetables and fries" at bounding box center [565, 534] width 226 height 32
click at [604, 635] on icon "Branch-specific-item" at bounding box center [611, 635] width 15 height 15
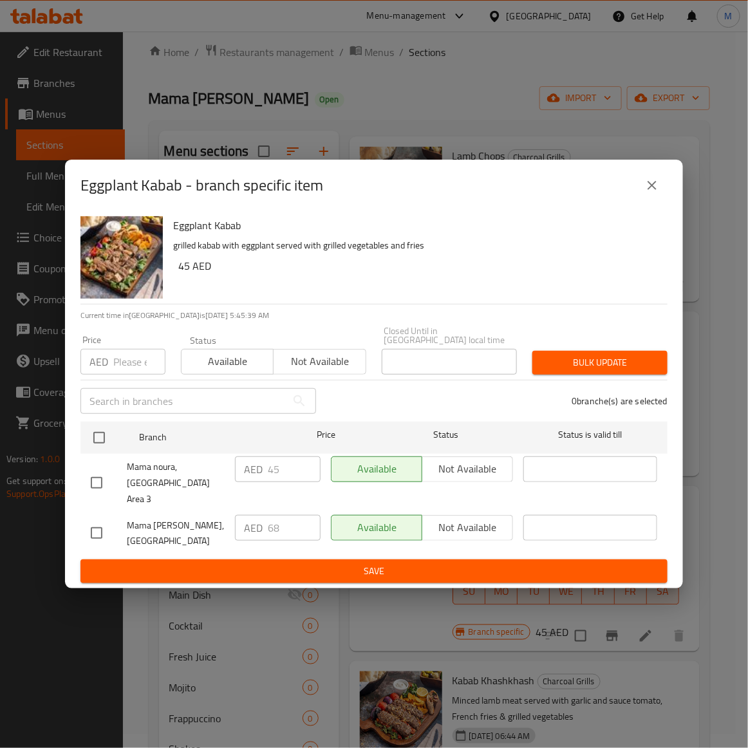
click at [143, 374] on input "number" at bounding box center [139, 362] width 52 height 26
paste input "68"
click at [98, 524] on input "checkbox" at bounding box center [96, 532] width 27 height 27
click at [580, 368] on span "Bulk update" at bounding box center [599, 362] width 115 height 16
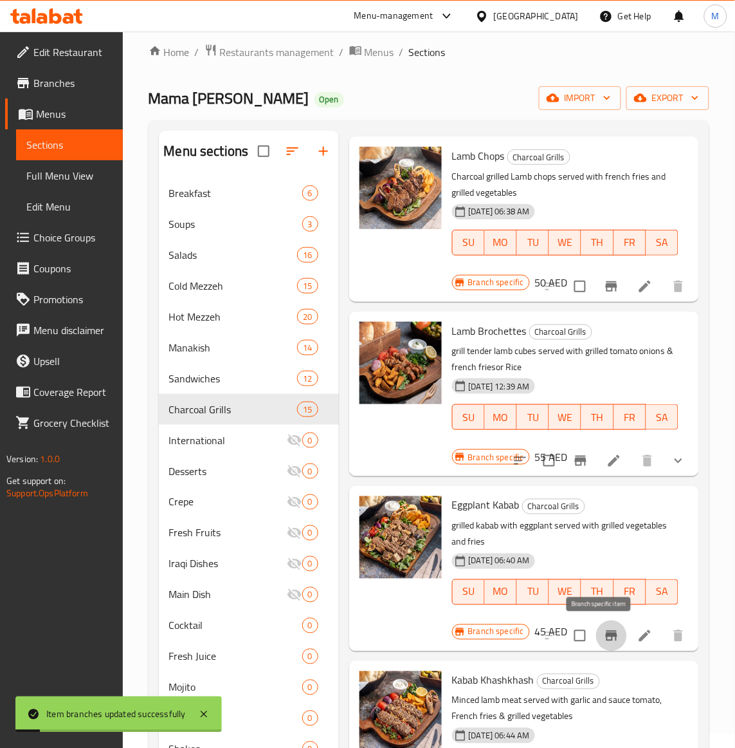
click at [604, 638] on icon "Branch-specific-item" at bounding box center [611, 635] width 15 height 15
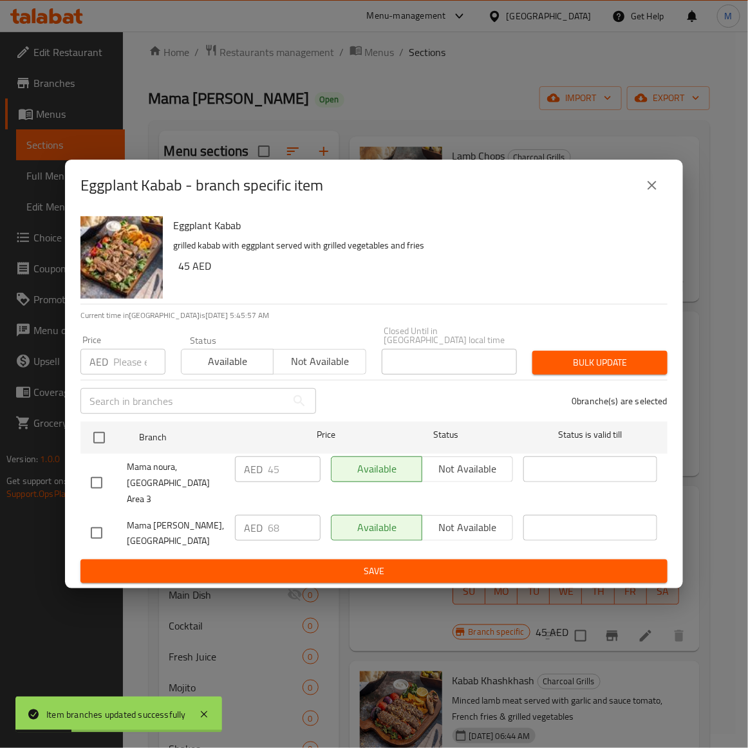
click at [97, 480] on input "checkbox" at bounding box center [96, 482] width 27 height 27
click at [331, 365] on span "Not available" at bounding box center [320, 361] width 82 height 19
click at [607, 371] on span "Bulk update" at bounding box center [599, 362] width 115 height 16
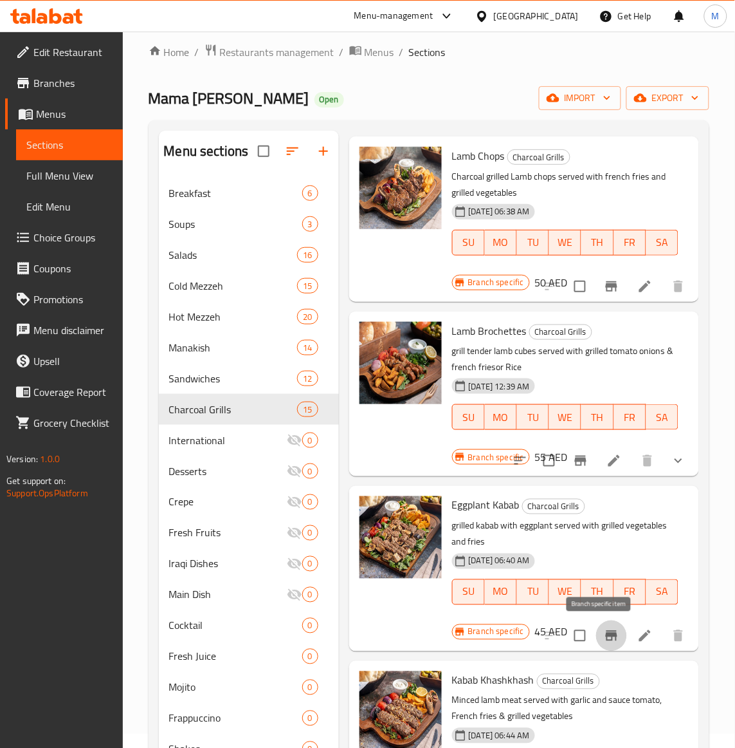
click at [606, 634] on icon "Branch-specific-item" at bounding box center [612, 635] width 12 height 10
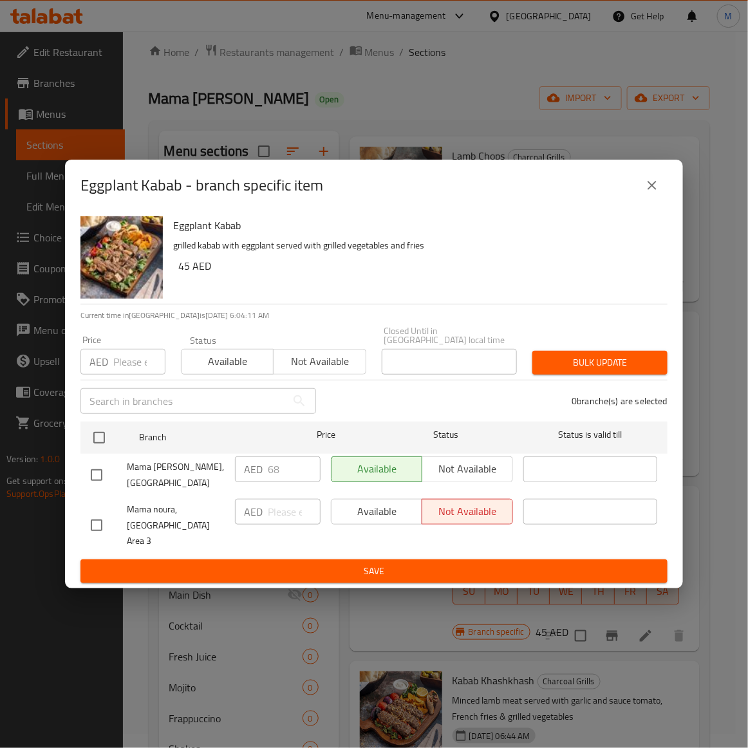
click at [647, 193] on icon "close" at bounding box center [651, 185] width 15 height 15
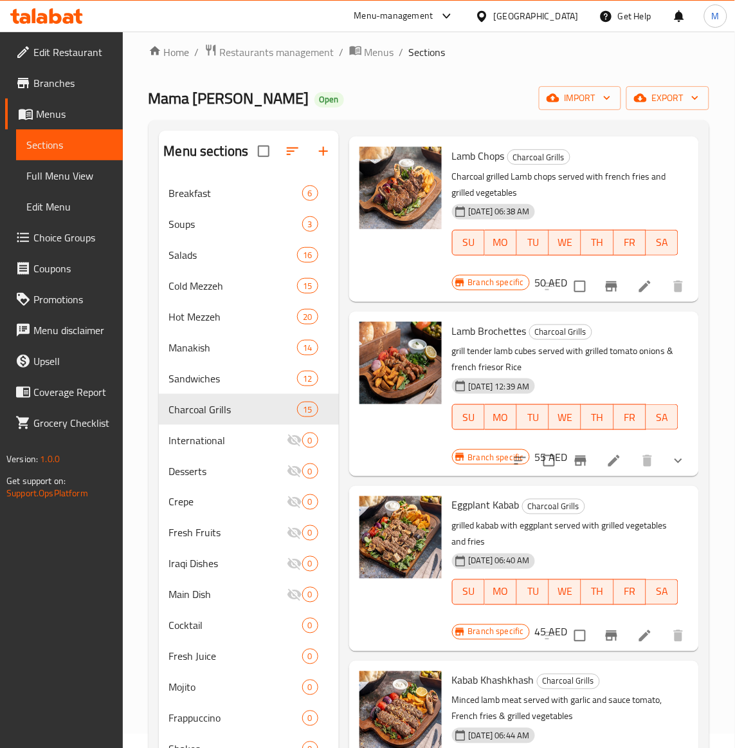
click at [606, 556] on div "[DATE] 06:40 AM SU MO TU WE TH FR SA" at bounding box center [565, 582] width 237 height 69
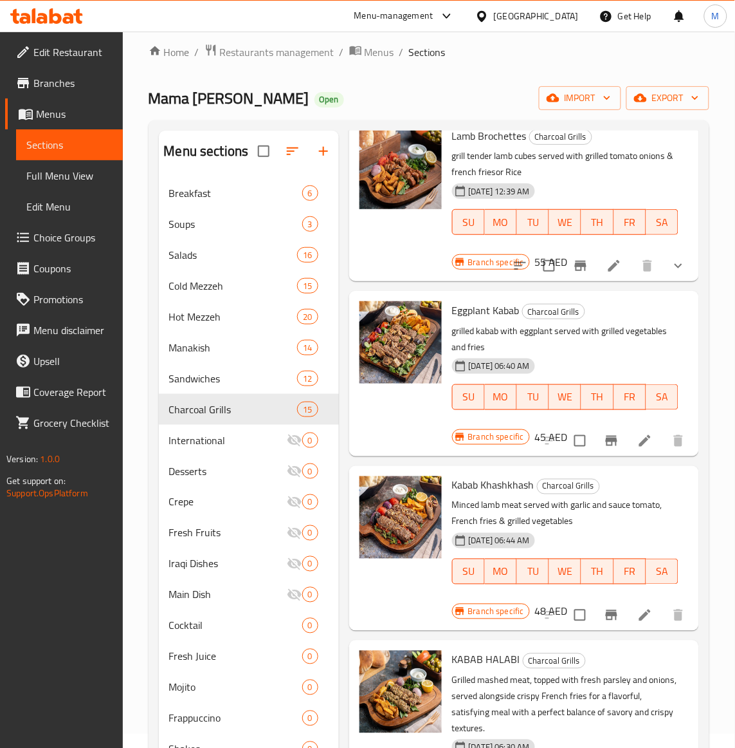
scroll to position [724, 0]
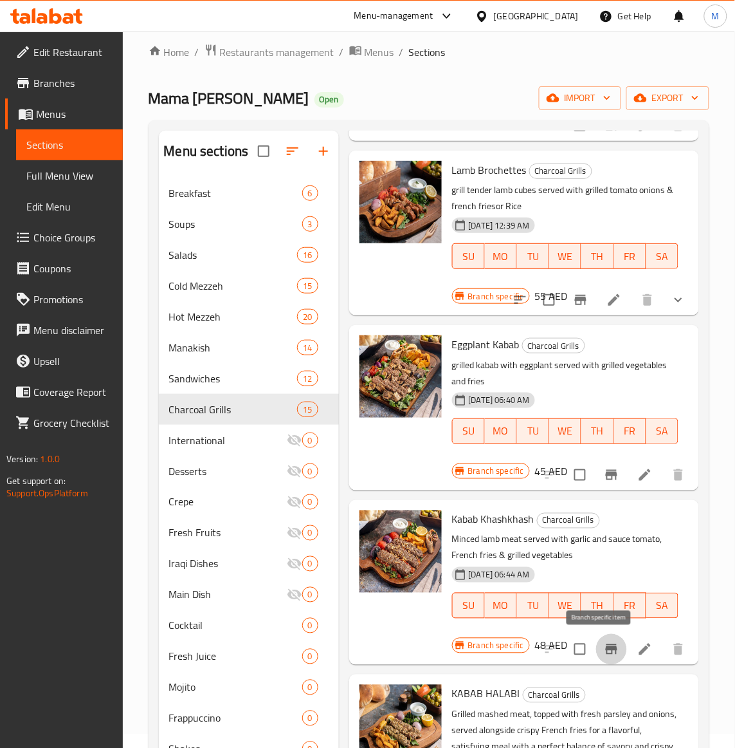
click at [606, 644] on icon "Branch-specific-item" at bounding box center [612, 649] width 12 height 10
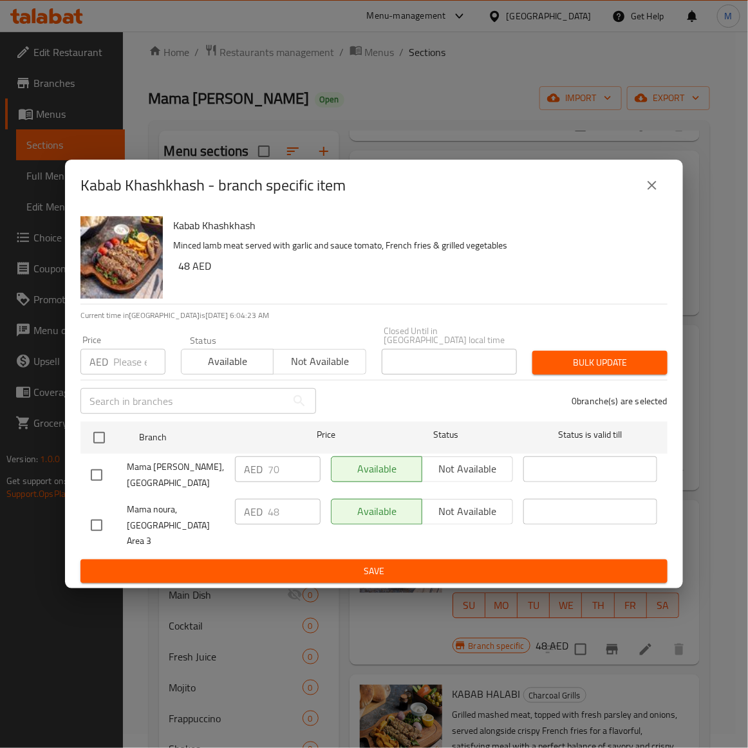
drag, startPoint x: 94, startPoint y: 526, endPoint x: 238, endPoint y: 466, distance: 155.8
click at [96, 526] on input "checkbox" at bounding box center [96, 524] width 27 height 27
click at [320, 370] on span "Not available" at bounding box center [320, 361] width 82 height 19
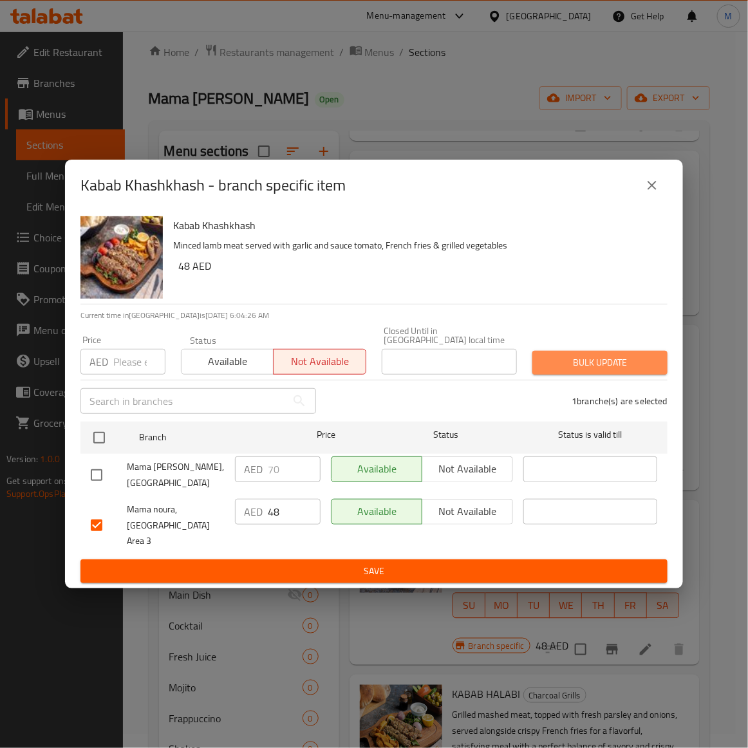
click at [589, 371] on span "Bulk update" at bounding box center [599, 362] width 115 height 16
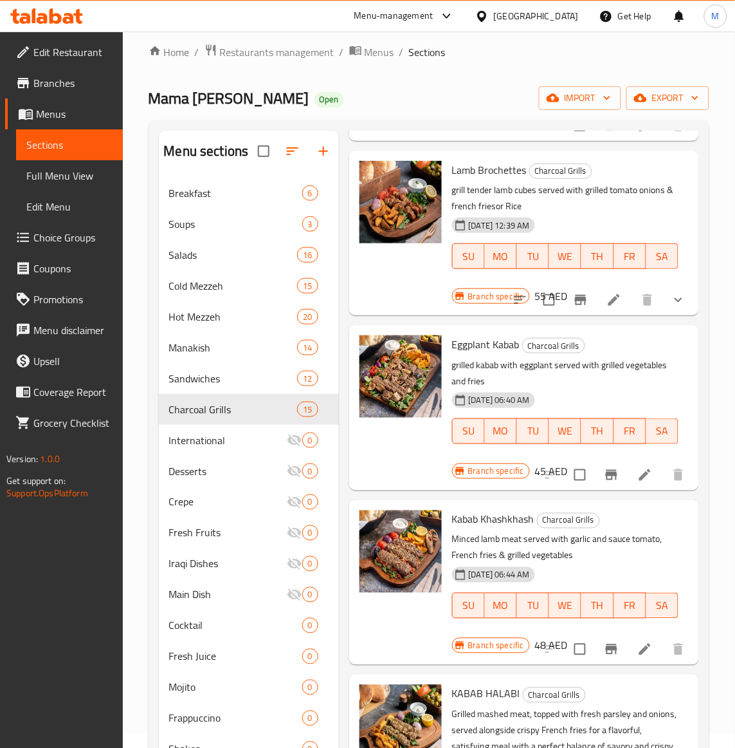
click at [613, 564] on div "[DATE] 06:44 AM SU MO TU WE TH FR SA" at bounding box center [565, 596] width 237 height 69
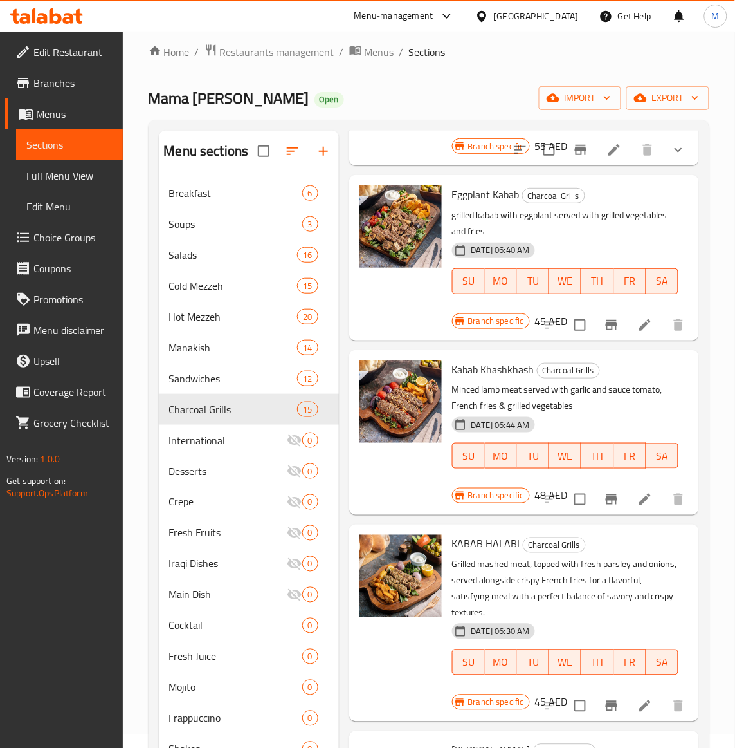
scroll to position [1206, 0]
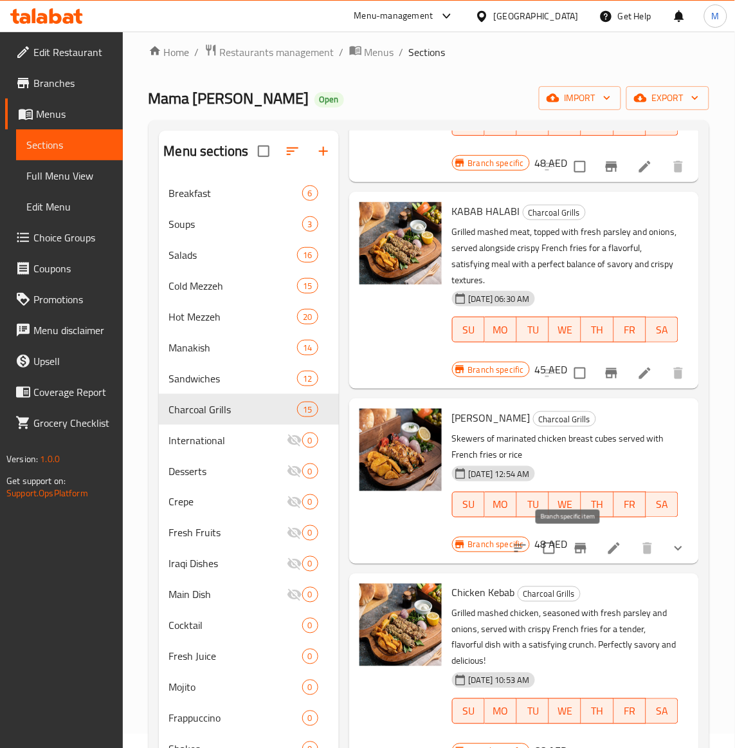
click at [567, 556] on button "Branch-specific-item" at bounding box center [580, 548] width 31 height 31
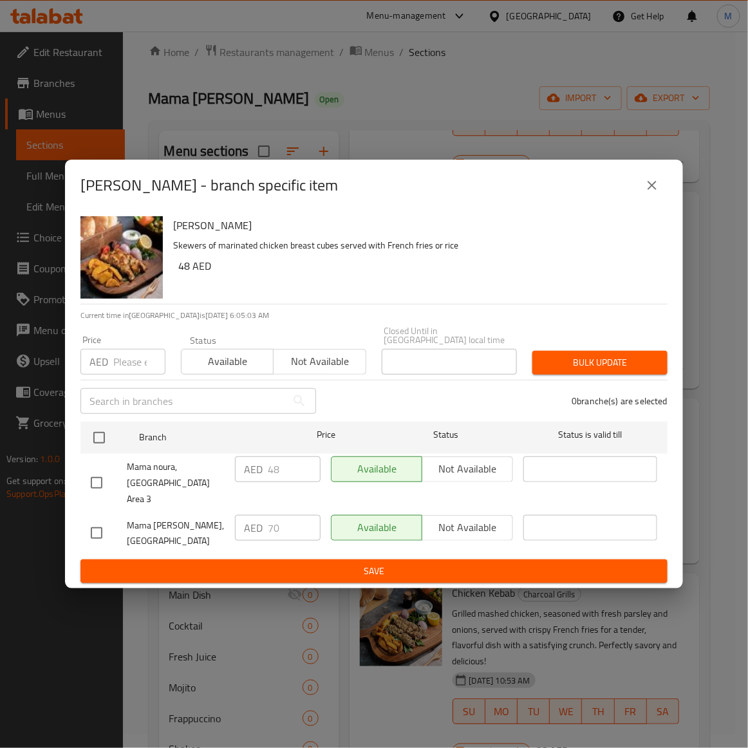
click at [104, 484] on input "checkbox" at bounding box center [96, 482] width 27 height 27
drag, startPoint x: 323, startPoint y: 367, endPoint x: 421, endPoint y: 362, distance: 98.6
click at [332, 365] on span "Not available" at bounding box center [320, 361] width 82 height 19
click at [625, 363] on span "Bulk update" at bounding box center [599, 362] width 115 height 16
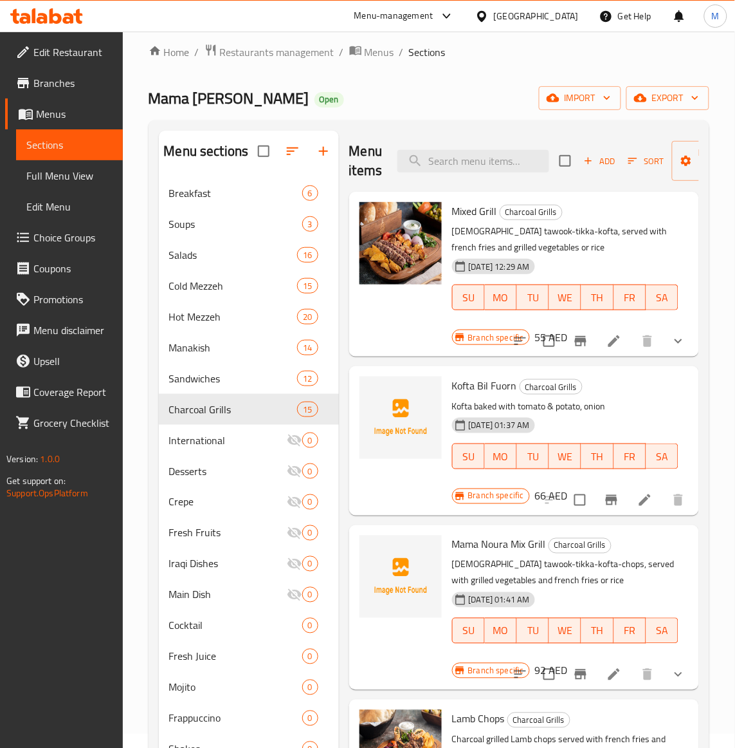
scroll to position [0, 0]
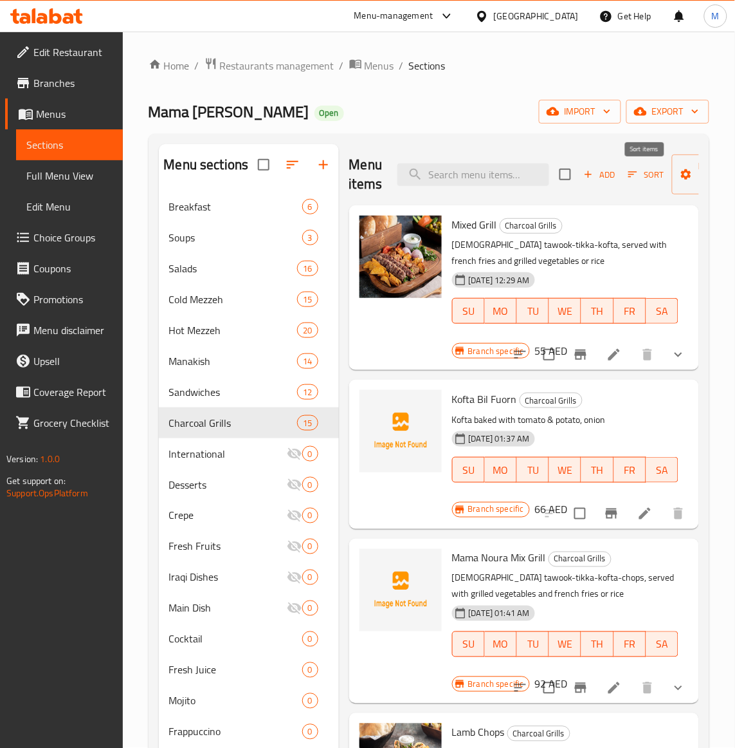
click at [644, 171] on span "Sort" at bounding box center [646, 174] width 35 height 15
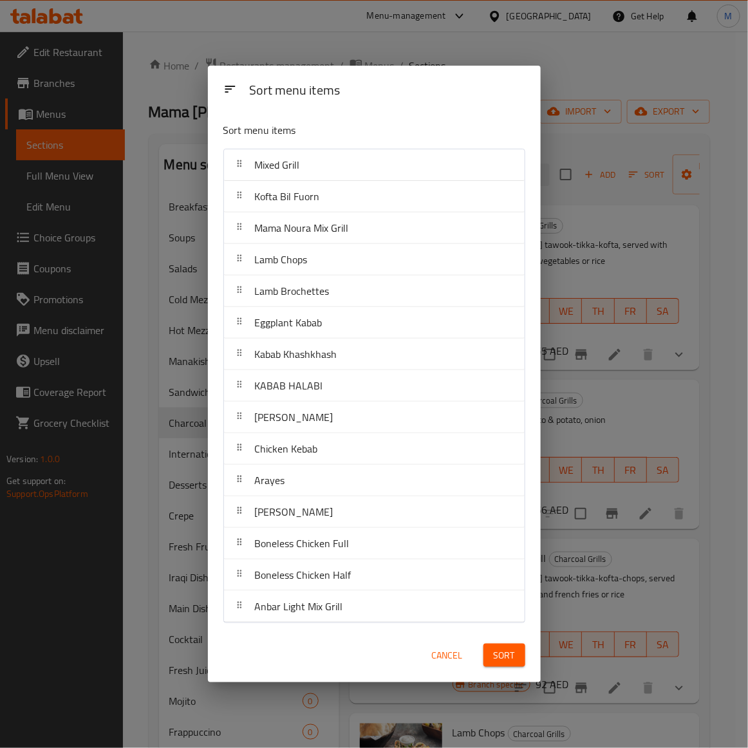
click at [674, 423] on div "Sort menu items Sort menu items Mixed Grill Kofta Bil Fuorn Mama Noura Mix Gril…" at bounding box center [374, 374] width 748 height 748
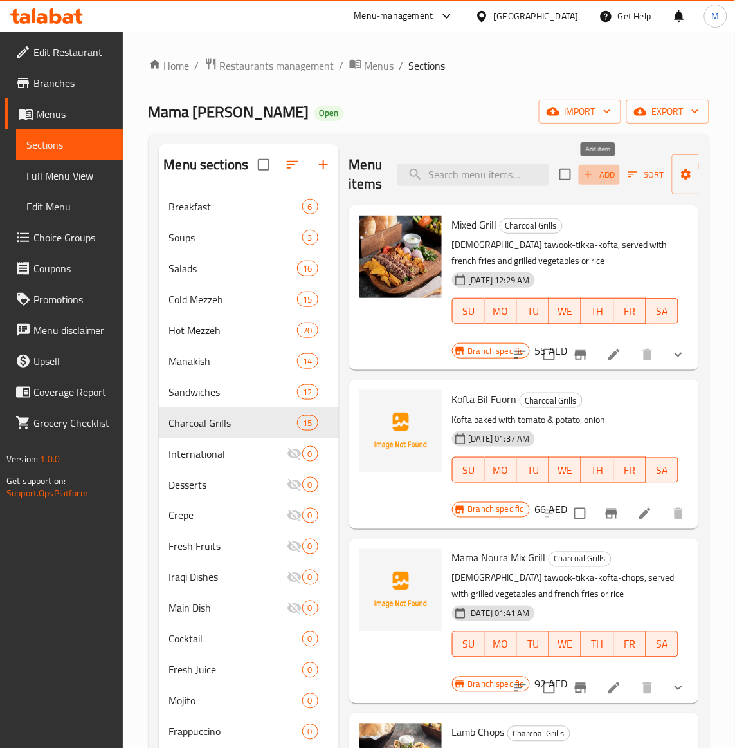
click at [611, 176] on span "Add" at bounding box center [599, 174] width 35 height 15
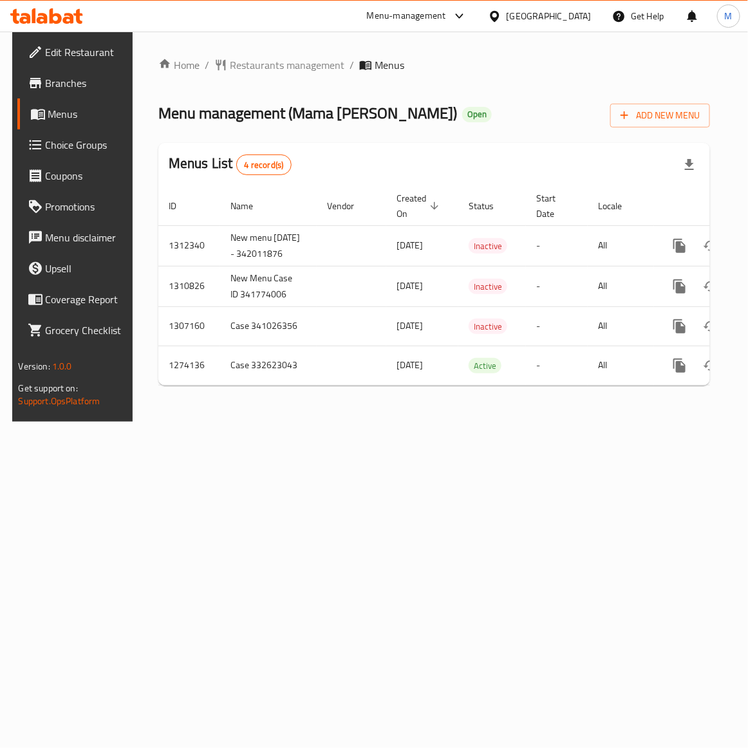
click at [69, 139] on span "Choice Groups" at bounding box center [86, 144] width 81 height 15
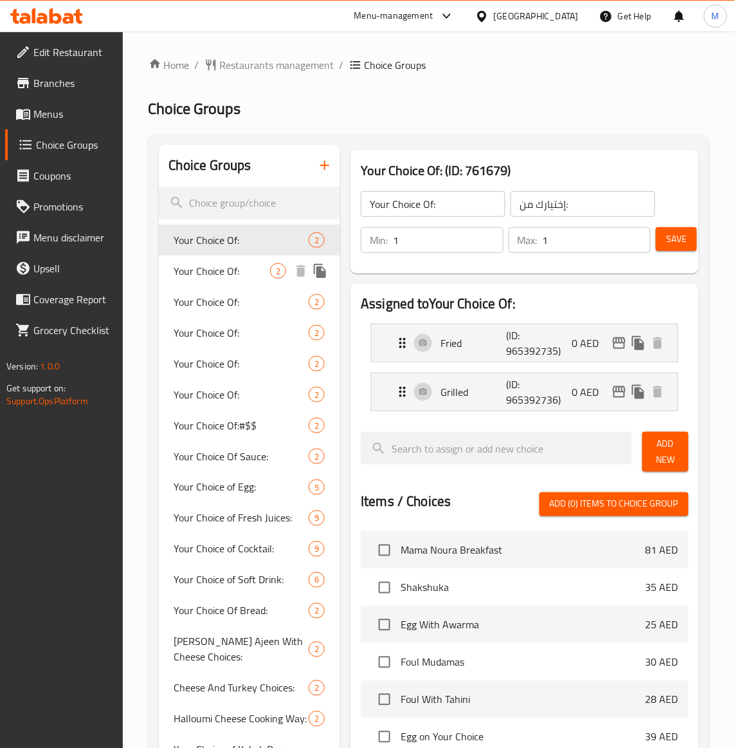
click at [222, 268] on span "Your Choice Of:" at bounding box center [222, 270] width 96 height 15
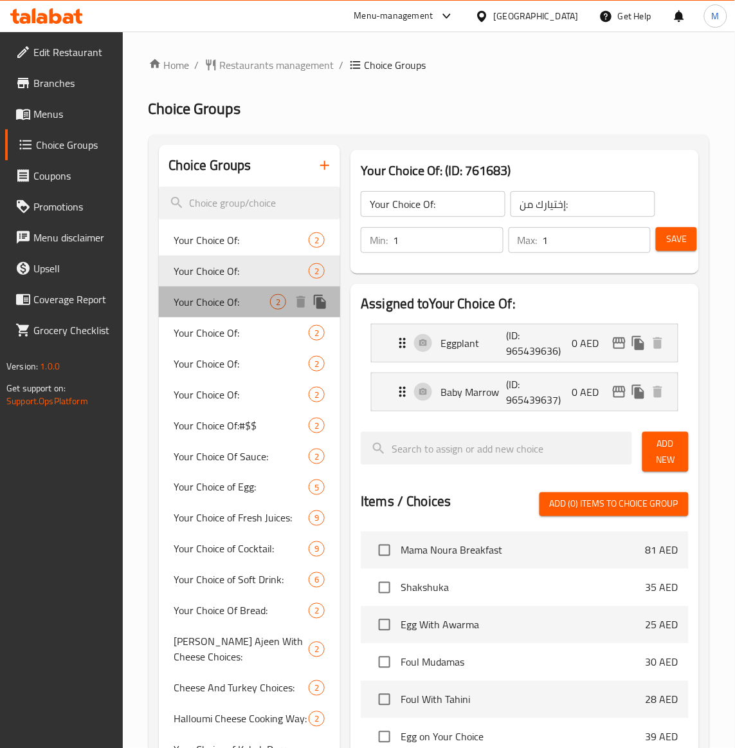
click at [213, 298] on span "Your Choice Of:" at bounding box center [222, 301] width 96 height 15
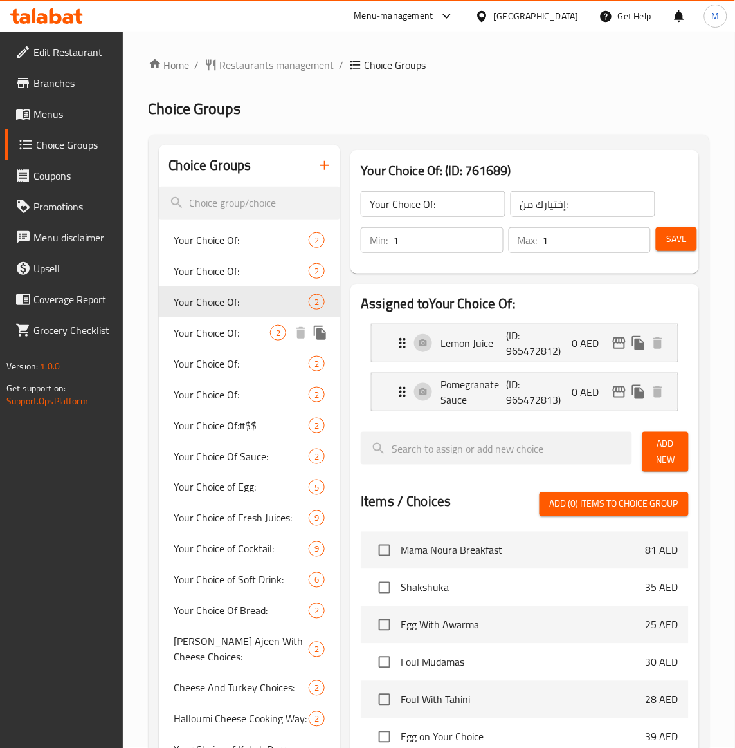
click at [219, 336] on span "Your Choice Of:" at bounding box center [222, 332] width 96 height 15
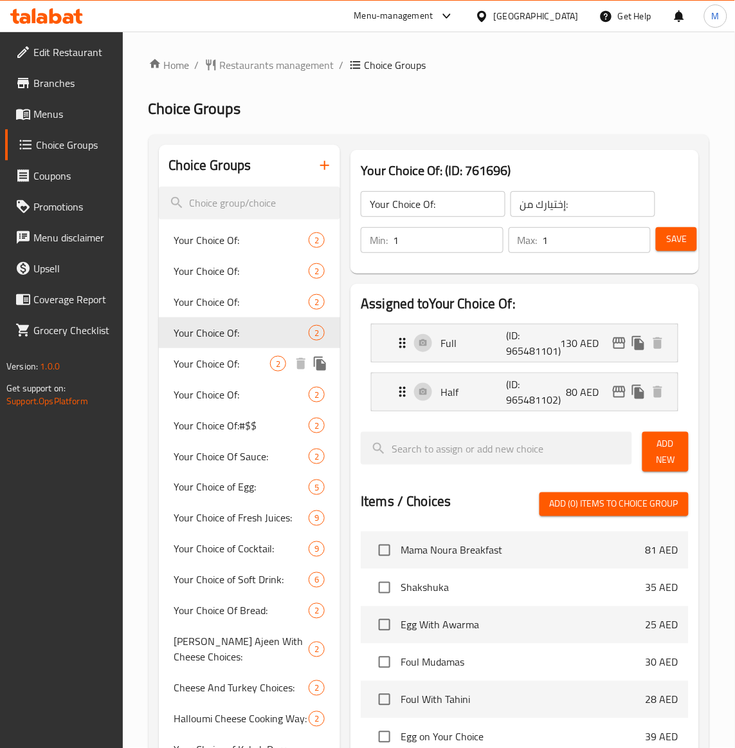
click at [217, 363] on span "Your Choice Of:" at bounding box center [222, 363] width 96 height 15
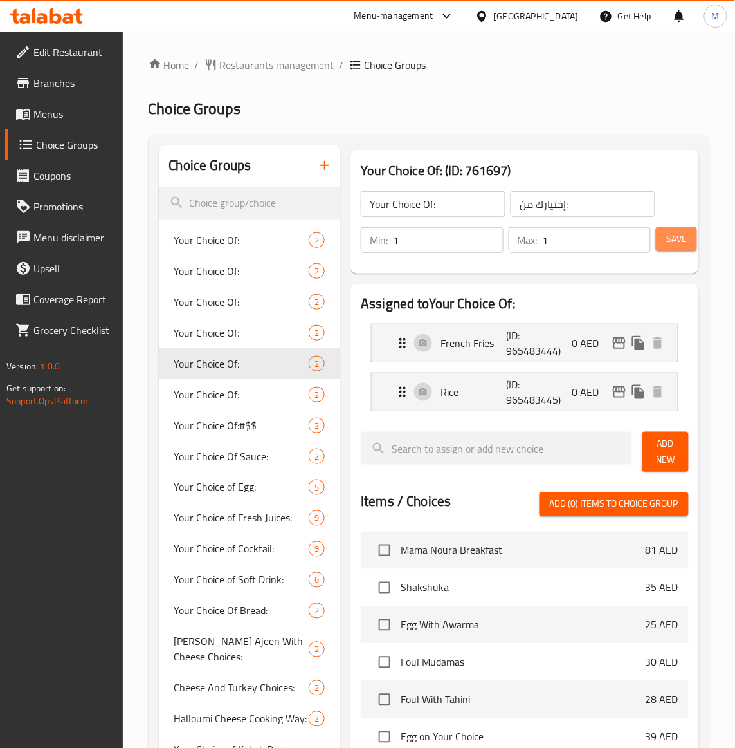
click at [688, 237] on button "Save" at bounding box center [676, 239] width 41 height 24
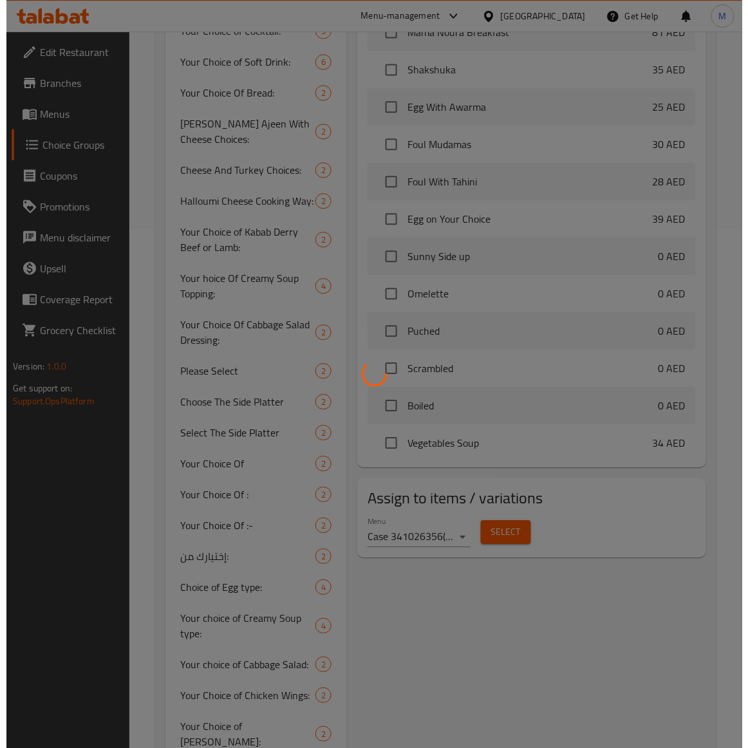
scroll to position [674, 0]
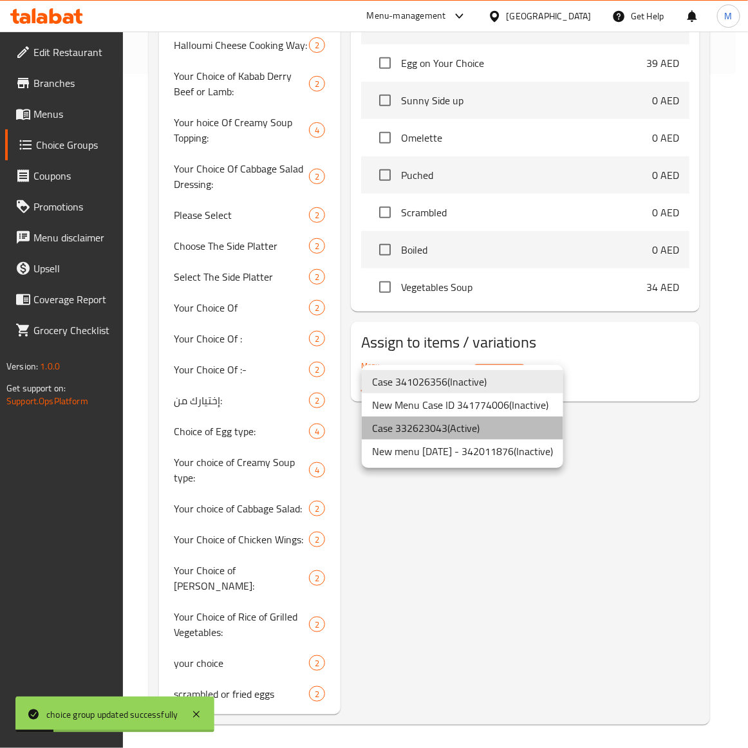
click at [446, 431] on li "Case 332623043 ( Active )" at bounding box center [462, 427] width 201 height 23
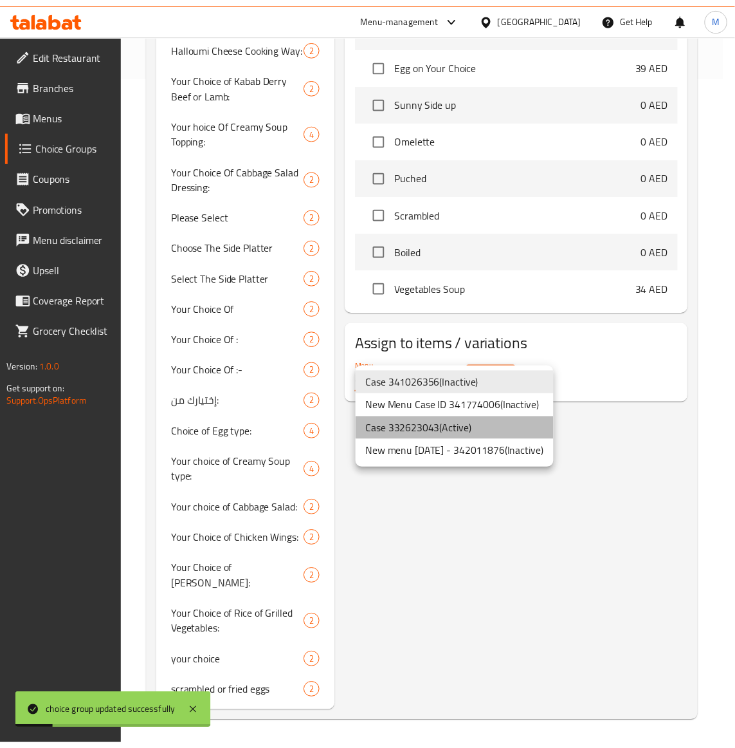
scroll to position [658, 0]
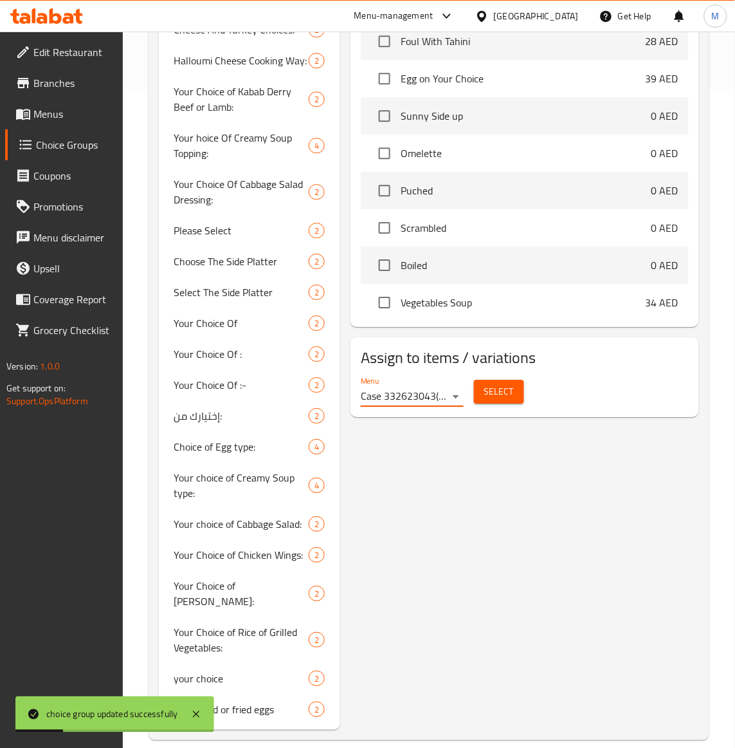
click at [497, 380] on button "Select" at bounding box center [499, 392] width 50 height 24
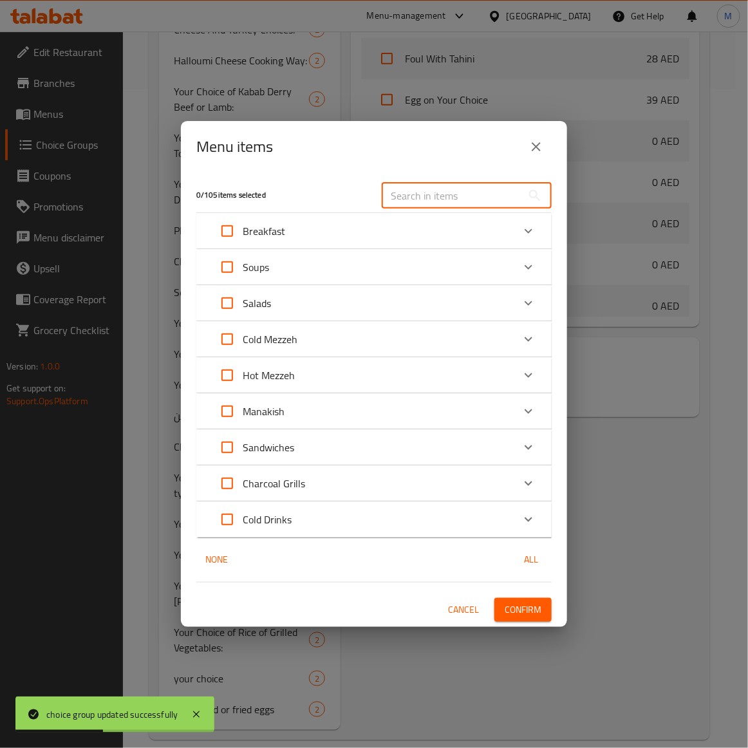
click at [451, 197] on input "text" at bounding box center [451, 196] width 140 height 26
paste input "Mama Noura Mix Grill"
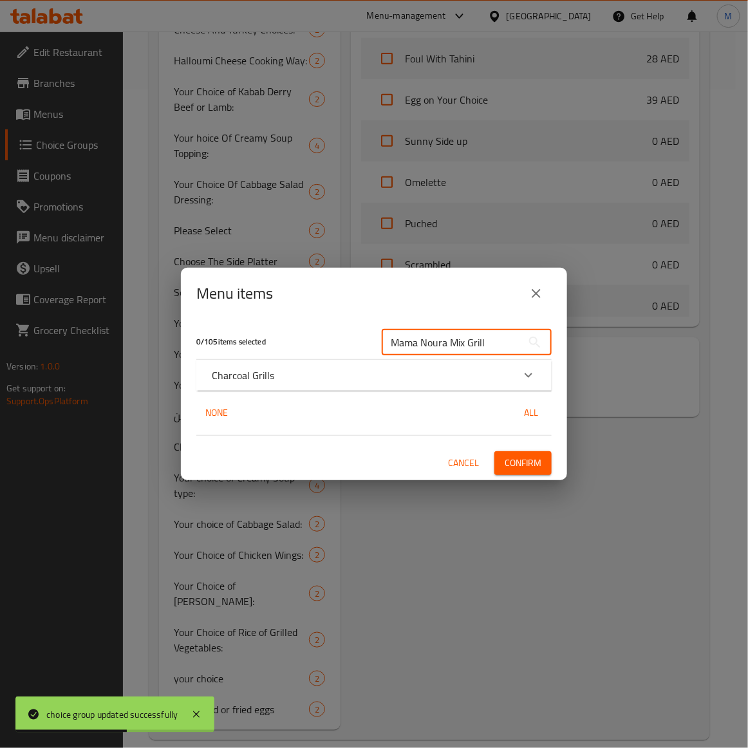
type input "Mama Noura Mix Grill"
click at [529, 371] on icon "Expand" at bounding box center [527, 374] width 15 height 15
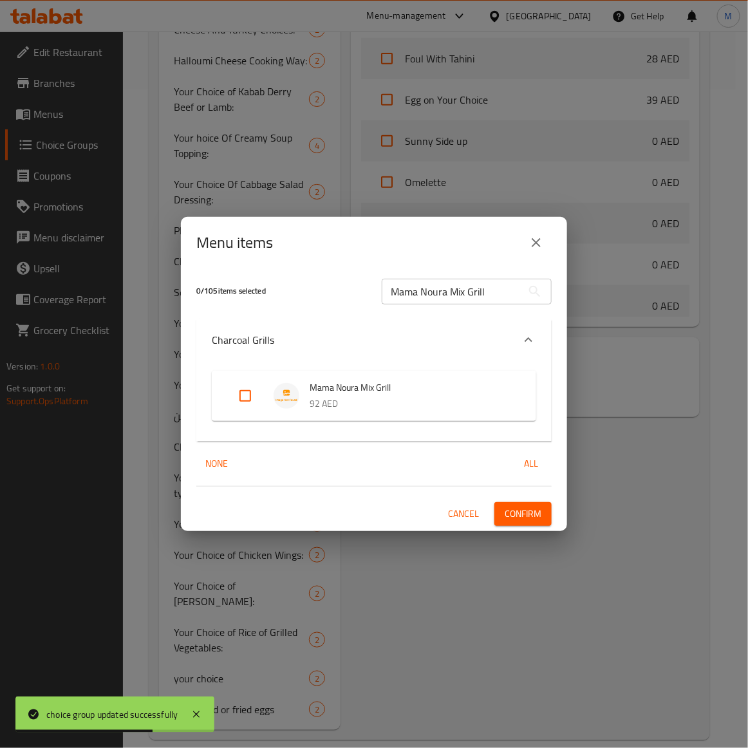
click at [248, 393] on input "Expand" at bounding box center [245, 395] width 31 height 31
checkbox input "true"
click at [546, 515] on button "Confirm" at bounding box center [522, 514] width 57 height 24
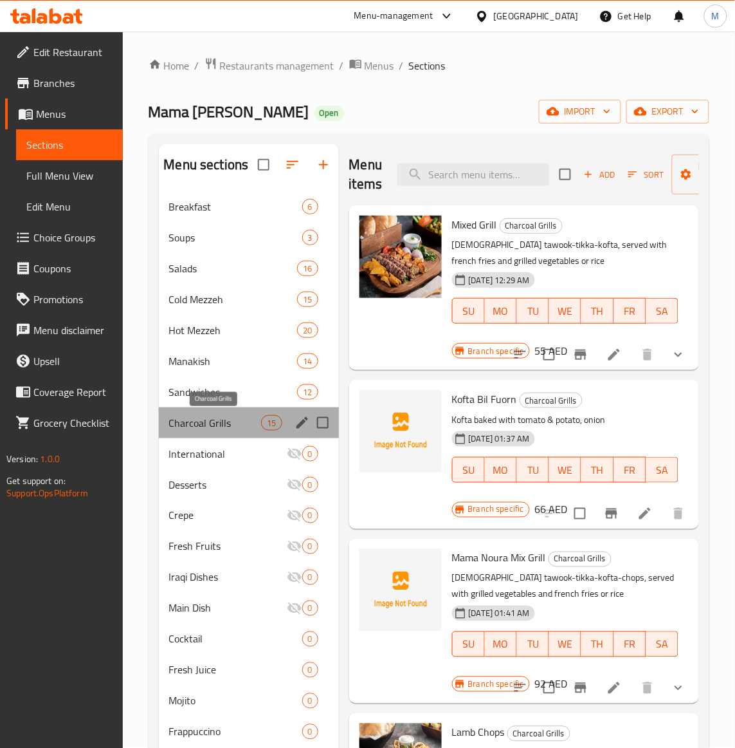
click at [210, 426] on span "Charcoal Grills" at bounding box center [215, 422] width 93 height 15
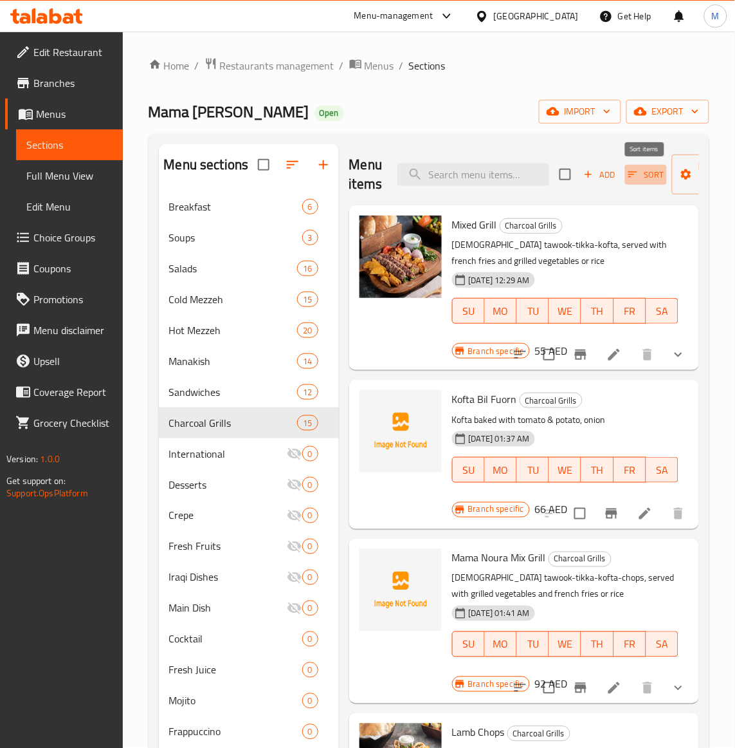
click at [651, 177] on span "Sort" at bounding box center [646, 174] width 35 height 15
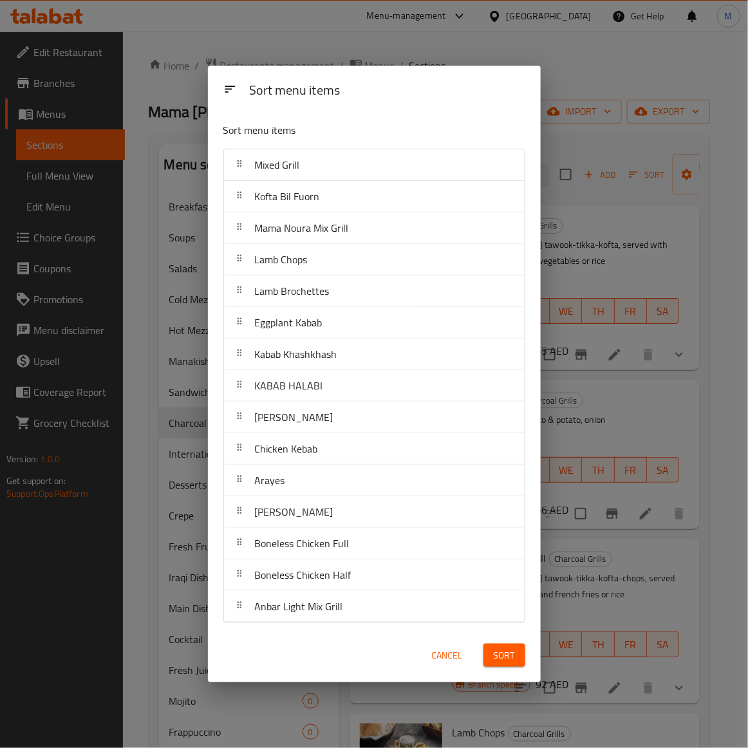
click at [378, 113] on div "Sort menu items" at bounding box center [374, 133] width 312 height 42
click at [329, 396] on div "KABAB HALABI" at bounding box center [374, 385] width 290 height 31
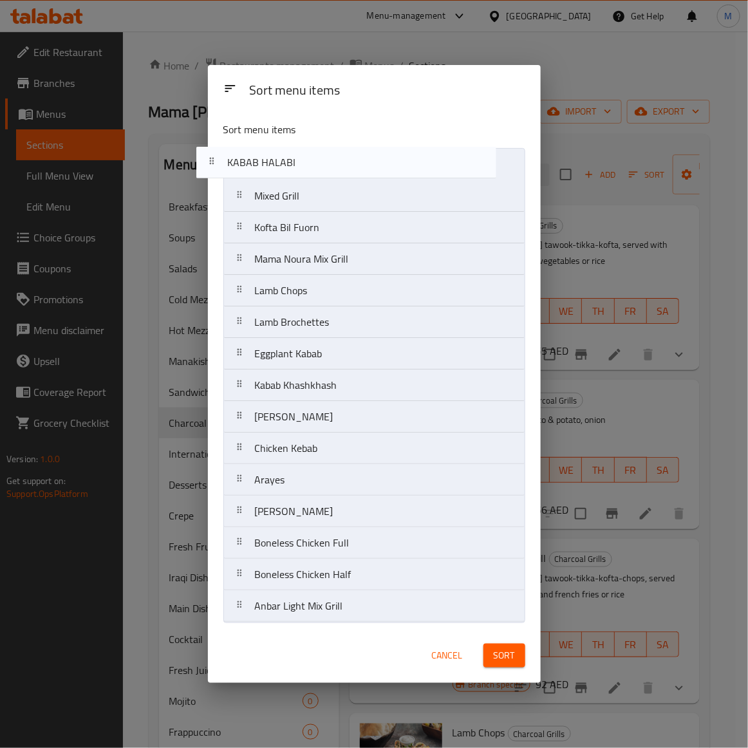
drag, startPoint x: 327, startPoint y: 390, endPoint x: 298, endPoint y: 161, distance: 231.5
click at [298, 161] on nav "Mixed Grill Kofta Bil Fuorn Mama Noura Mix Grill Lamb Chops Lamb Brochettes Egg…" at bounding box center [374, 385] width 302 height 474
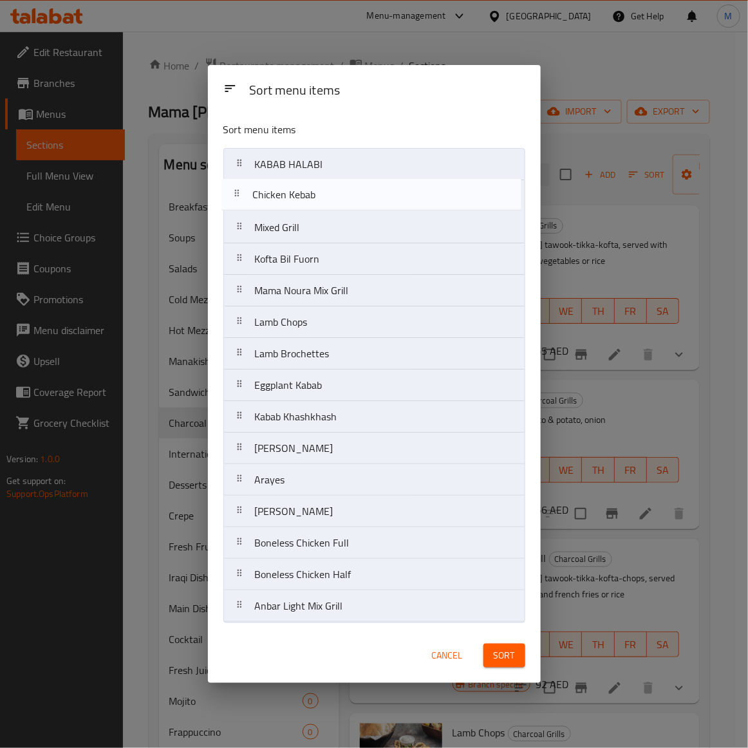
drag, startPoint x: 287, startPoint y: 457, endPoint x: 284, endPoint y: 198, distance: 258.6
click at [284, 198] on nav "KABAB HALABI Mixed Grill Kofta Bil Fuorn Mama Noura Mix Grill Lamb Chops Lamb B…" at bounding box center [374, 385] width 302 height 474
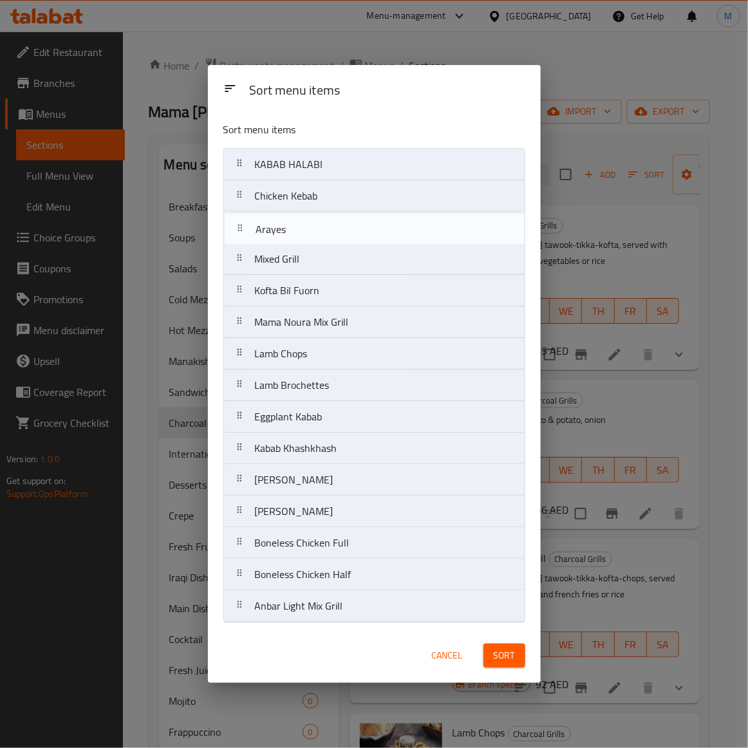
drag, startPoint x: 296, startPoint y: 486, endPoint x: 297, endPoint y: 223, distance: 263.1
click at [297, 223] on nav "KABAB HALABI Chicken Kebab Mixed Grill Kofta Bil Fuorn Mama Noura Mix Grill Lam…" at bounding box center [374, 385] width 302 height 474
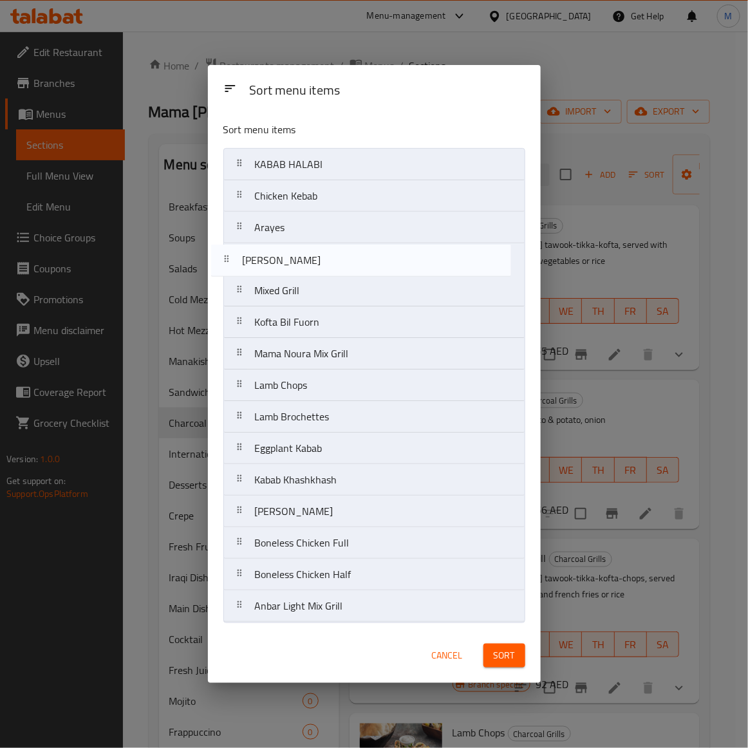
drag, startPoint x: 316, startPoint y: 517, endPoint x: 302, endPoint y: 261, distance: 255.8
click at [302, 261] on nav "KABAB HALABI Chicken Kebab Arayes Mixed Grill Kofta Bil Fuorn Mama Noura Mix Gr…" at bounding box center [374, 385] width 302 height 474
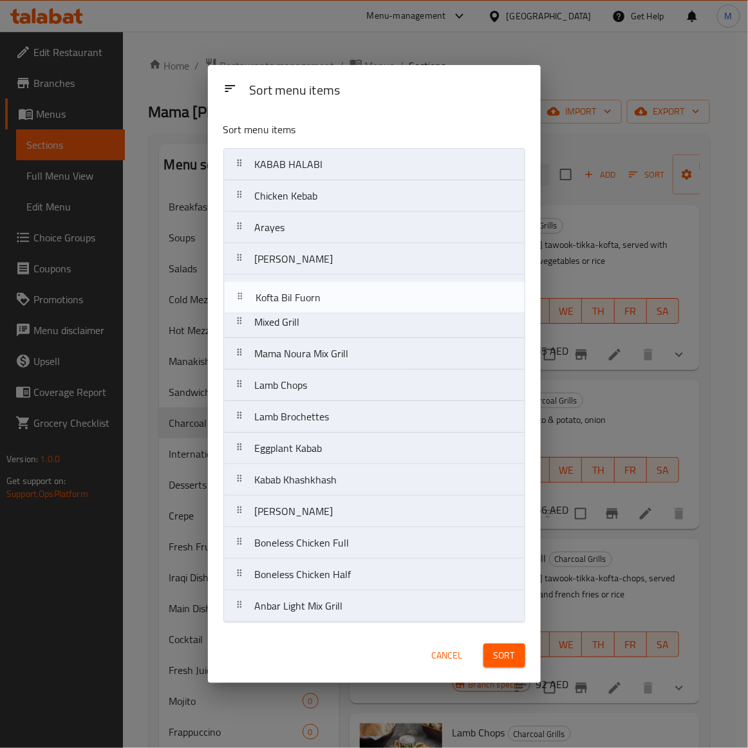
drag, startPoint x: 283, startPoint y: 332, endPoint x: 284, endPoint y: 301, distance: 30.9
click at [284, 301] on nav "KABAB HALABI Chicken Kebab Arayes Toshka Arayes Mixed Grill Kofta Bil Fuorn Mam…" at bounding box center [374, 385] width 302 height 474
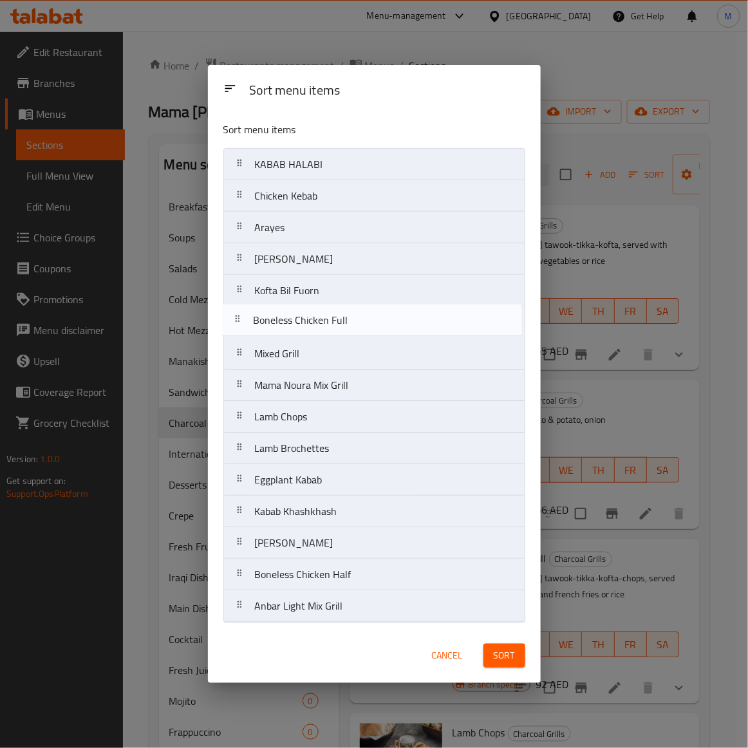
drag, startPoint x: 319, startPoint y: 549, endPoint x: 320, endPoint y: 322, distance: 227.1
click at [320, 322] on nav "KABAB HALABI Chicken Kebab Arayes Toshka Arayes Kofta Bil Fuorn Mixed Grill Mam…" at bounding box center [374, 385] width 302 height 474
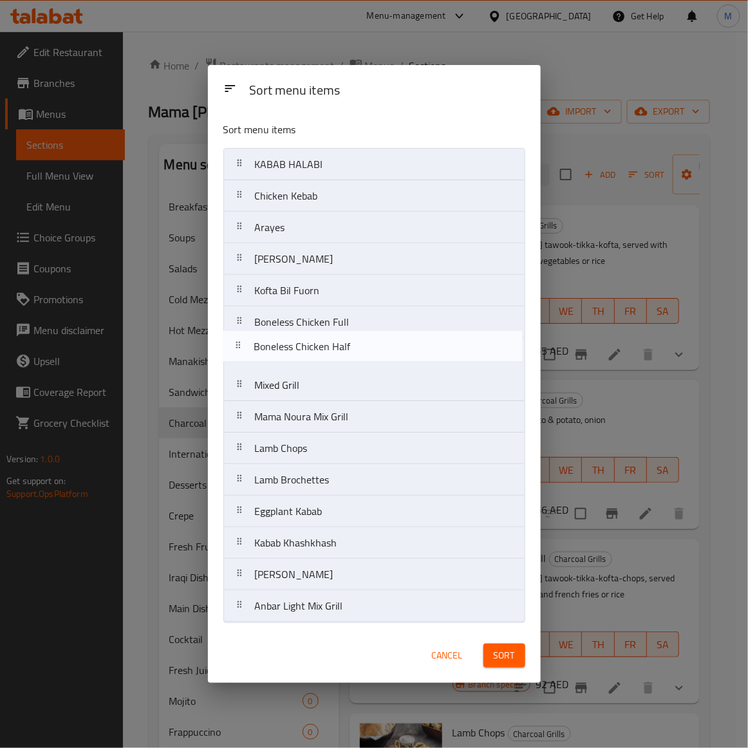
drag, startPoint x: 326, startPoint y: 580, endPoint x: 325, endPoint y: 348, distance: 232.2
click at [325, 348] on nav "KABAB HALABI Chicken Kebab Arayes Toshka Arayes Kofta Bil Fuorn Boneless Chicke…" at bounding box center [374, 385] width 302 height 474
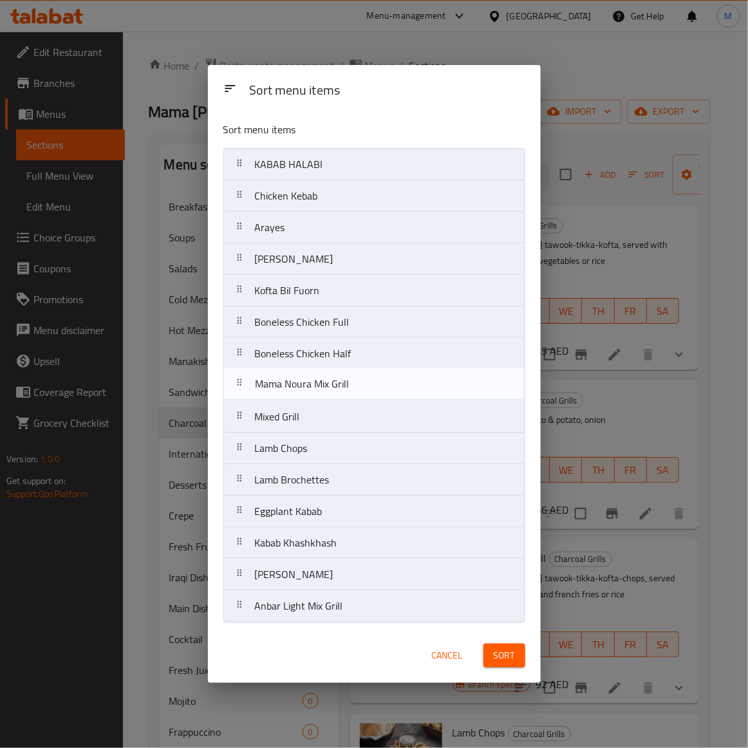
drag, startPoint x: 309, startPoint y: 427, endPoint x: 309, endPoint y: 390, distance: 36.7
click at [309, 390] on nav "KABAB HALABI Chicken Kebab Arayes Toshka Arayes Kofta Bil Fuorn Boneless Chicke…" at bounding box center [374, 385] width 302 height 474
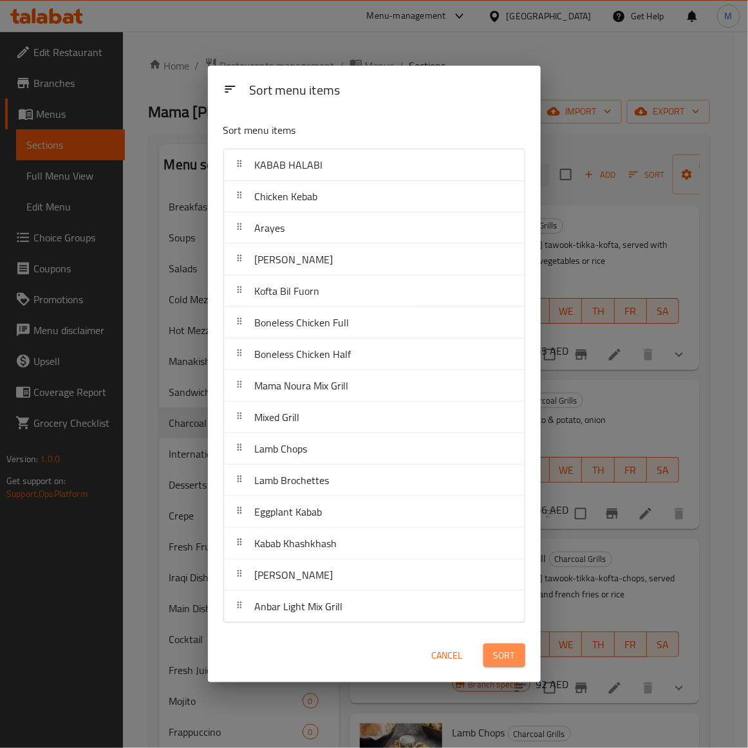
click at [499, 648] on span "Sort" at bounding box center [503, 655] width 21 height 16
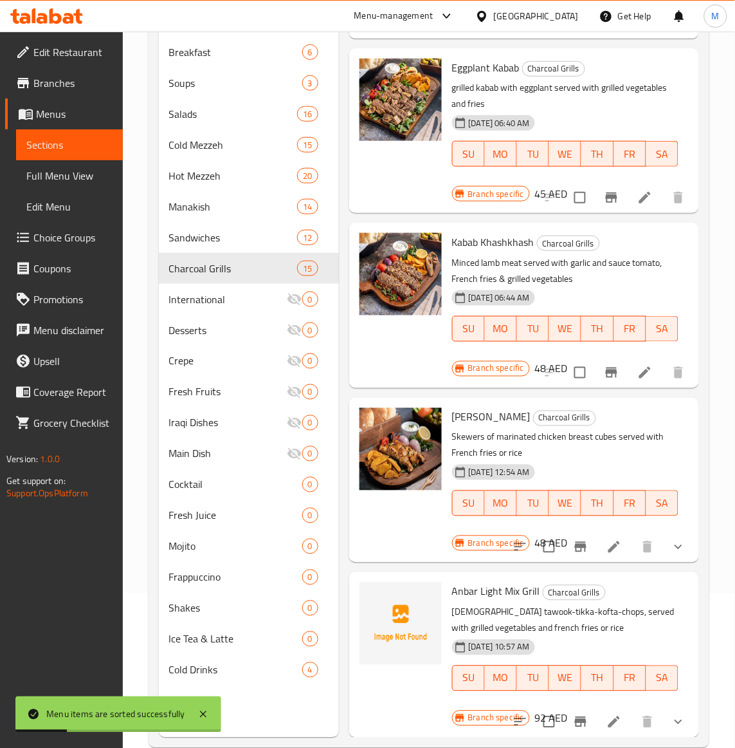
scroll to position [181, 0]
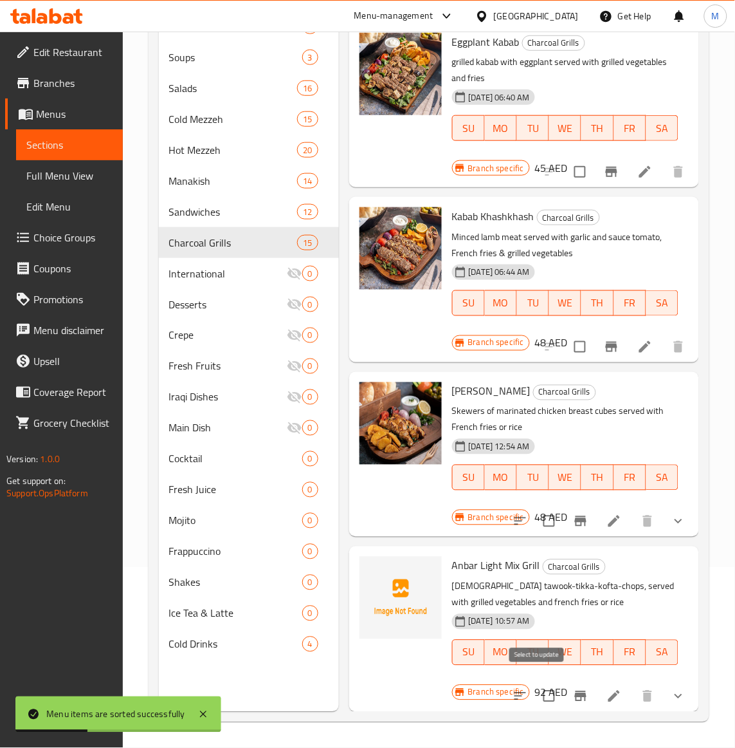
click at [542, 690] on input "checkbox" at bounding box center [549, 696] width 27 height 27
click at [536, 683] on input "checkbox" at bounding box center [549, 696] width 27 height 27
checkbox input "false"
click at [575, 691] on icon "Branch-specific-item" at bounding box center [581, 696] width 12 height 10
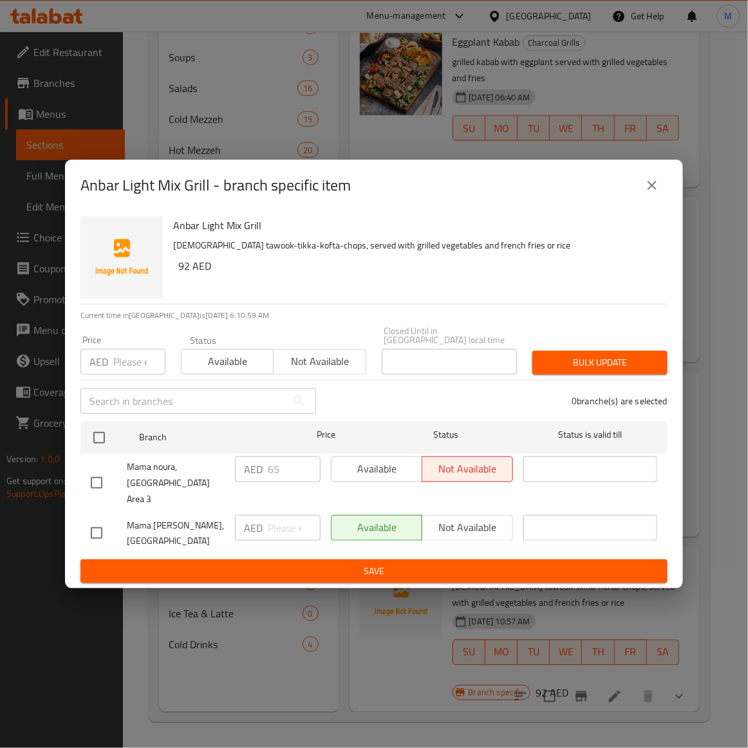
drag, startPoint x: 92, startPoint y: 528, endPoint x: 353, endPoint y: 389, distance: 295.0
click at [95, 528] on input "checkbox" at bounding box center [96, 532] width 27 height 27
checkbox input "true"
click at [335, 365] on span "Not available" at bounding box center [320, 361] width 82 height 19
click at [547, 345] on div "Price AED Price Status Available Not available Closed Until in United Arab Emir…" at bounding box center [374, 350] width 602 height 64
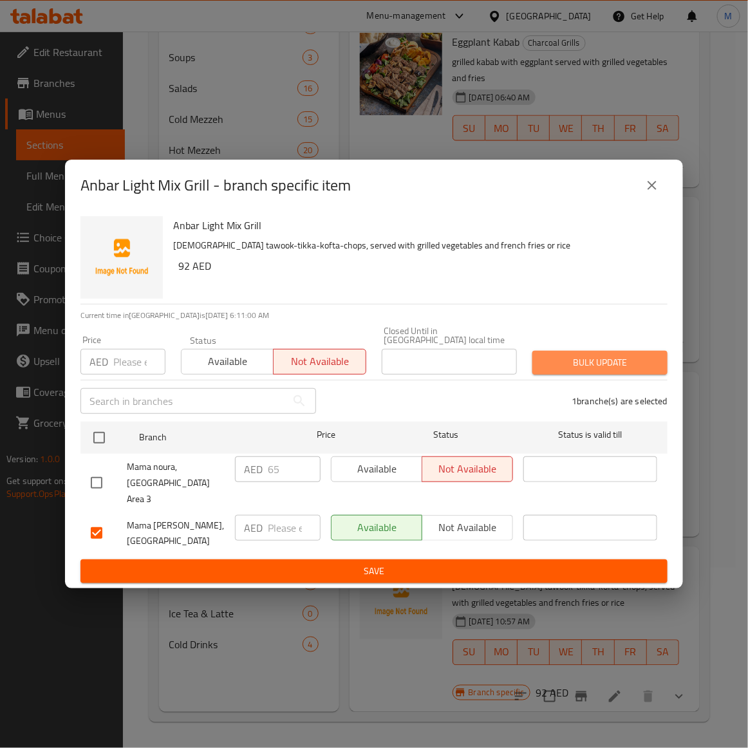
click at [595, 367] on span "Bulk update" at bounding box center [599, 362] width 115 height 16
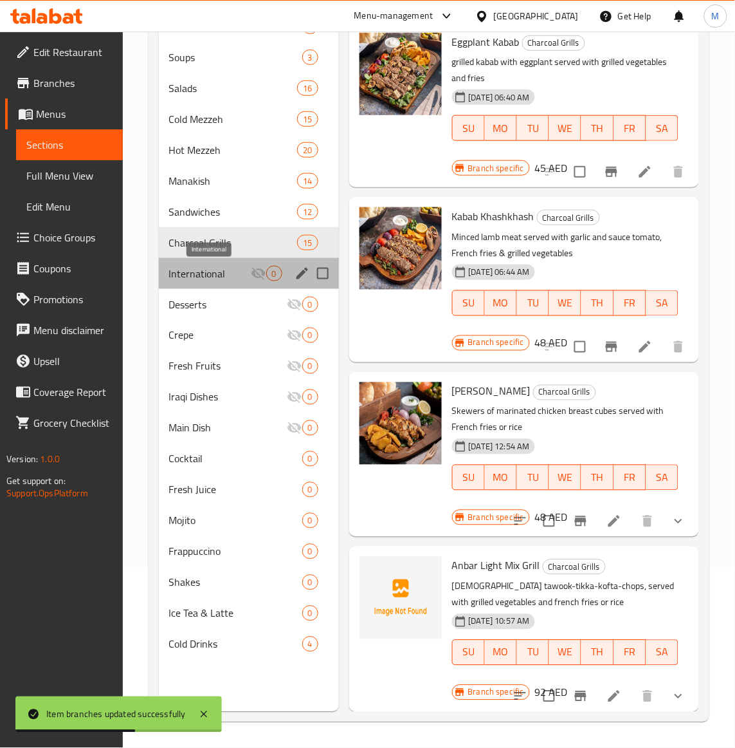
click at [211, 278] on span "International" at bounding box center [210, 273] width 82 height 15
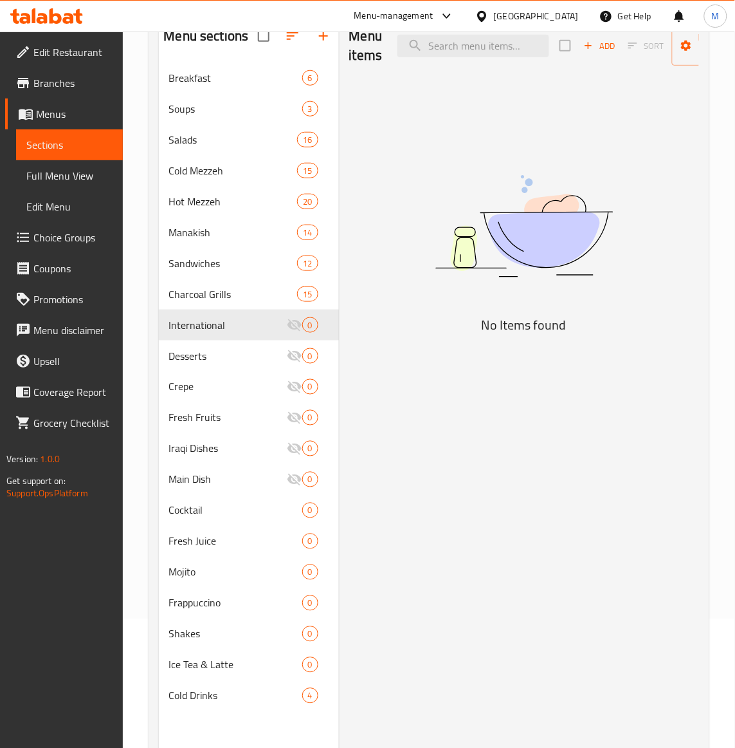
scroll to position [100, 0]
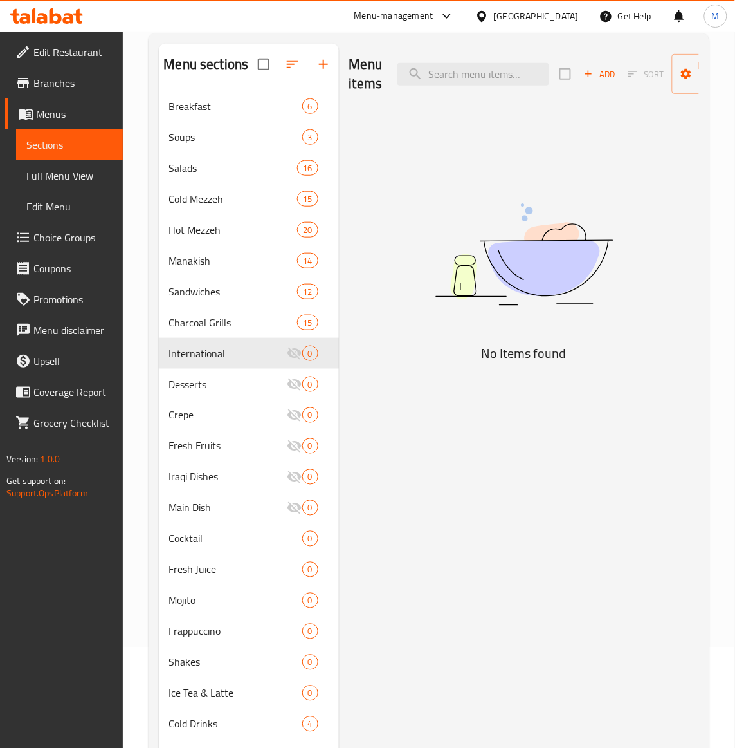
click at [542, 576] on div "Menu items Add Sort Manage items No Items found" at bounding box center [519, 418] width 360 height 748
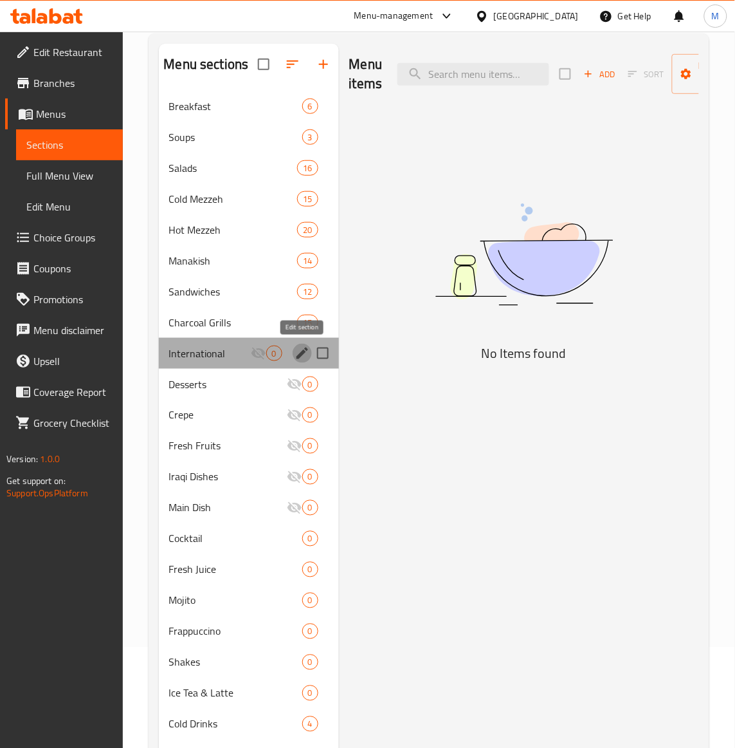
click at [304, 349] on icon "edit" at bounding box center [303, 353] width 12 height 12
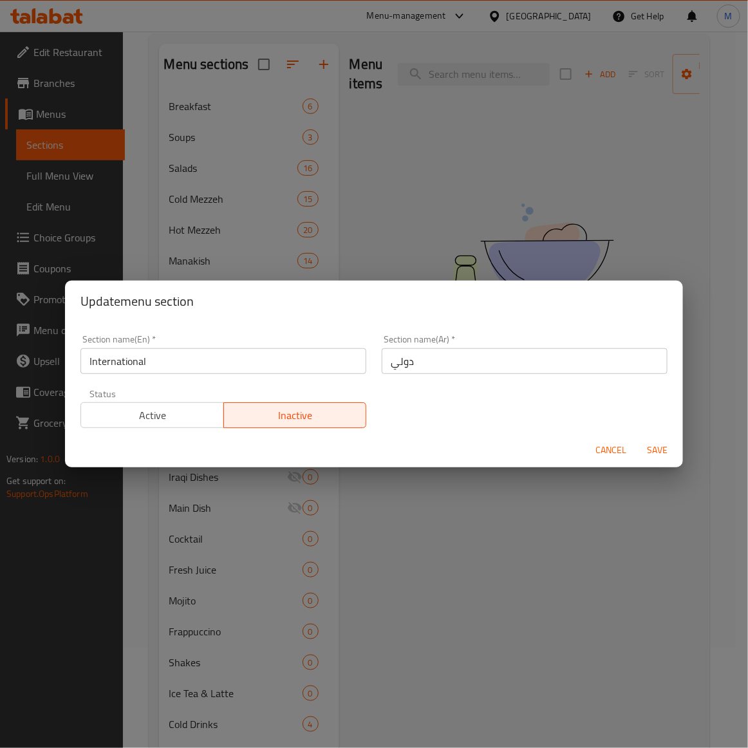
click at [168, 416] on span "Active" at bounding box center [152, 415] width 133 height 19
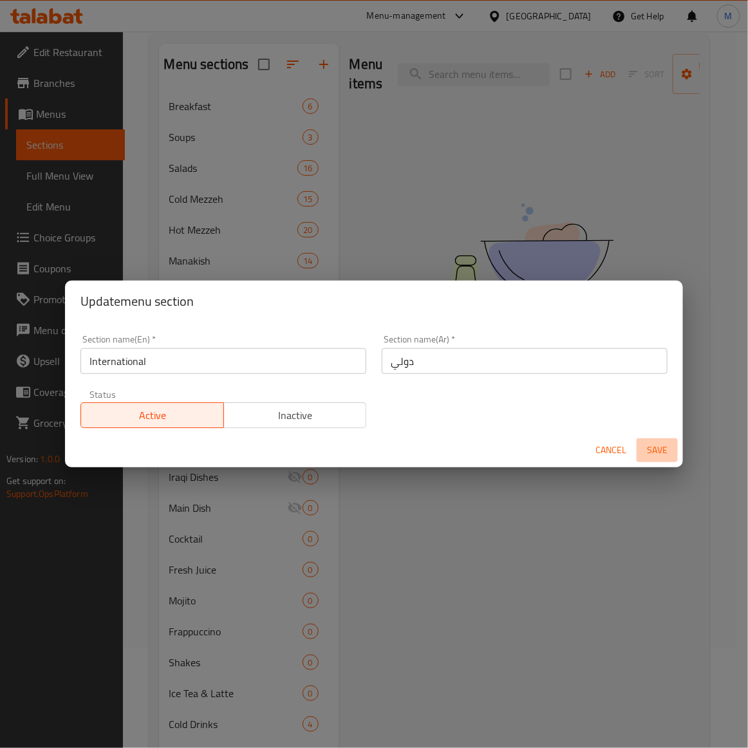
click at [645, 445] on span "Save" at bounding box center [656, 450] width 31 height 16
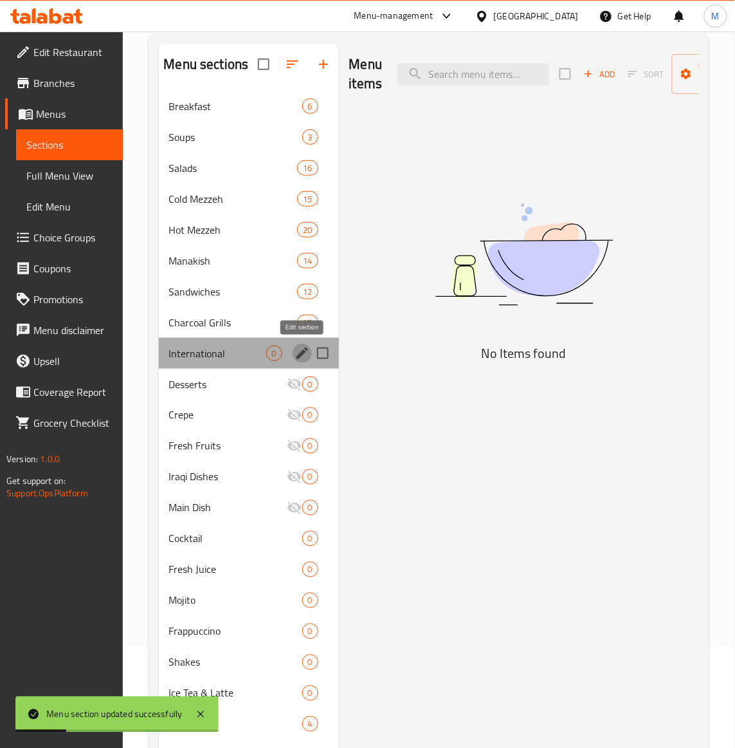
click at [299, 360] on icon "edit" at bounding box center [302, 352] width 15 height 15
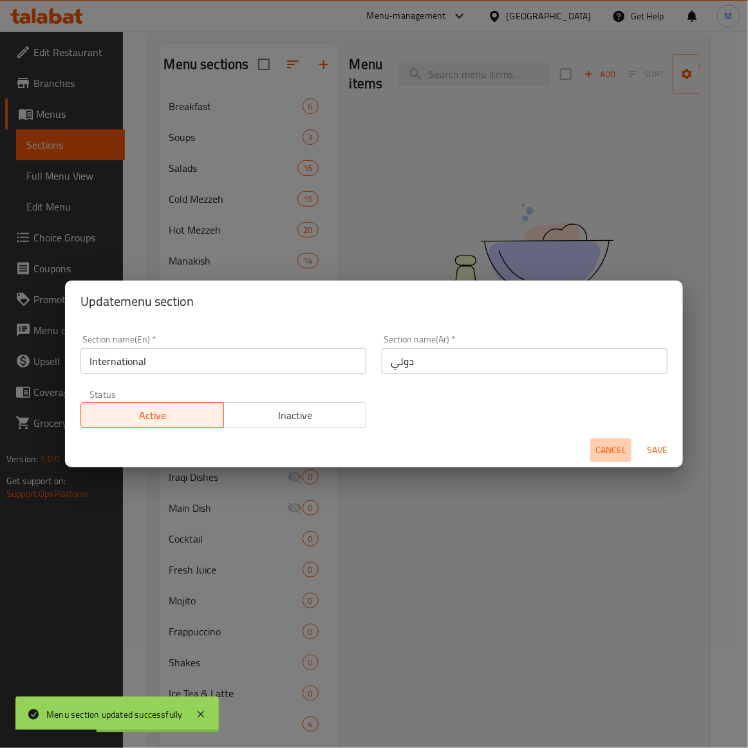
click at [616, 449] on span "Cancel" at bounding box center [610, 450] width 31 height 16
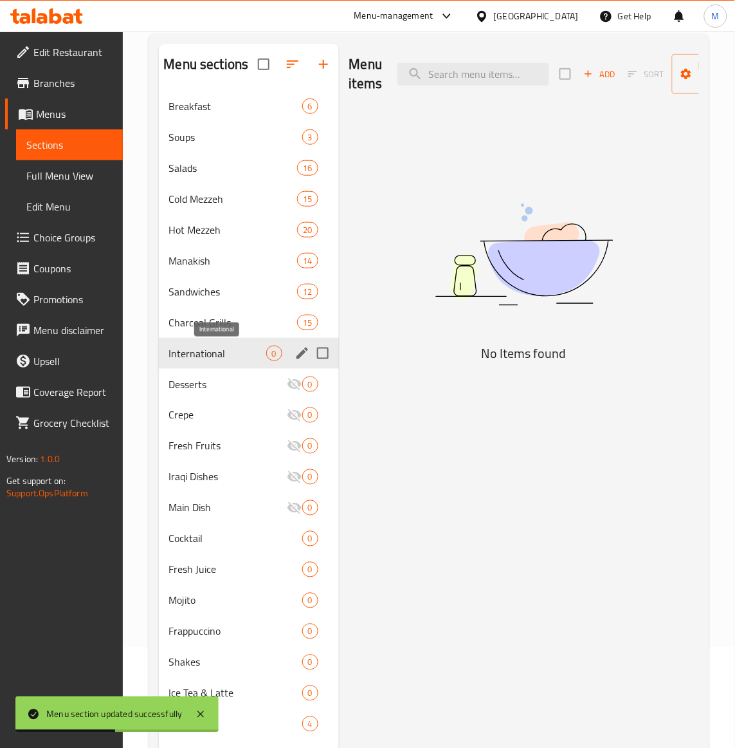
click at [220, 346] on span "International" at bounding box center [217, 352] width 97 height 15
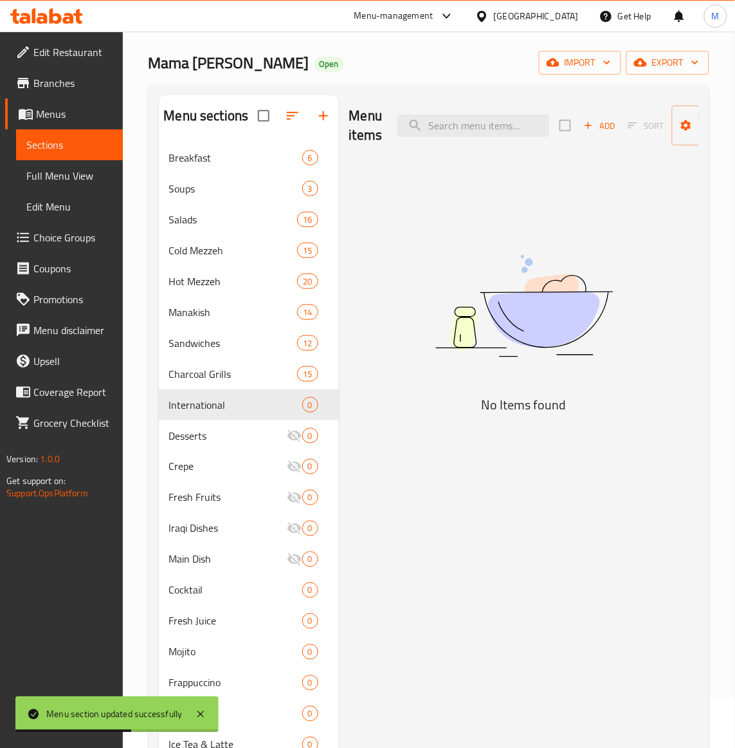
scroll to position [0, 0]
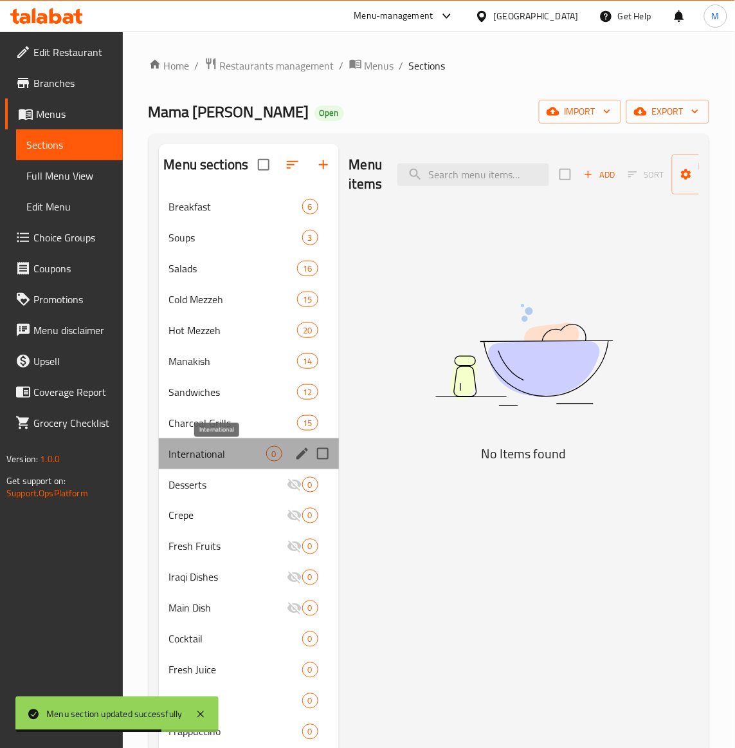
click at [212, 455] on span "International" at bounding box center [217, 453] width 97 height 15
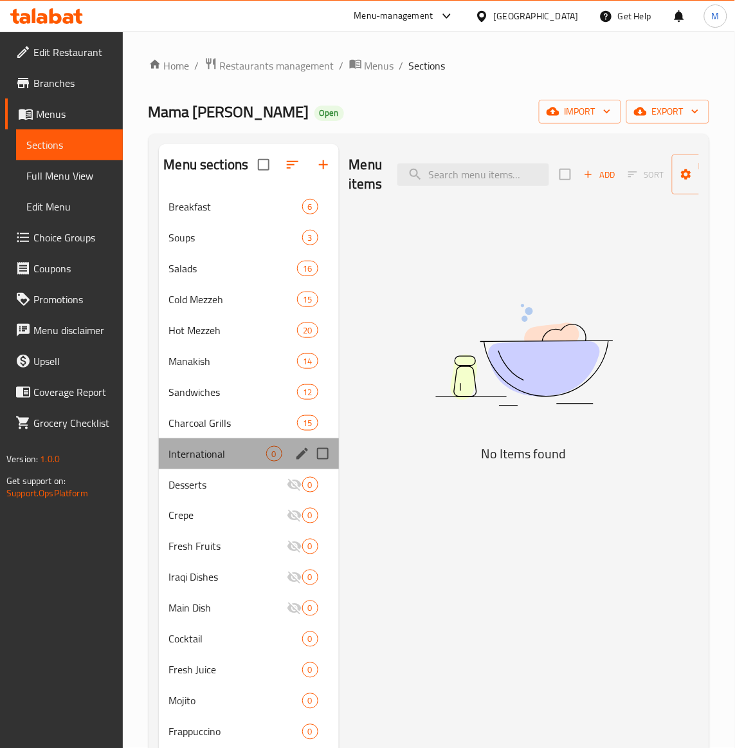
click at [234, 464] on div "International 0" at bounding box center [249, 453] width 180 height 31
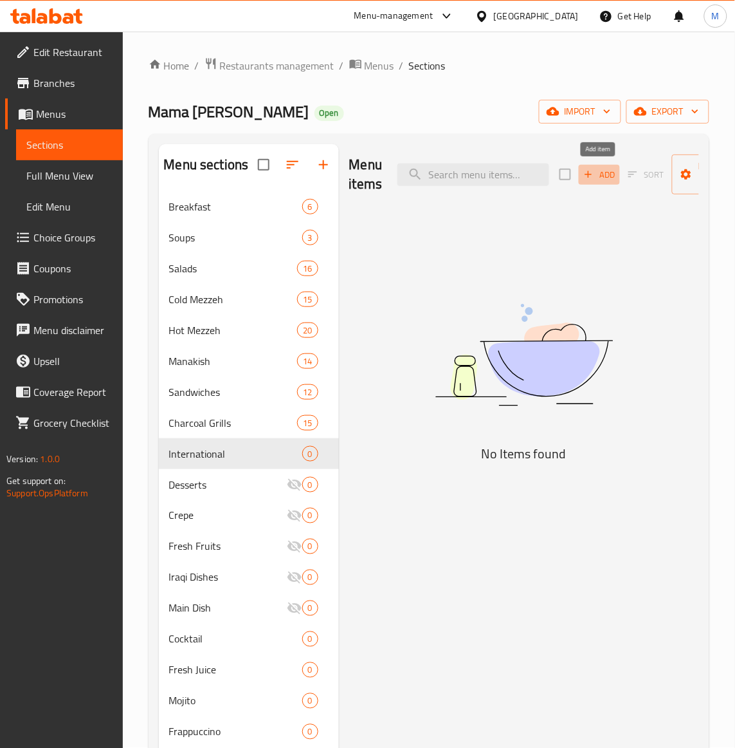
click at [600, 169] on span "Add" at bounding box center [599, 174] width 35 height 15
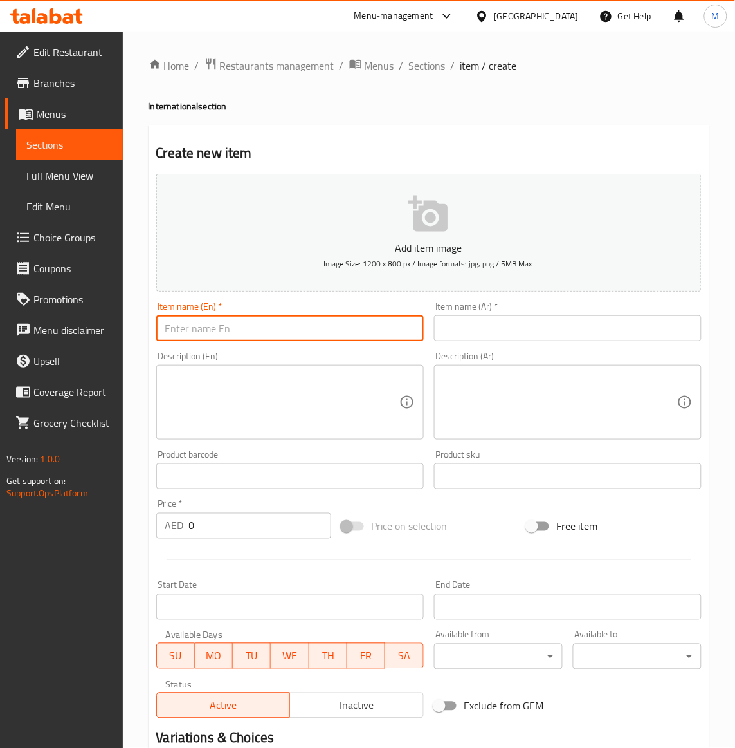
click at [219, 330] on input "text" at bounding box center [290, 328] width 268 height 26
paste input "MUSHROOM BEEF STEAK"
click at [219, 330] on input "MUSHROOM BEEF STEAK" at bounding box center [290, 328] width 268 height 26
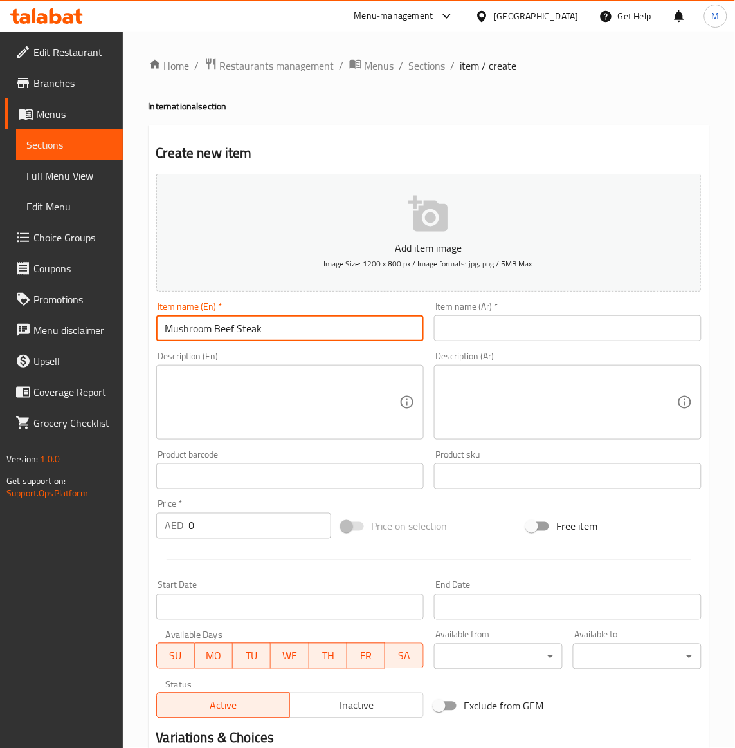
type input "Mushroom Beef Steak"
click at [529, 330] on input "text" at bounding box center [568, 328] width 268 height 26
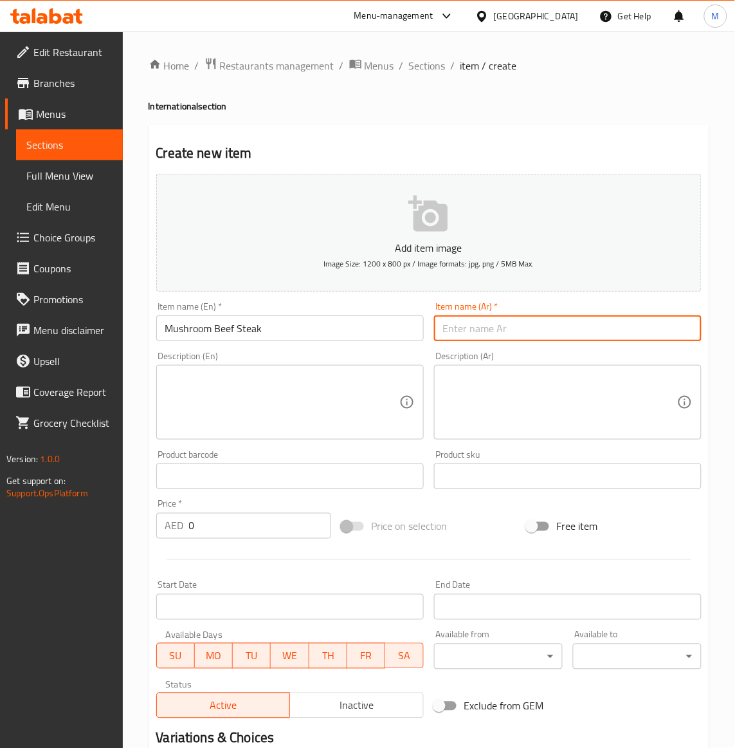
type input "ل"
type input "بيف ستيك مشروم"
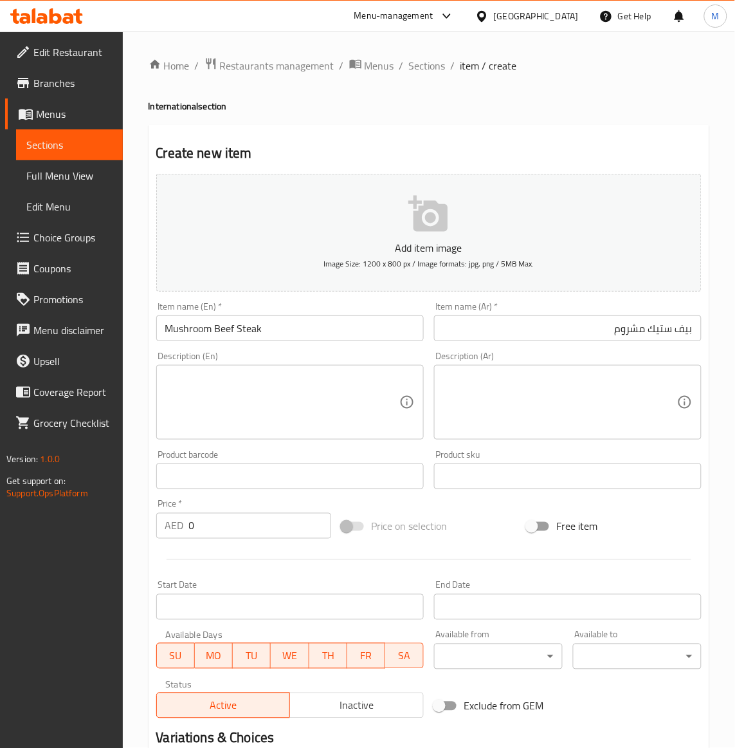
click at [238, 536] on input "0" at bounding box center [260, 526] width 142 height 26
paste input "93"
type input "93"
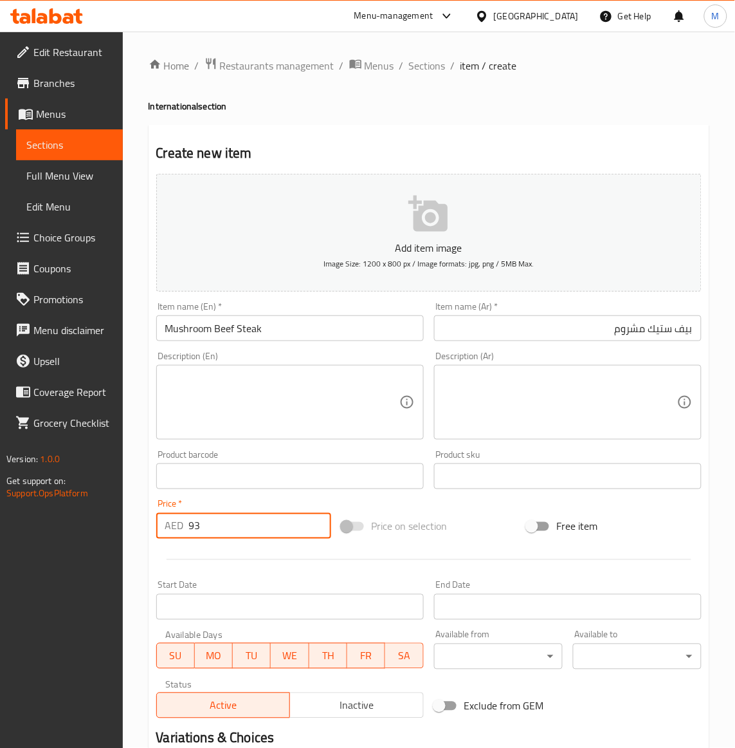
drag, startPoint x: 481, startPoint y: 528, endPoint x: 484, endPoint y: 521, distance: 7.8
click at [483, 528] on div "Price on selection" at bounding box center [428, 526] width 185 height 35
click at [479, 531] on div "Price on selection" at bounding box center [428, 526] width 185 height 35
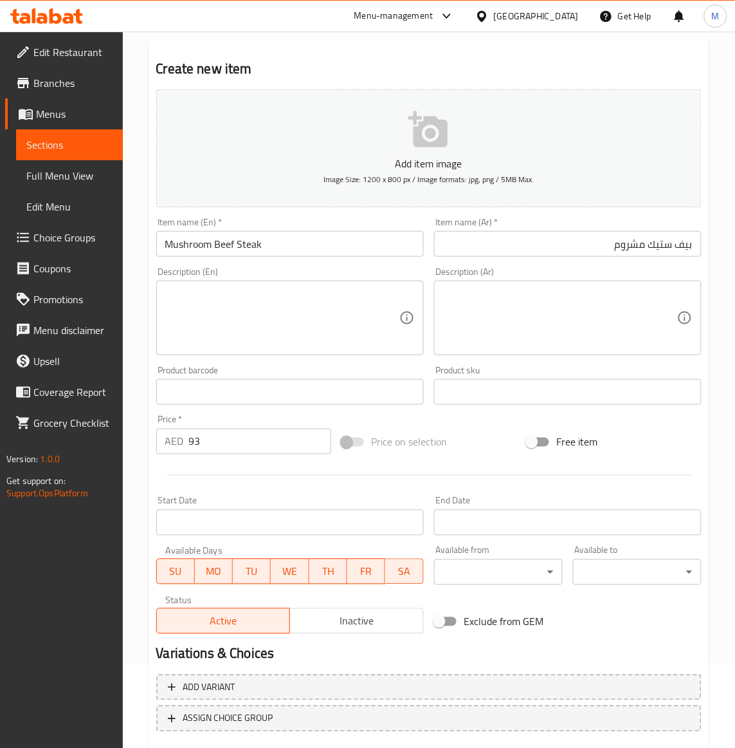
scroll to position [159, 0]
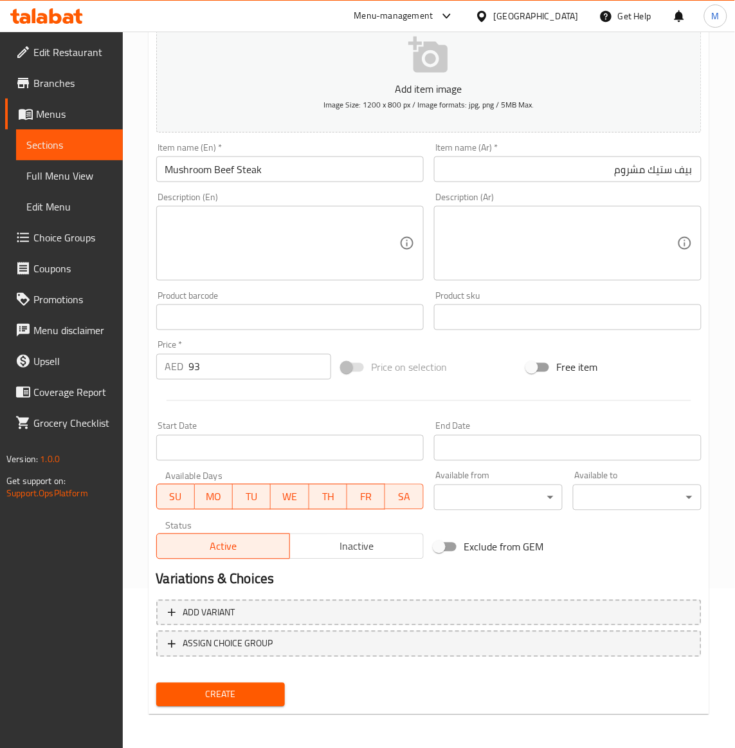
click at [226, 177] on input "Mushroom Beef Steak" at bounding box center [290, 169] width 268 height 26
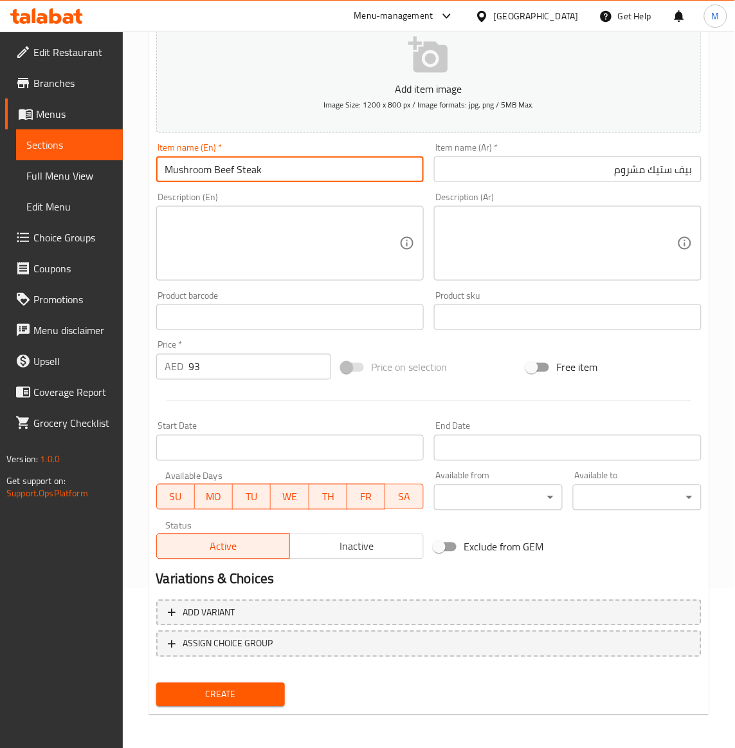
click at [226, 177] on input "Mushroom Beef Steak" at bounding box center [290, 169] width 268 height 26
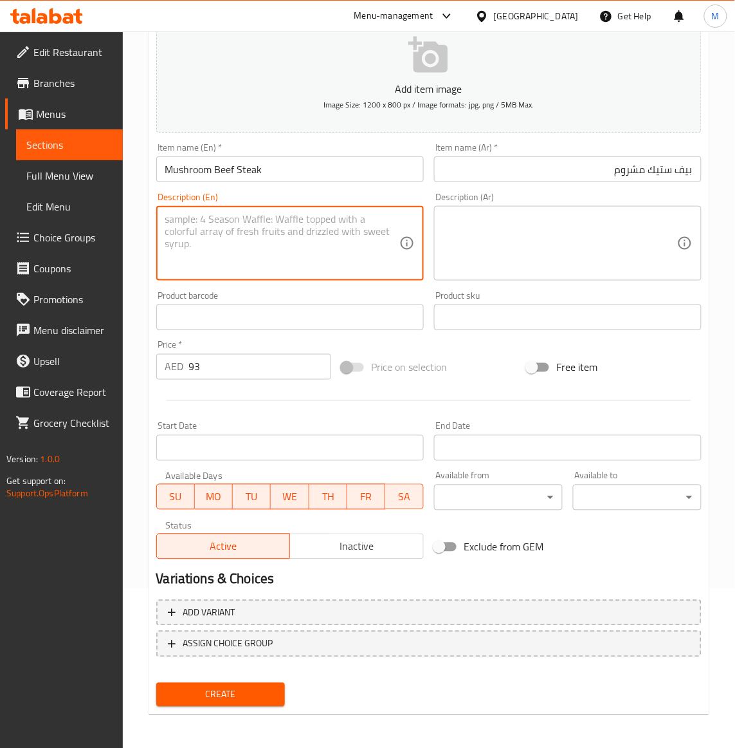
click at [301, 255] on textarea at bounding box center [282, 243] width 234 height 61
paste textarea "Slow cooked marinated beef steak served with potato and sauted vegetables & mus…"
click at [261, 230] on textarea "Slow cooked marinated beef steak served with potato and sauted vegetables & mus…" at bounding box center [282, 243] width 234 height 61
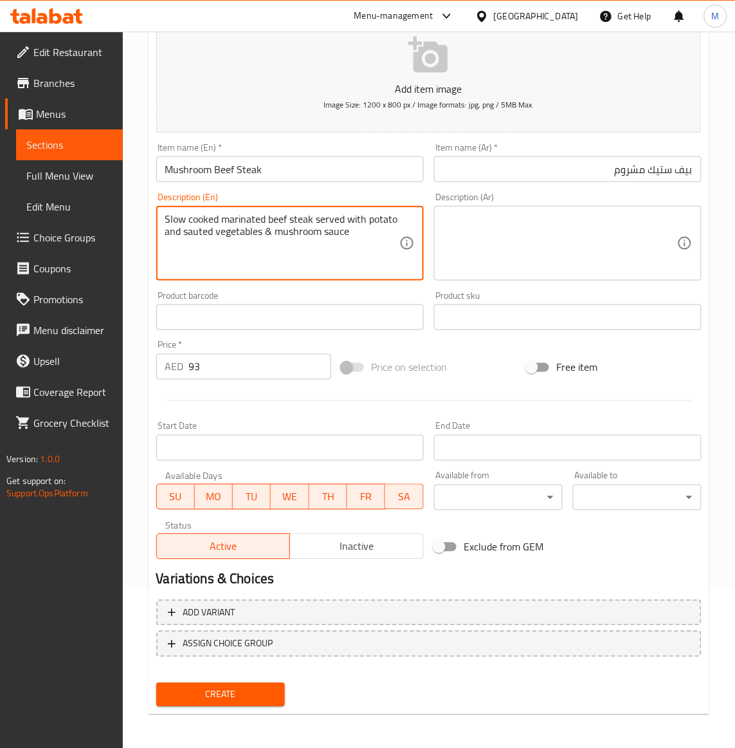
type textarea "Slow cooked marinated beef steak served with potato and sauted vegetables & mus…"
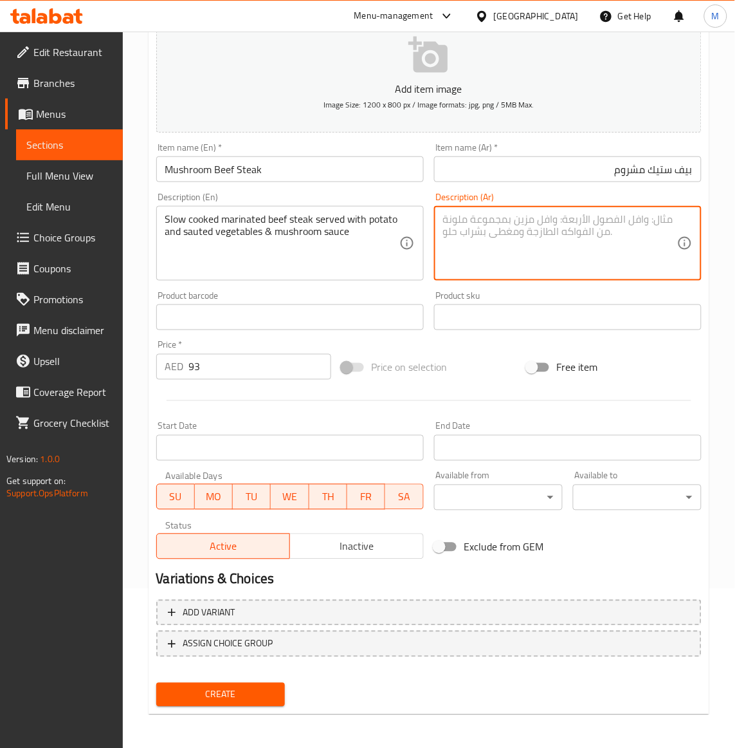
click at [489, 239] on textarea at bounding box center [560, 243] width 234 height 61
paste textarea "شريحة لحم بقري متبلة ومطبوخة ببطء تقدم مع البطاطس والخضروات المقلية وصلصة الفطر"
click at [553, 228] on textarea "شريحة لحم بقري متبلة ومطبوخة ببطء تقدم مع البطاطس والخضروات المقلية وصلصة الفطر" at bounding box center [560, 243] width 234 height 61
type textarea "شريحة لحم بقري متبلة ومطبوخة ببطء تقدم مع البطاطس والخضروات السوتيه وصلصة الفطر"
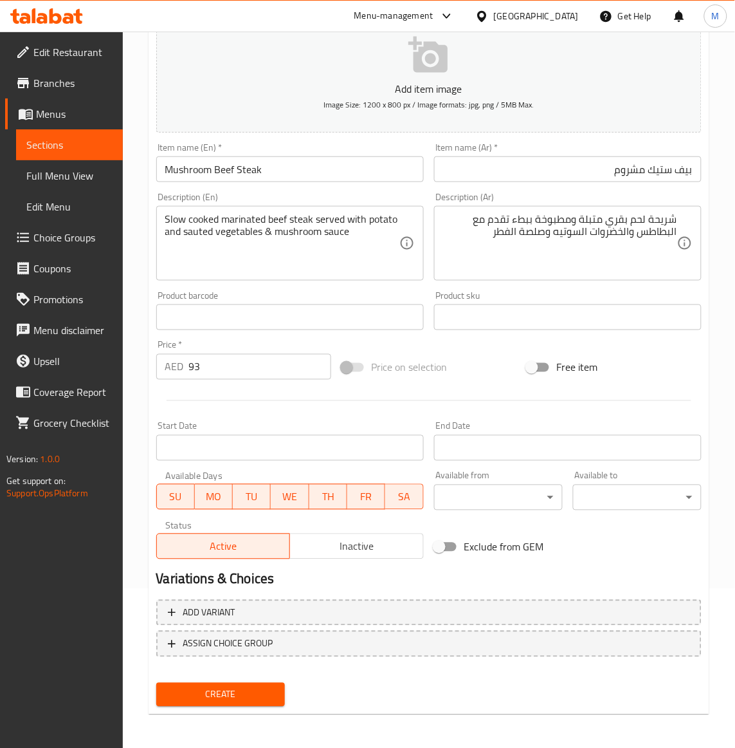
click at [467, 368] on div "Price on selection" at bounding box center [428, 367] width 185 height 35
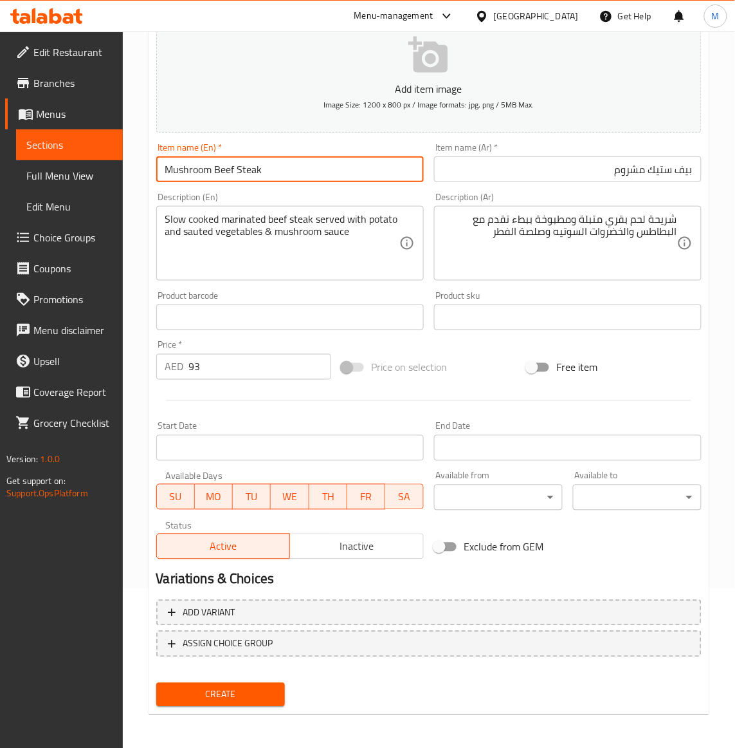
click at [255, 174] on input "Mushroom Beef Steak" at bounding box center [290, 169] width 268 height 26
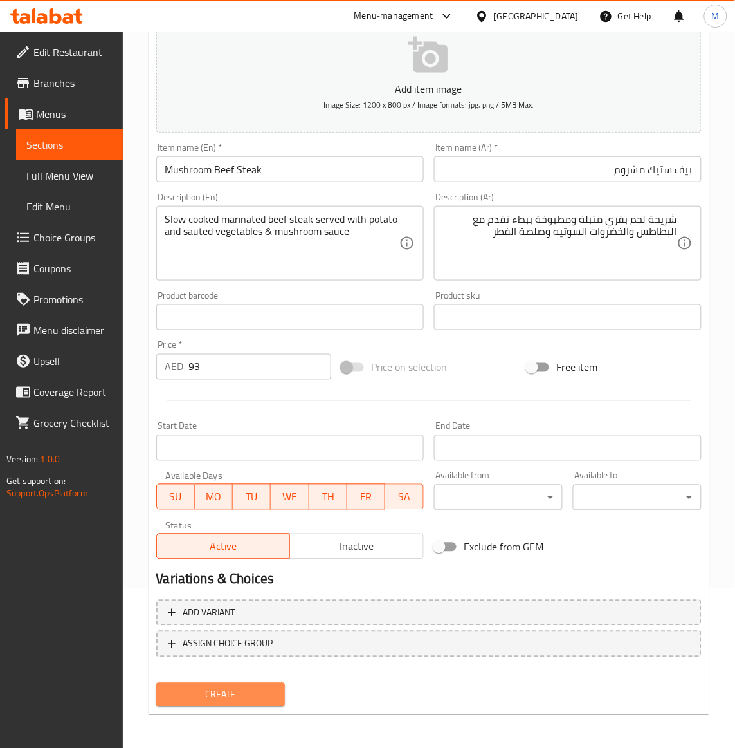
click at [246, 699] on span "Create" at bounding box center [221, 694] width 108 height 16
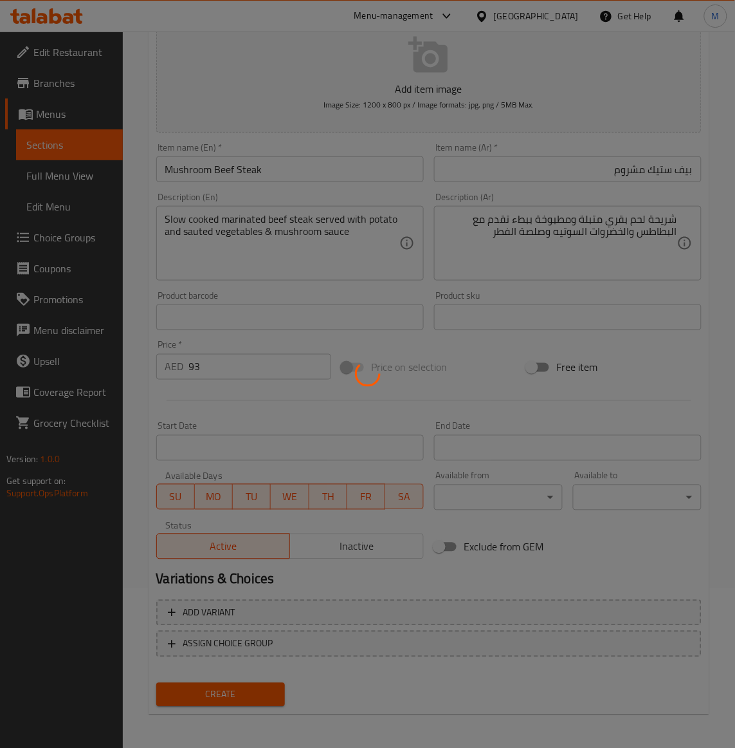
type input "0"
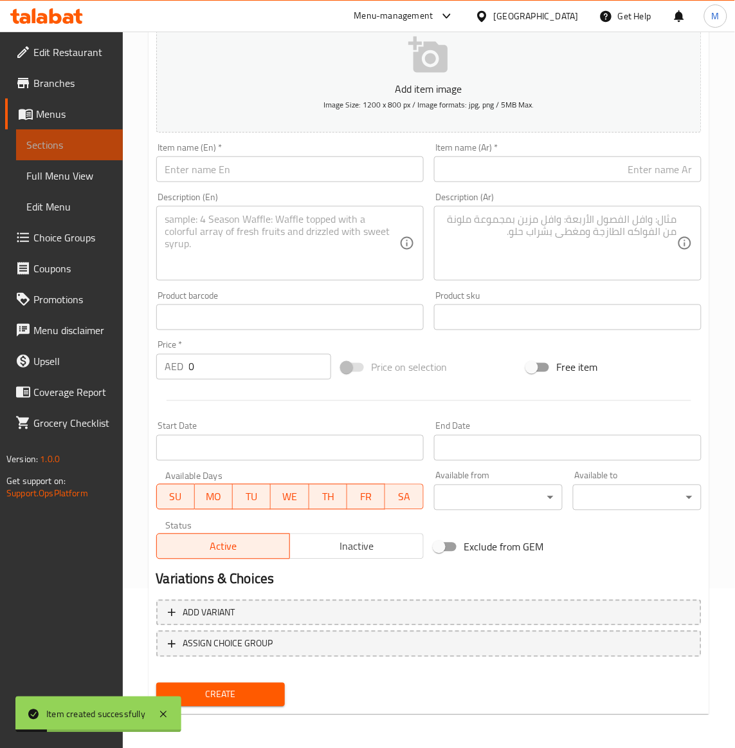
click at [53, 152] on span "Sections" at bounding box center [69, 144] width 86 height 15
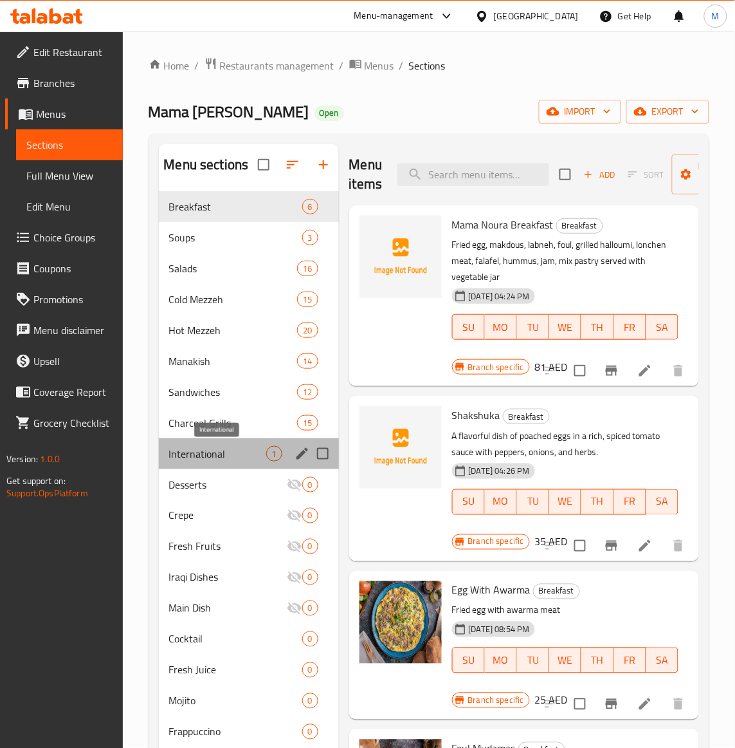
click at [220, 452] on span "International" at bounding box center [217, 453] width 97 height 15
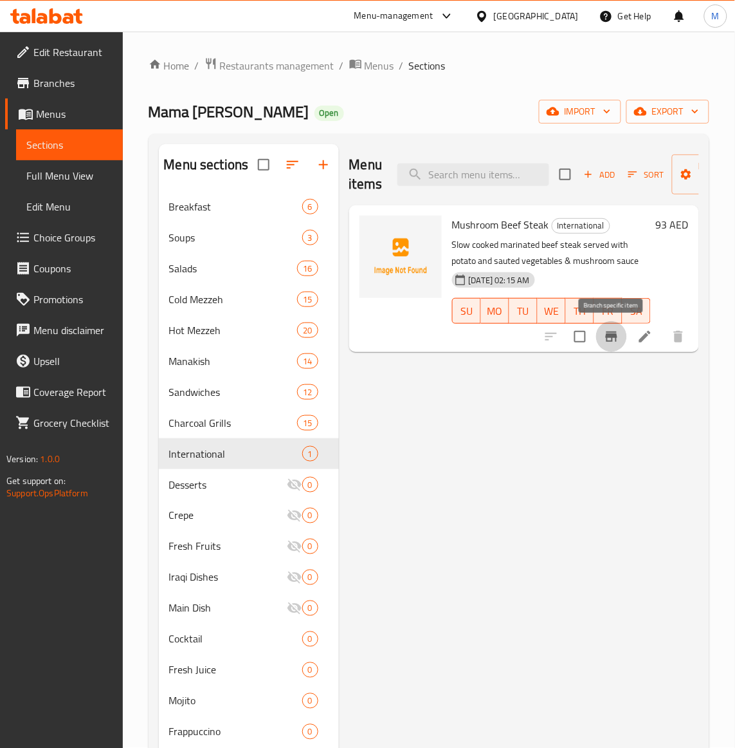
click at [601, 342] on button "Branch-specific-item" at bounding box center [611, 336] width 31 height 31
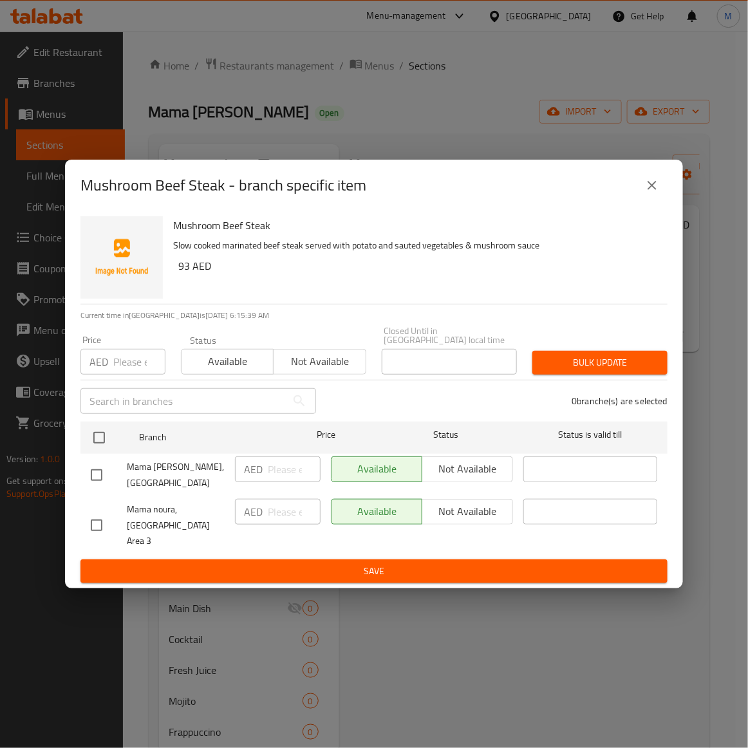
drag, startPoint x: 100, startPoint y: 524, endPoint x: 207, endPoint y: 448, distance: 131.9
click at [100, 519] on input "checkbox" at bounding box center [96, 524] width 27 height 27
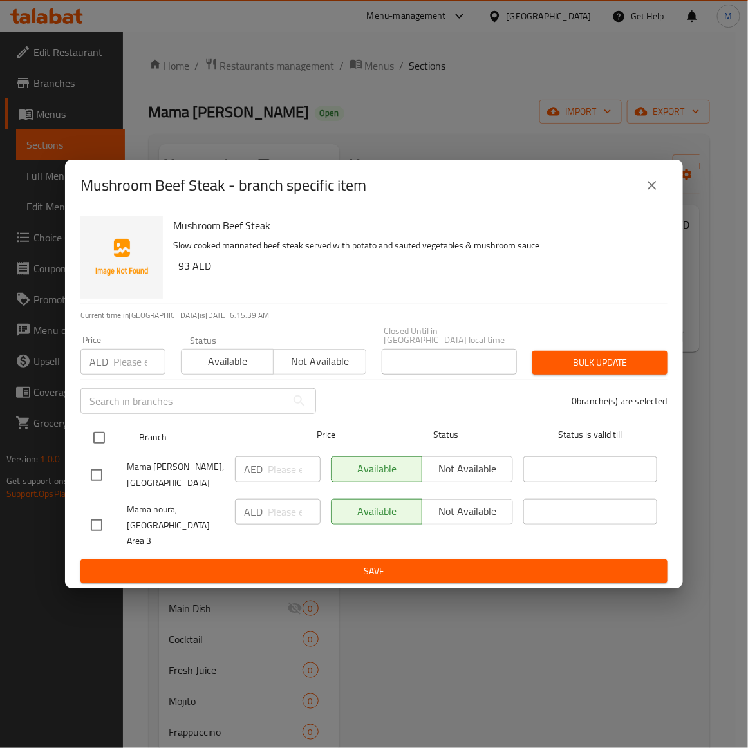
checkbox input "true"
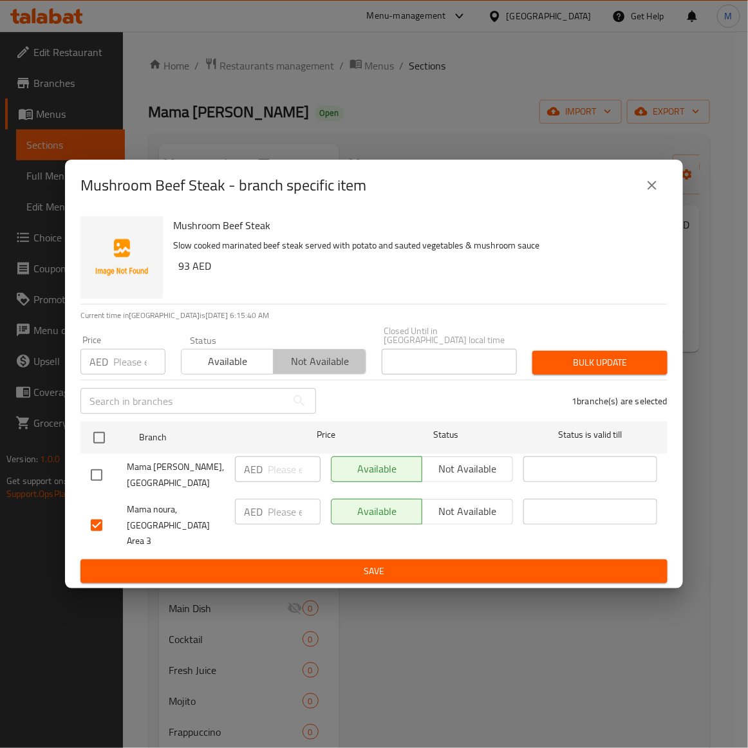
drag, startPoint x: 315, startPoint y: 371, endPoint x: 544, endPoint y: 370, distance: 229.0
click at [358, 370] on span "Not available" at bounding box center [320, 361] width 82 height 19
click at [590, 370] on span "Bulk update" at bounding box center [599, 362] width 115 height 16
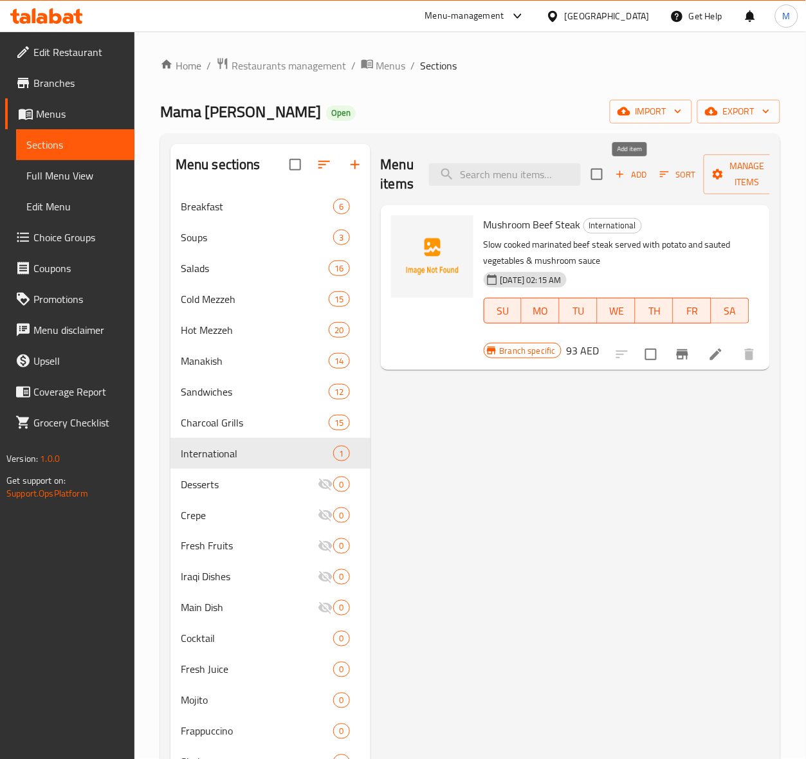
click at [639, 172] on span "Add" at bounding box center [631, 174] width 35 height 15
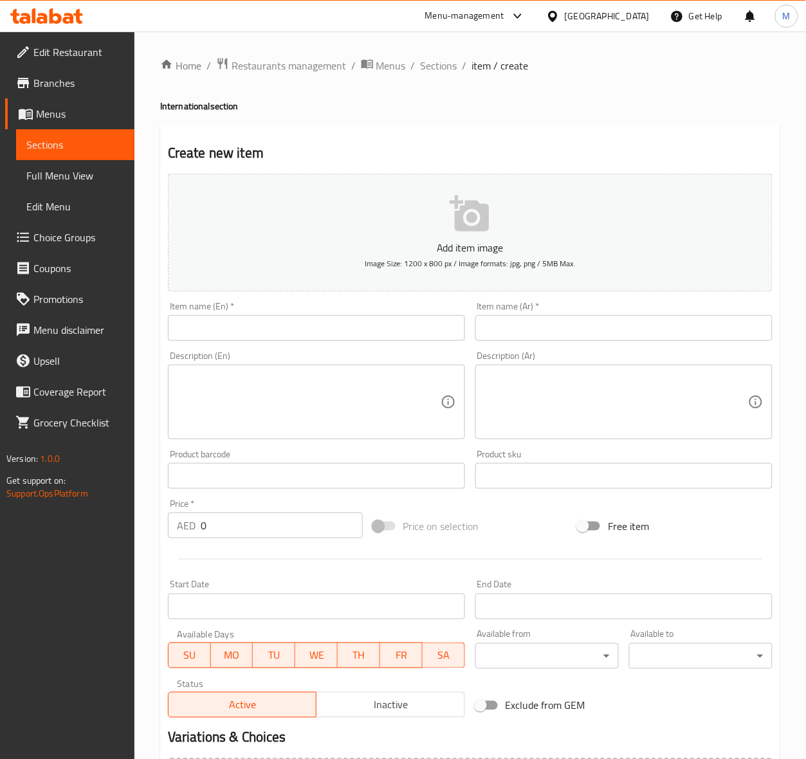
click at [275, 331] on input "text" at bounding box center [316, 328] width 297 height 26
paste input "PEPPER STEAK"
click at [265, 333] on input "PEPPER STEAK" at bounding box center [316, 328] width 297 height 26
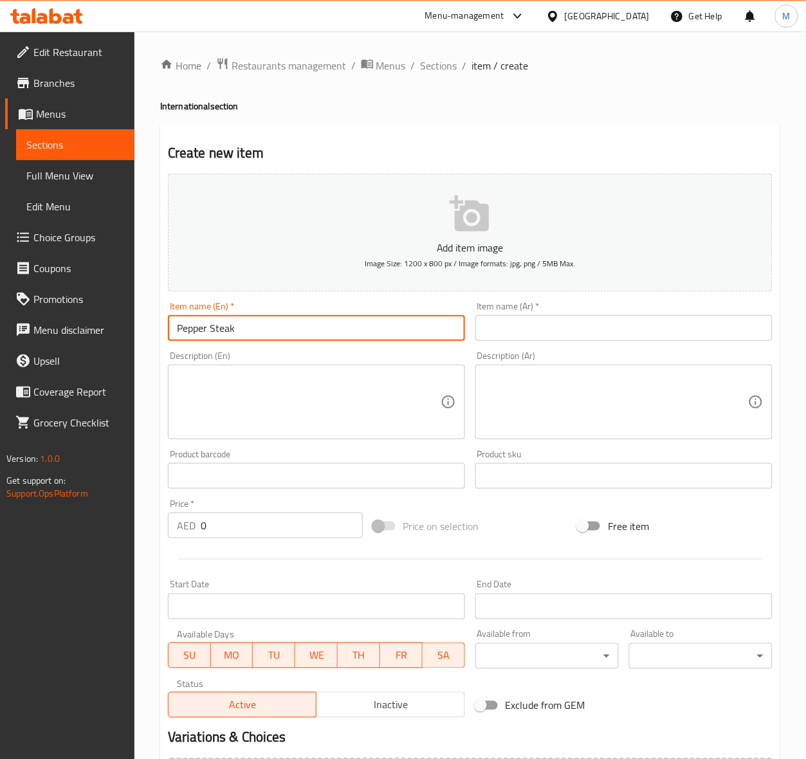
type input "Pepper Steak"
click at [591, 333] on input "text" at bounding box center [623, 328] width 297 height 26
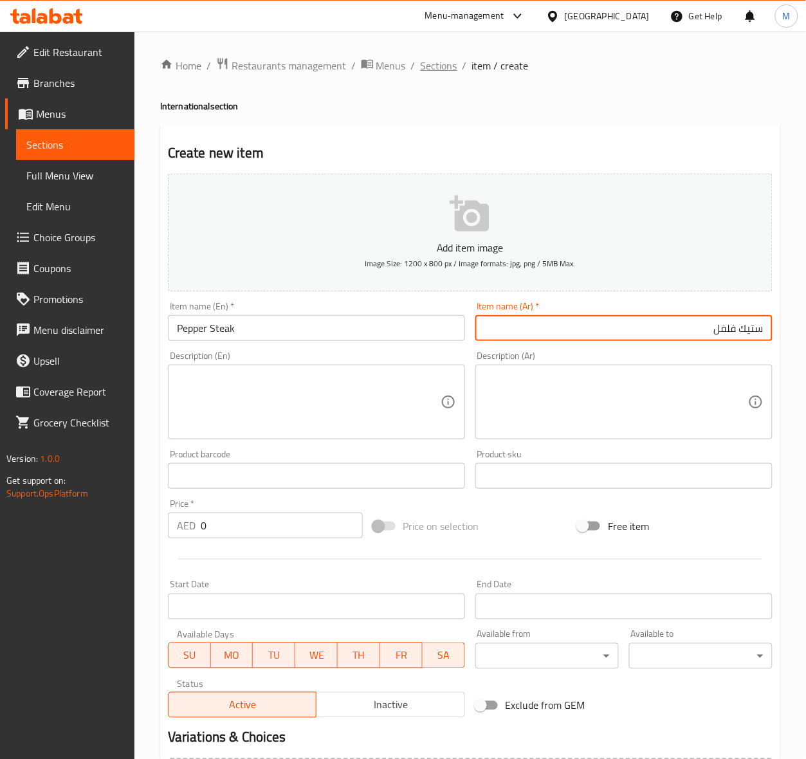
type input "ستيك فلفل"
drag, startPoint x: 275, startPoint y: 399, endPoint x: 335, endPoint y: 74, distance: 330.5
click at [273, 399] on textarea at bounding box center [309, 402] width 264 height 61
paste textarea "Slow cooked marinated beef steak servednwith potato and vegetables sauted & pap…"
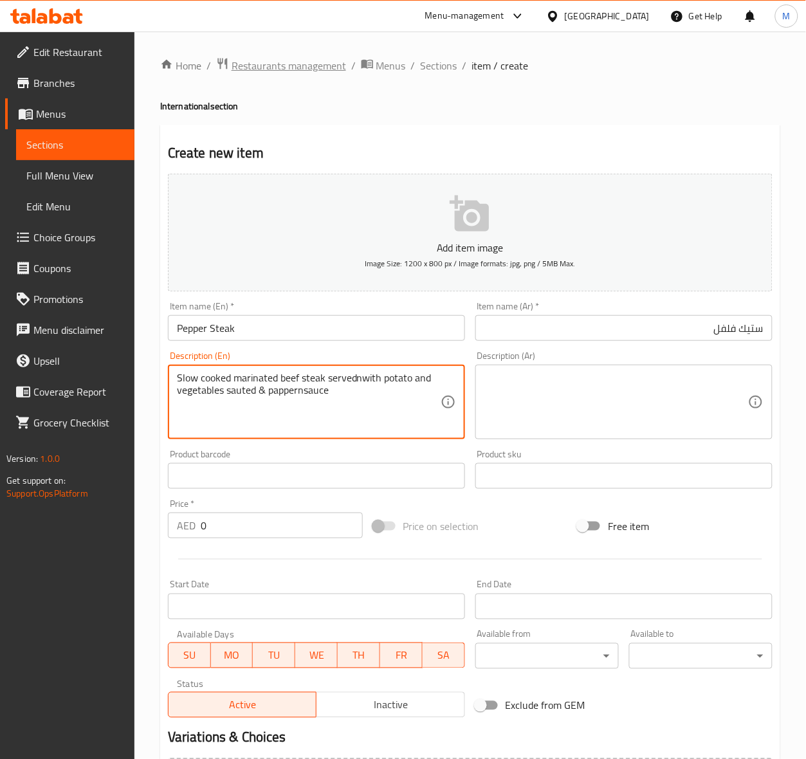
type textarea "Slow cooked marinated beef steak servednwith potato and vegetables sauted & pap…"
click at [236, 516] on input "0" at bounding box center [282, 526] width 162 height 26
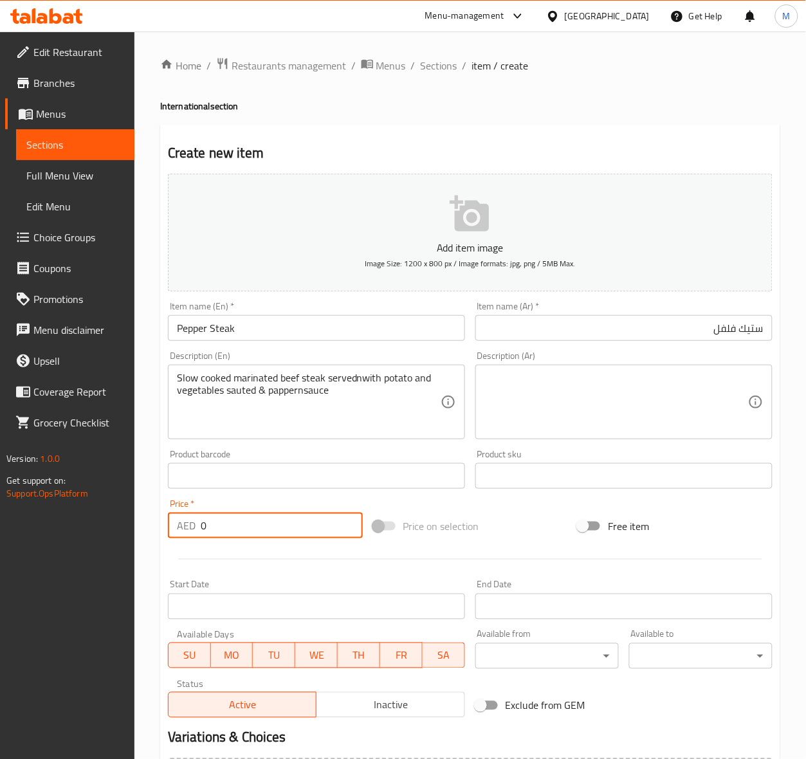
click at [236, 516] on input "0" at bounding box center [282, 526] width 162 height 26
paste input "93"
type input "93"
click at [283, 354] on div "Description (En) Slow cooked marinated beef steak servednwith potato and vegeta…" at bounding box center [316, 395] width 297 height 88
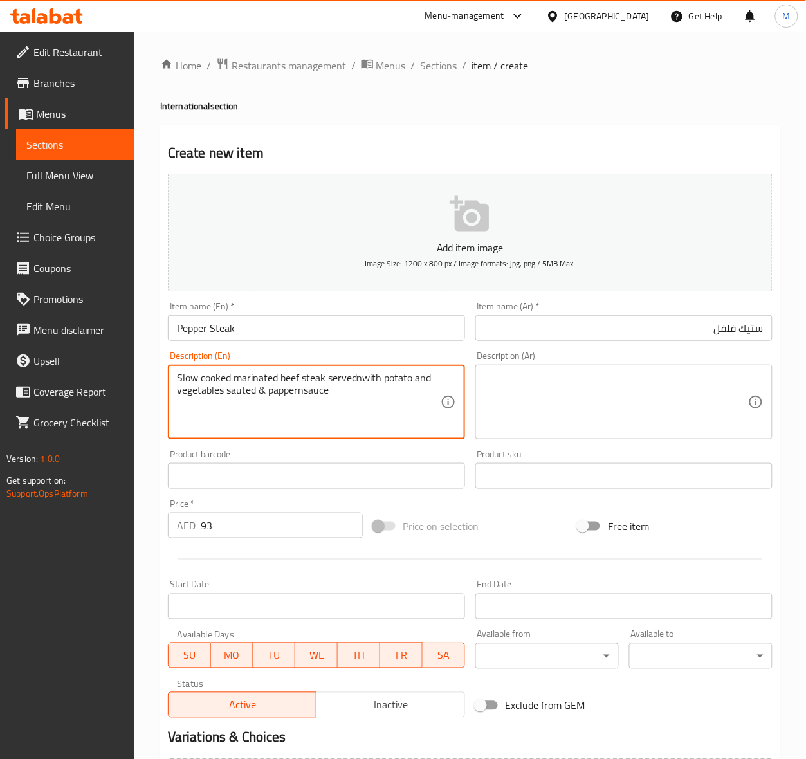
click at [285, 378] on textarea "Slow cooked marinated beef steak servednwith potato and vegetables sauted & pap…" at bounding box center [309, 402] width 264 height 61
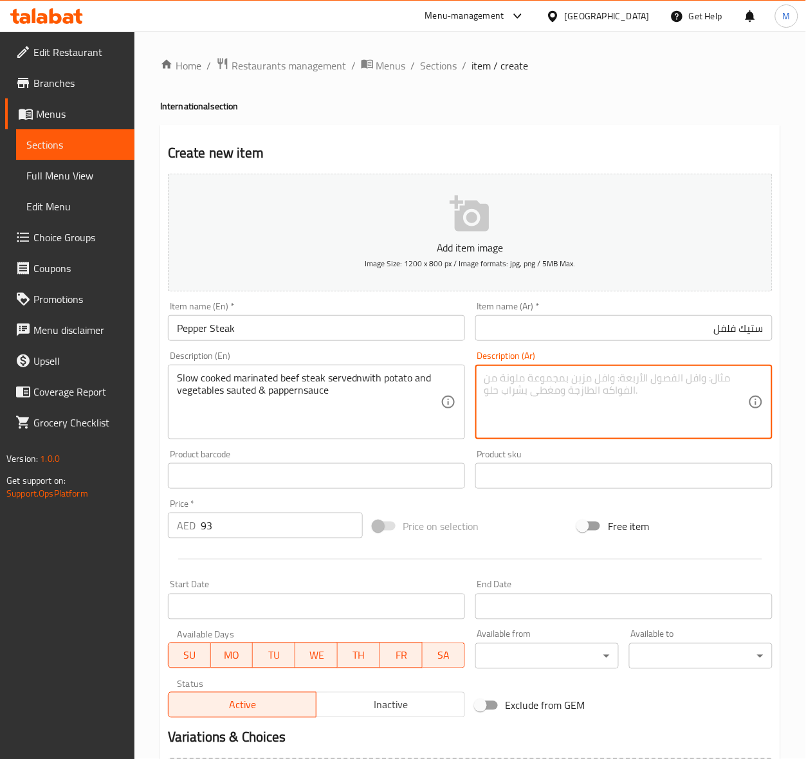
click at [600, 387] on textarea at bounding box center [616, 402] width 264 height 61
paste textarea "شريحة لحم بقري متبلة ومطبوخة ببطء تقدم مع البطاطس والخضروات المقلية وصلصة الفلفل"
type textarea "شريحة لحم بقري متبلة ومطبوخة ببطء تقدم مع البطاطس والخضروات المقلية وصلصة الفلفل"
click at [531, 508] on div "Add item image Image Size: 1200 x 800 px / Image formats: jpg, png / 5MB Max. I…" at bounding box center [470, 446] width 615 height 555
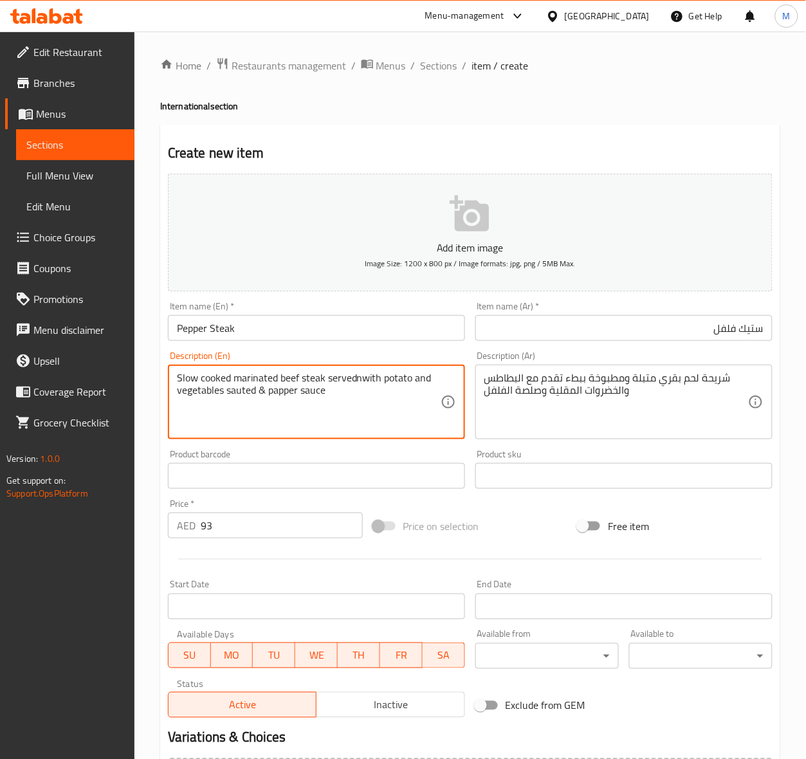
type textarea "Slow cooked marinated beef steak servednwith potato and vegetables sauted & pap…"
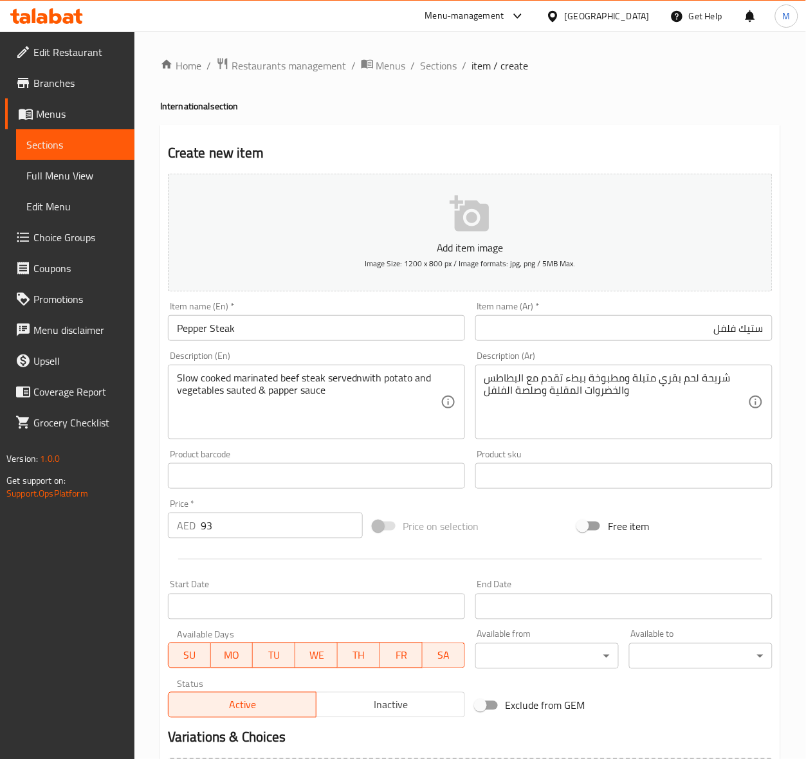
click at [513, 517] on div "Price on selection" at bounding box center [470, 526] width 205 height 35
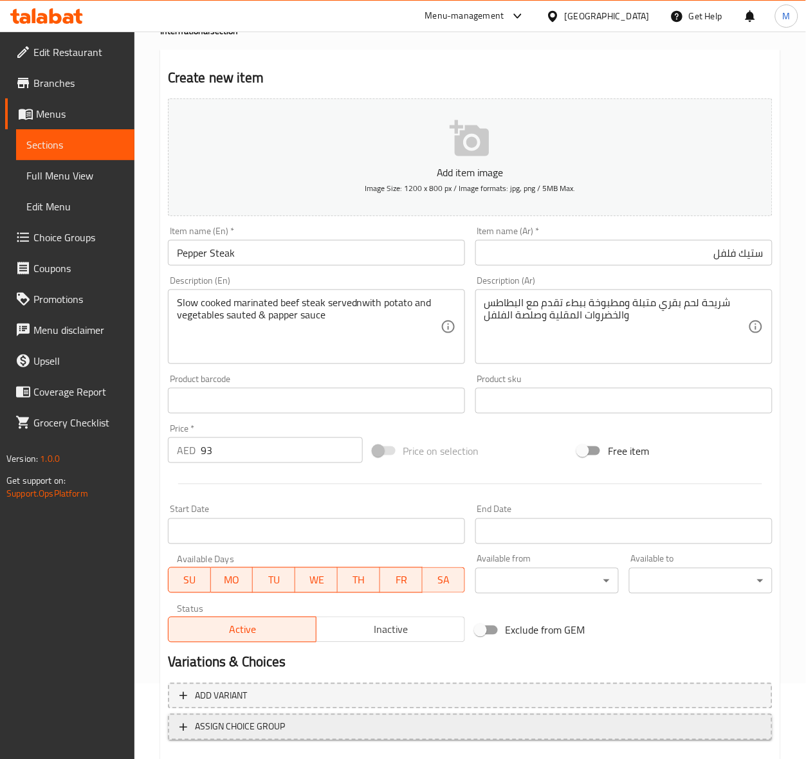
scroll to position [148, 0]
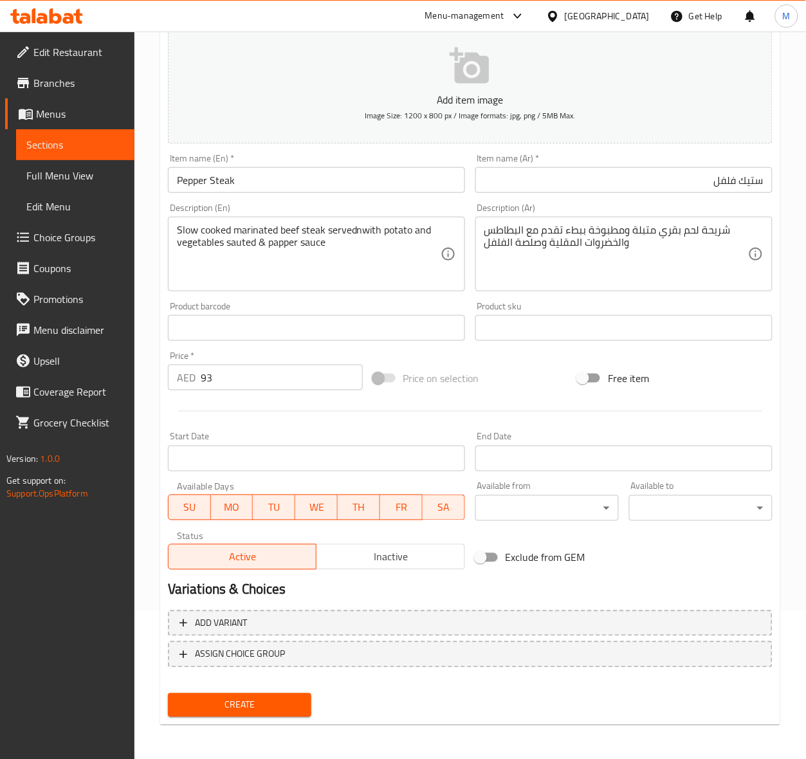
click at [210, 185] on input "Pepper Steak" at bounding box center [316, 180] width 297 height 26
click at [239, 708] on span "Create" at bounding box center [239, 705] width 123 height 16
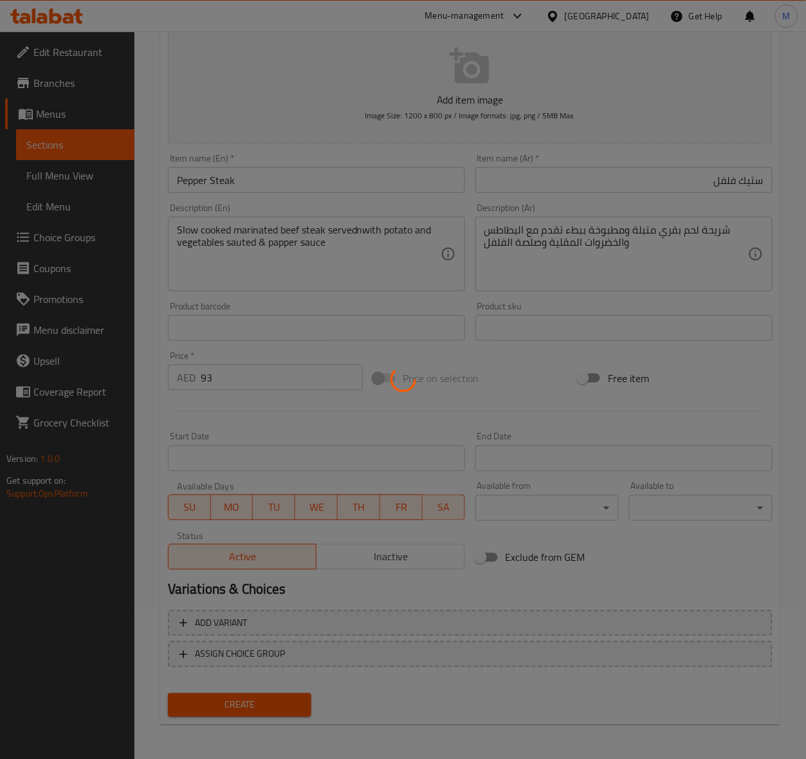
type input "0"
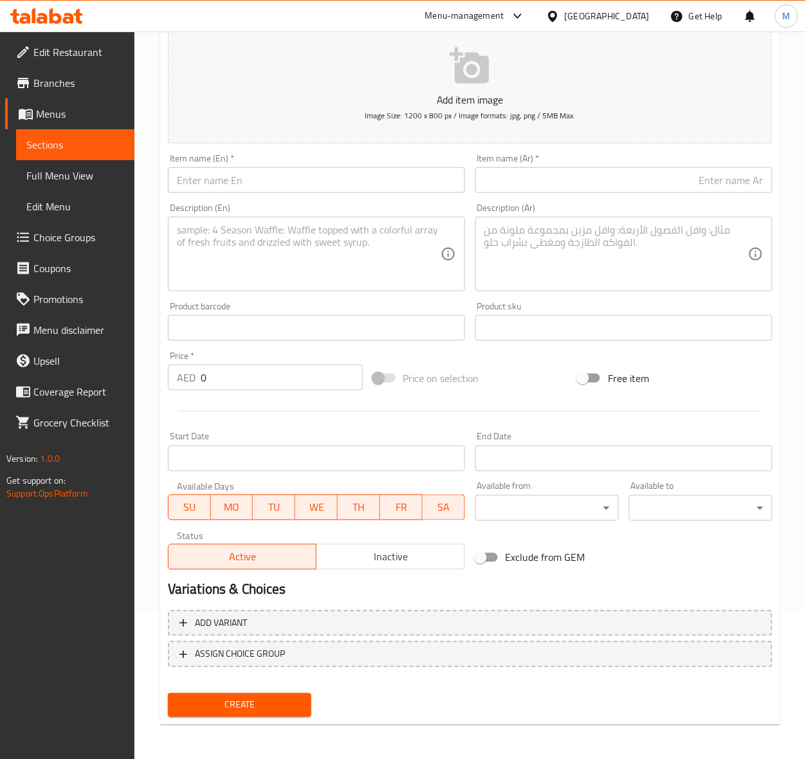
click at [66, 146] on span "Sections" at bounding box center [75, 144] width 98 height 15
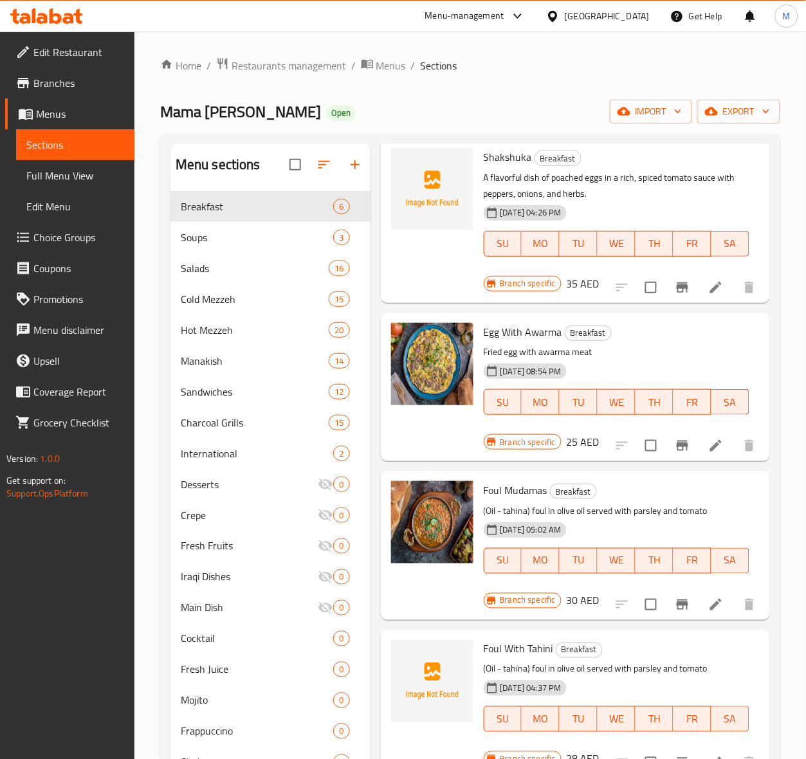
scroll to position [62, 0]
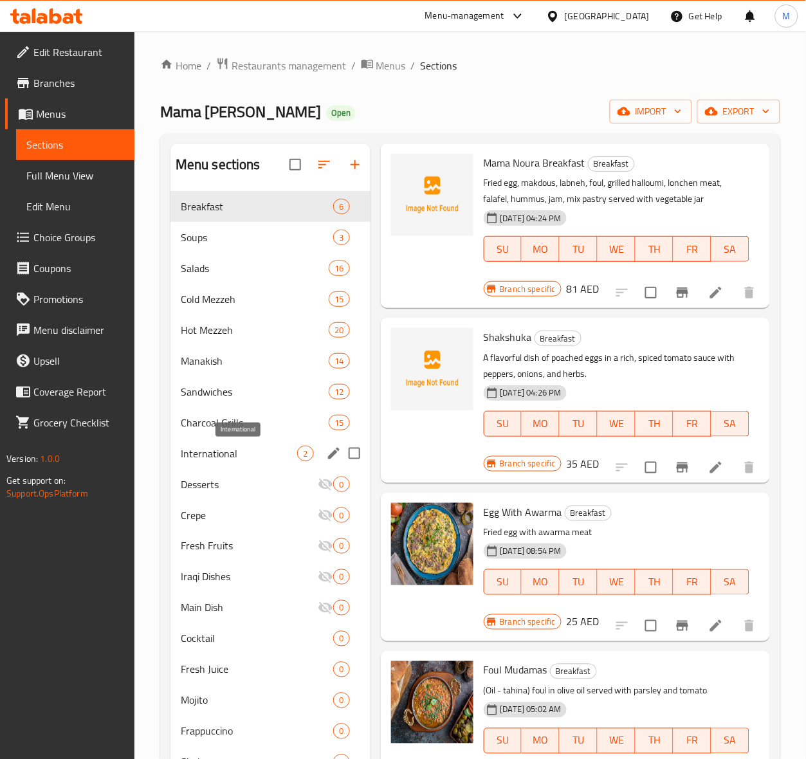
drag, startPoint x: 217, startPoint y: 451, endPoint x: 787, endPoint y: 481, distance: 570.1
click at [217, 451] on span "International" at bounding box center [239, 453] width 117 height 15
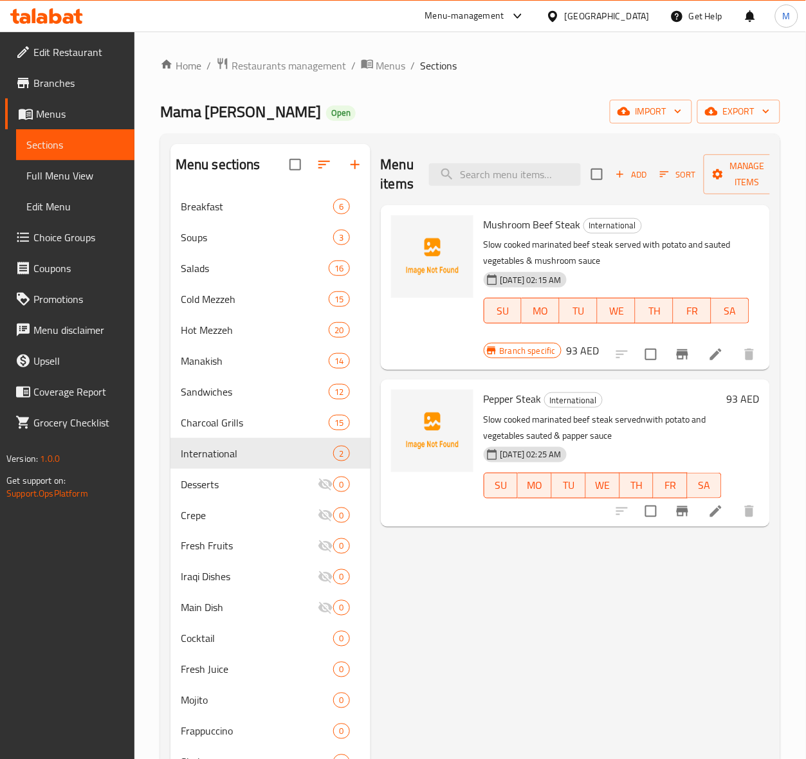
click at [653, 609] on div "Menu items Add Sort Manage items Mushroom Beef Steak International Slow cooked …" at bounding box center [570, 523] width 399 height 759
click at [679, 509] on icon "Branch-specific-item" at bounding box center [683, 511] width 12 height 10
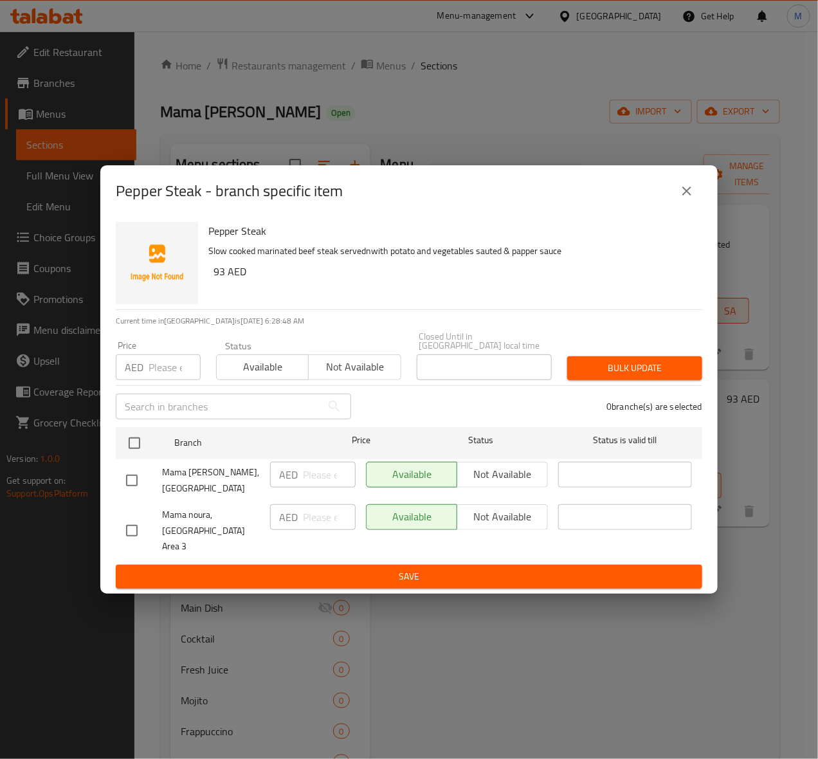
drag, startPoint x: 127, startPoint y: 532, endPoint x: 296, endPoint y: 436, distance: 194.2
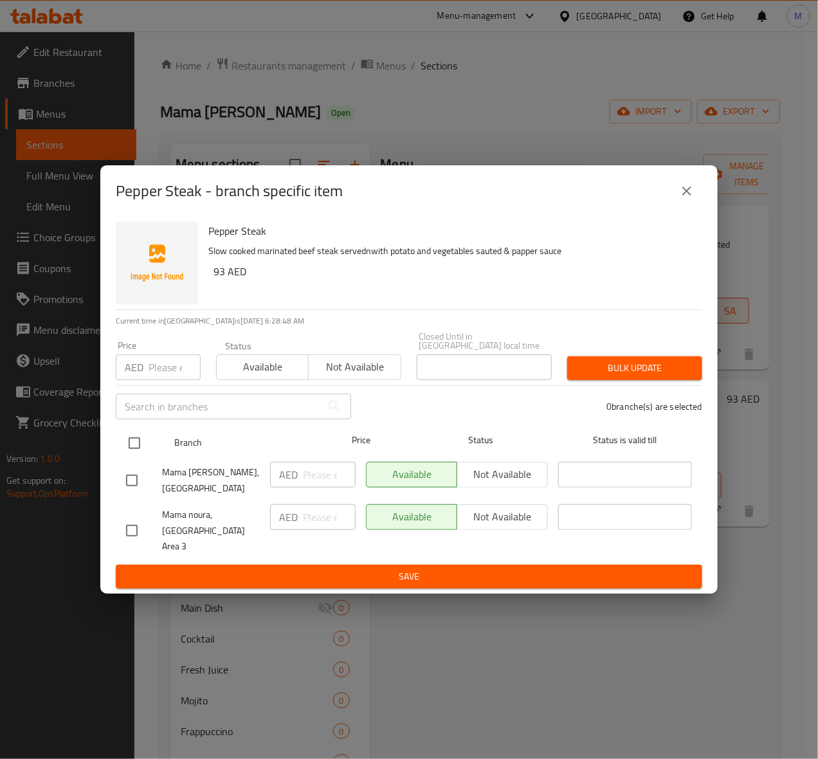
click at [131, 529] on input "checkbox" at bounding box center [131, 530] width 27 height 27
checkbox input "true"
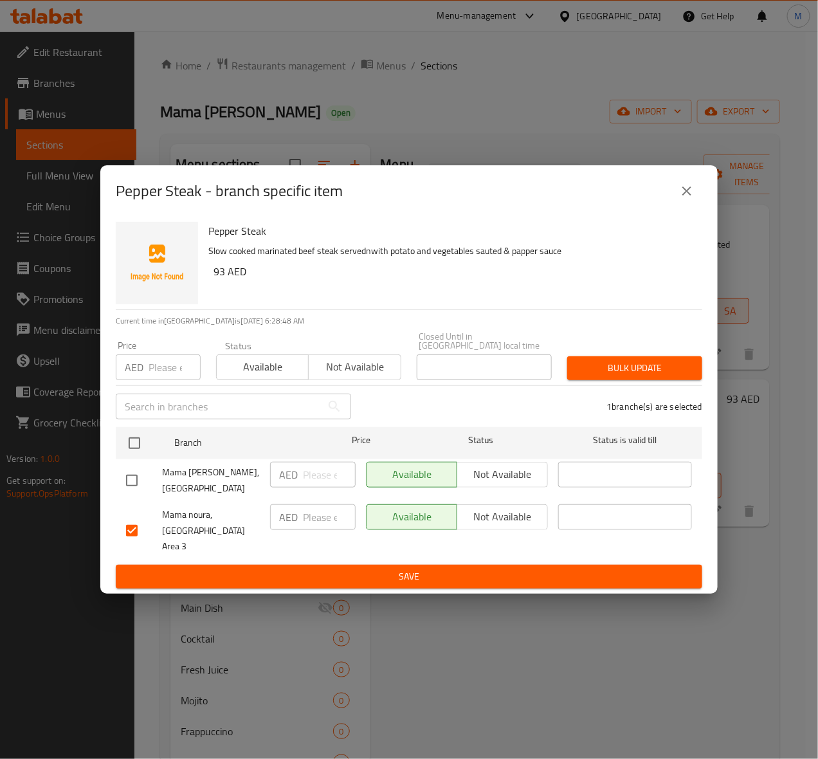
click at [355, 380] on button "Not available" at bounding box center [354, 367] width 93 height 26
click at [625, 376] on span "Bulk update" at bounding box center [635, 368] width 115 height 16
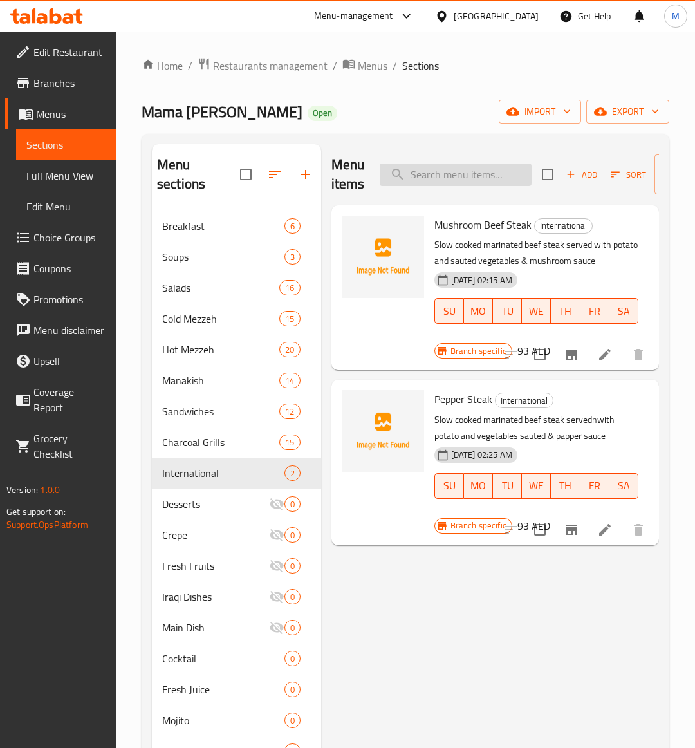
click at [446, 174] on input "search" at bounding box center [456, 174] width 152 height 23
paste input "BBQ CHICKEN PIZZA"
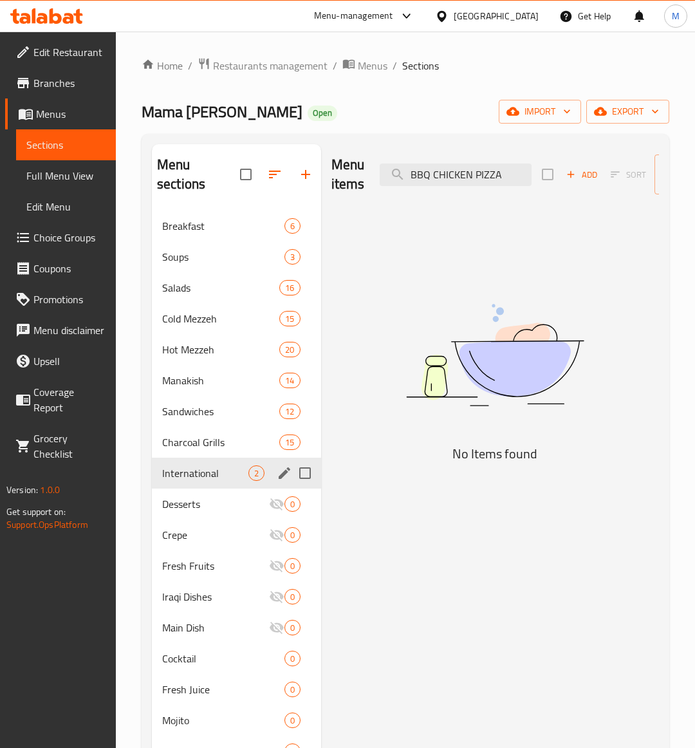
type input "BBQ CHICKEN PIZZA"
click at [203, 475] on span "International" at bounding box center [205, 472] width 86 height 15
click at [484, 163] on input "BBQ CHICKEN PIZZA" at bounding box center [456, 174] width 152 height 23
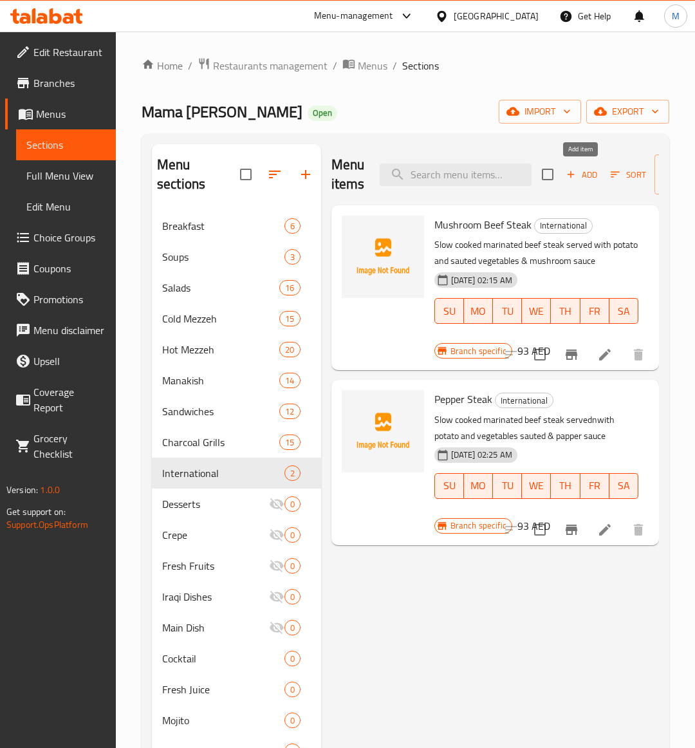
click at [596, 171] on span "Add" at bounding box center [581, 174] width 35 height 15
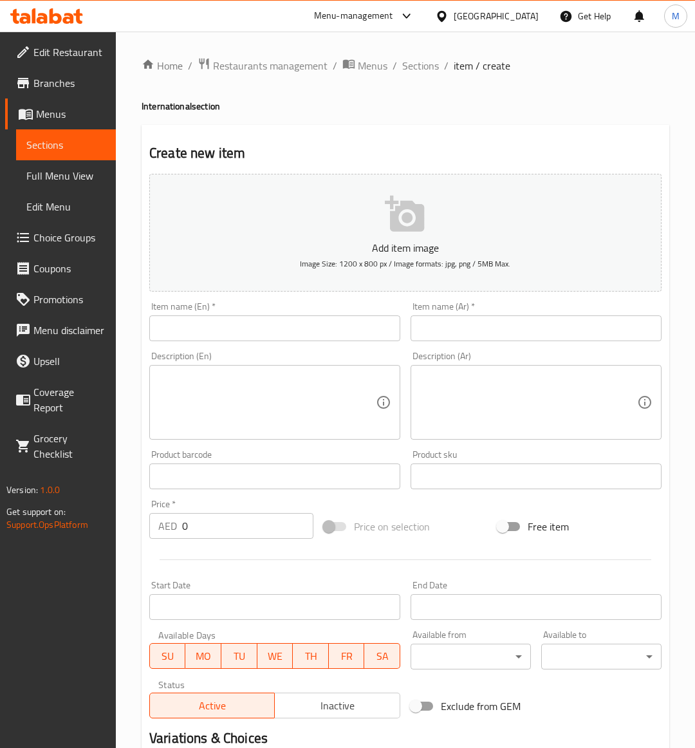
click at [225, 338] on input "text" at bounding box center [274, 328] width 251 height 26
paste input "BBQ CHICKEN PIZZA"
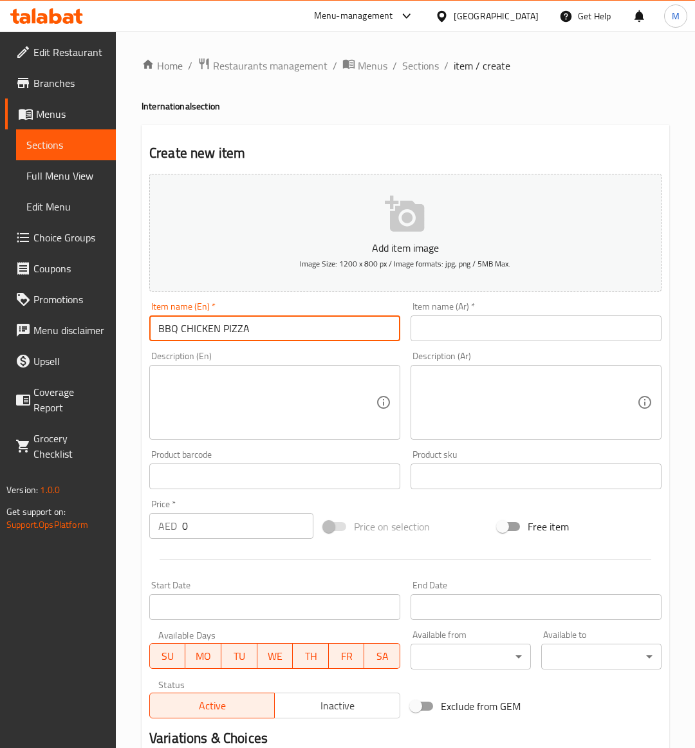
type input "BBQ CHICKEN PIZZA"
click at [230, 525] on input "0" at bounding box center [247, 526] width 131 height 26
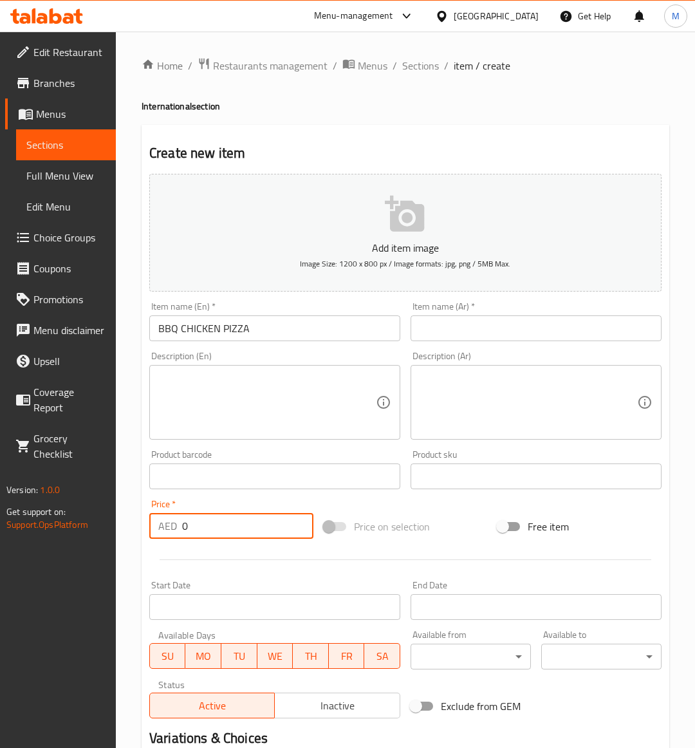
click at [230, 525] on input "0" at bounding box center [247, 526] width 131 height 26
paste input "56"
type input "56"
click at [460, 507] on div "Add item image Image Size: 1200 x 800 px / Image formats: jpg, png / 5MB Max. I…" at bounding box center [405, 446] width 522 height 555
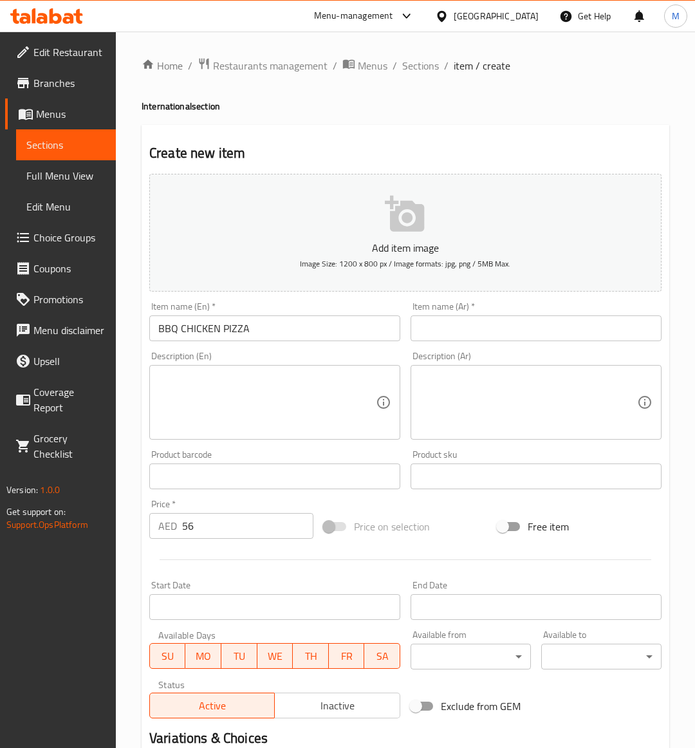
drag, startPoint x: 367, startPoint y: 391, endPoint x: 342, endPoint y: 396, distance: 26.2
click at [356, 394] on textarea at bounding box center [266, 402] width 217 height 61
paste textarea "Melted cheese paired with tender chicken, drizzled in BBQ and pizza sauce, crea…"
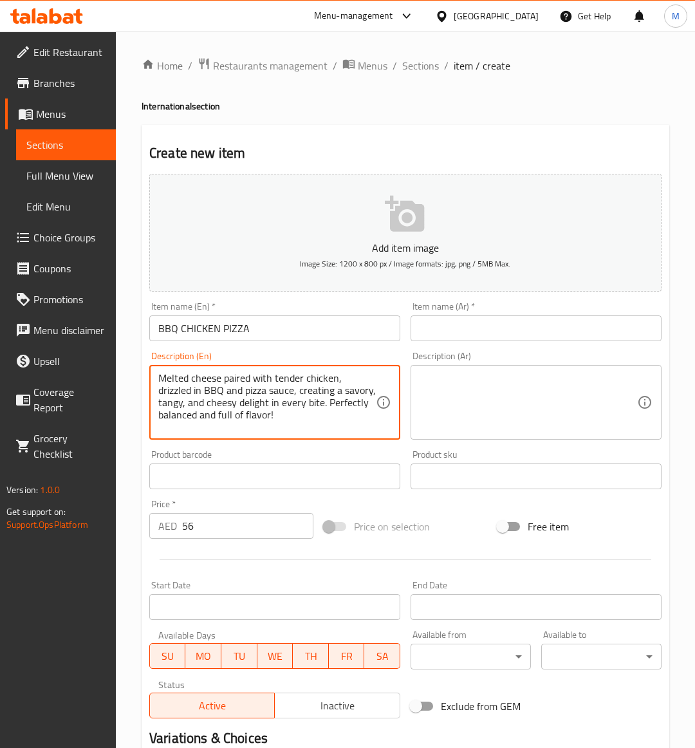
type textarea "Melted cheese paired with tender chicken, drizzled in BBQ and pizza sauce, crea…"
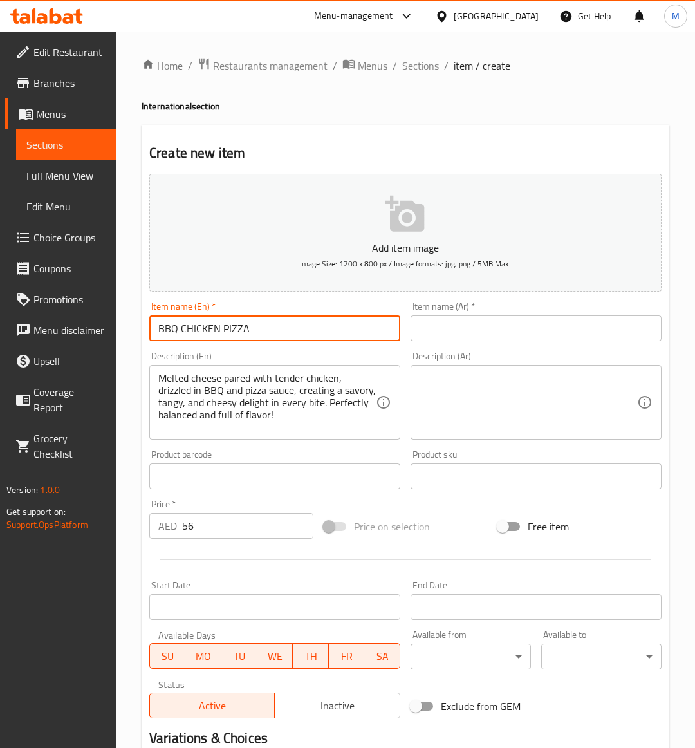
click at [226, 322] on input "BBQ CHICKEN PIZZA" at bounding box center [274, 328] width 251 height 26
type input "Bbq Chicken Pizza"
click at [470, 547] on div at bounding box center [405, 560] width 522 height 32
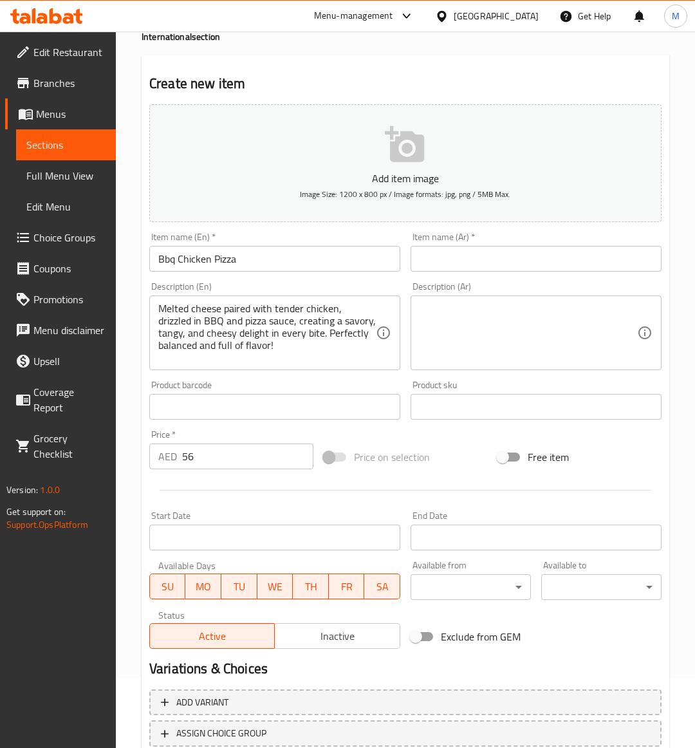
scroll to position [159, 0]
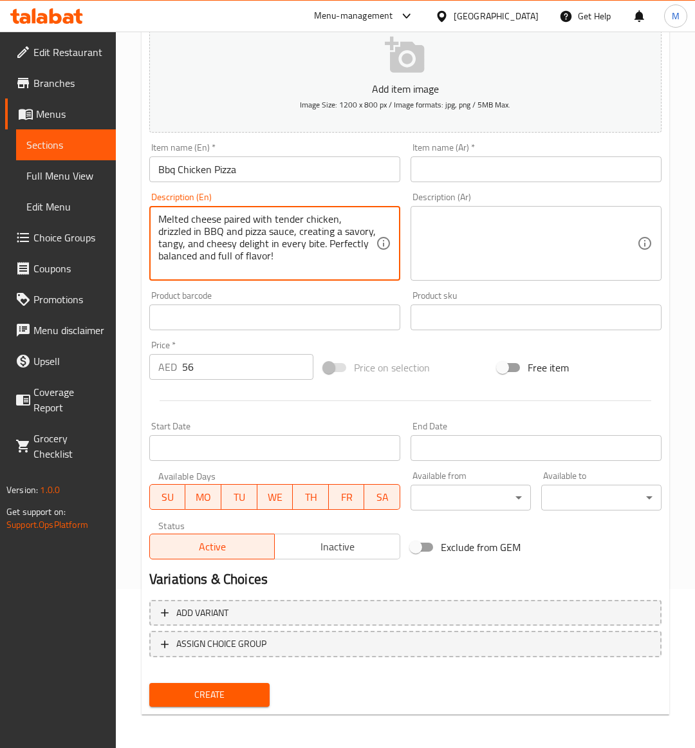
click at [241, 248] on textarea "Melted cheese paired with tender chicken, drizzled in BBQ and pizza sauce, crea…" at bounding box center [266, 243] width 217 height 61
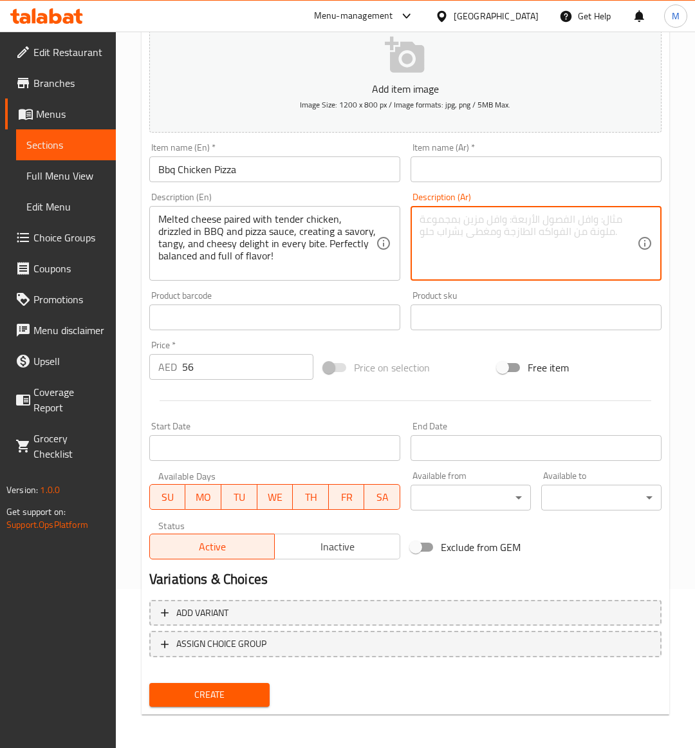
click at [470, 243] on textarea at bounding box center [527, 243] width 217 height 61
paste textarea "جبنة ذائبة ممزوجة بدجاج طري، مرشوش بصلصة الباربكيو والبيتزا، لتُضفي على كل لقمة…"
type textarea "جبنة ذائبة ممزوجة بدجاج طري، مرشوش بصلصة الباربكيو والبيتزا، لتُضفي على كل لقمة…"
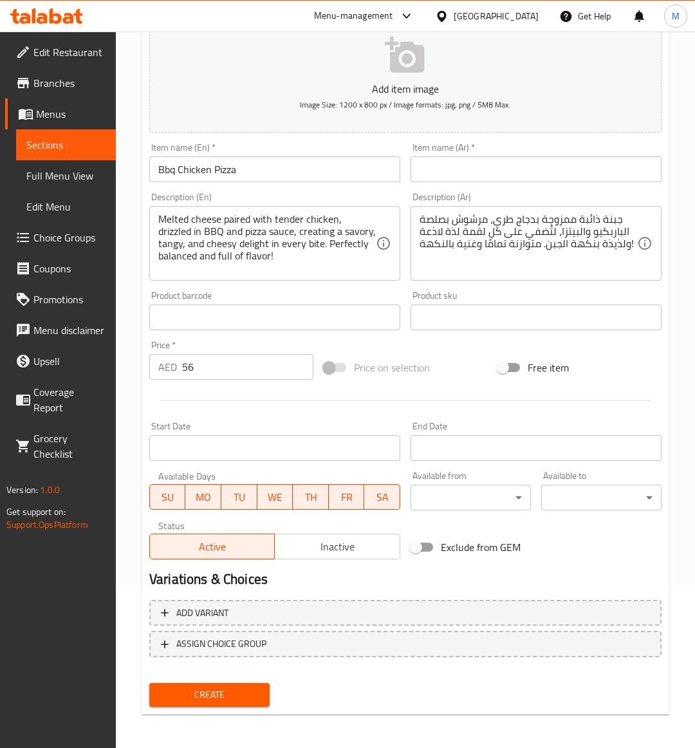
click at [454, 368] on div "Price on selection" at bounding box center [405, 367] width 174 height 35
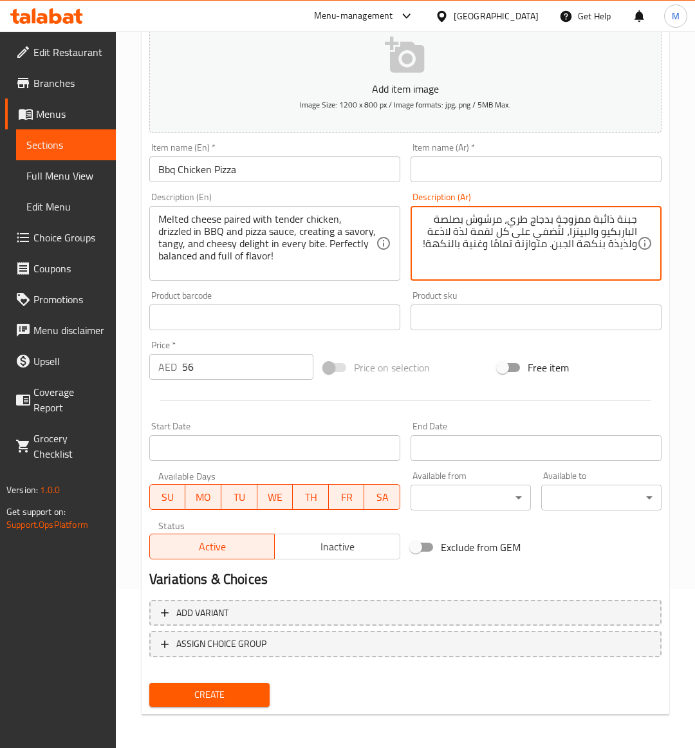
click at [461, 346] on div "Add item image Image Size: 1200 x 800 px / Image formats: jpg, png / 5MB Max. I…" at bounding box center [405, 287] width 522 height 555
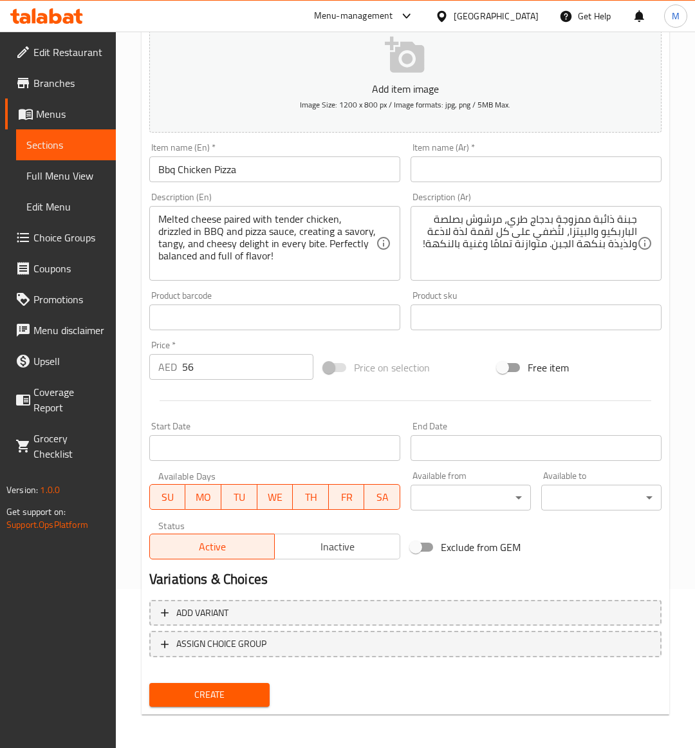
click at [452, 180] on input "text" at bounding box center [535, 169] width 251 height 26
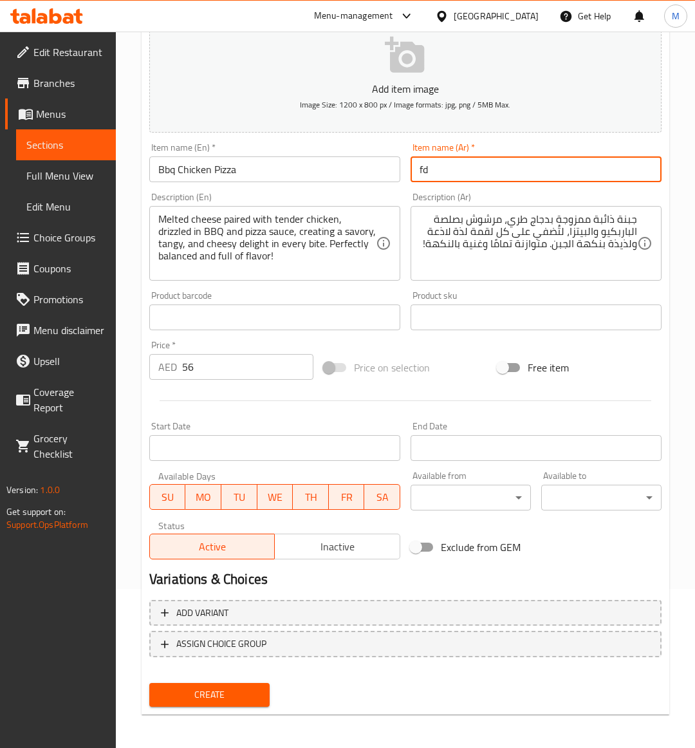
type input "f"
type input "بيتزا دجاج باربيكيو"
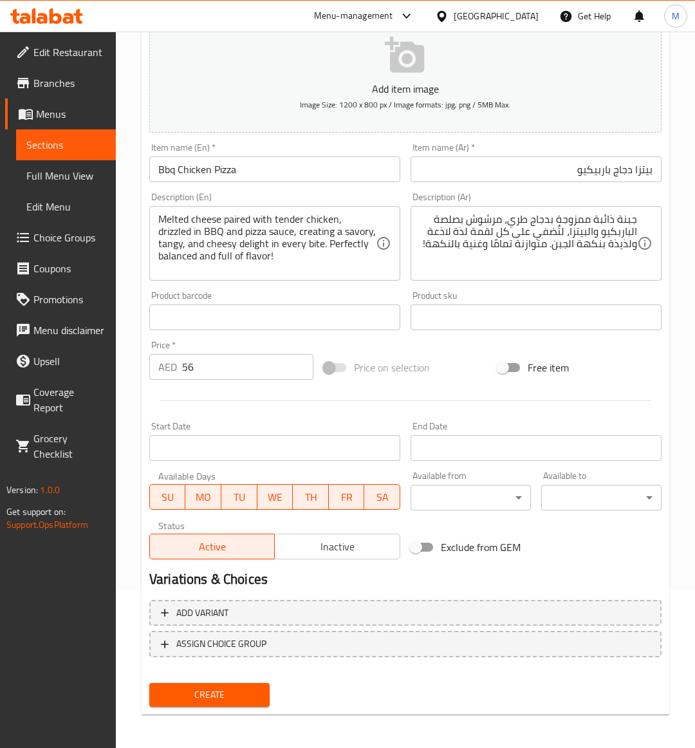
click at [434, 351] on div "Price on selection" at bounding box center [405, 367] width 174 height 35
drag, startPoint x: 217, startPoint y: 693, endPoint x: 14, endPoint y: 623, distance: 215.0
click at [214, 693] on span "Create" at bounding box center [210, 694] width 100 height 16
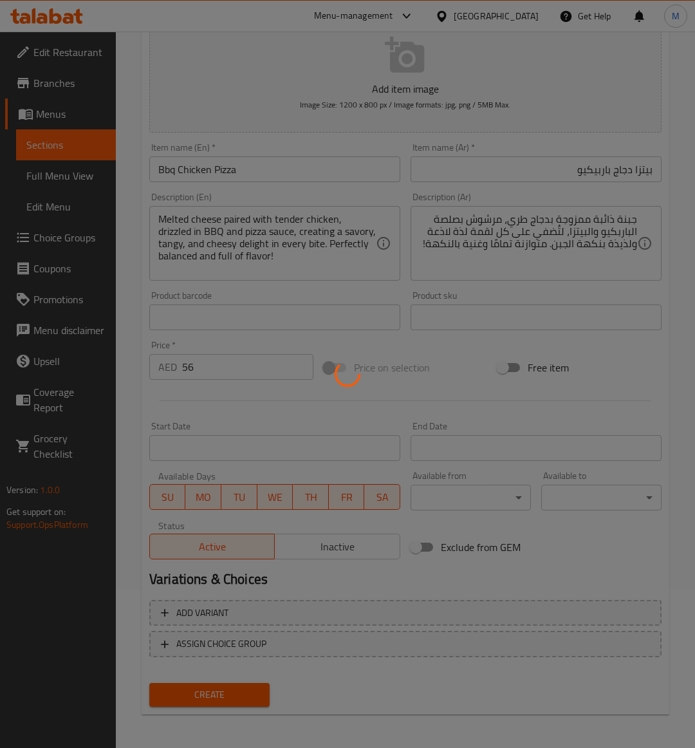
type input "0"
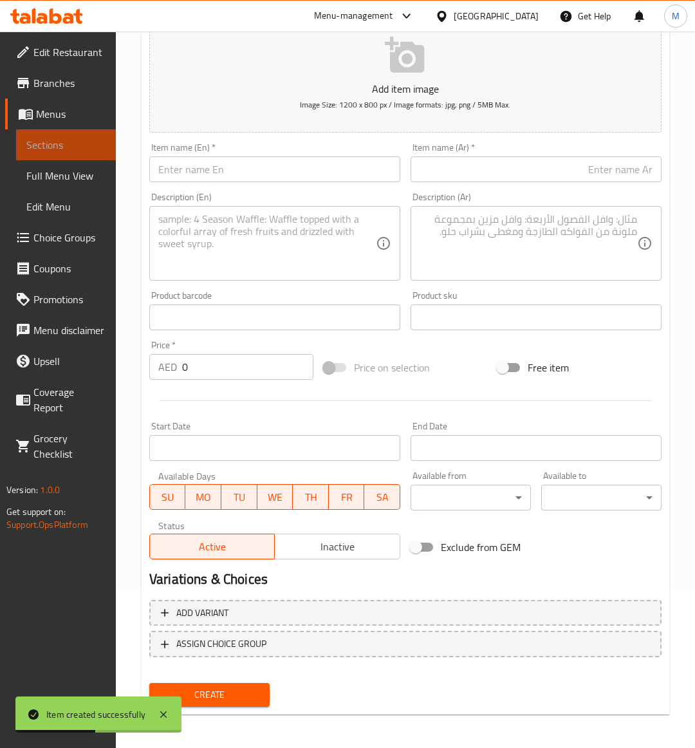
click at [49, 139] on span "Sections" at bounding box center [65, 144] width 79 height 15
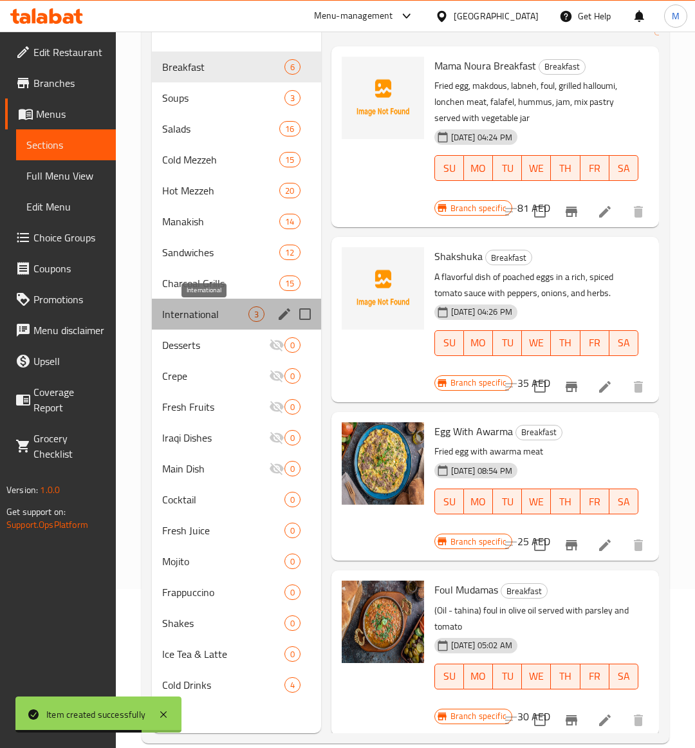
click at [216, 315] on span "International" at bounding box center [205, 313] width 86 height 15
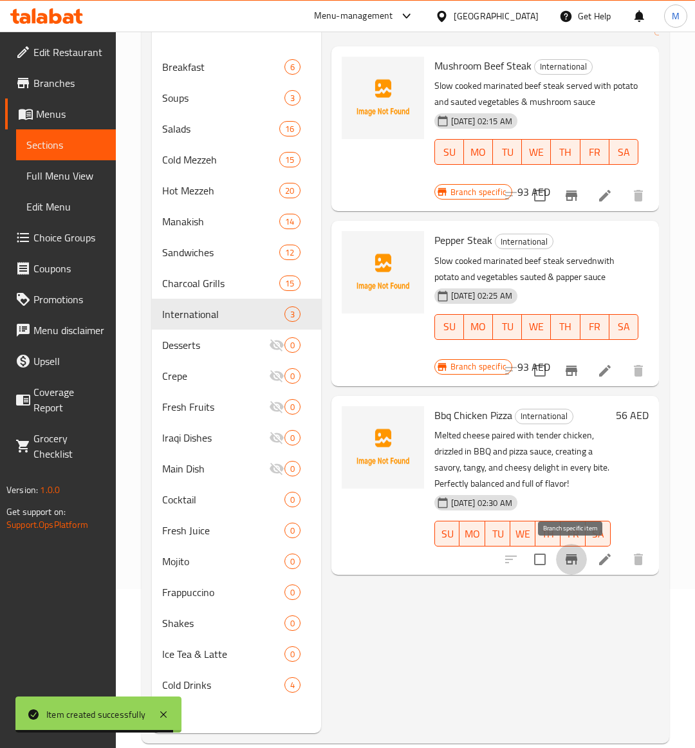
click at [567, 560] on icon "Branch-specific-item" at bounding box center [571, 559] width 12 height 10
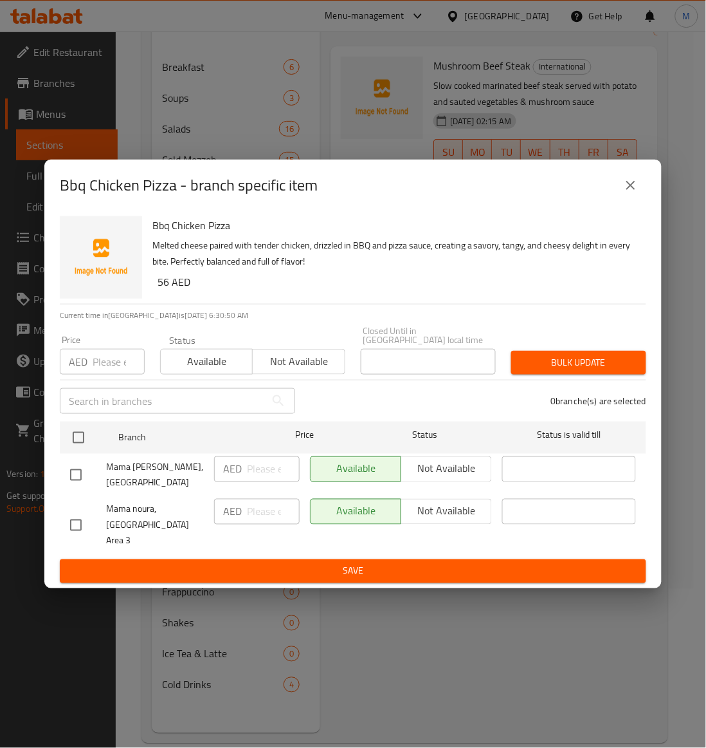
drag, startPoint x: 77, startPoint y: 526, endPoint x: 98, endPoint y: 515, distance: 23.9
click at [76, 526] on input "checkbox" at bounding box center [75, 524] width 27 height 27
checkbox input "true"
drag, startPoint x: 284, startPoint y: 362, endPoint x: 445, endPoint y: 367, distance: 160.9
click at [288, 362] on span "Not available" at bounding box center [299, 361] width 82 height 19
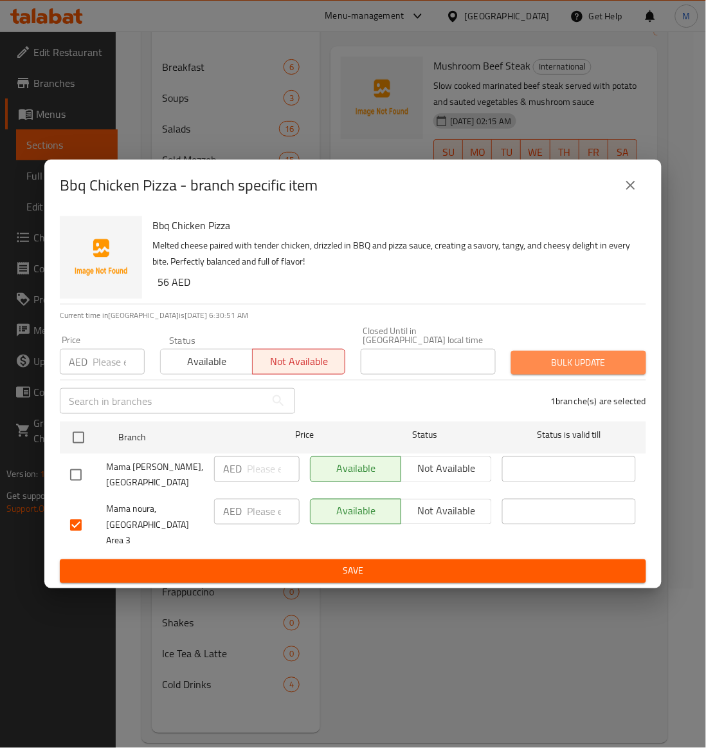
click at [597, 371] on span "Bulk update" at bounding box center [579, 362] width 115 height 16
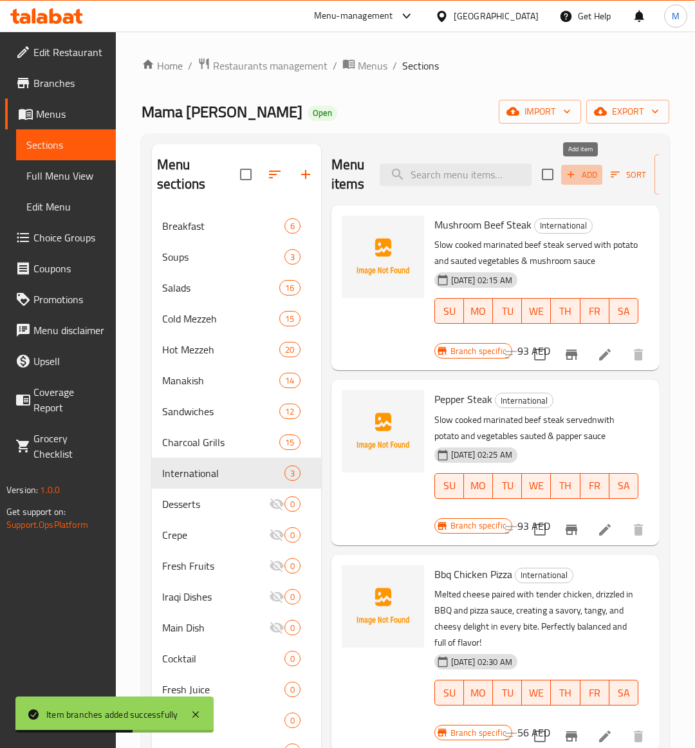
click at [583, 174] on span "Add" at bounding box center [581, 174] width 35 height 15
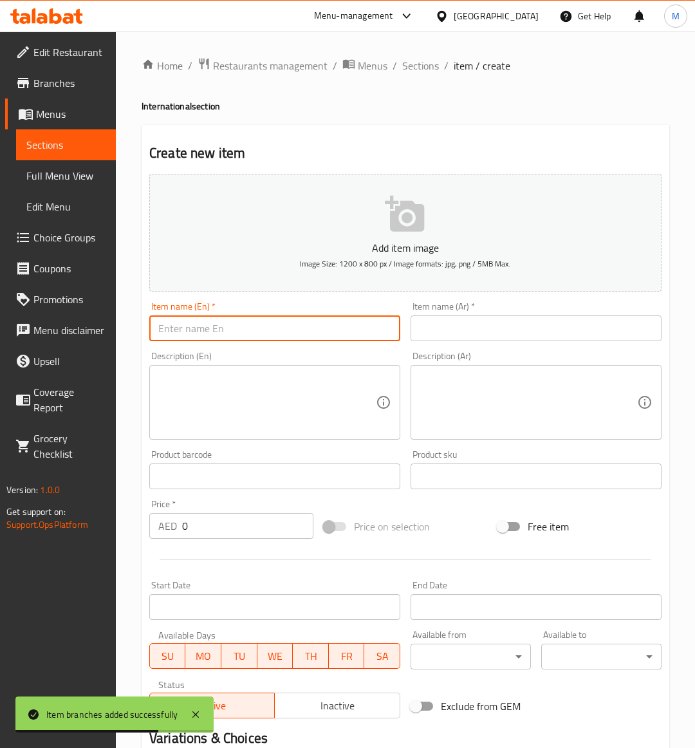
click at [249, 322] on input "text" at bounding box center [274, 328] width 251 height 26
paste input "CORDON BLUE"
type input "CORDON BLUE"
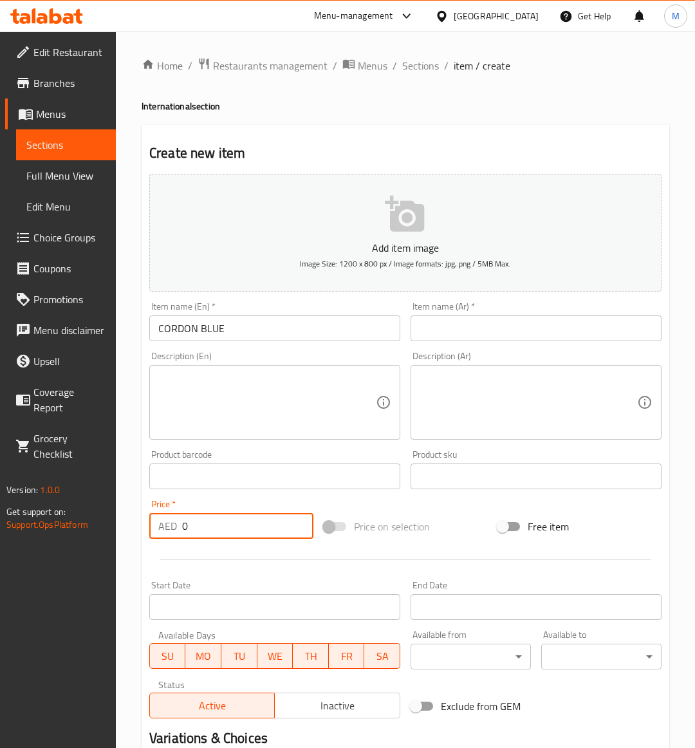
click at [188, 535] on input "0" at bounding box center [247, 526] width 131 height 26
paste input "76"
type input "76"
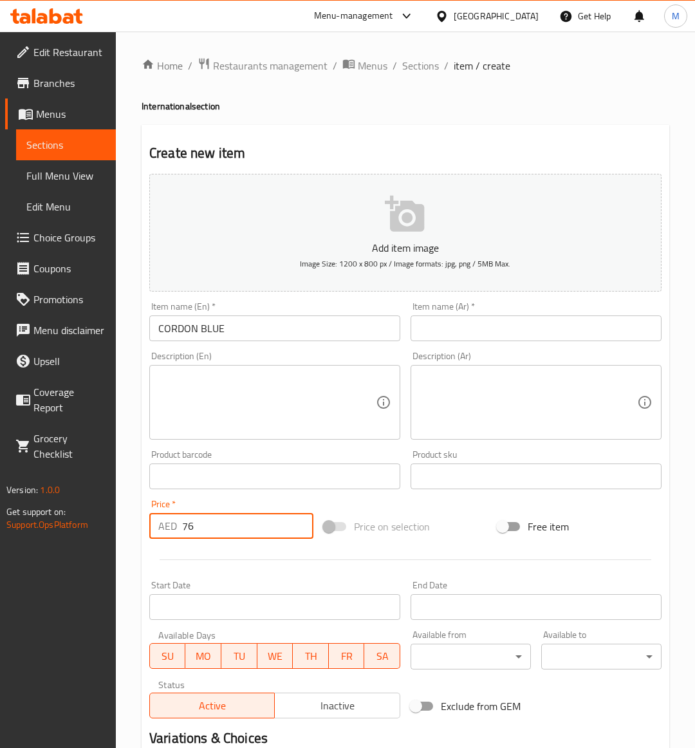
click at [451, 539] on div "Price on selection" at bounding box center [405, 526] width 174 height 35
click at [188, 327] on input "CORDON BLUE" at bounding box center [274, 328] width 251 height 26
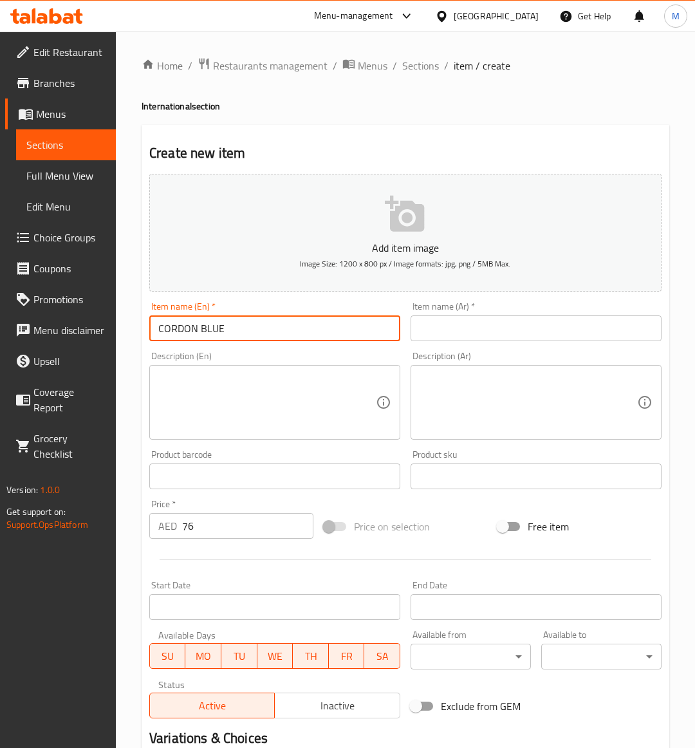
click at [188, 327] on input "CORDON BLUE" at bounding box center [274, 328] width 251 height 26
type input "Cordon Blue"
drag, startPoint x: 454, startPoint y: 524, endPoint x: 471, endPoint y: 439, distance: 86.7
click at [454, 522] on div "Price on selection" at bounding box center [405, 526] width 174 height 35
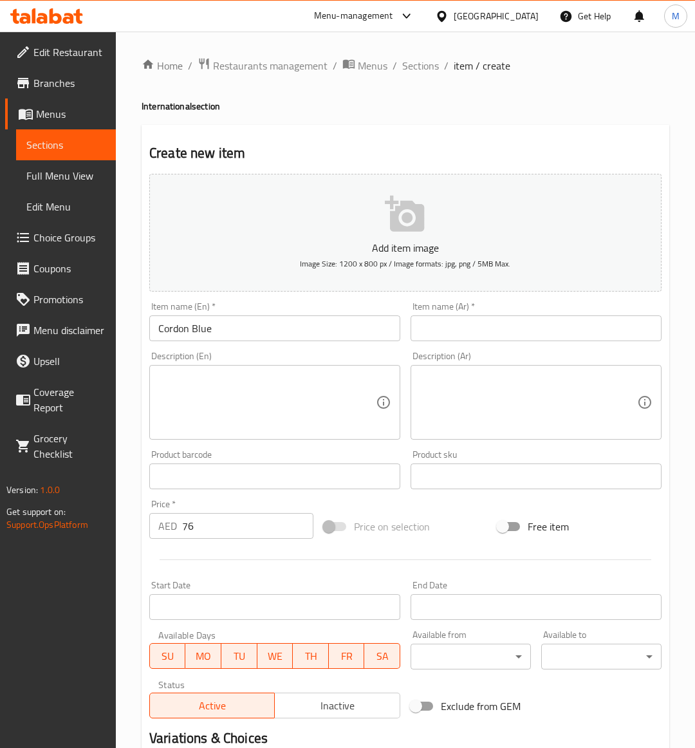
click at [464, 346] on div "Description (Ar) Description (Ar)" at bounding box center [535, 395] width 261 height 98
click at [461, 335] on input "text" at bounding box center [535, 328] width 251 height 26
type input ";"
type input "كوردن"
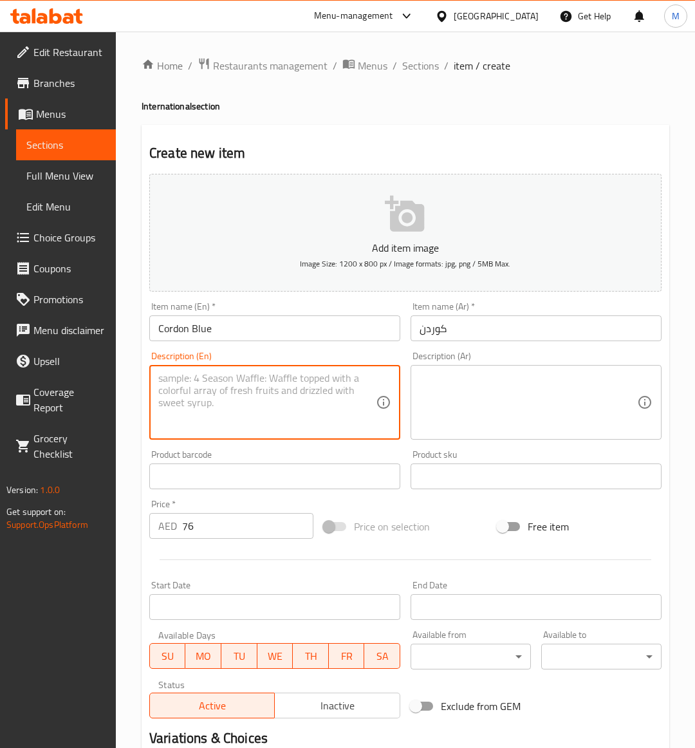
paste textarea "chicken breast stuffed with smoked turkeynand cheddar cheese toped with cream s…"
click at [264, 388] on textarea "chicken breast stuffed with smoked turkeynand cheddar cheese toped with cream s…" at bounding box center [266, 402] width 217 height 61
type textarea "chicken breast stuffed with smoked turkeynand cheddar cheese toped with cream s…"
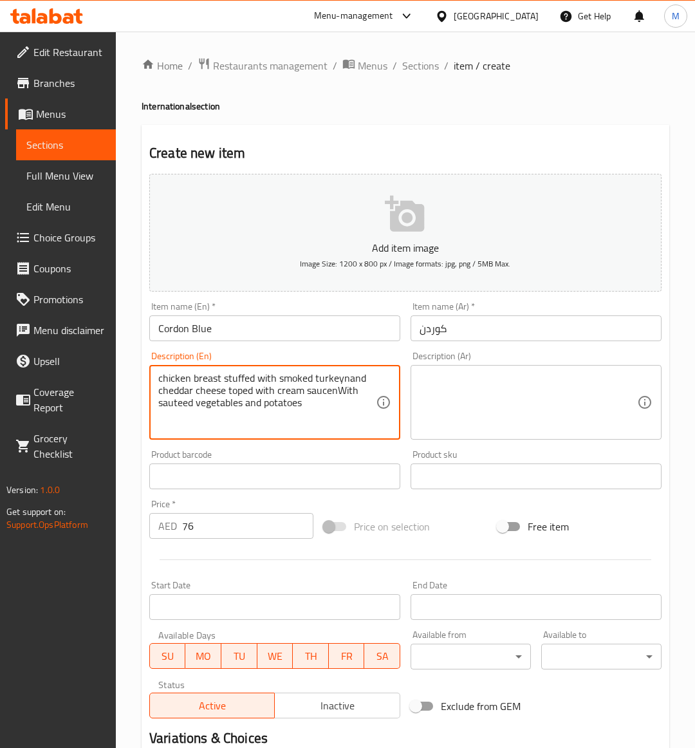
click at [540, 422] on textarea at bounding box center [527, 402] width 217 height 61
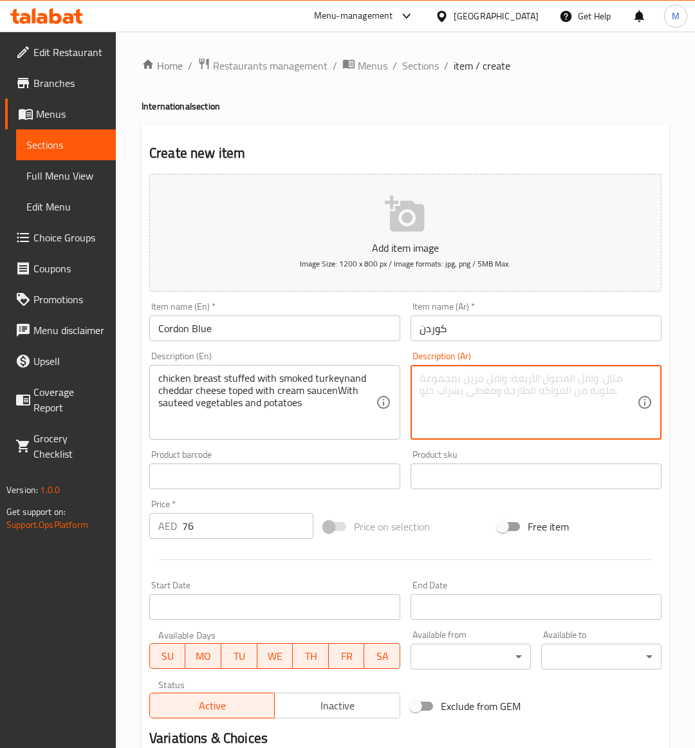
paste textarea "صدر دجاج محشو بالديك الرومي المدخن وجبن الشيدر ومغطى بصلصة الكريمة مع الخضار ال…"
type textarea "صدر دجاج محشو بالديك الرومي المدخن وجبن الشيدر ومغطى بصلصة الكريمة مع الخضار ال…"
click at [580, 338] on input "كوردن" at bounding box center [535, 328] width 251 height 26
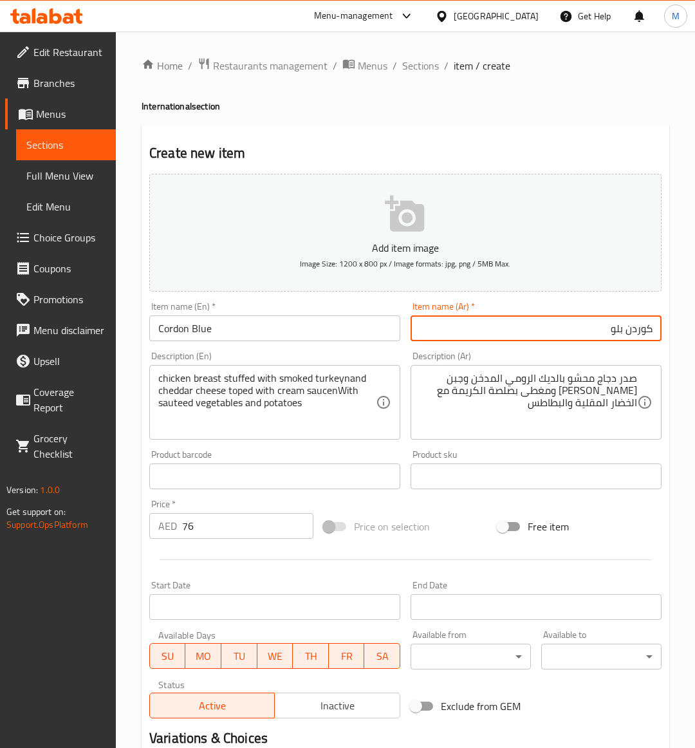
type input "كوردن بلو"
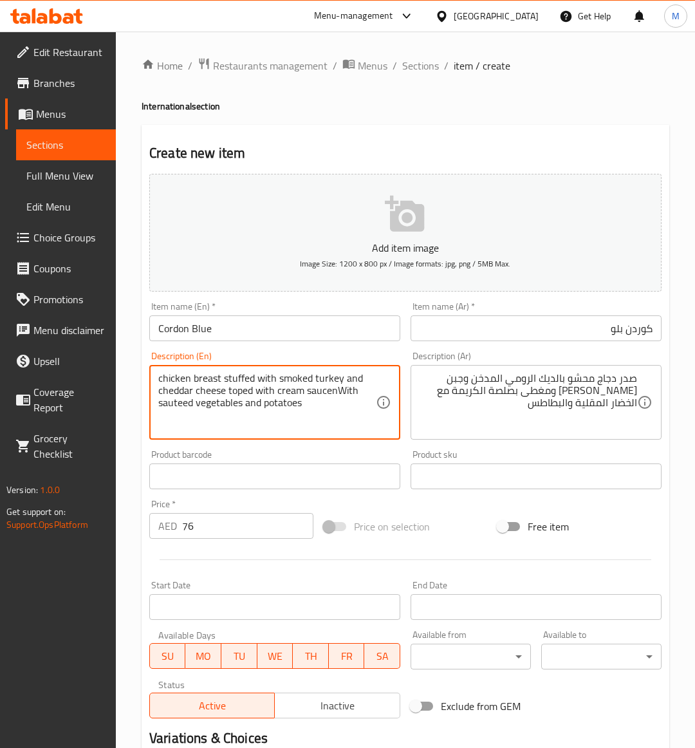
drag, startPoint x: 335, startPoint y: 396, endPoint x: 399, endPoint y: 376, distance: 68.0
click at [335, 394] on textarea "chicken breast stuffed with smoked turkey and cheddar cheese toped with cream s…" at bounding box center [266, 402] width 217 height 61
type textarea "chicken breast stuffed with smoked turkey and cheddar cheese toped with cream s…"
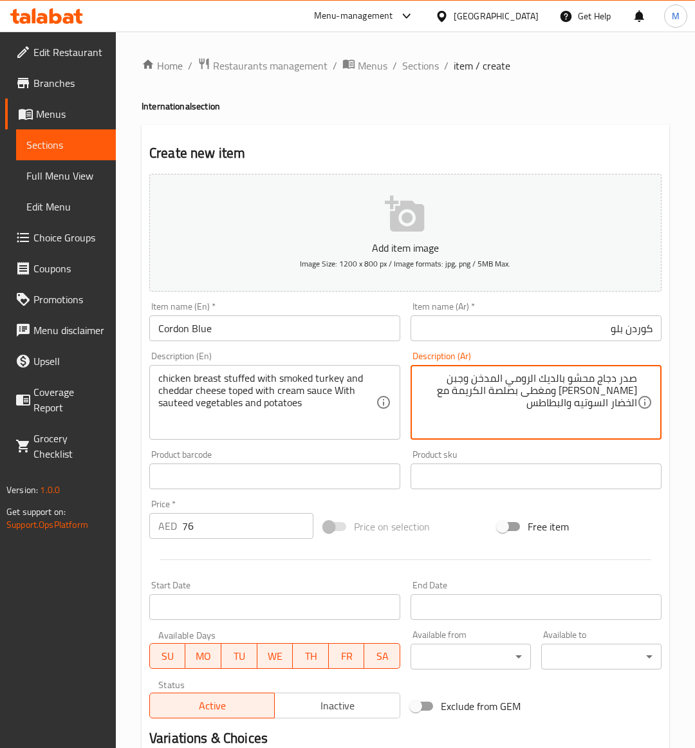
type textarea "صدر دجاج محشو بالديك الرومي المدخن وجبن الشيدر ومغطى بصلصة الكريمة مع الخضار ال…"
click at [450, 538] on div "Price on selection" at bounding box center [405, 526] width 174 height 35
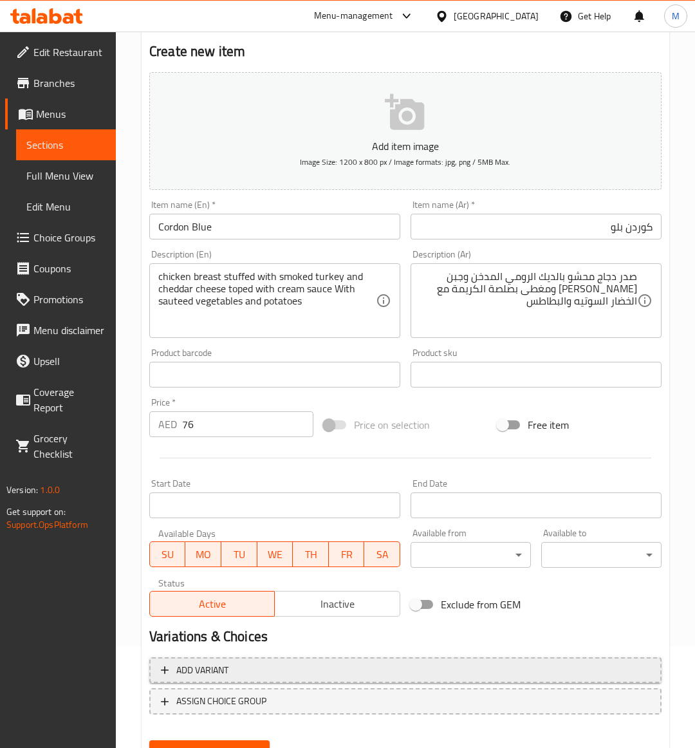
scroll to position [159, 0]
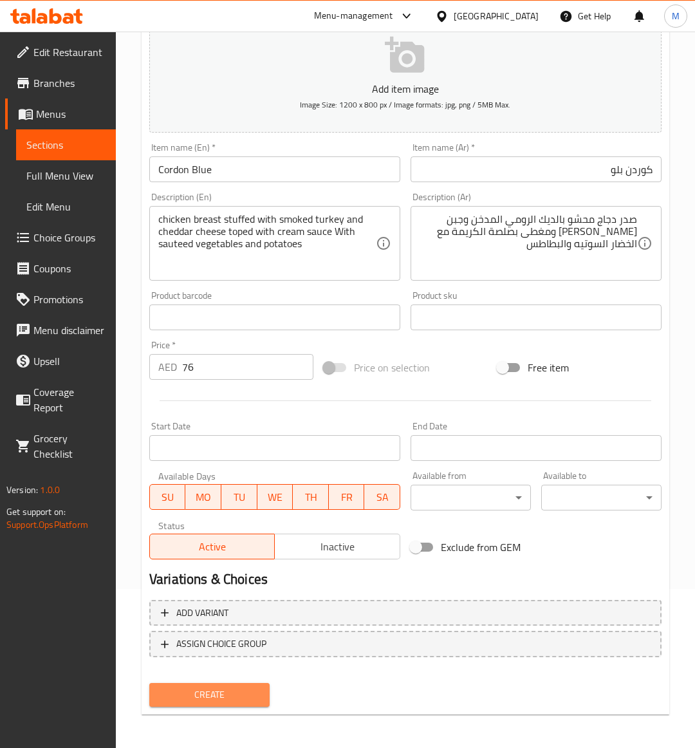
click at [210, 698] on span "Create" at bounding box center [210, 694] width 100 height 16
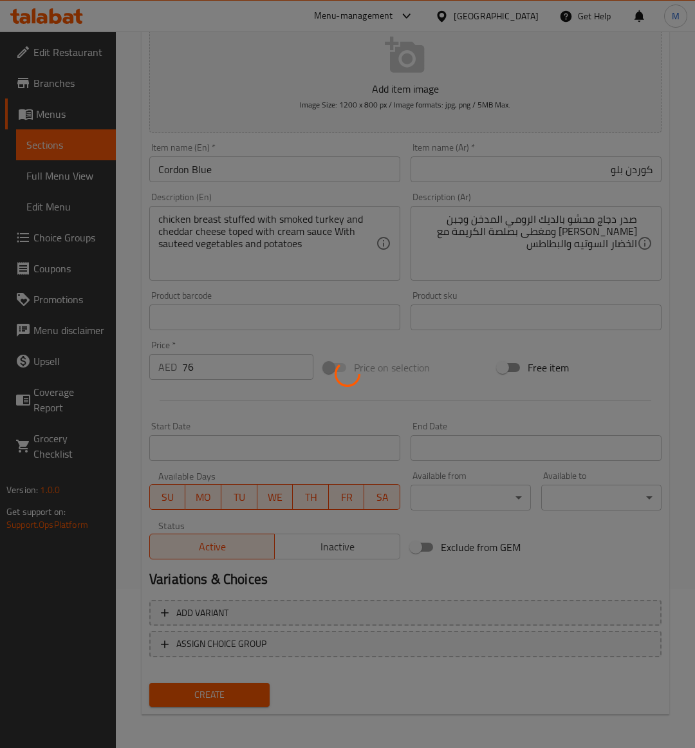
type input "0"
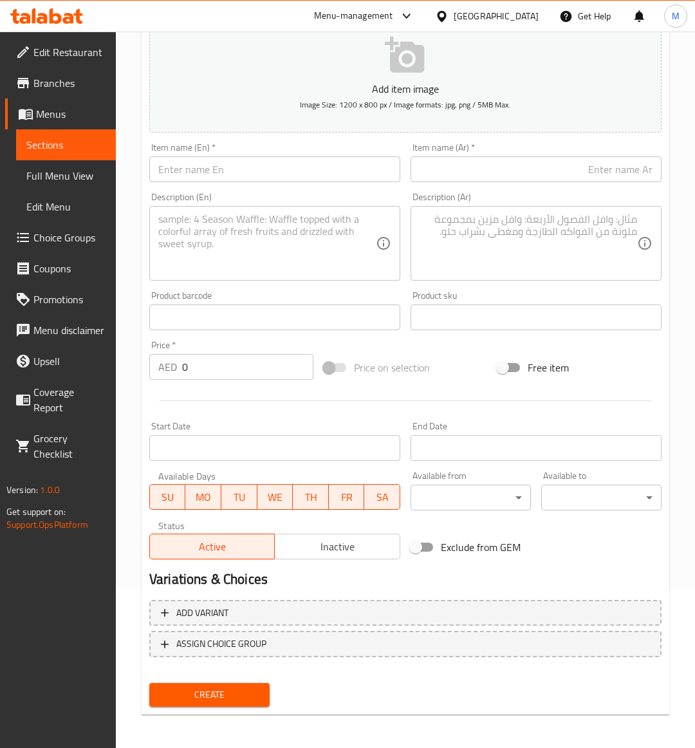
click at [49, 145] on span "Sections" at bounding box center [65, 144] width 79 height 15
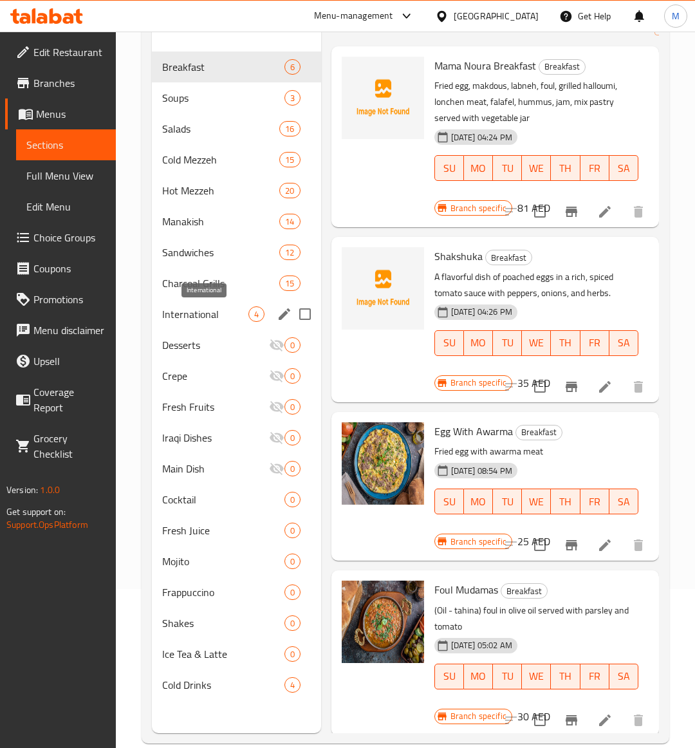
click at [193, 313] on span "International" at bounding box center [205, 313] width 86 height 15
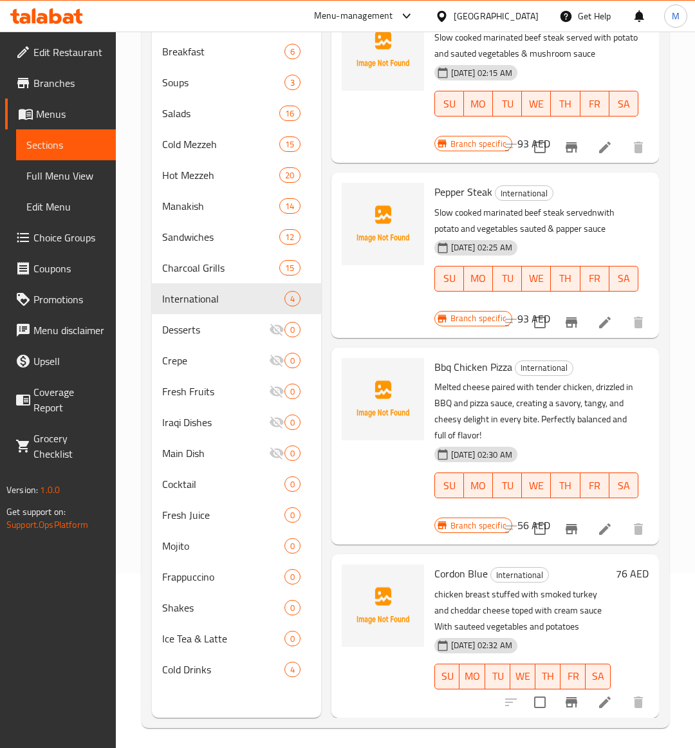
scroll to position [181, 0]
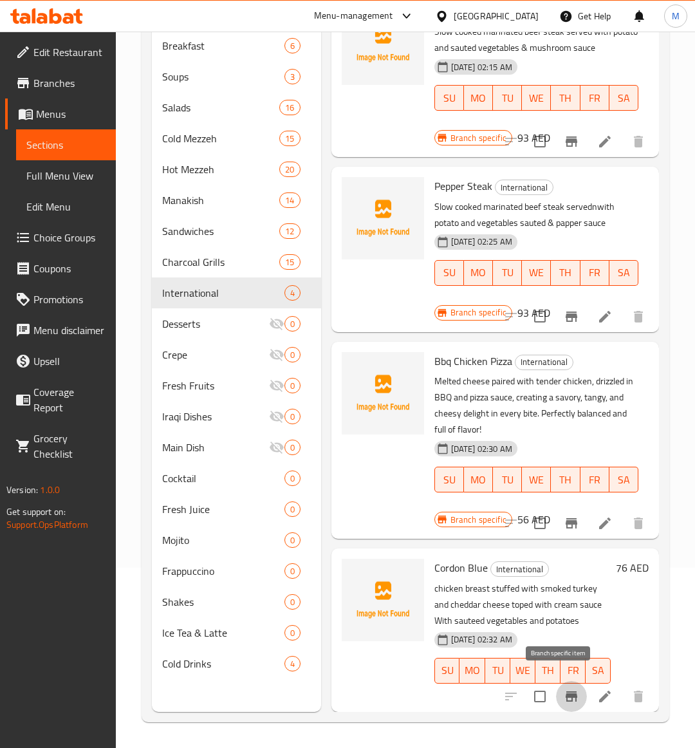
click at [565, 691] on icon "Branch-specific-item" at bounding box center [571, 696] width 12 height 10
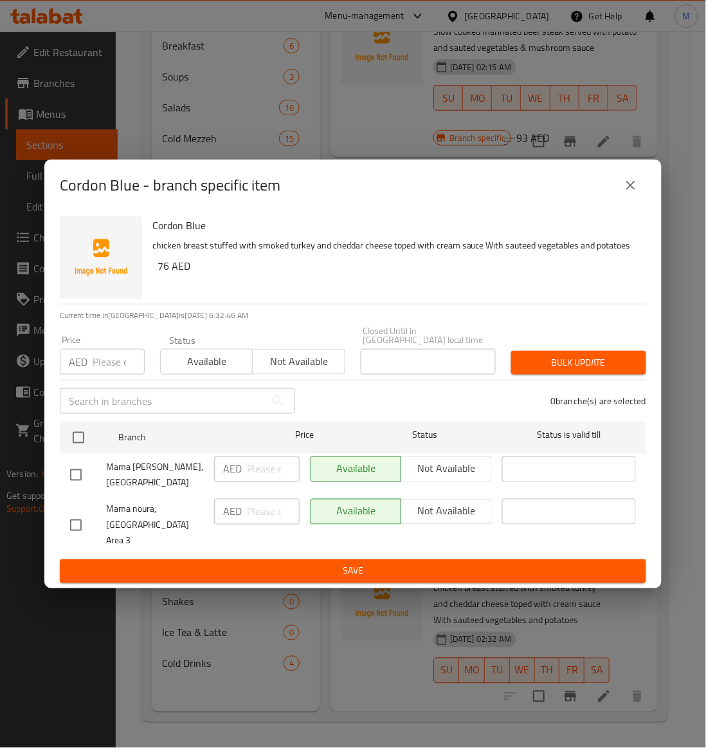
drag, startPoint x: 82, startPoint y: 521, endPoint x: 299, endPoint y: 425, distance: 237.3
click at [88, 519] on input "checkbox" at bounding box center [75, 524] width 27 height 27
checkbox input "true"
drag, startPoint x: 293, startPoint y: 372, endPoint x: 421, endPoint y: 312, distance: 141.9
click at [297, 369] on span "Not available" at bounding box center [299, 361] width 82 height 19
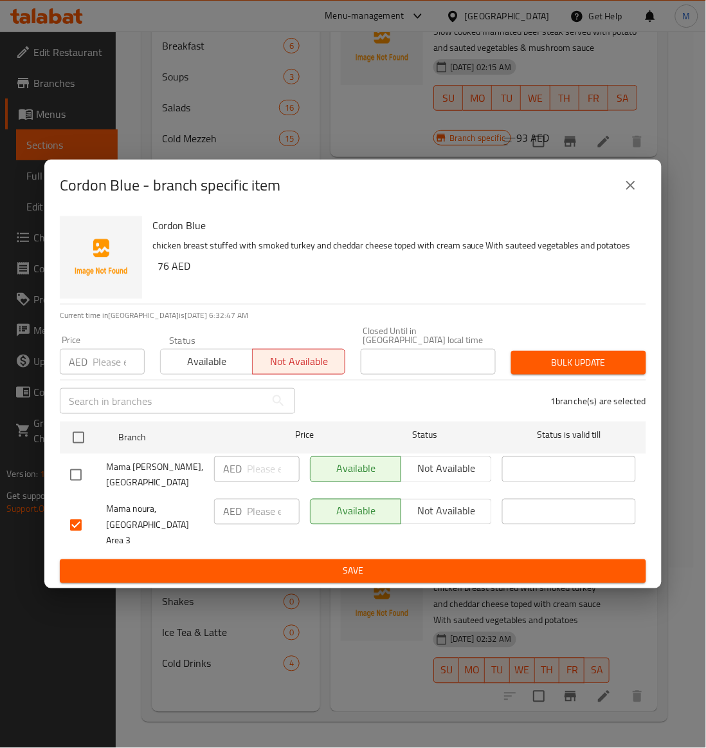
click at [421, 304] on hr at bounding box center [353, 304] width 587 height 1
click at [592, 369] on span "Bulk update" at bounding box center [579, 362] width 115 height 16
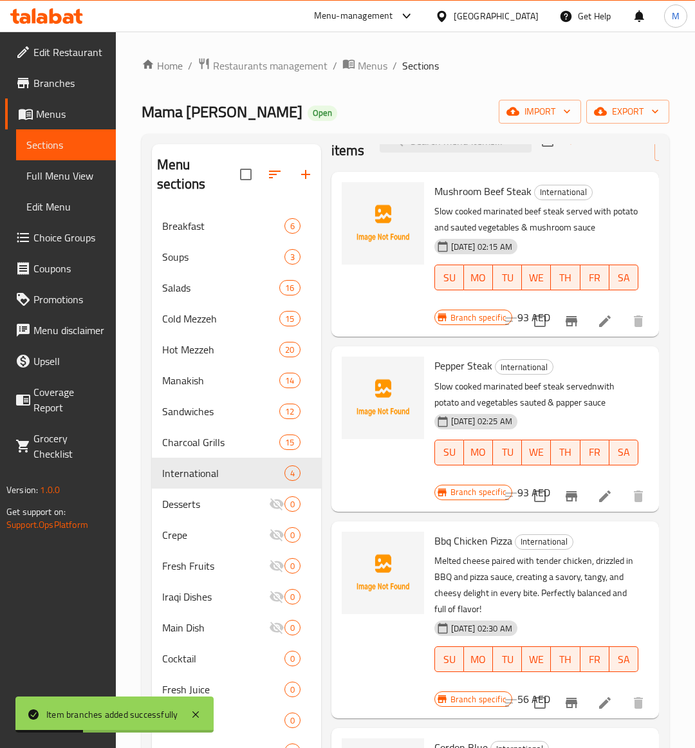
scroll to position [62, 0]
